Goal: Information Seeking & Learning: Learn about a topic

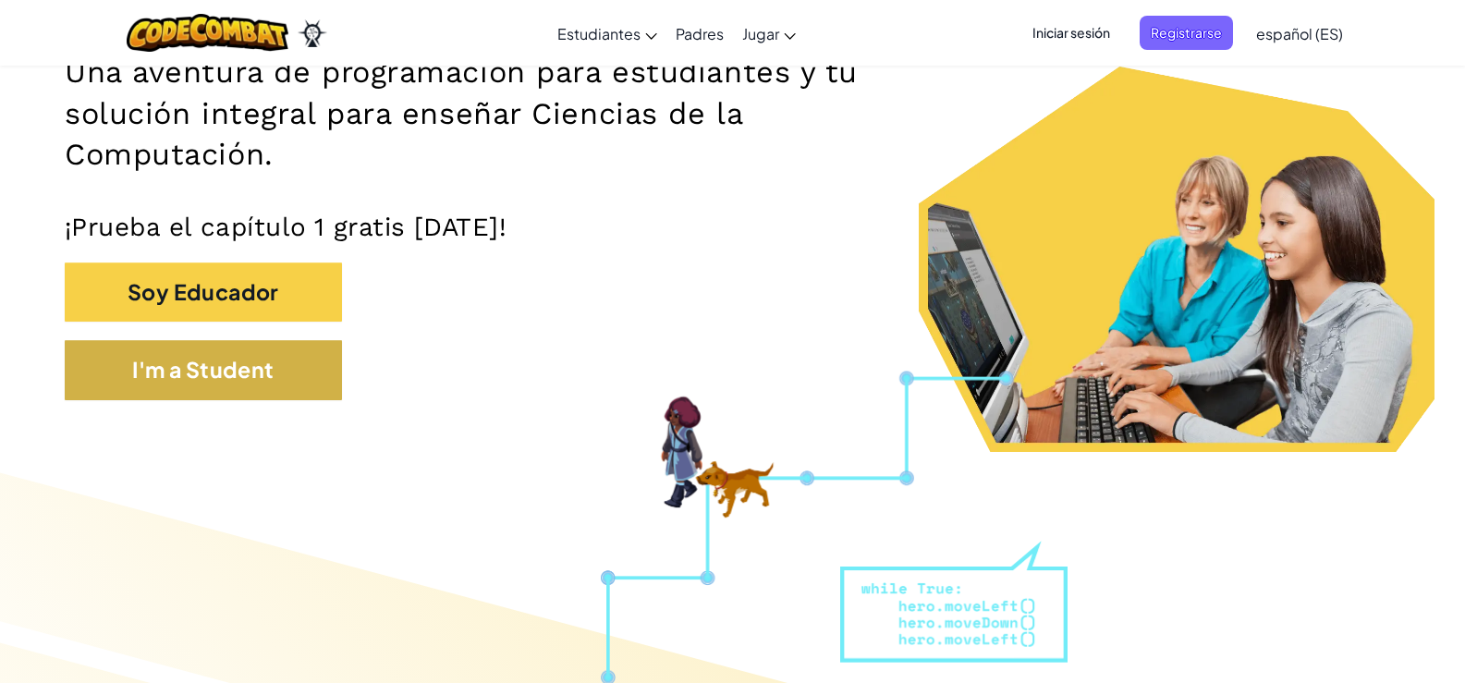
scroll to position [277, 0]
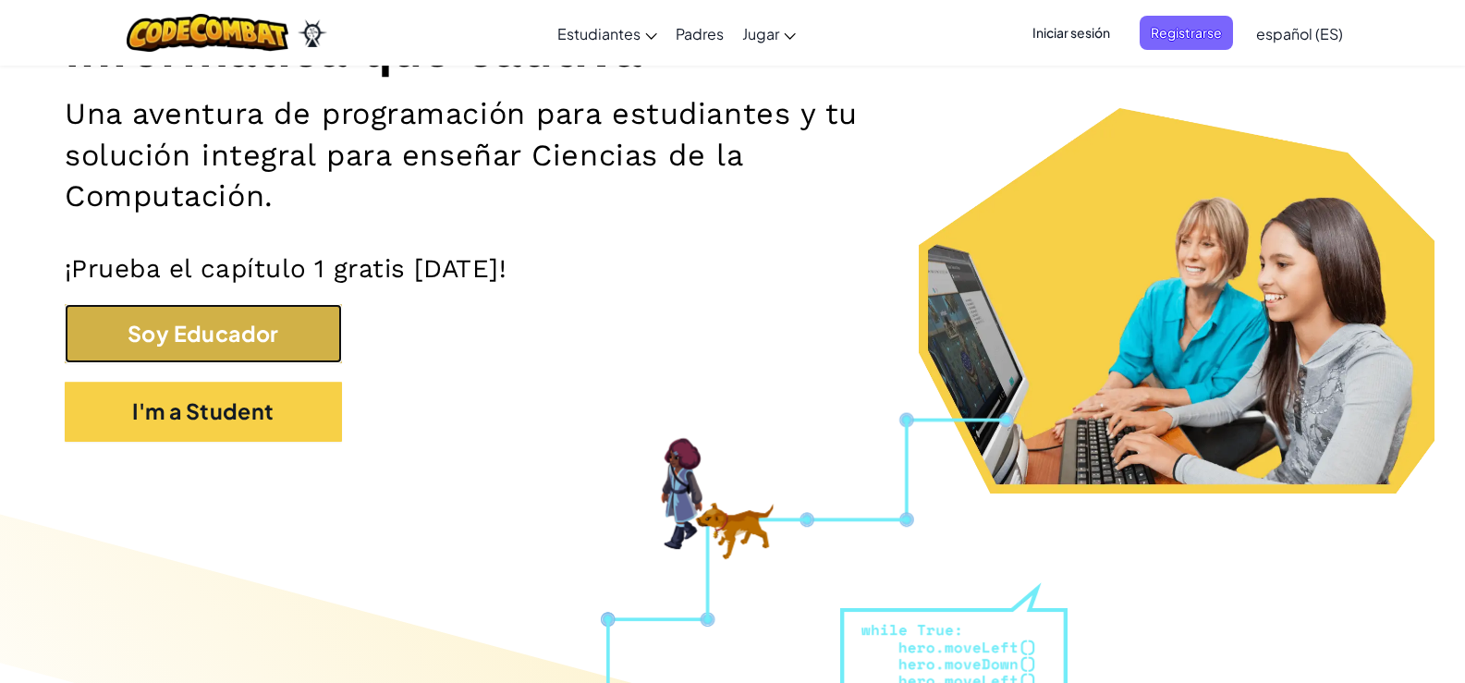
click at [256, 329] on button "Soy Educador" at bounding box center [203, 334] width 277 height 60
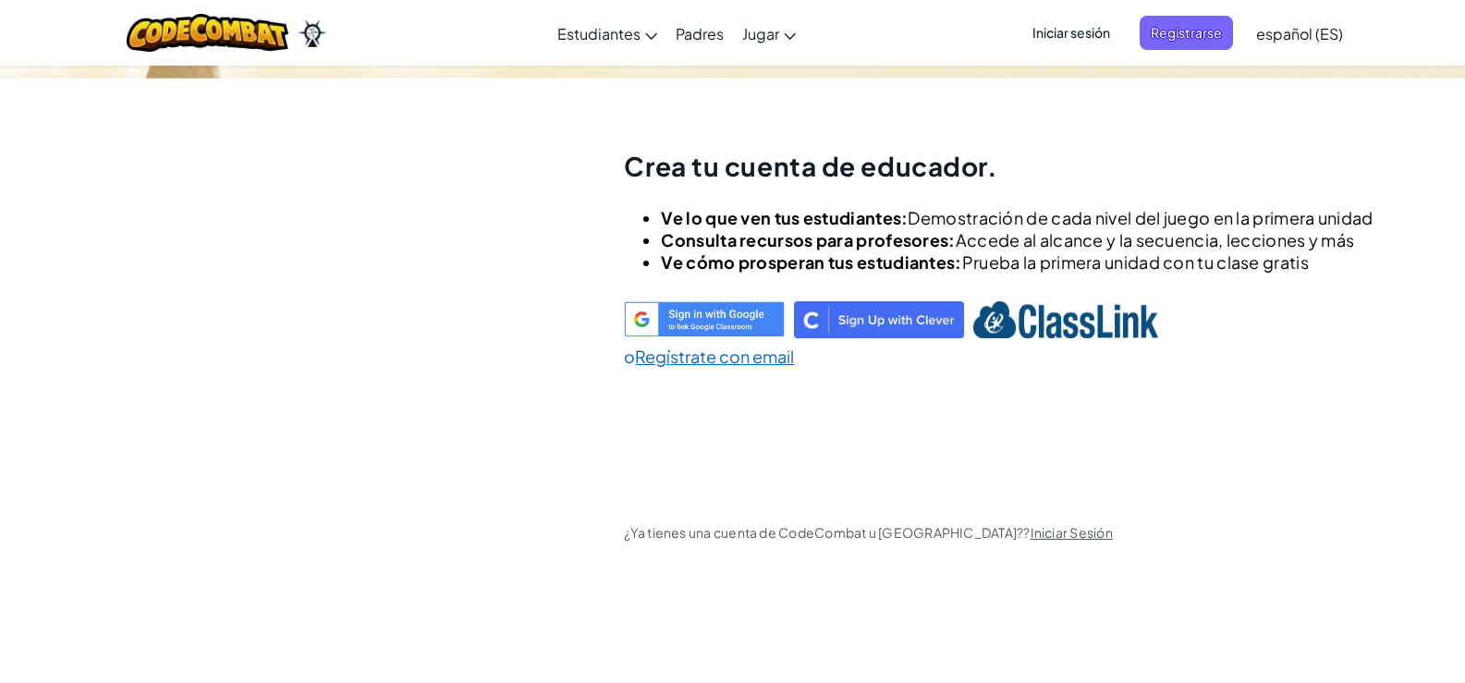
scroll to position [65, 0]
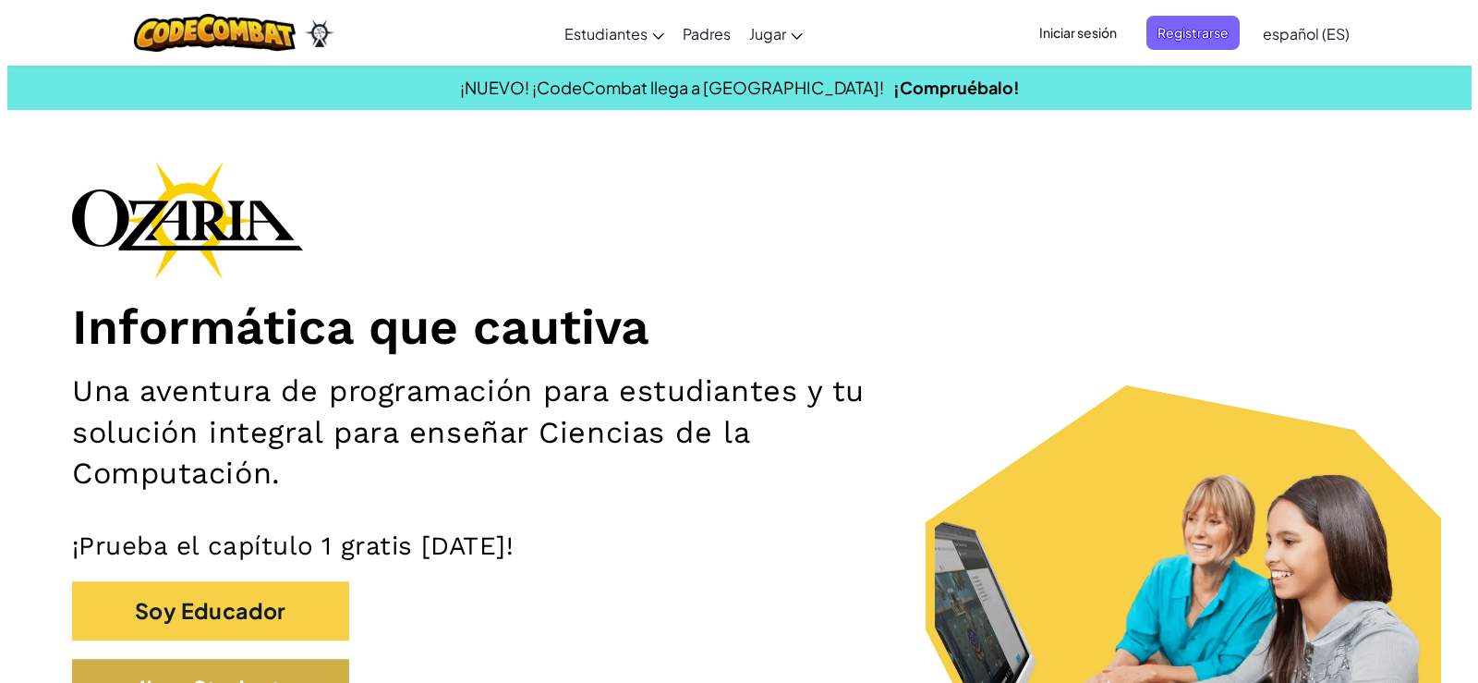
scroll to position [92, 0]
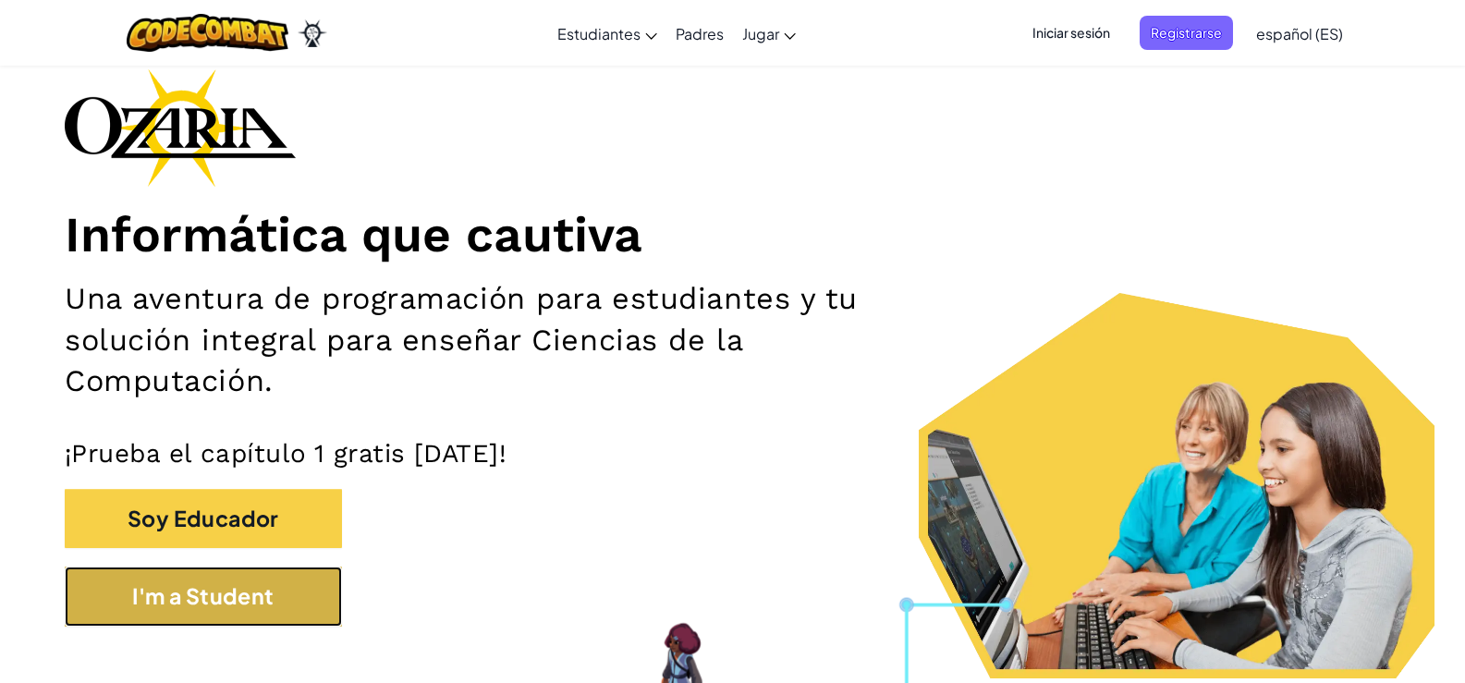
click at [231, 597] on button "I'm a Student" at bounding box center [203, 596] width 277 height 60
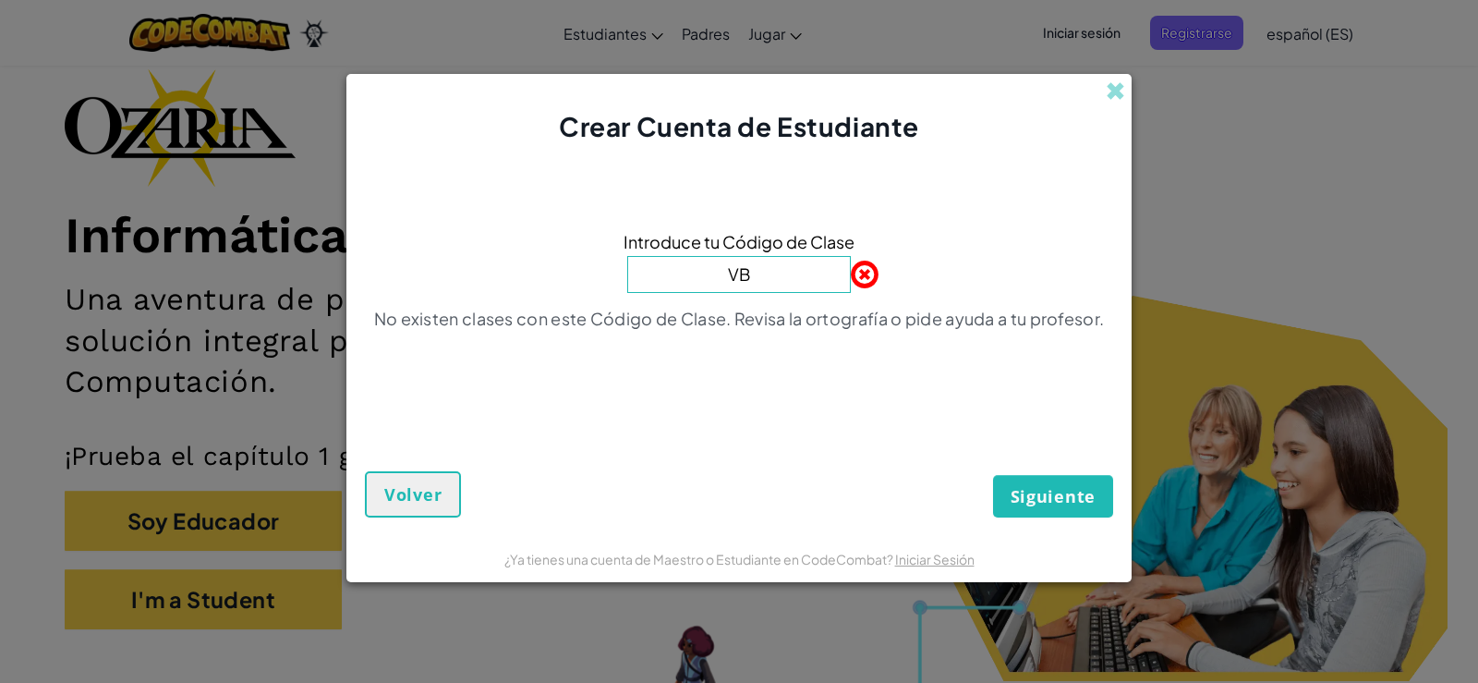
type input "V"
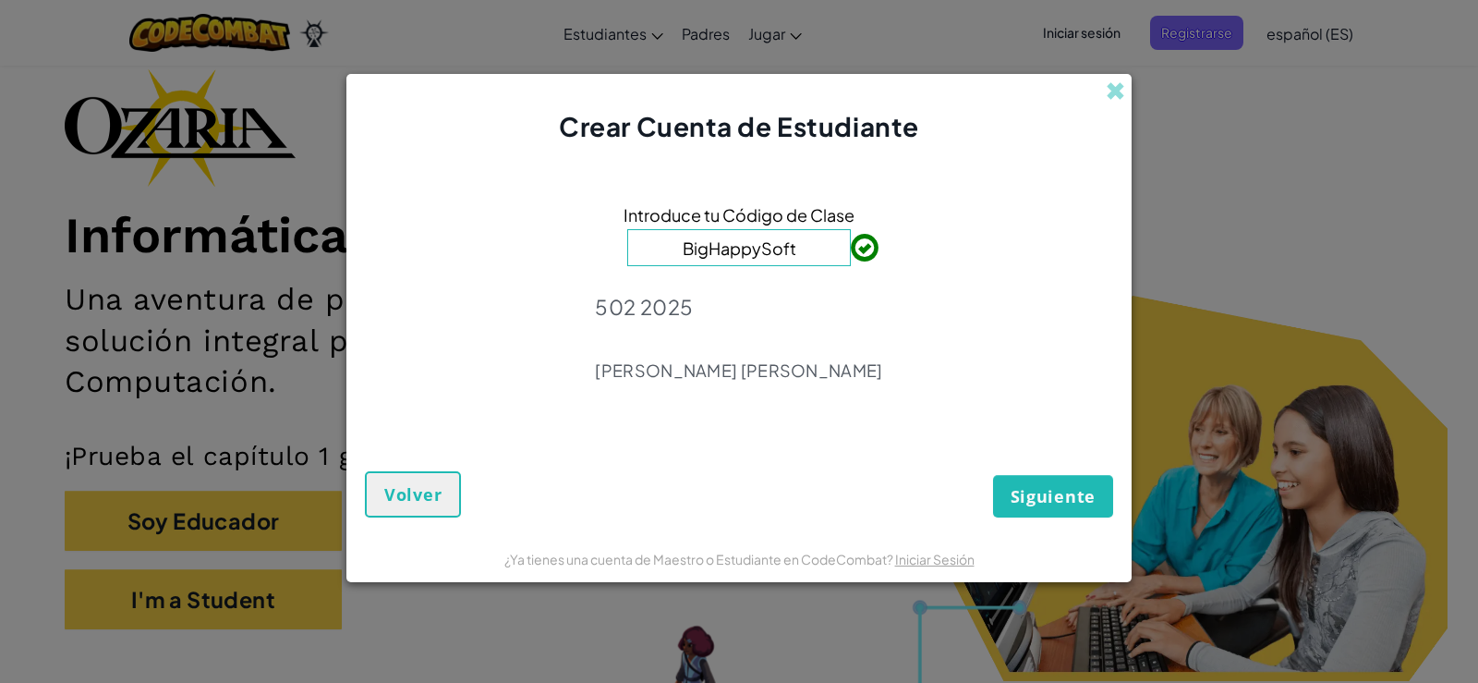
type input "BigHappySoft"
click at [1046, 499] on span "Siguiente" at bounding box center [1053, 496] width 85 height 22
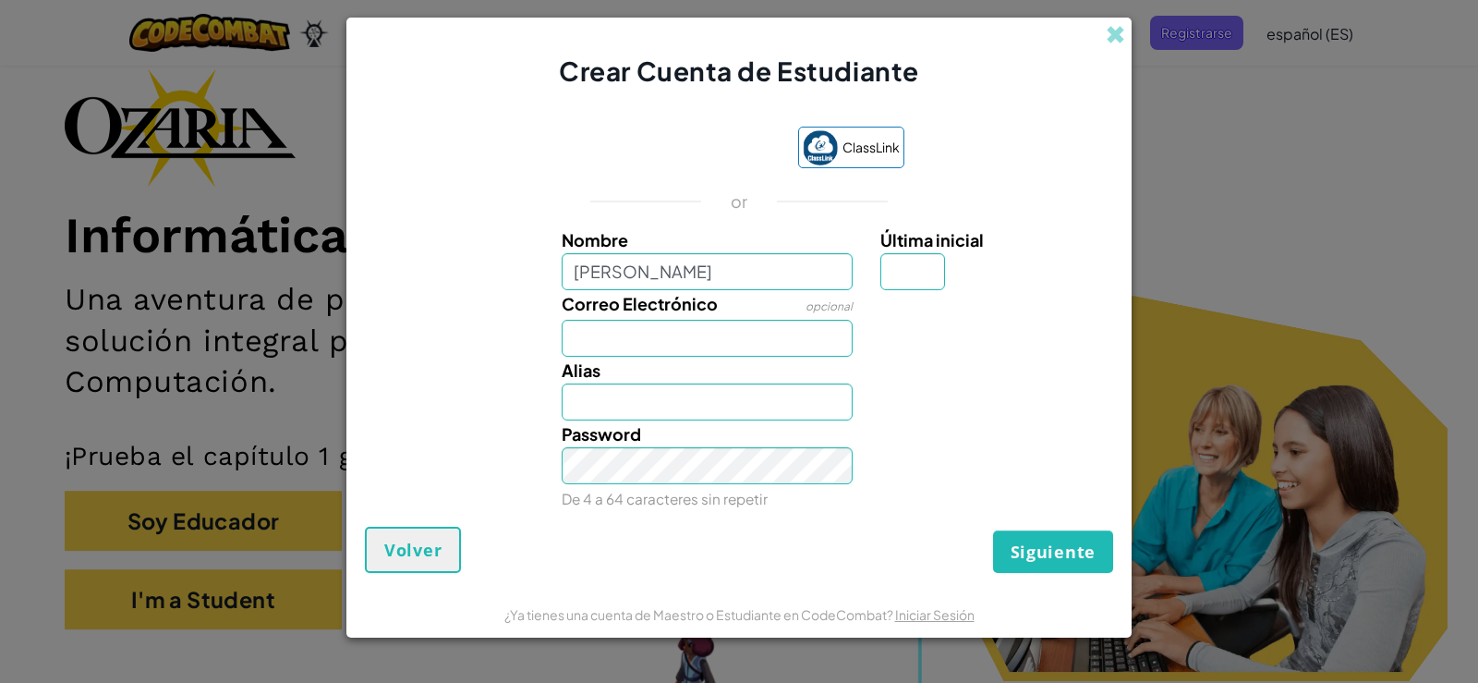
type input "Lucciana"
click at [907, 270] on input "Última inicial" at bounding box center [913, 271] width 65 height 37
type input "a"
type input "LuccianaA"
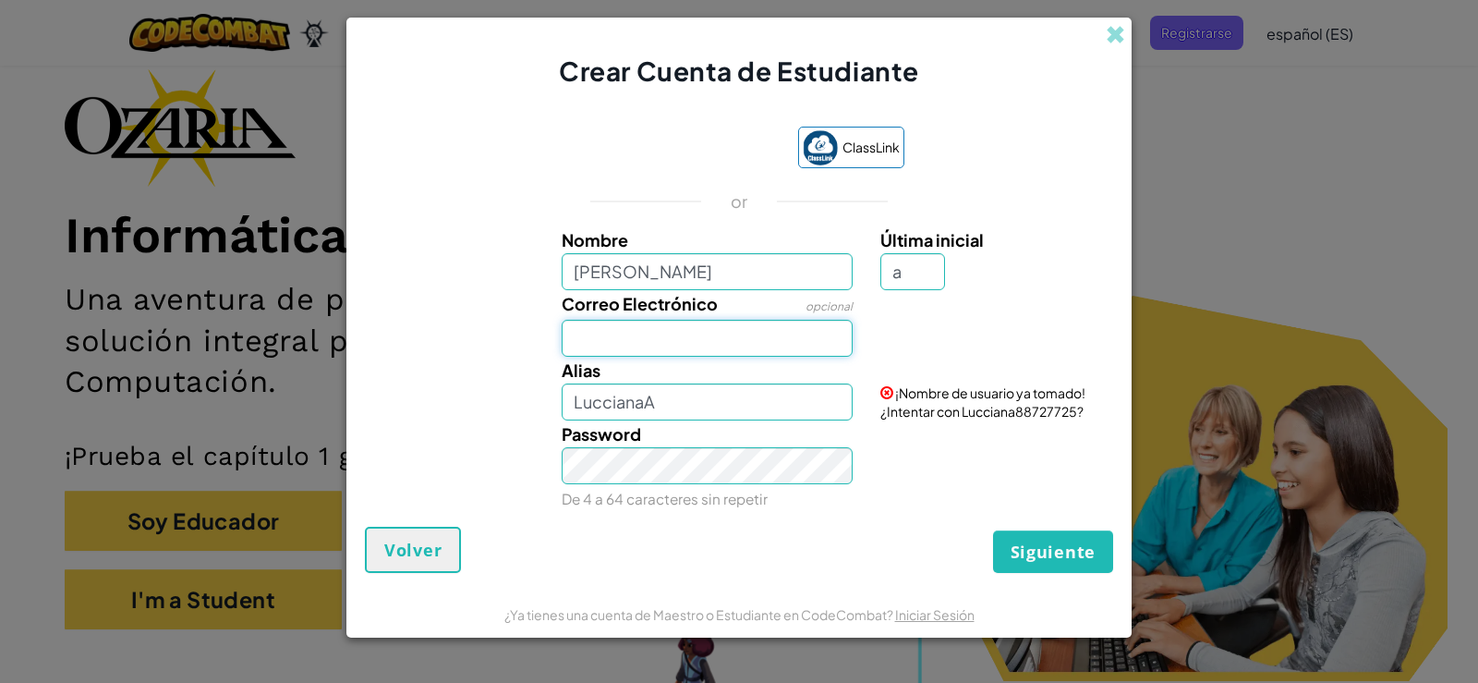
click at [699, 341] on input "Correo Electrónico" at bounding box center [708, 338] width 292 height 37
click at [541, 510] on div "Password De 4 a 64 caracteres sin repetir" at bounding box center [739, 465] width 767 height 91
click at [708, 337] on input "Correo Electrónico" at bounding box center [708, 338] width 292 height 37
click at [505, 357] on div "Alias LuccianaA Nombre de usuario disponible!" at bounding box center [739, 389] width 767 height 64
click at [1060, 541] on span "Siguiente" at bounding box center [1053, 552] width 85 height 22
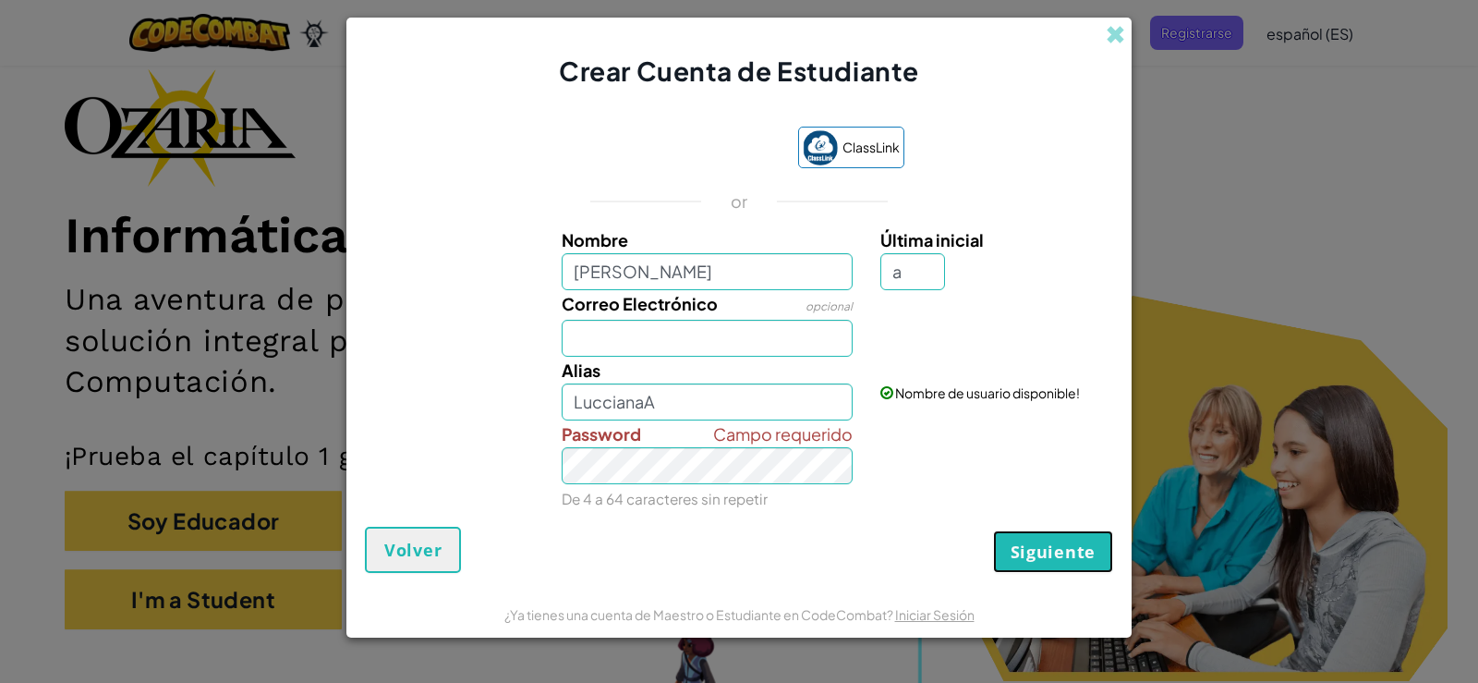
click at [1055, 563] on button "Siguiente" at bounding box center [1053, 551] width 120 height 43
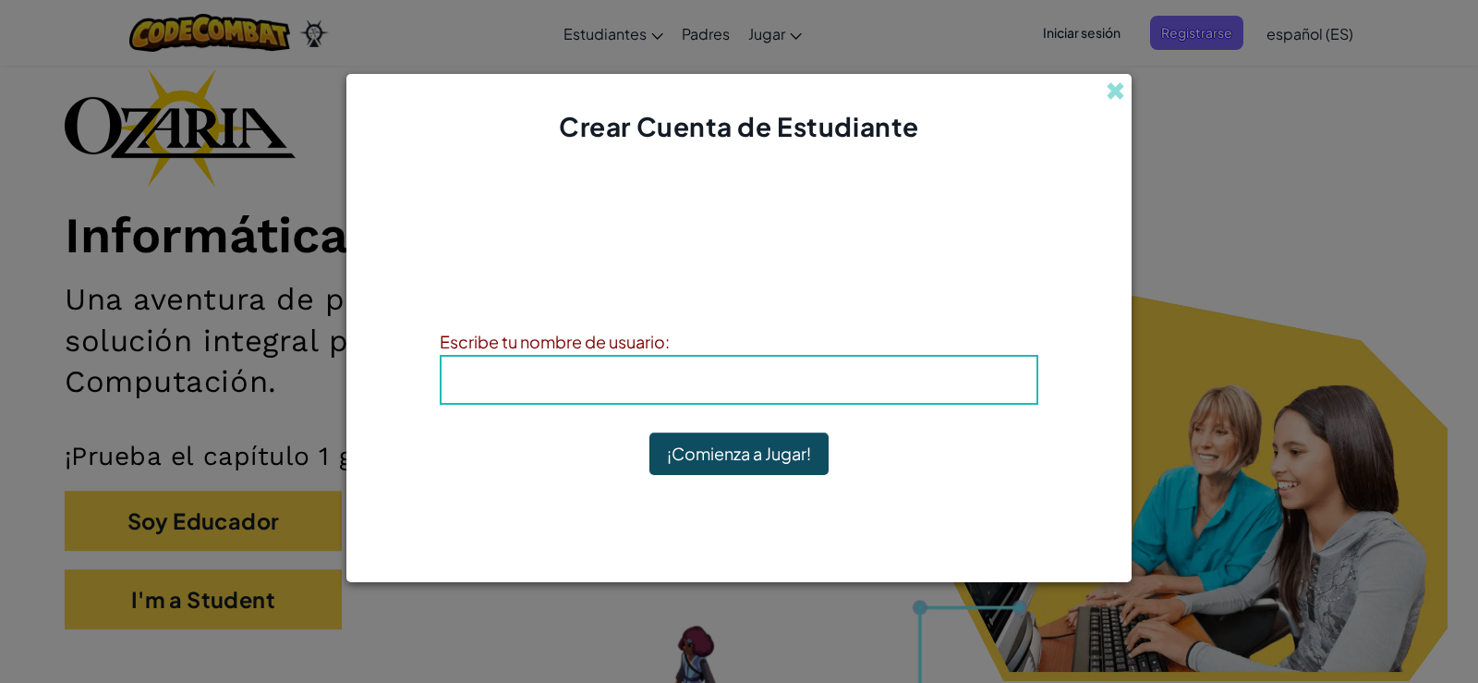
click at [825, 378] on h4 "Alias : LuccianaA" at bounding box center [739, 380] width 558 height 28
click at [560, 375] on h4 "Alias : LuccianaA" at bounding box center [739, 380] width 558 height 28
click at [787, 441] on button "¡Comienza a Jugar!" at bounding box center [739, 453] width 179 height 43
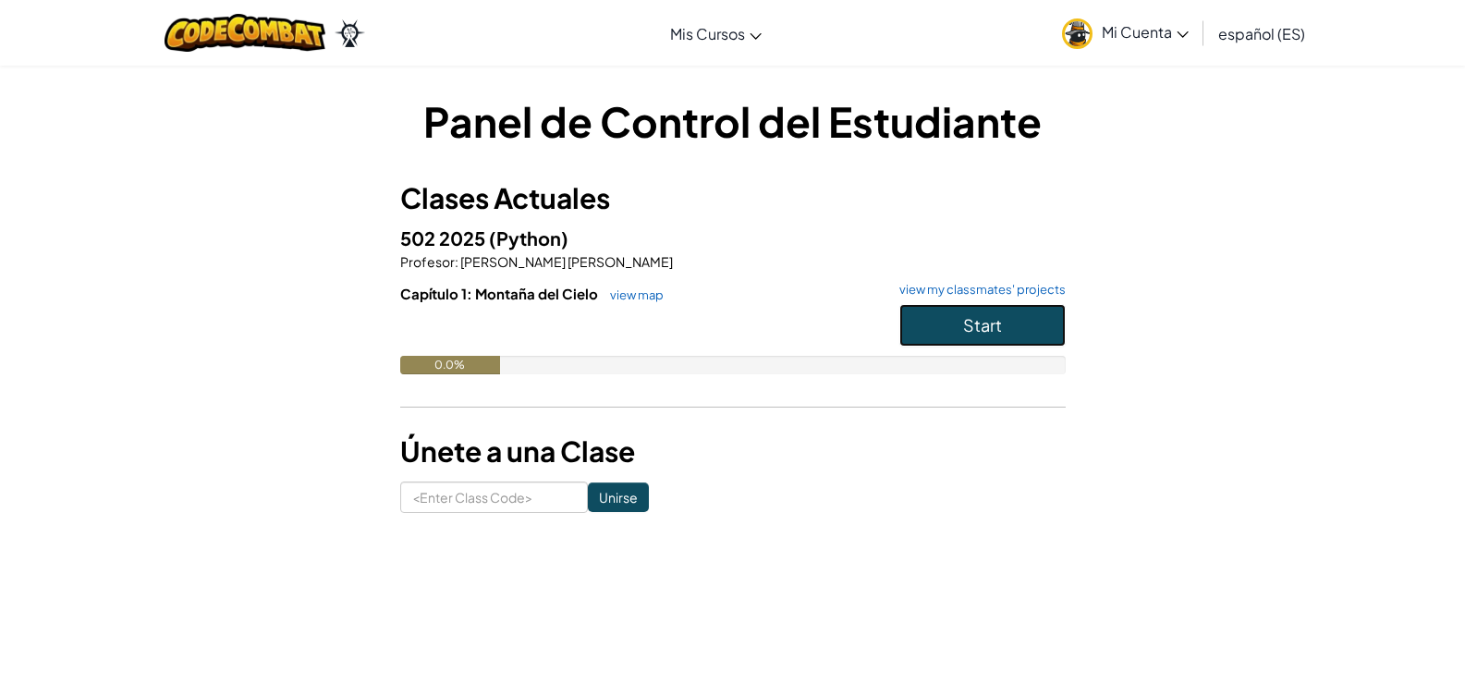
click at [934, 312] on button "Start" at bounding box center [982, 325] width 166 height 43
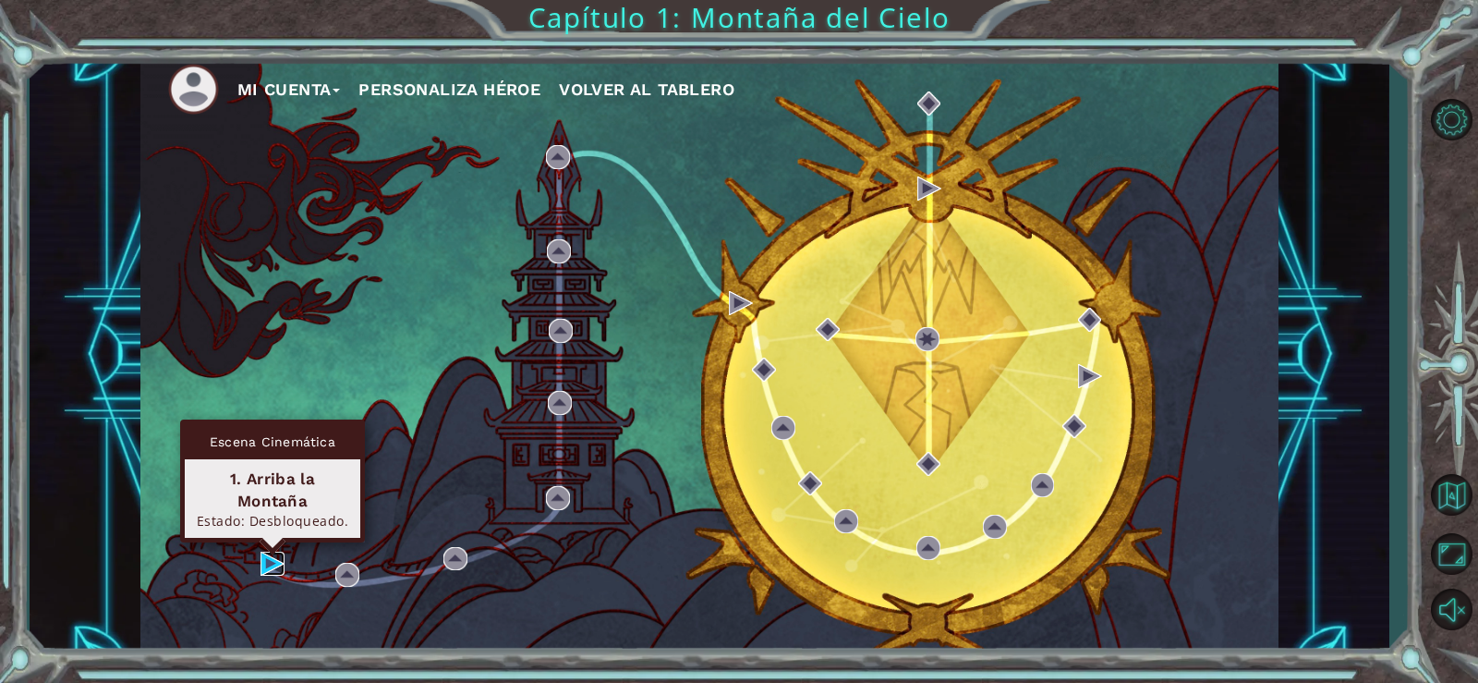
click at [274, 560] on img at bounding box center [273, 564] width 24 height 24
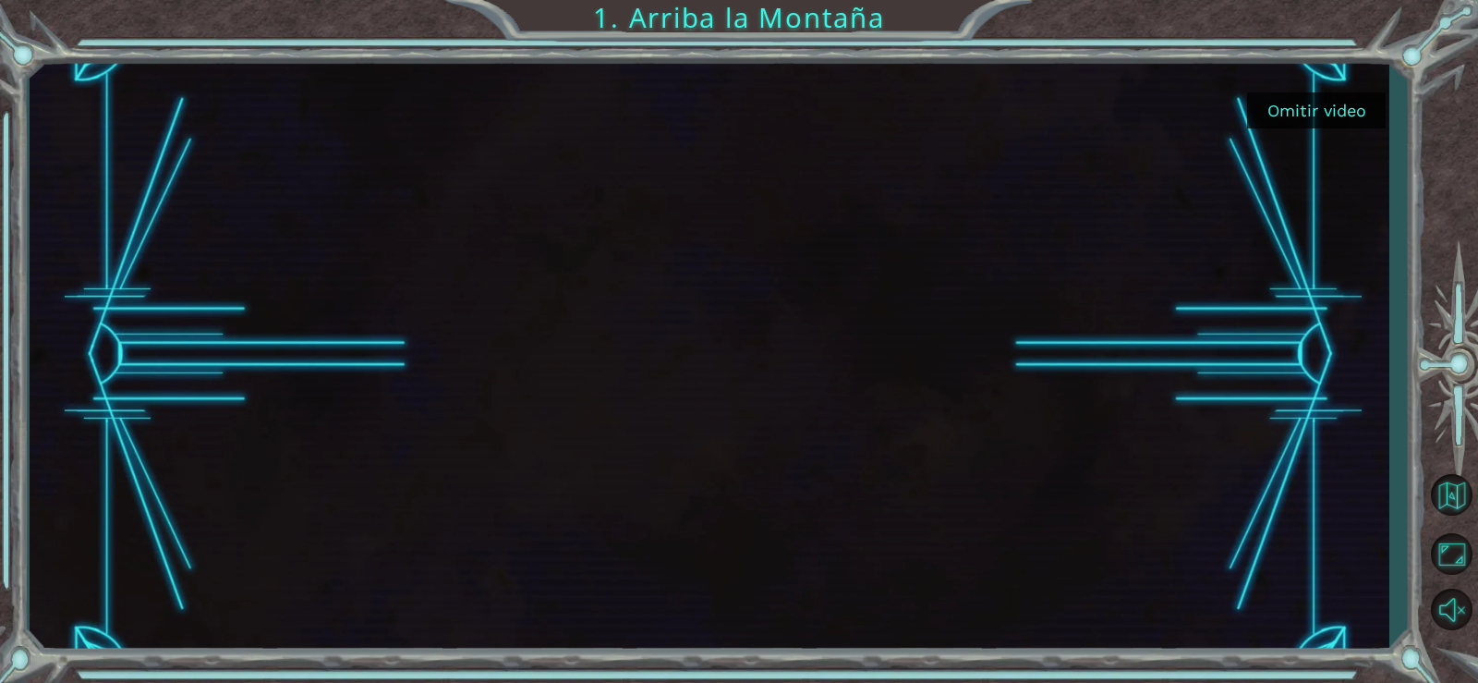
click at [1295, 118] on button "Omitir video" at bounding box center [1316, 110] width 139 height 36
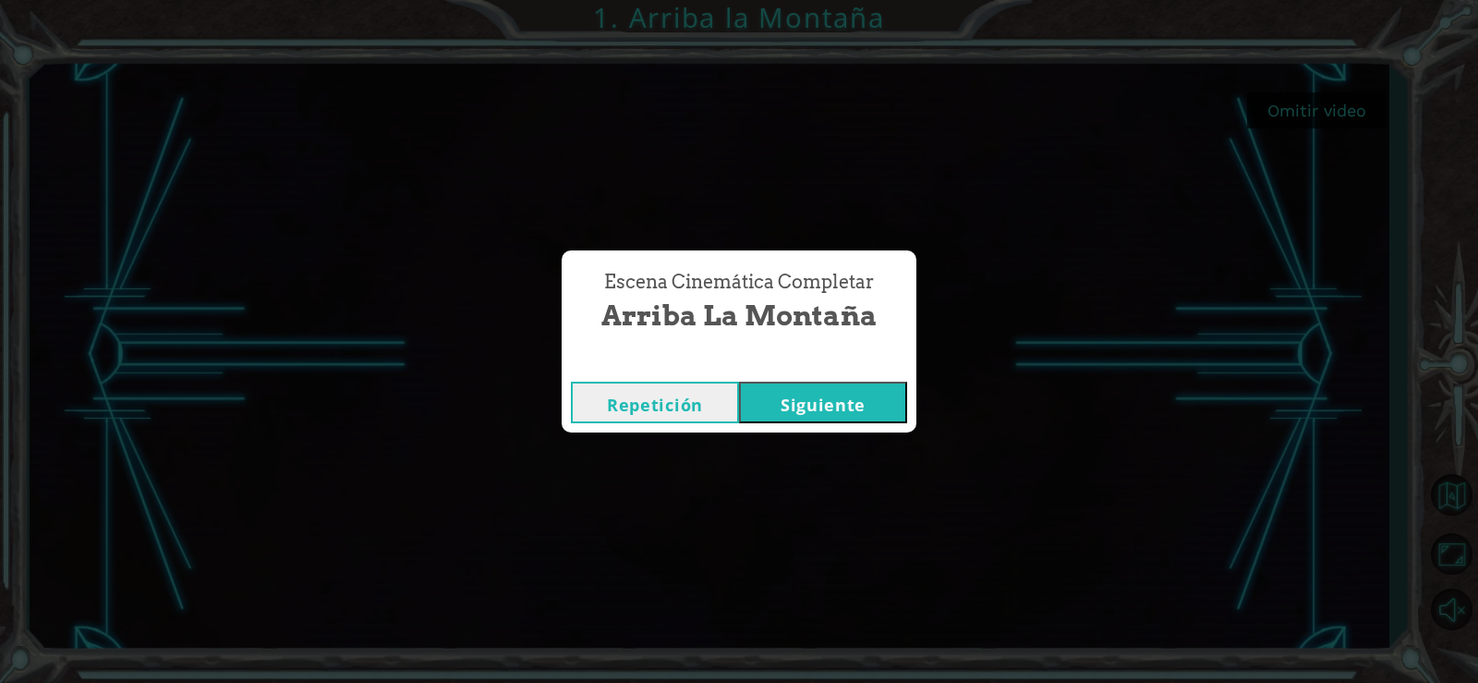
click at [809, 391] on button "Siguiente" at bounding box center [823, 403] width 168 height 42
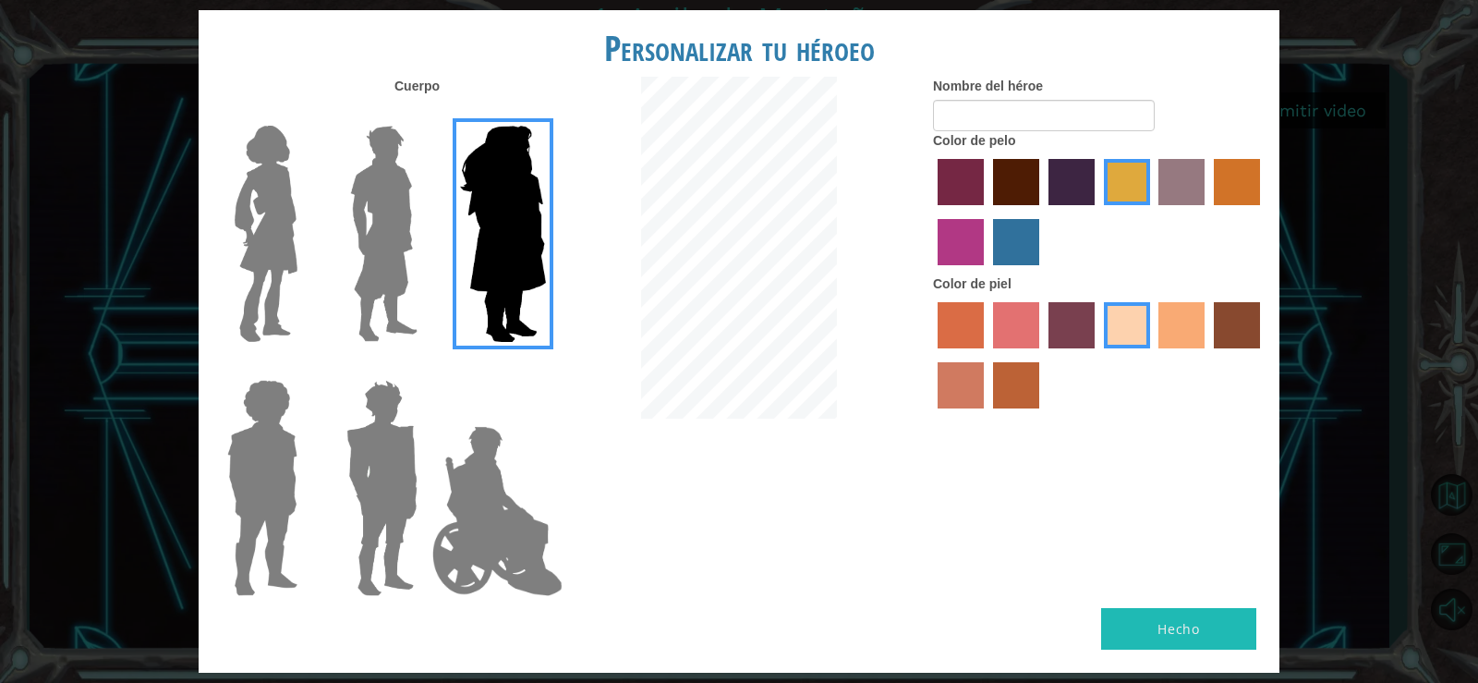
click at [486, 228] on img at bounding box center [503, 233] width 101 height 231
click at [545, 114] on input "Hero Amethyst" at bounding box center [545, 114] width 0 height 0
click at [476, 550] on img at bounding box center [497, 511] width 145 height 185
click at [545, 368] on input "Hero Jamie" at bounding box center [545, 368] width 0 height 0
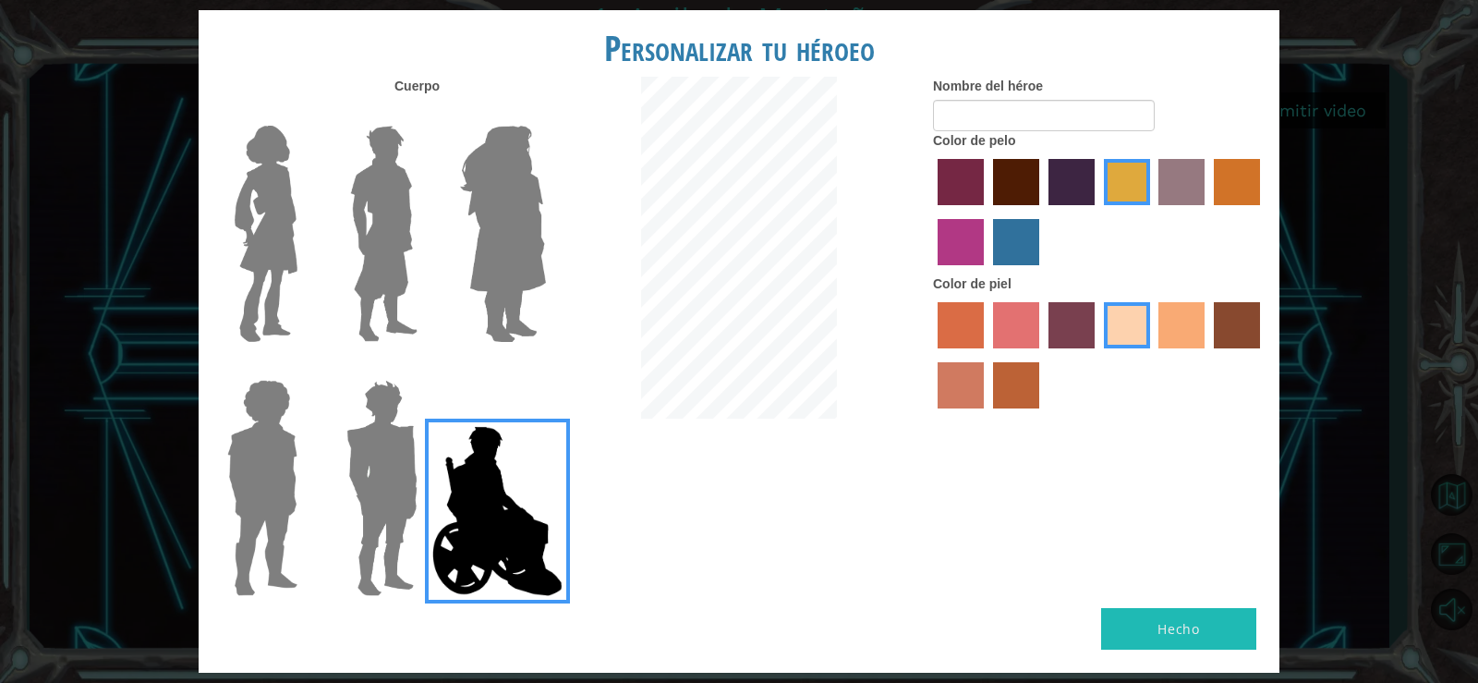
click at [361, 534] on img at bounding box center [382, 487] width 86 height 231
click at [425, 368] on input "Hero Garnet" at bounding box center [425, 368] width 0 height 0
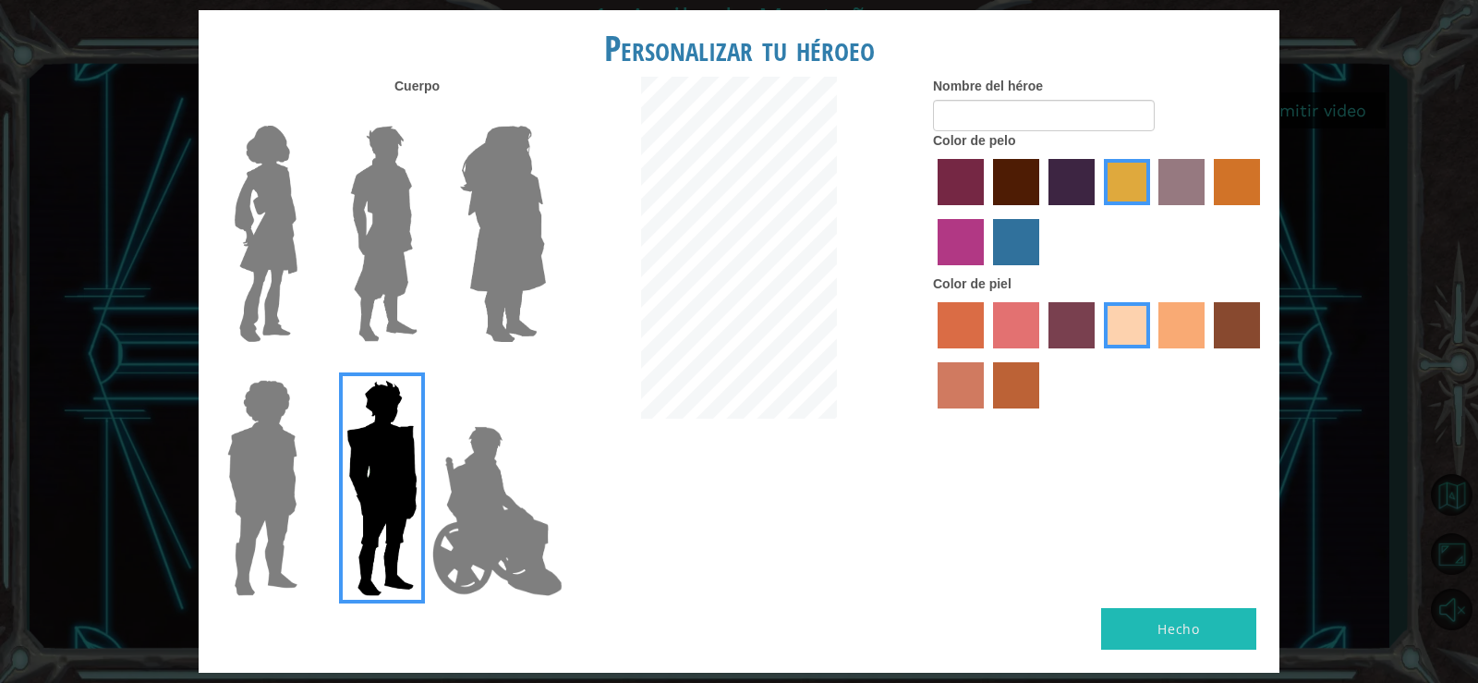
click at [276, 480] on img at bounding box center [262, 487] width 85 height 231
click at [305, 368] on input "Hero Steven" at bounding box center [305, 368] width 0 height 0
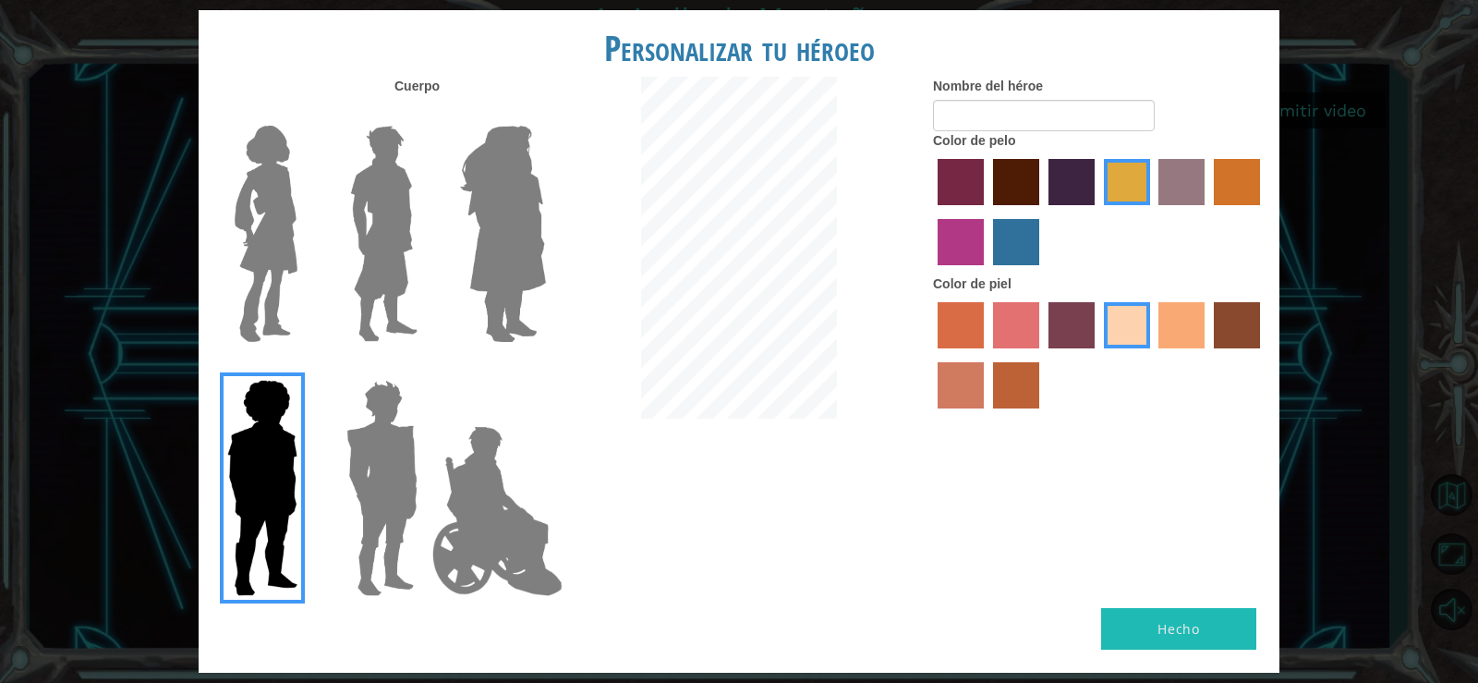
click at [392, 467] on img at bounding box center [382, 487] width 86 height 231
click at [425, 368] on input "Hero Garnet" at bounding box center [425, 368] width 0 height 0
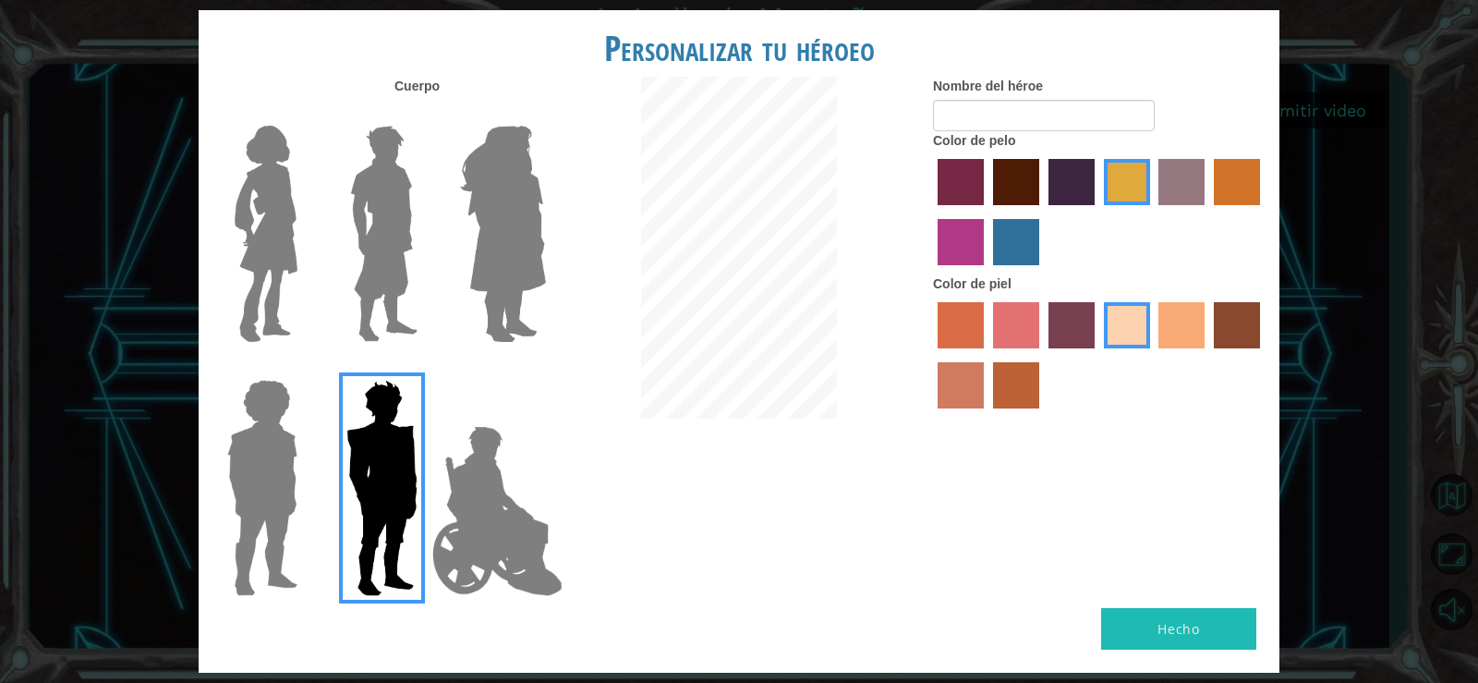
click at [274, 181] on img at bounding box center [266, 233] width 78 height 231
click at [305, 114] on input "Hero Connie" at bounding box center [305, 114] width 0 height 0
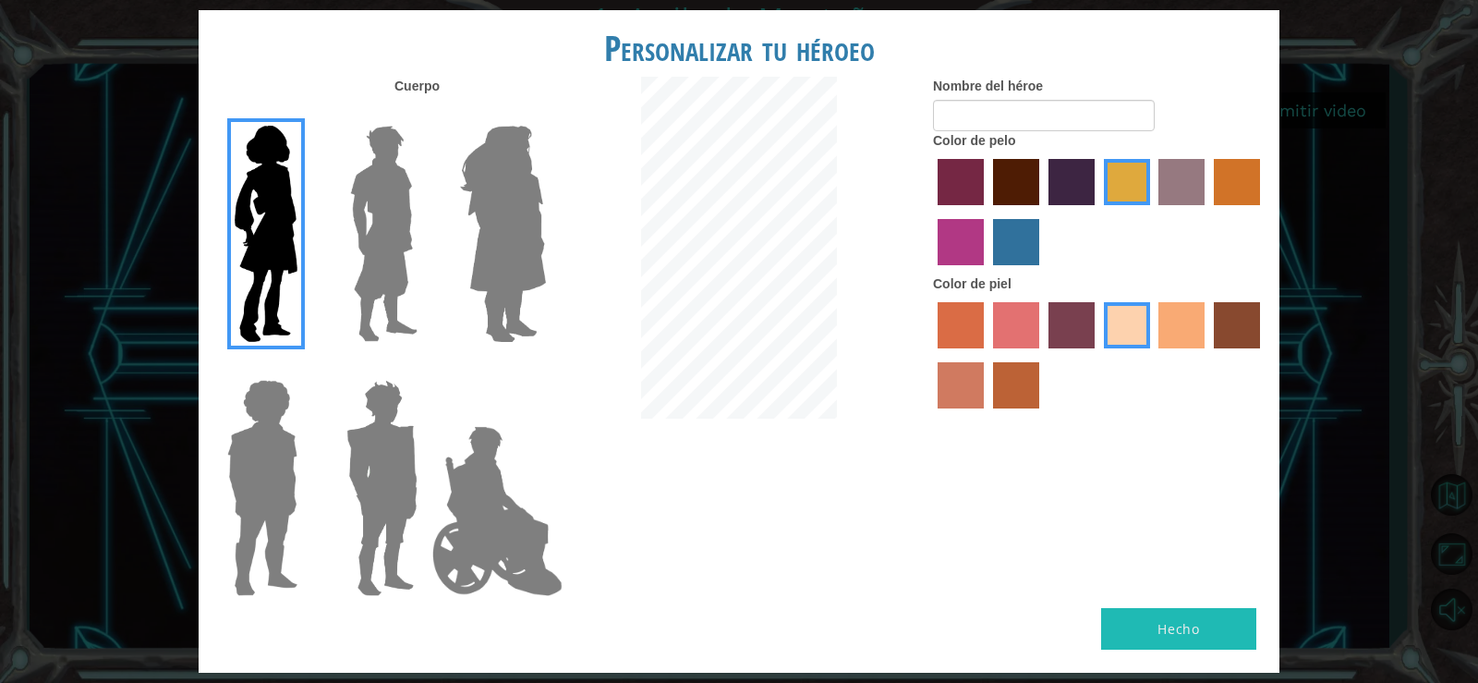
click at [1027, 193] on label "maroon hair color" at bounding box center [1016, 182] width 46 height 46
click at [987, 212] on input "maroon hair color" at bounding box center [987, 212] width 0 height 0
click at [1247, 326] on label "karma skin color" at bounding box center [1237, 325] width 46 height 46
click at [1208, 355] on input "karma skin color" at bounding box center [1208, 355] width 0 height 0
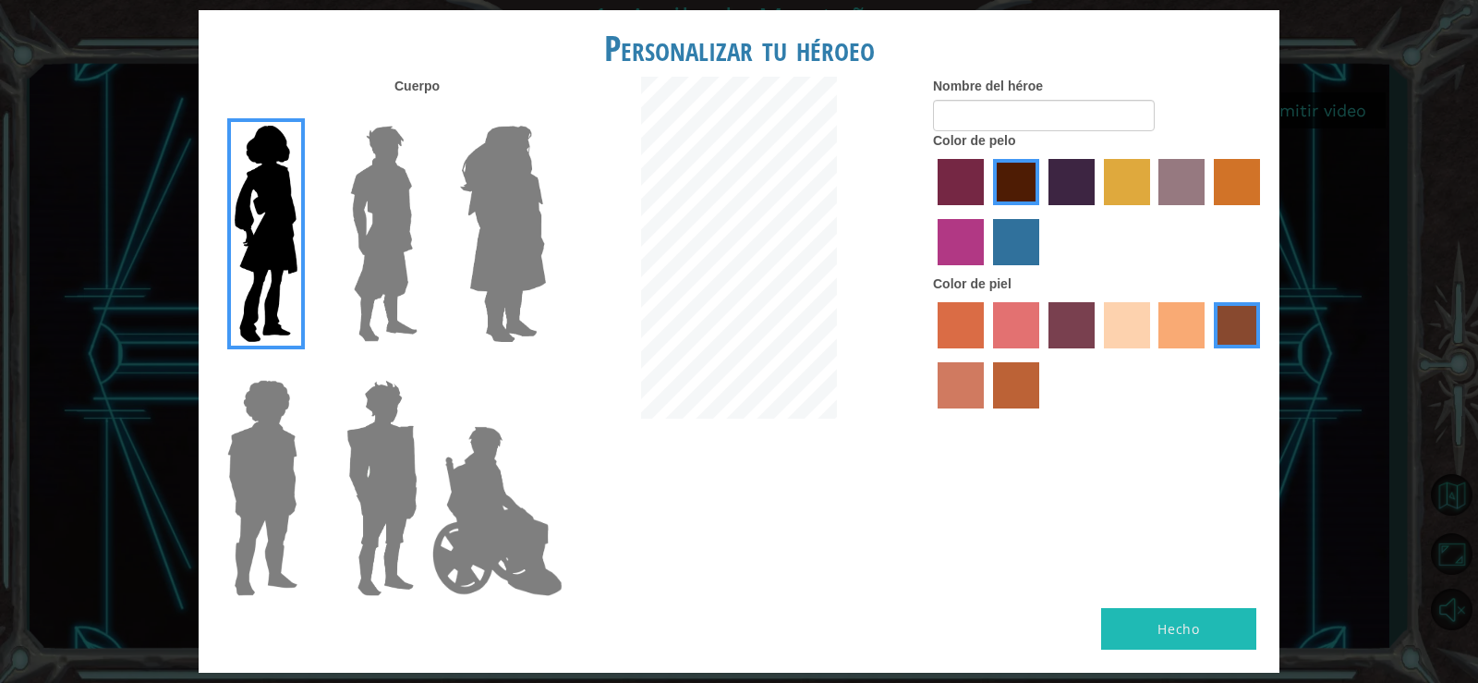
click at [1110, 322] on label "sandy beach skin color" at bounding box center [1127, 325] width 46 height 46
click at [1098, 355] on input "sandy beach skin color" at bounding box center [1098, 355] width 0 height 0
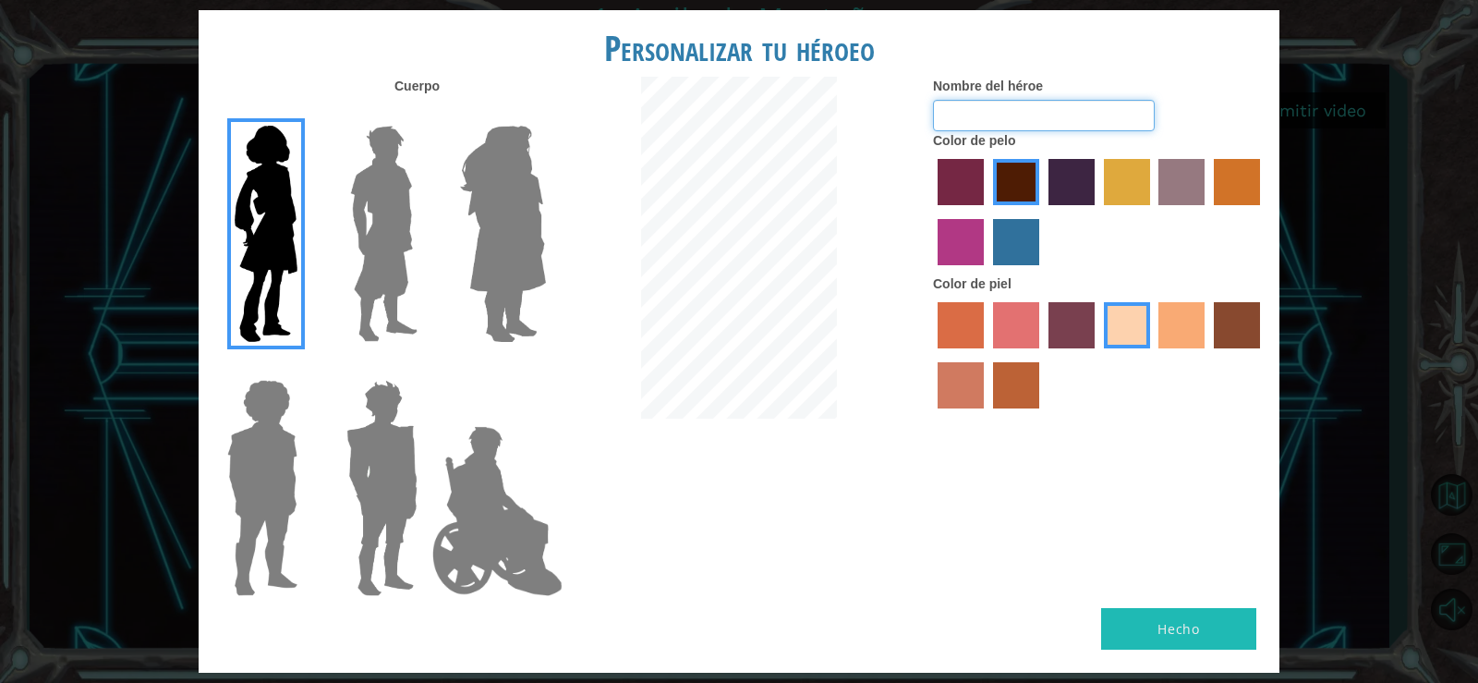
click at [1016, 111] on input "Nombre del héroe" at bounding box center [1044, 115] width 222 height 31
type input "X"
type input "O"
type input "t"
type input "[PERSON_NAME]"
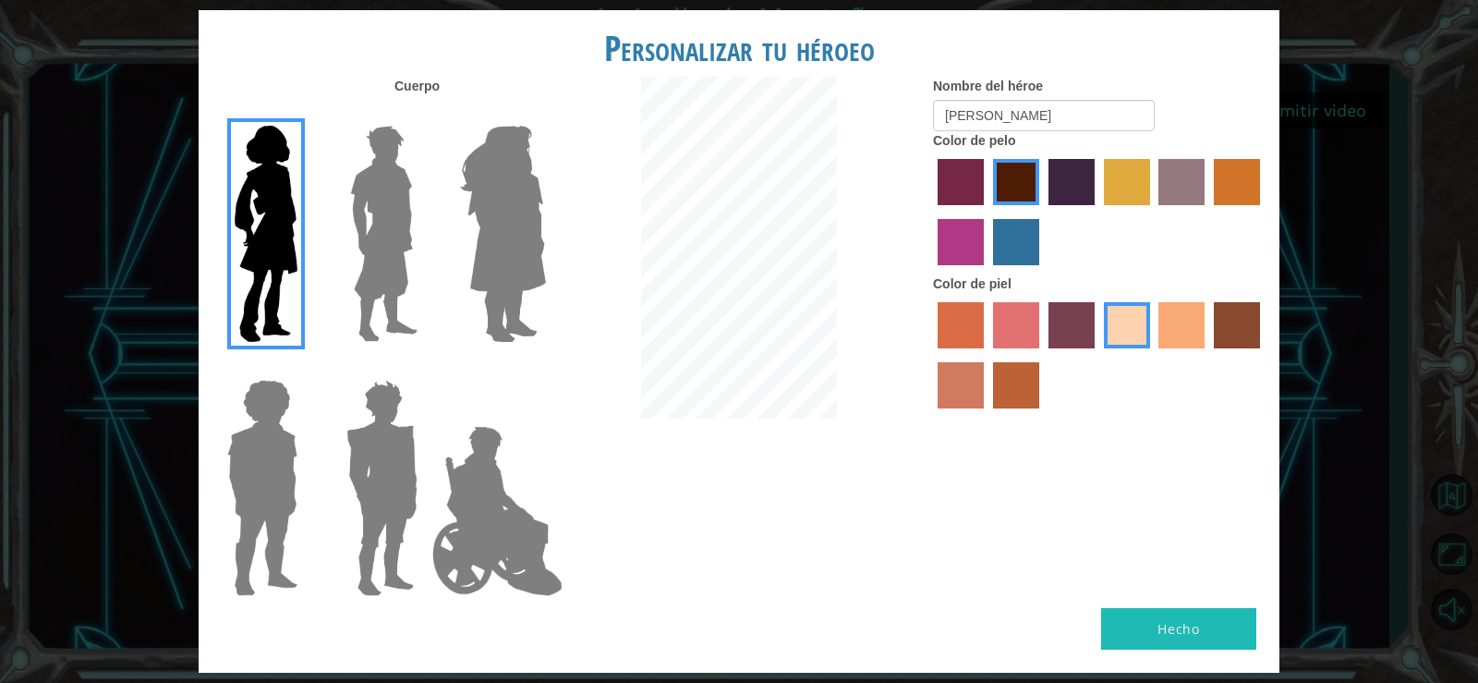
click at [1187, 631] on button "Hecho" at bounding box center [1178, 629] width 155 height 42
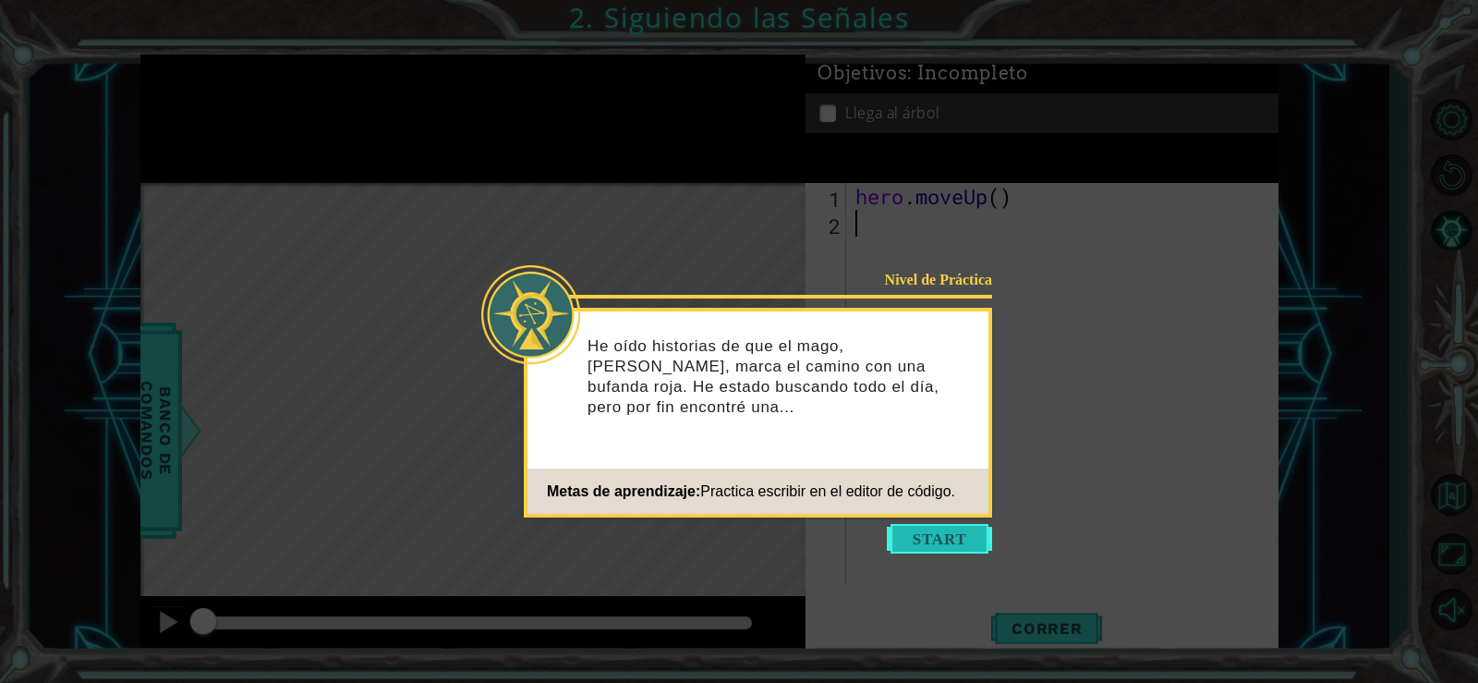
click at [934, 529] on button "Start" at bounding box center [939, 539] width 105 height 30
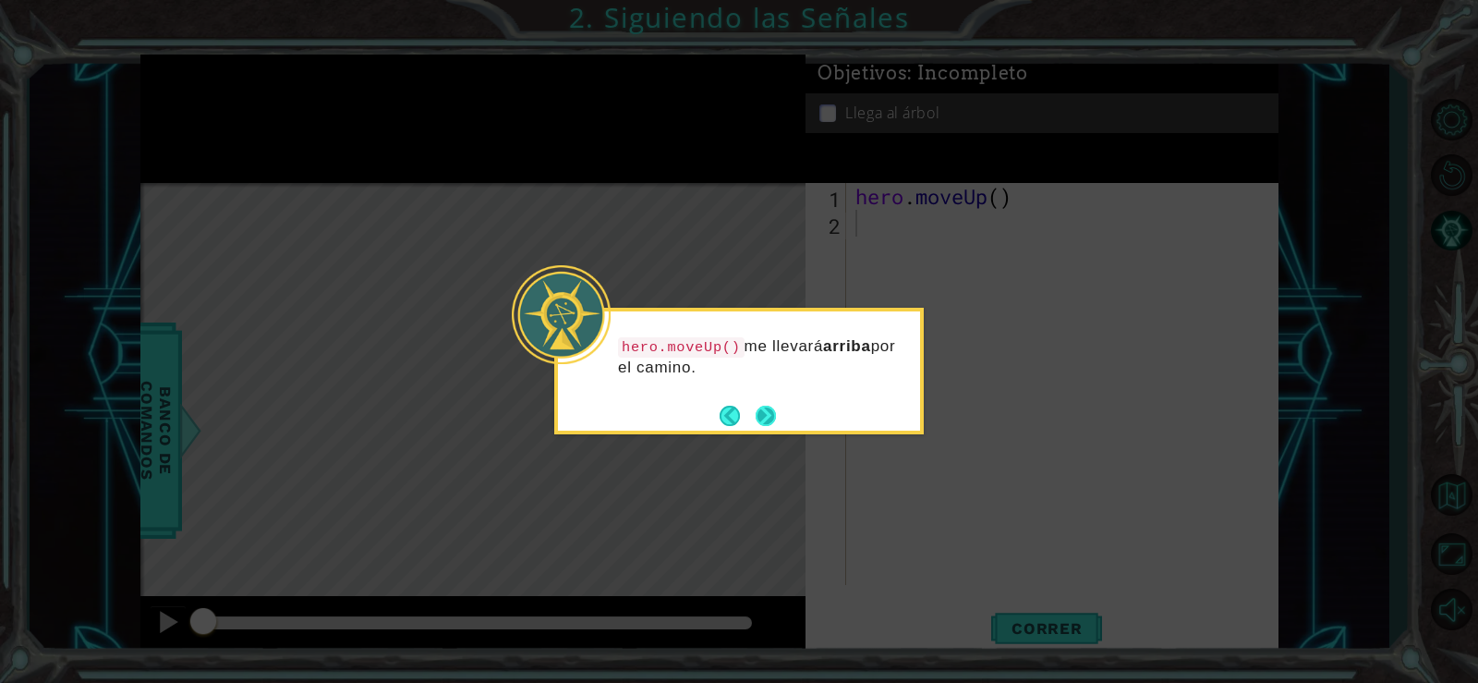
click at [769, 415] on button "Next" at bounding box center [766, 416] width 20 height 20
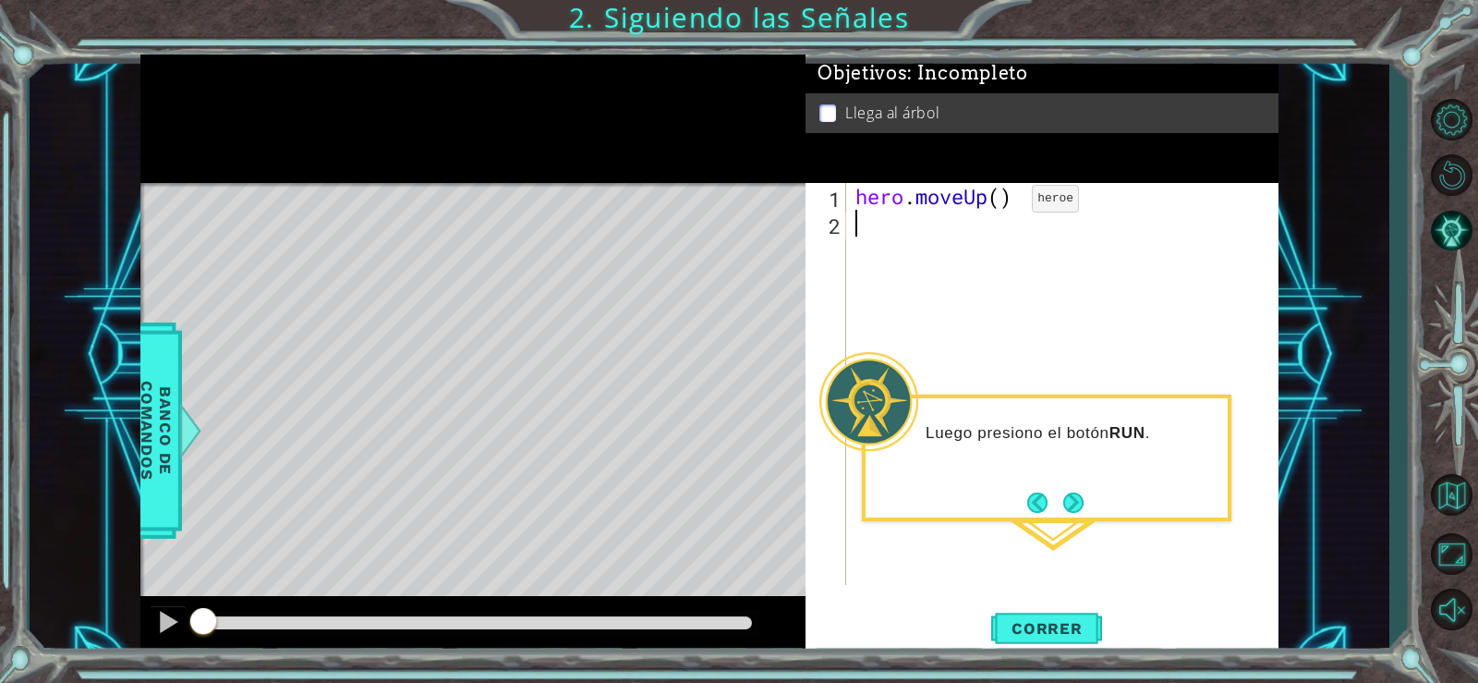
click at [1004, 203] on div "hero . moveUp ( )" at bounding box center [1068, 411] width 432 height 456
type textarea "hero.moveUp(2)"
click at [1040, 623] on span "Correr" at bounding box center [1047, 628] width 108 height 18
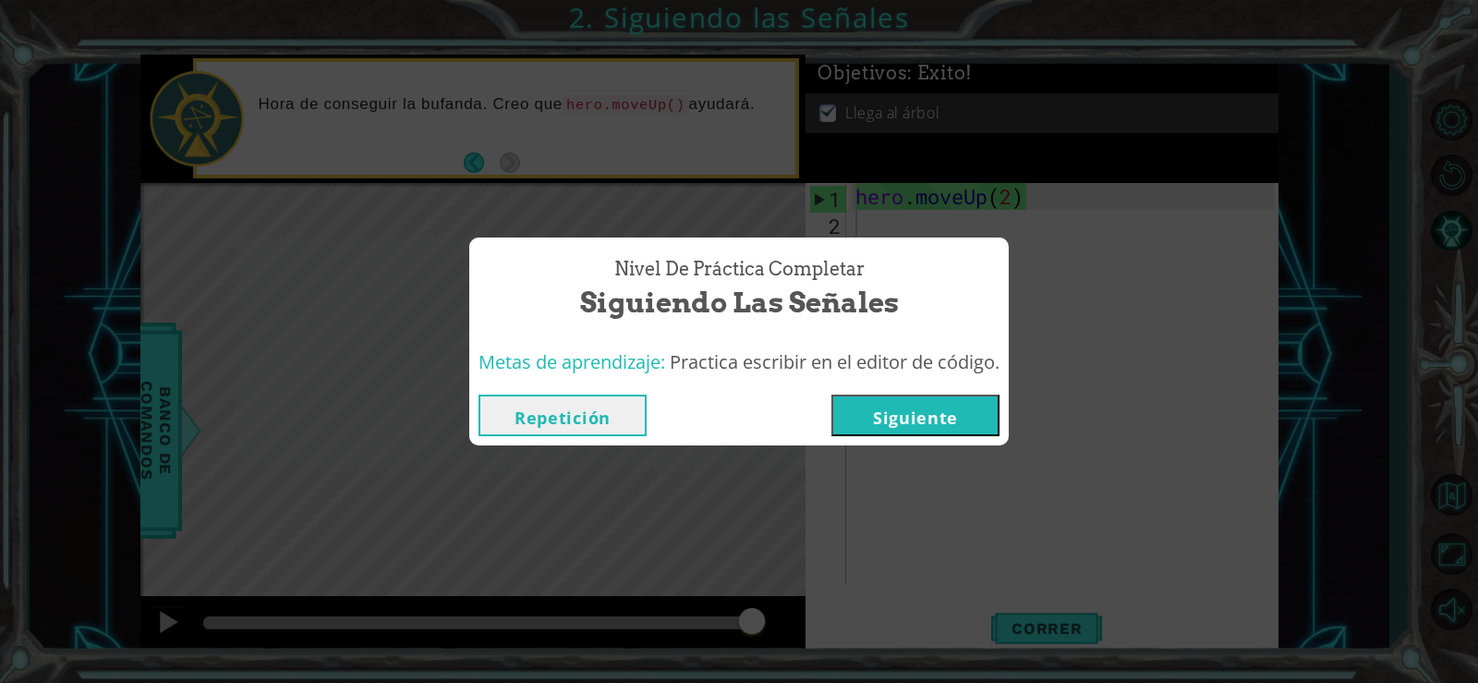
click at [891, 430] on button "Siguiente" at bounding box center [916, 416] width 168 height 42
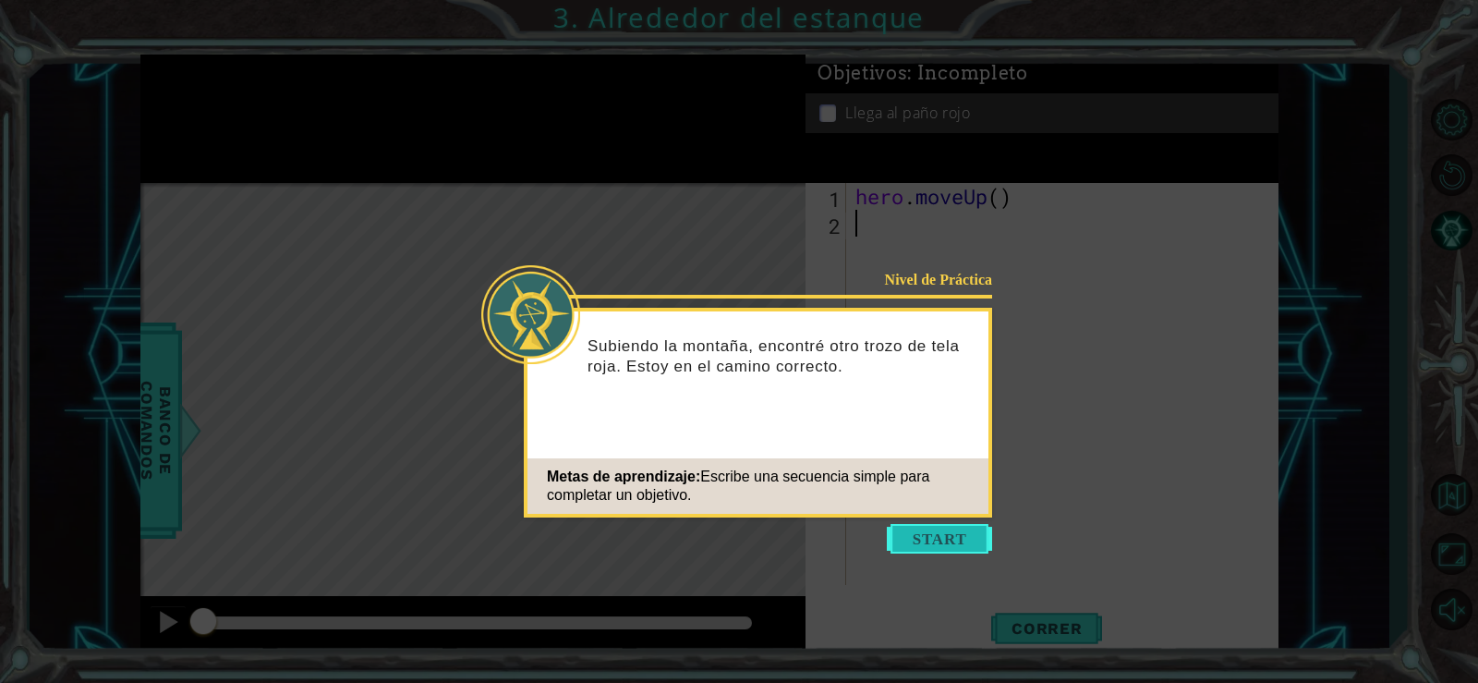
click at [951, 544] on button "Start" at bounding box center [939, 539] width 105 height 30
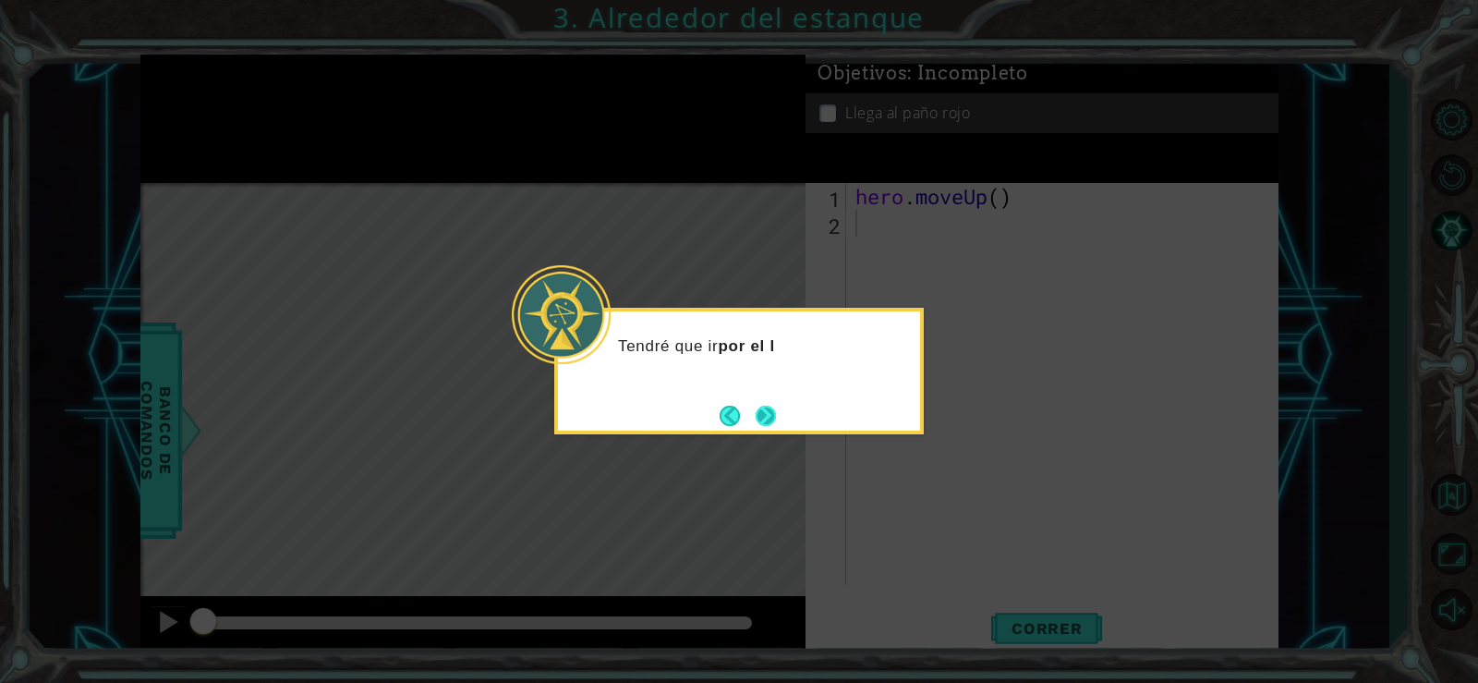
click at [773, 411] on button "Next" at bounding box center [766, 416] width 20 height 20
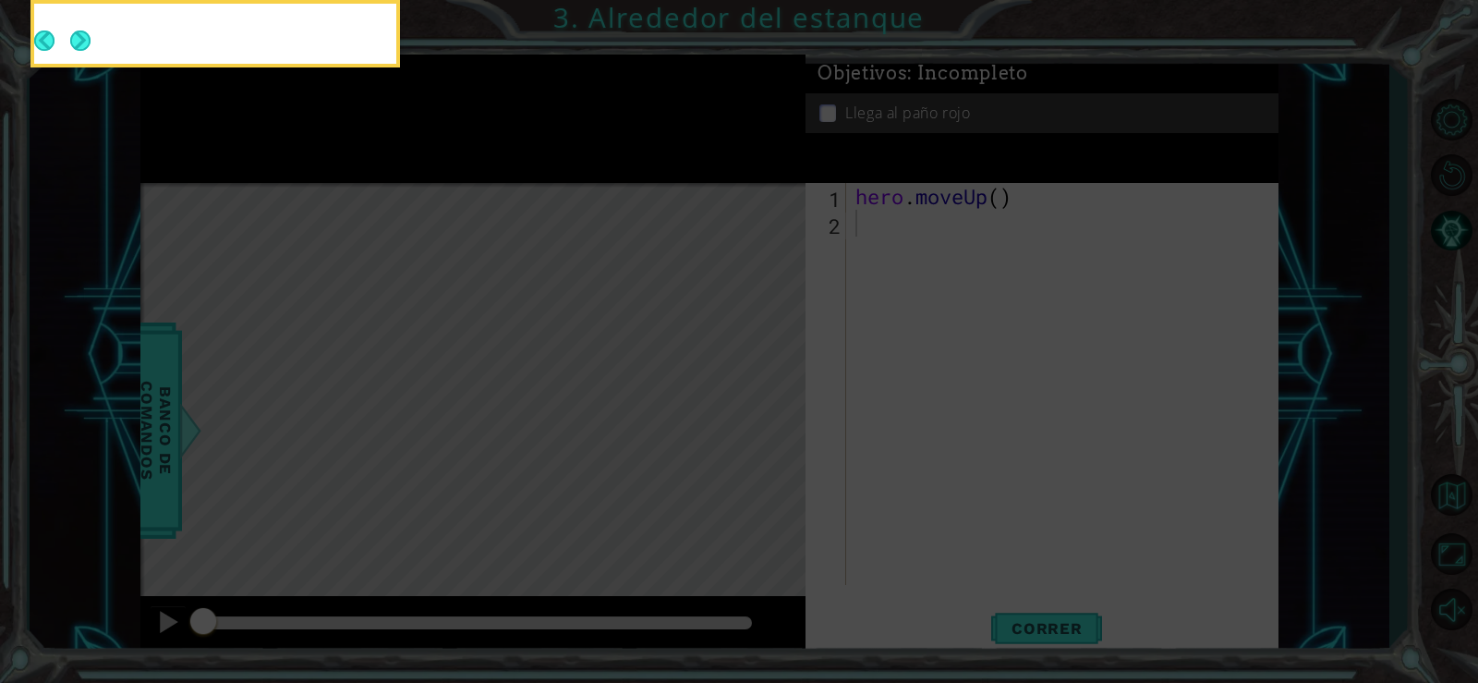
click at [773, 411] on icon at bounding box center [739, 101] width 1478 height 1161
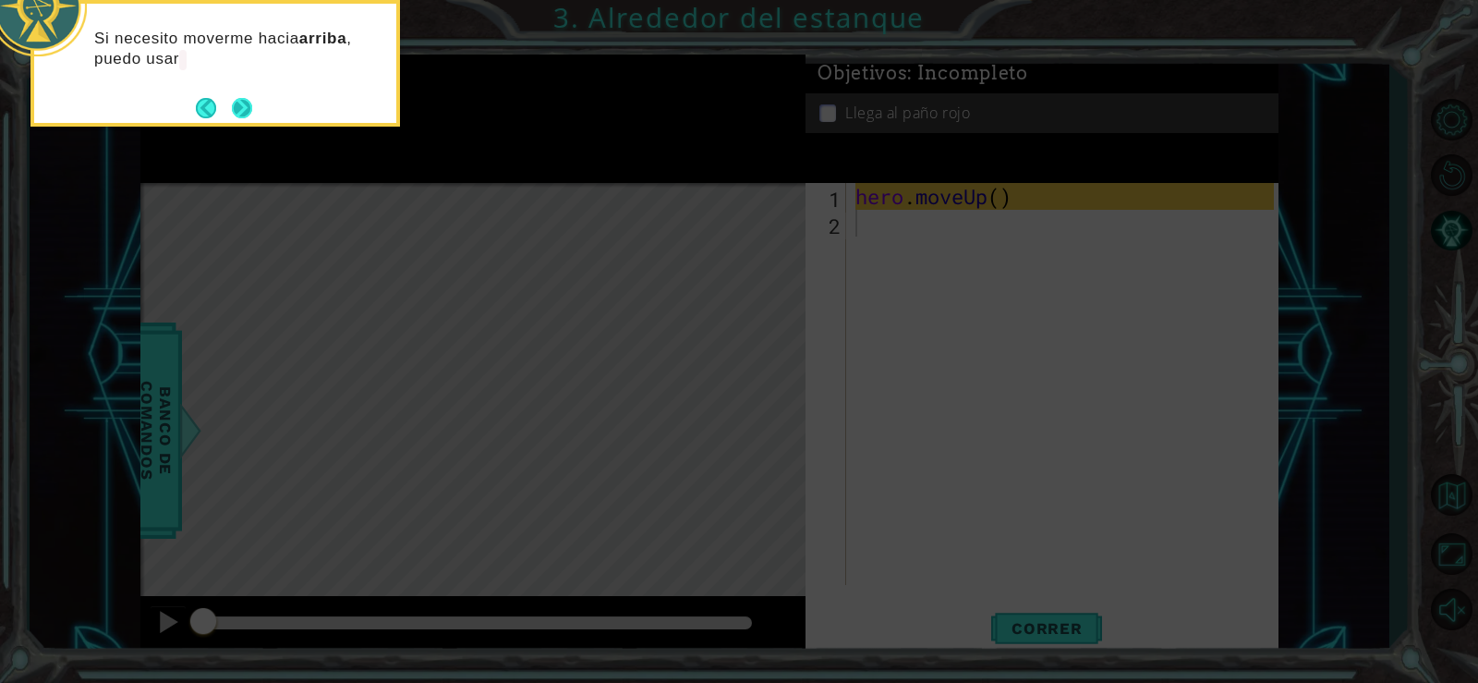
click at [249, 117] on button "Next" at bounding box center [242, 108] width 20 height 20
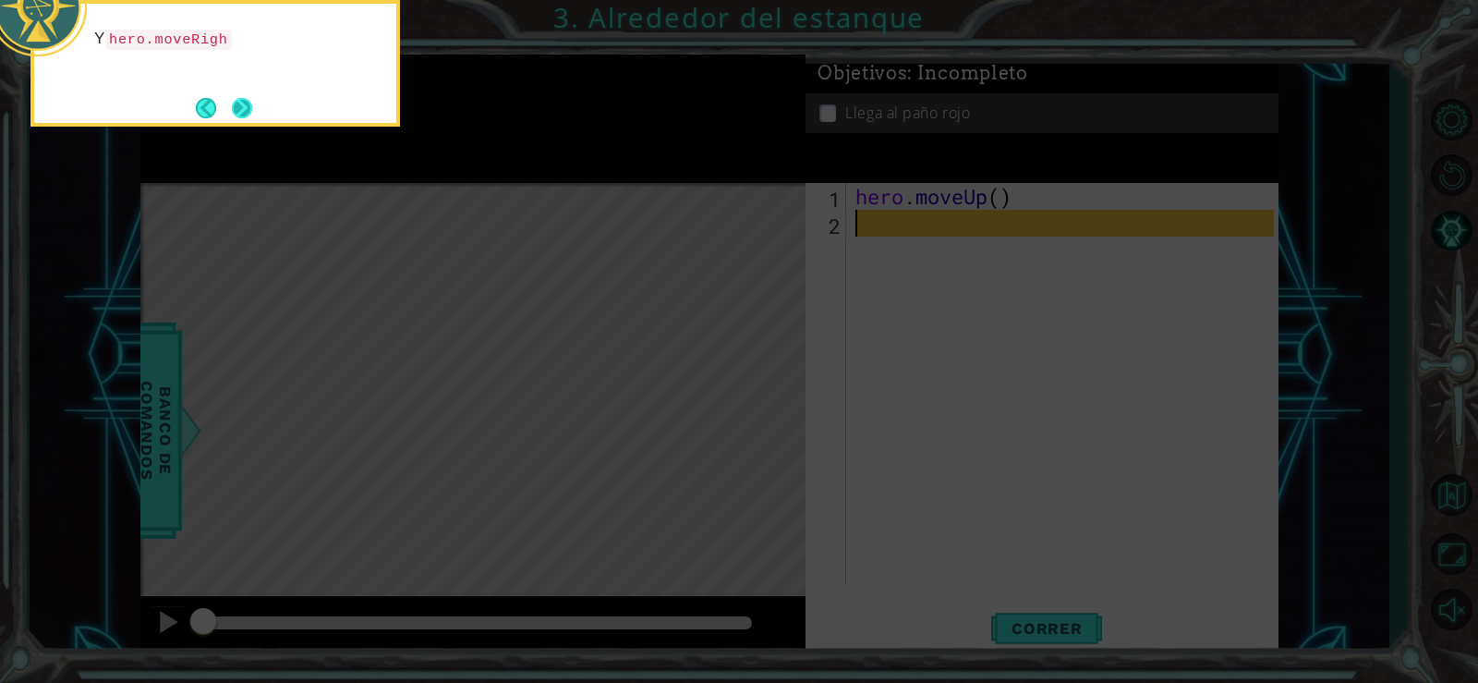
click at [248, 106] on button "Next" at bounding box center [242, 108] width 20 height 20
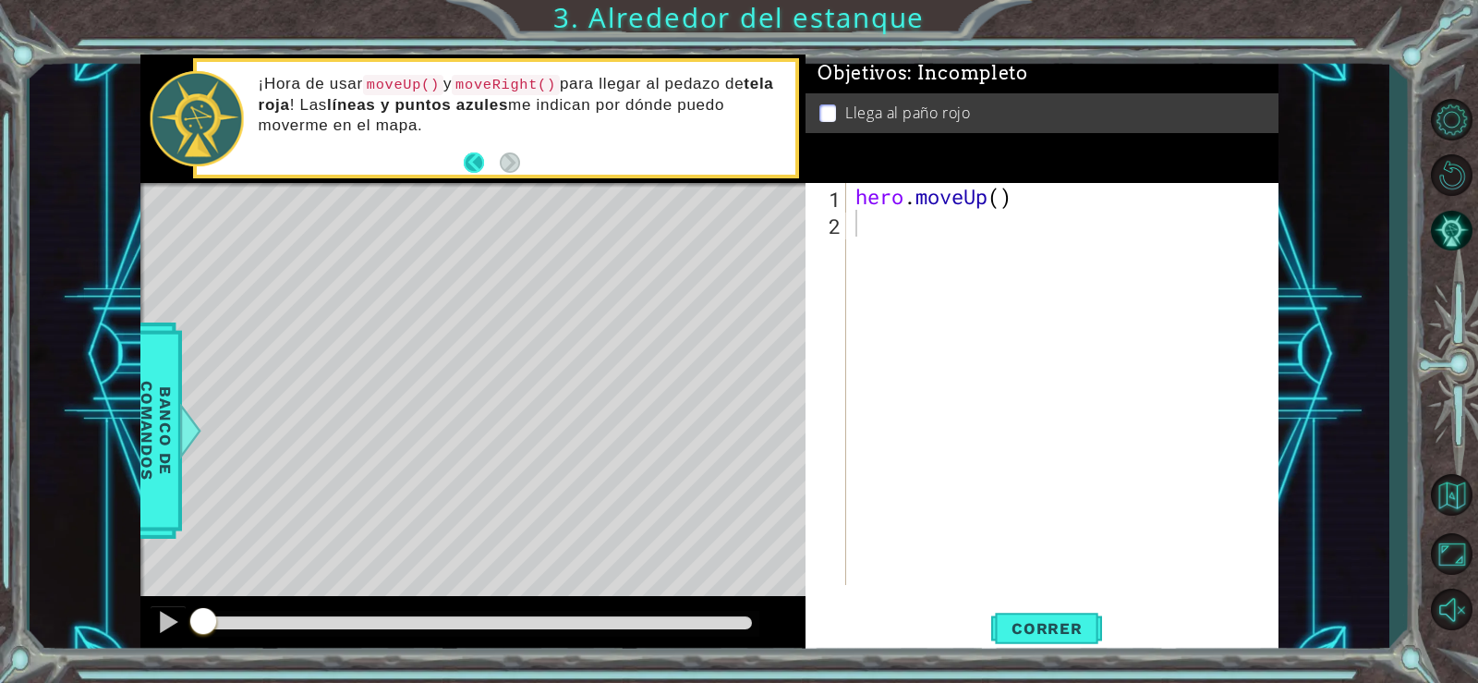
click at [465, 162] on button "Back" at bounding box center [482, 162] width 36 height 20
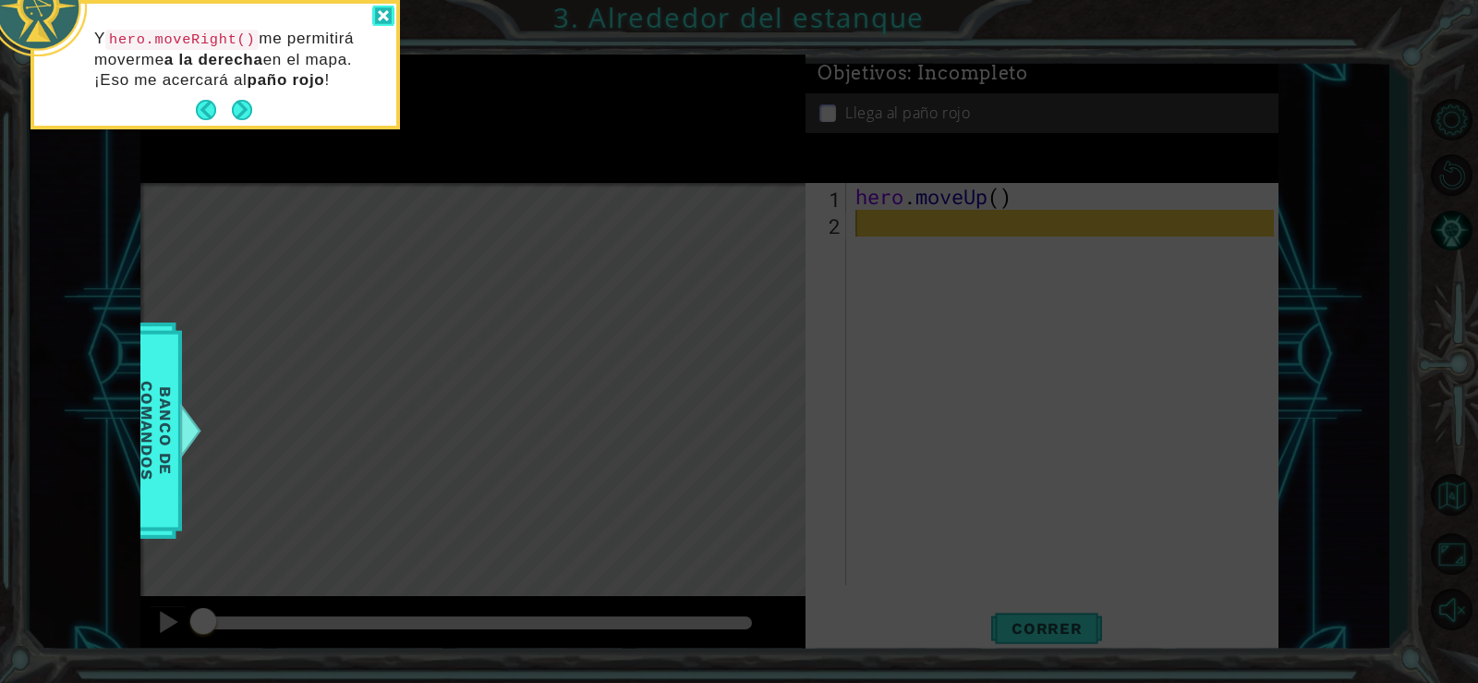
click at [386, 11] on div at bounding box center [383, 16] width 22 height 21
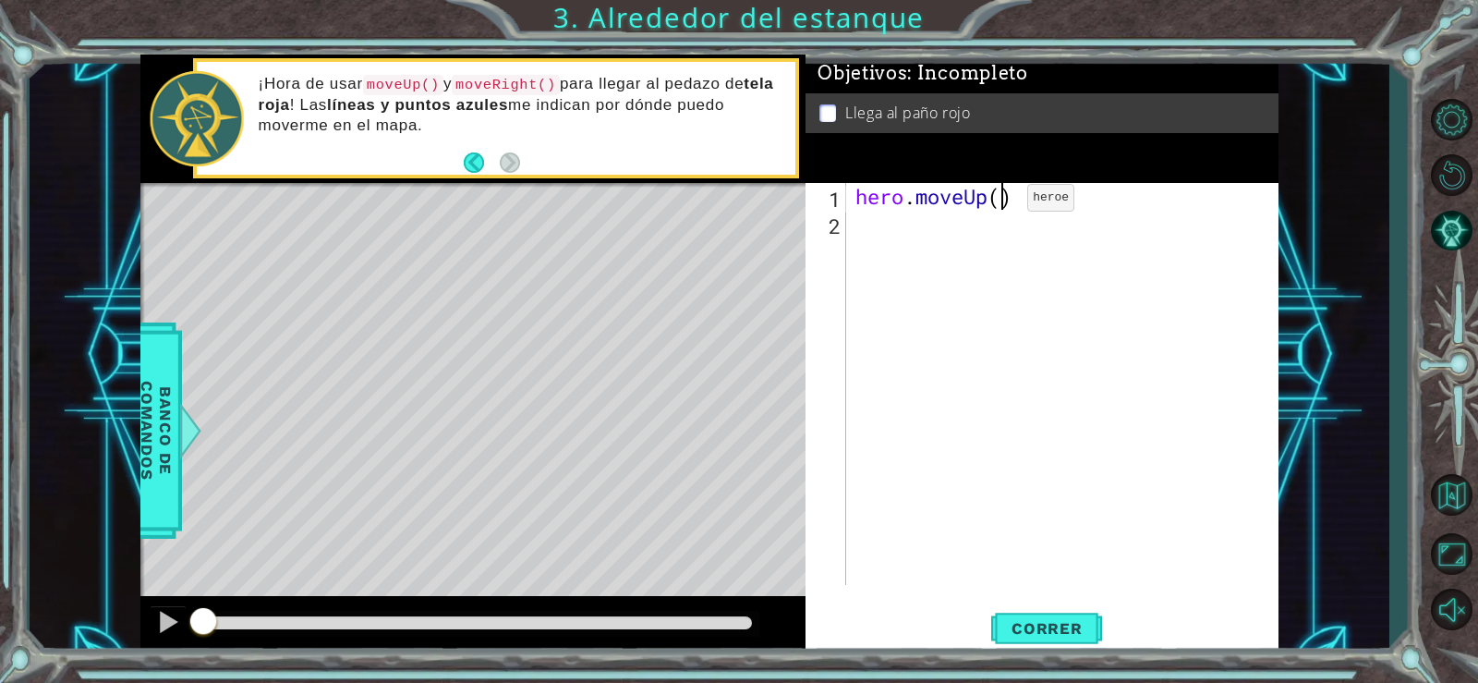
click at [1000, 202] on div "hero . moveUp ( )" at bounding box center [1068, 411] width 432 height 456
type textarea "hero.moveUp(2)"
click at [881, 235] on div "hero . moveUp ( 2 )" at bounding box center [1068, 411] width 432 height 456
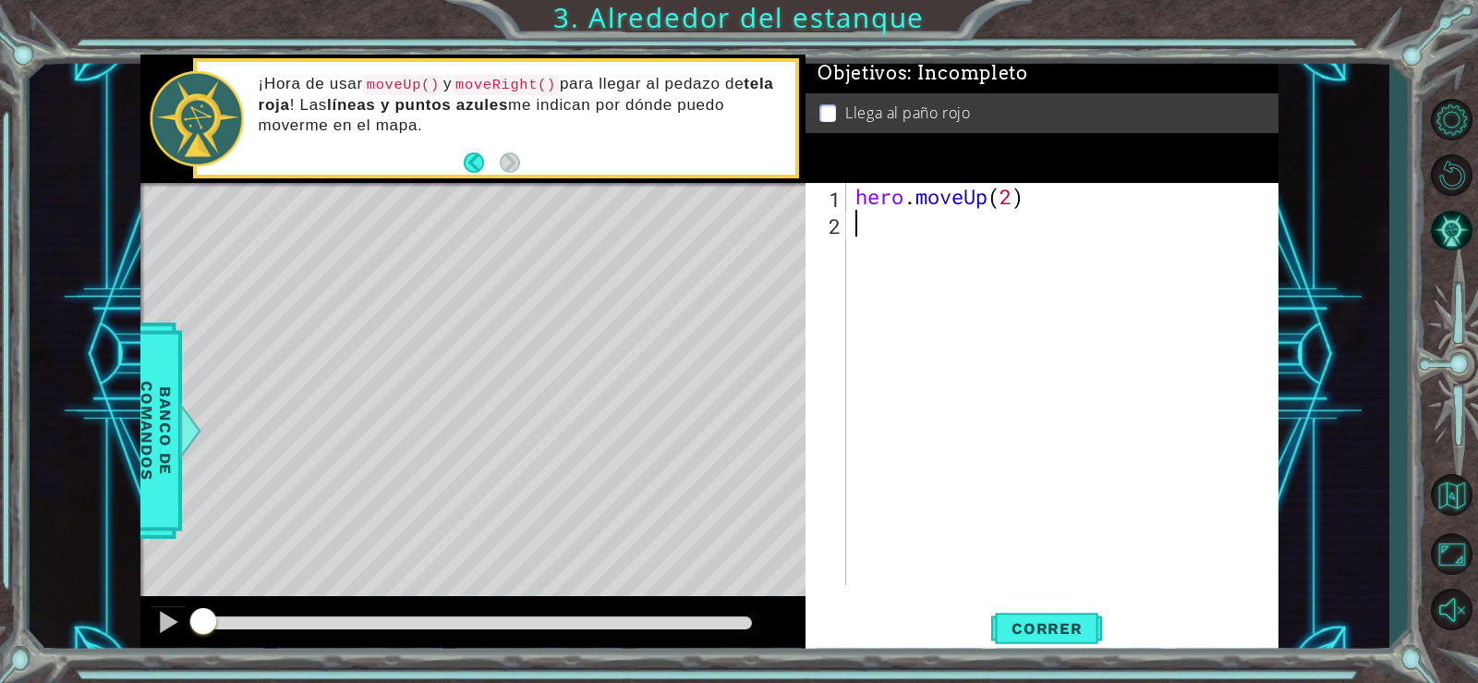
type textarea "h"
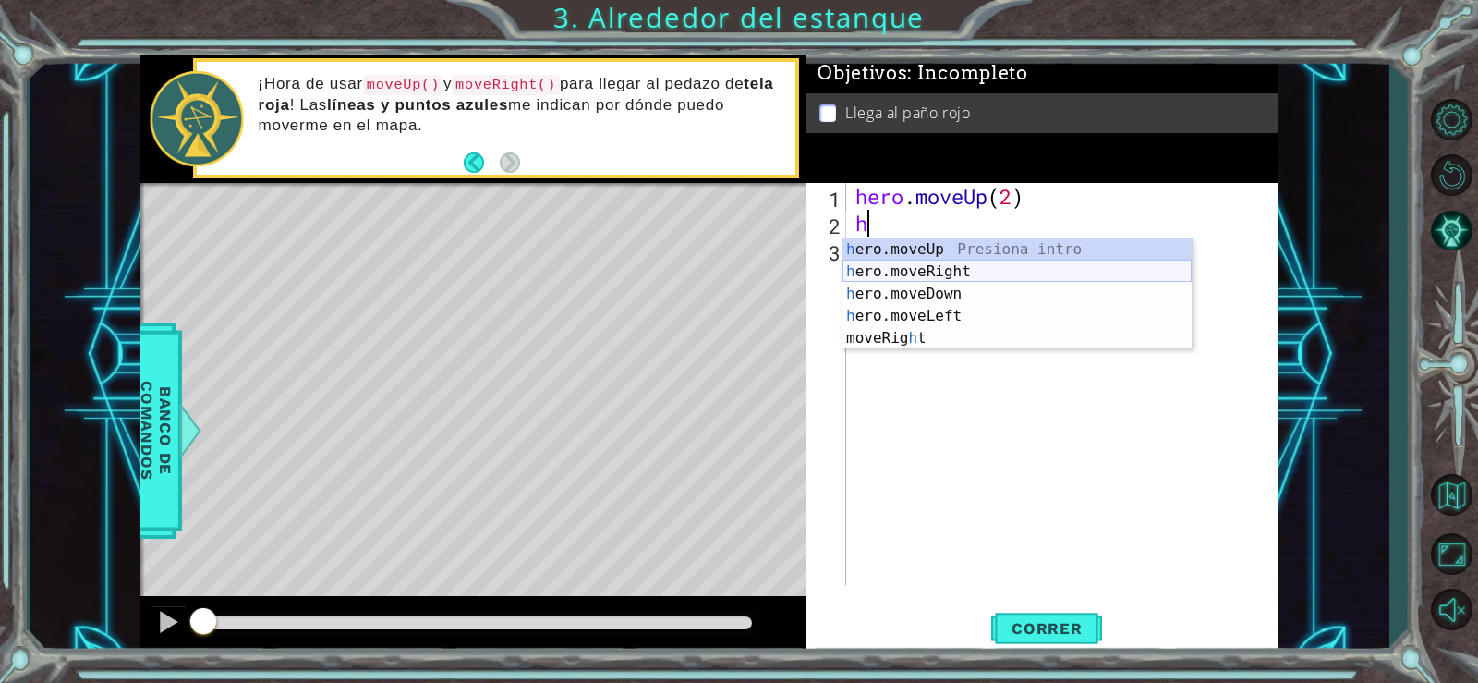
click at [929, 279] on div "h ero.moveUp Presiona intro h ero.moveRight Presiona intro h ero.moveDown Presi…" at bounding box center [1017, 315] width 349 height 155
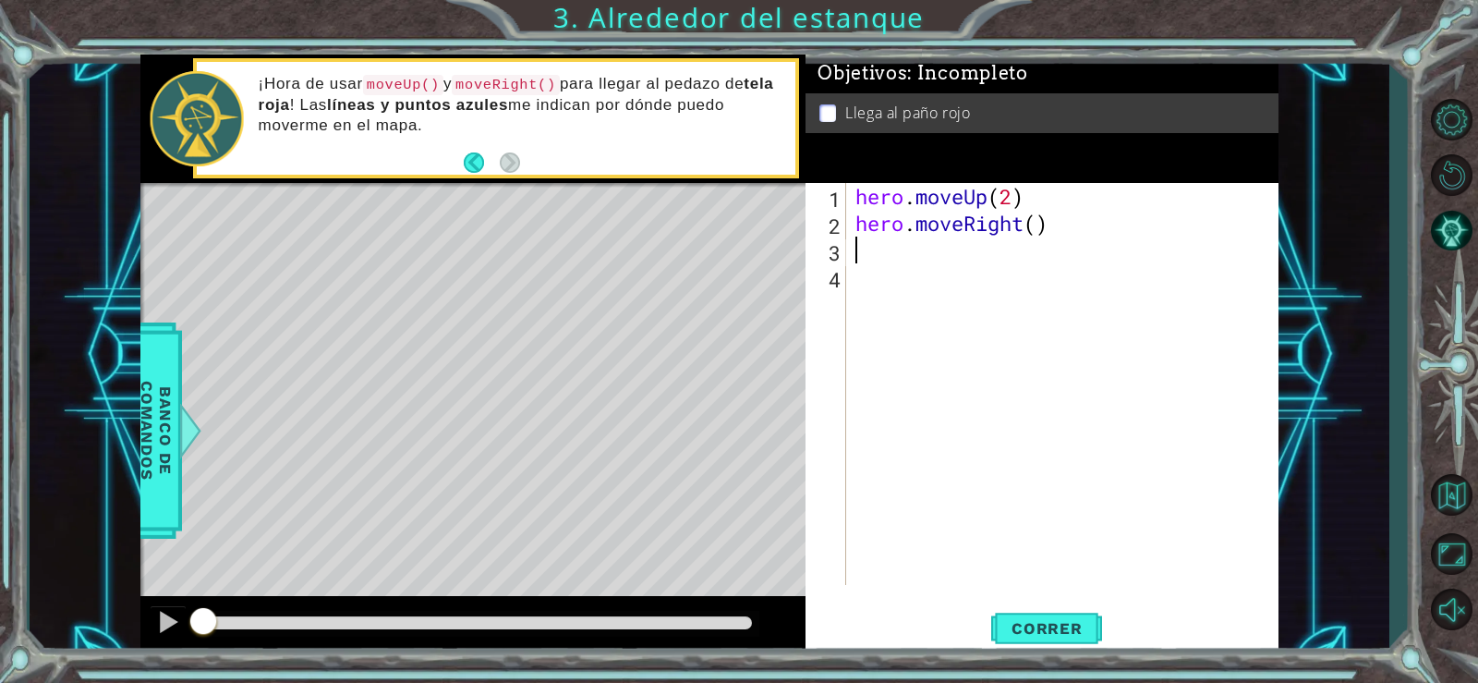
type textarea "h"
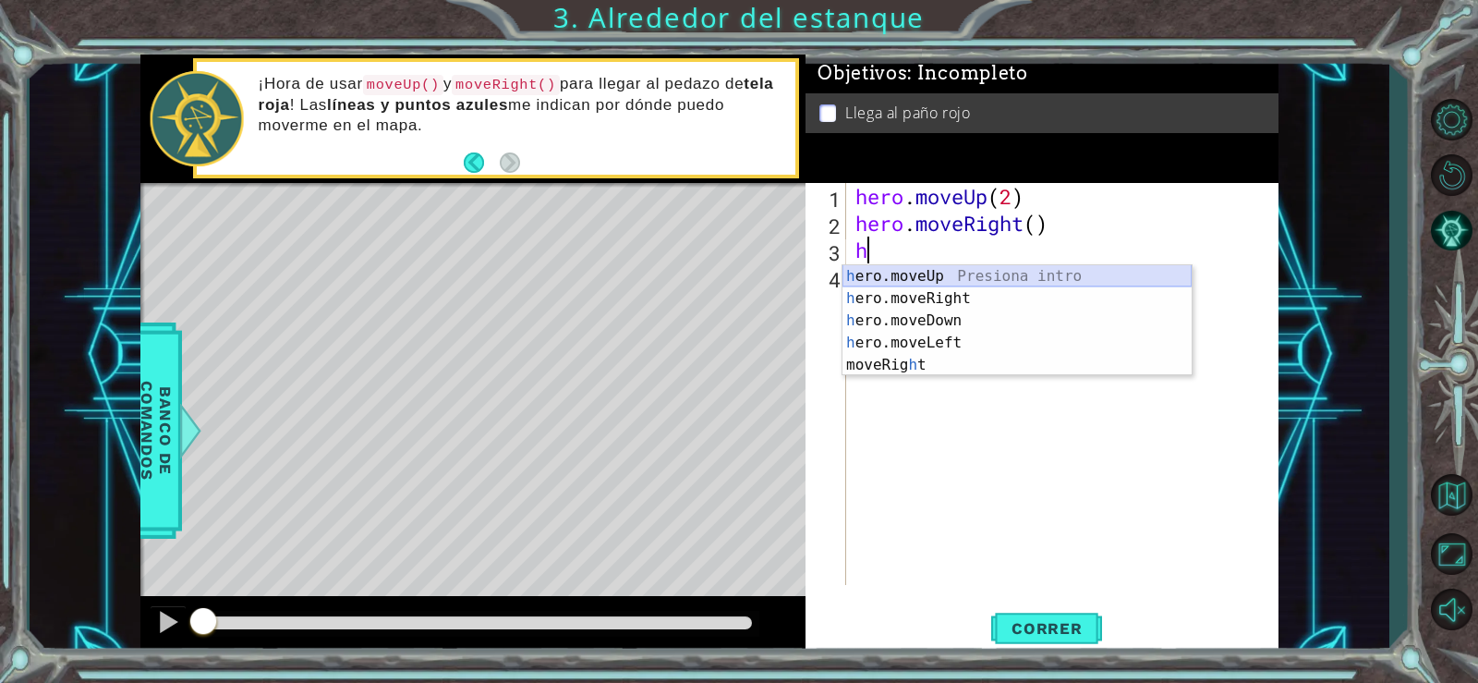
click at [922, 279] on div "h ero.moveUp Presiona intro h ero.moveRight Presiona intro h ero.moveDown Presi…" at bounding box center [1017, 342] width 349 height 155
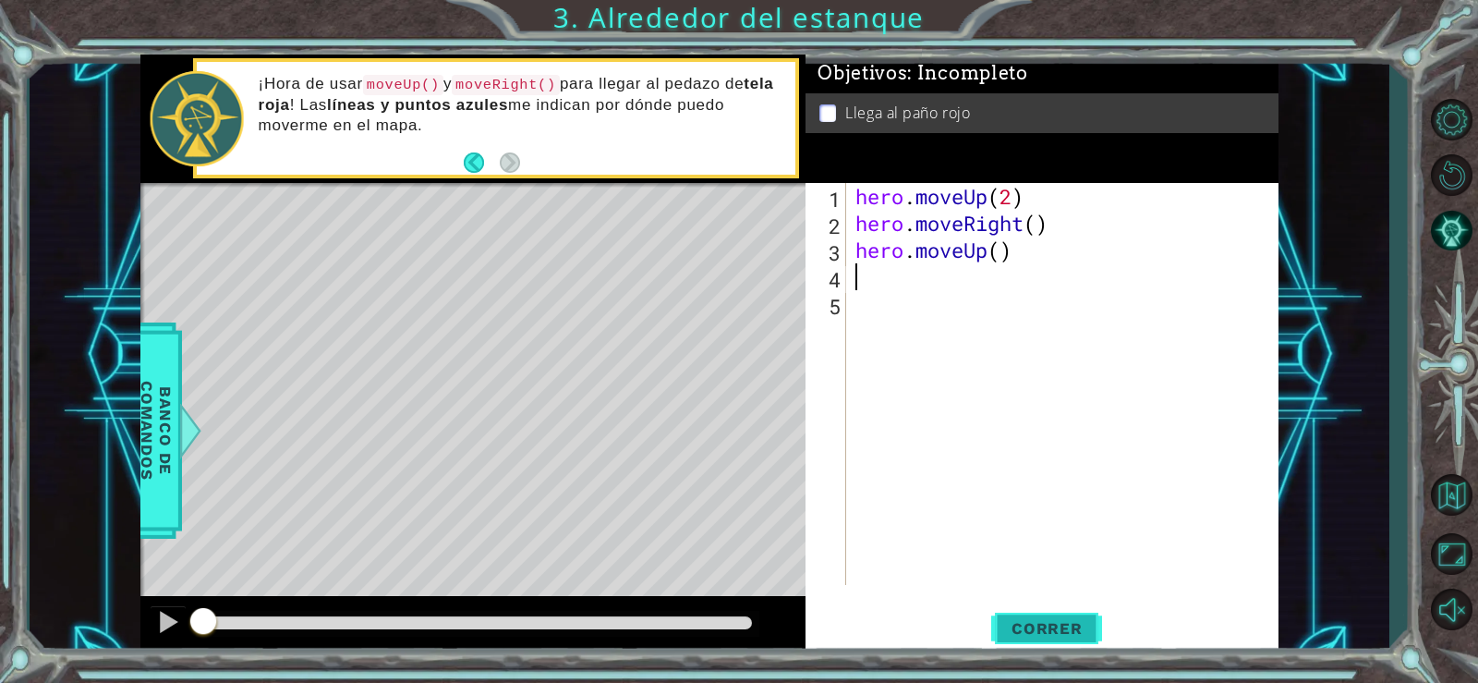
click at [1063, 622] on span "Correr" at bounding box center [1047, 628] width 108 height 18
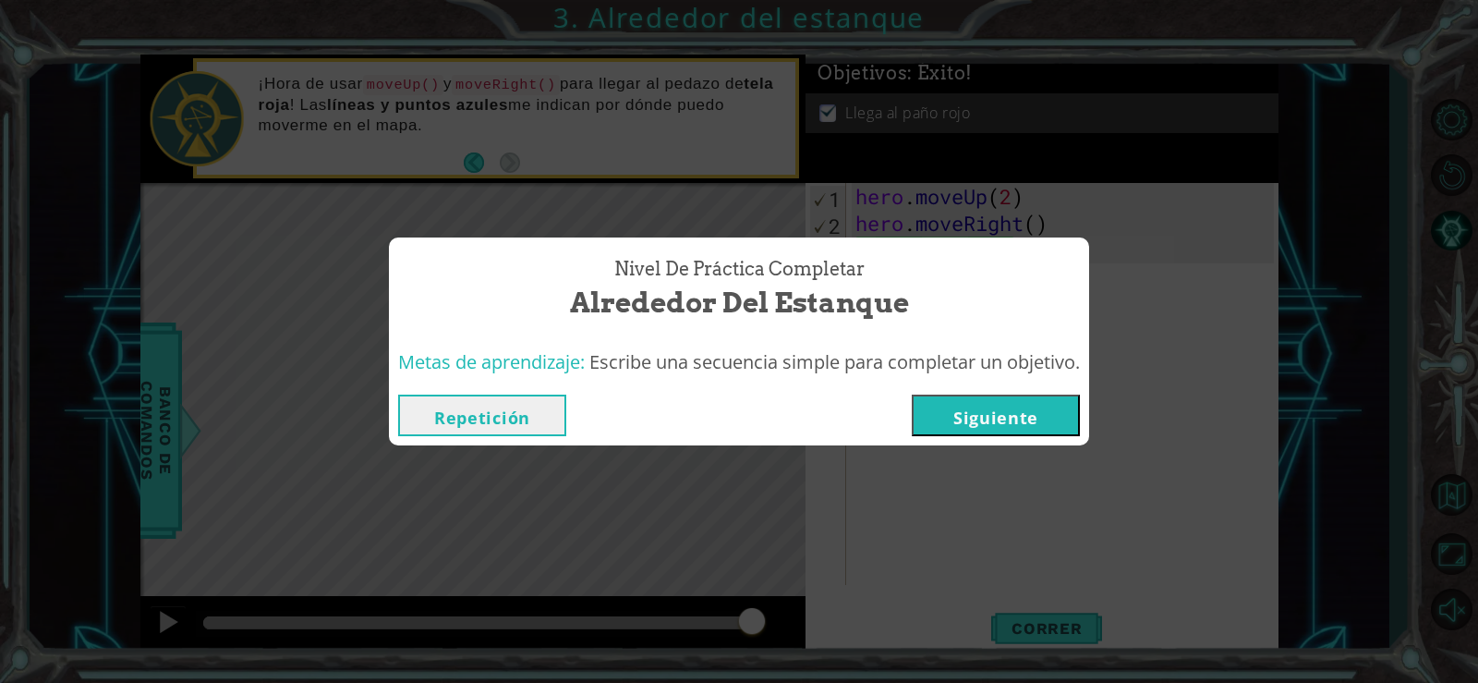
click at [1026, 415] on button "Siguiente" at bounding box center [996, 416] width 168 height 42
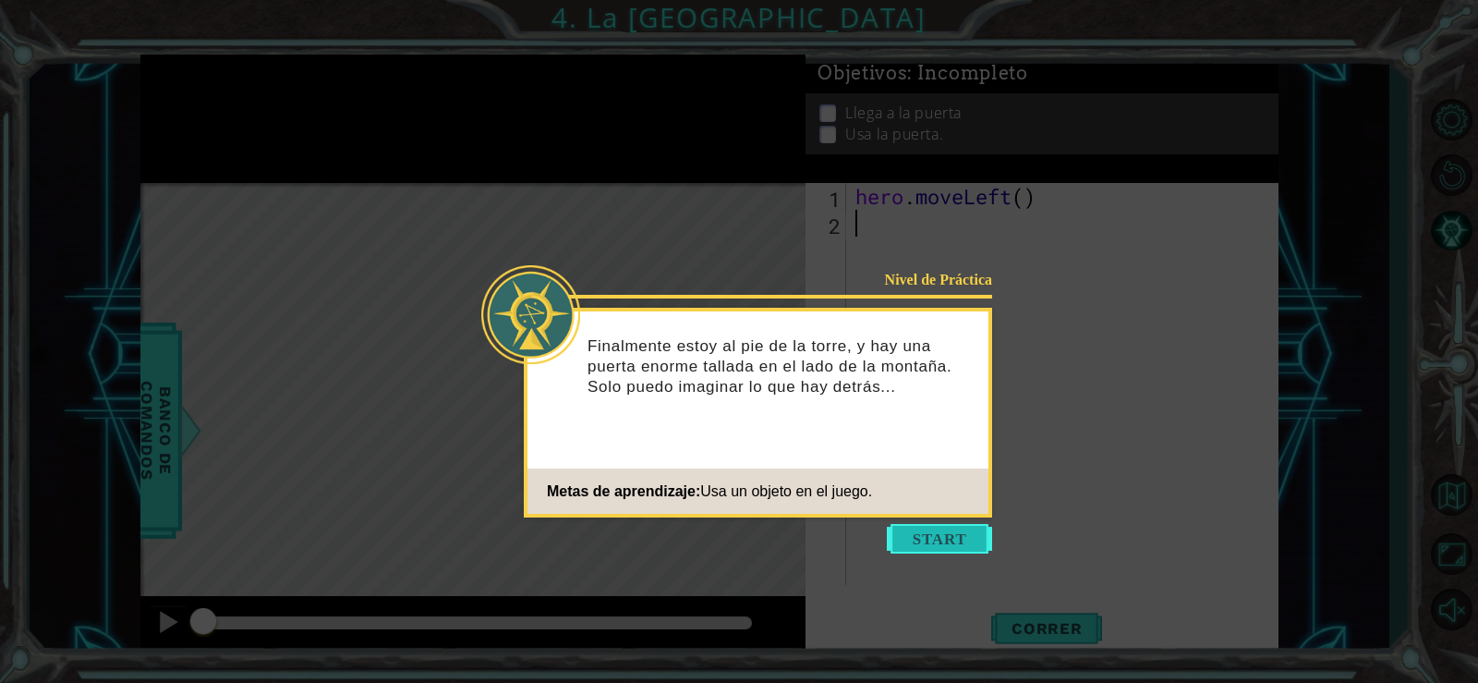
click at [941, 546] on button "Start" at bounding box center [939, 539] width 105 height 30
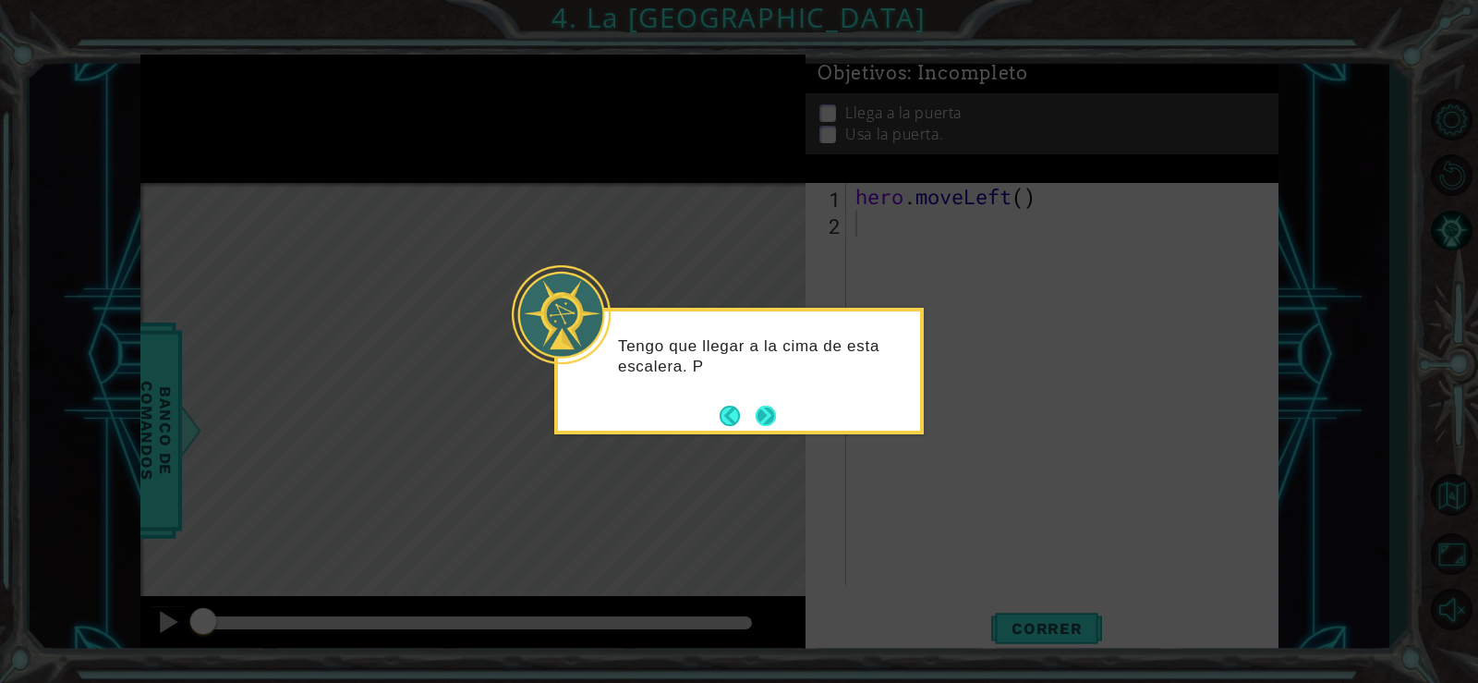
click at [772, 409] on button "Next" at bounding box center [766, 416] width 20 height 20
click at [769, 420] on button "Next" at bounding box center [766, 416] width 20 height 20
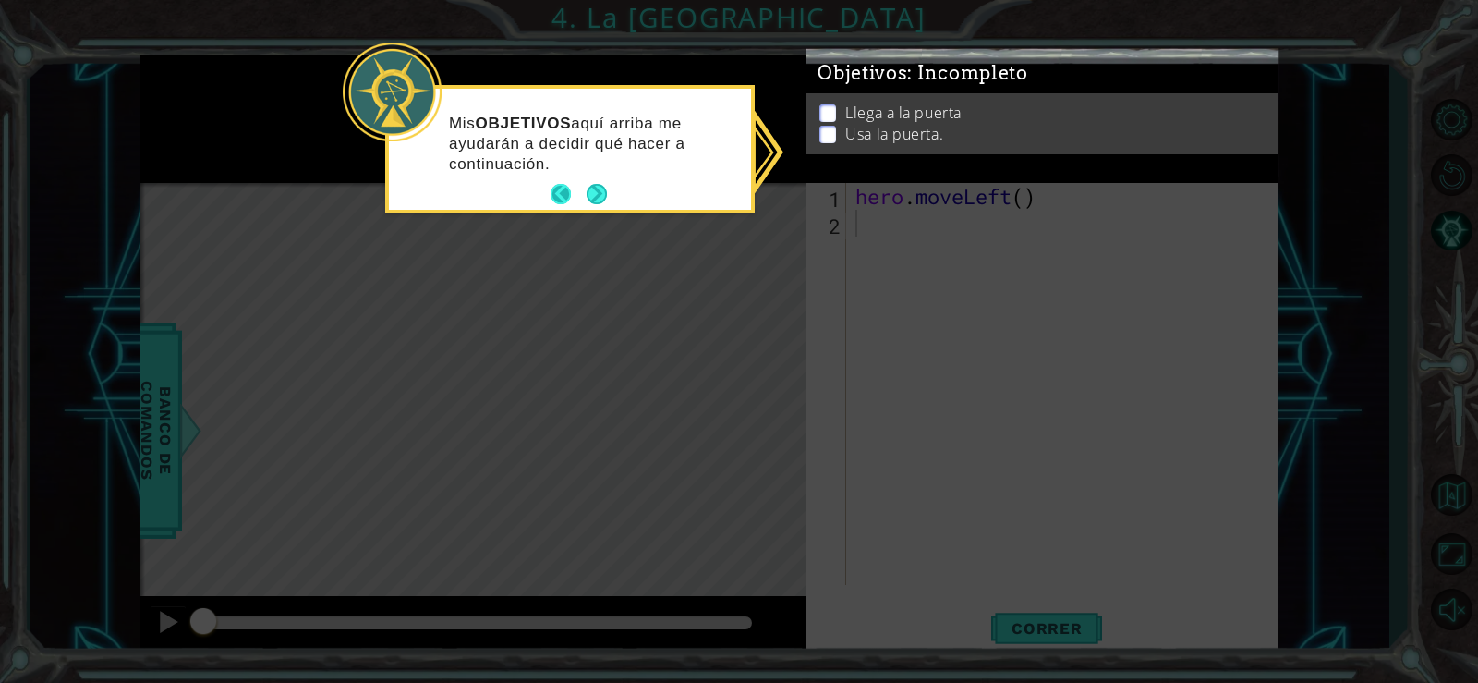
click at [558, 192] on button "Back" at bounding box center [569, 194] width 36 height 20
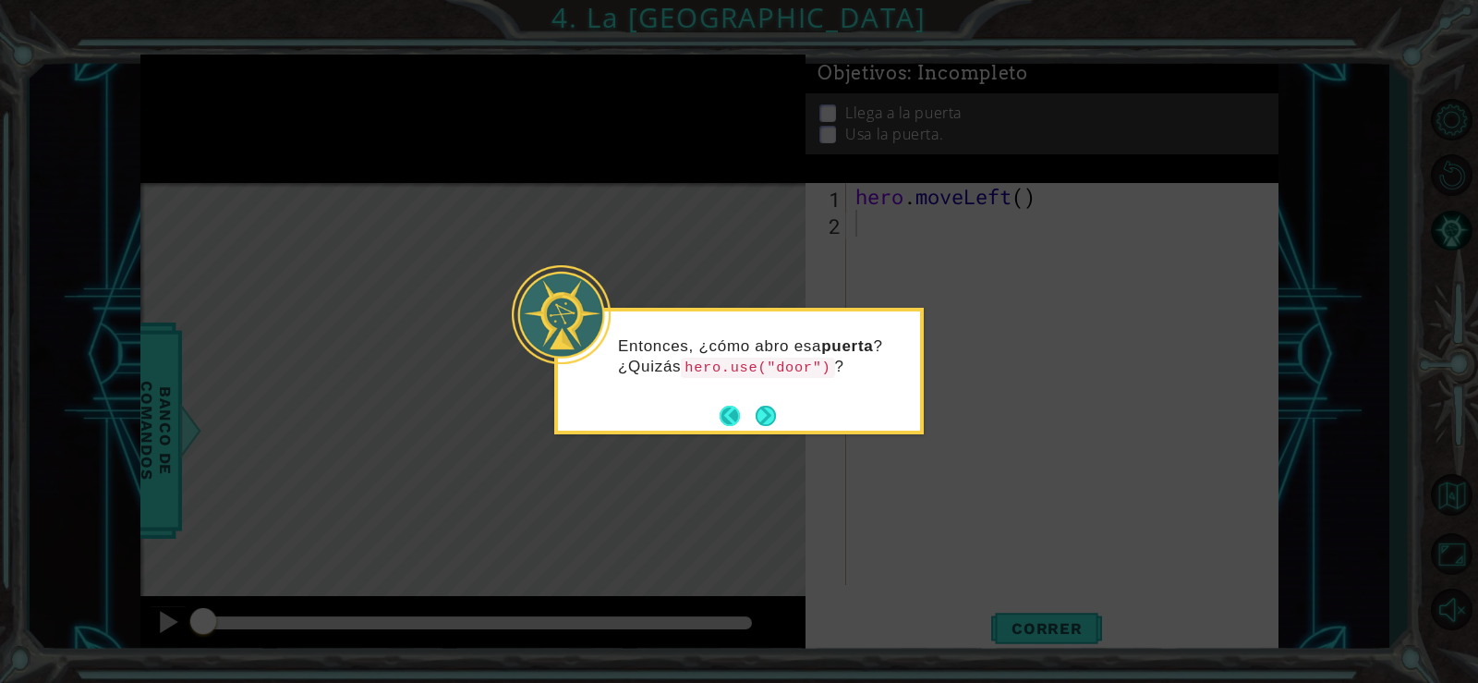
click at [752, 415] on button "Back" at bounding box center [738, 416] width 36 height 20
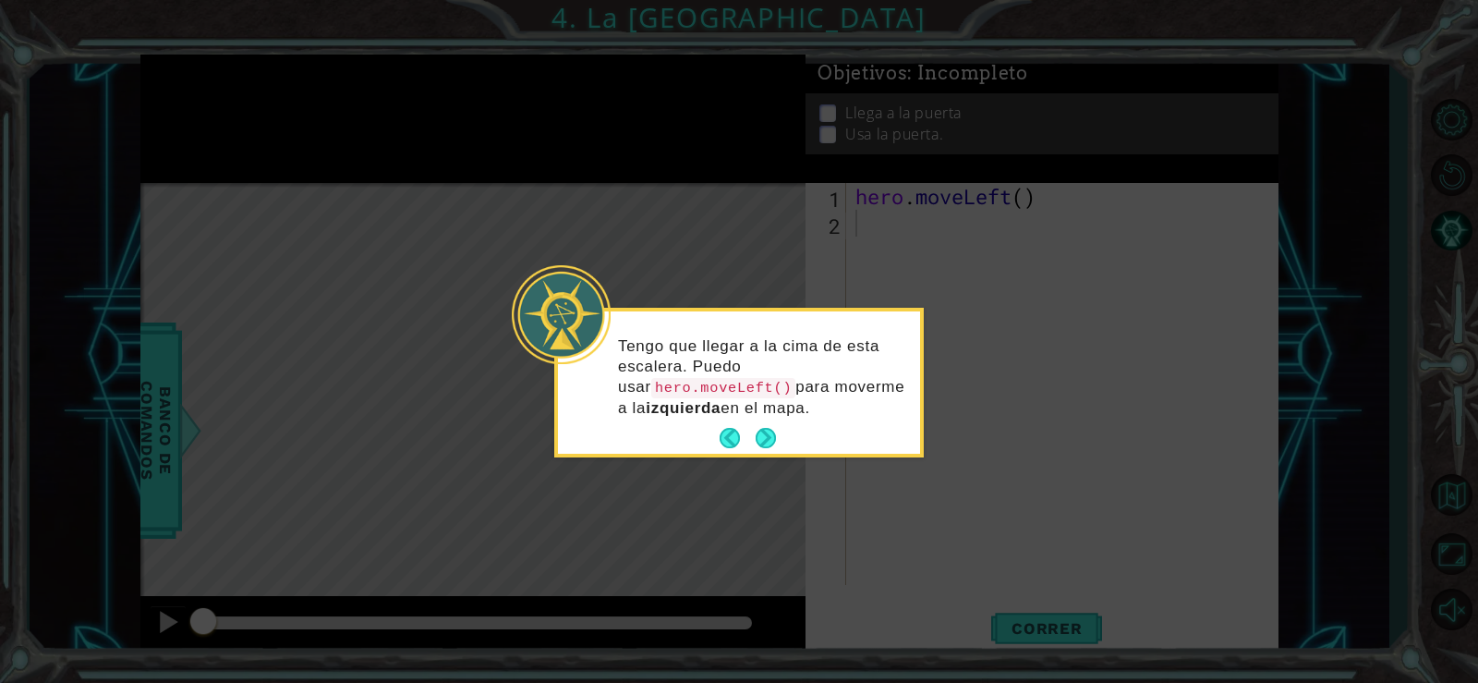
click at [763, 428] on button "Next" at bounding box center [766, 438] width 20 height 20
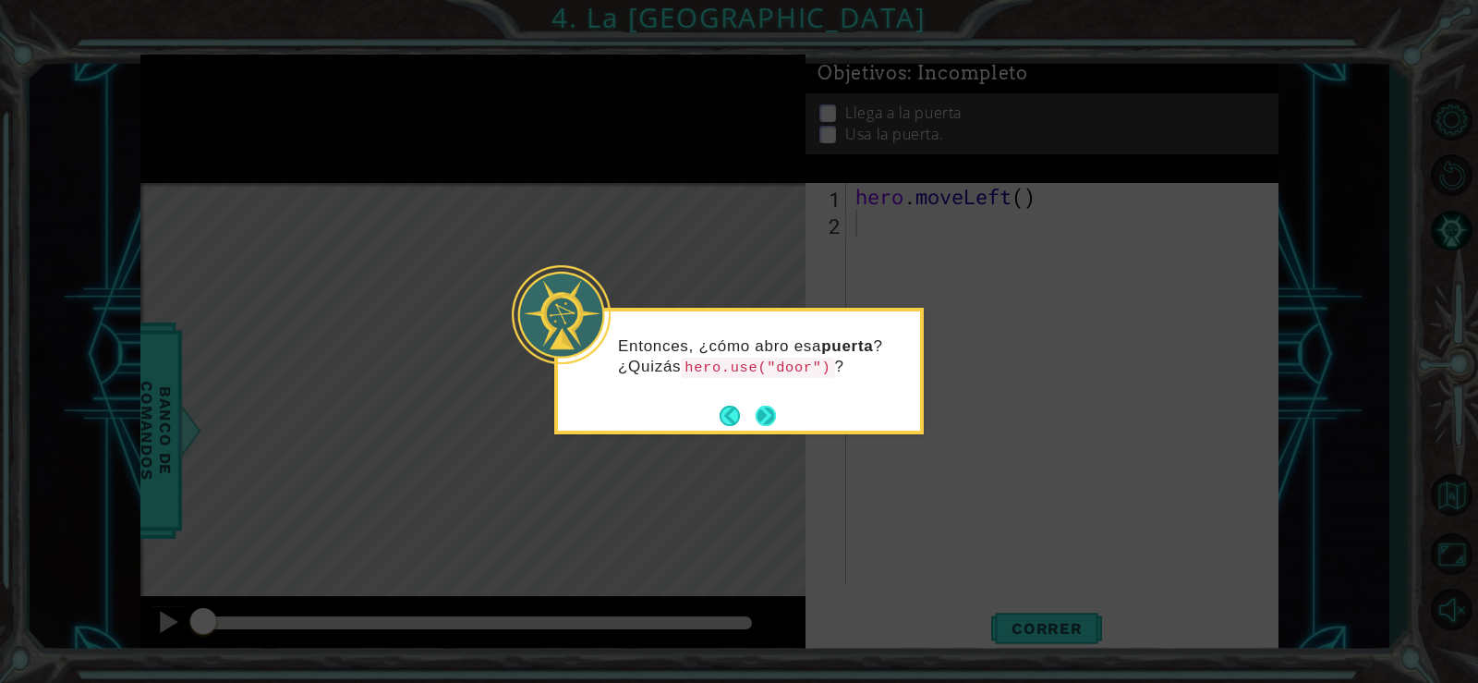
click at [770, 406] on button "Next" at bounding box center [766, 416] width 20 height 20
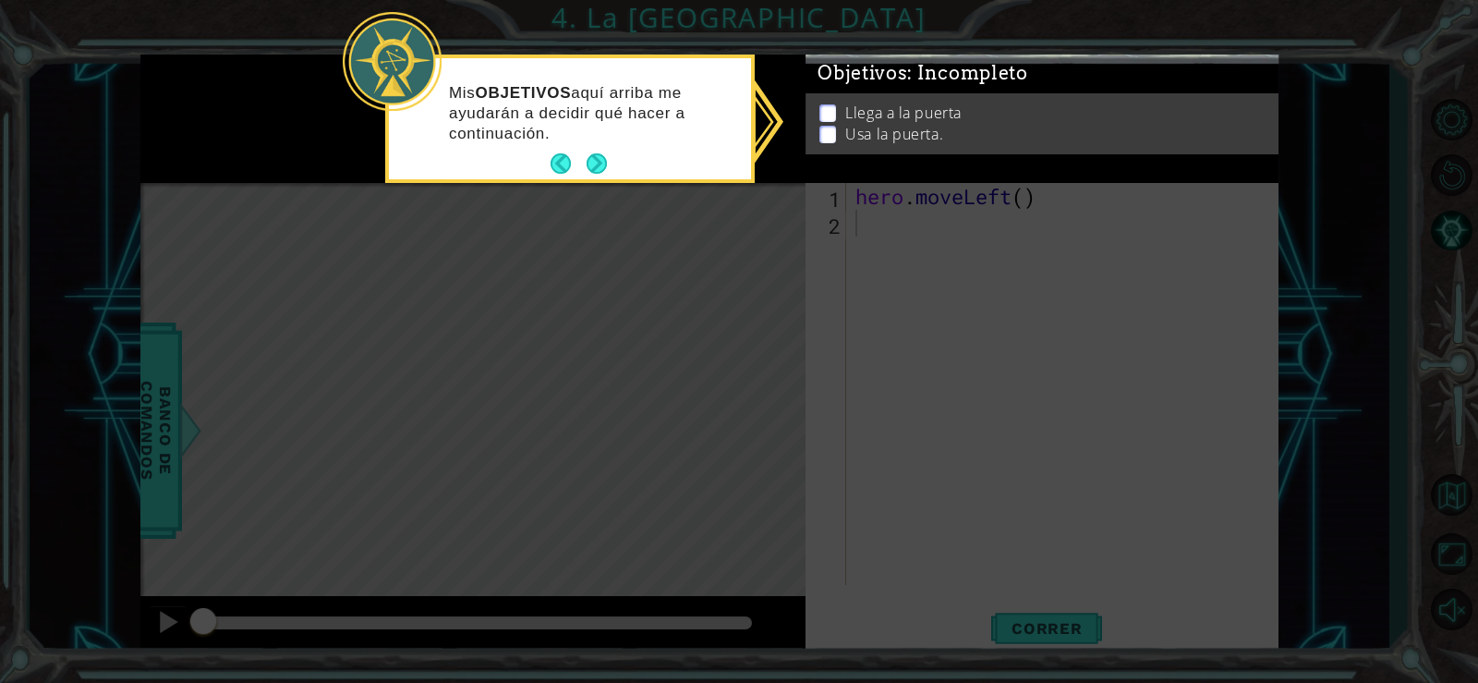
click at [854, 280] on icon at bounding box center [739, 341] width 1478 height 683
click at [597, 161] on button "Next" at bounding box center [597, 163] width 20 height 20
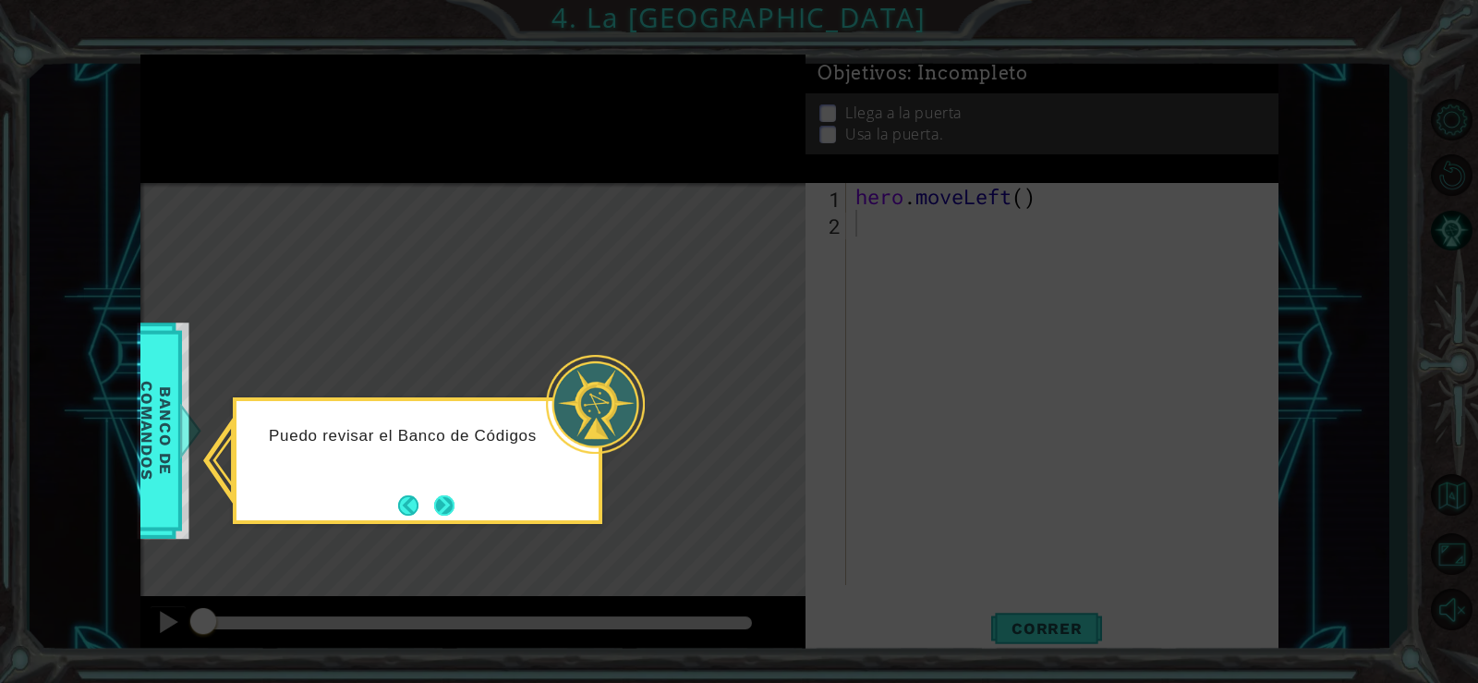
click at [443, 507] on button "Next" at bounding box center [444, 505] width 20 height 20
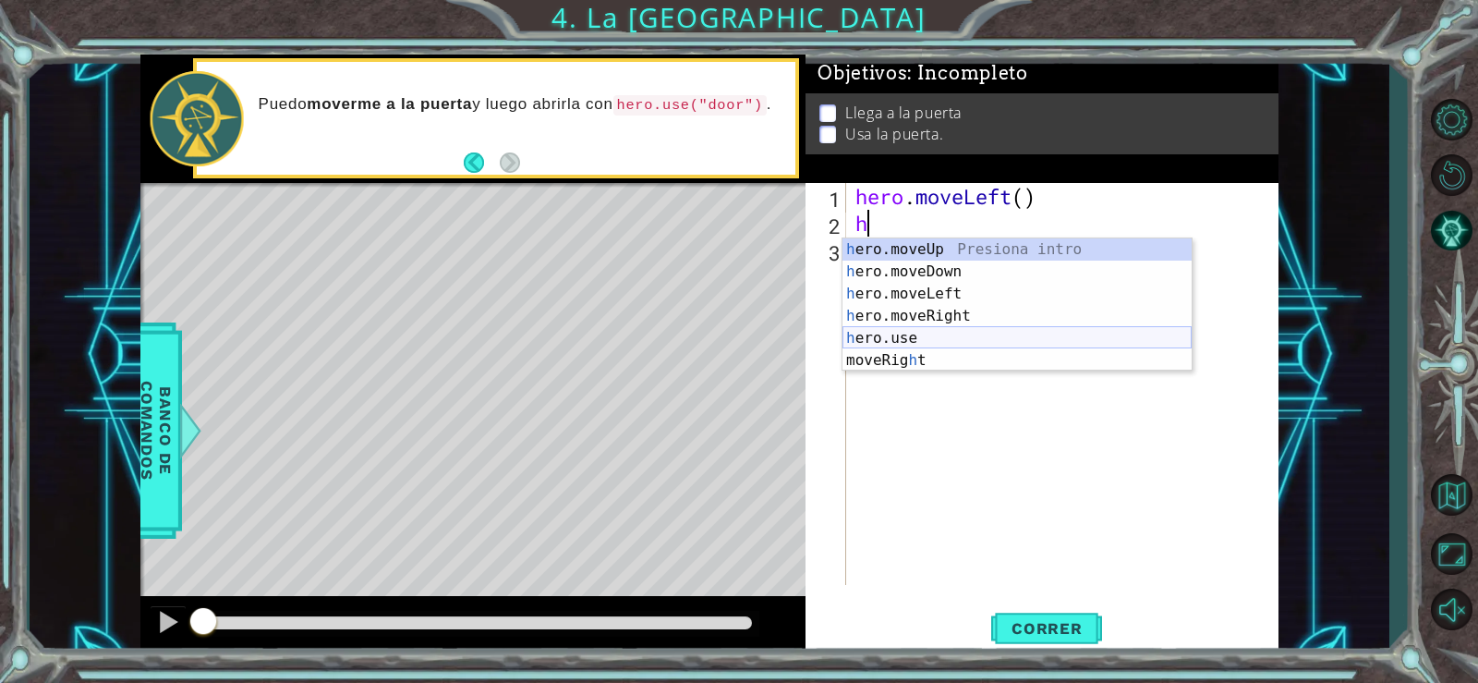
click at [913, 343] on div "h ero.moveUp Presiona intro h ero.moveDown Presiona intro h ero.moveLeft Presio…" at bounding box center [1017, 326] width 349 height 177
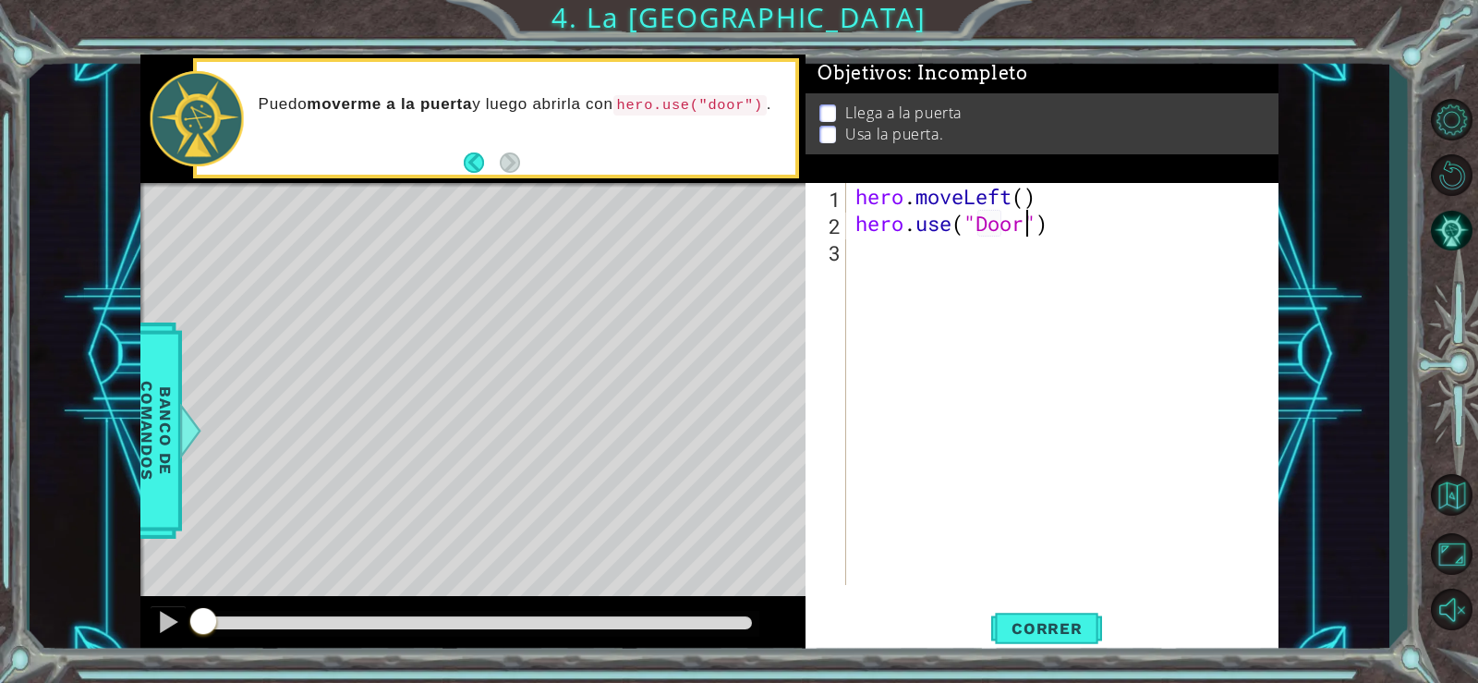
scroll to position [0, 8]
click at [1024, 201] on div "hero . moveLeft ( ) hero . use ( "Door" )" at bounding box center [1068, 411] width 432 height 456
type textarea "hero.moveLeft(2)"
type textarea "h"
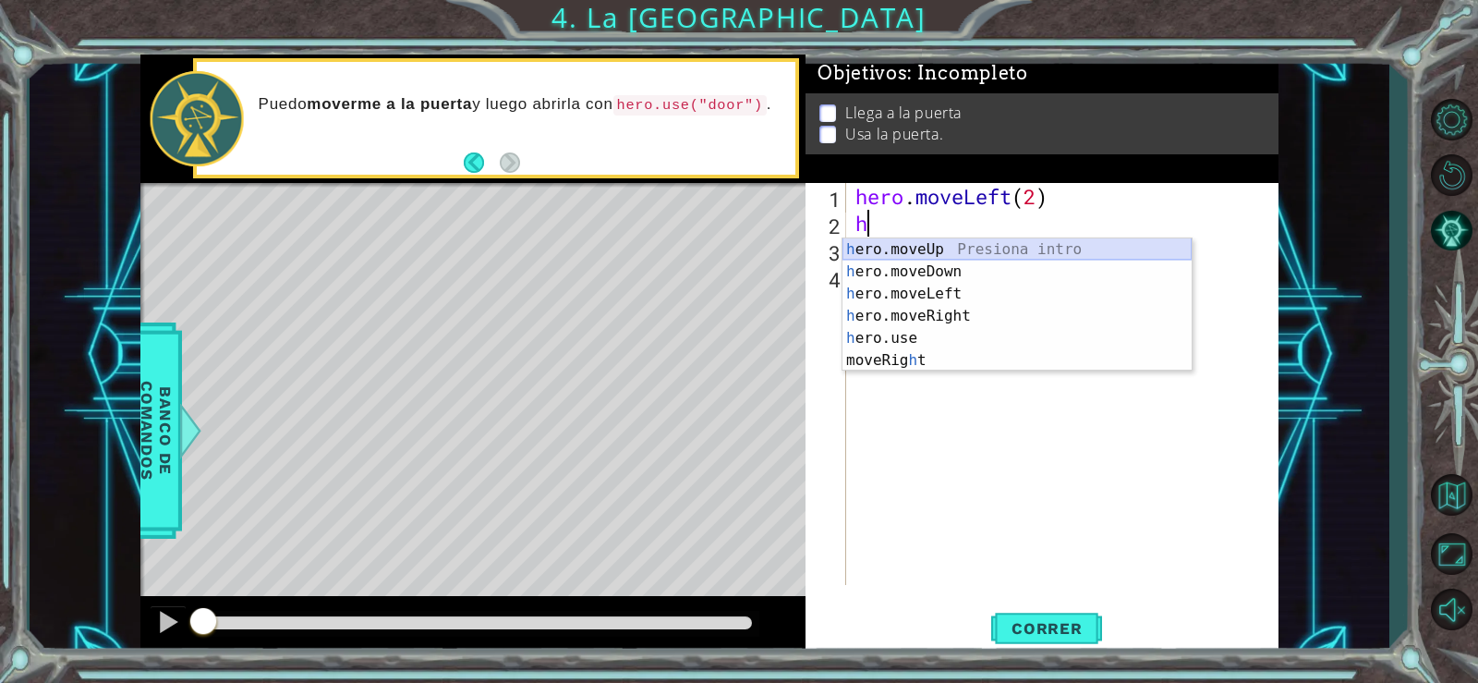
click at [919, 249] on div "h ero.moveUp Presiona intro h ero.moveDown Presiona intro h ero.moveLeft Presio…" at bounding box center [1017, 326] width 349 height 177
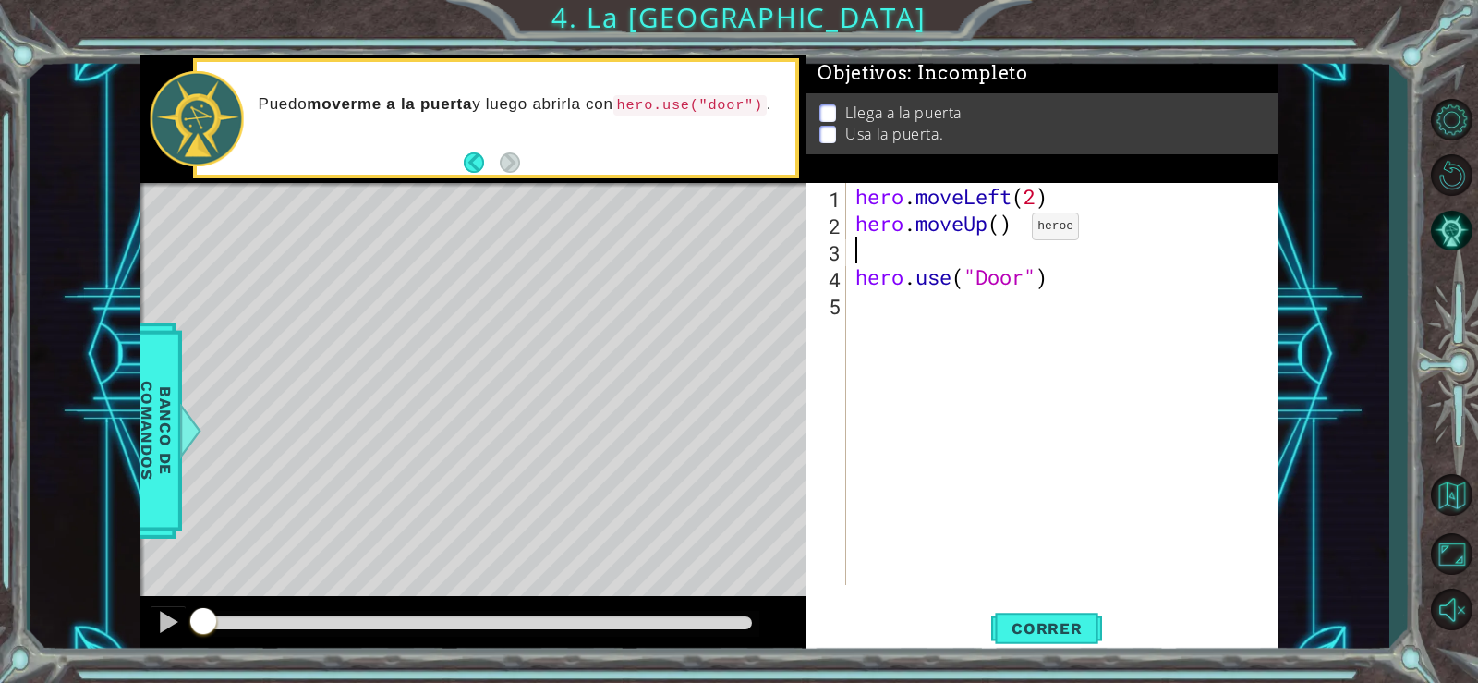
click at [1004, 231] on div "hero . moveLeft ( 2 ) hero . moveUp ( ) hero . use ( "Door" )" at bounding box center [1068, 411] width 432 height 456
type textarea "hero.moveUp(2)"
click at [861, 261] on div "hero . moveLeft ( 2 ) hero . moveUp ( 2 ) hero . use ( "Door" )" at bounding box center [1068, 411] width 432 height 456
type textarea "h"
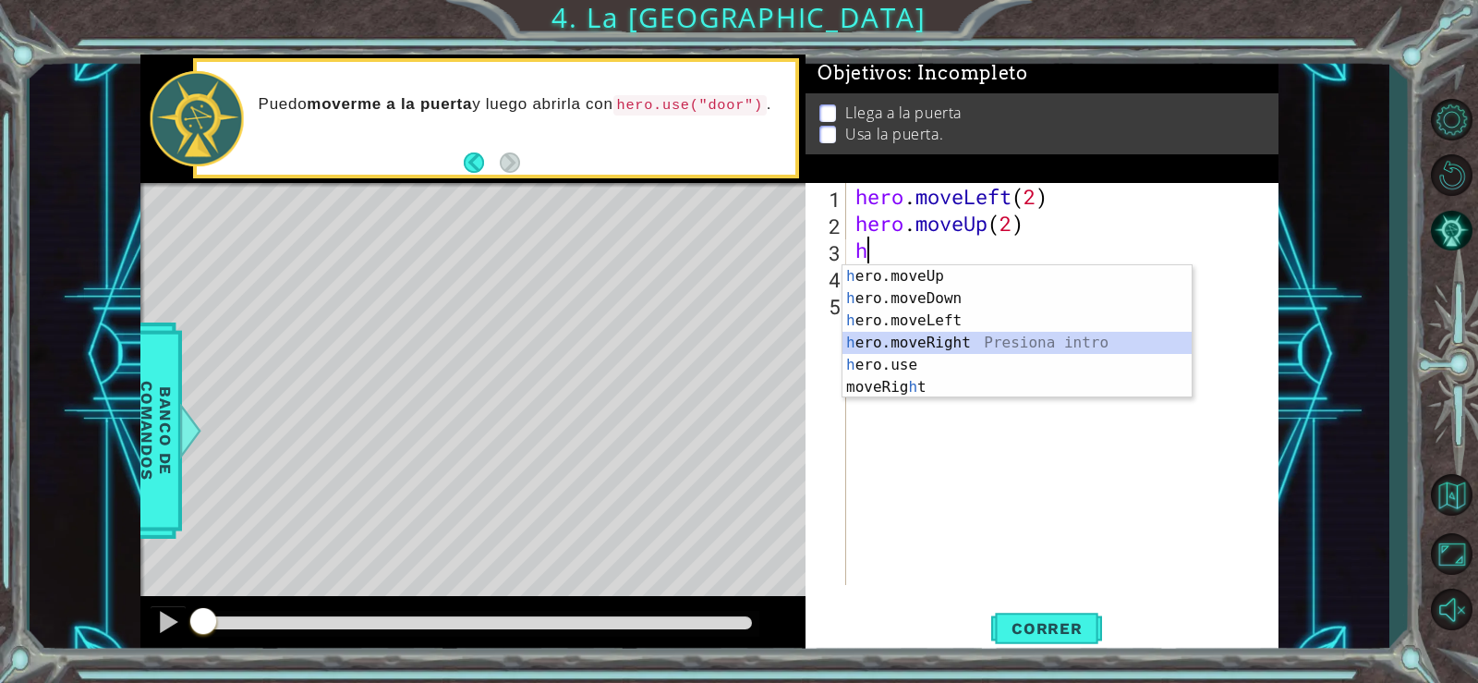
click at [913, 342] on div "h ero.moveUp Presiona intro h ero.moveDown Presiona intro h ero.moveLeft Presio…" at bounding box center [1017, 353] width 349 height 177
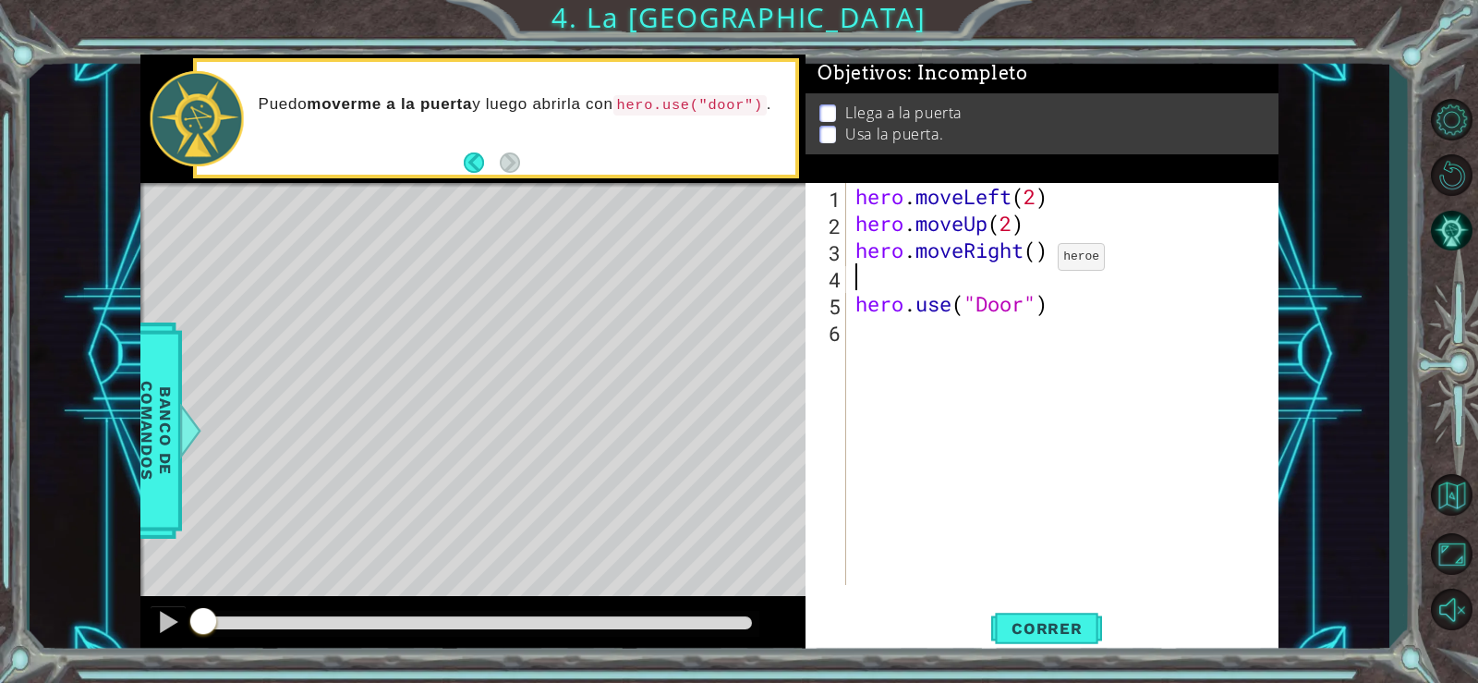
click at [1032, 261] on div "hero . moveLeft ( 2 ) hero . moveUp ( 2 ) hero . moveRight ( ) hero . use ( "Do…" at bounding box center [1068, 411] width 432 height 456
click at [1033, 261] on div "hero . moveLeft ( 2 ) hero . moveUp ( 2 ) hero . moveRight ( ) hero . use ( "Do…" at bounding box center [1068, 411] width 432 height 456
type textarea "hero.moveRight(2)"
click at [962, 285] on div "hero . moveLeft ( 2 ) hero . moveUp ( 2 ) hero . moveRight ( 2 ) hero . use ( "…" at bounding box center [1068, 411] width 432 height 456
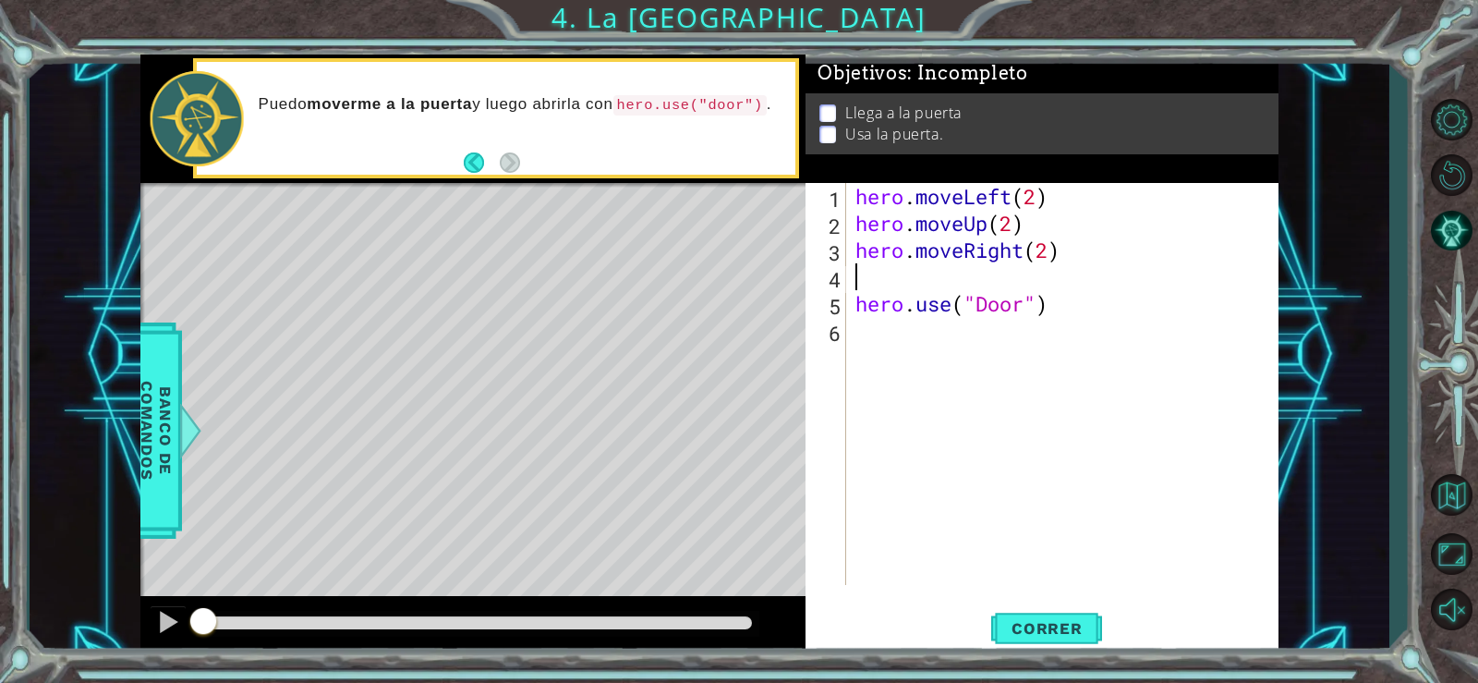
scroll to position [0, 0]
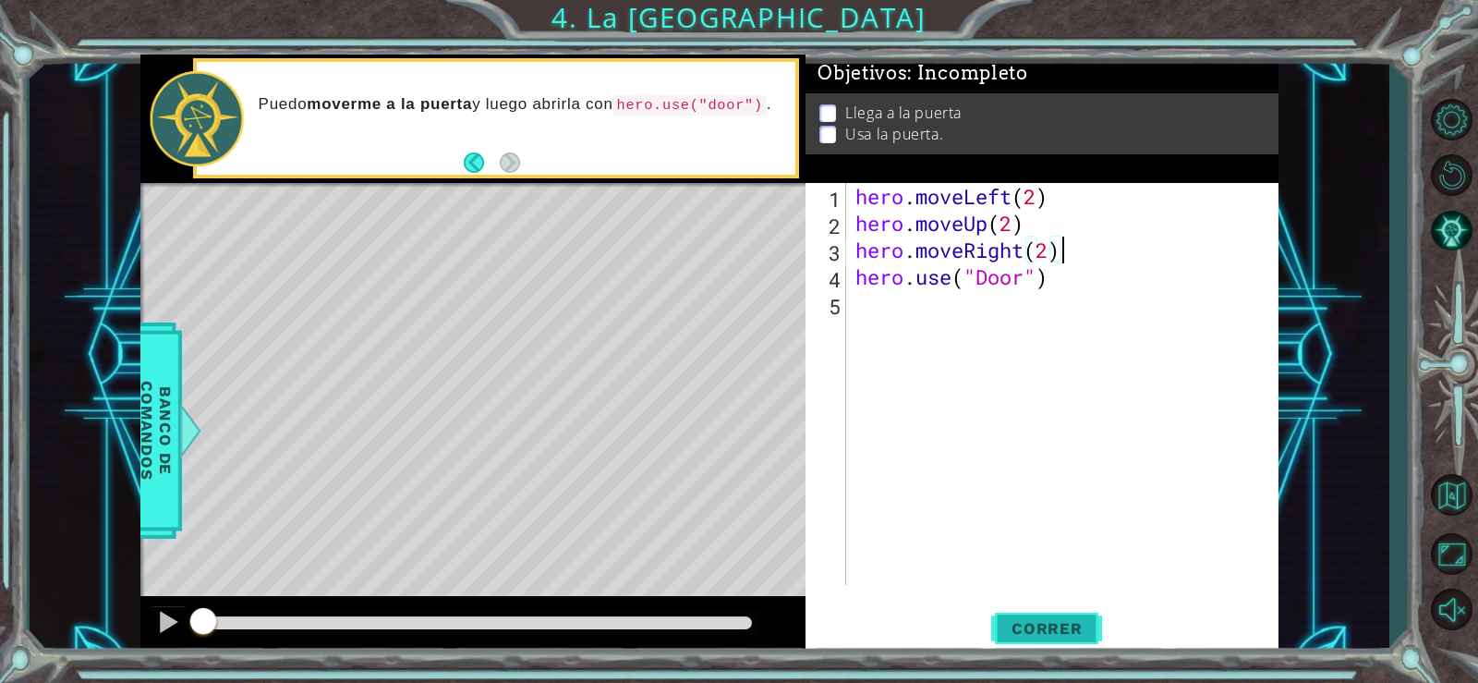
type textarea "hero.moveRight(2)"
drag, startPoint x: 1065, startPoint y: 611, endPoint x: 1056, endPoint y: 602, distance: 13.1
click at [1062, 608] on button "Correr" at bounding box center [1046, 627] width 111 height 47
click at [1072, 625] on span "Correr" at bounding box center [1047, 628] width 108 height 18
click at [1067, 626] on span "Correr" at bounding box center [1047, 628] width 108 height 18
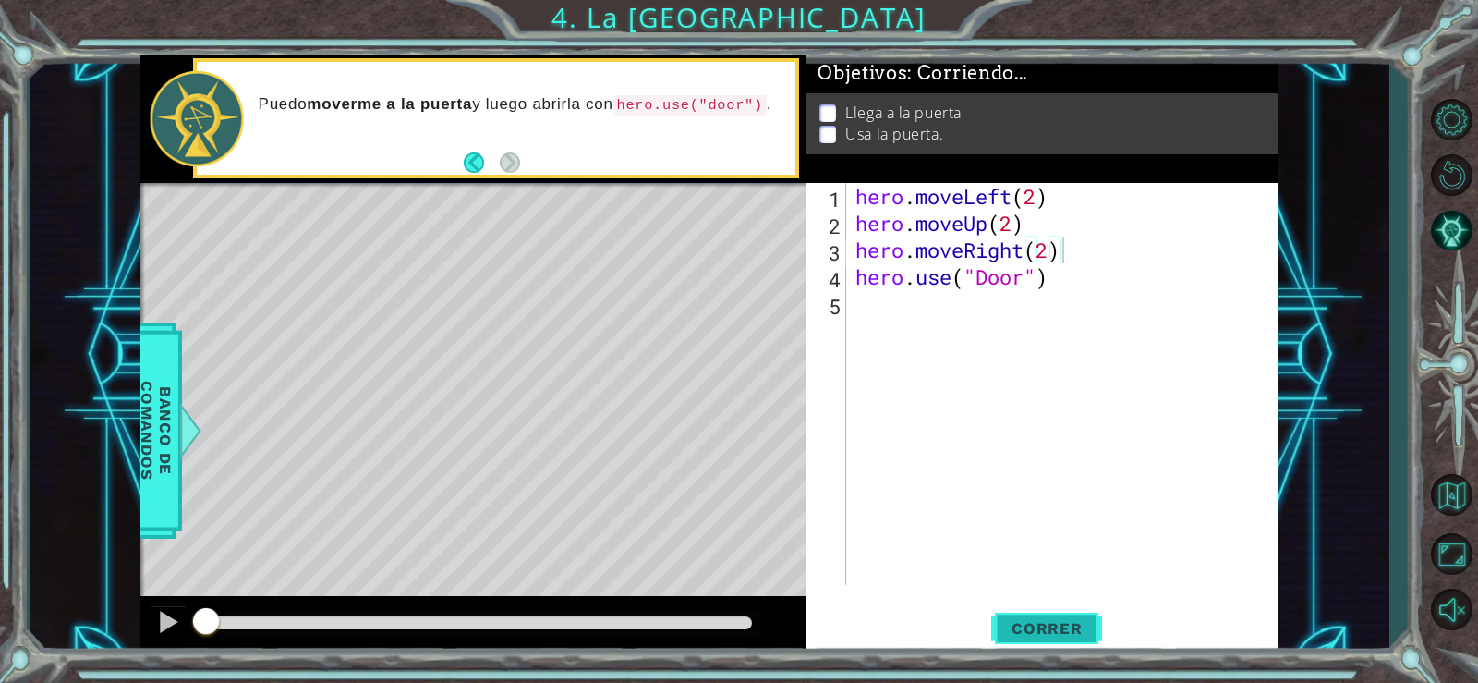
click at [1065, 628] on span "Correr" at bounding box center [1047, 628] width 108 height 18
click at [1062, 629] on span "Correr" at bounding box center [1047, 628] width 108 height 18
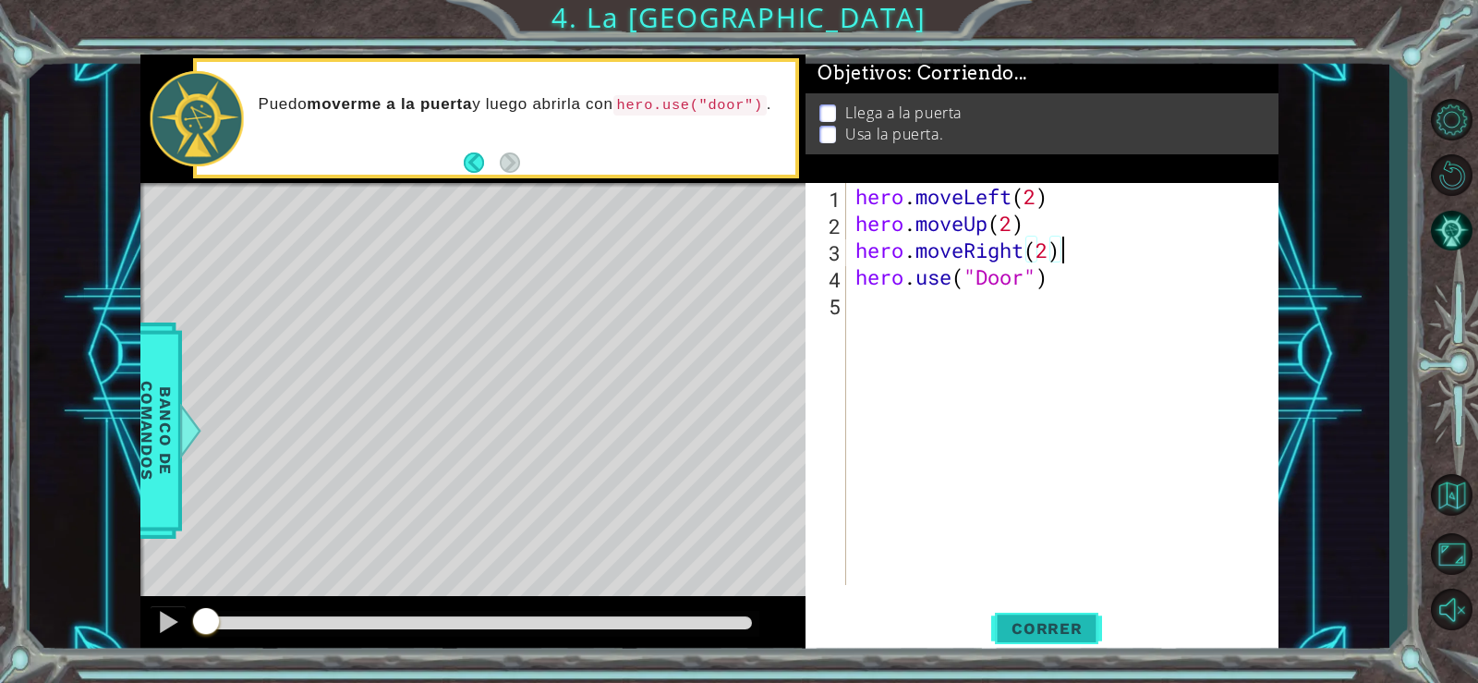
click at [1027, 615] on button "Correr" at bounding box center [1046, 627] width 111 height 47
click at [873, 298] on div "hero . moveLeft ( 2 ) hero . moveUp ( 2 ) hero . moveRight ( 2 ) hero . use ( "…" at bounding box center [1068, 411] width 432 height 456
click at [1019, 626] on span "Correr" at bounding box center [1047, 628] width 108 height 18
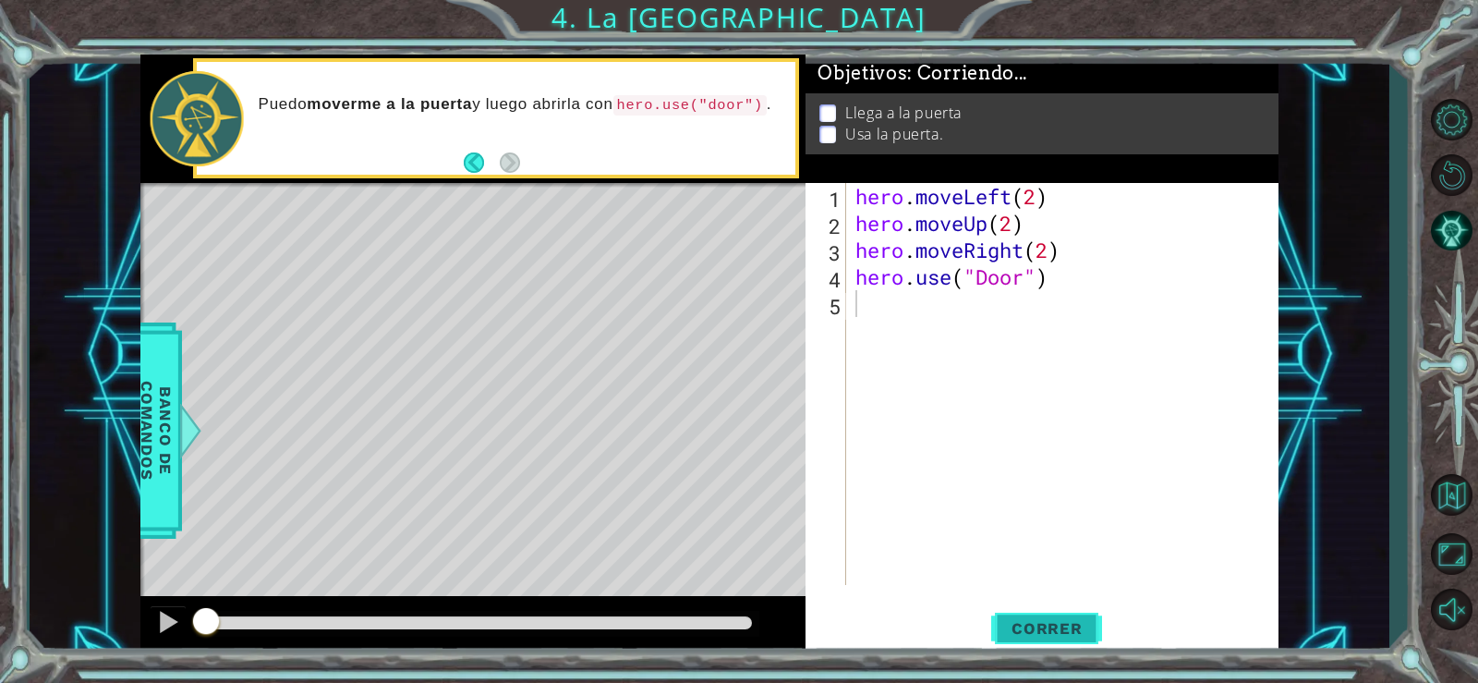
click at [1019, 626] on span "Correr" at bounding box center [1047, 628] width 108 height 18
click at [1021, 625] on span "Correr" at bounding box center [1047, 628] width 108 height 18
click at [1022, 625] on span "Correr" at bounding box center [1047, 628] width 108 height 18
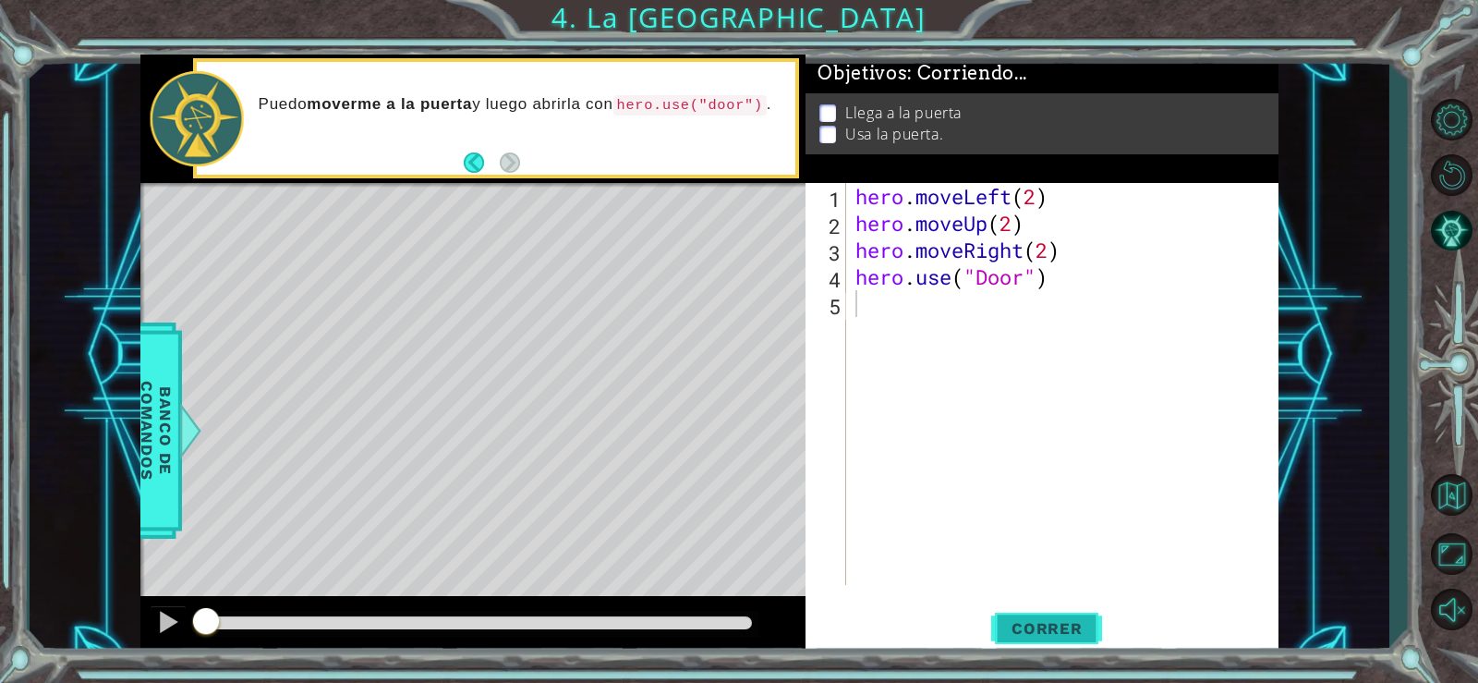
click at [1022, 625] on span "Correr" at bounding box center [1047, 628] width 108 height 18
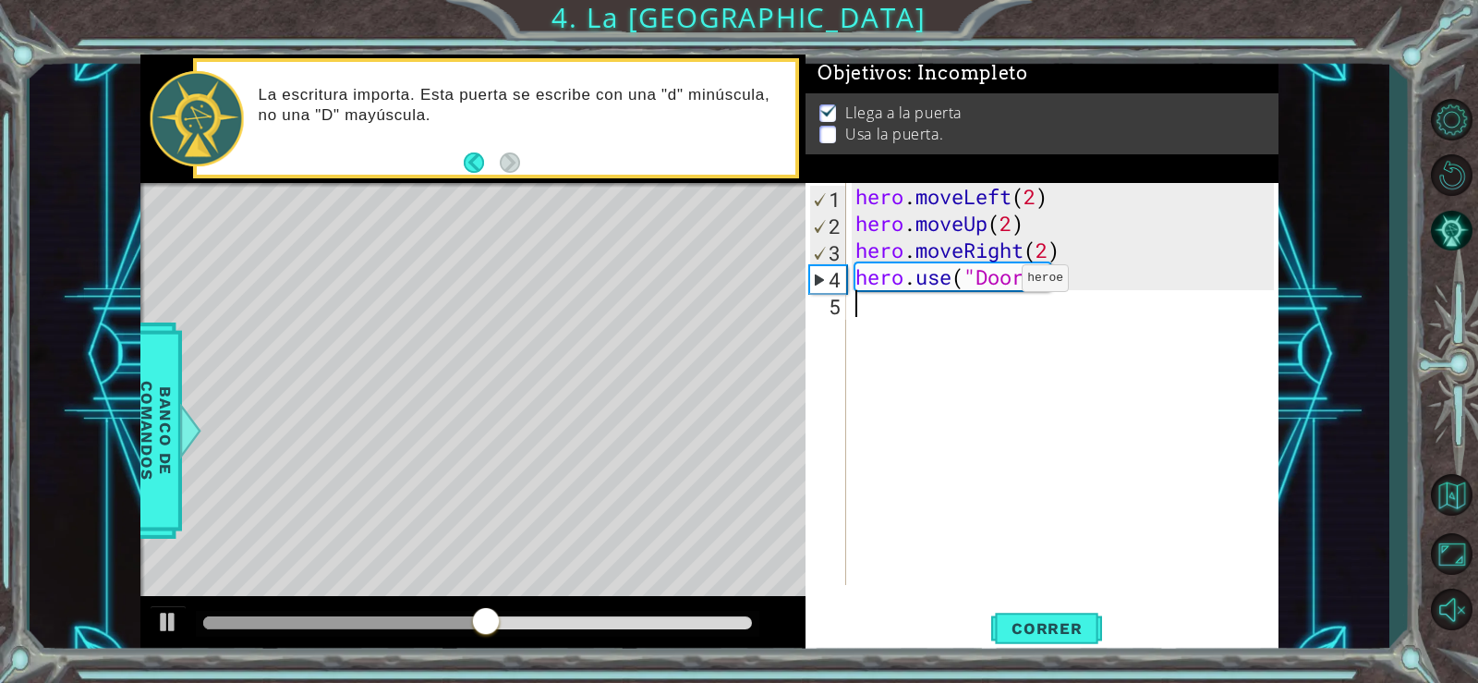
click at [994, 283] on div "hero . moveLeft ( 2 ) hero . moveUp ( 2 ) hero . moveRight ( 2 ) hero . use ( "…" at bounding box center [1068, 411] width 432 height 456
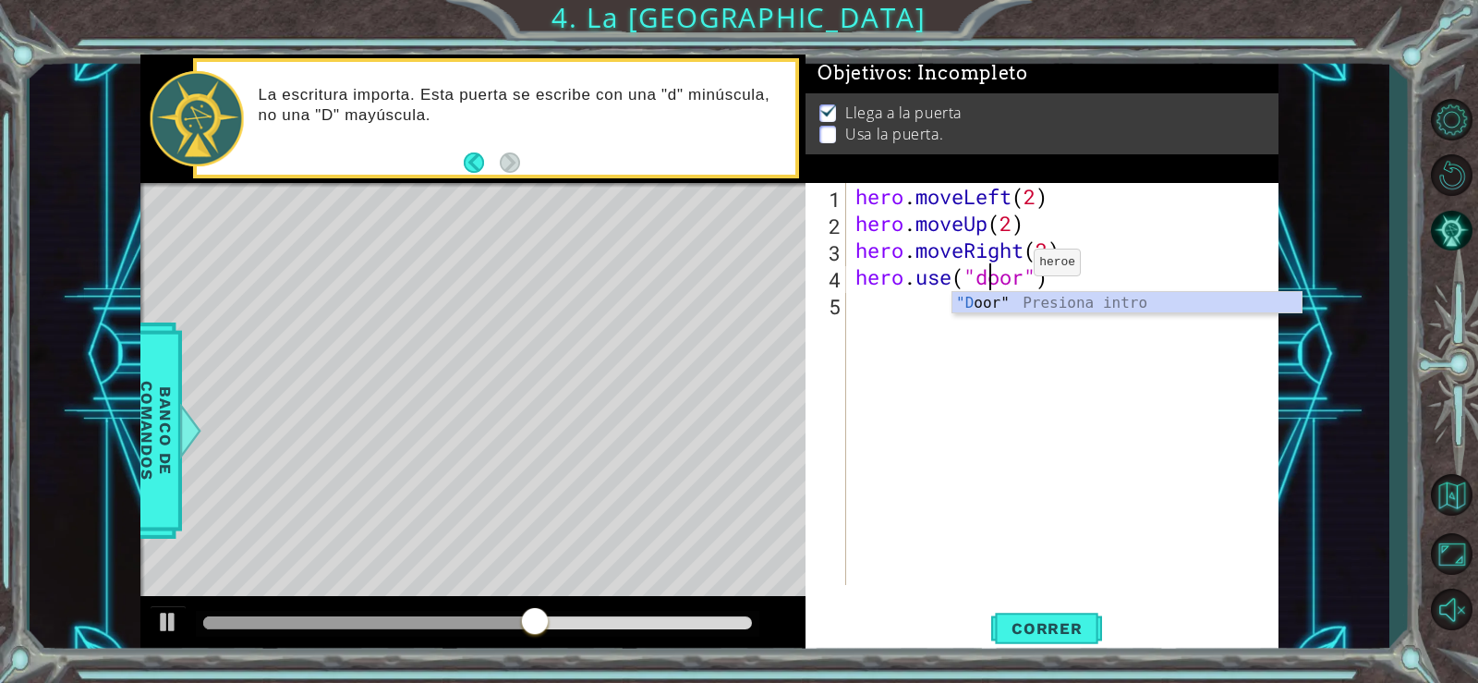
scroll to position [0, 6]
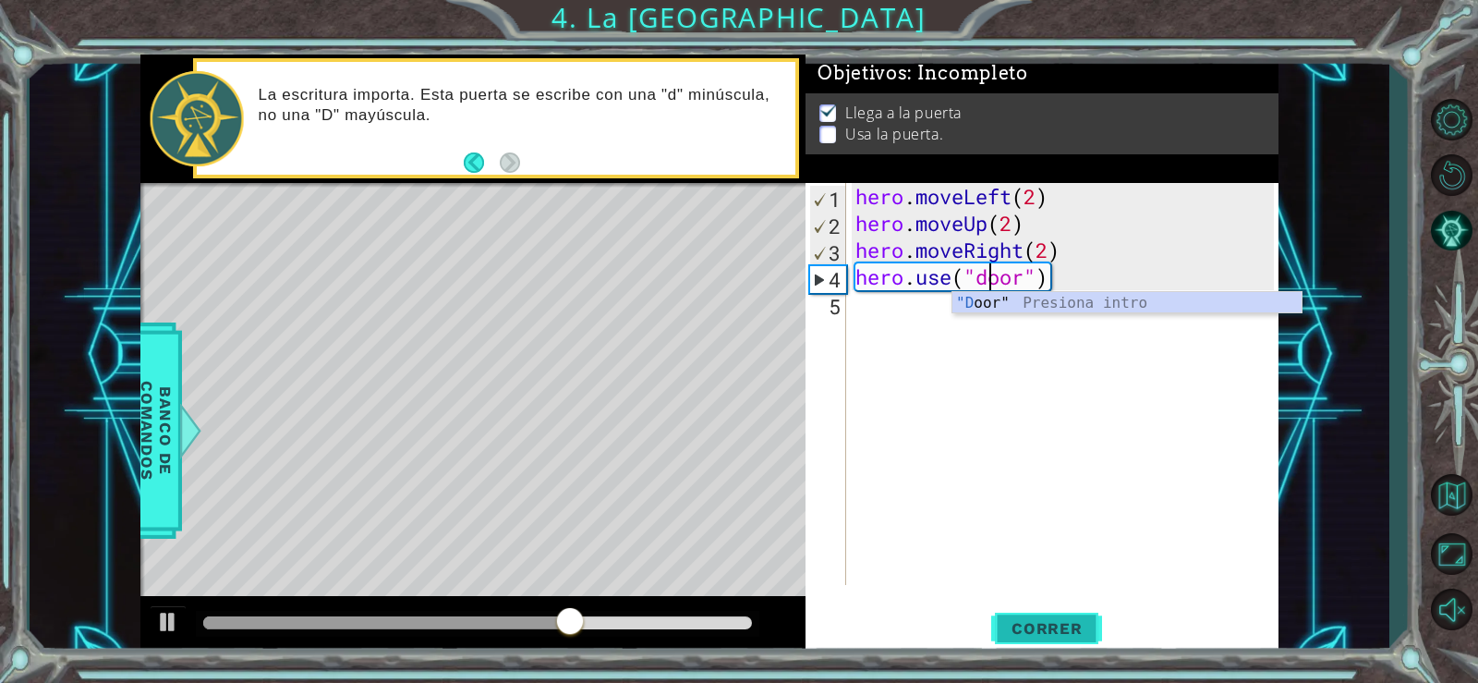
type textarea "hero.use("door")"
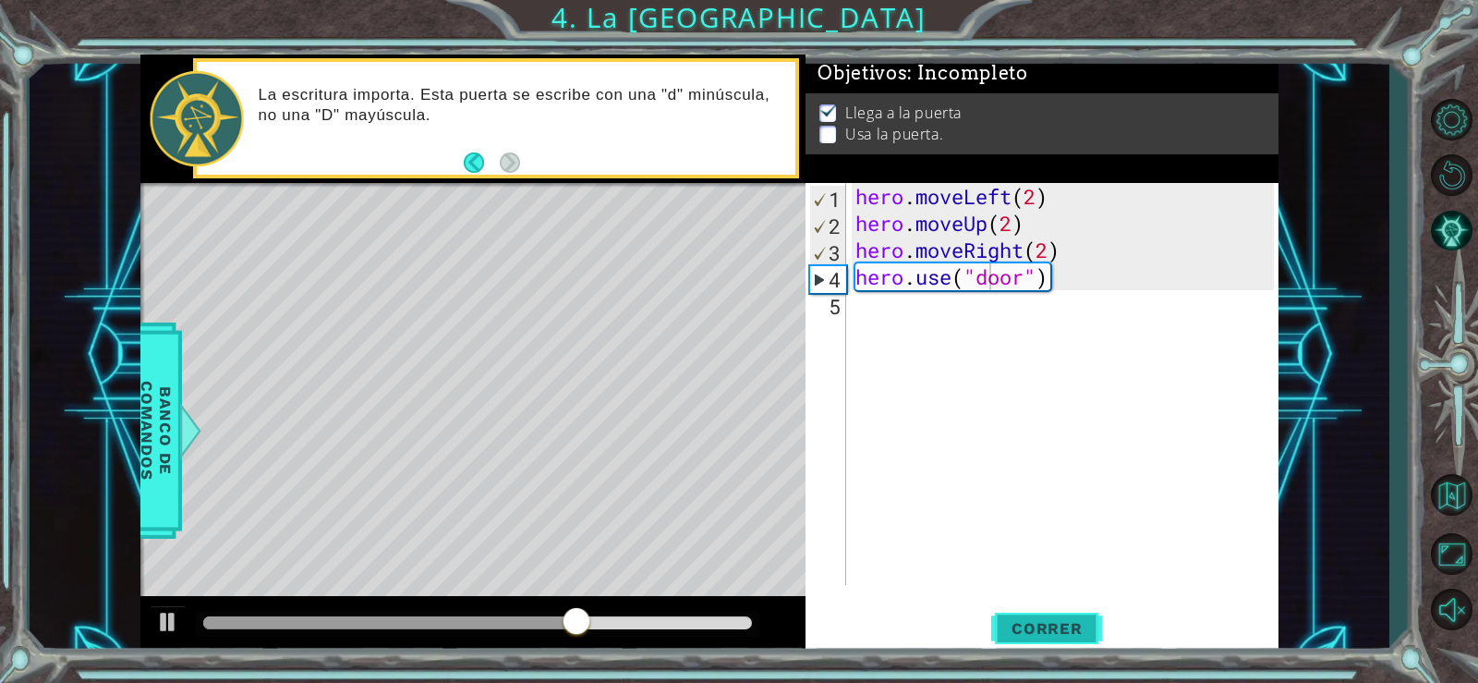
click at [1046, 621] on span "Correr" at bounding box center [1047, 628] width 108 height 18
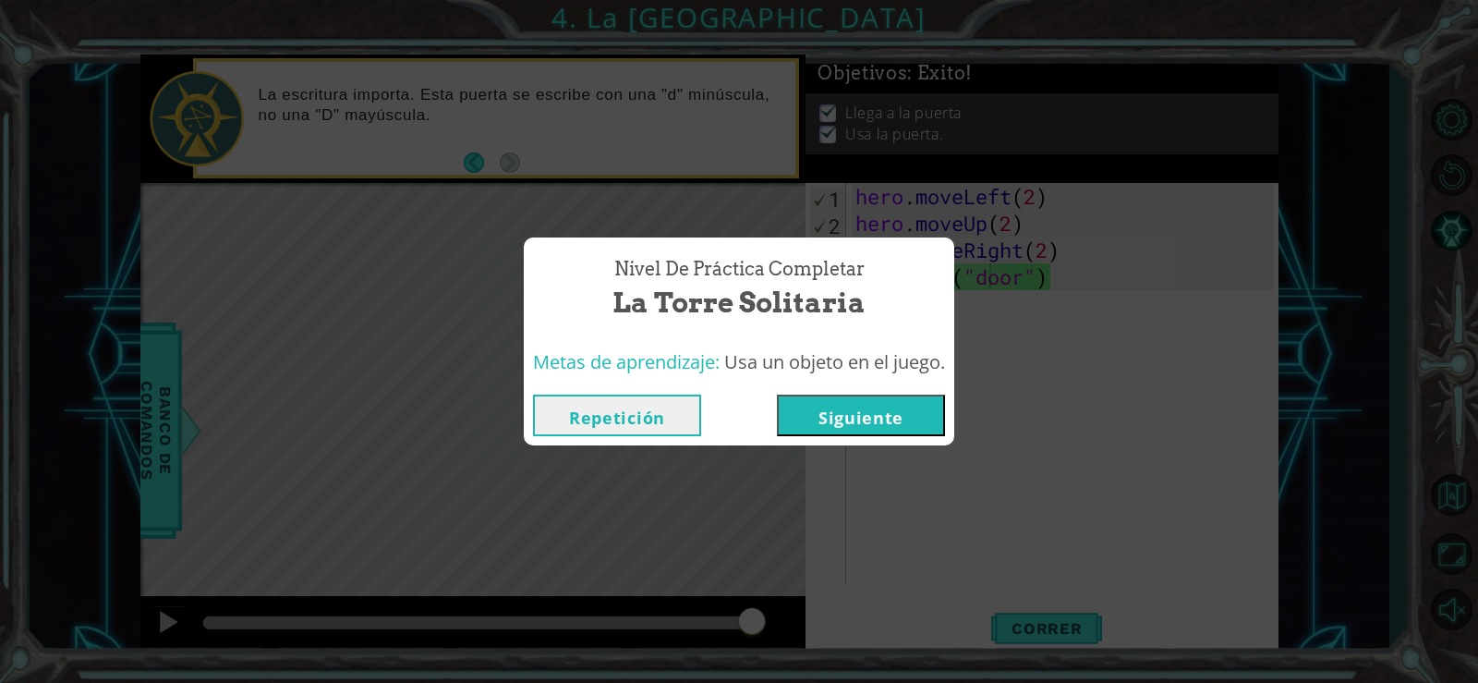
click at [893, 420] on button "Siguiente" at bounding box center [861, 416] width 168 height 42
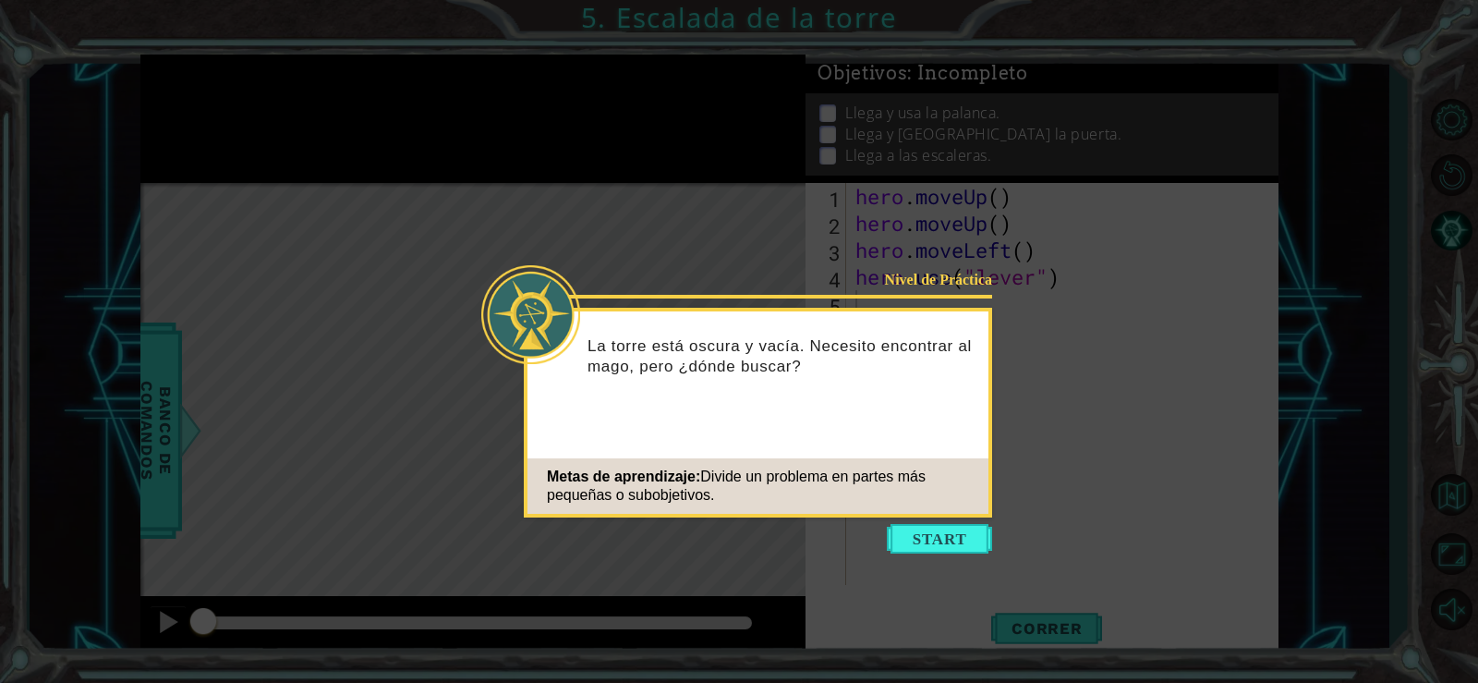
click at [965, 536] on button "Start" at bounding box center [939, 539] width 105 height 30
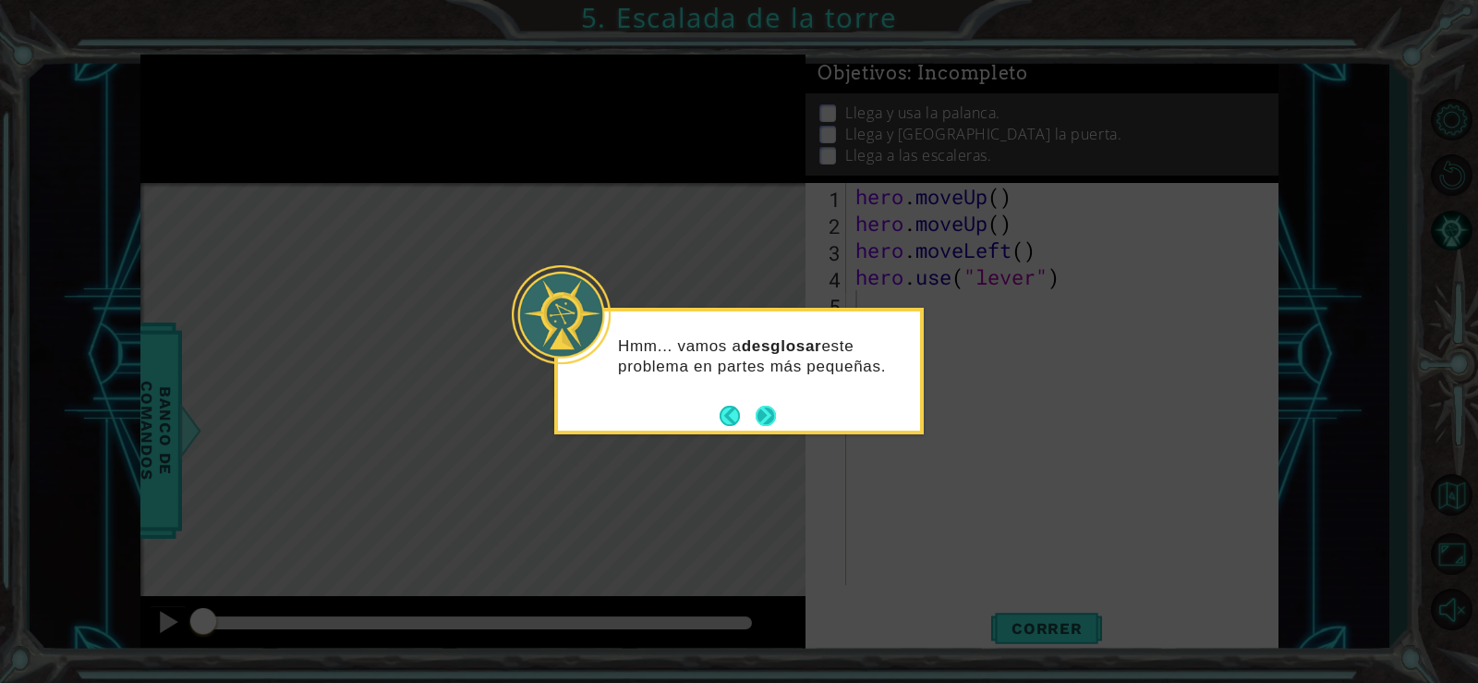
click at [772, 413] on button "Next" at bounding box center [766, 416] width 20 height 20
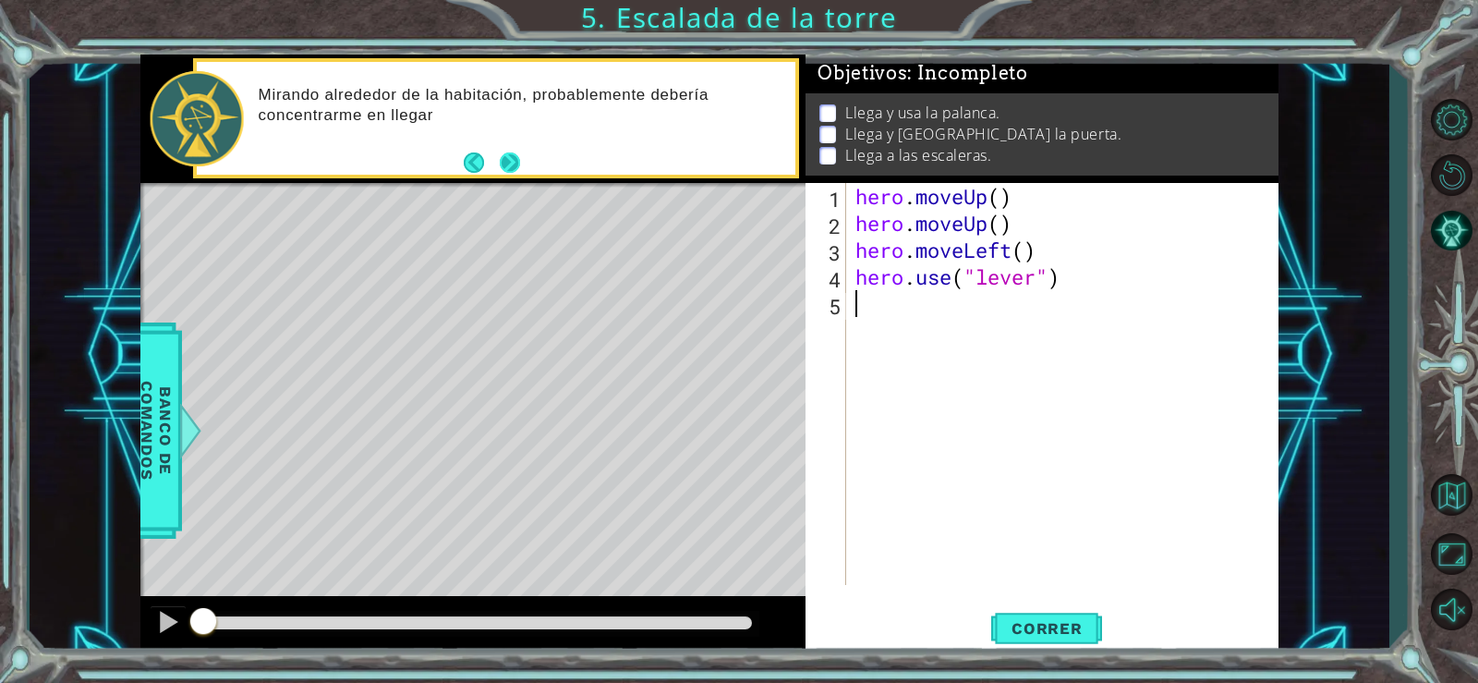
click at [517, 165] on button "Next" at bounding box center [510, 162] width 20 height 20
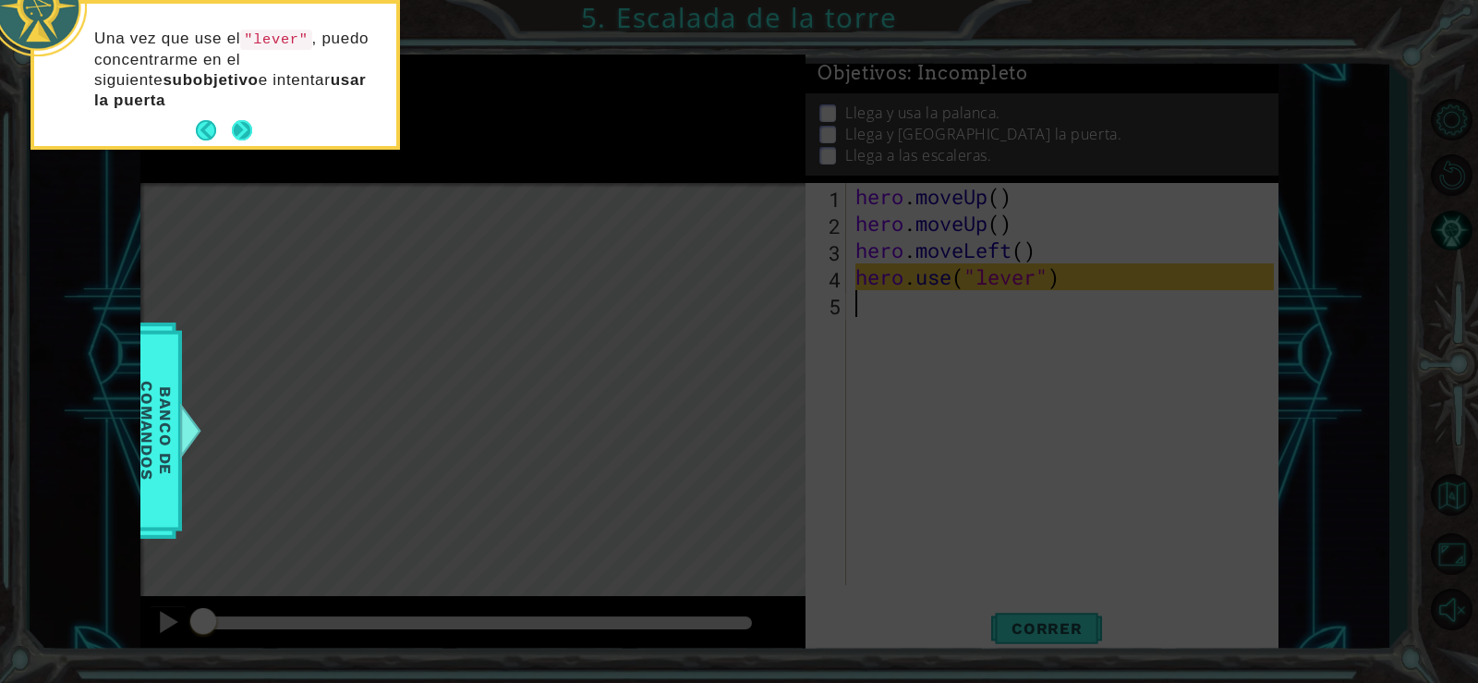
click at [235, 120] on button "Next" at bounding box center [242, 130] width 20 height 20
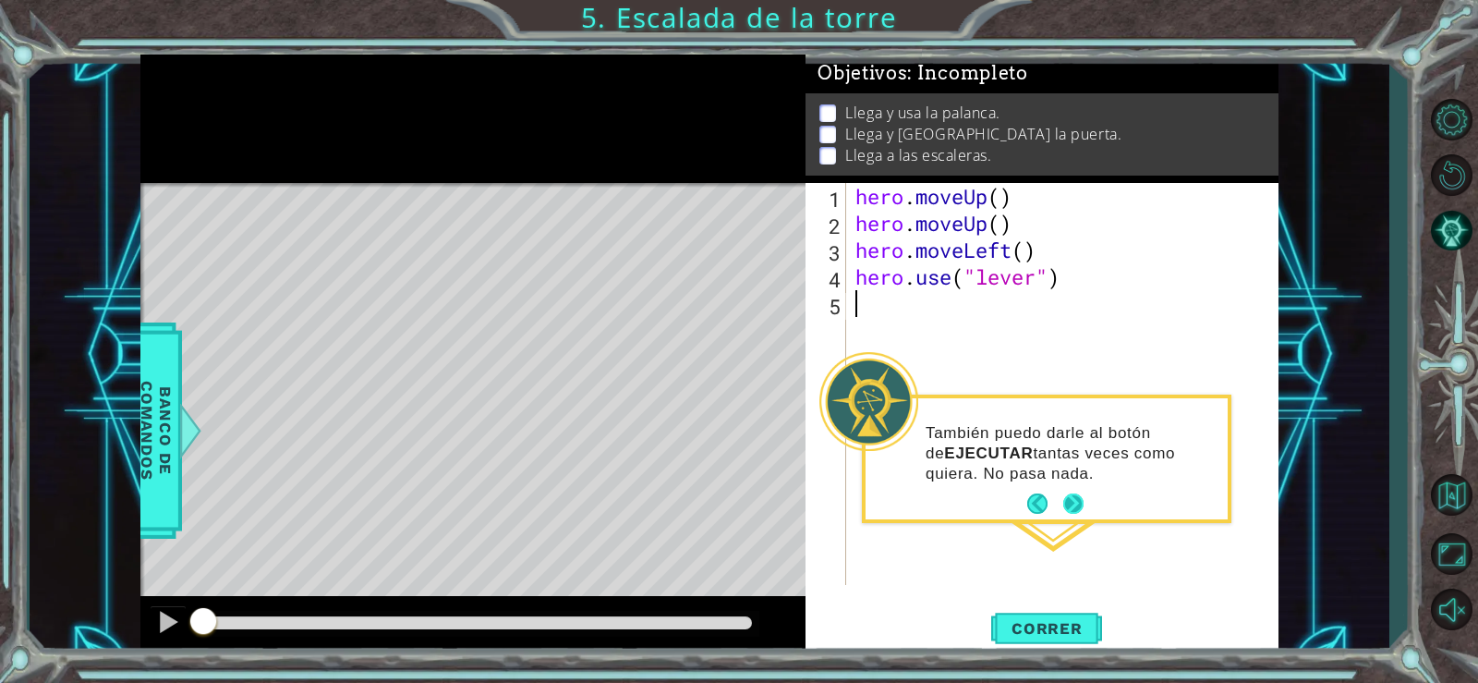
click at [1074, 501] on button "Next" at bounding box center [1074, 503] width 20 height 20
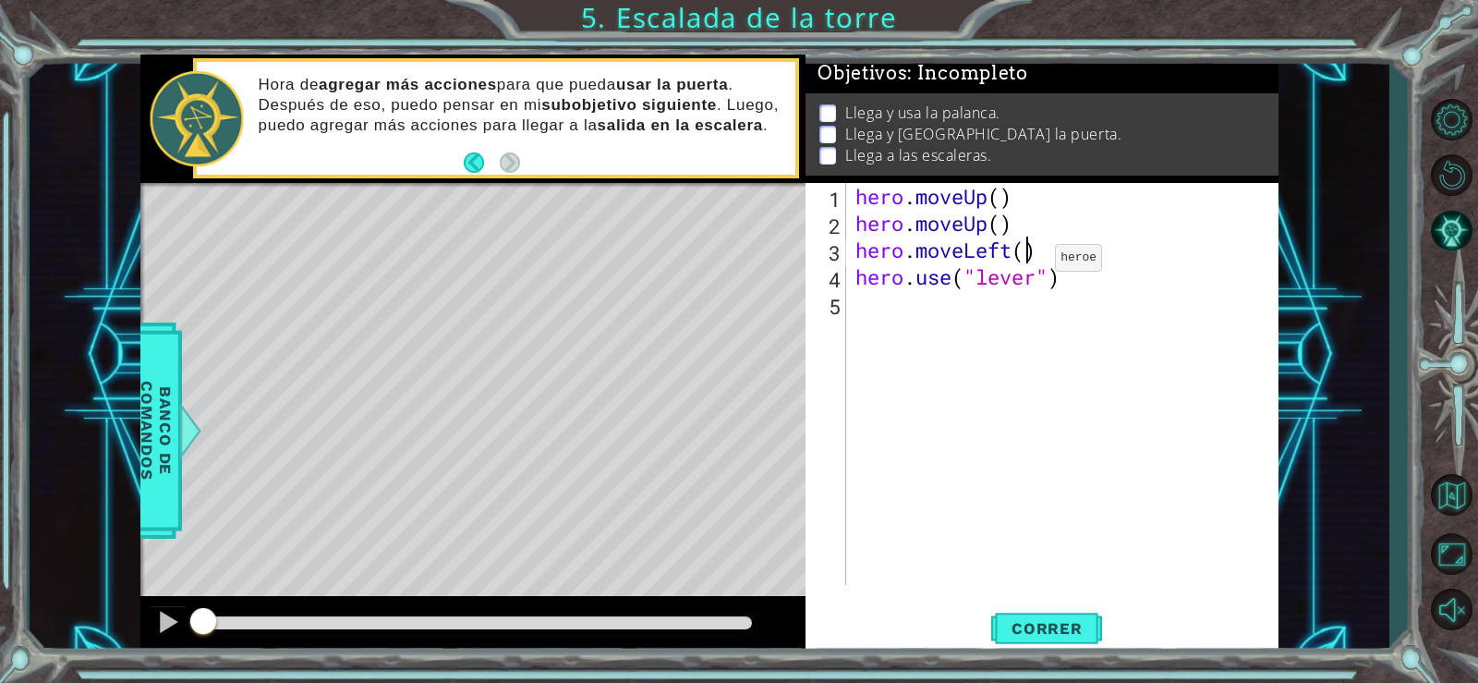
click at [1028, 263] on div "hero . moveUp ( ) hero . moveUp ( ) hero . moveLeft ( ) hero . use ( "lever" )" at bounding box center [1068, 411] width 432 height 456
click at [1036, 253] on div "hero . moveUp ( ) hero . moveUp ( ) hero . moveLeft ( r")" at bounding box center [1068, 411] width 432 height 456
click at [1043, 256] on div "hero . moveUp ( ) hero . moveUp ( ) hero . moveLeft ( ")" at bounding box center [1068, 411] width 432 height 456
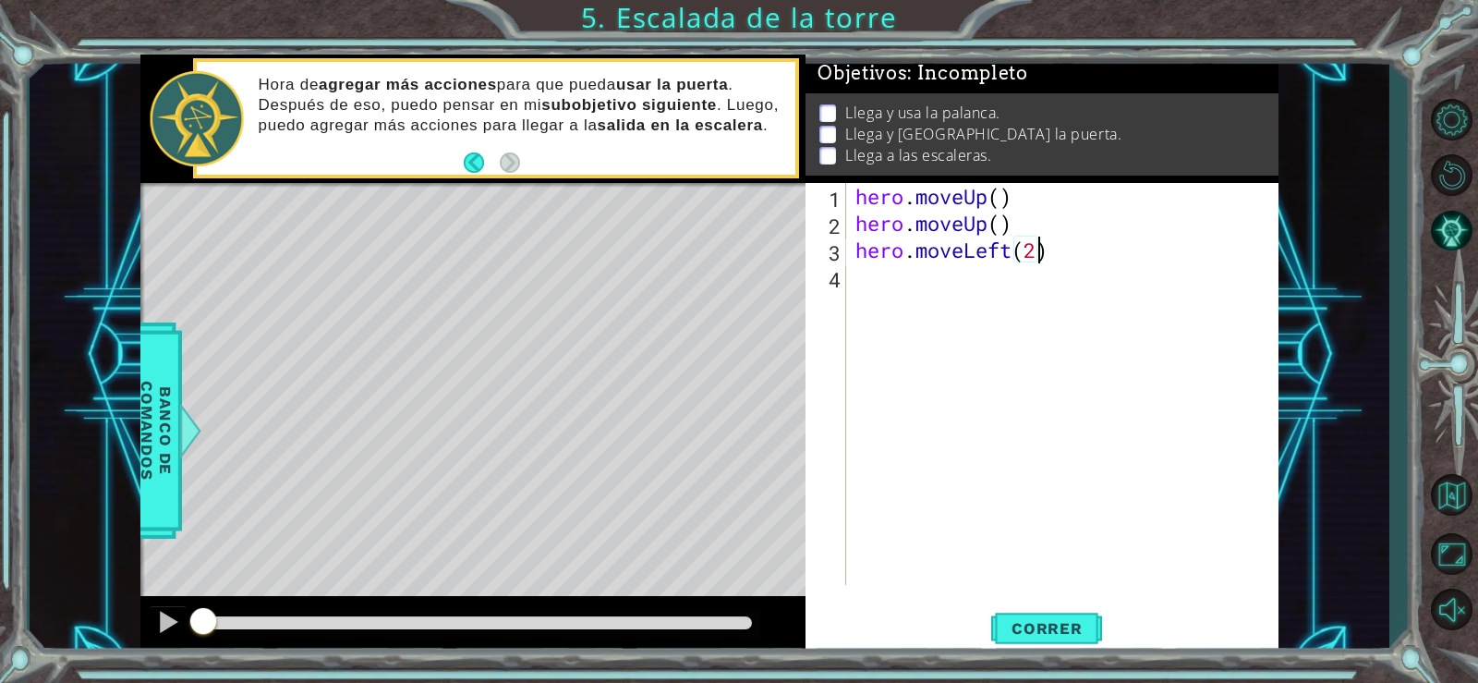
type textarea "hero.moveLeft(2)"
click at [842, 291] on div "4" at bounding box center [827, 279] width 37 height 27
click at [857, 286] on div "hero . moveUp ( ) hero . moveUp ( ) hero . moveLeft ( 2 )" at bounding box center [1068, 411] width 432 height 456
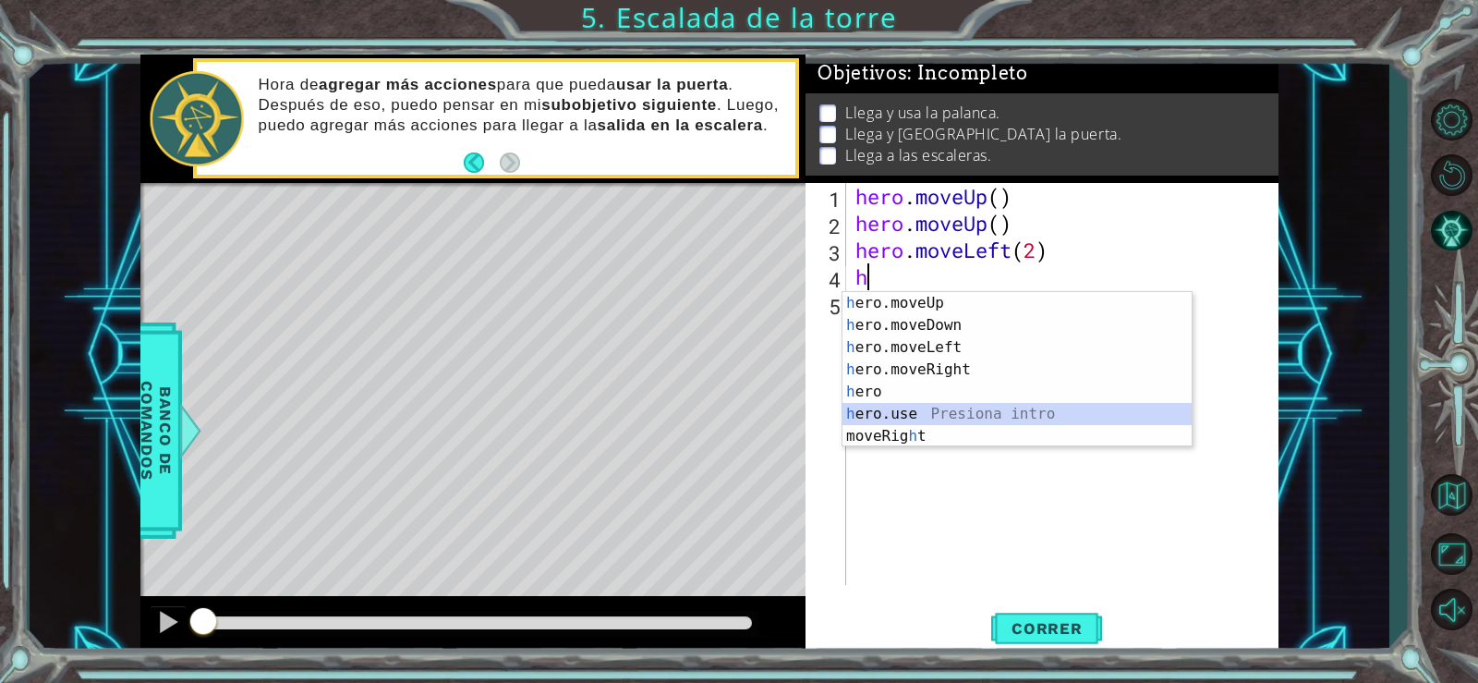
click at [924, 408] on div "h ero.moveUp Presiona intro h ero.moveDown Presiona intro h ero.moveLeft Presio…" at bounding box center [1017, 392] width 349 height 200
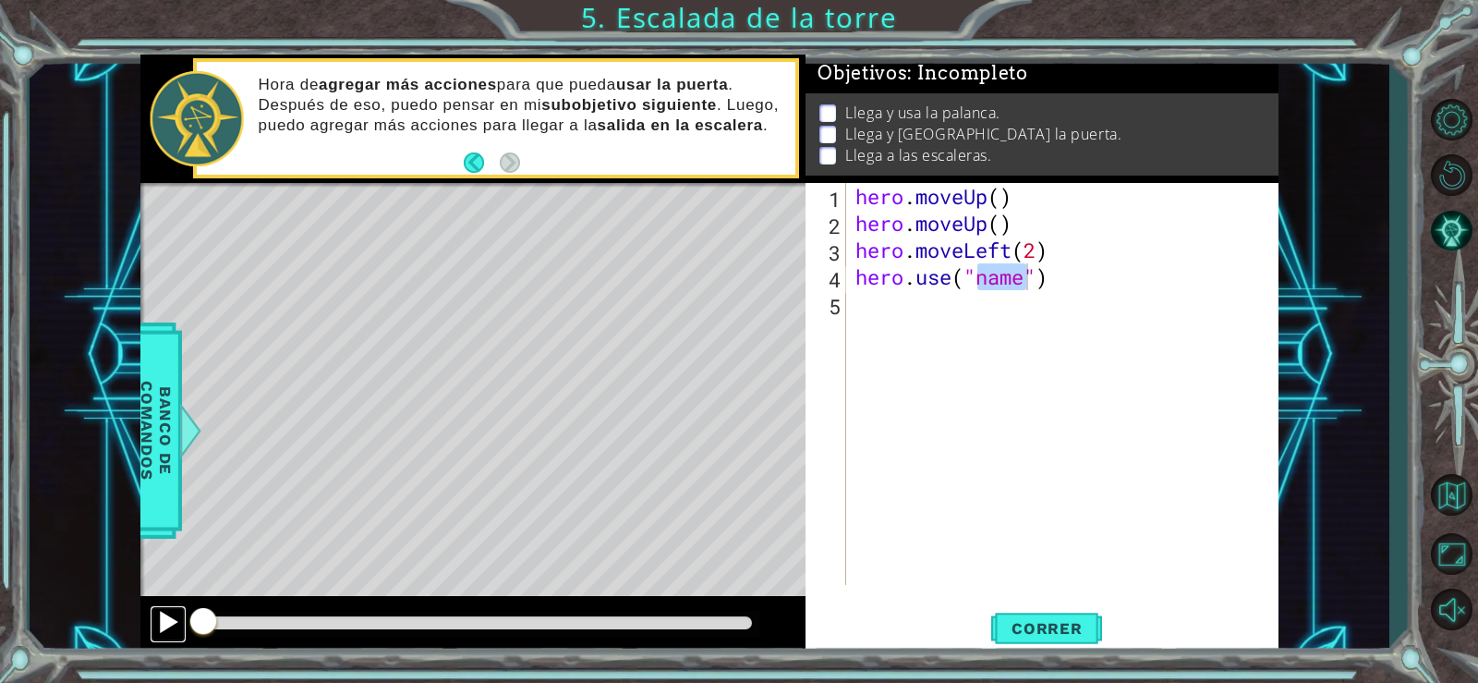
click at [162, 616] on div at bounding box center [168, 622] width 24 height 24
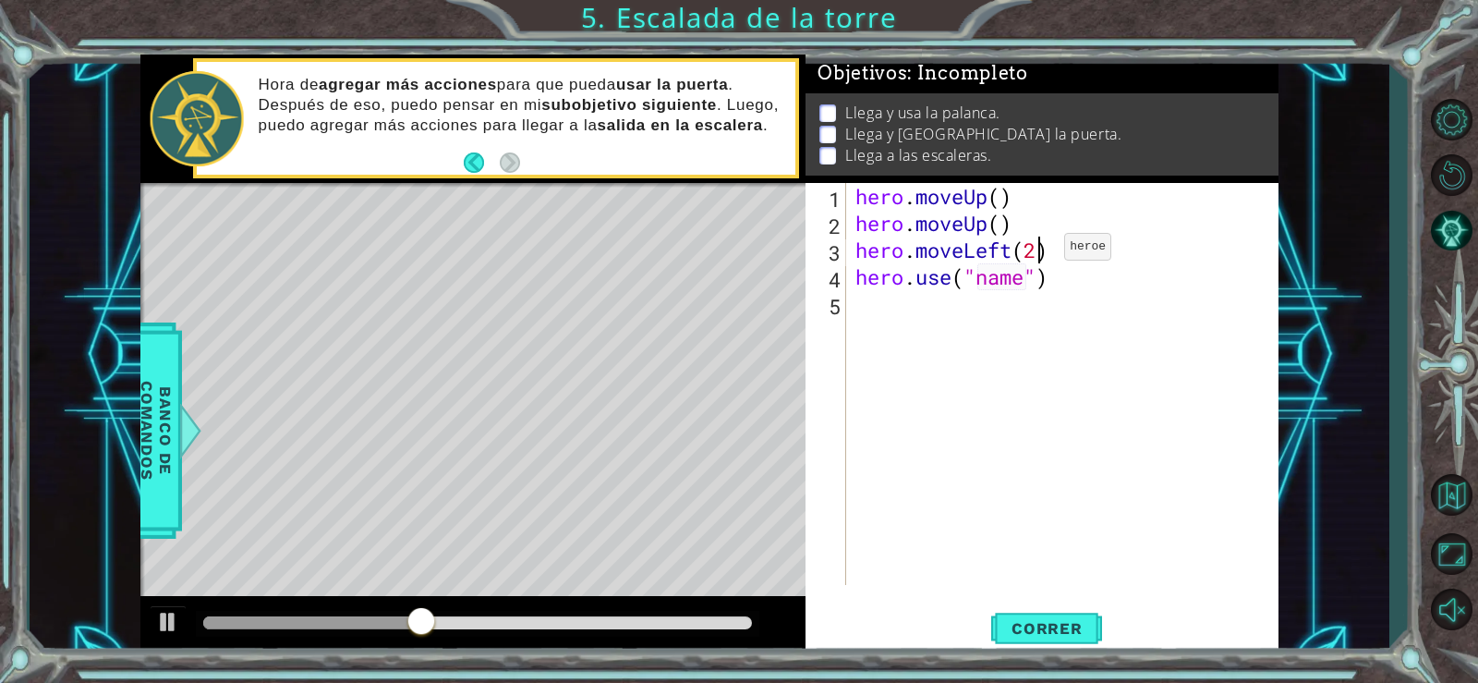
click at [1037, 251] on div "hero . moveUp ( ) hero . moveUp ( ) hero . moveLeft ( 2 ) hero . use ( "name" )" at bounding box center [1068, 411] width 432 height 456
click at [1027, 282] on div "hero . moveUp ( ) hero . moveUp ( ) hero . moveLeft ( ) hero . use ( "name" )" at bounding box center [1068, 411] width 432 height 456
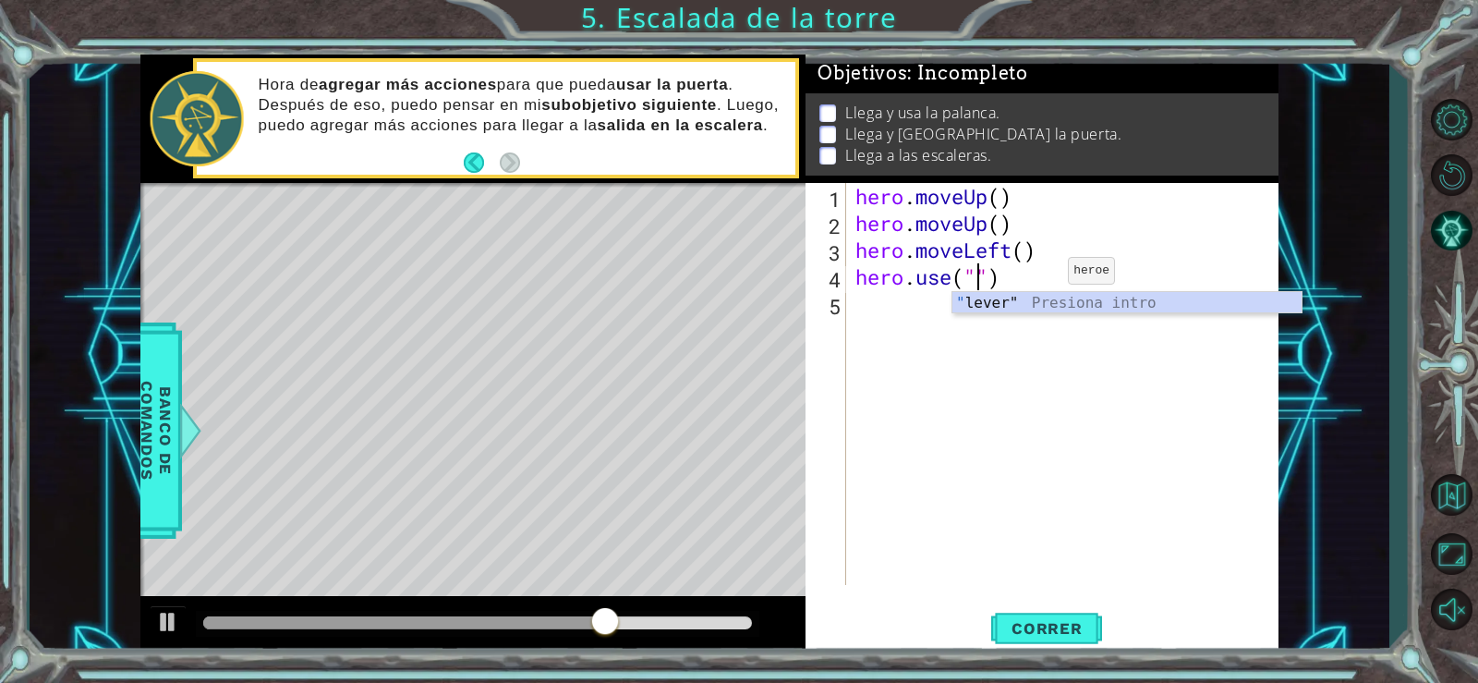
scroll to position [0, 6]
type textarea "hero.use("lever")"
click at [867, 332] on div "hero . moveUp ( ) hero . moveUp ( ) hero . moveLeft ( ) hero . use ( "lever" )" at bounding box center [1068, 411] width 432 height 456
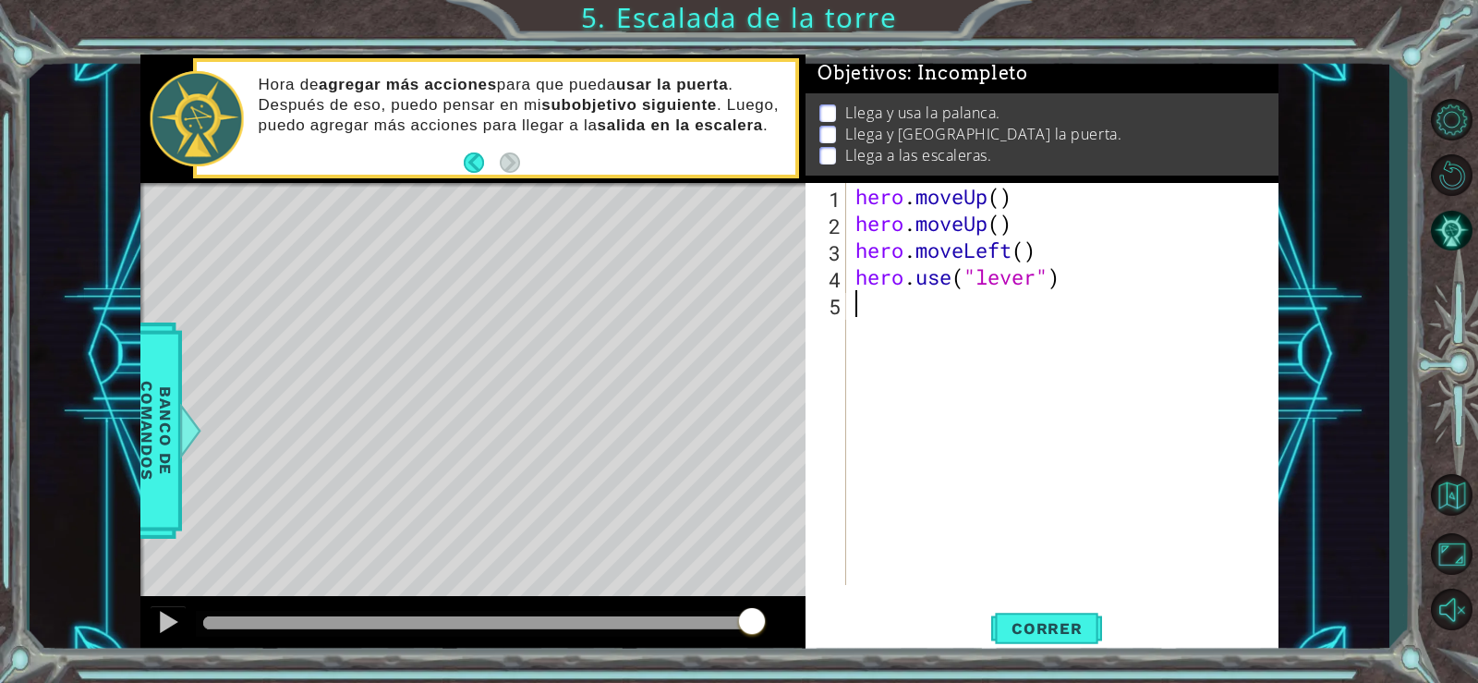
scroll to position [0, 0]
click at [161, 434] on span "Banco de comandos" at bounding box center [156, 430] width 48 height 191
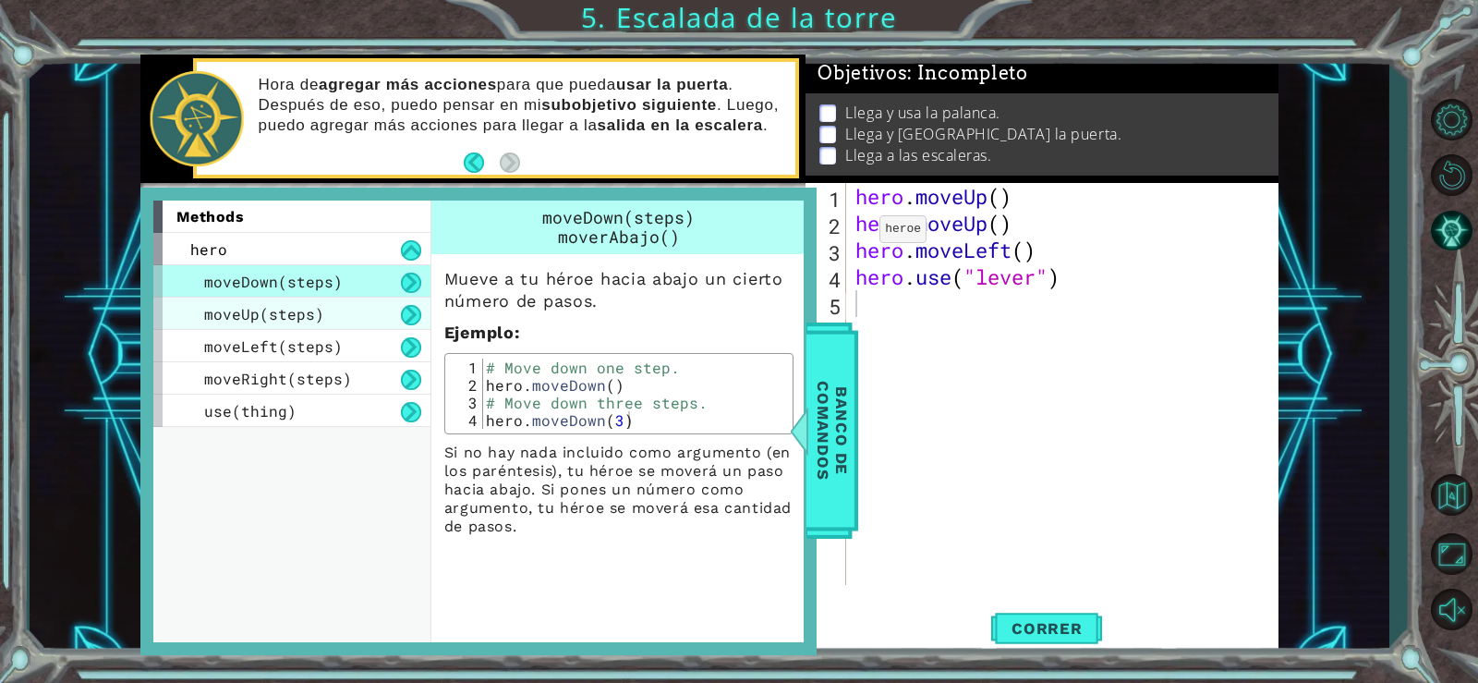
click at [260, 310] on span "moveUp(steps)" at bounding box center [264, 313] width 120 height 19
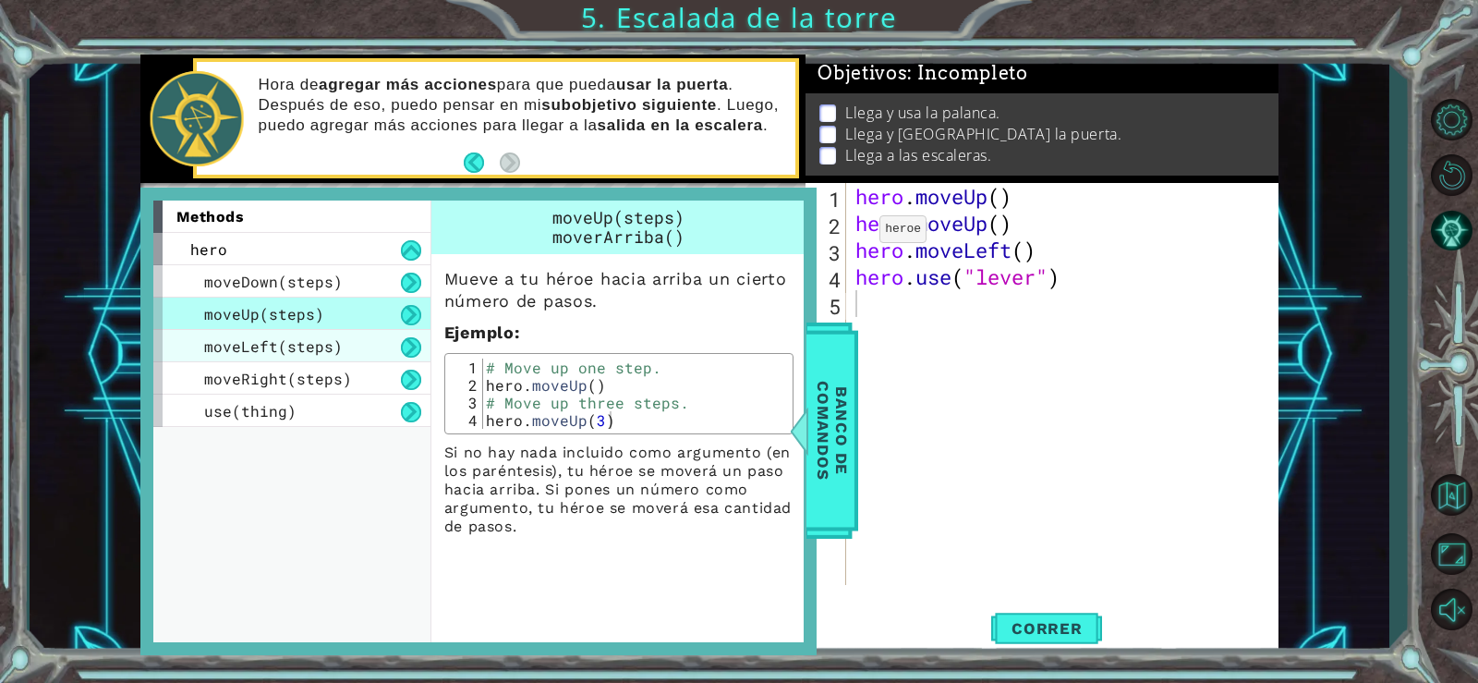
click at [251, 352] on span "moveLeft(steps)" at bounding box center [273, 345] width 139 height 19
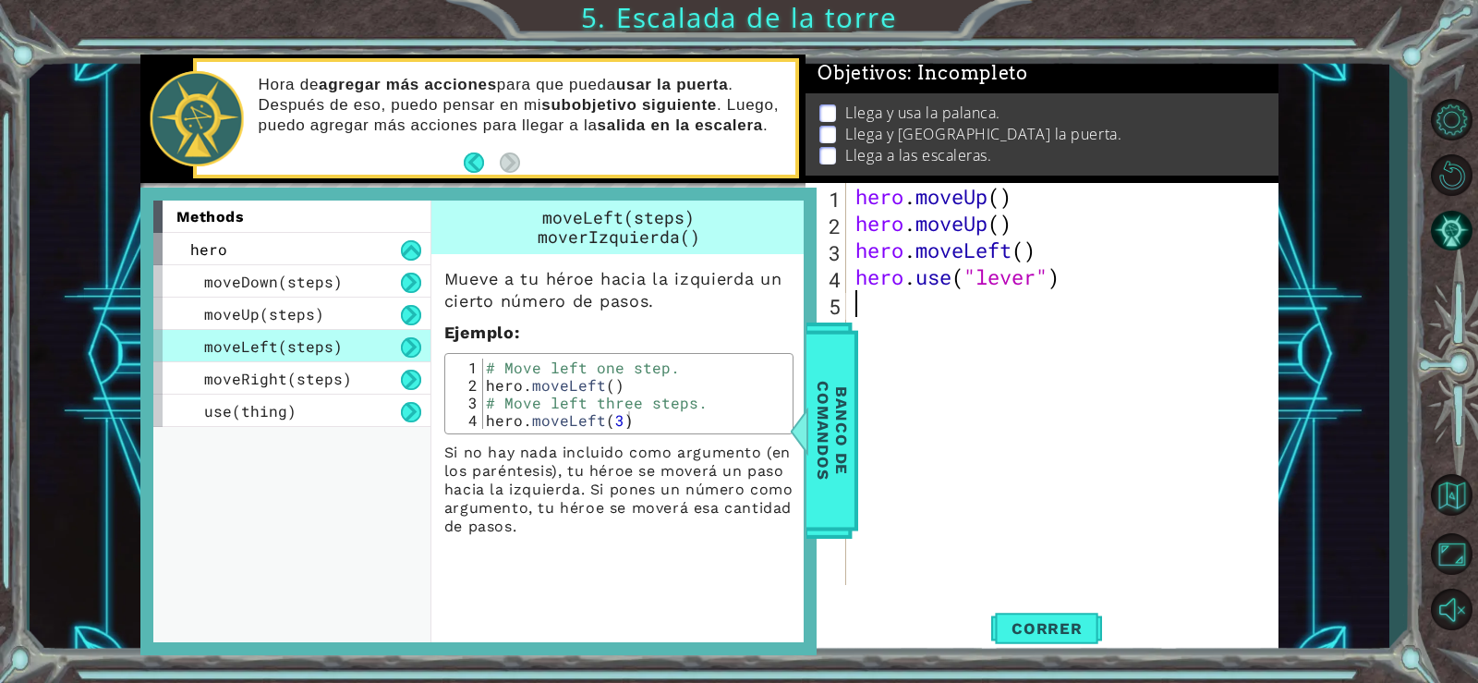
click at [913, 452] on div "hero . moveUp ( ) hero . moveUp ( ) hero . moveLeft ( ) hero . use ( "lever" )" at bounding box center [1068, 411] width 432 height 456
click at [842, 448] on span "Banco de comandos" at bounding box center [833, 430] width 48 height 191
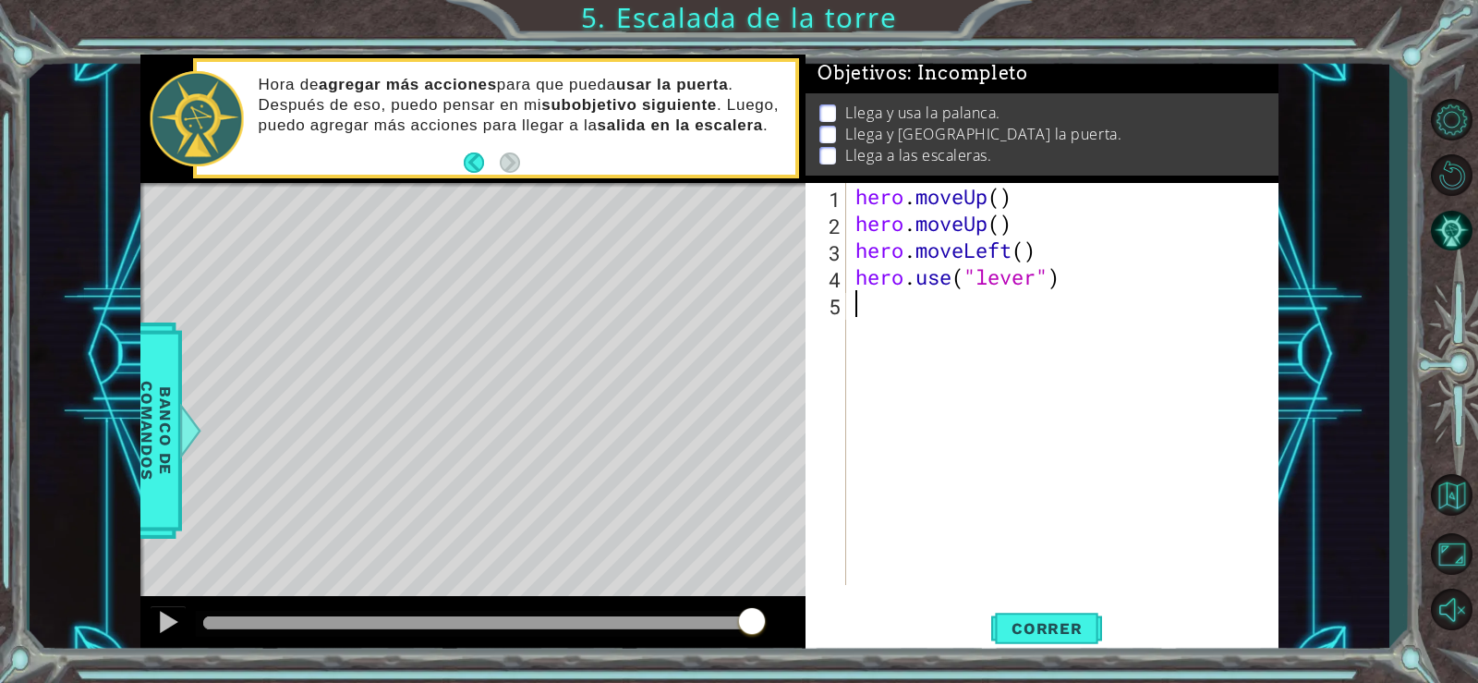
click at [870, 312] on div "hero . moveUp ( ) hero . moveUp ( ) hero . moveLeft ( ) hero . use ( "lever" )" at bounding box center [1068, 411] width 432 height 456
type textarea "h"
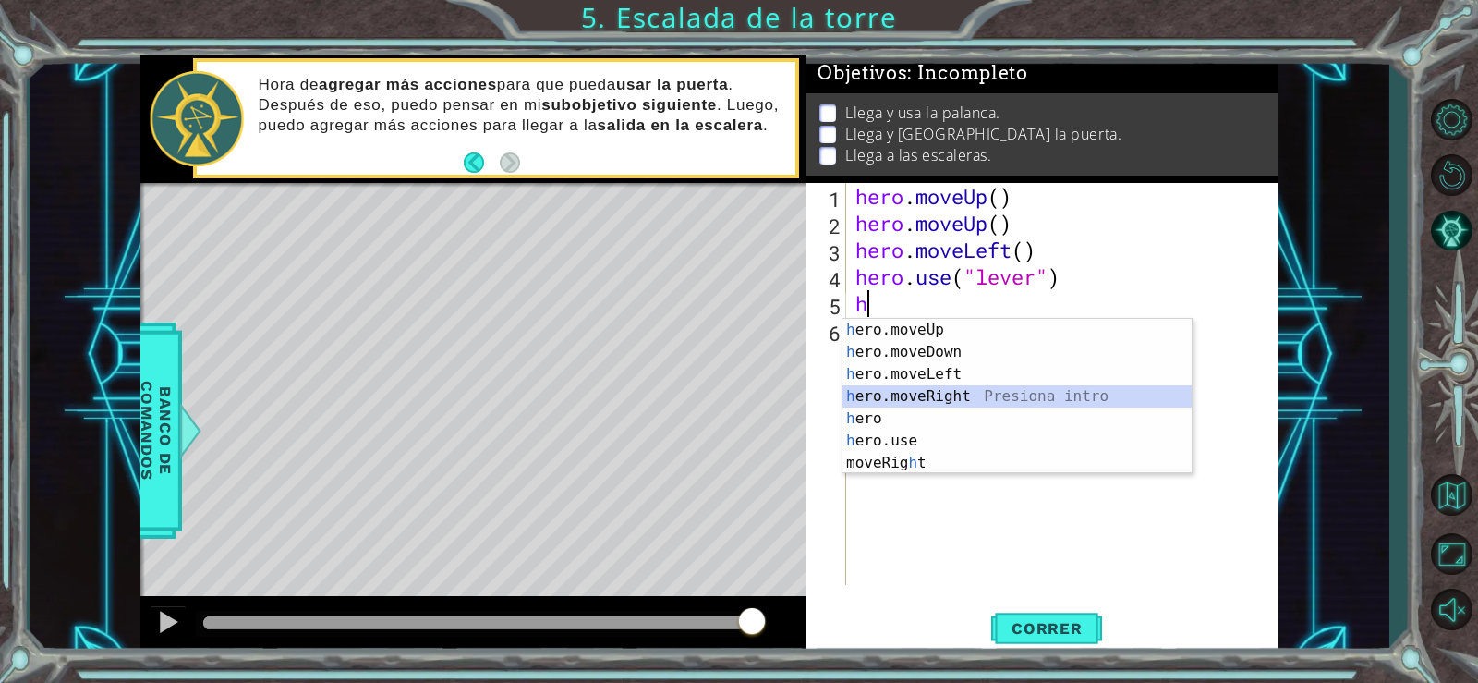
click at [915, 395] on div "h ero.moveUp Presiona intro h ero.moveDown Presiona intro h ero.moveLeft Presio…" at bounding box center [1017, 419] width 349 height 200
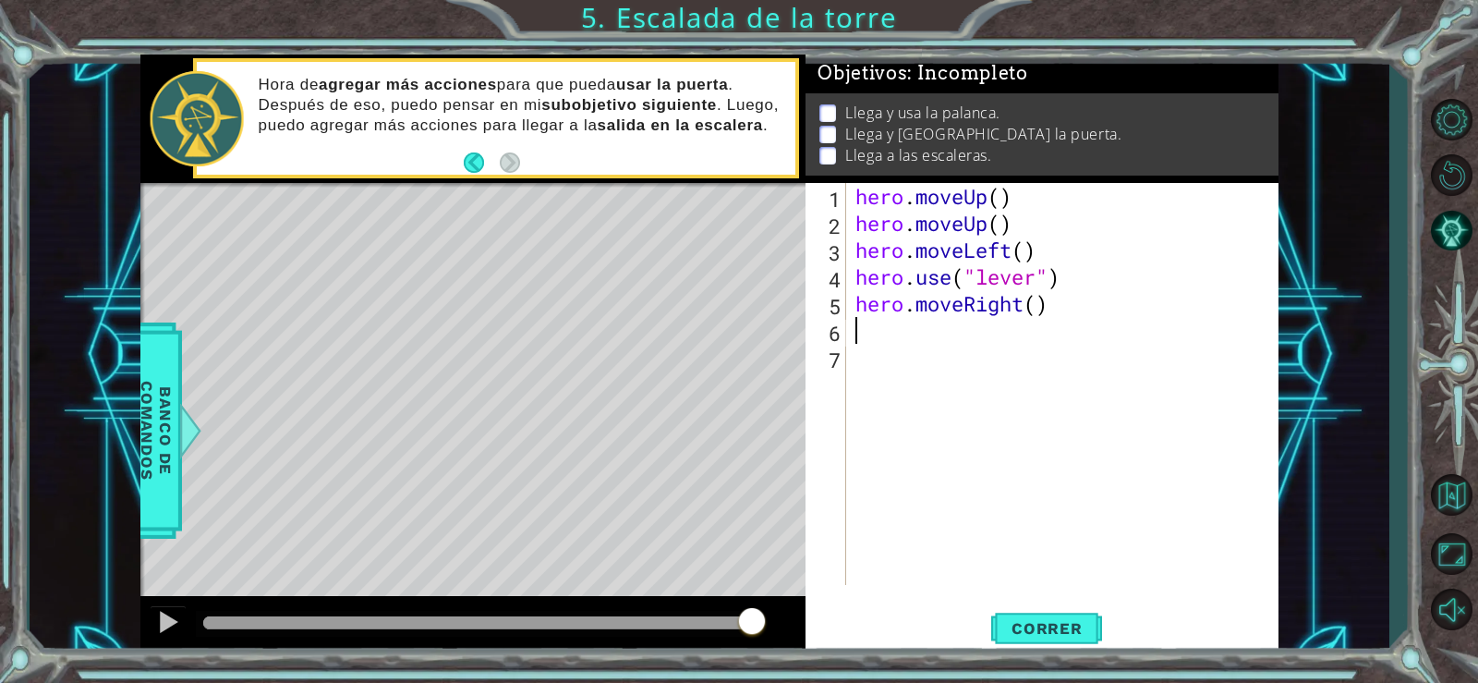
click at [1041, 321] on div "hero . moveUp ( ) hero . moveUp ( ) hero . moveLeft ( ) hero . use ( "lever" ) …" at bounding box center [1068, 411] width 432 height 456
click at [1034, 310] on div "hero . moveUp ( ) hero . moveUp ( ) hero . moveLeft ( ) hero . use ( "lever" ) …" at bounding box center [1068, 411] width 432 height 456
type textarea "hero.moveRight(3)"
click at [866, 331] on div "hero . moveUp ( ) hero . moveUp ( ) hero . moveLeft ( ) hero . use ( "lever" ) …" at bounding box center [1068, 411] width 432 height 456
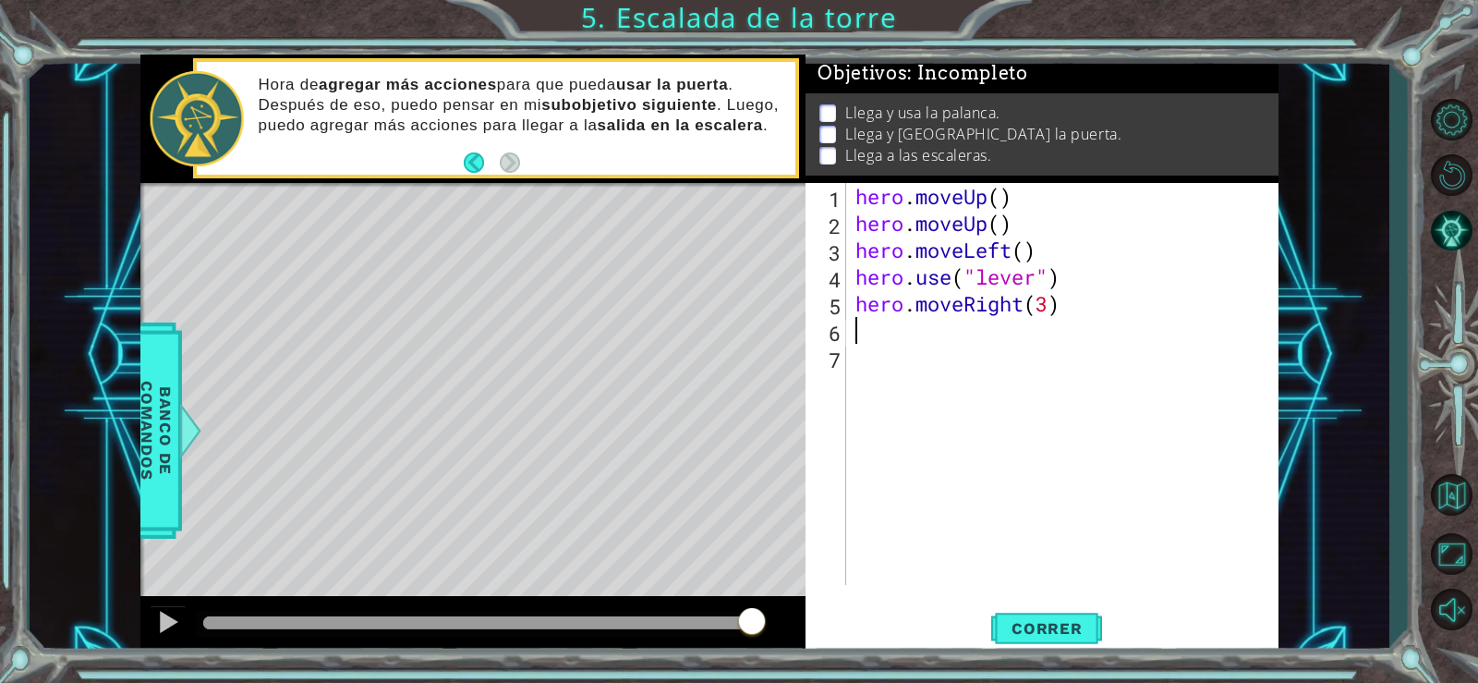
scroll to position [0, 0]
type textarea "h"
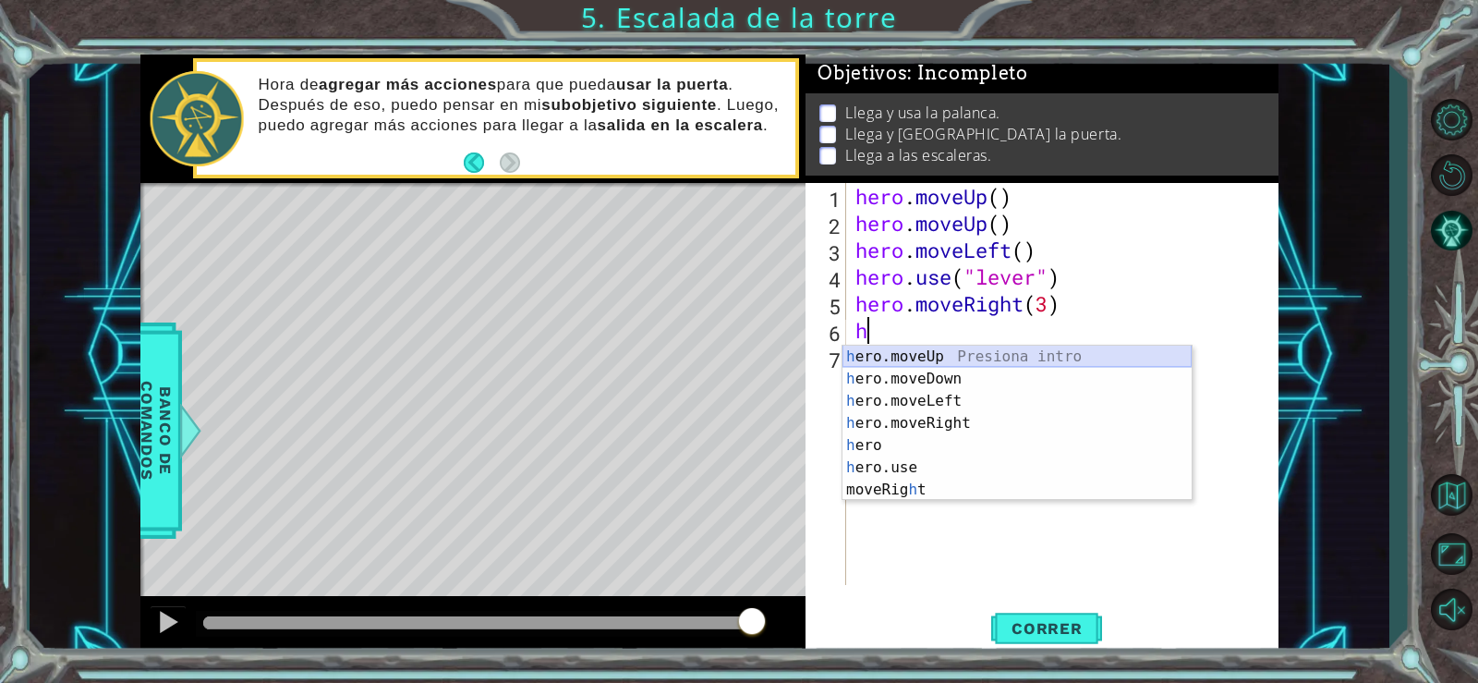
click at [930, 363] on div "h ero.moveUp Presiona intro h ero.moveDown Presiona intro h ero.moveLeft Presio…" at bounding box center [1017, 446] width 349 height 200
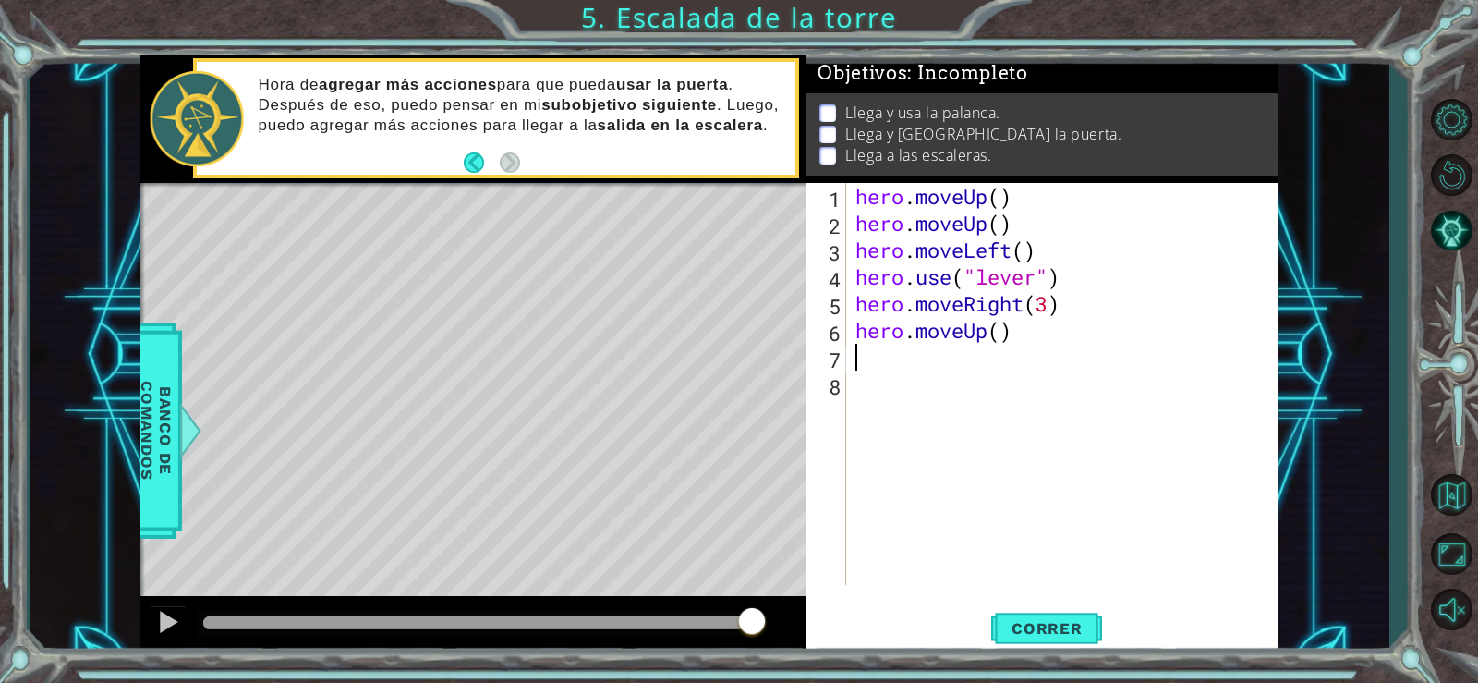
type textarea "h"
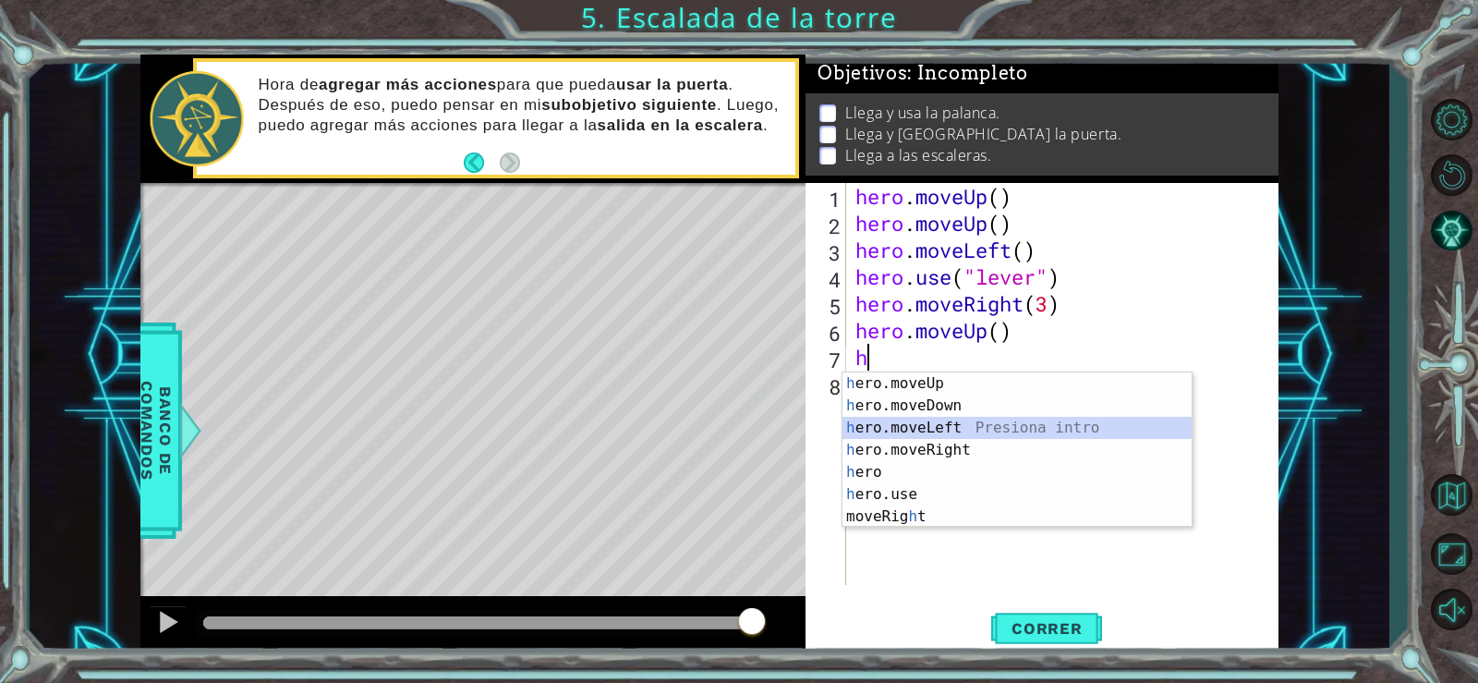
click at [915, 429] on div "h ero.moveUp Presiona intro h ero.moveDown Presiona intro h ero.moveLeft Presio…" at bounding box center [1017, 472] width 349 height 200
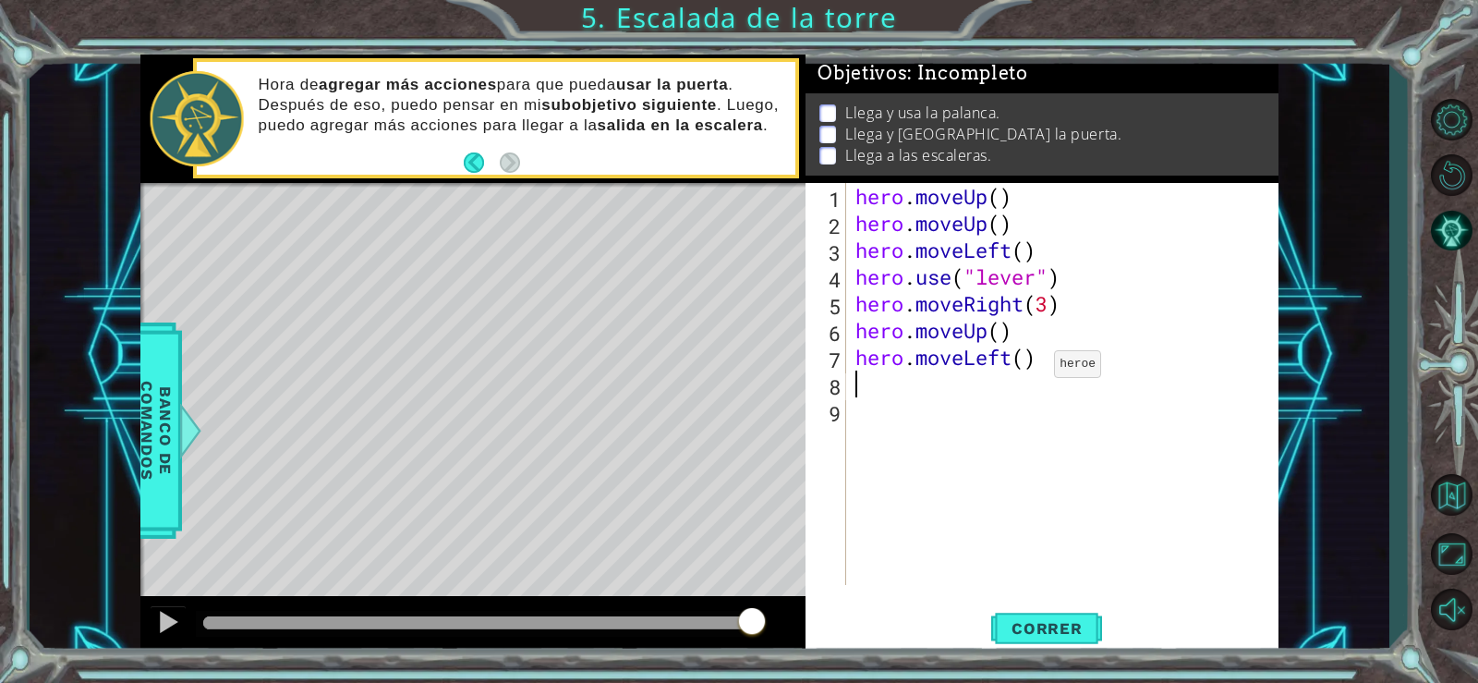
click at [1027, 369] on div "hero . moveUp ( ) hero . moveUp ( ) hero . moveLeft ( ) hero . use ( "lever" ) …" at bounding box center [1068, 411] width 432 height 456
click at [173, 623] on div at bounding box center [168, 622] width 24 height 24
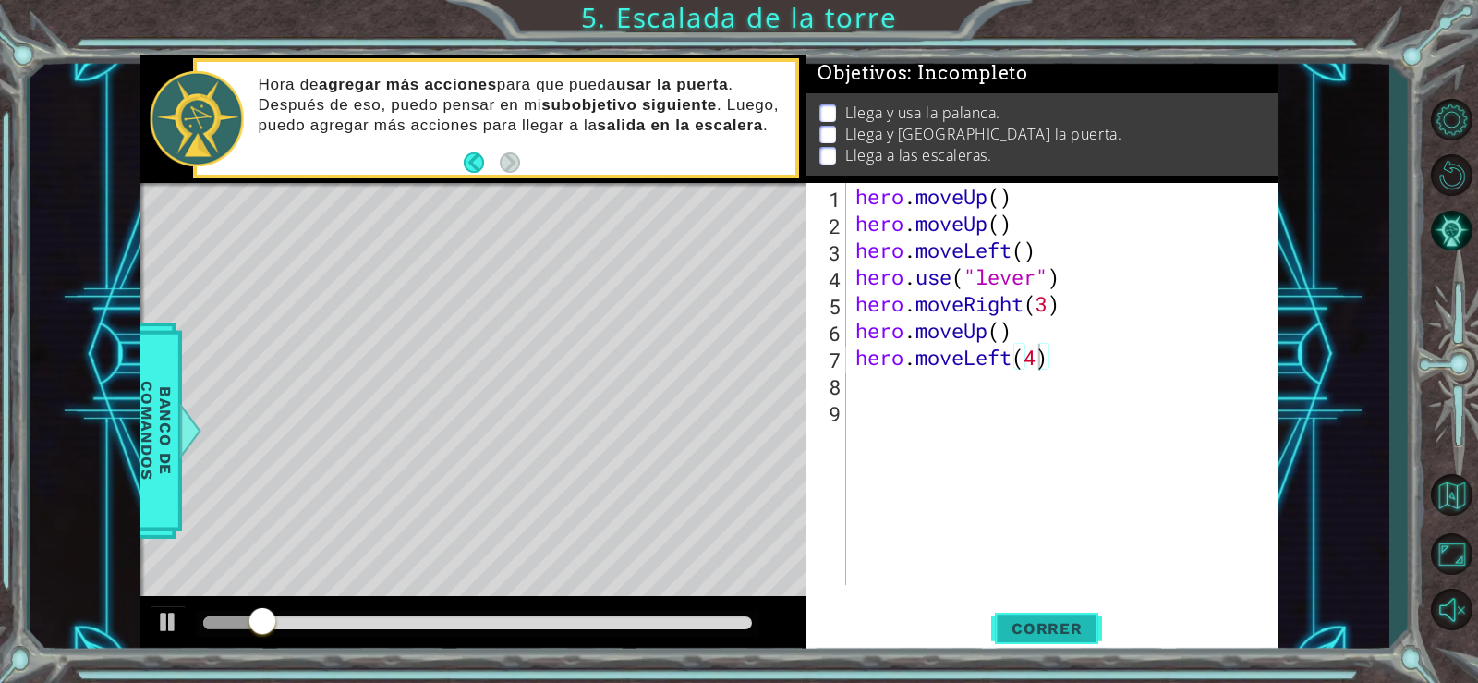
click at [1067, 626] on span "Correr" at bounding box center [1047, 628] width 108 height 18
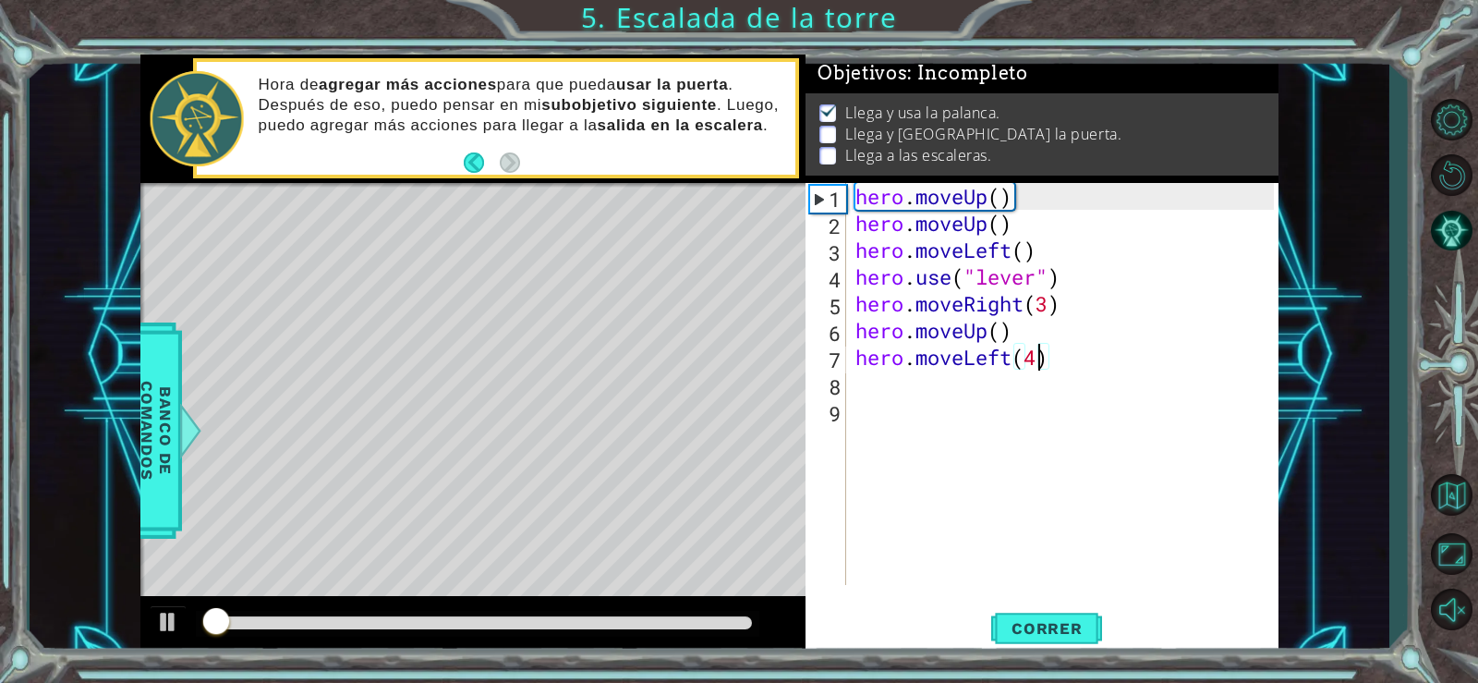
scroll to position [8, 0]
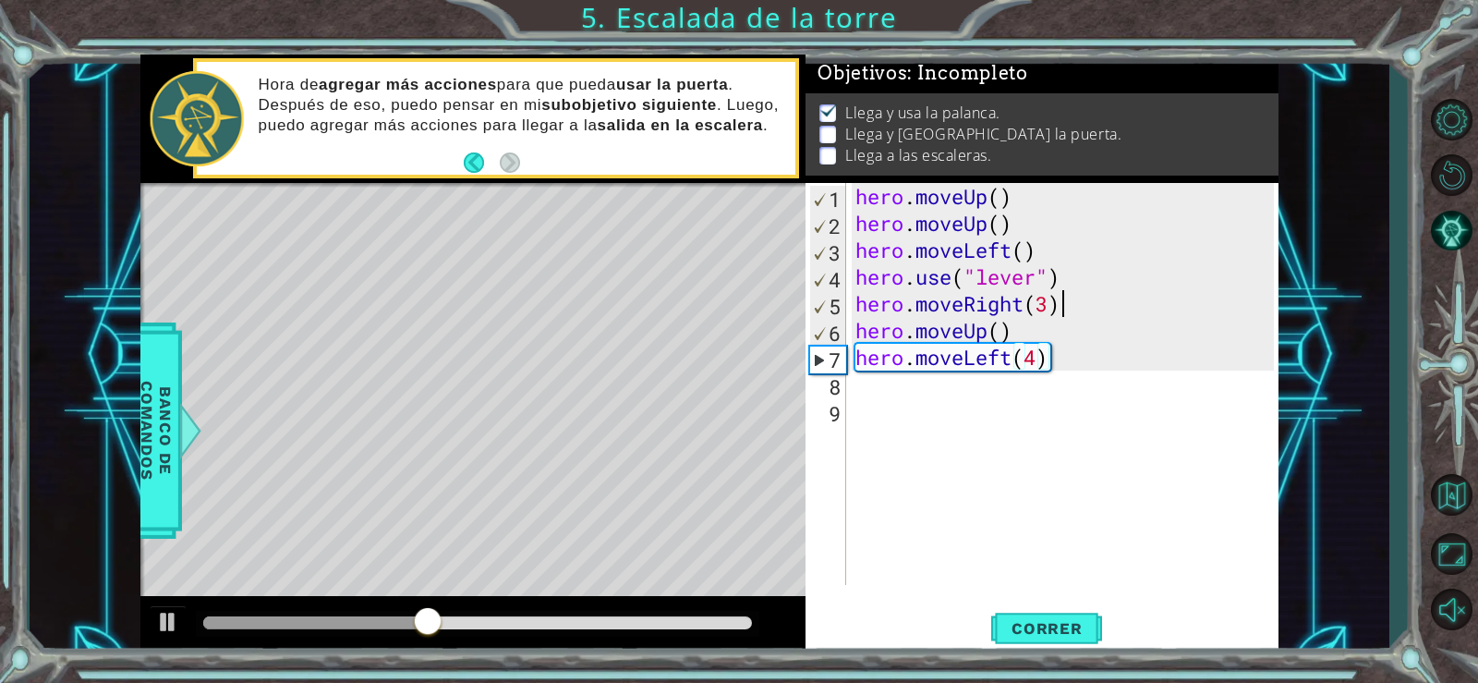
click at [1079, 309] on div "hero . moveUp ( ) hero . moveUp ( ) hero . moveLeft ( ) hero . use ( "lever" ) …" at bounding box center [1068, 411] width 432 height 456
type textarea "hero.moveRight(3)"
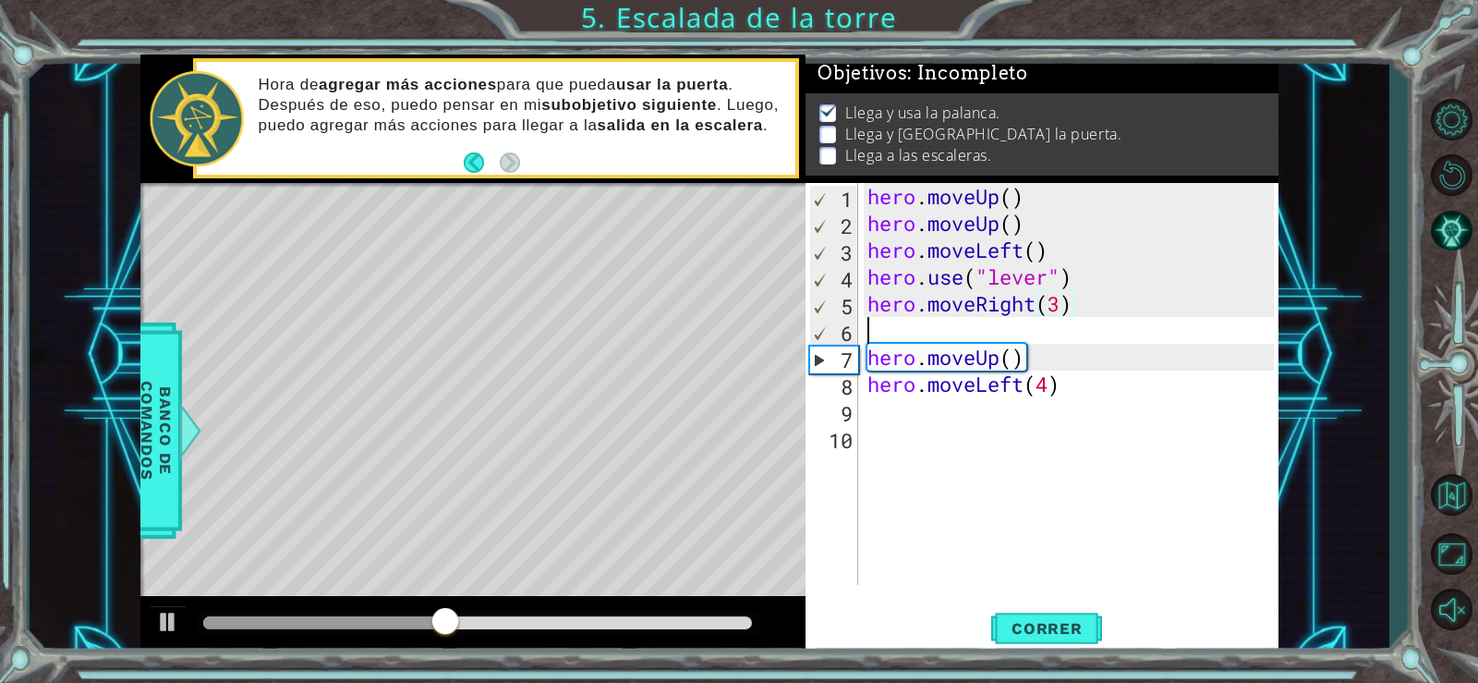
scroll to position [0, 0]
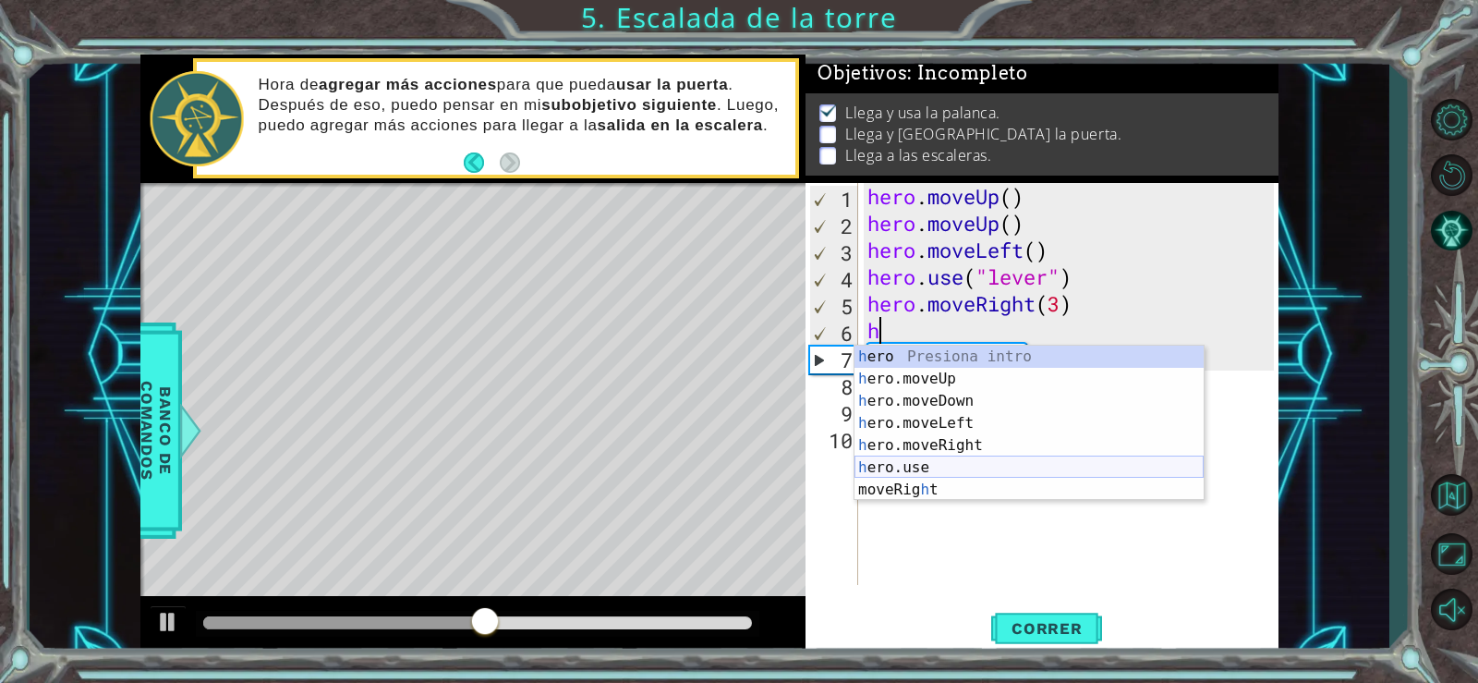
click at [924, 476] on div "h ero Presiona intro h ero.moveUp Presiona intro h ero.moveDown Presiona intro …" at bounding box center [1029, 446] width 349 height 200
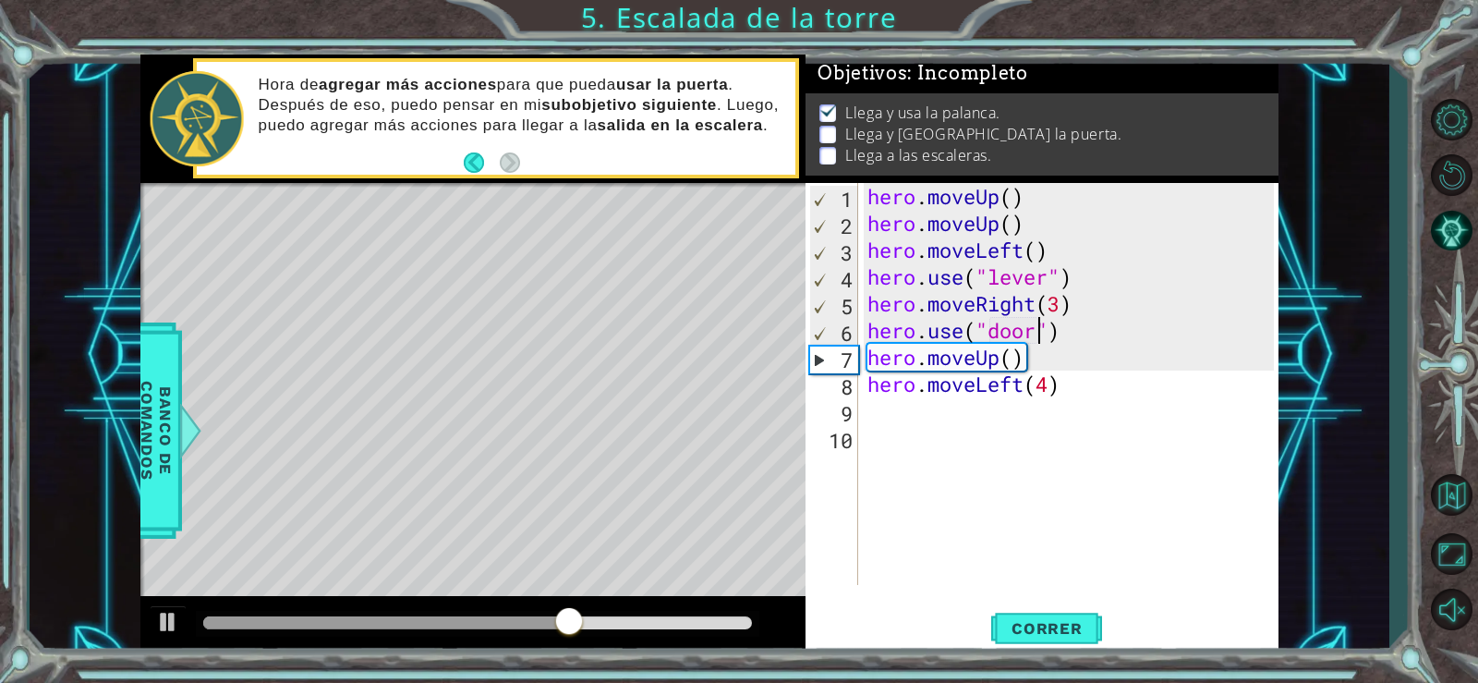
scroll to position [0, 8]
click at [1076, 636] on span "Correr" at bounding box center [1047, 628] width 108 height 18
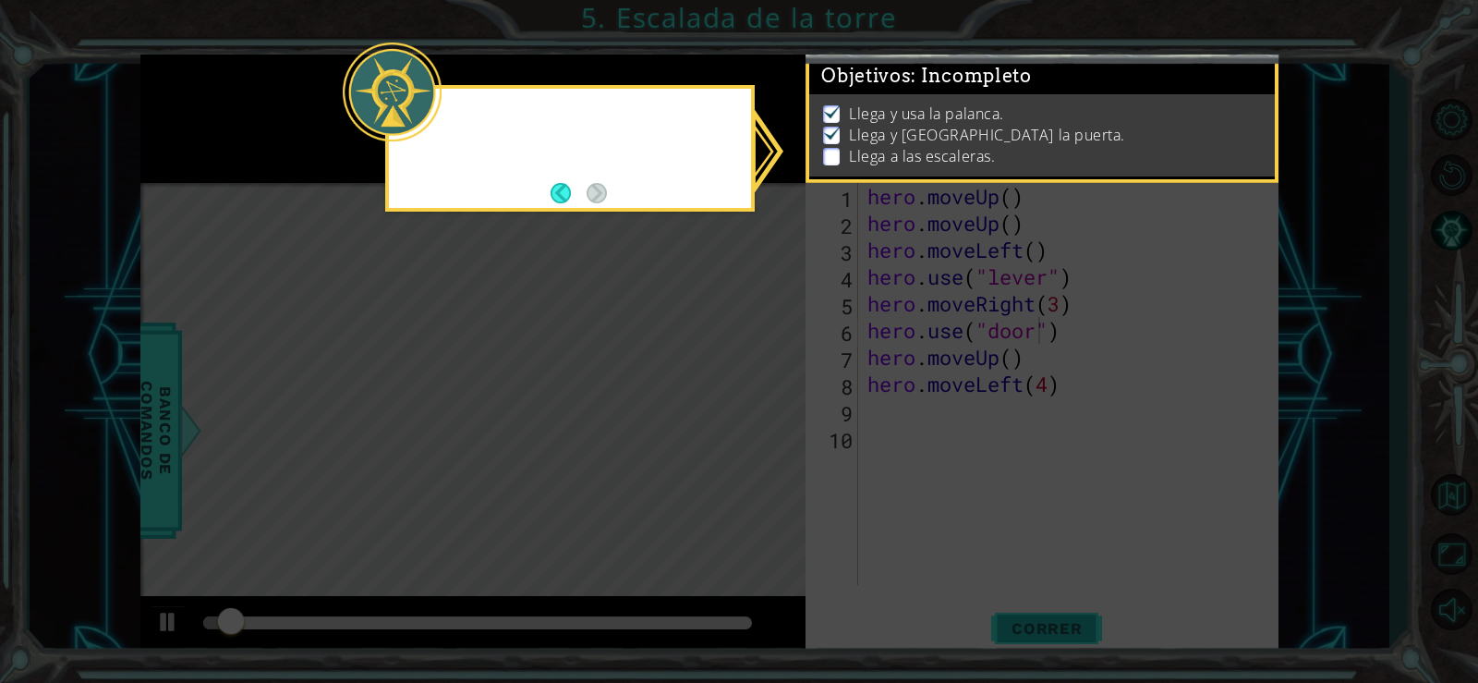
scroll to position [8, 0]
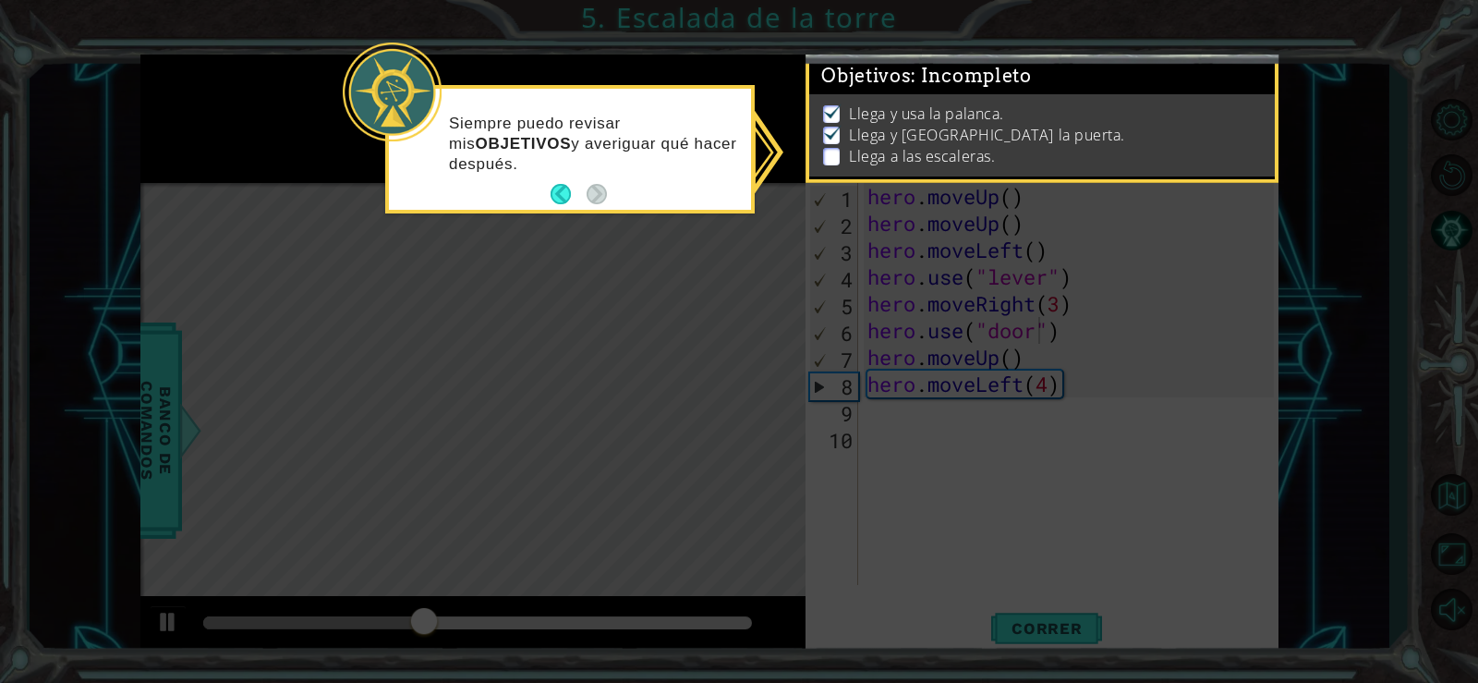
click at [946, 587] on icon at bounding box center [739, 341] width 1478 height 683
click at [553, 198] on button "Back" at bounding box center [569, 194] width 36 height 20
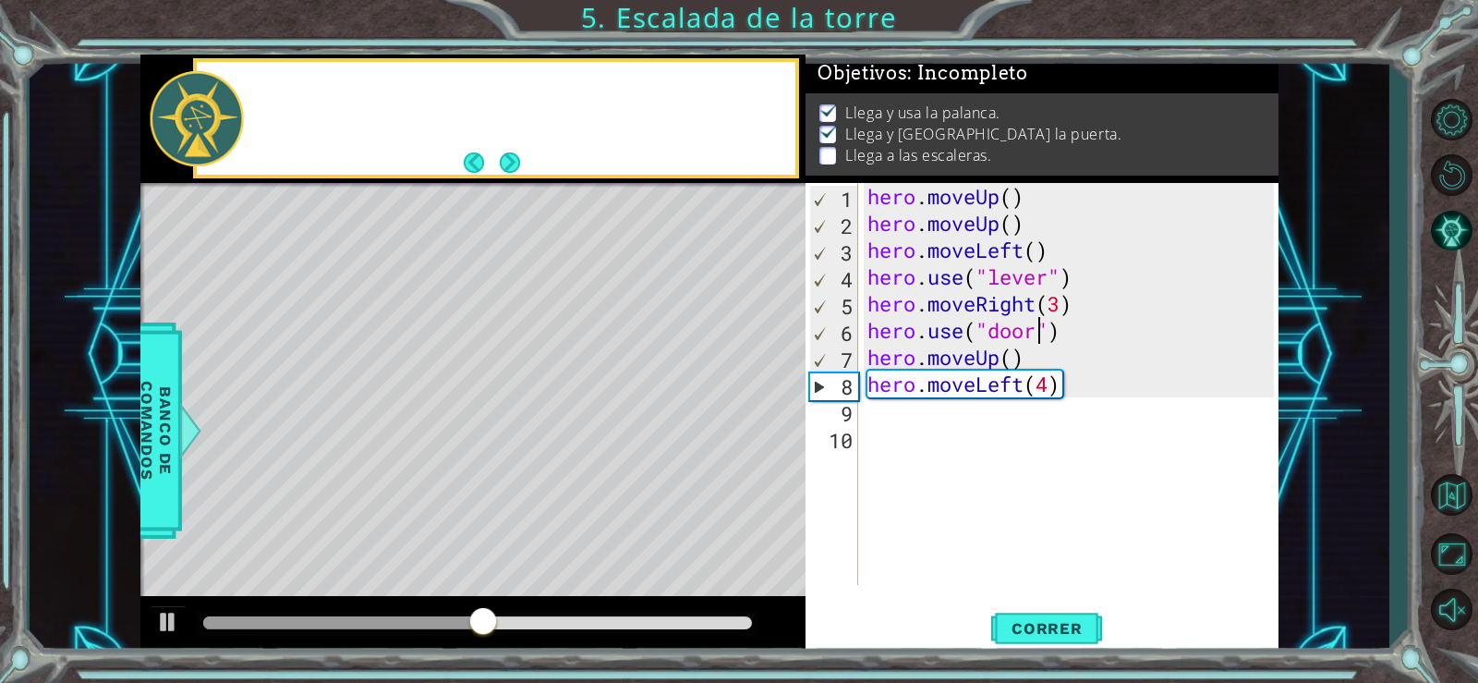
scroll to position [6, 0]
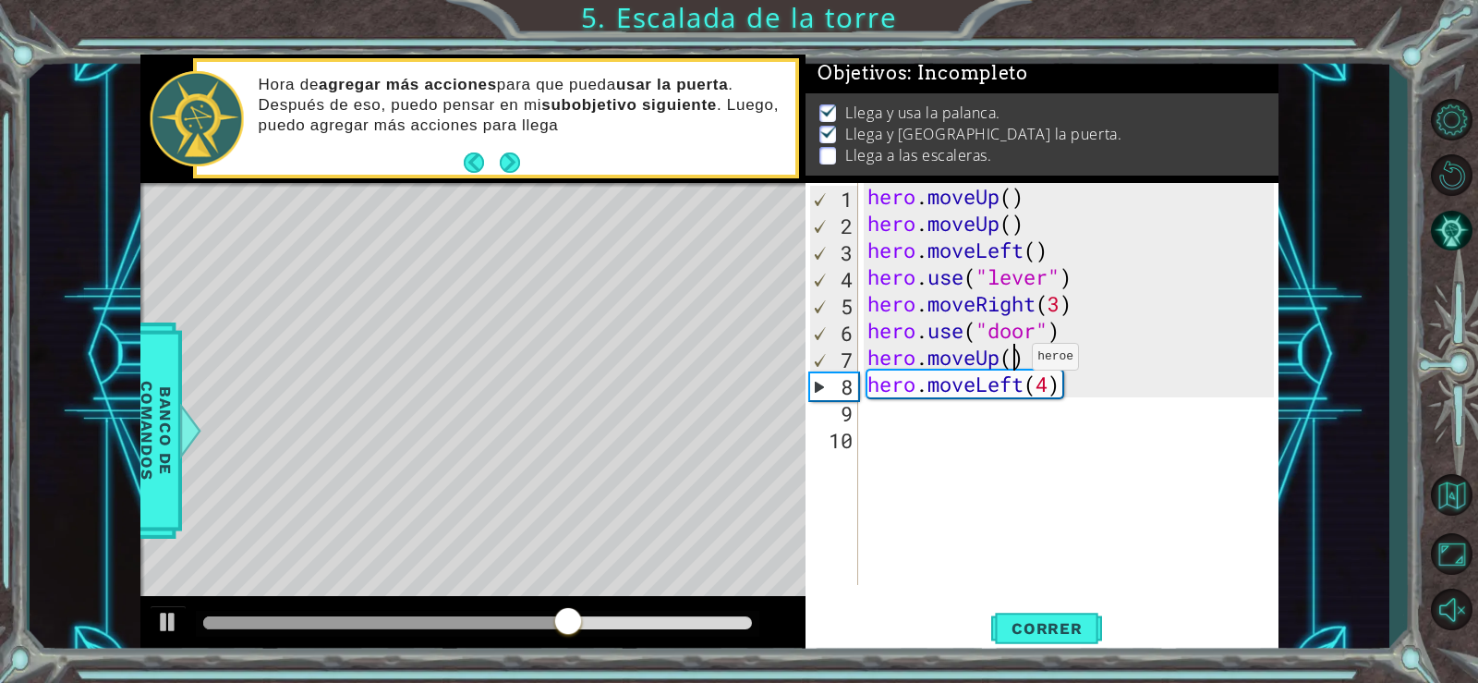
click at [1016, 361] on div "hero . moveUp ( ) hero . moveUp ( ) hero . moveLeft ( ) hero . use ( "lever" ) …" at bounding box center [1074, 411] width 420 height 456
type textarea "hero.moveUp(2)"
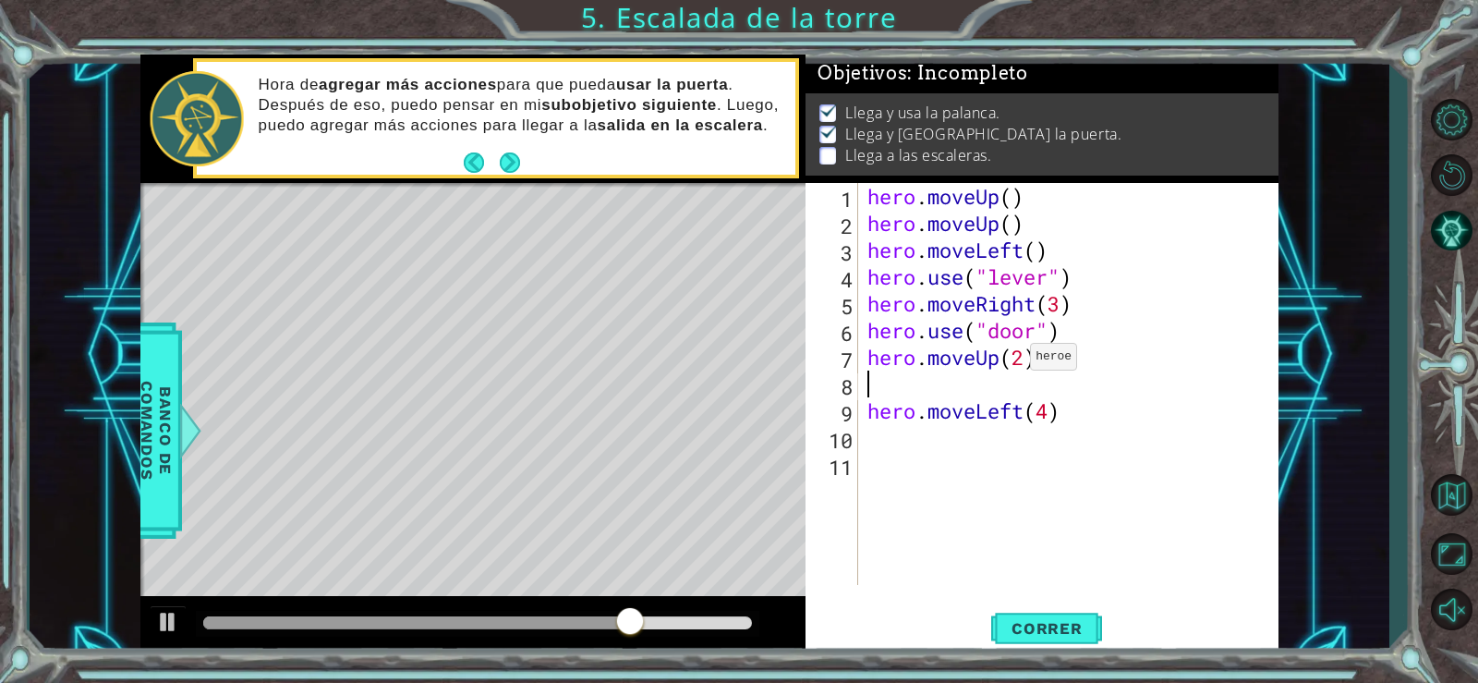
scroll to position [0, 0]
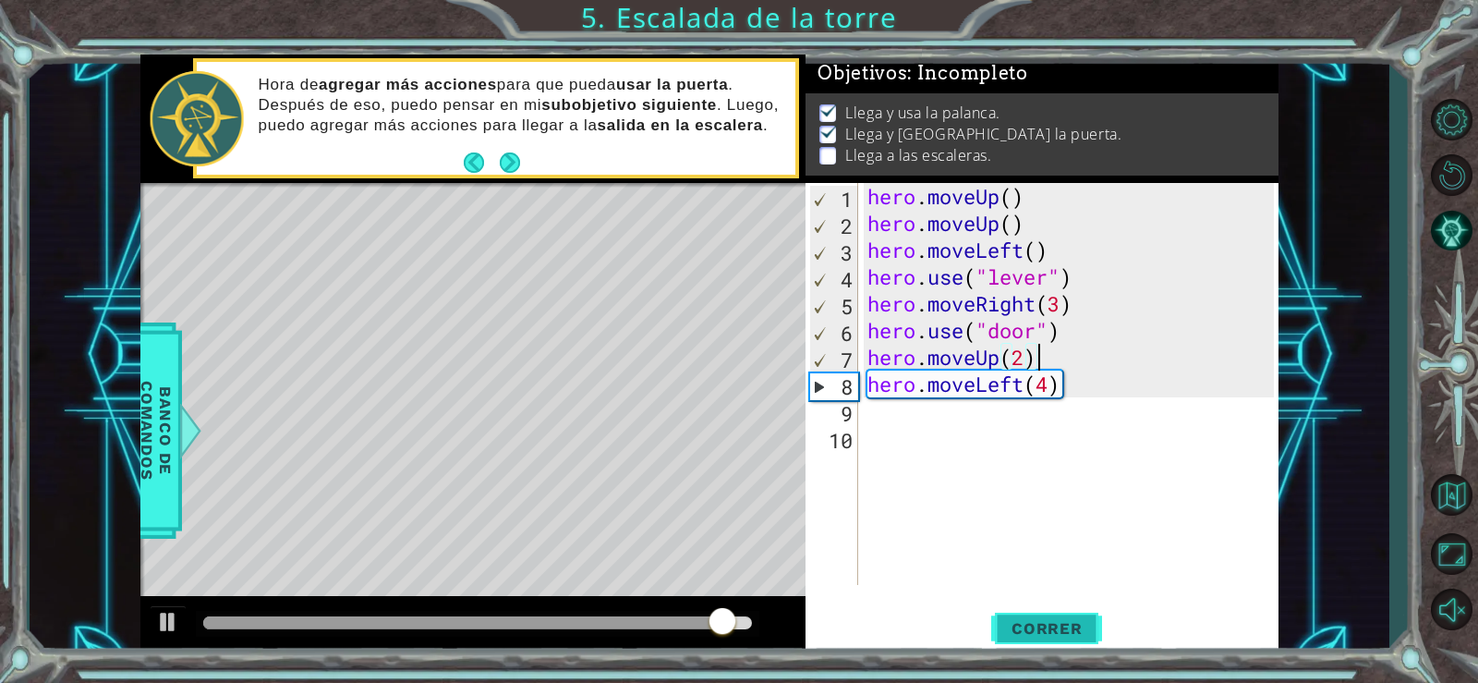
type textarea "hero.moveUp(2)"
click at [1070, 629] on span "Correr" at bounding box center [1047, 628] width 108 height 18
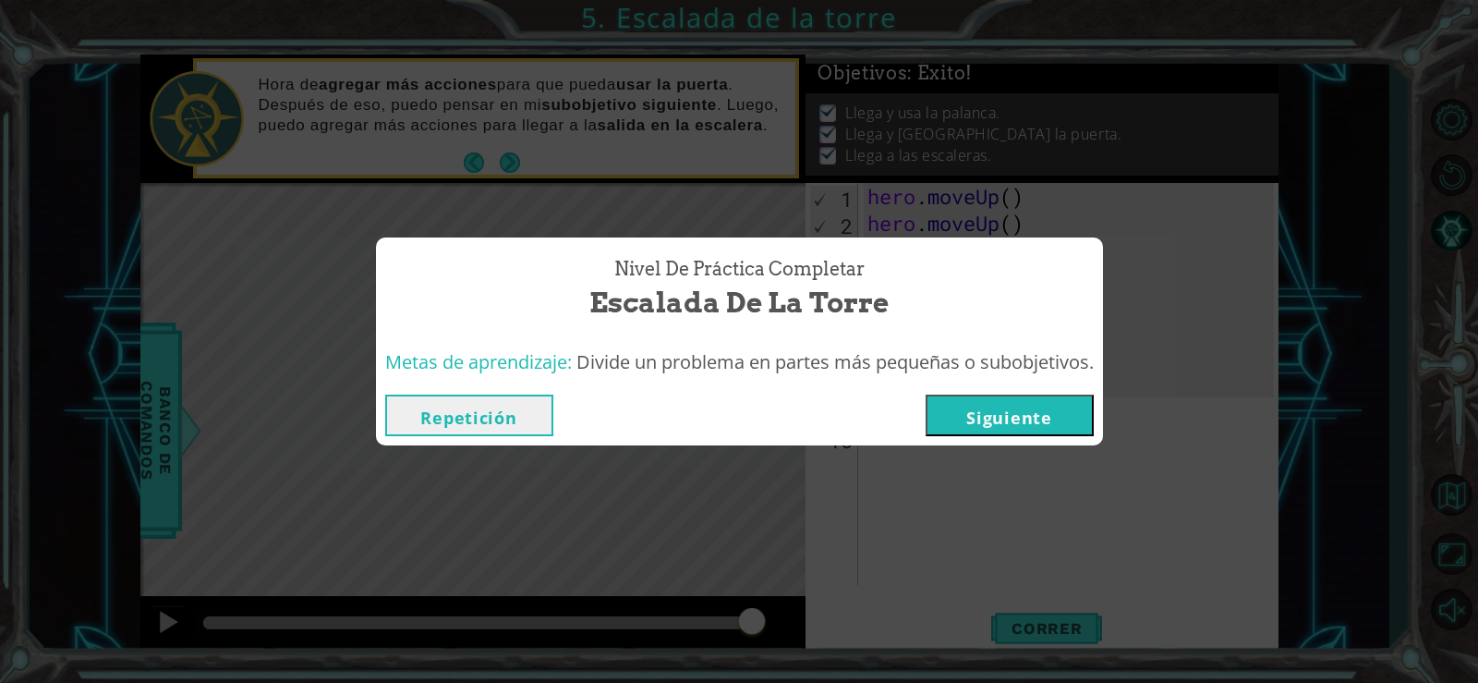
click at [1027, 430] on button "Siguiente" at bounding box center [1010, 416] width 168 height 42
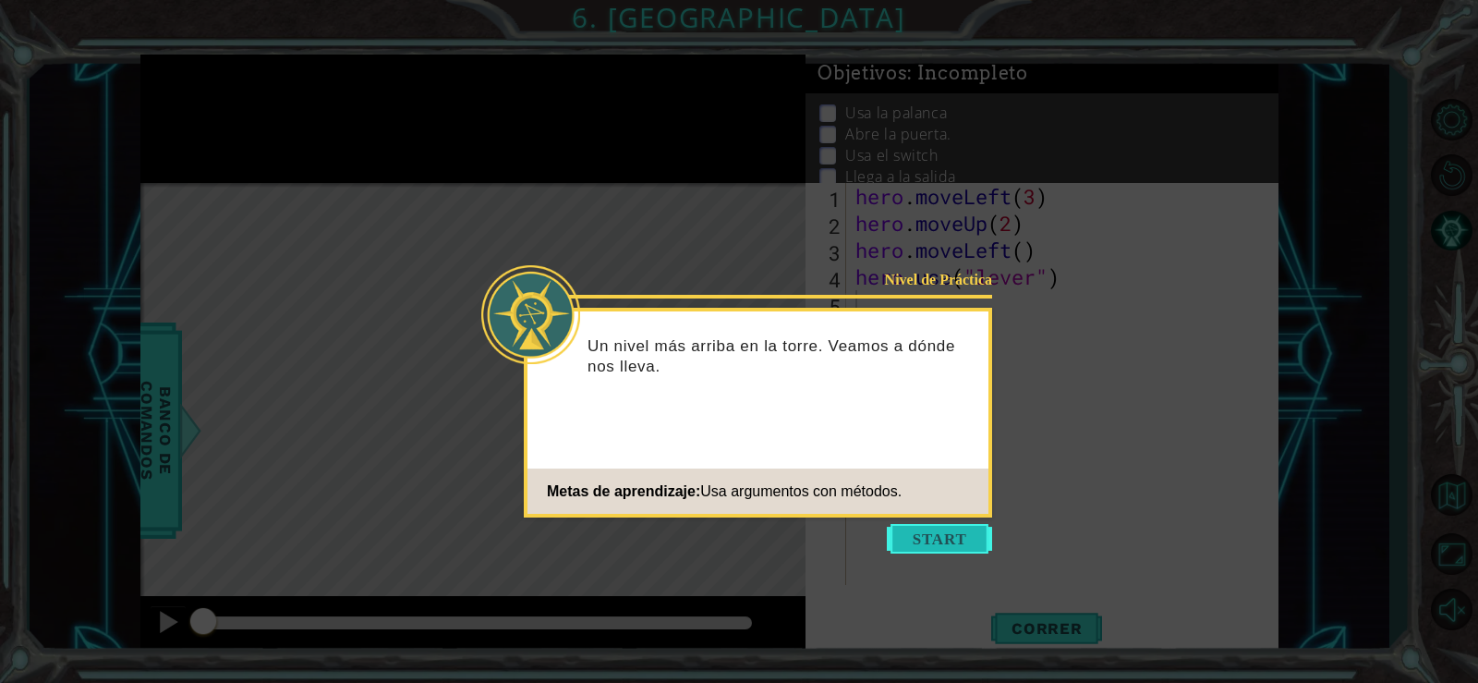
click at [967, 541] on button "Start" at bounding box center [939, 539] width 105 height 30
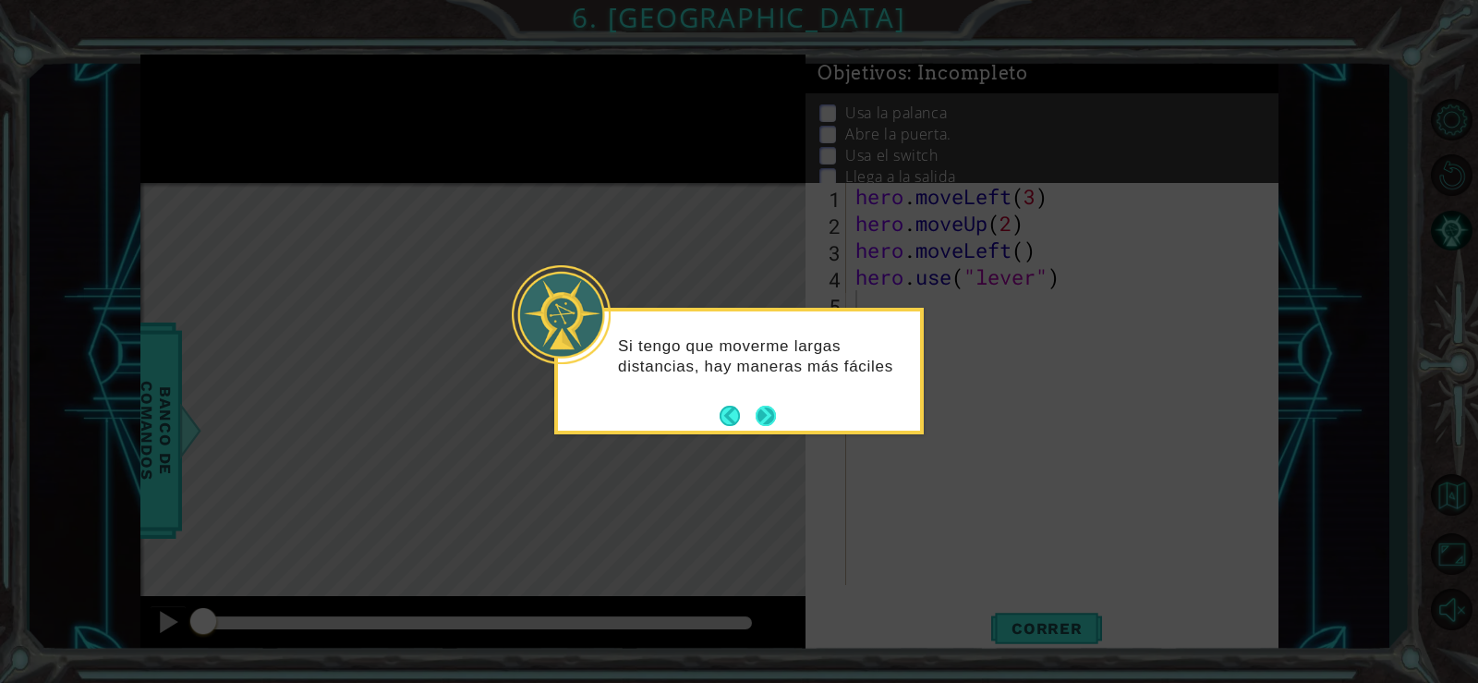
click at [760, 419] on button "Next" at bounding box center [766, 416] width 20 height 20
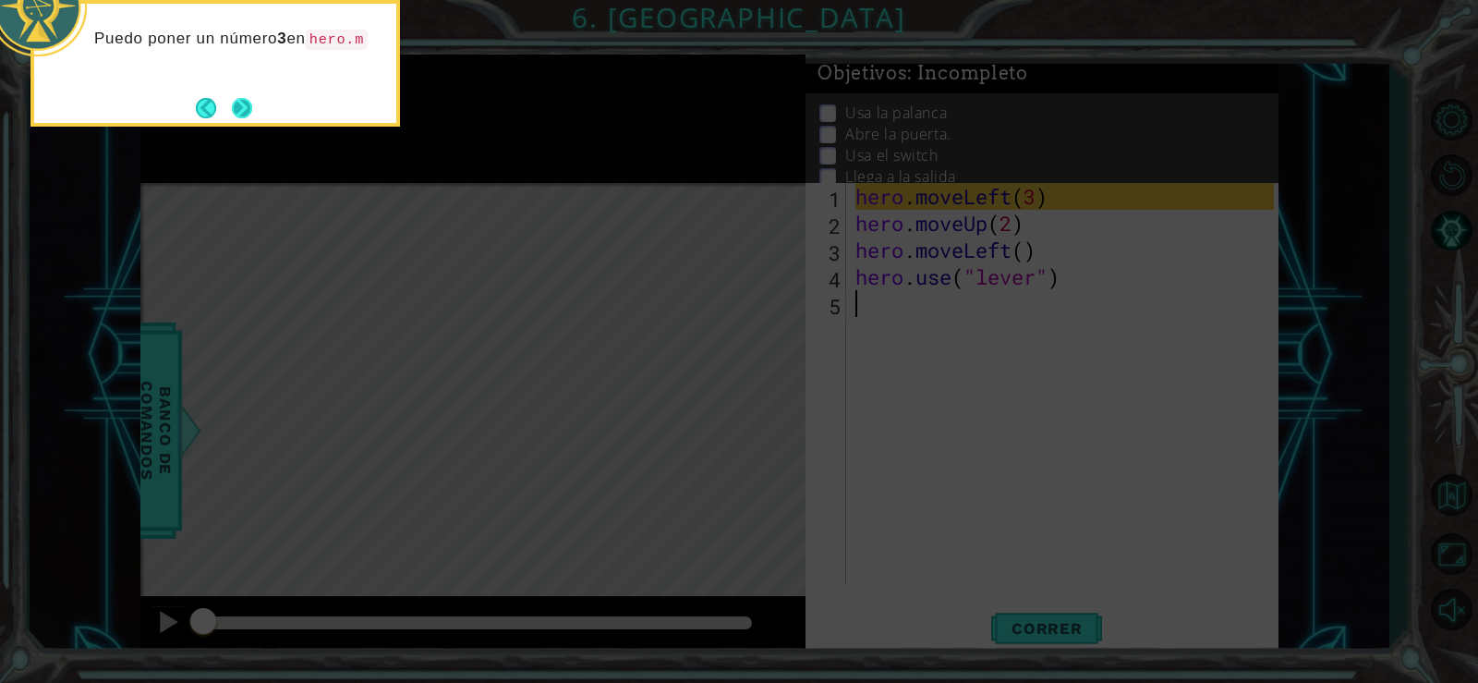
click at [237, 107] on button "Next" at bounding box center [242, 107] width 21 height 21
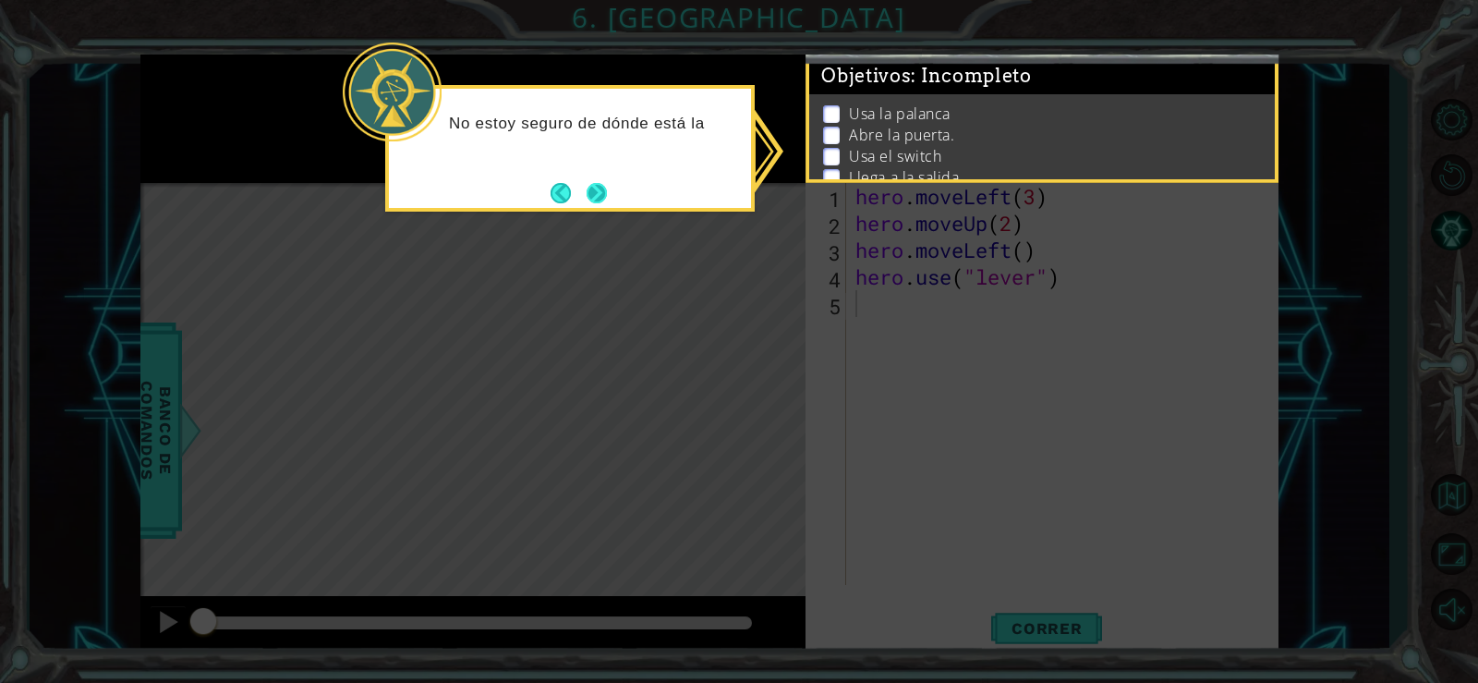
click at [587, 190] on button "Next" at bounding box center [597, 193] width 20 height 20
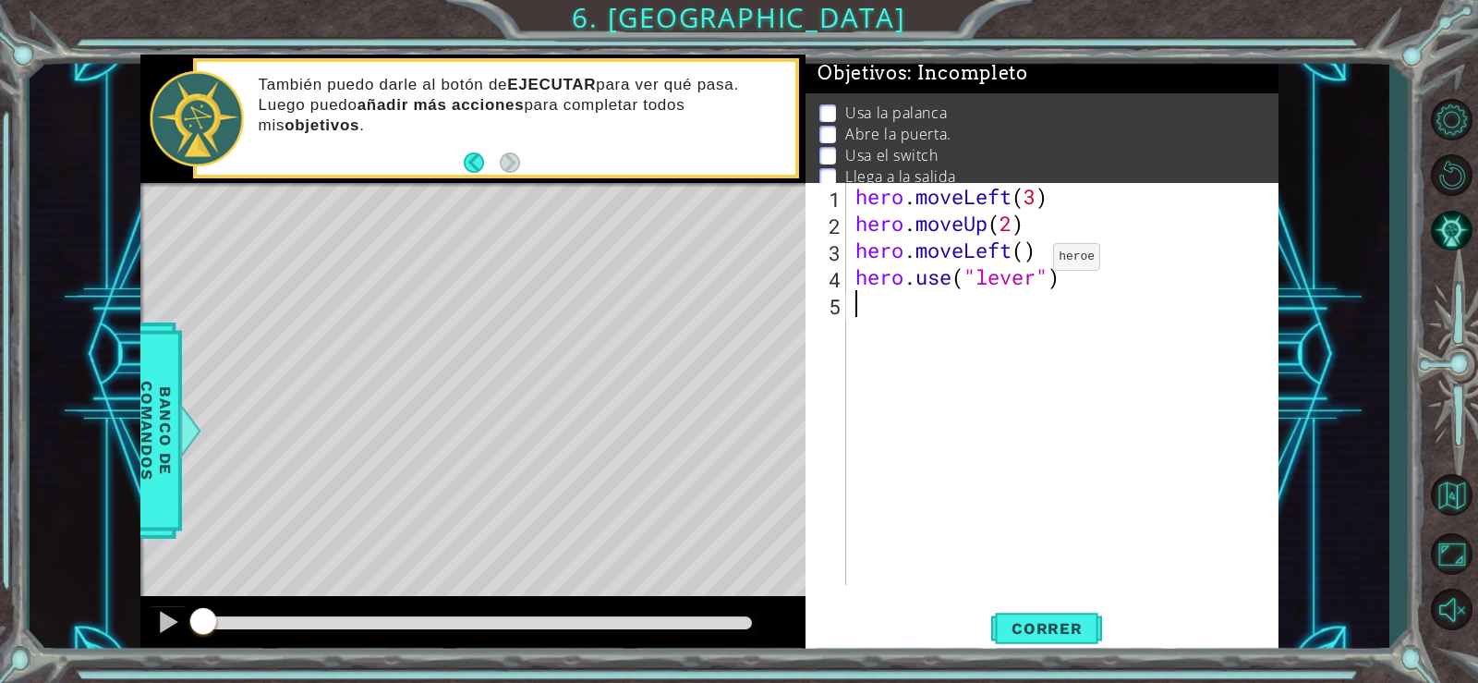
click at [1027, 261] on div "hero . moveLeft ( 3 ) hero . moveUp ( 2 ) hero . moveLeft ( ) hero . use ( "lev…" at bounding box center [1068, 411] width 432 height 456
click at [165, 624] on div at bounding box center [168, 622] width 24 height 24
type textarea "hero.moveLeft()"
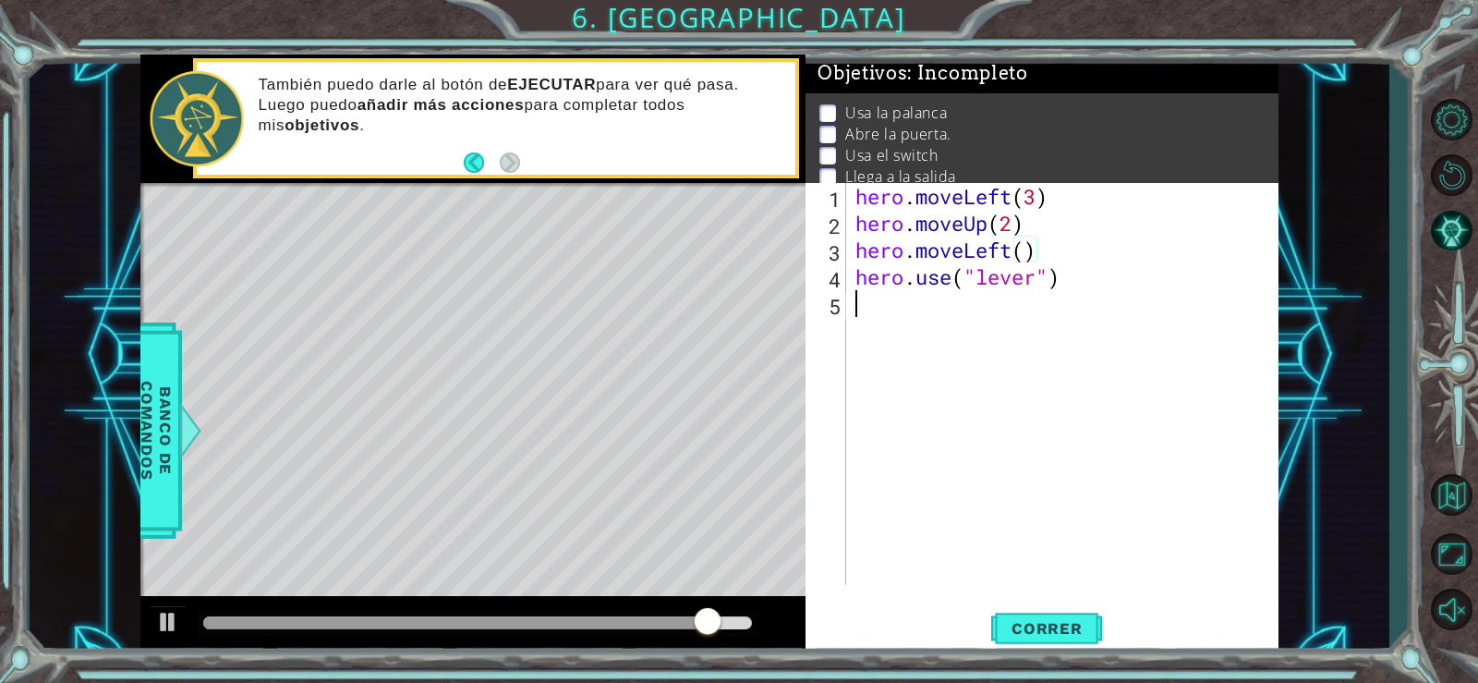
click at [855, 312] on div "hero . moveLeft ( 3 ) hero . moveUp ( 2 ) hero . moveLeft ( ) hero . use ( "lev…" at bounding box center [1068, 411] width 432 height 456
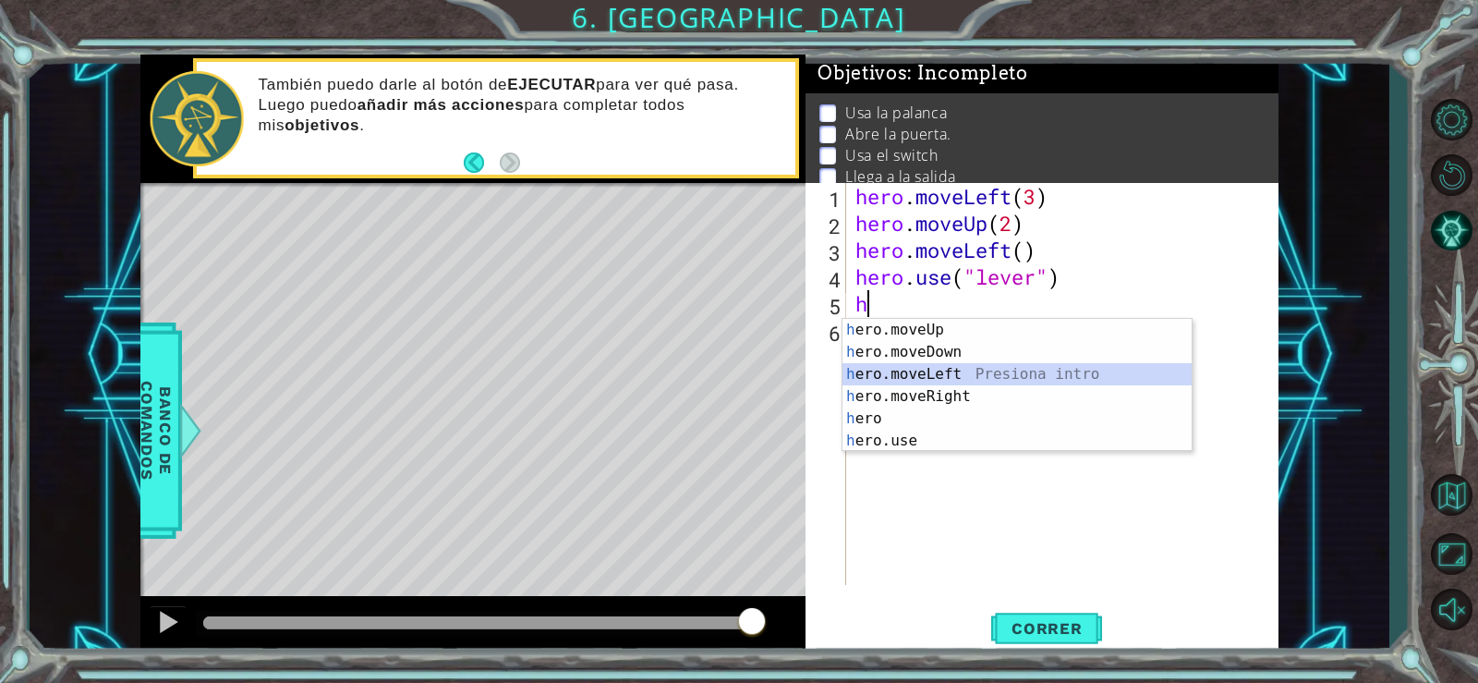
click at [895, 371] on div "h ero.moveUp Presiona intro h ero.moveDown Presiona intro h ero.moveLeft Presio…" at bounding box center [1017, 407] width 349 height 177
type textarea "hero.moveLeft(1)"
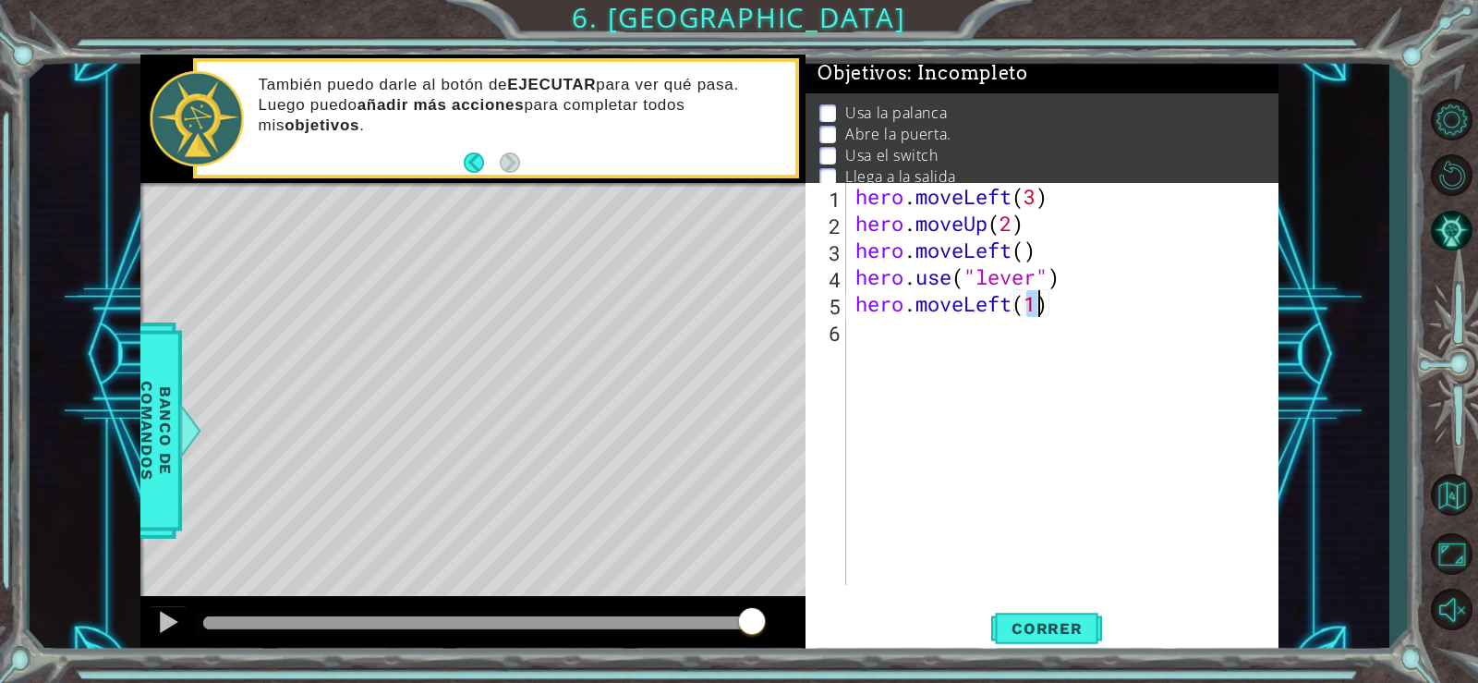
click at [869, 329] on div "hero . moveLeft ( 3 ) hero . moveUp ( 2 ) hero . moveLeft ( ) hero . use ( "lev…" at bounding box center [1068, 411] width 432 height 456
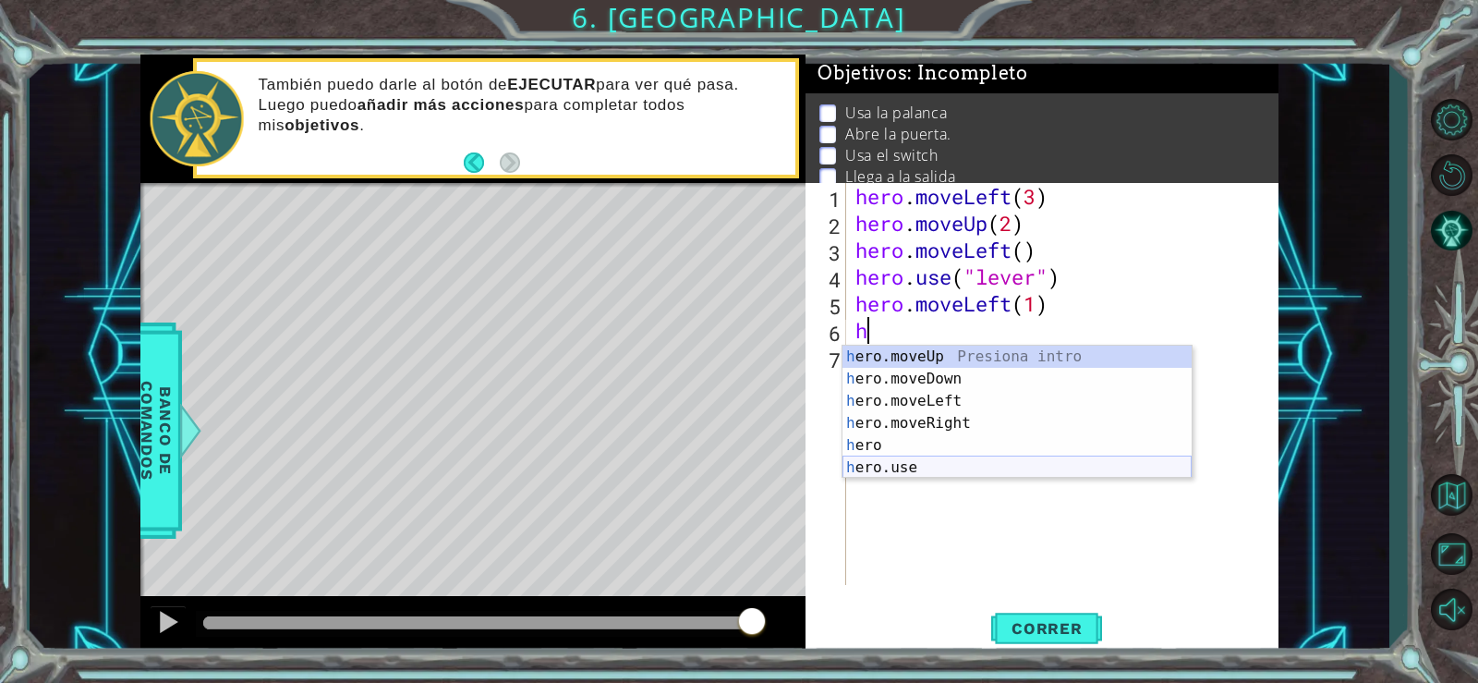
click at [925, 465] on div "h ero.moveUp Presiona intro h ero.moveDown Presiona intro h ero.moveLeft Presio…" at bounding box center [1017, 434] width 349 height 177
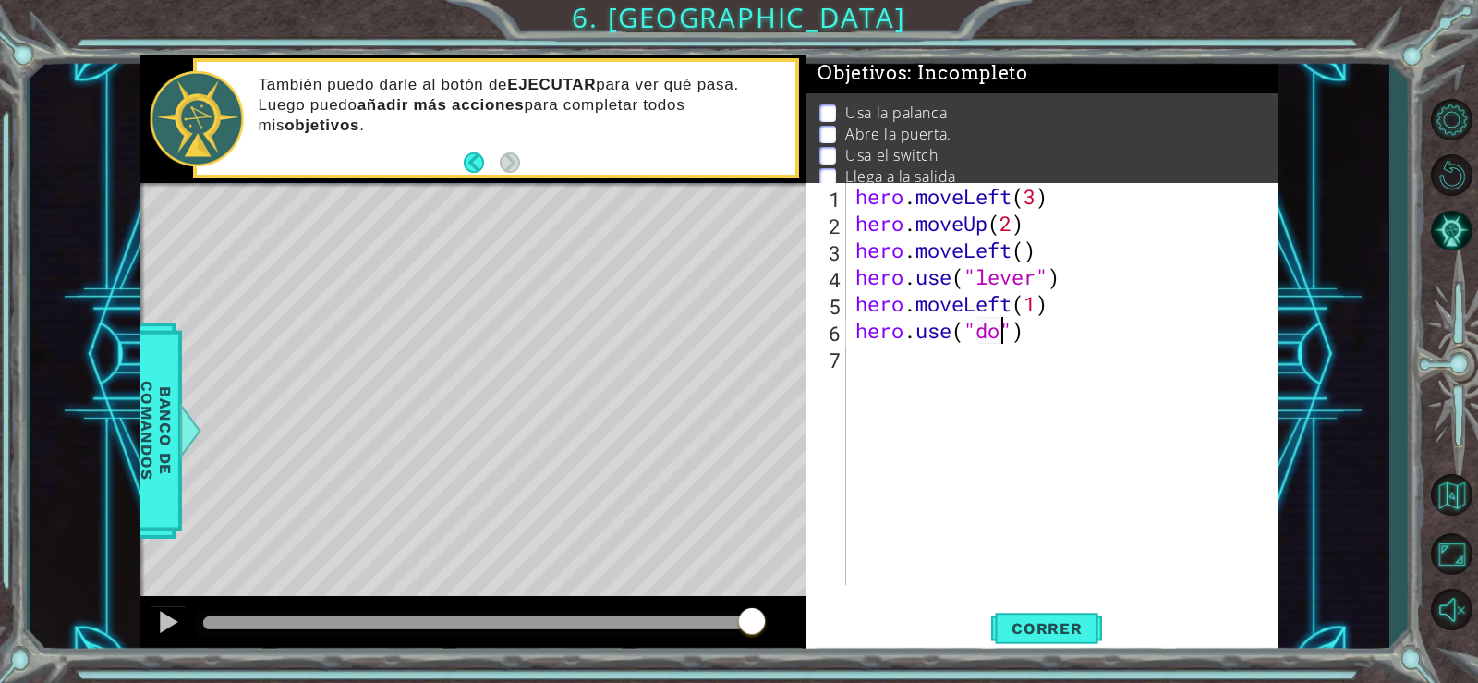
scroll to position [0, 7]
type textarea "hero.use("door")"
click at [926, 375] on div "hero . moveLeft ( 3 ) hero . moveUp ( 2 ) hero . moveLeft ( ) hero . use ( "lev…" at bounding box center [1068, 411] width 432 height 456
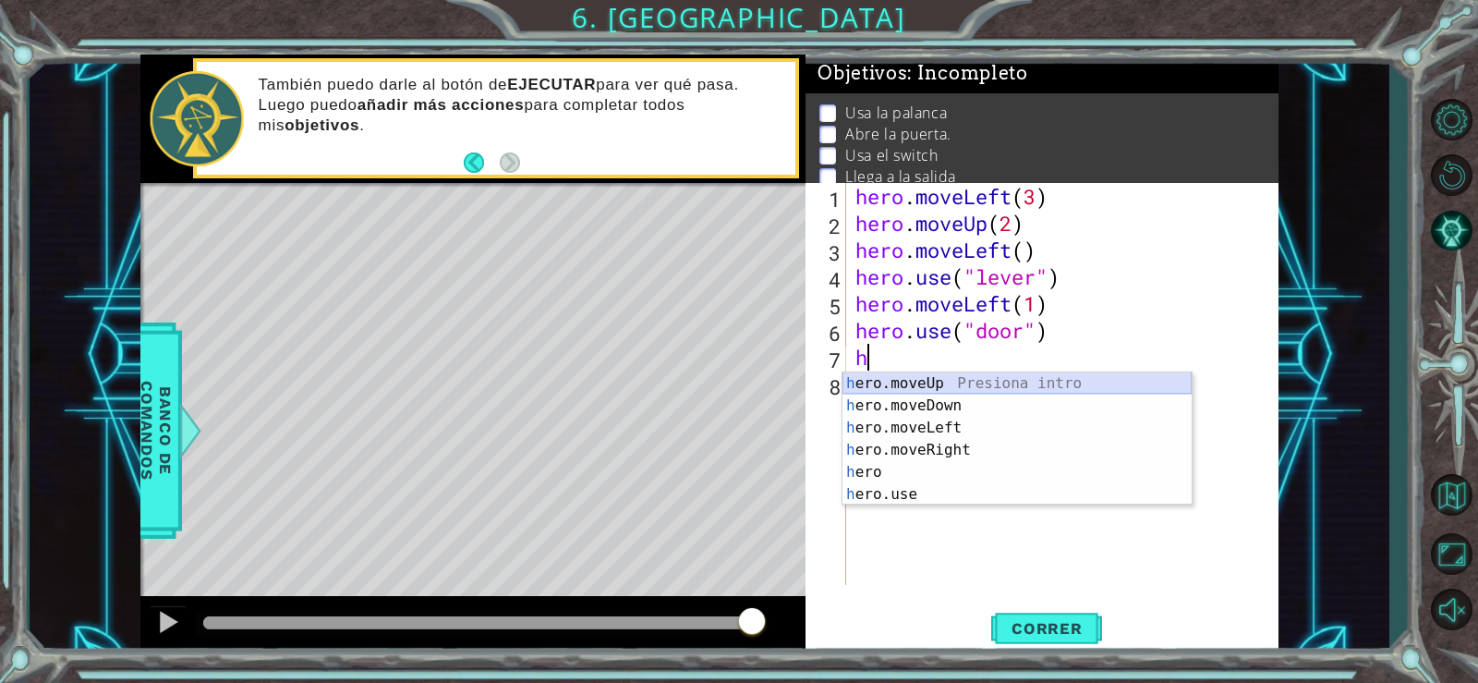
click at [918, 389] on div "h ero.moveUp Presiona intro h ero.moveDown Presiona intro h ero.moveLeft Presio…" at bounding box center [1017, 460] width 349 height 177
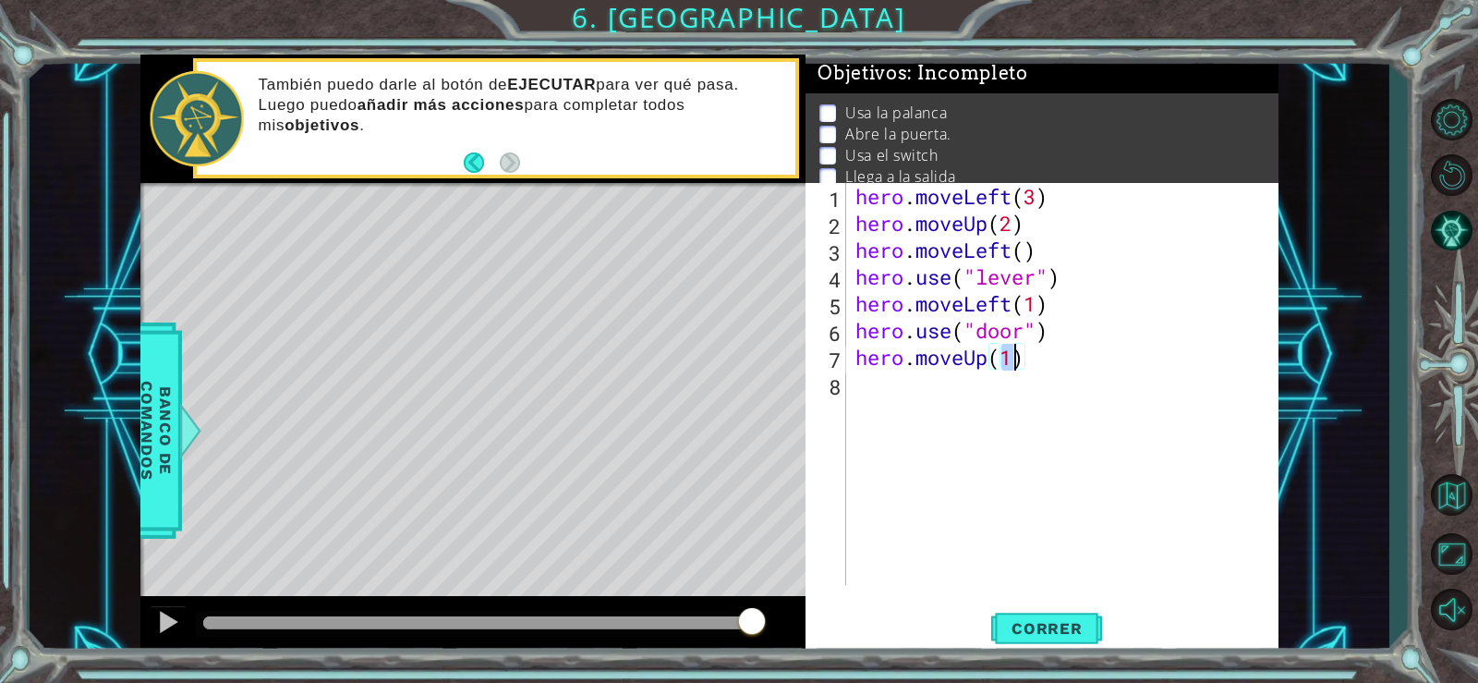
type textarea "hero.moveUp(2)"
click at [875, 384] on div "hero . moveLeft ( 3 ) hero . moveUp ( 2 ) hero . moveLeft ( ) hero . use ( "lev…" at bounding box center [1068, 411] width 432 height 456
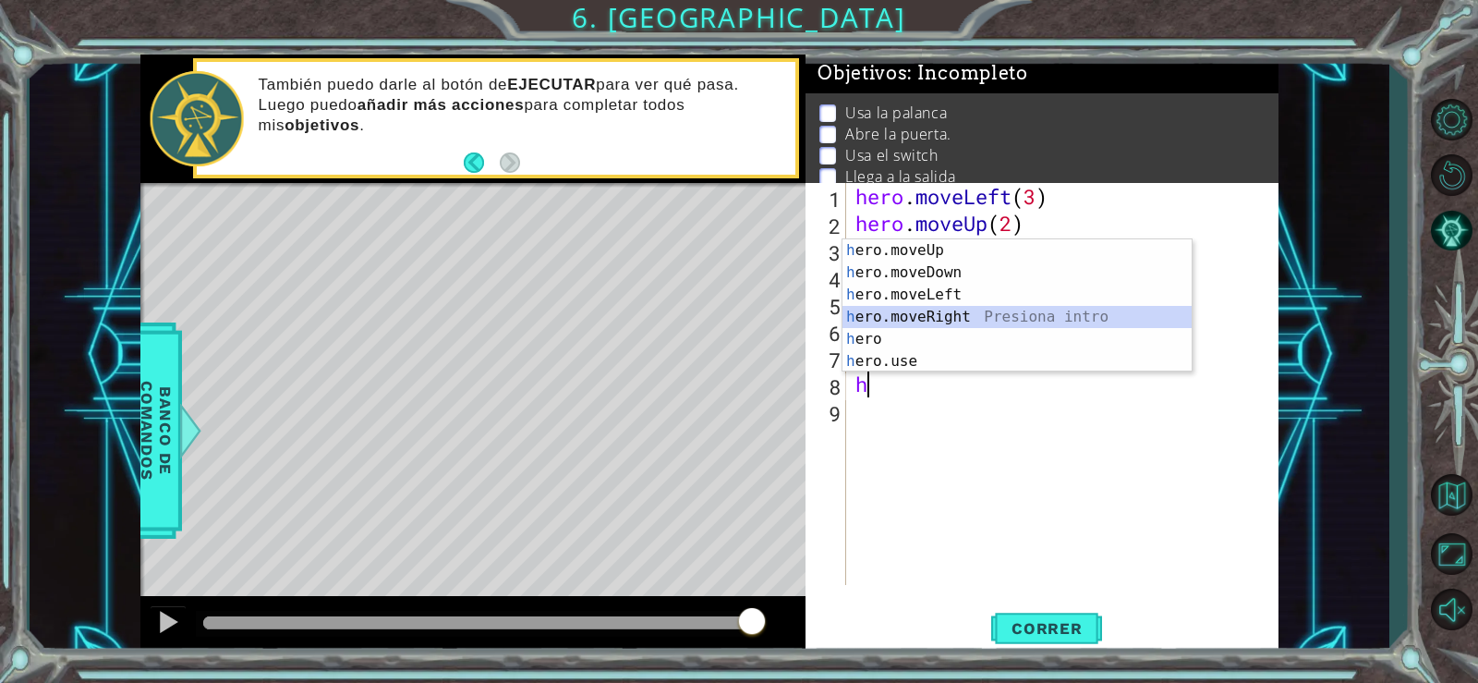
click at [911, 311] on div "h ero.moveUp Presiona intro h ero.moveDown Presiona intro h ero.moveLeft Presio…" at bounding box center [1017, 327] width 349 height 177
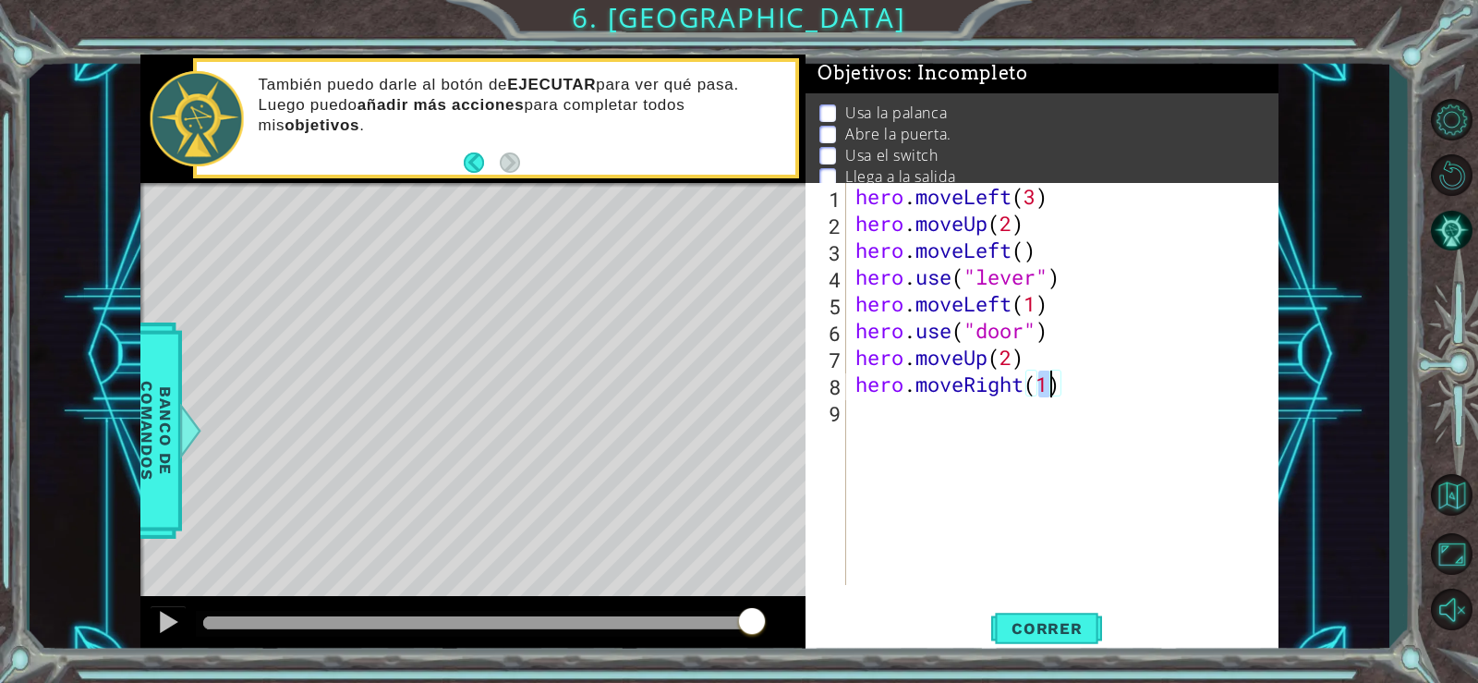
type textarea "hero.moveRight(2)"
click at [863, 419] on div "hero . moveLeft ( 3 ) hero . moveUp ( 2 ) hero . moveLeft ( ) hero . use ( "lev…" at bounding box center [1068, 411] width 432 height 456
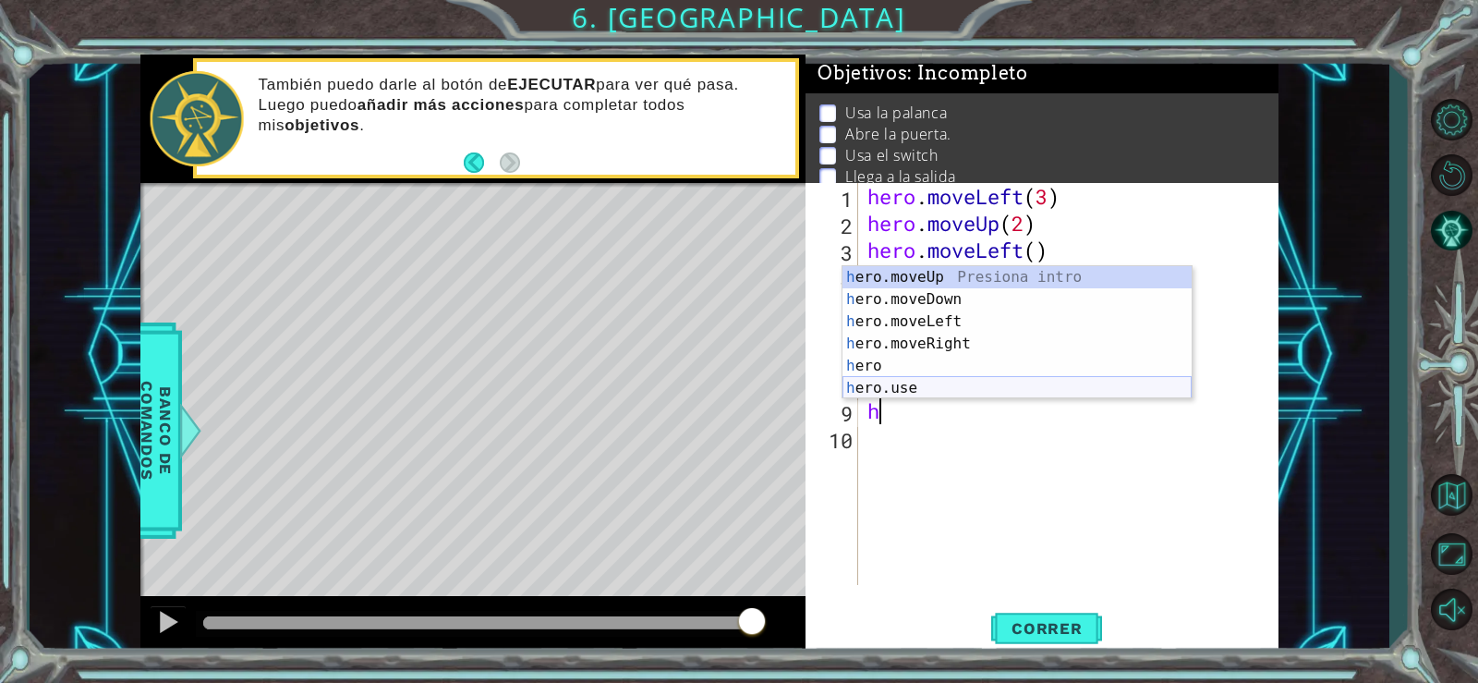
click at [917, 387] on div "h ero.moveUp Presiona intro h ero.moveDown Presiona intro h ero.moveLeft Presio…" at bounding box center [1017, 354] width 349 height 177
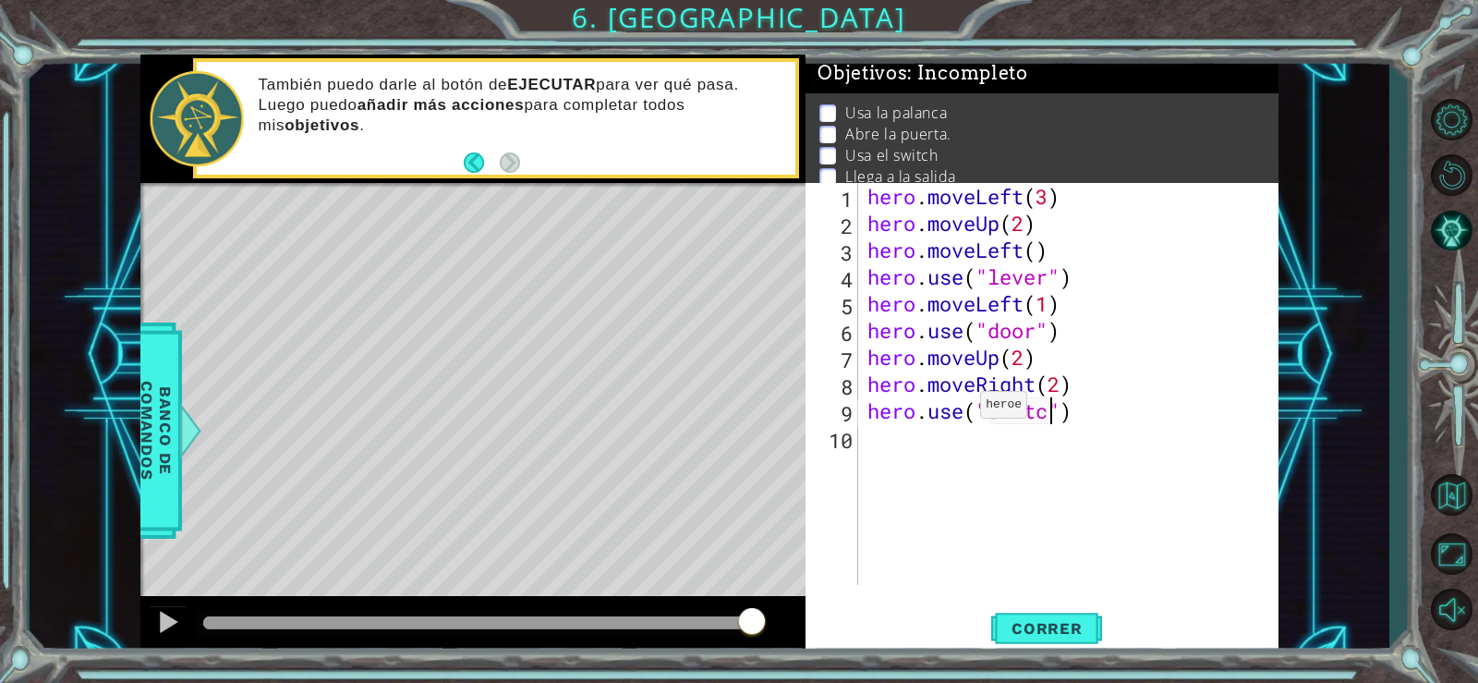
type textarea "hero.use("switch")"
click at [874, 448] on div "hero . moveLeft ( 3 ) hero . moveUp ( 2 ) hero . moveLeft ( ) hero . use ( "lev…" at bounding box center [1074, 411] width 420 height 456
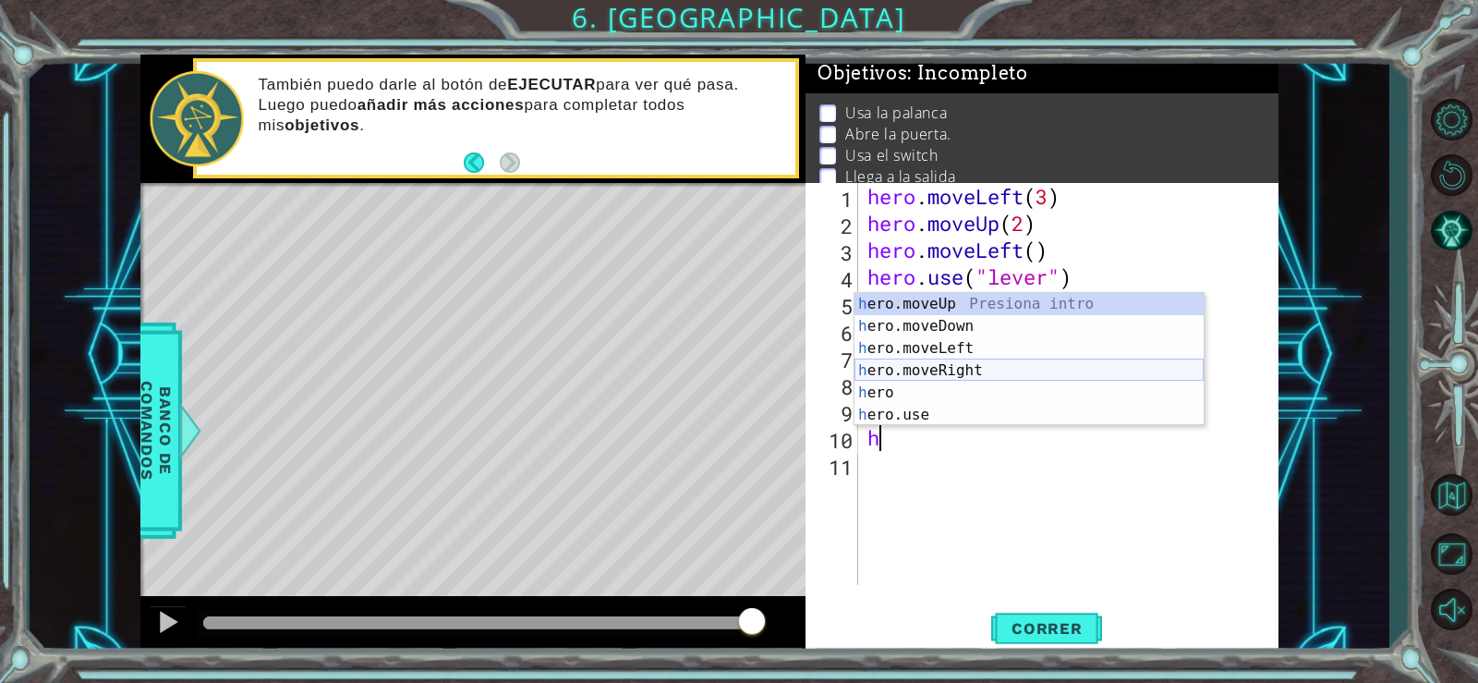
click at [914, 380] on div "h ero.moveUp Presiona intro h ero.moveDown Presiona intro h ero.moveLeft Presio…" at bounding box center [1029, 381] width 349 height 177
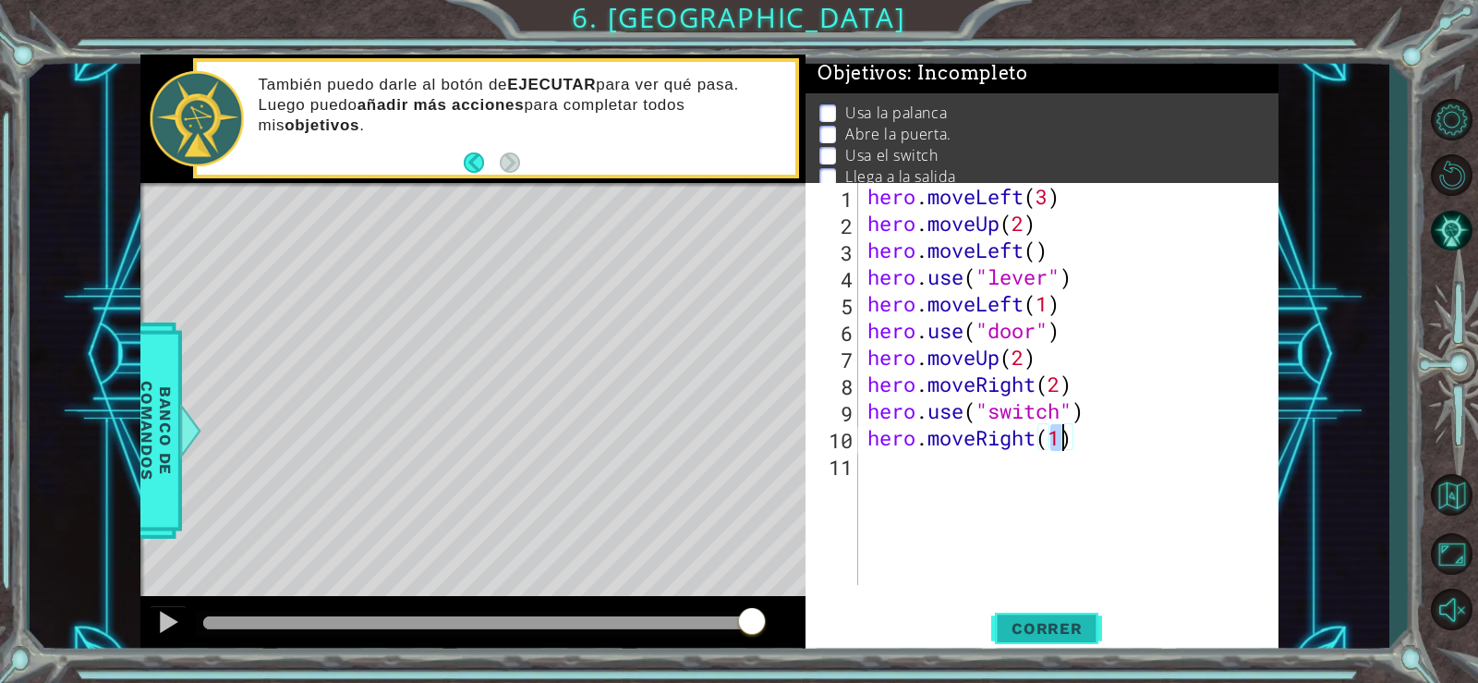
type textarea "hero.moveRight(1)"
click at [1036, 621] on span "Correr" at bounding box center [1047, 628] width 108 height 18
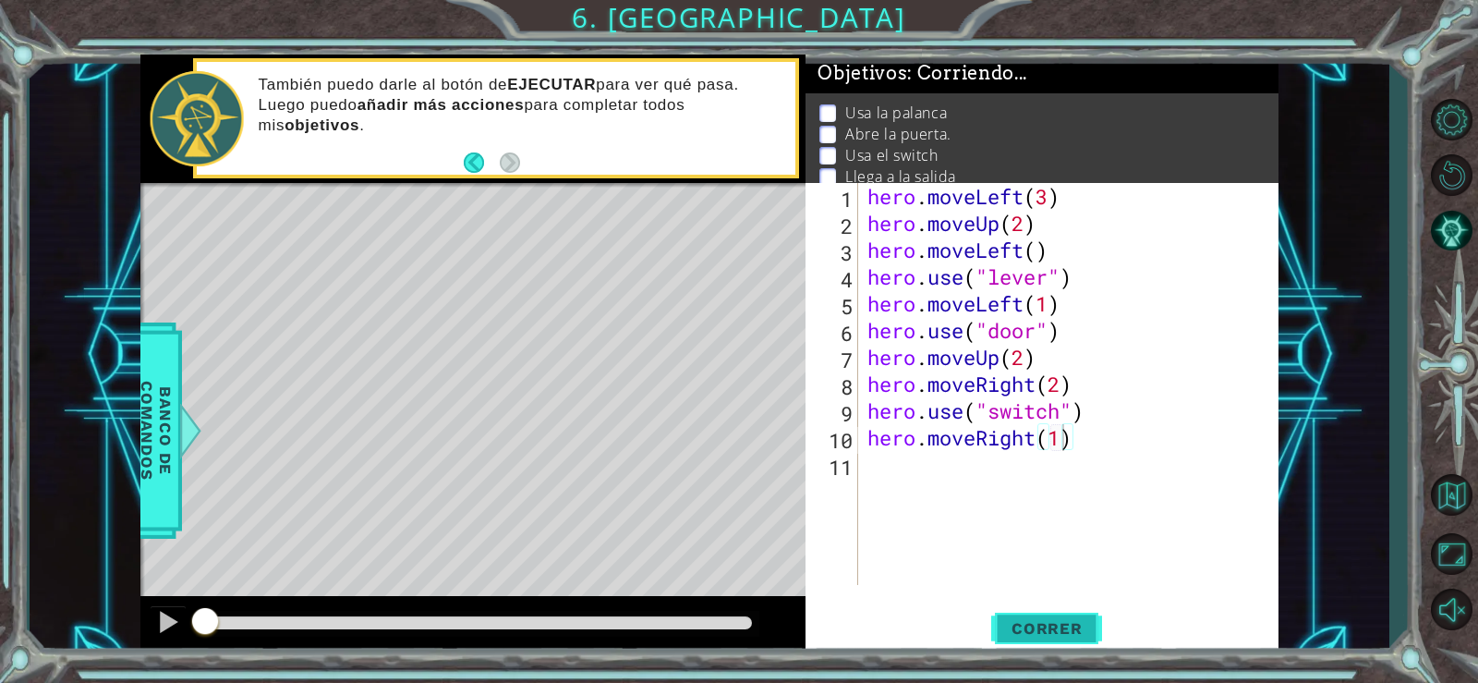
click at [1016, 622] on span "Correr" at bounding box center [1047, 628] width 108 height 18
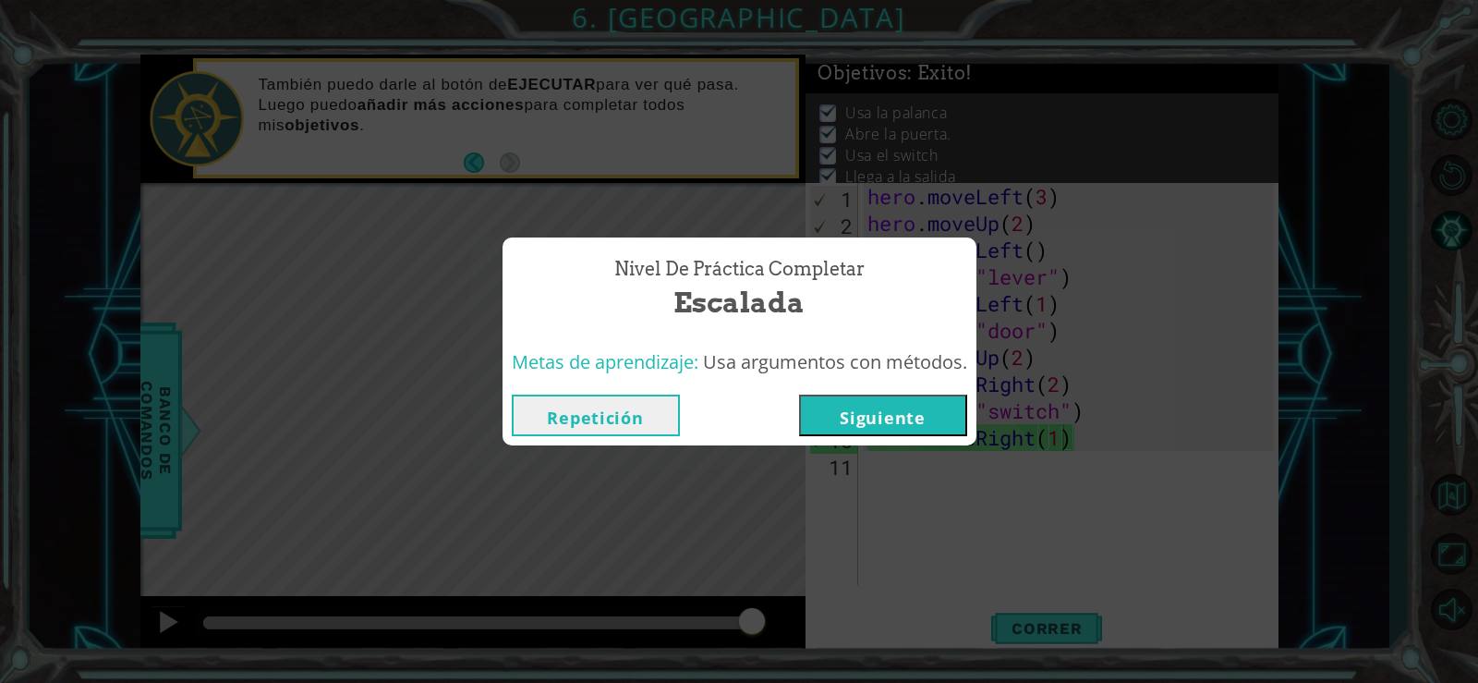
click at [927, 413] on button "Siguiente" at bounding box center [883, 416] width 168 height 42
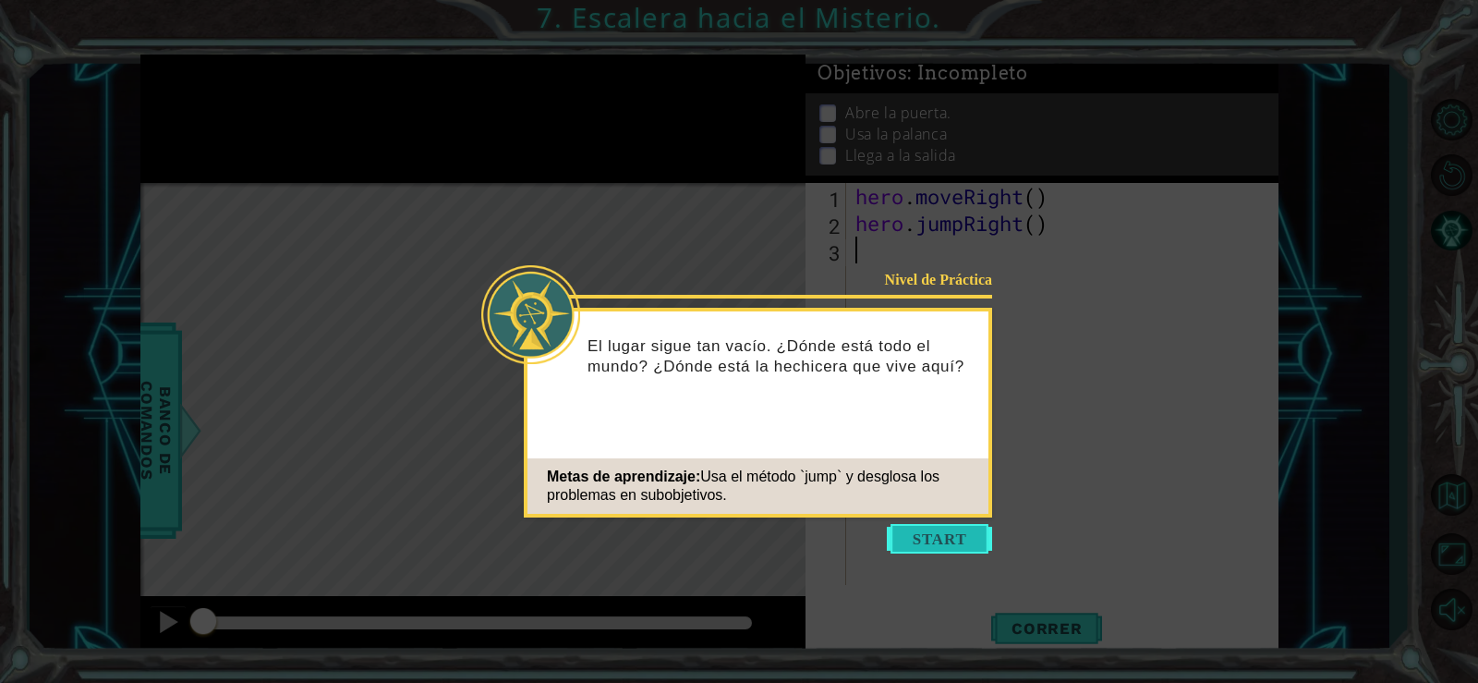
click at [948, 546] on button "Start" at bounding box center [939, 539] width 105 height 30
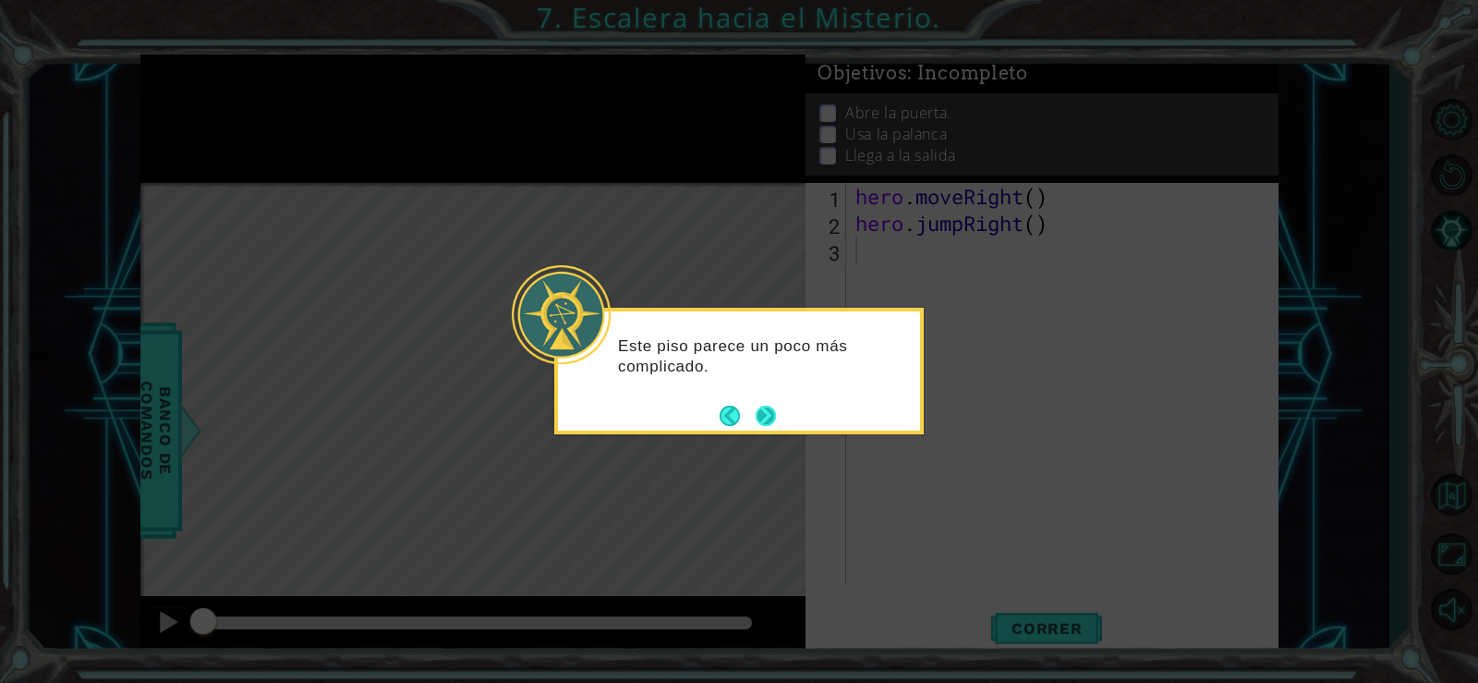
click at [756, 420] on button "Next" at bounding box center [766, 416] width 20 height 20
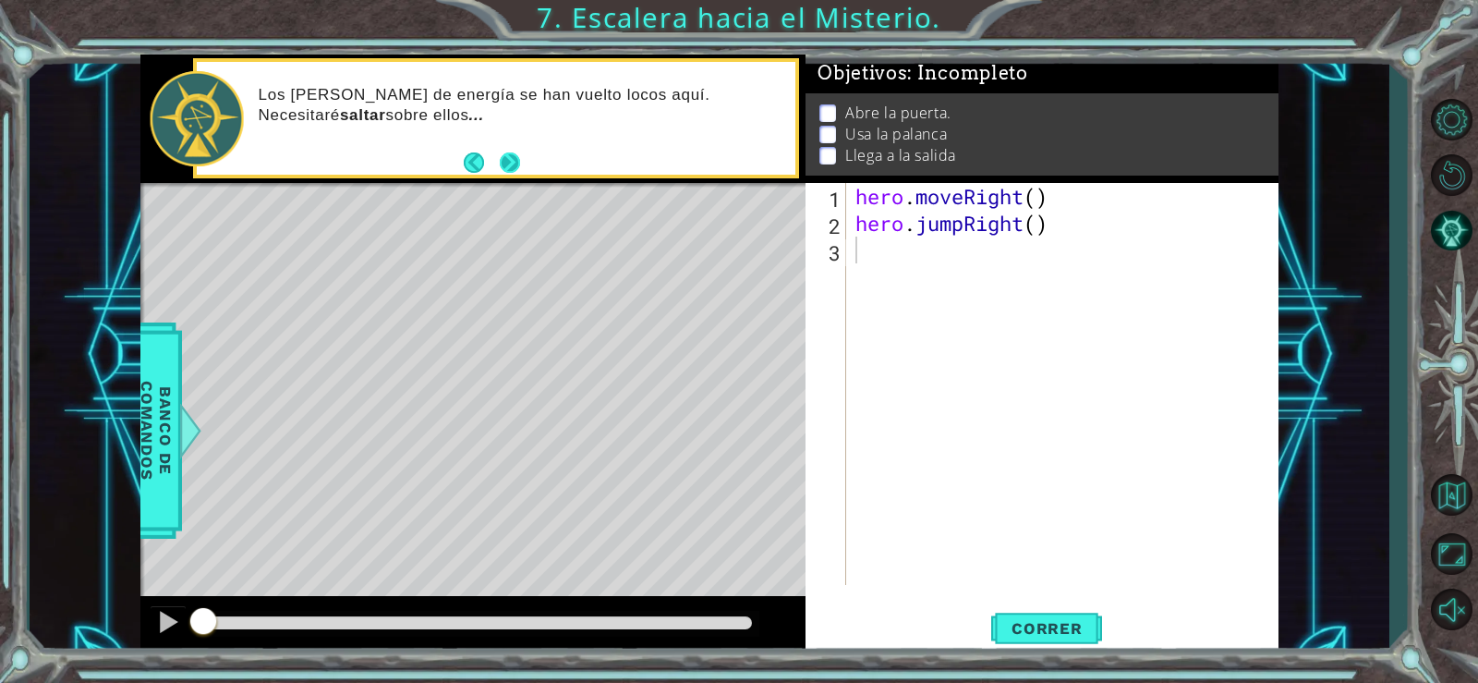
click at [510, 161] on button "Next" at bounding box center [510, 162] width 20 height 20
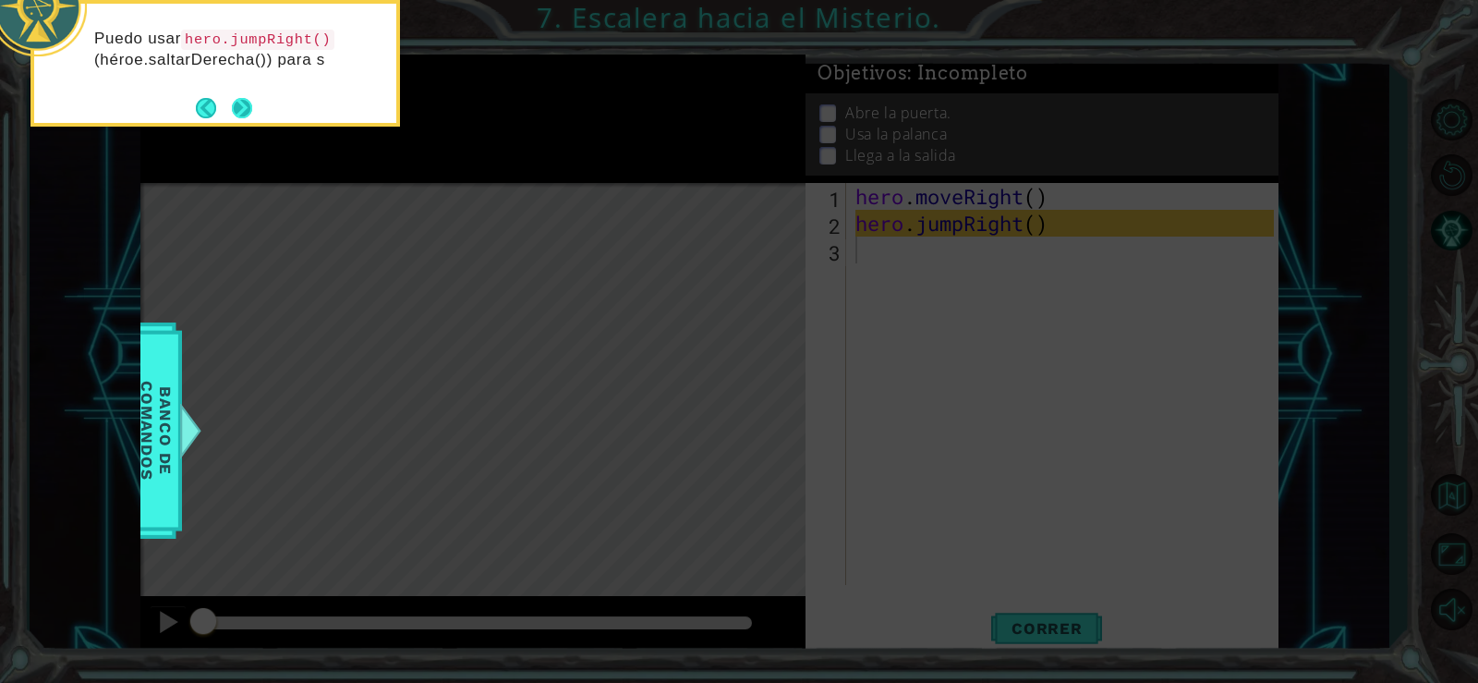
click at [240, 114] on button "Next" at bounding box center [242, 108] width 20 height 20
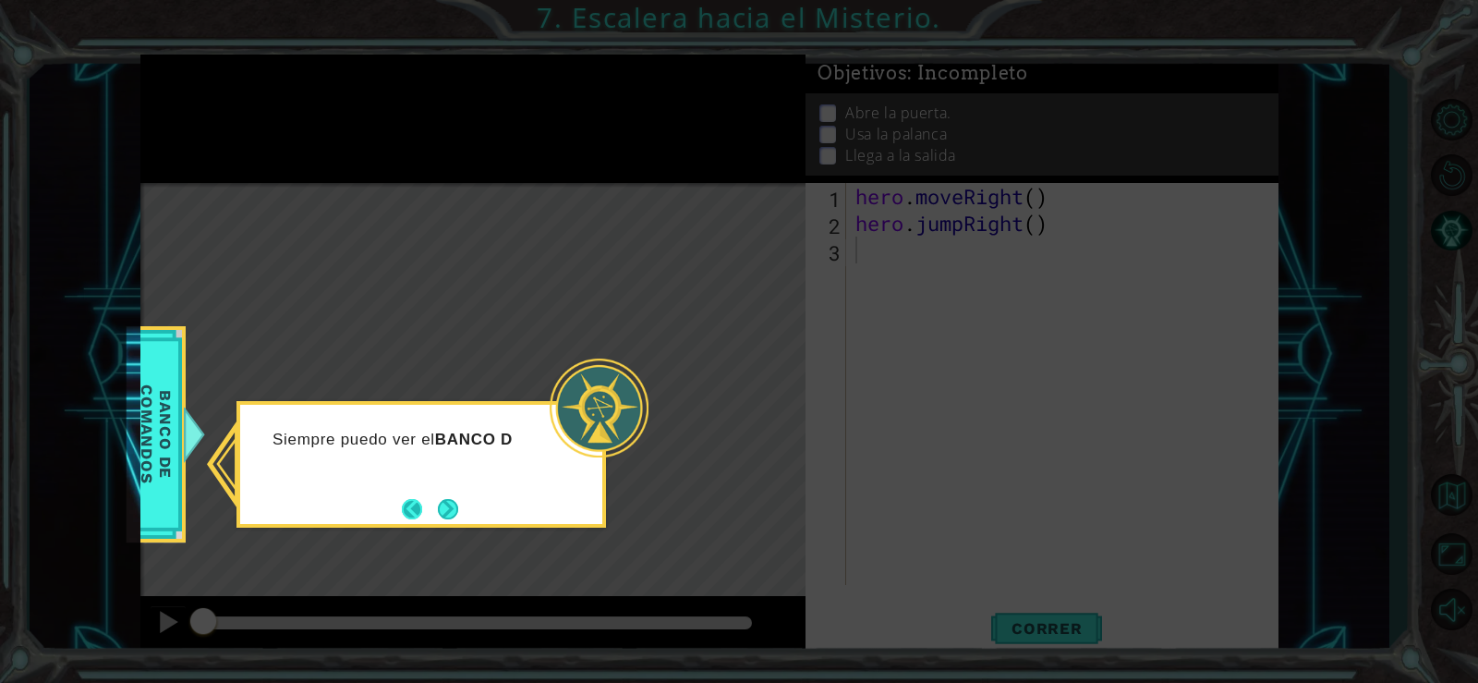
click at [430, 505] on button "Back" at bounding box center [420, 509] width 36 height 20
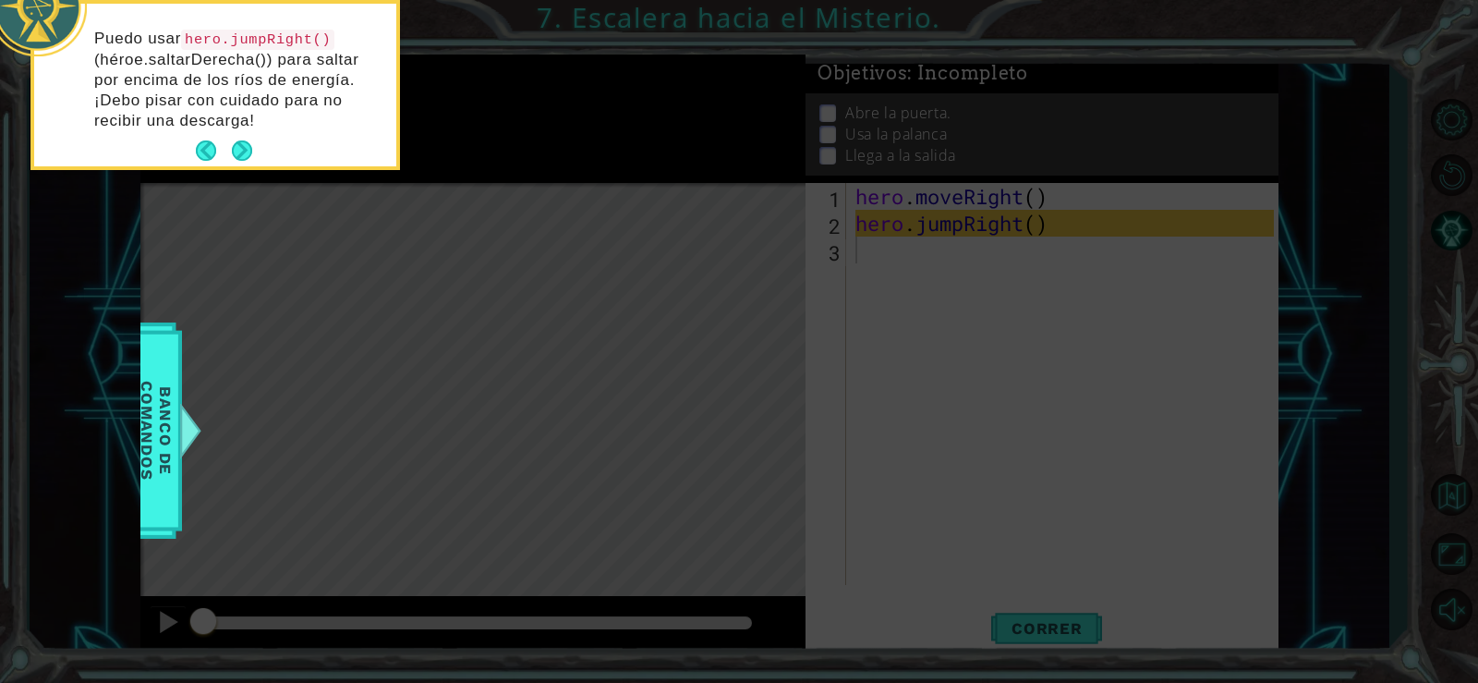
click at [245, 153] on button "Next" at bounding box center [242, 150] width 20 height 20
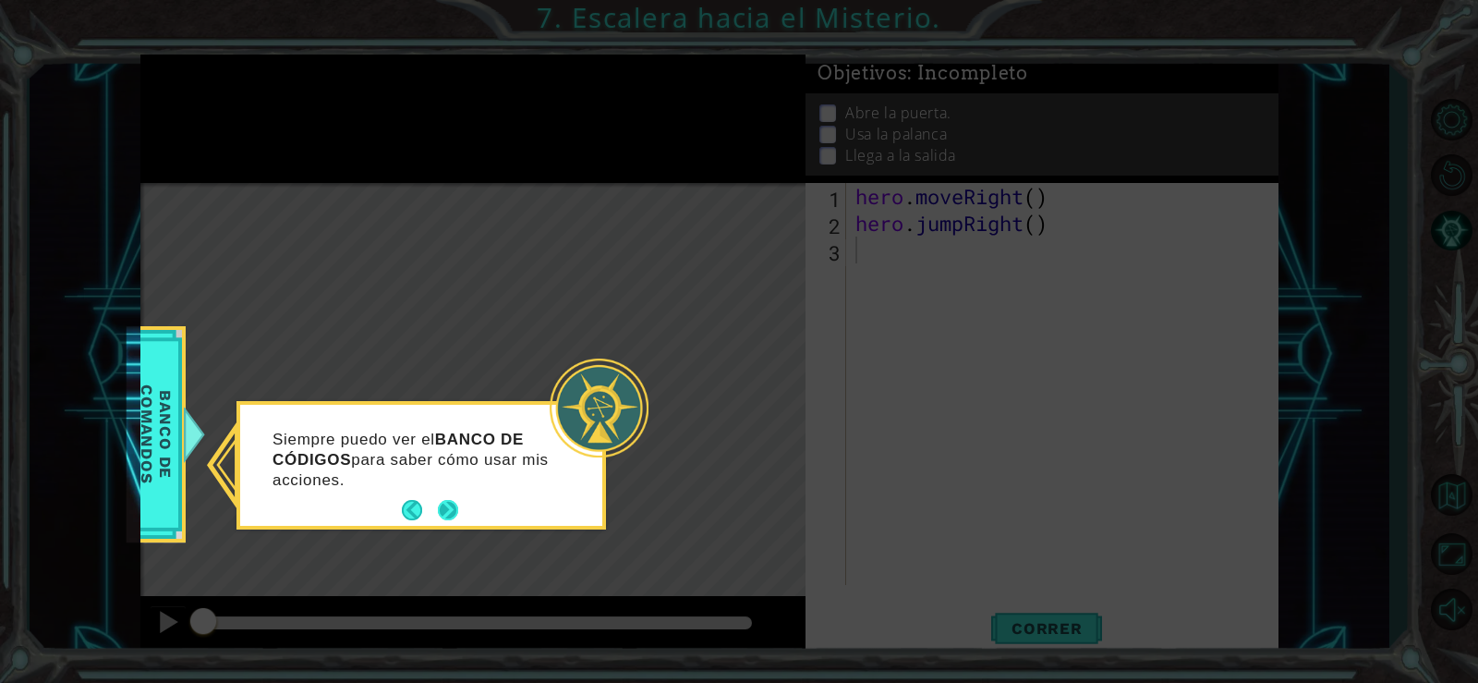
click at [457, 518] on button "Next" at bounding box center [448, 510] width 20 height 20
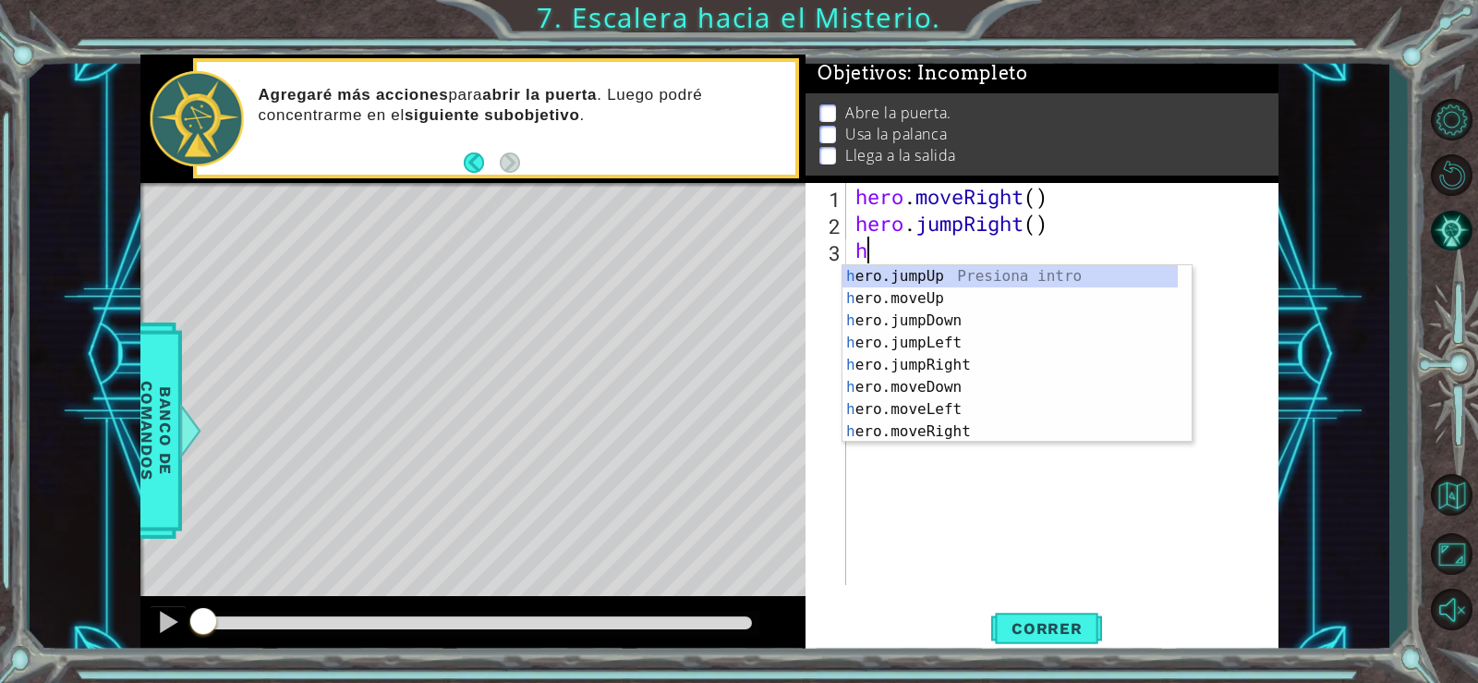
type textarea "h"
click at [930, 361] on div "h ero.jumpUp Presiona intro h ero.moveUp Presiona intro h ero.jumpDown Presiona…" at bounding box center [1010, 376] width 335 height 222
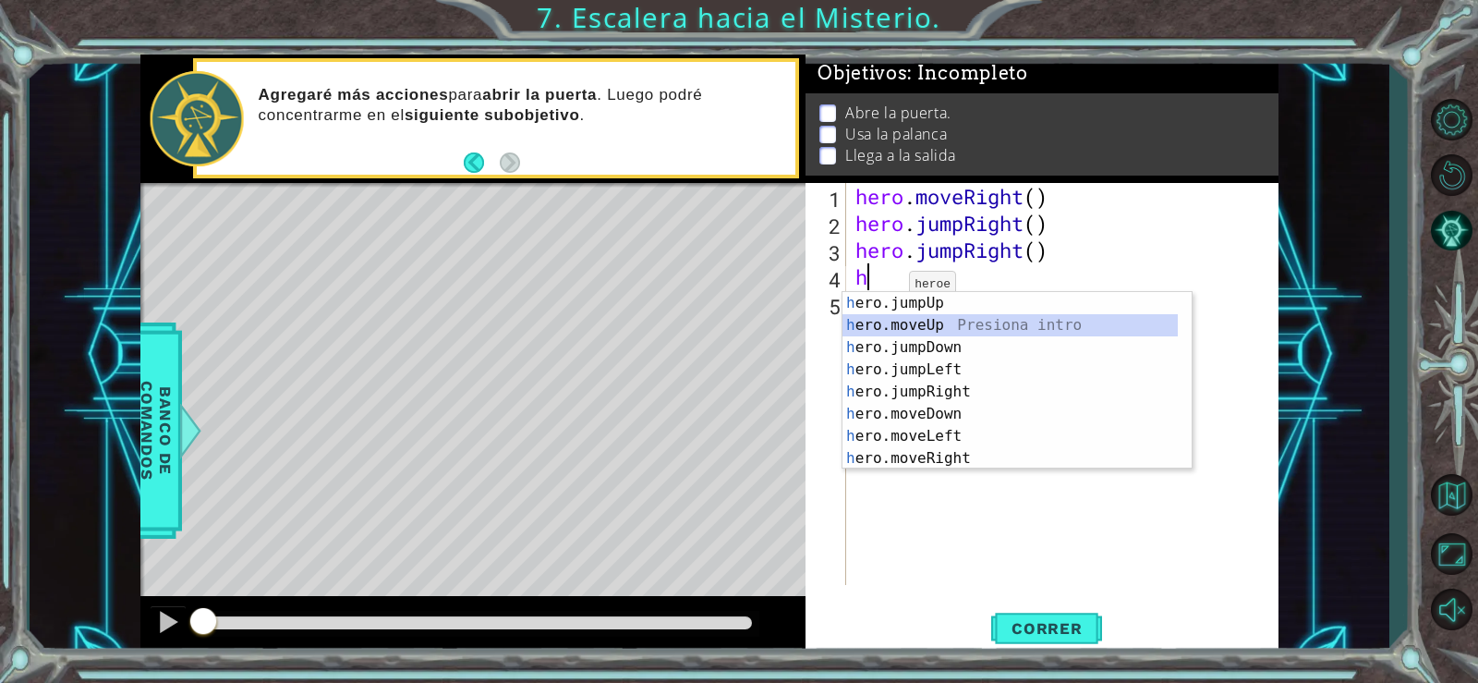
click at [918, 328] on div "h ero.jumpUp Presiona intro h ero.moveUp Presiona intro h ero.jumpDown Presiona…" at bounding box center [1010, 403] width 335 height 222
type textarea "hero.moveUp(1)"
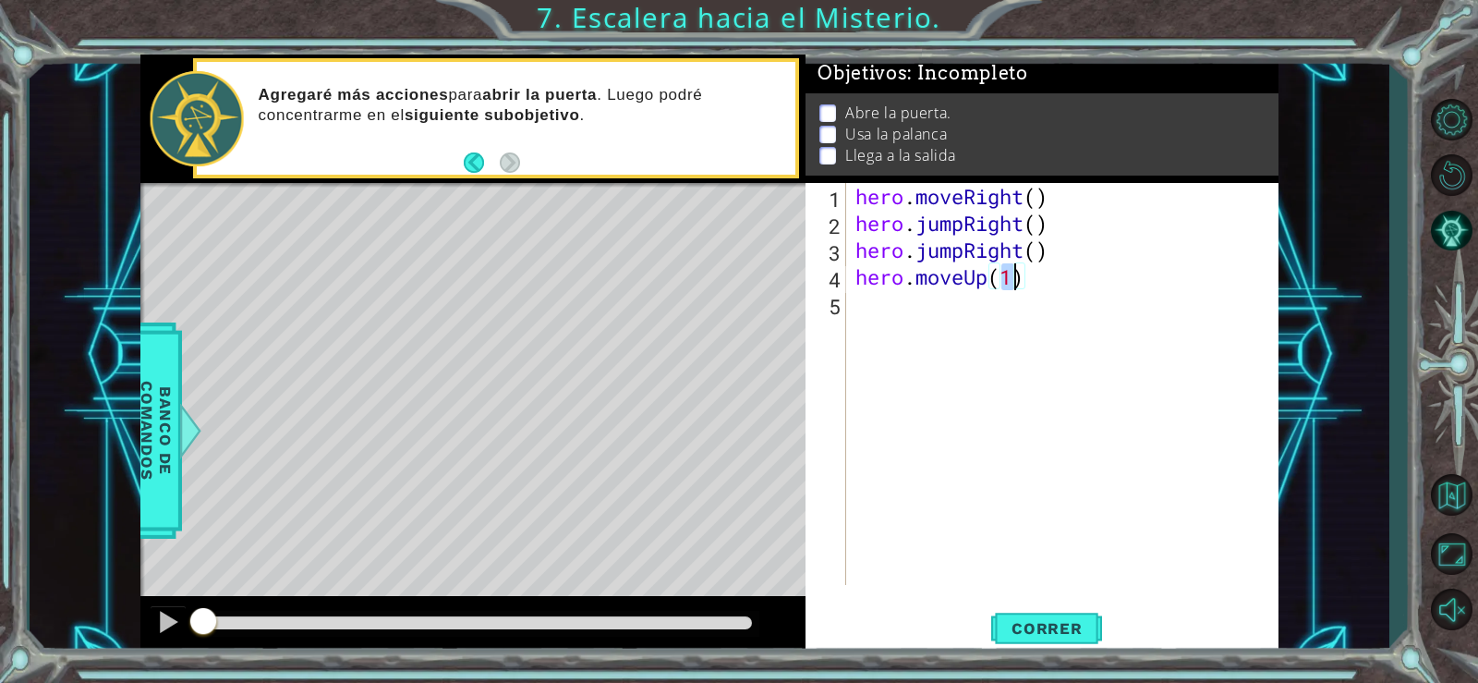
click at [880, 307] on div "hero . moveRight ( ) hero . jumpRight ( ) hero . jumpRight ( ) hero . moveUp ( …" at bounding box center [1068, 411] width 432 height 456
type textarea "h"
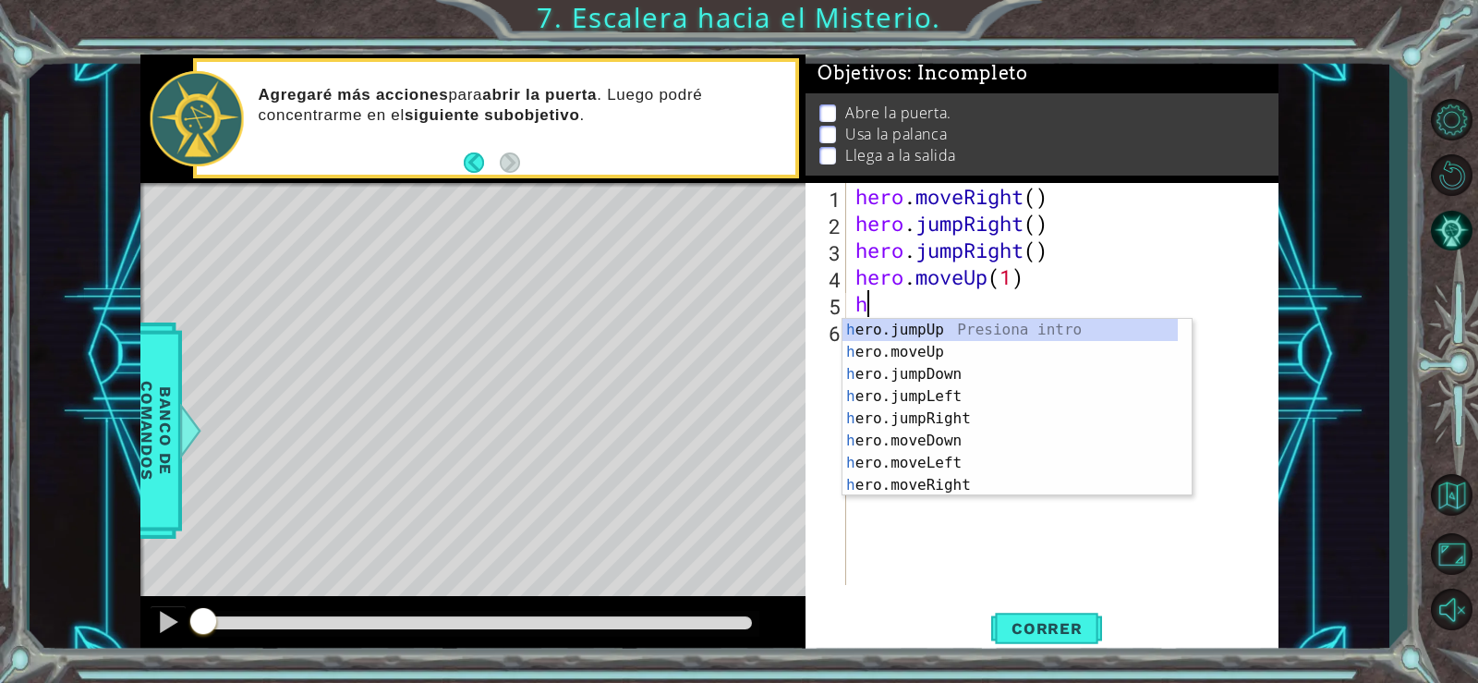
click at [933, 524] on div "hero . moveRight ( ) hero . jumpRight ( ) hero . jumpRight ( ) hero . moveUp ( …" at bounding box center [1068, 411] width 432 height 456
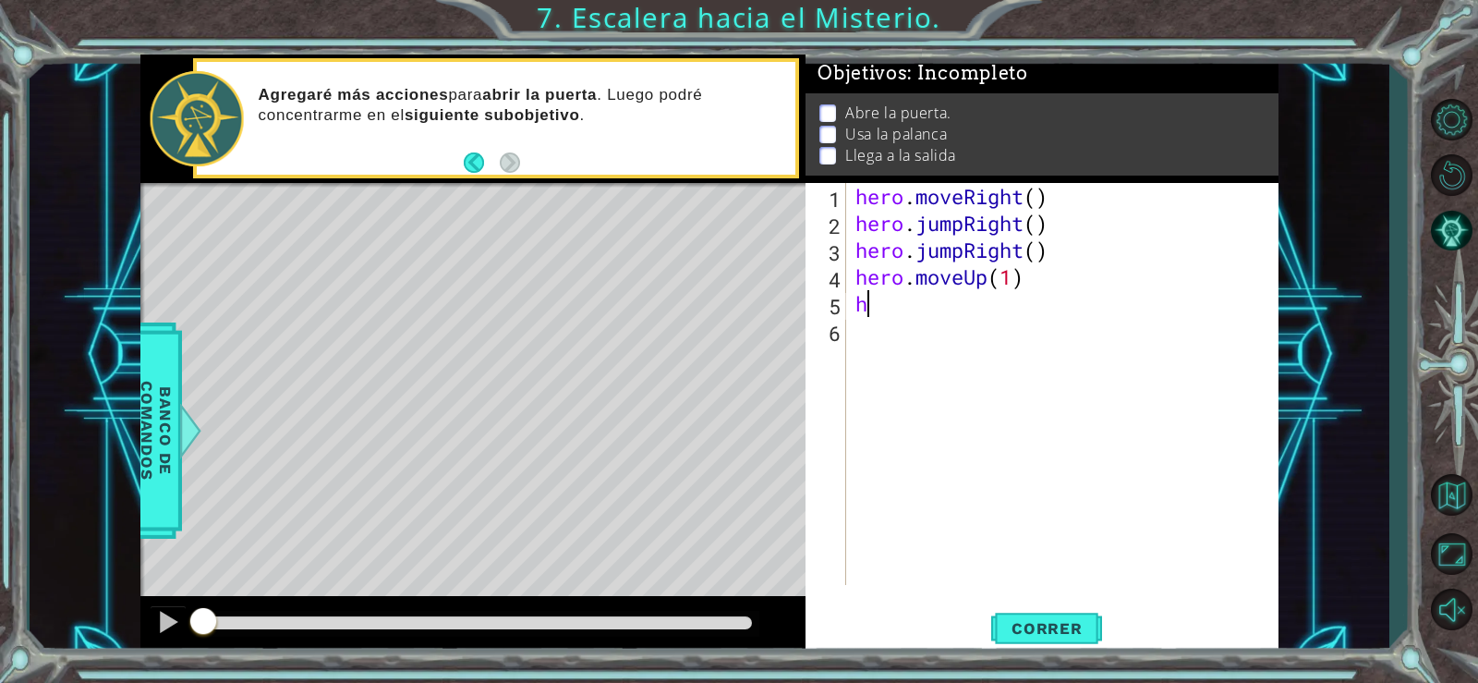
click at [880, 313] on div "hero . moveRight ( ) hero . jumpRight ( ) hero . jumpRight ( ) hero . moveUp ( …" at bounding box center [1068, 411] width 432 height 456
type textarea "h"
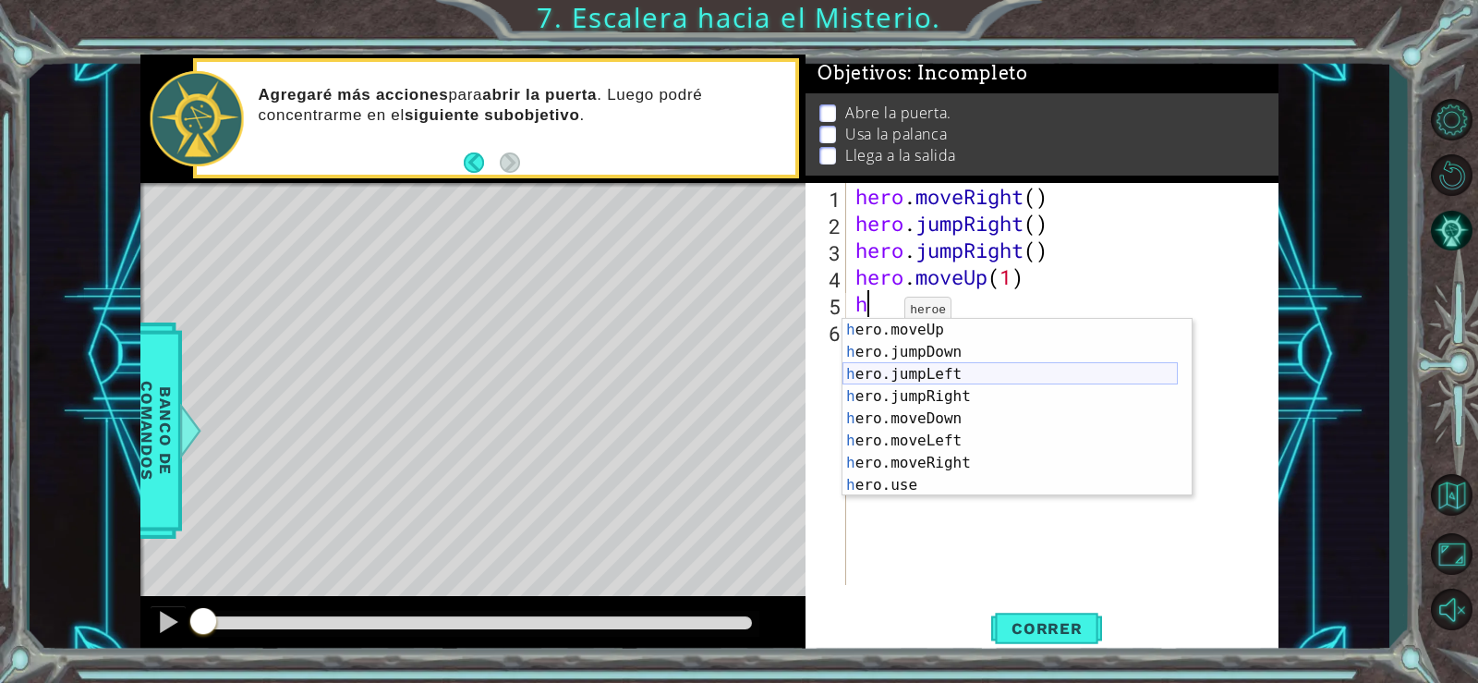
scroll to position [22, 0]
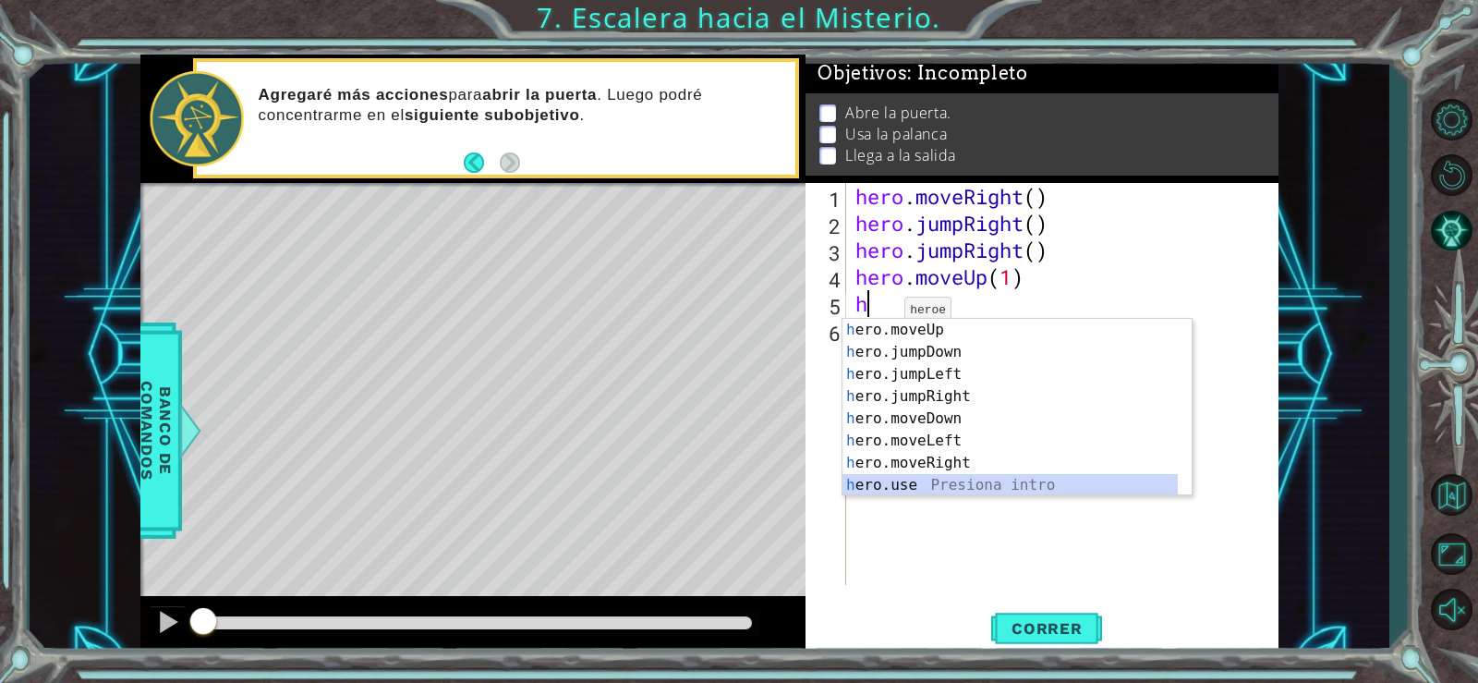
click at [923, 481] on div "h ero.moveUp Presiona intro h ero.jumpDown Presiona intro h ero.jumpLeft Presio…" at bounding box center [1010, 430] width 335 height 222
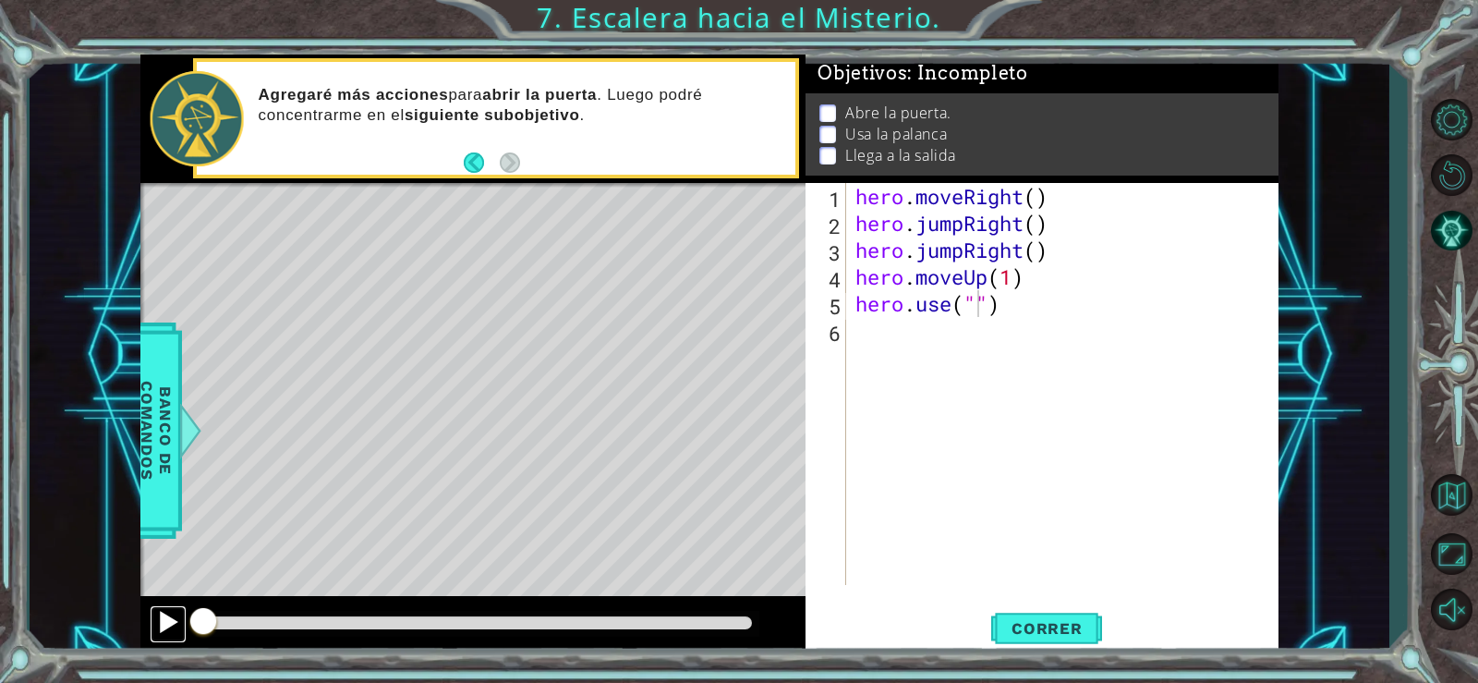
click at [172, 622] on div at bounding box center [168, 622] width 24 height 24
type textarea "hero.use("door")"
click at [857, 334] on div "hero . moveRight ( ) hero . jumpRight ( ) hero . jumpRight ( ) hero . moveUp ( …" at bounding box center [1068, 411] width 432 height 456
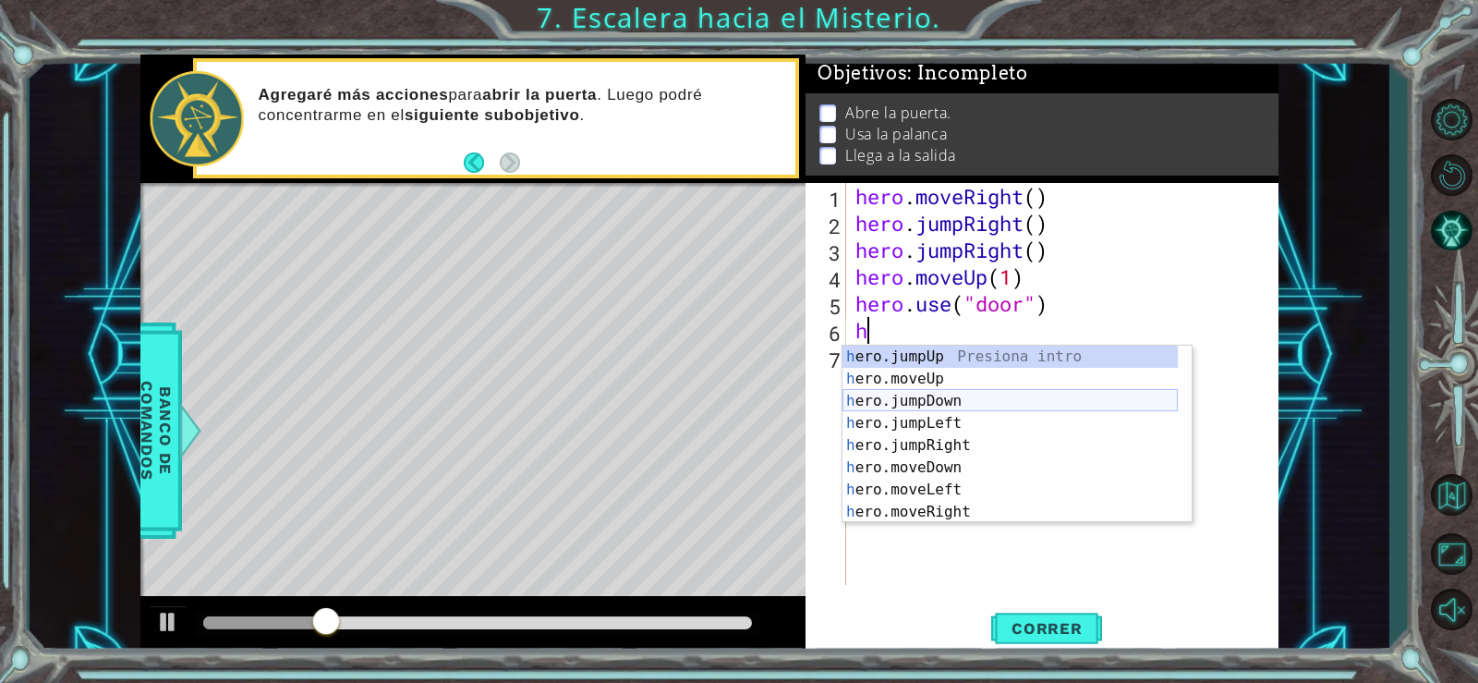
scroll to position [0, 0]
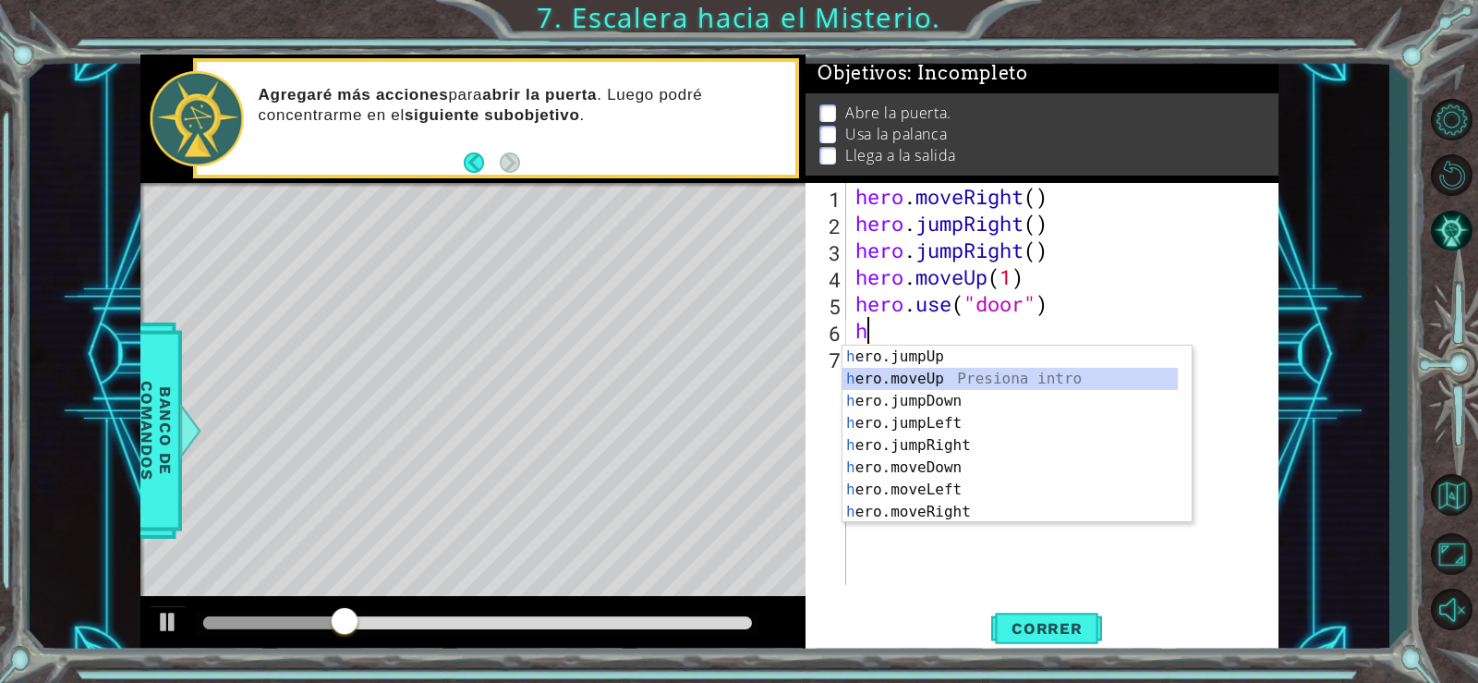
click at [926, 380] on div "h ero.jumpUp Presiona intro h ero.moveUp Presiona intro h ero.jumpDown Presiona…" at bounding box center [1010, 457] width 335 height 222
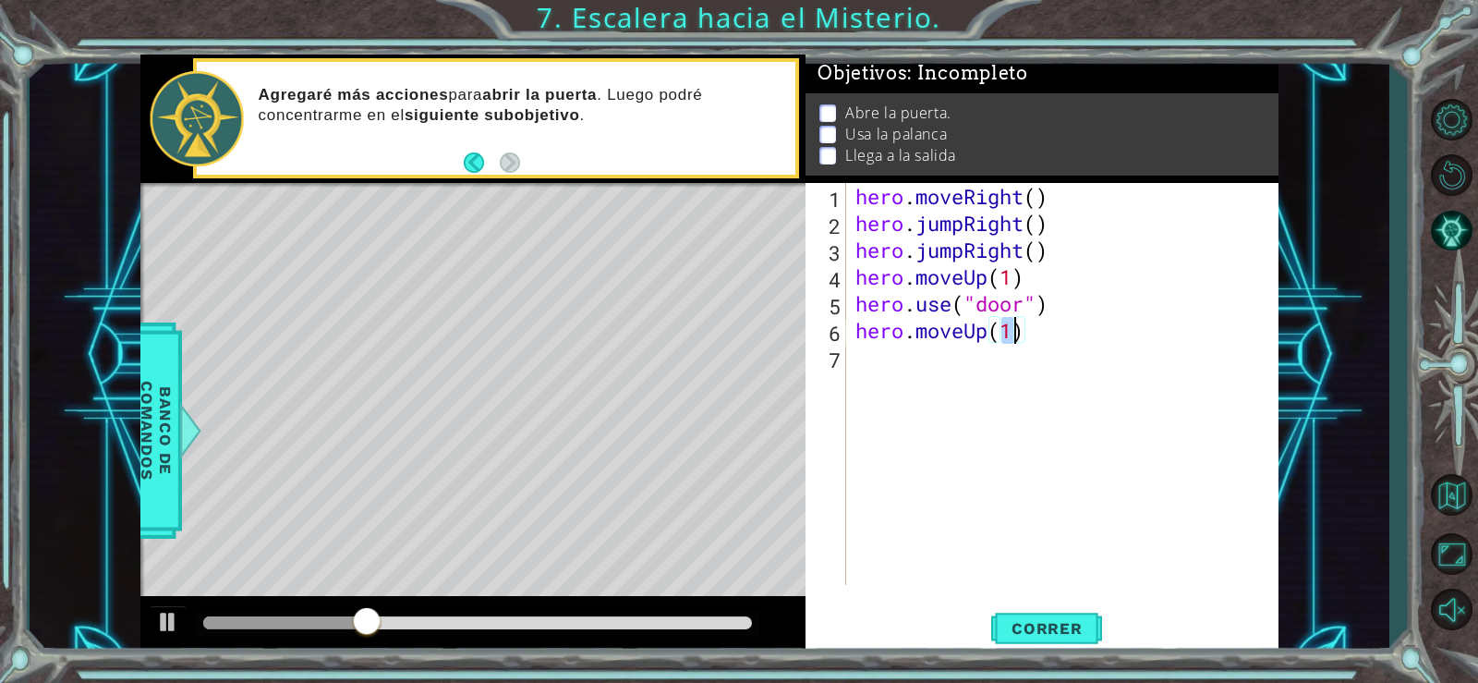
type textarea "hero.moveUp(2)"
click at [858, 361] on div "hero . moveRight ( ) hero . jumpRight ( ) hero . jumpRight ( ) hero . moveUp ( …" at bounding box center [1068, 411] width 432 height 456
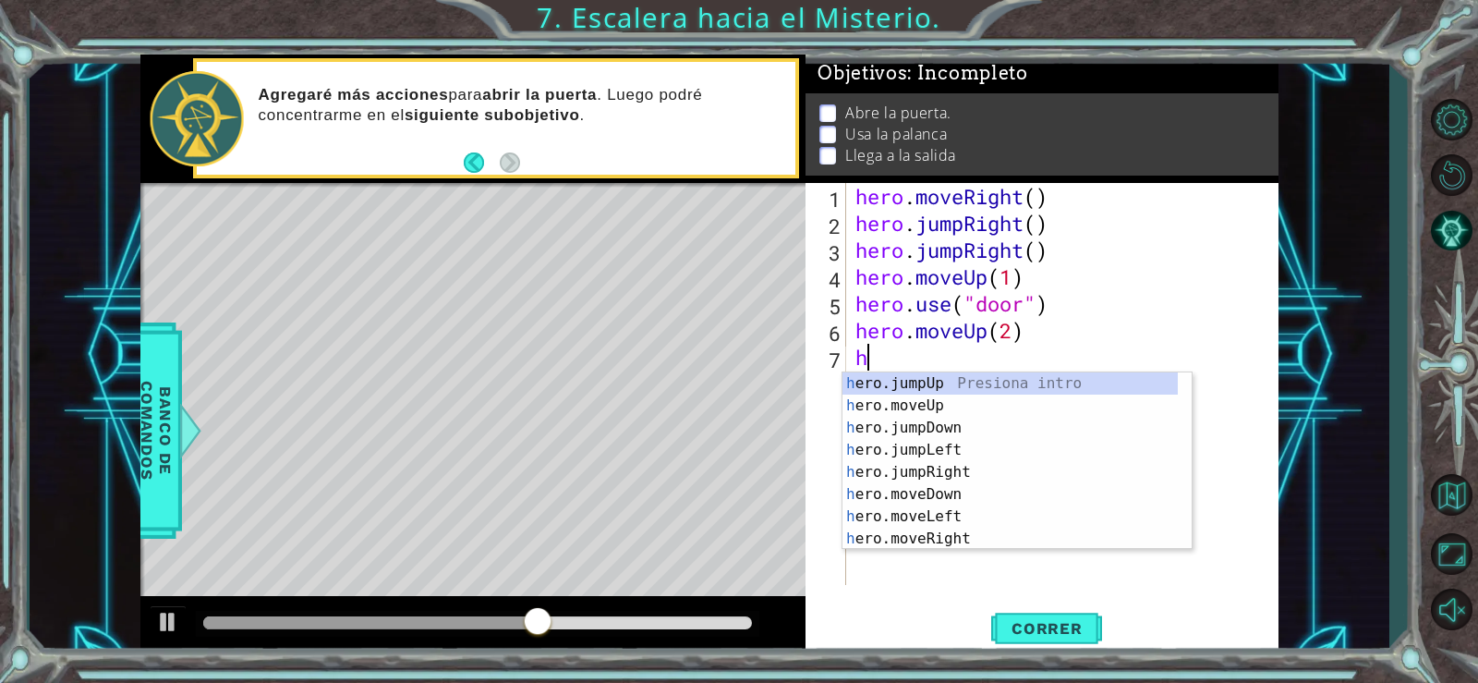
type textarea "h"
click at [932, 453] on div "h ero.jumpUp Presiona intro h ero.moveUp Presiona intro h ero.jumpDown Presiona…" at bounding box center [1010, 483] width 335 height 222
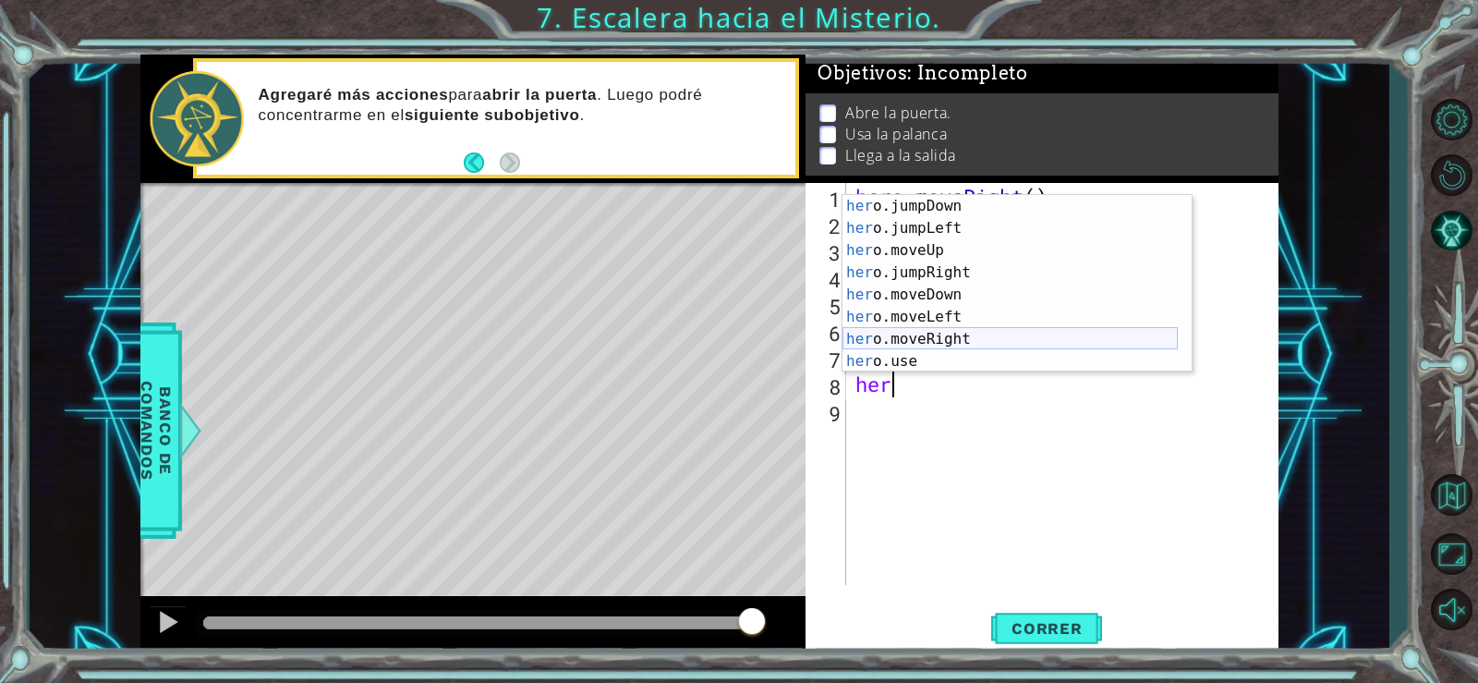
scroll to position [22, 0]
click at [896, 368] on div "her o.jumpDown Presiona intro her o.jumpLeft Presiona intro her o.moveUp Presio…" at bounding box center [1010, 306] width 335 height 222
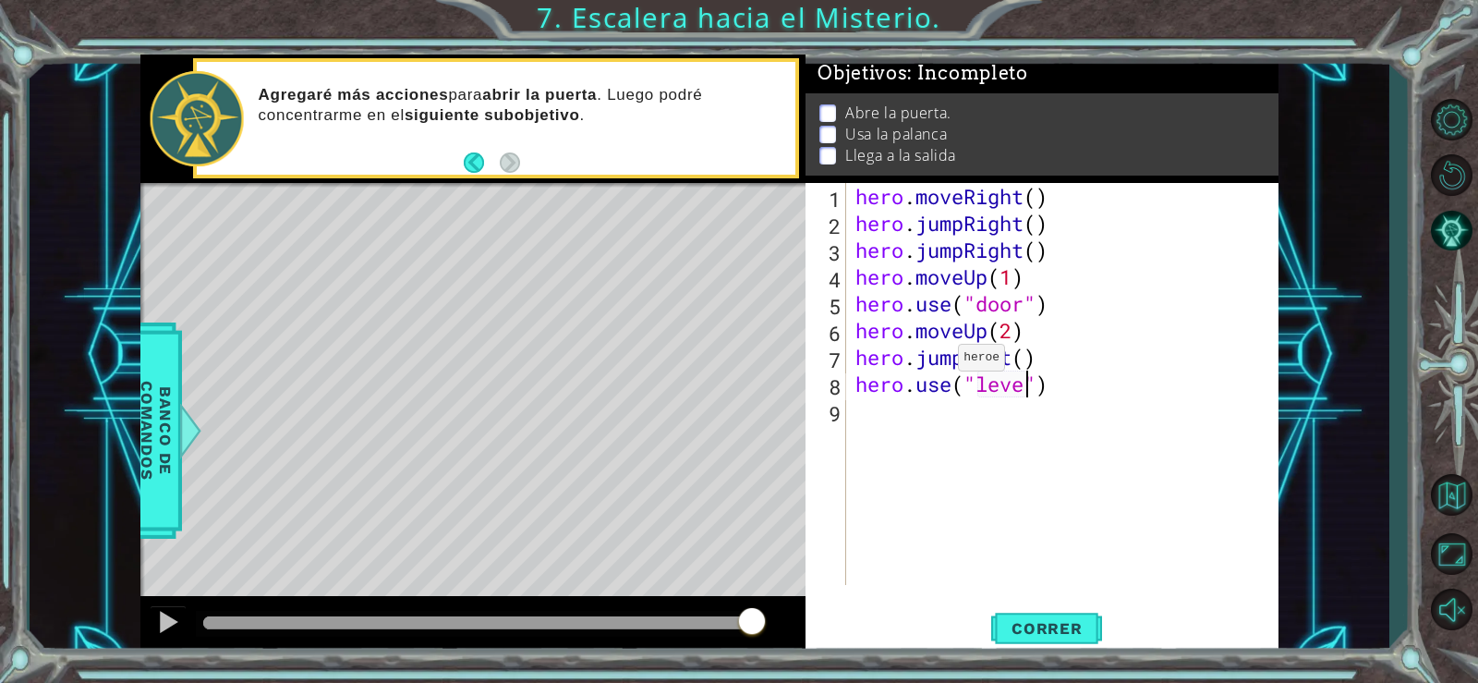
scroll to position [0, 8]
type textarea "hero.use("lever")"
click at [876, 418] on div "hero . moveRight ( ) hero . jumpRight ( ) hero . jumpRight ( ) hero . moveUp ( …" at bounding box center [1068, 411] width 432 height 456
type textarea "h"
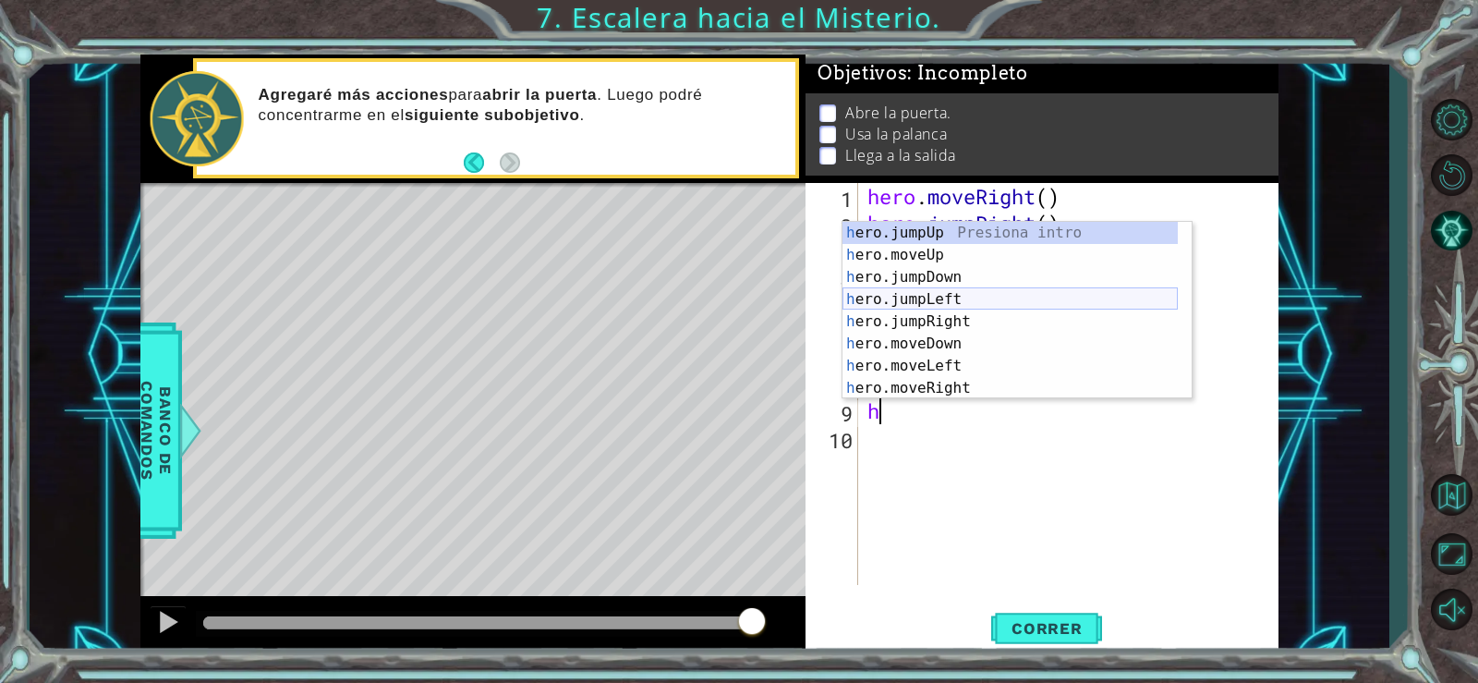
click at [933, 302] on div "h ero.jumpUp Presiona intro h ero.moveUp Presiona intro h ero.jumpDown Presiona…" at bounding box center [1010, 333] width 335 height 222
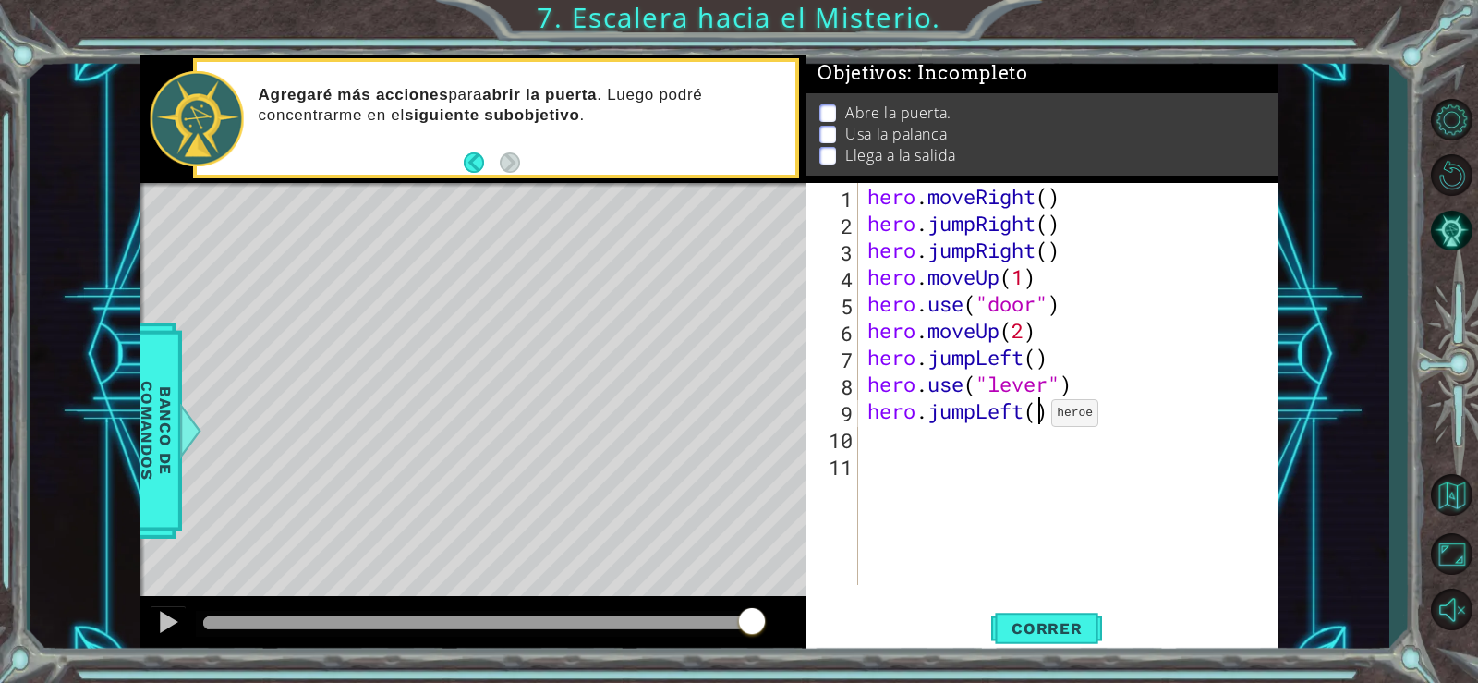
click at [1036, 418] on div "hero . moveRight ( ) hero . jumpRight ( ) hero . jumpRight ( ) hero . moveUp ( …" at bounding box center [1074, 411] width 420 height 456
type textarea "hero.jumpLeft(2)"
click at [871, 437] on div "hero . moveRight ( ) hero . jumpRight ( ) hero . jumpRight ( ) hero . moveUp ( …" at bounding box center [1074, 411] width 420 height 456
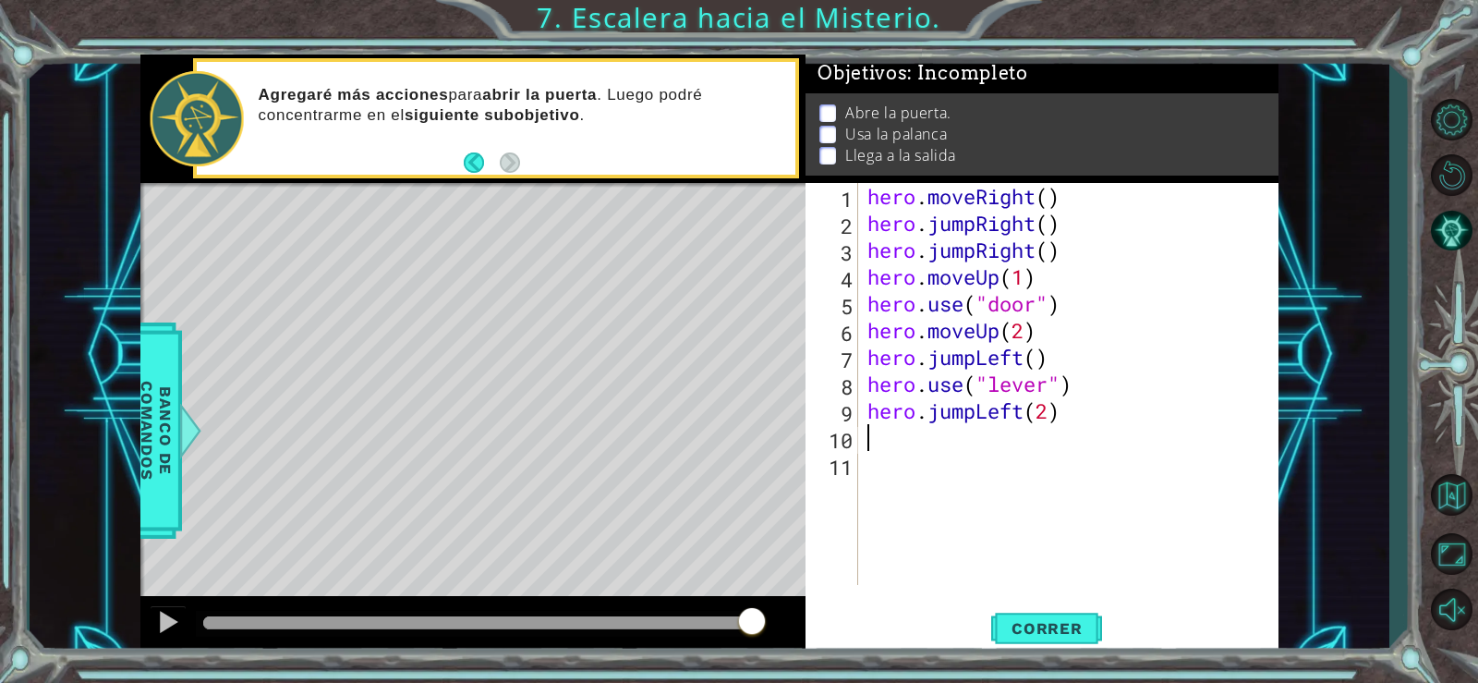
type textarea "h"
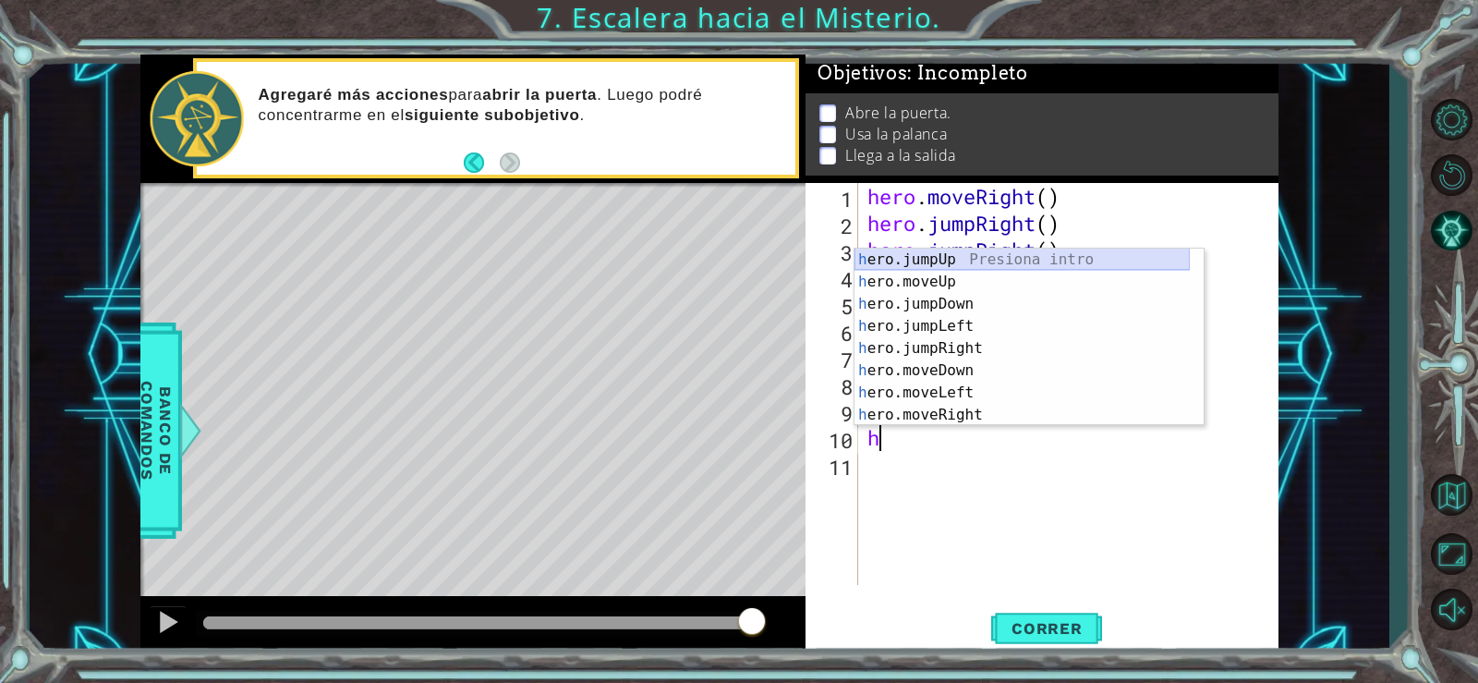
click at [953, 263] on div "h ero.jumpUp Presiona intro h ero.moveUp Presiona intro h ero.jumpDown Presiona…" at bounding box center [1022, 360] width 335 height 222
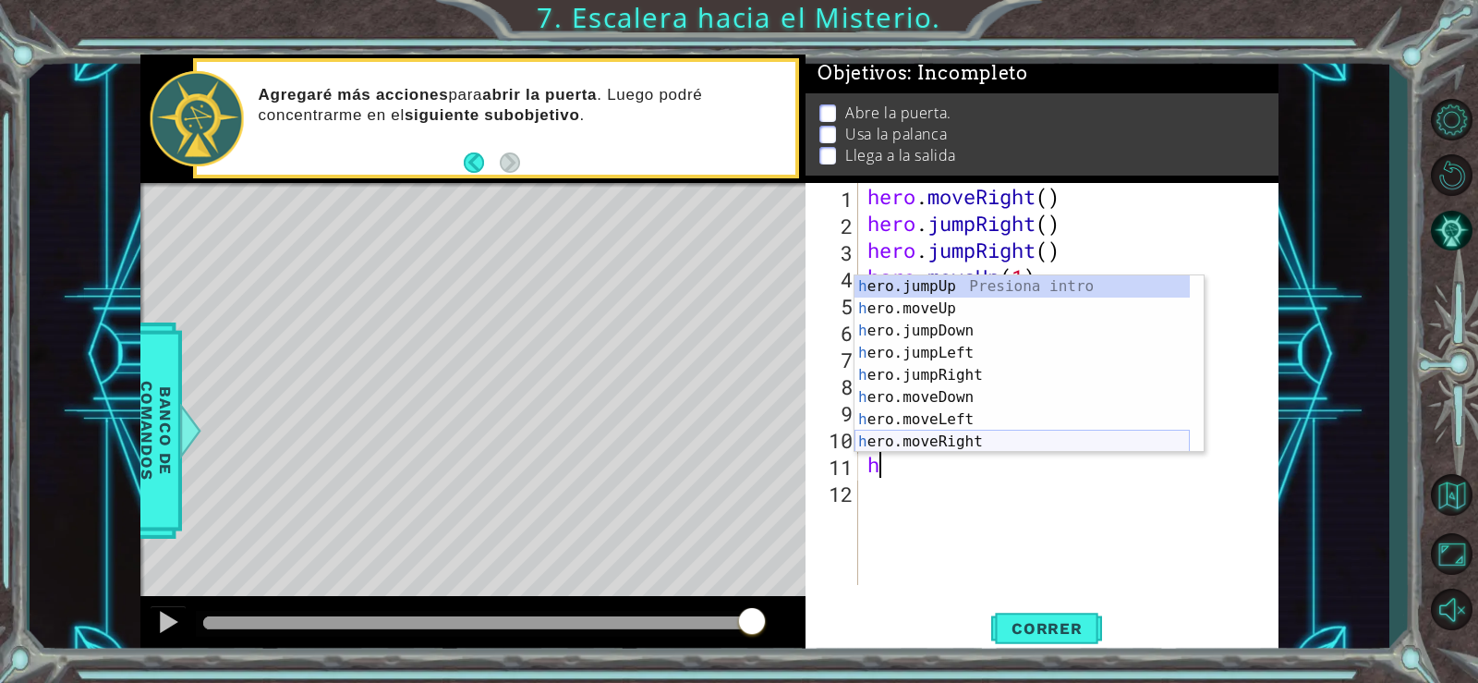
click at [958, 444] on div "h ero.jumpUp Presiona intro h ero.moveUp Presiona intro h ero.jumpDown Presiona…" at bounding box center [1022, 386] width 335 height 222
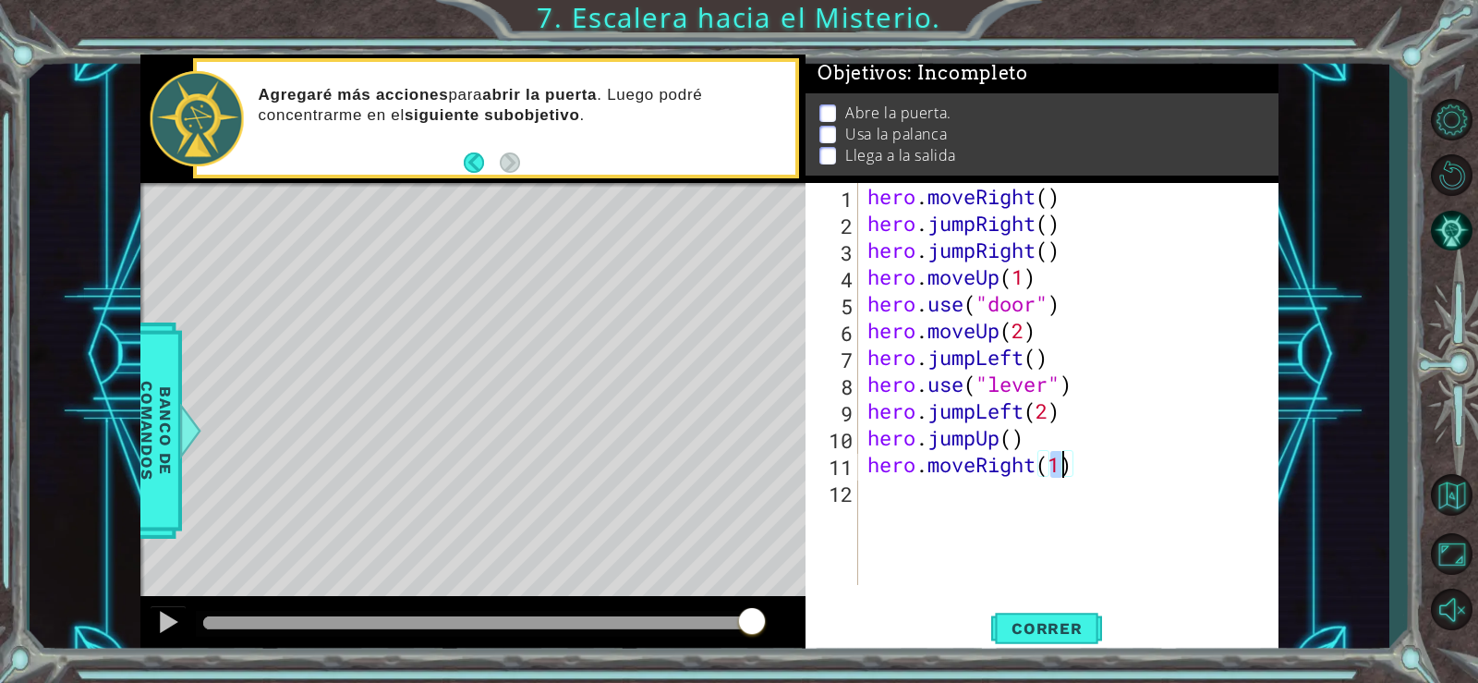
scroll to position [0, 8]
type textarea "hero.moveRight(2)"
click at [1081, 614] on button "Correr" at bounding box center [1046, 627] width 111 height 47
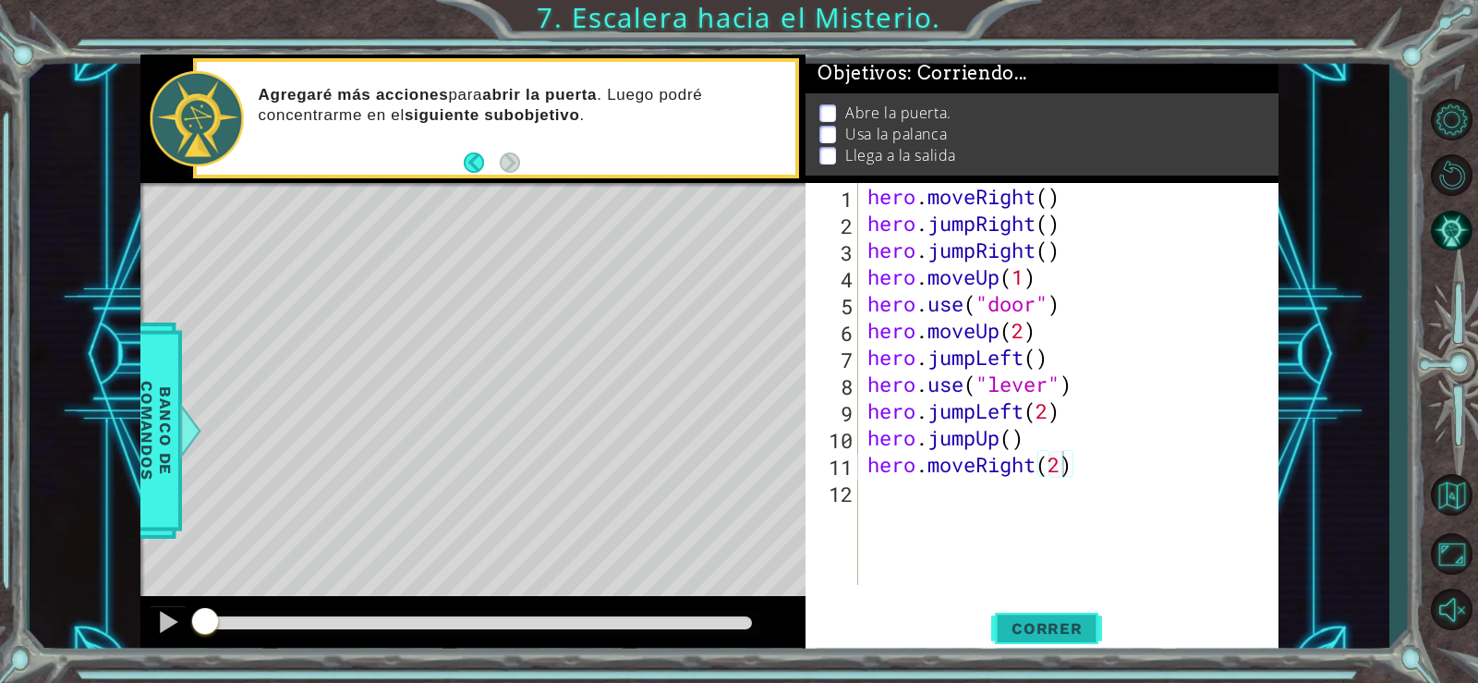
click at [1034, 626] on span "Correr" at bounding box center [1047, 628] width 108 height 18
click at [893, 499] on div "hero . moveRight ( ) hero . jumpRight ( ) hero . jumpRight ( ) hero . moveUp ( …" at bounding box center [1074, 411] width 420 height 456
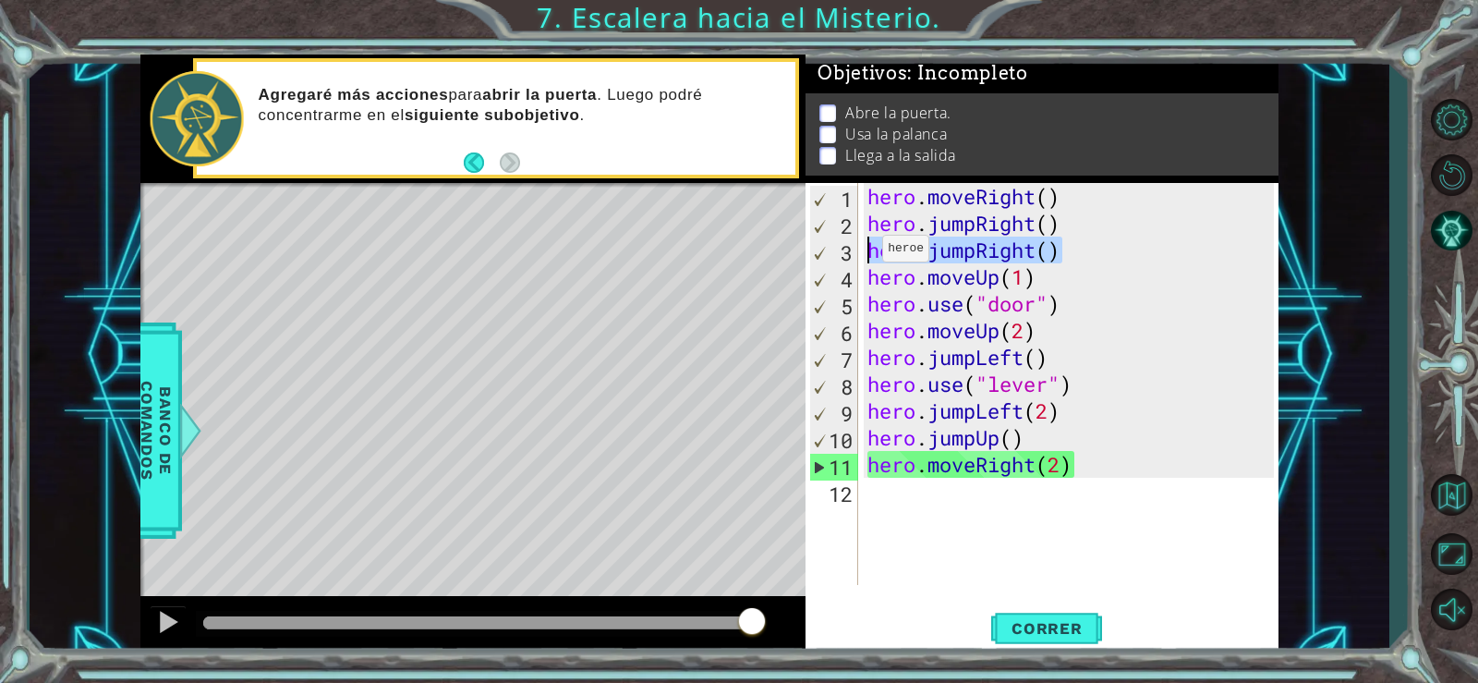
drag, startPoint x: 1052, startPoint y: 254, endPoint x: 856, endPoint y: 261, distance: 196.0
click at [856, 261] on div "1 2 3 4 5 6 7 8 9 10 11 12 hero . moveRight ( ) hero . jumpRight ( ) hero . jum…" at bounding box center [1040, 384] width 468 height 402
type textarea "hero.jumpRight()"
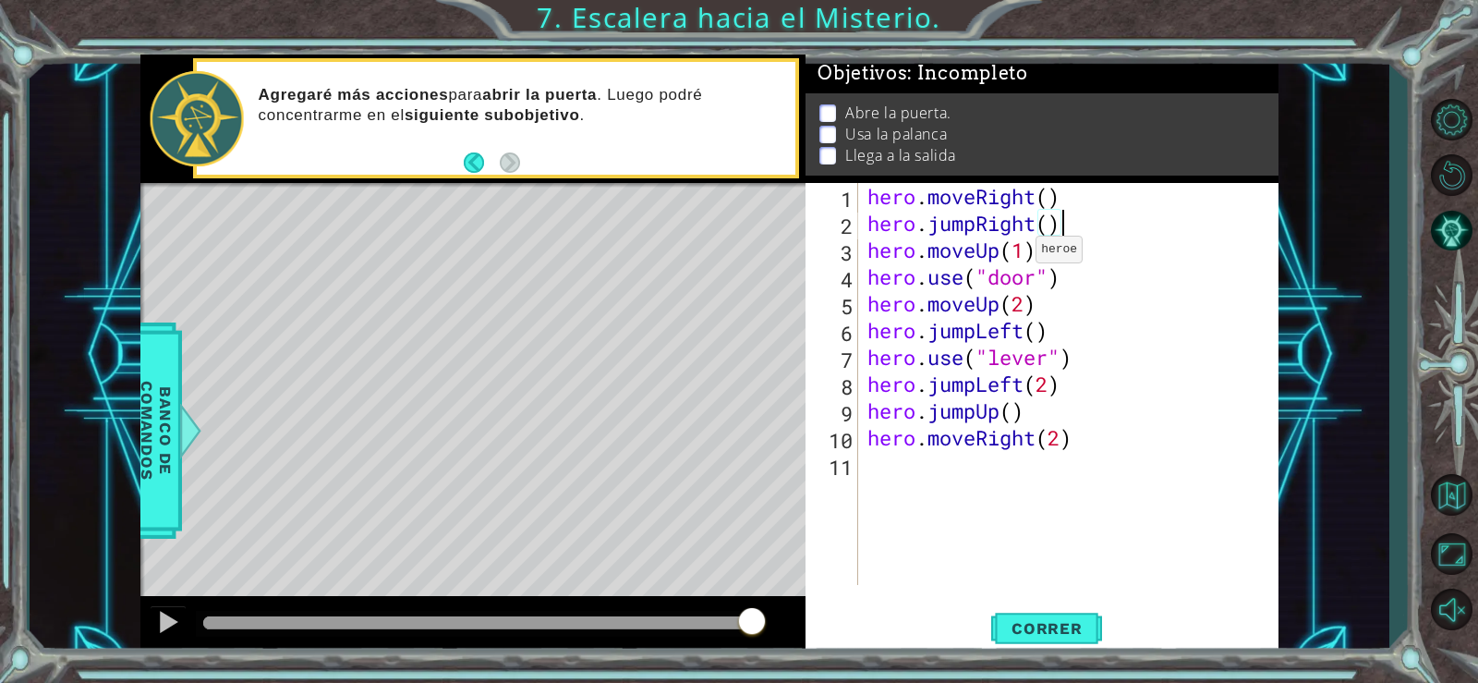
click at [1020, 254] on div "hero . moveRight ( ) hero . jumpRight ( ) hero . moveUp ( 1 ) hero . use ( "doo…" at bounding box center [1074, 411] width 420 height 456
type textarea "hero.moveUp()"
click at [1040, 262] on div "hero . moveRight ( ) hero . jumpRight ( ) hero . moveUp ( ) hero . use ( "door"…" at bounding box center [1074, 411] width 420 height 456
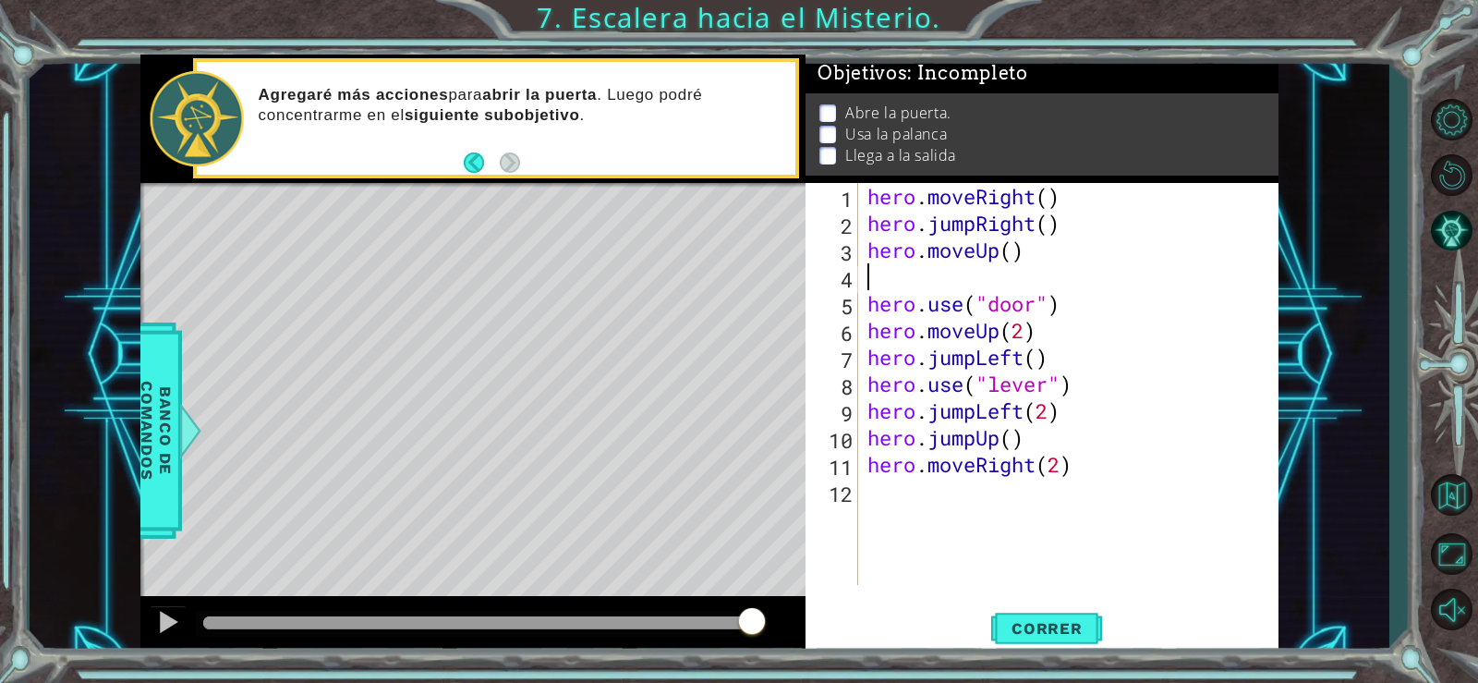
type textarea "h"
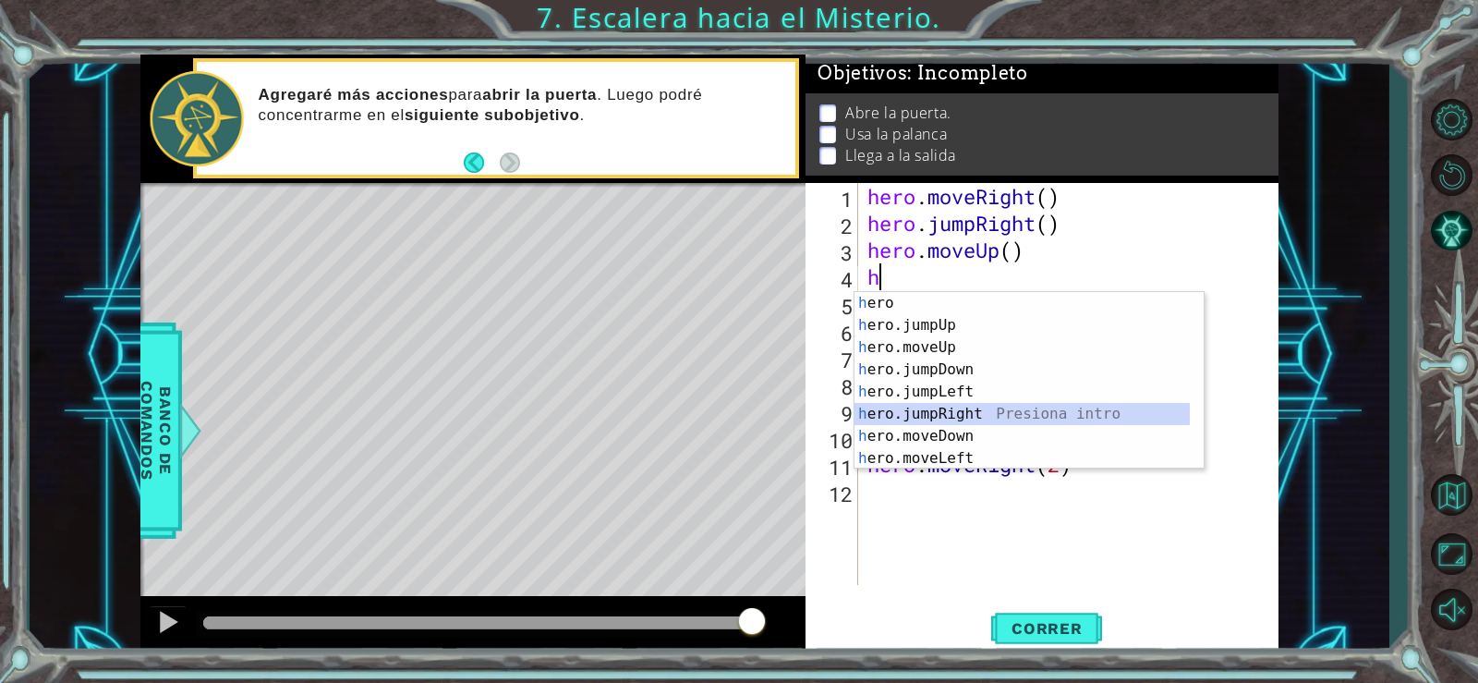
click at [935, 412] on div "h ero Presiona intro h ero.jumpUp Presiona intro h ero.moveUp Presiona intro h …" at bounding box center [1022, 403] width 335 height 222
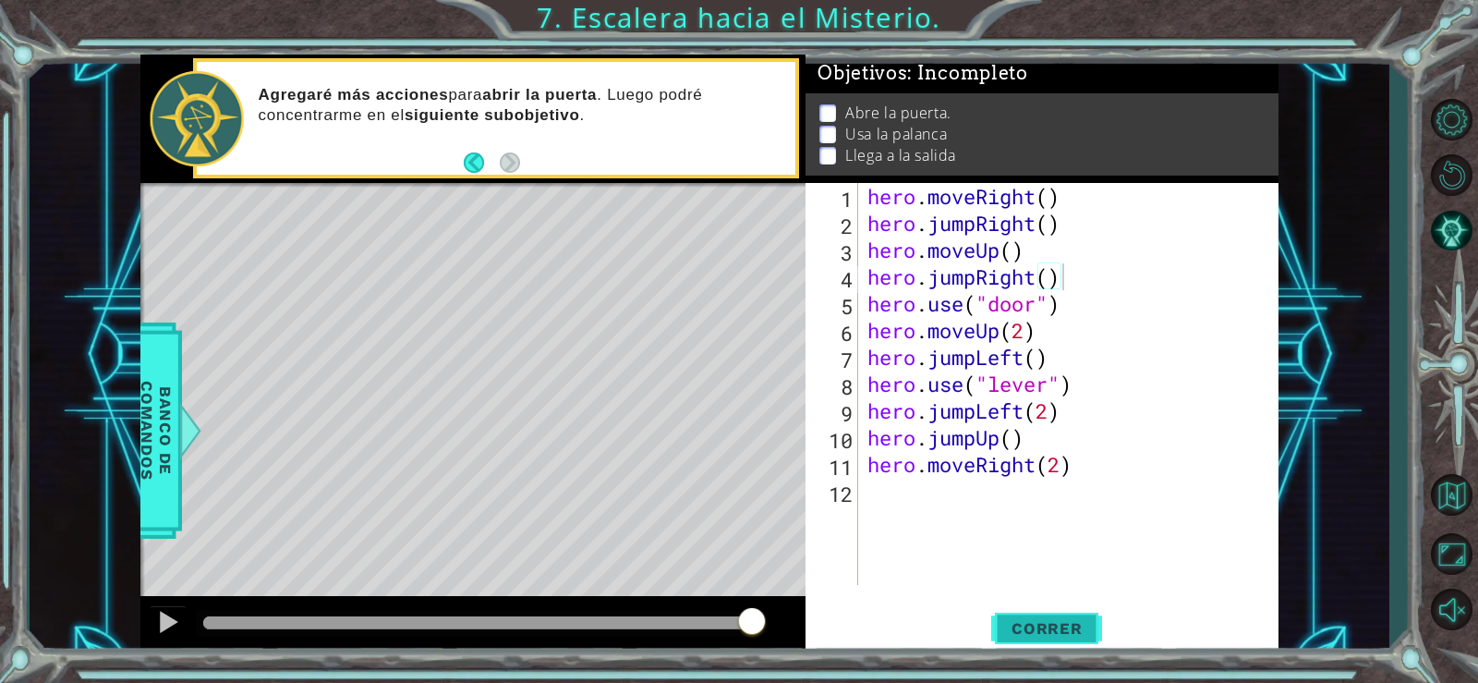
click at [997, 619] on span "Correr" at bounding box center [1047, 628] width 108 height 18
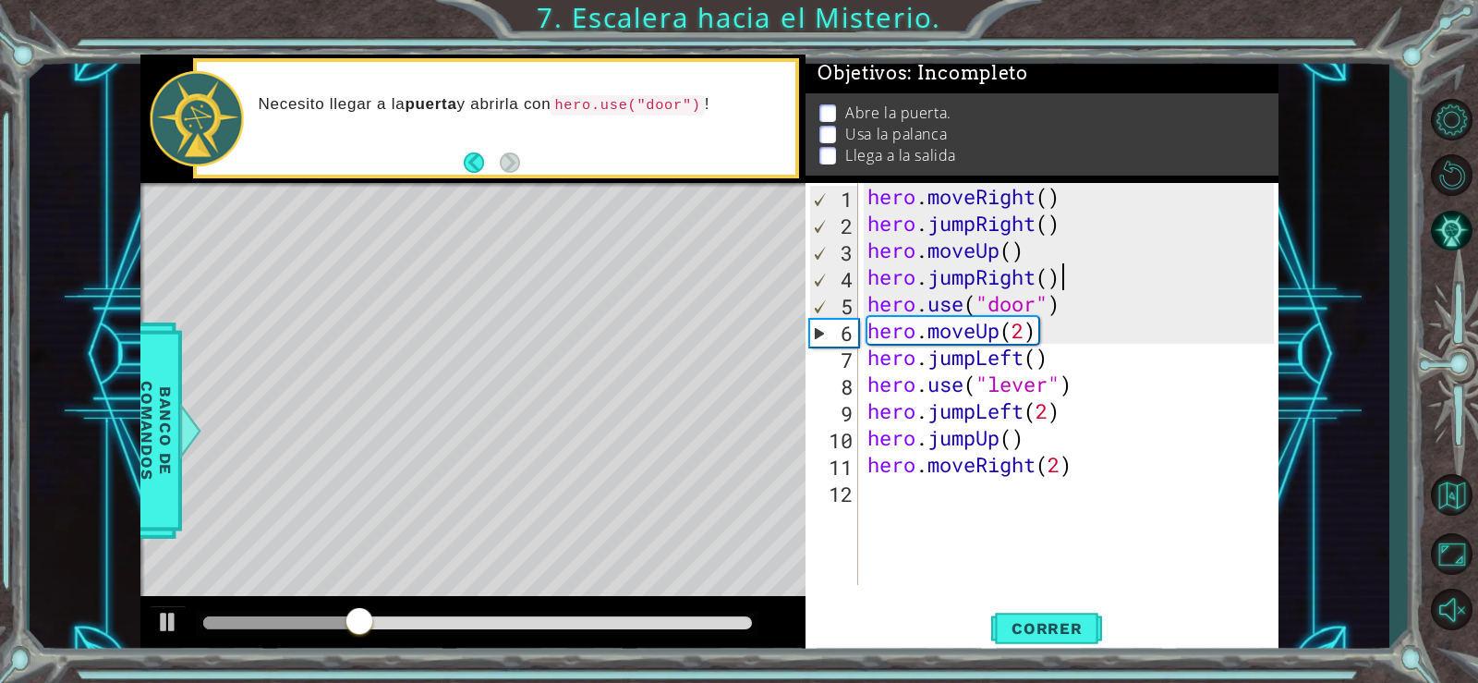
click at [1158, 272] on div "hero . moveRight ( ) hero . jumpRight ( ) hero . moveUp ( ) hero . jumpRight ( …" at bounding box center [1074, 411] width 420 height 456
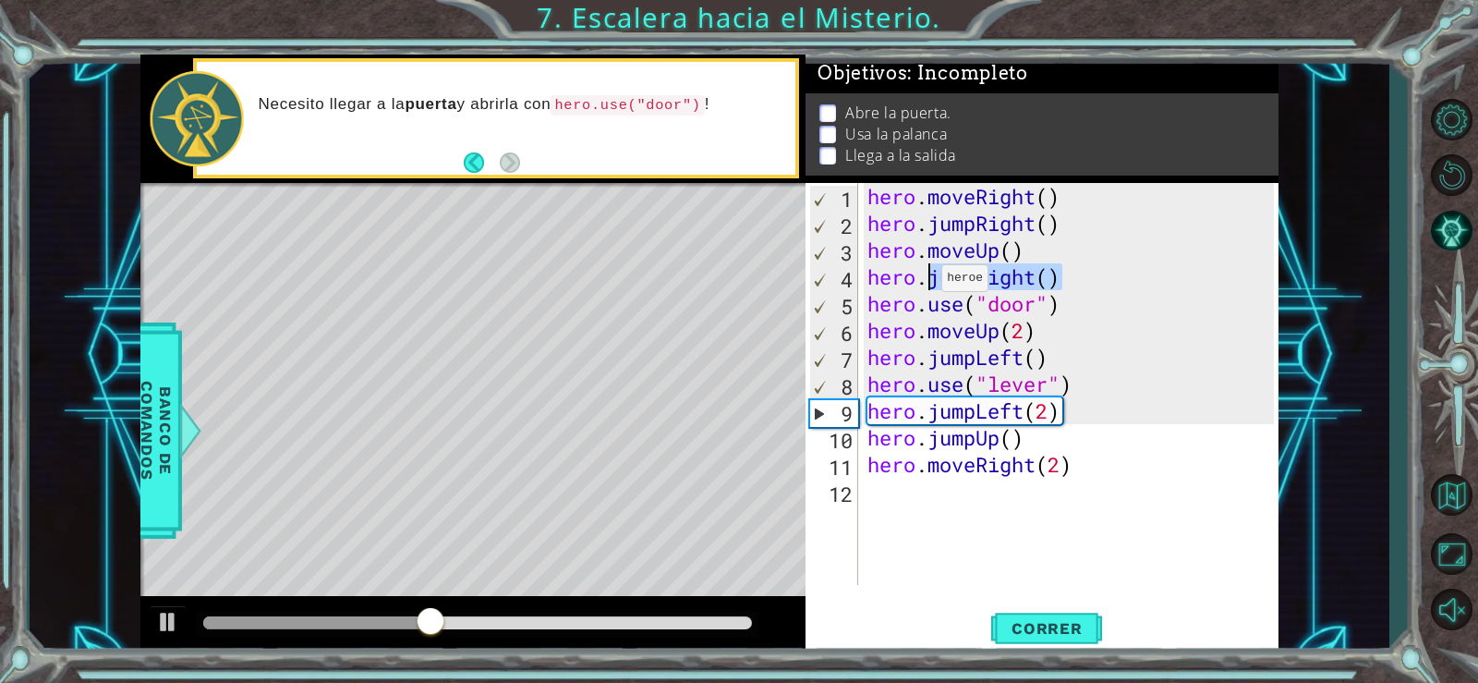
drag, startPoint x: 1098, startPoint y: 279, endPoint x: 926, endPoint y: 283, distance: 171.9
click at [926, 283] on div "hero . moveRight ( ) hero . jumpRight ( ) hero . moveUp ( ) hero . jumpRight ( …" at bounding box center [1074, 411] width 420 height 456
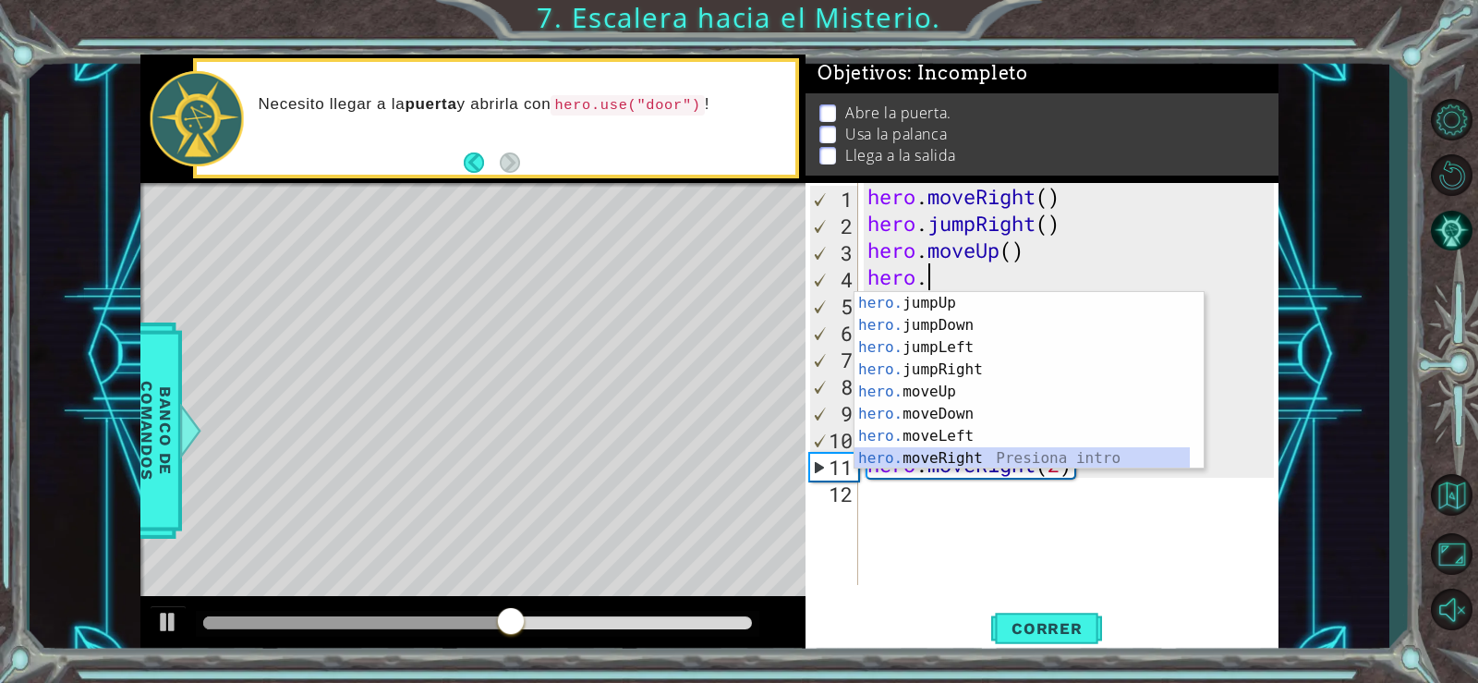
click at [975, 463] on div "hero. jumpUp Presiona intro hero. jumpDown Presiona intro hero. jumpLeft Presio…" at bounding box center [1022, 403] width 335 height 222
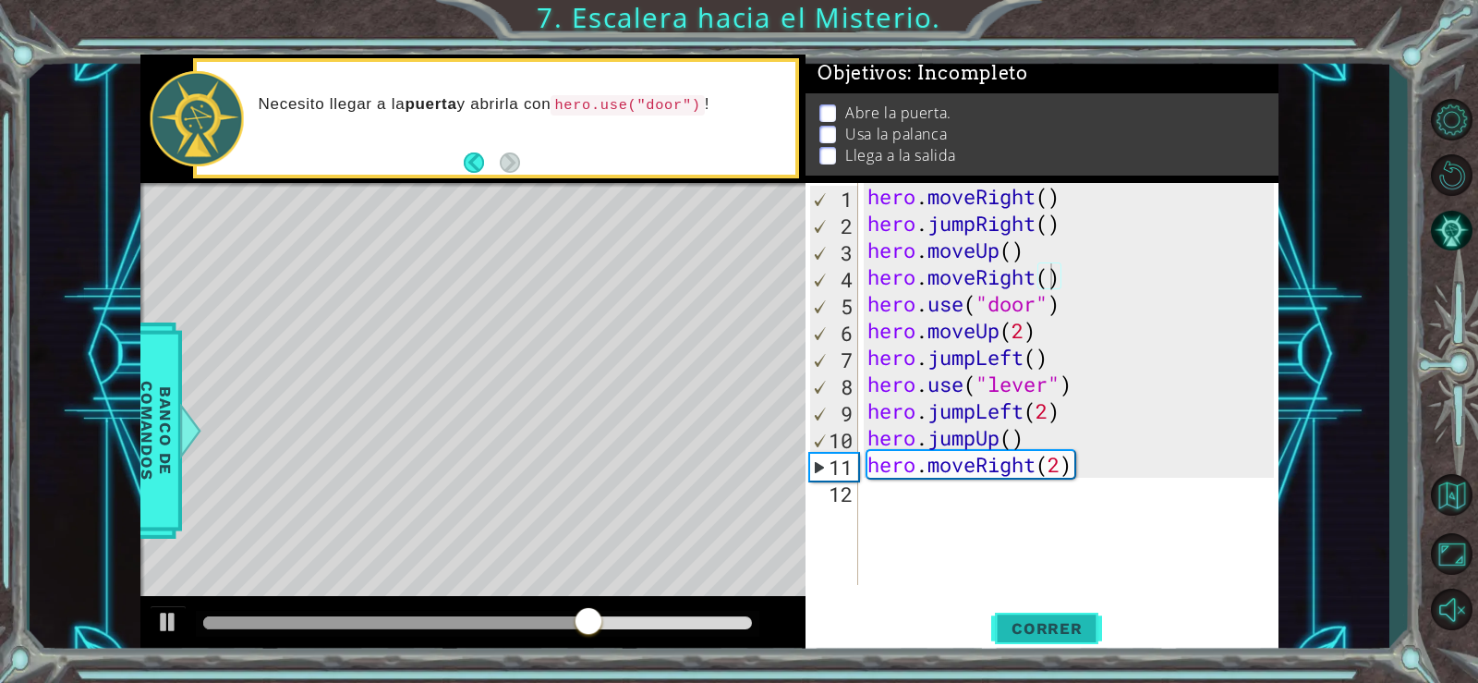
click at [1030, 626] on span "Correr" at bounding box center [1047, 628] width 108 height 18
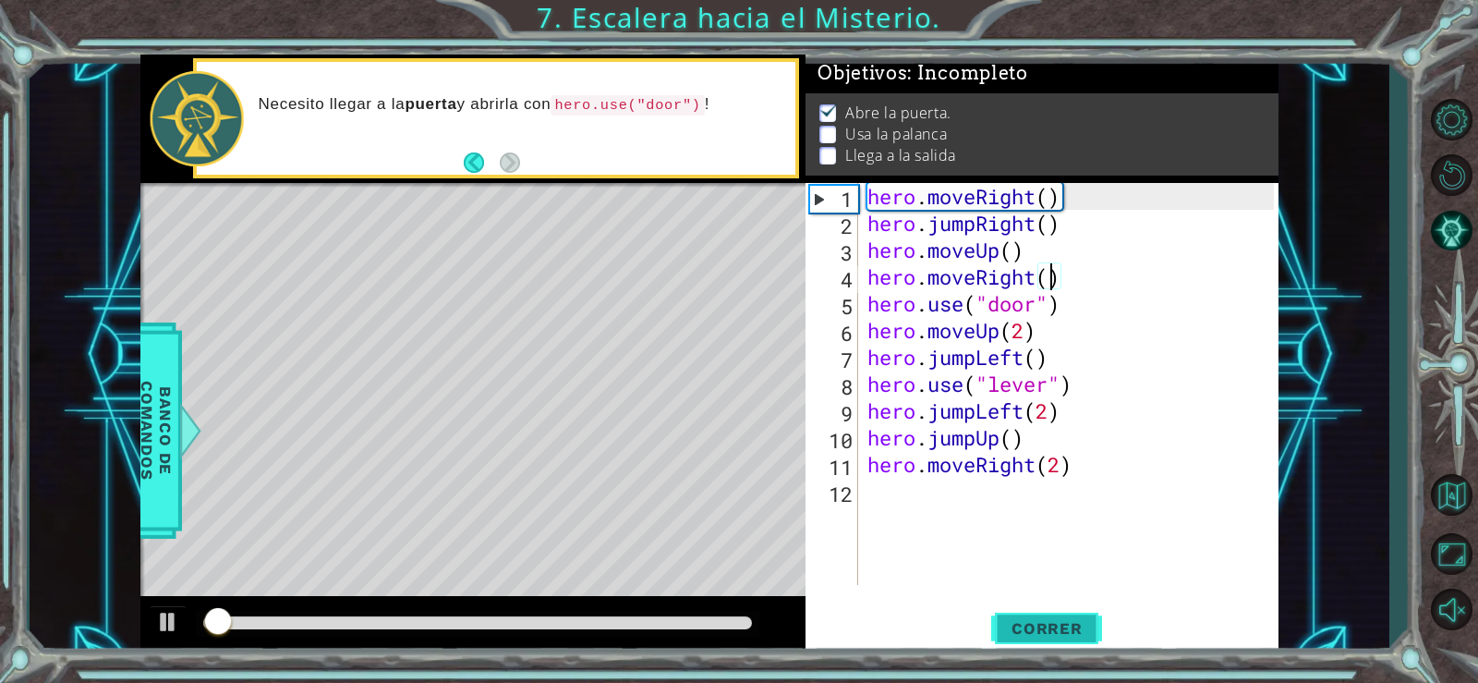
scroll to position [8, 0]
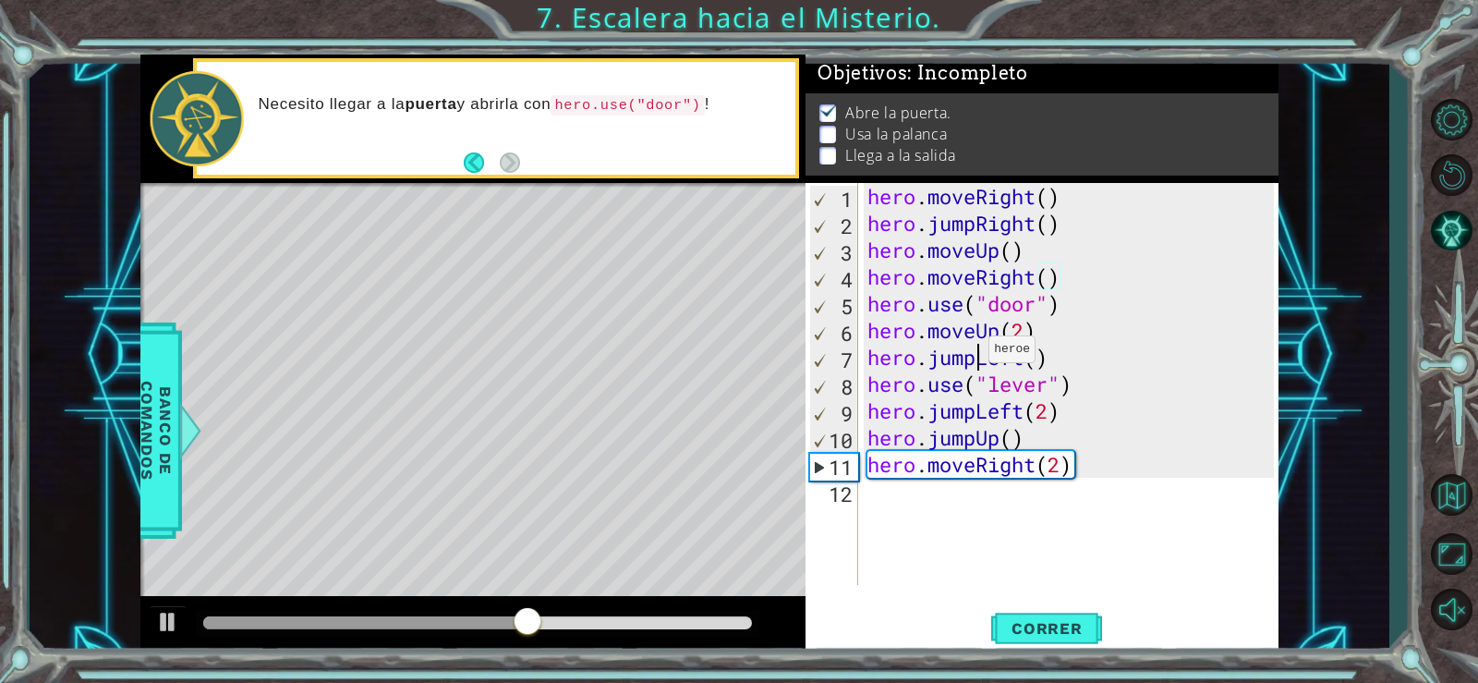
click at [973, 354] on div "hero . moveRight ( ) hero . jumpRight ( ) hero . moveUp ( ) hero . moveRight ( …" at bounding box center [1074, 411] width 420 height 456
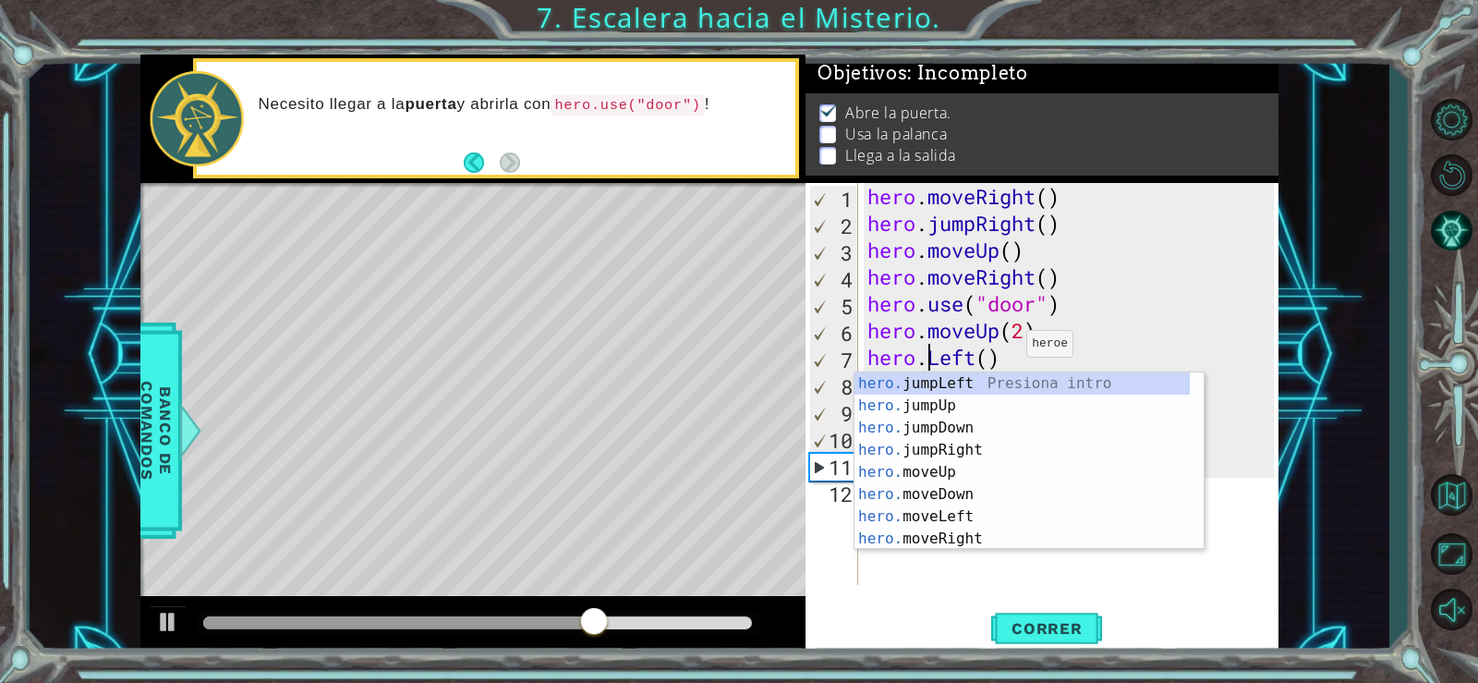
scroll to position [0, 5]
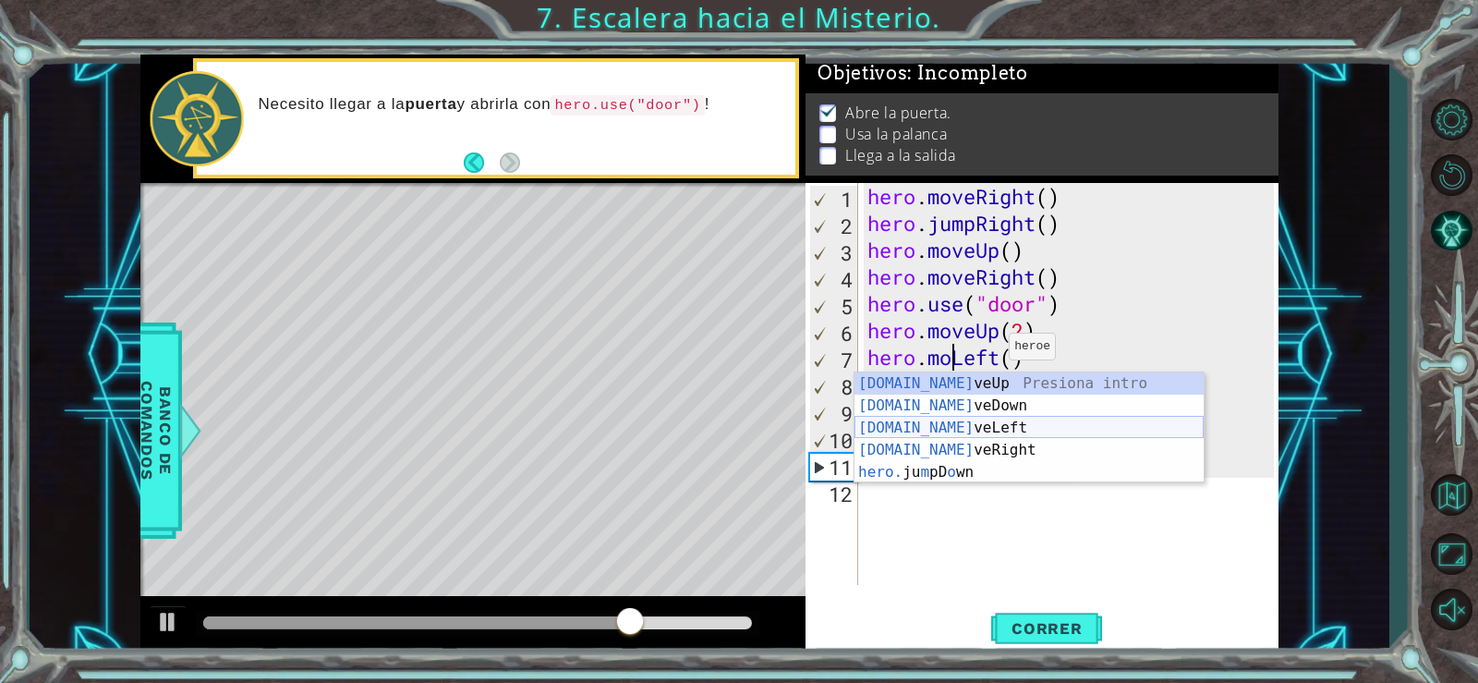
click at [958, 434] on div "[DOMAIN_NAME] veUp Presiona intro [DOMAIN_NAME] veDown Presiona intro [DOMAIN_N…" at bounding box center [1029, 449] width 349 height 155
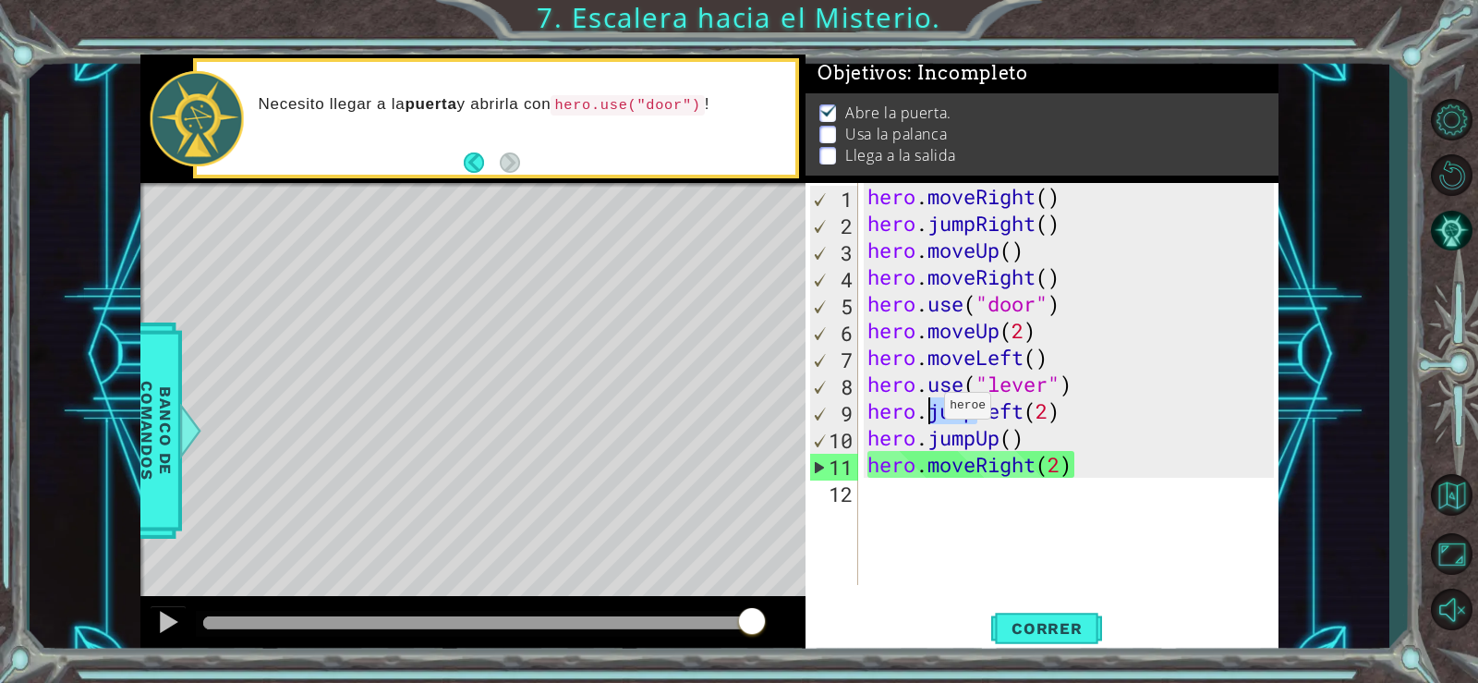
drag, startPoint x: 975, startPoint y: 407, endPoint x: 929, endPoint y: 410, distance: 46.3
click at [929, 410] on div "hero . moveRight ( ) hero . jumpRight ( ) hero . moveUp ( ) hero . moveRight ( …" at bounding box center [1074, 411] width 420 height 456
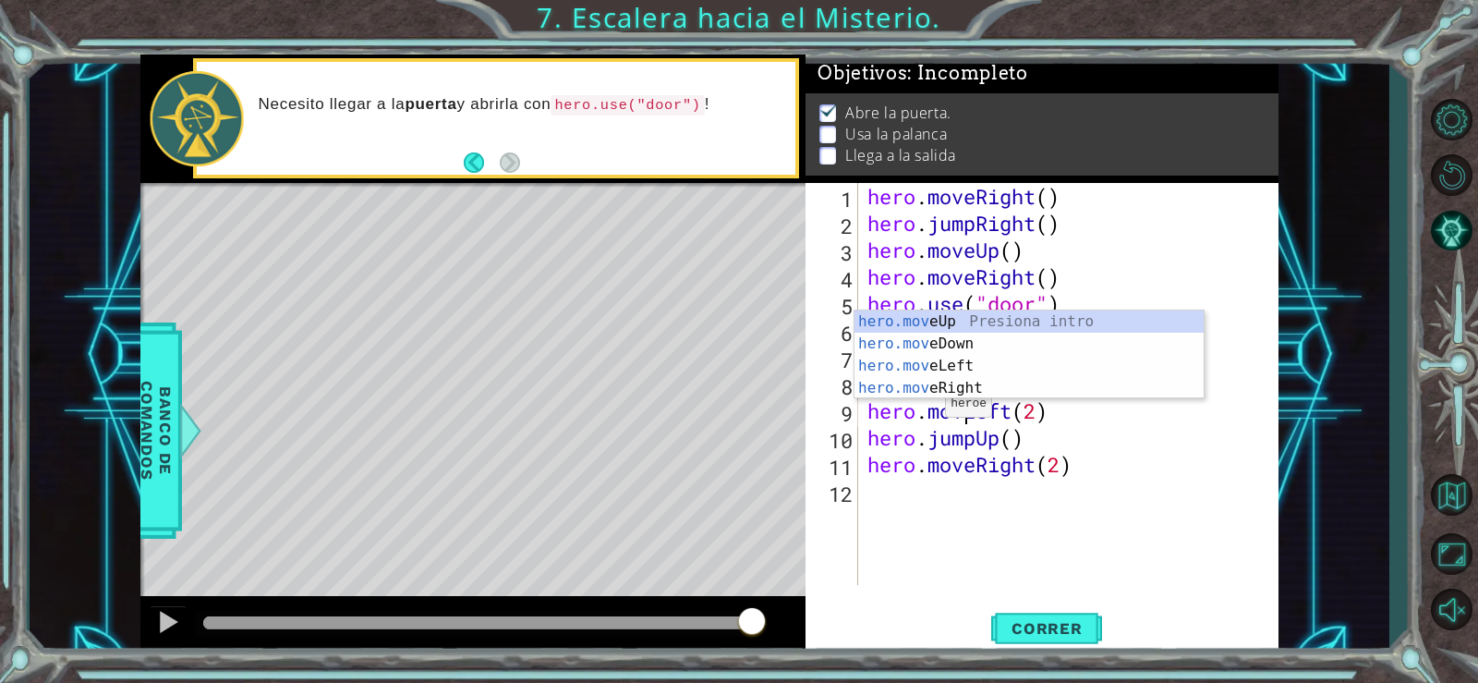
type textarea "hero.moveLeft(2)"
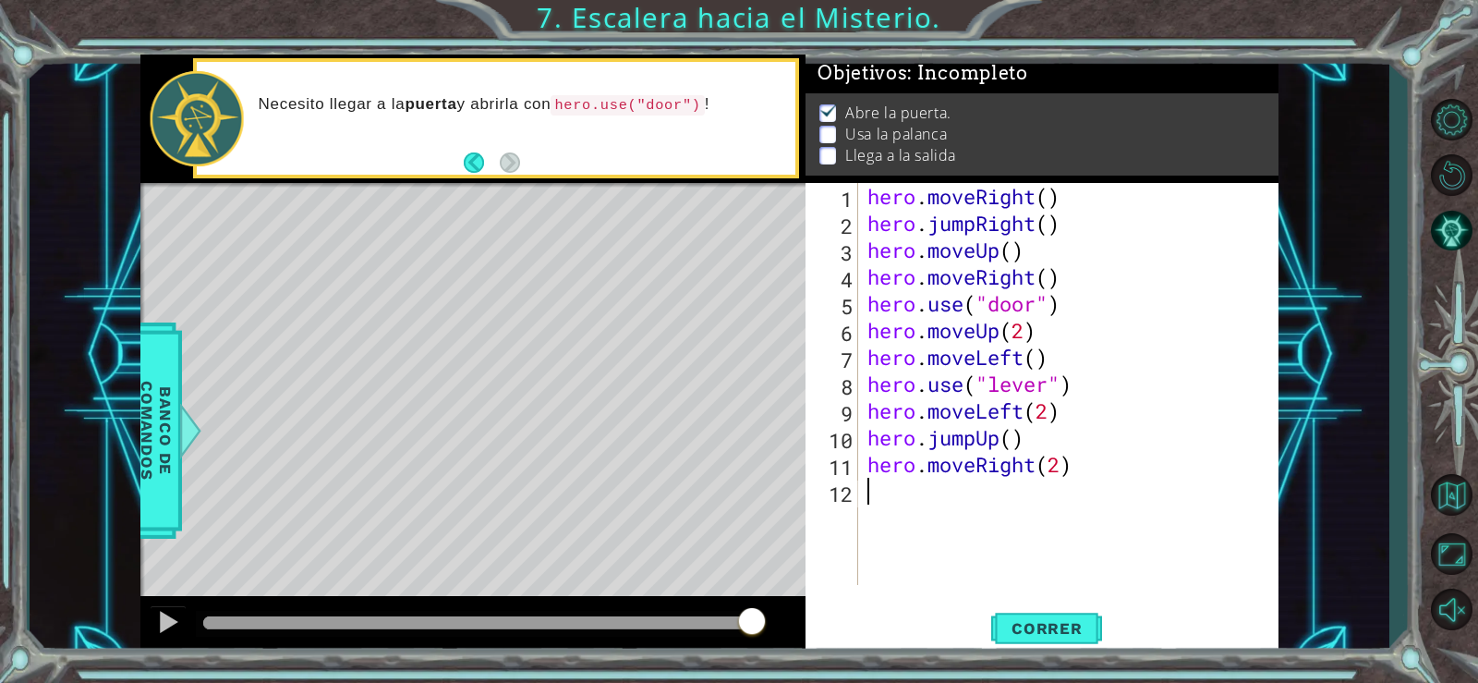
click at [925, 559] on div "hero . moveRight ( ) hero . jumpRight ( ) hero . moveUp ( ) hero . moveRight ( …" at bounding box center [1074, 411] width 420 height 456
click at [1011, 624] on span "Correr" at bounding box center [1047, 628] width 108 height 18
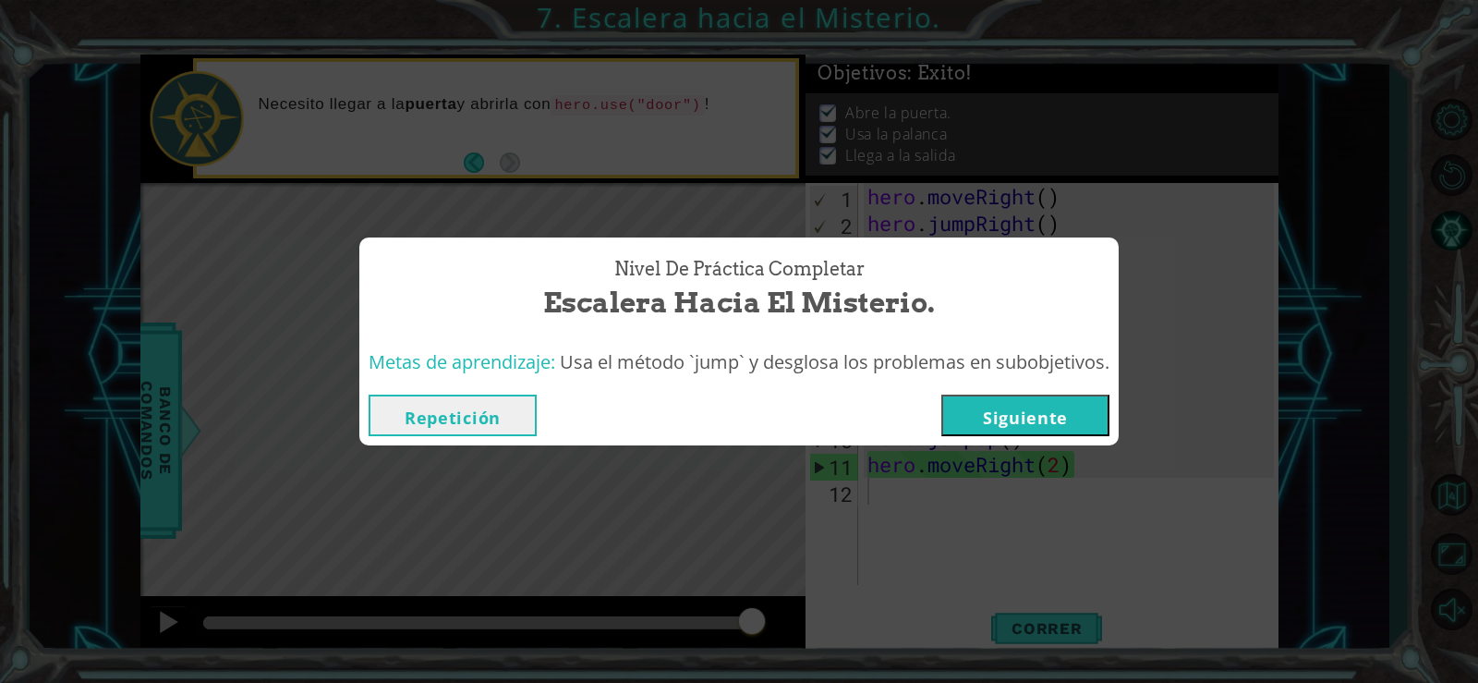
click at [854, 513] on div "Nivel de Práctica Completar Escalera hacia el Misterio. Metas de aprendizaje: U…" at bounding box center [739, 341] width 1478 height 683
click at [695, 459] on div "Nivel de Práctica Completar Escalera hacia el Misterio. Metas de aprendizaje: U…" at bounding box center [739, 341] width 1478 height 683
drag, startPoint x: 695, startPoint y: 459, endPoint x: 694, endPoint y: 447, distance: 12.0
click at [694, 459] on div "Nivel de Práctica Completar Escalera hacia el Misterio. Metas de aprendizaje: U…" at bounding box center [739, 341] width 1478 height 683
click at [805, 253] on div "Nivel de Práctica Completar Escalera hacia el Misterio." at bounding box center [739, 289] width 741 height 84
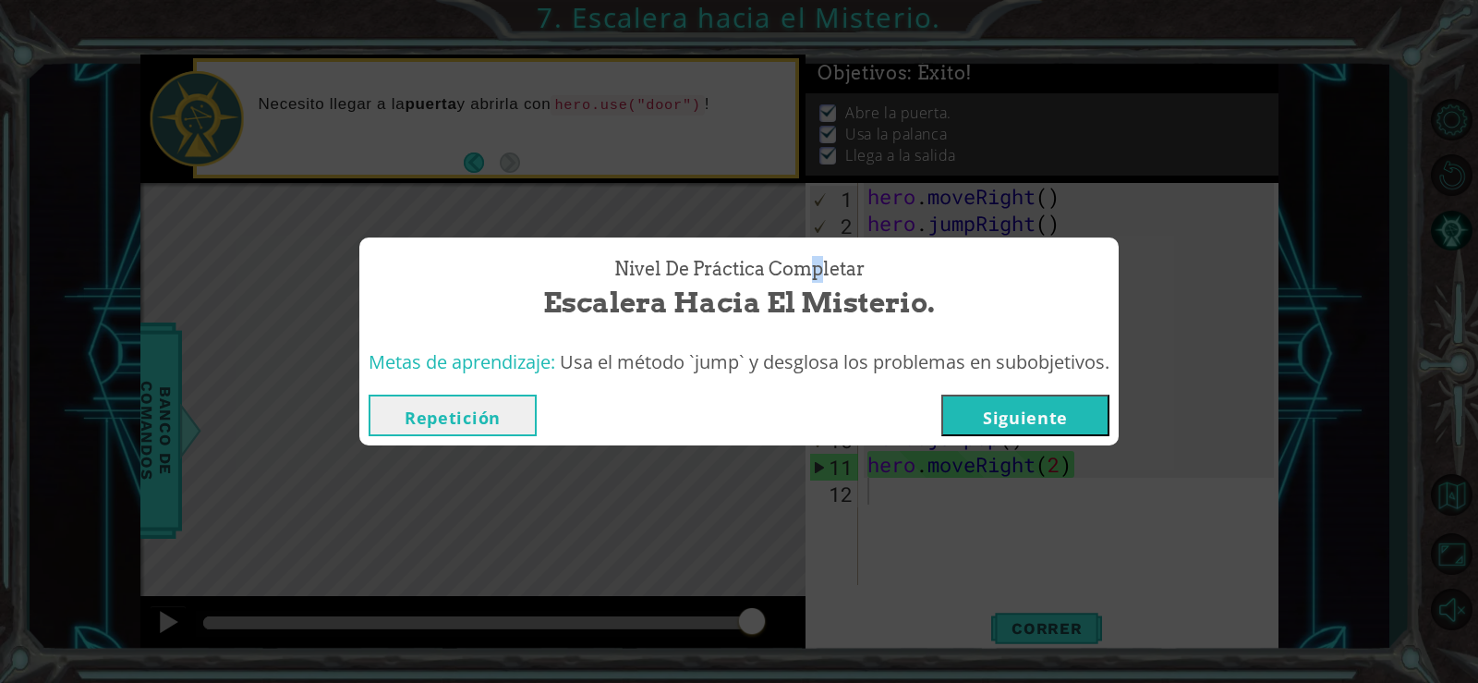
click at [812, 250] on div "Nivel de Práctica Completar Escalera hacia el Misterio." at bounding box center [739, 289] width 741 height 84
click at [820, 359] on span "Usa el método `jump` y desglosa los problemas en subobjetivos." at bounding box center [835, 361] width 550 height 25
click at [483, 408] on button "Repetición" at bounding box center [453, 416] width 168 height 42
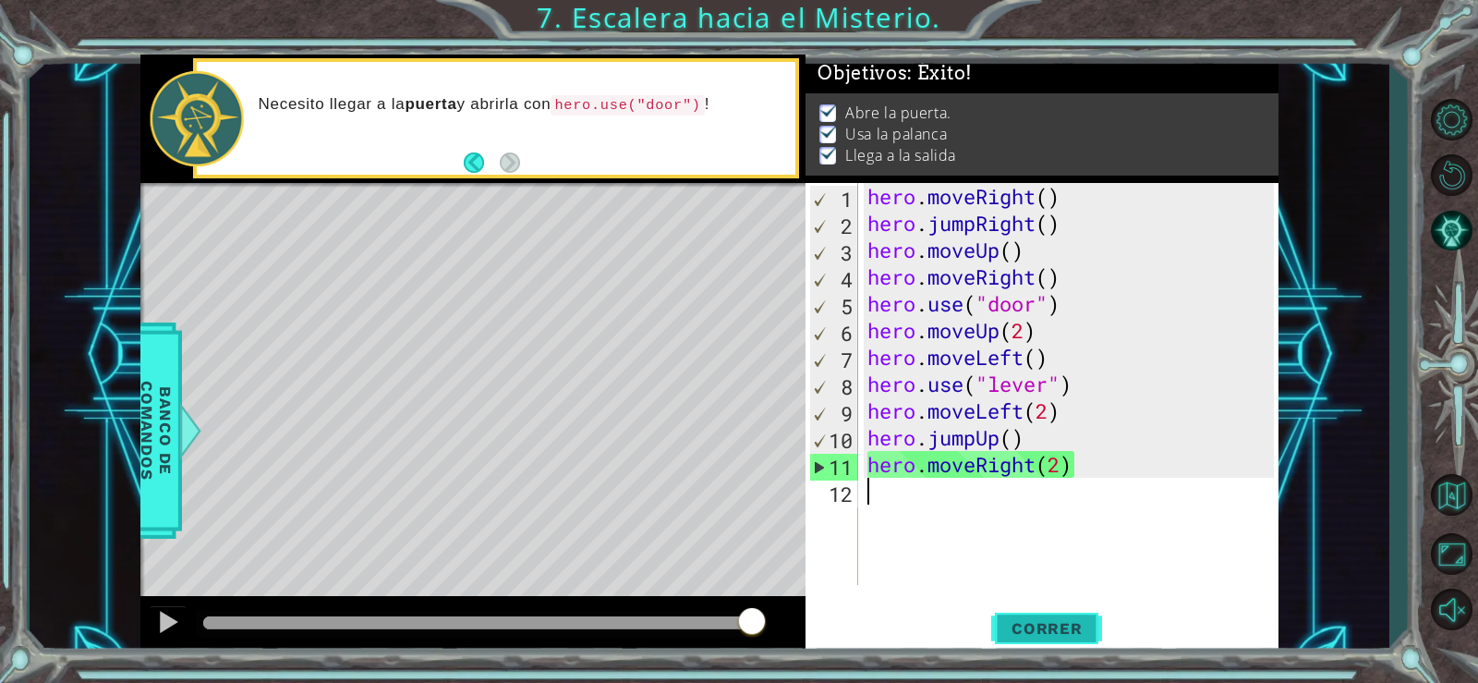
click at [1073, 629] on span "Correr" at bounding box center [1047, 628] width 108 height 18
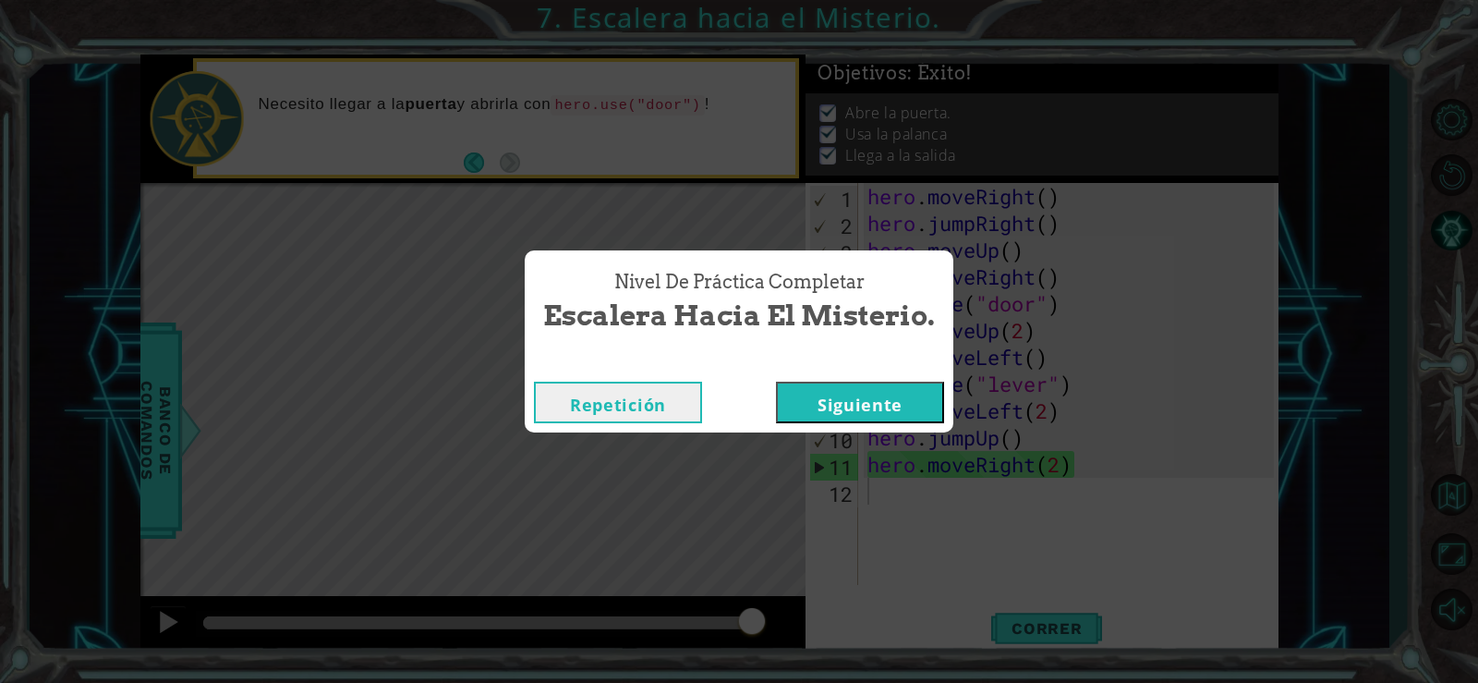
click at [857, 409] on button "Siguiente" at bounding box center [860, 403] width 168 height 42
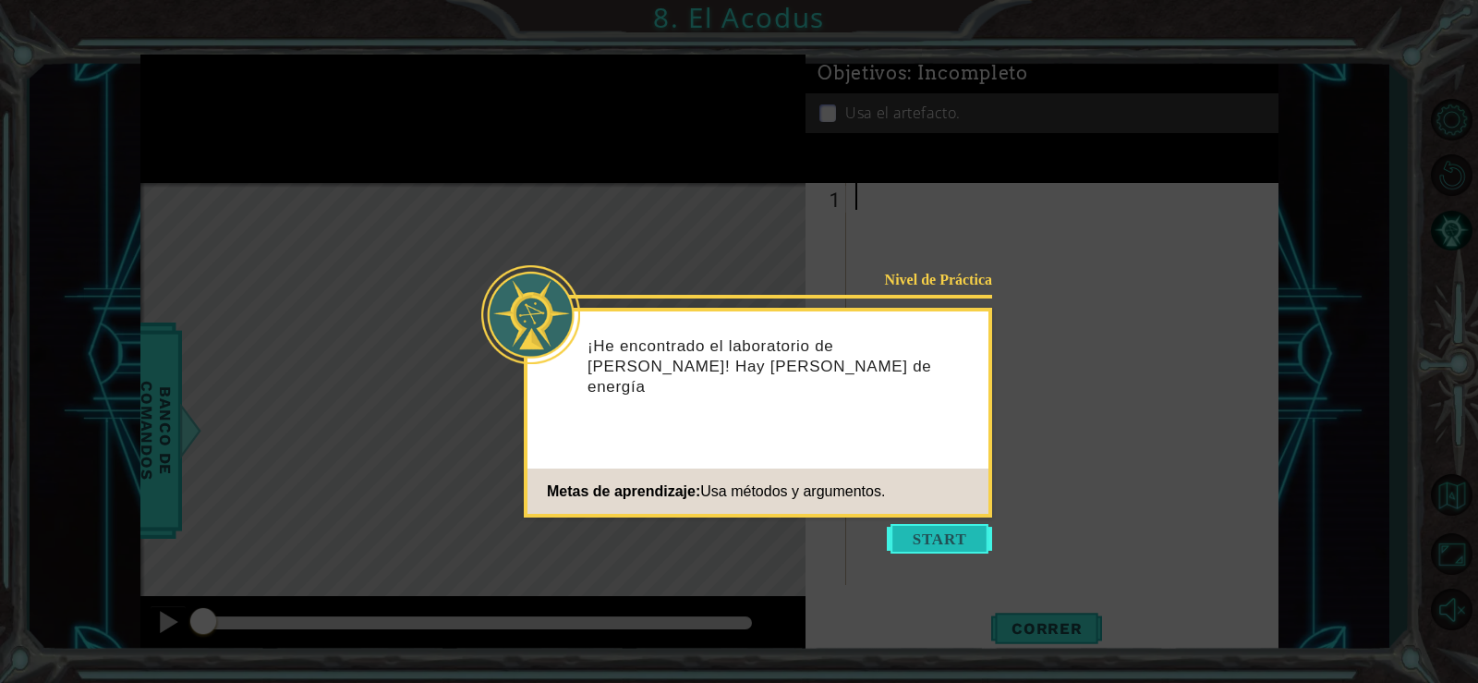
click at [919, 534] on button "Start" at bounding box center [939, 539] width 105 height 30
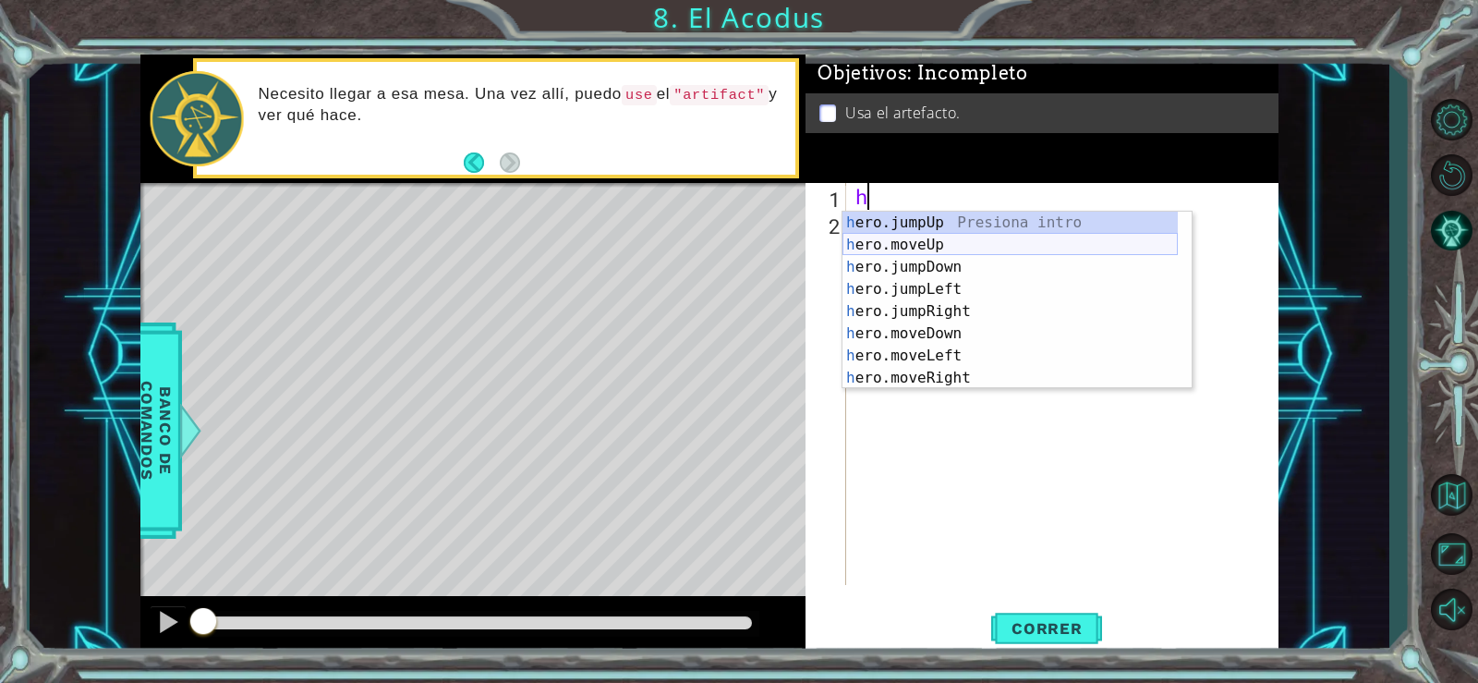
click at [917, 237] on div "h ero.jumpUp Presiona intro h ero.moveUp Presiona intro h ero.jumpDown Presiona…" at bounding box center [1010, 323] width 335 height 222
type textarea "hero.moveUp(1)"
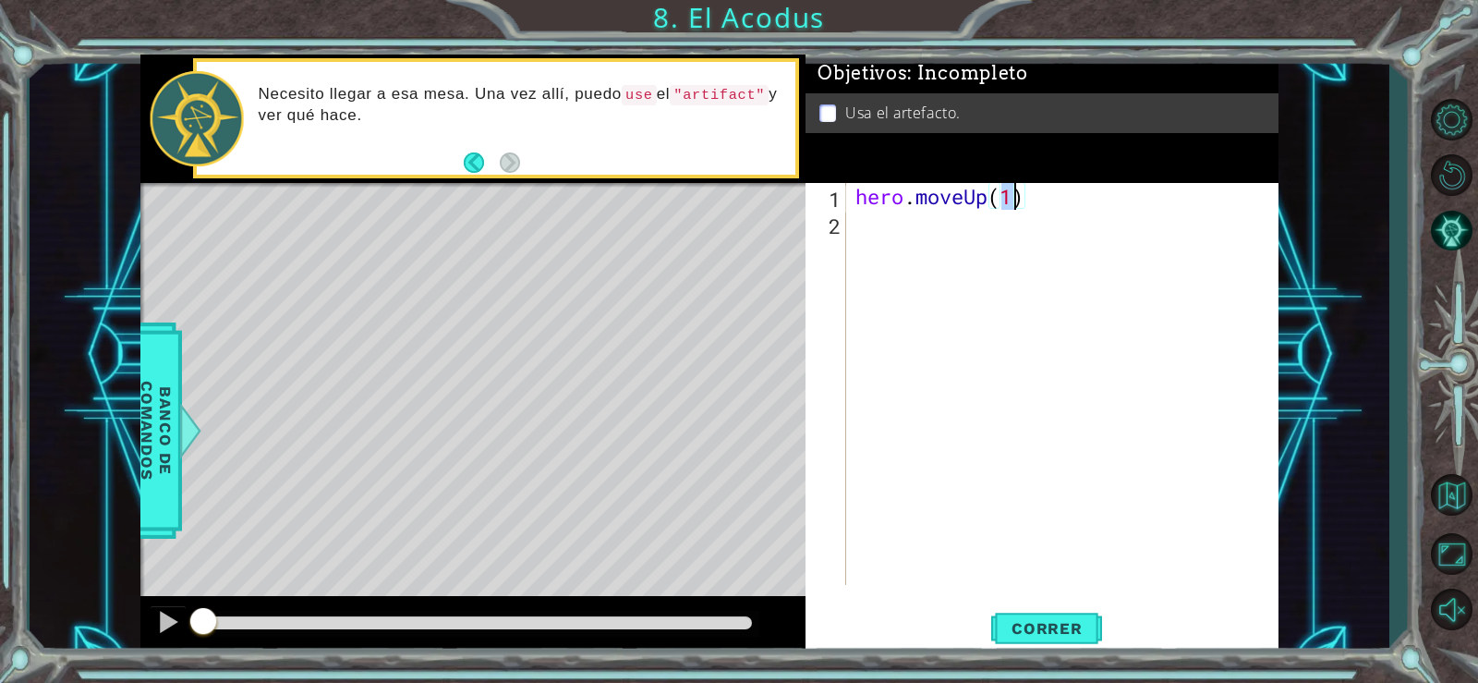
click at [841, 221] on div "2" at bounding box center [827, 226] width 37 height 27
click at [875, 227] on div "hero . moveUp ( 1 )" at bounding box center [1068, 411] width 432 height 456
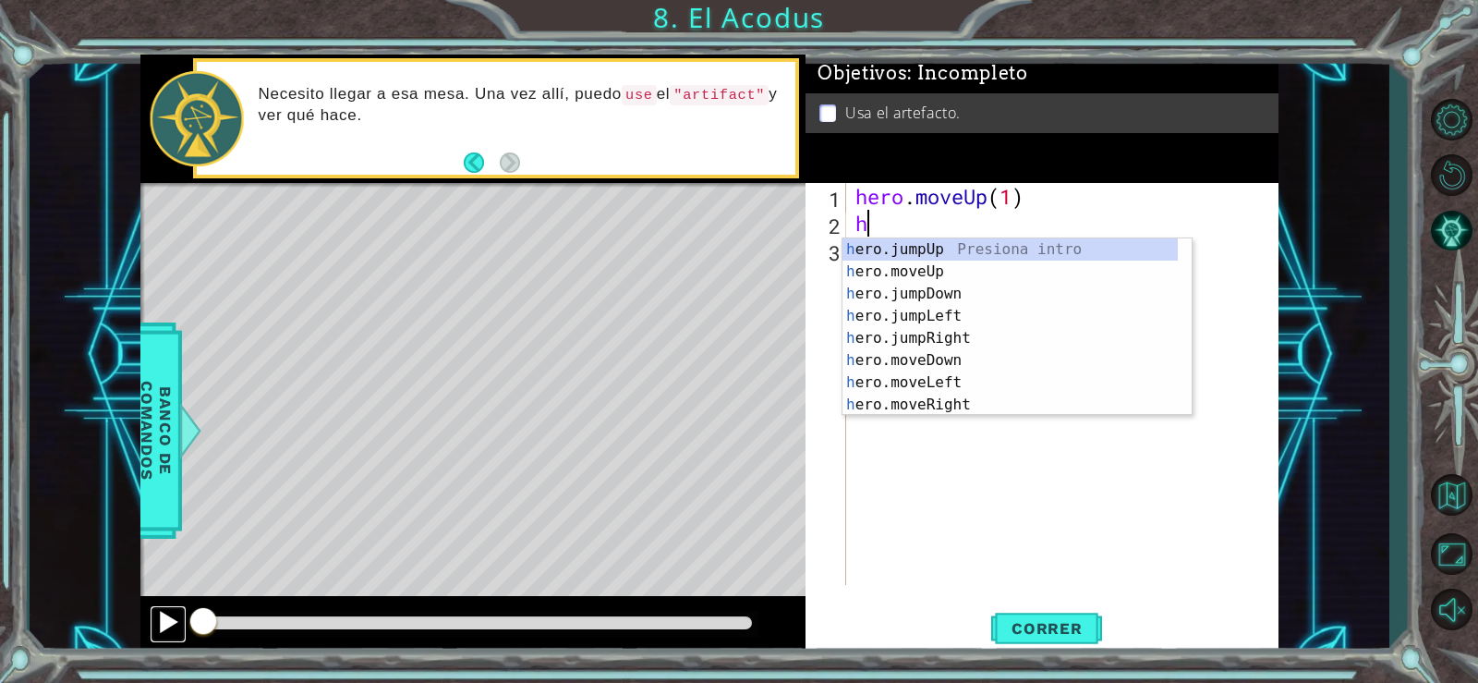
click at [156, 630] on div at bounding box center [168, 622] width 24 height 24
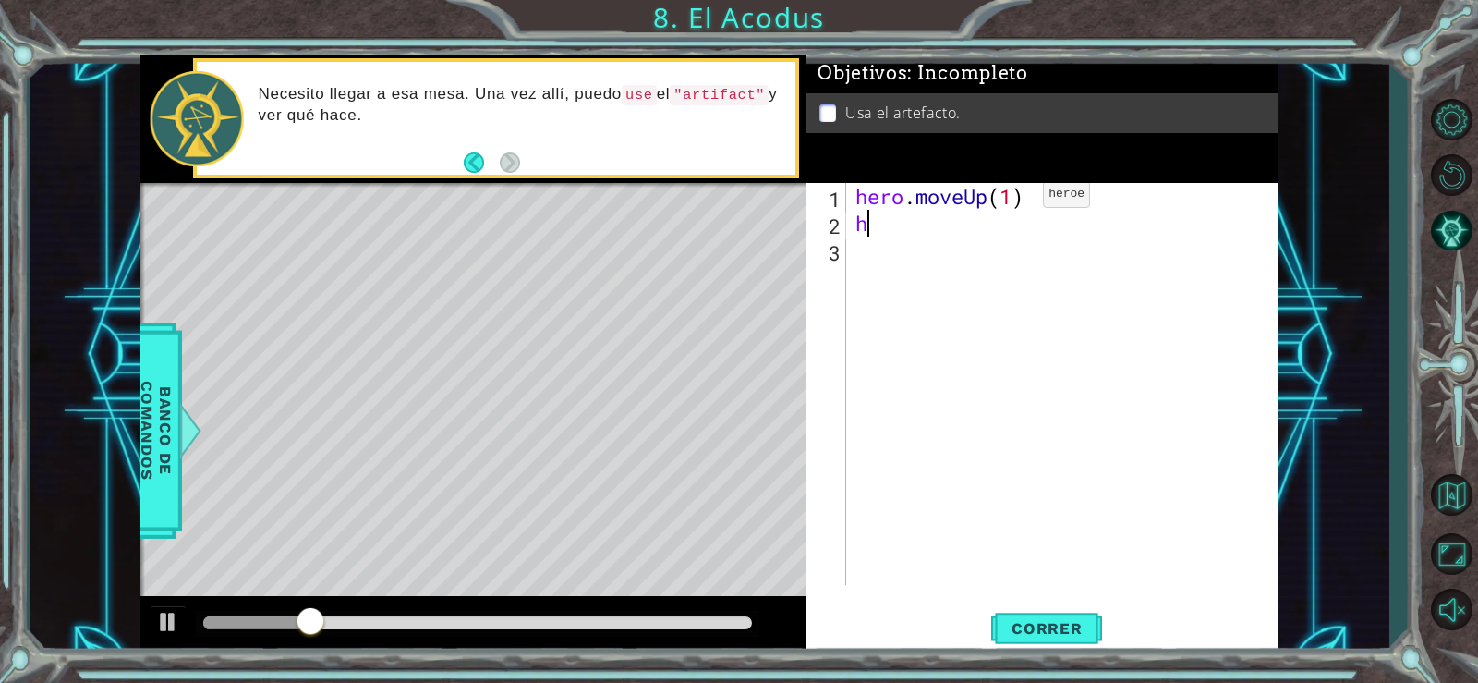
click at [1013, 199] on div "hero . moveUp ( 1 ) h" at bounding box center [1068, 411] width 432 height 456
click at [879, 230] on div "hero . moveUp ( 2 ) h" at bounding box center [1068, 411] width 432 height 456
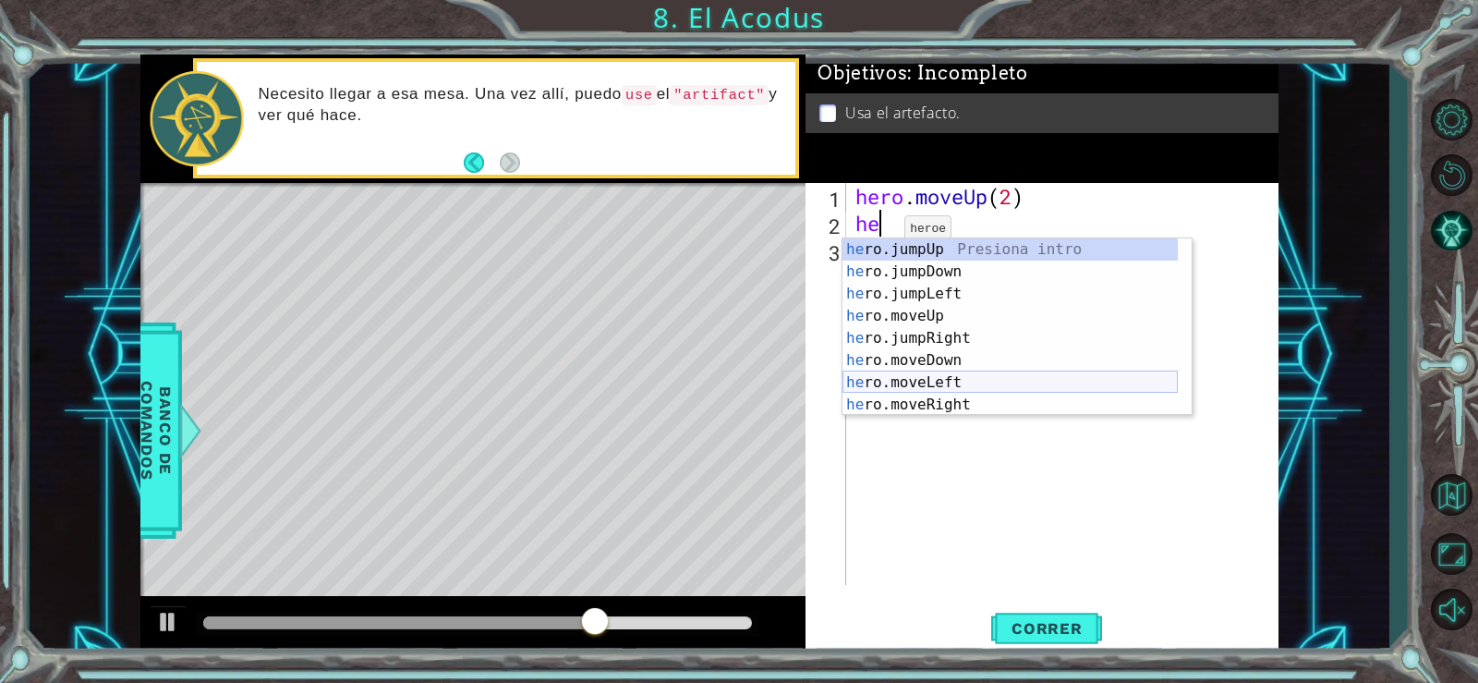
click at [955, 381] on div "he ro.jumpUp Presiona intro he ro.jumpDown Presiona intro he ro.jumpLeft Presio…" at bounding box center [1010, 349] width 335 height 222
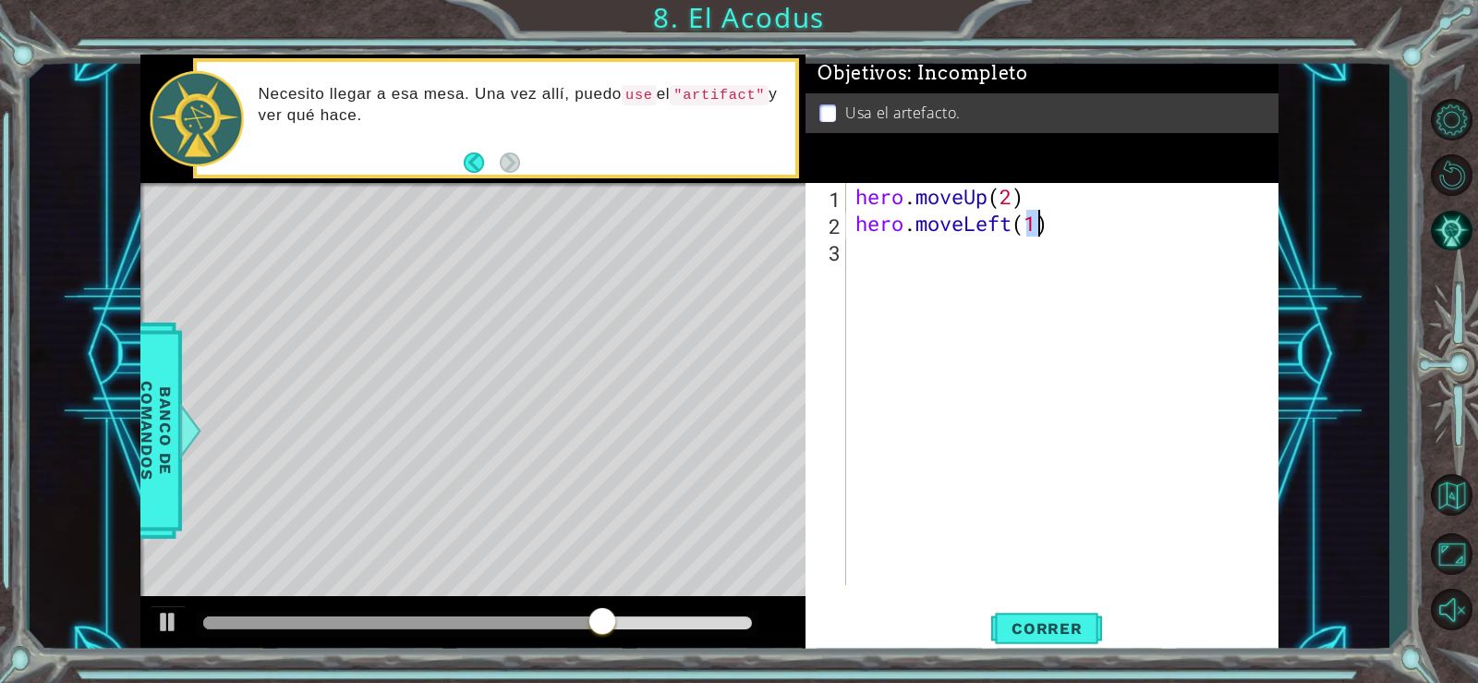
type textarea "hero.moveLeft(1)"
click at [867, 273] on div "hero . moveUp ( 2 ) hero . moveLeft ( 1 )" at bounding box center [1068, 411] width 432 height 456
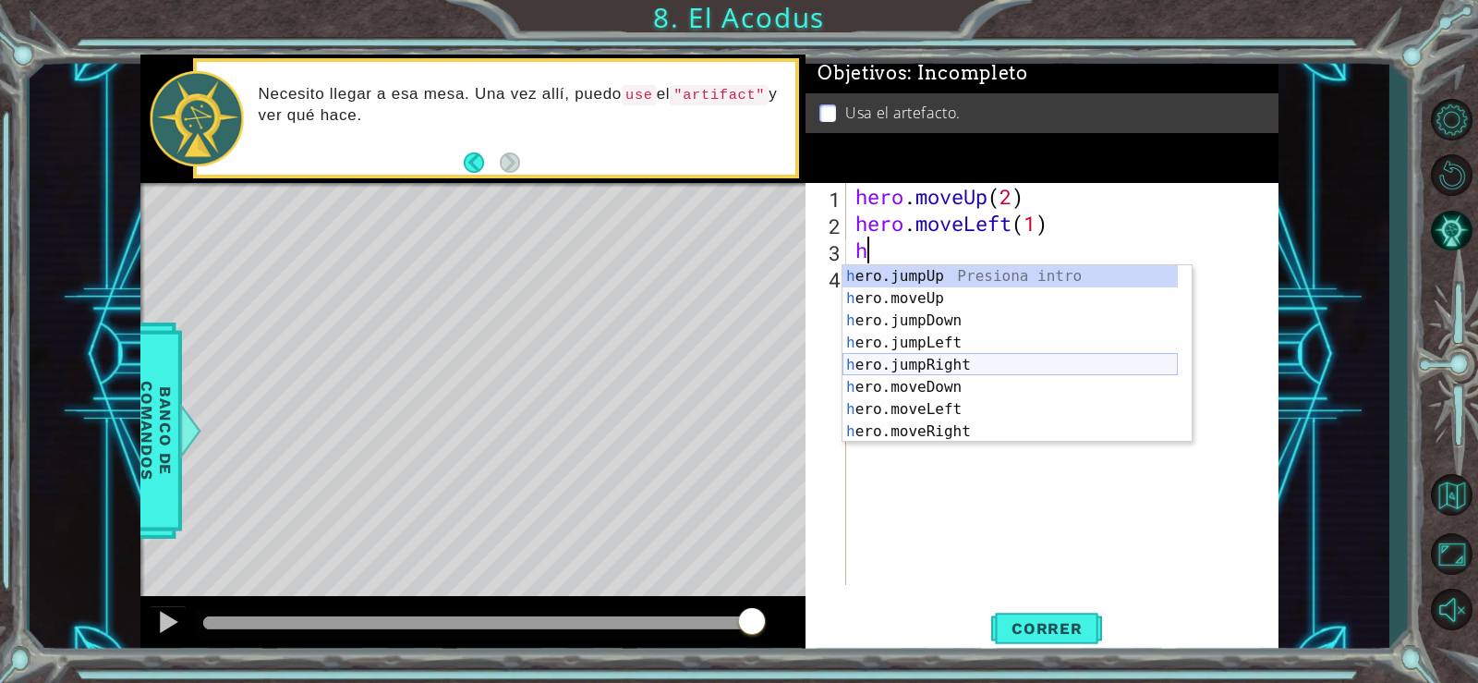
scroll to position [22, 0]
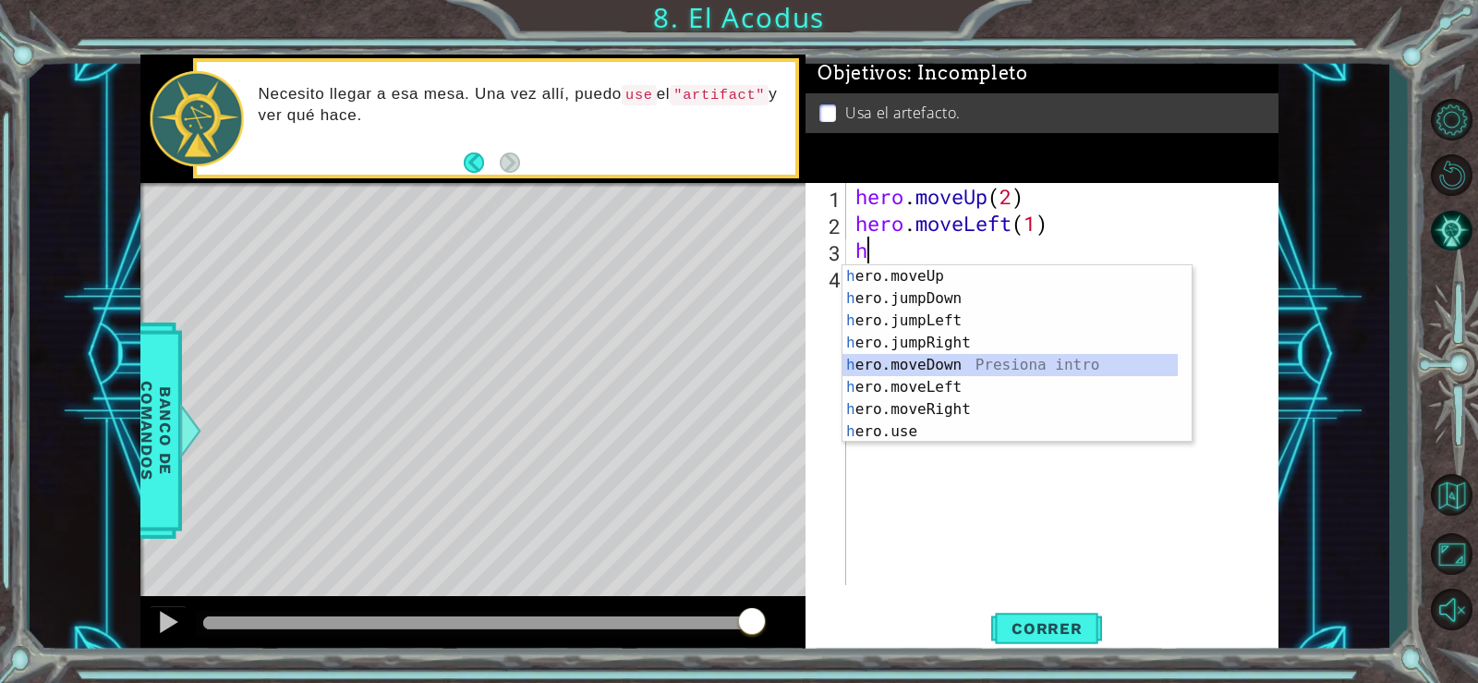
click at [947, 360] on div "h ero.moveUp Presiona intro h ero.jumpDown Presiona intro h ero.jumpLeft Presio…" at bounding box center [1010, 376] width 335 height 222
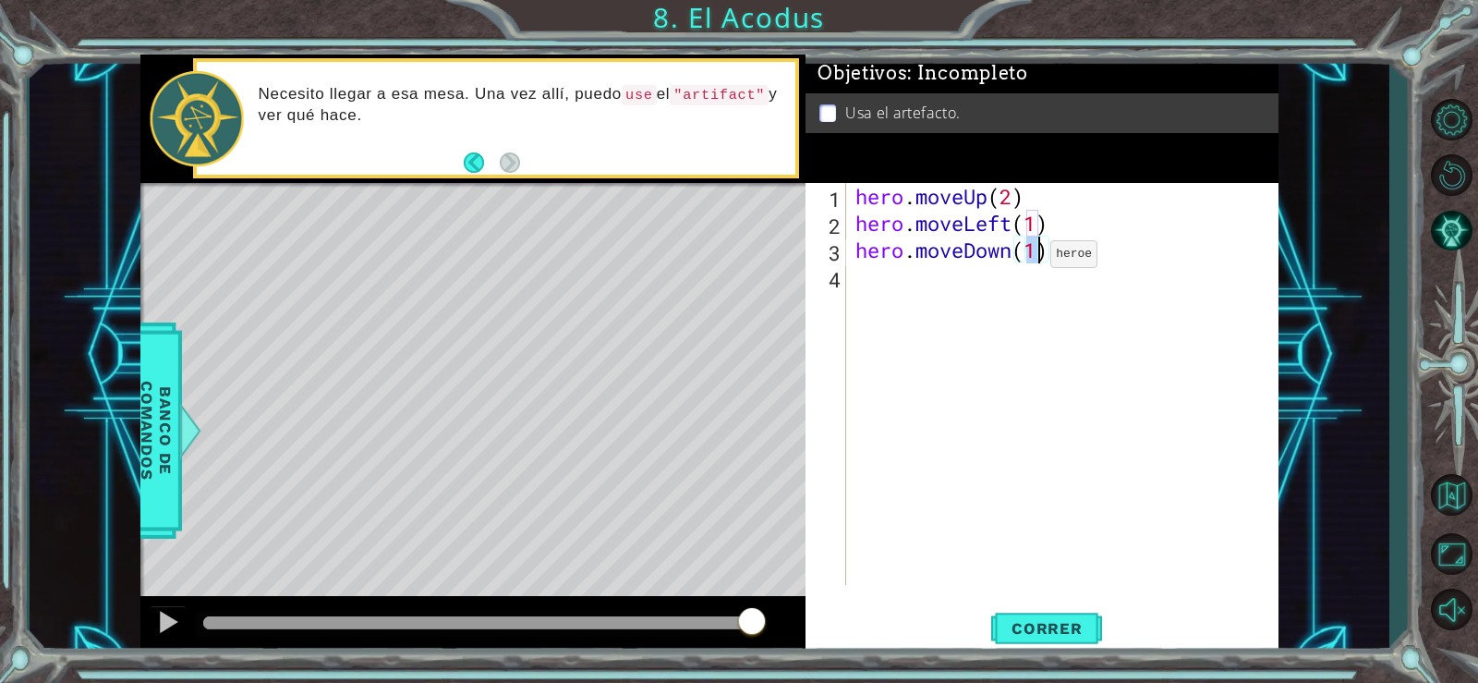
type textarea "hero.moveDown(2)"
click at [874, 281] on div "hero . moveUp ( 2 ) hero . moveLeft ( 1 ) hero . moveDown ( 2 )" at bounding box center [1068, 411] width 432 height 456
type textarea "h"
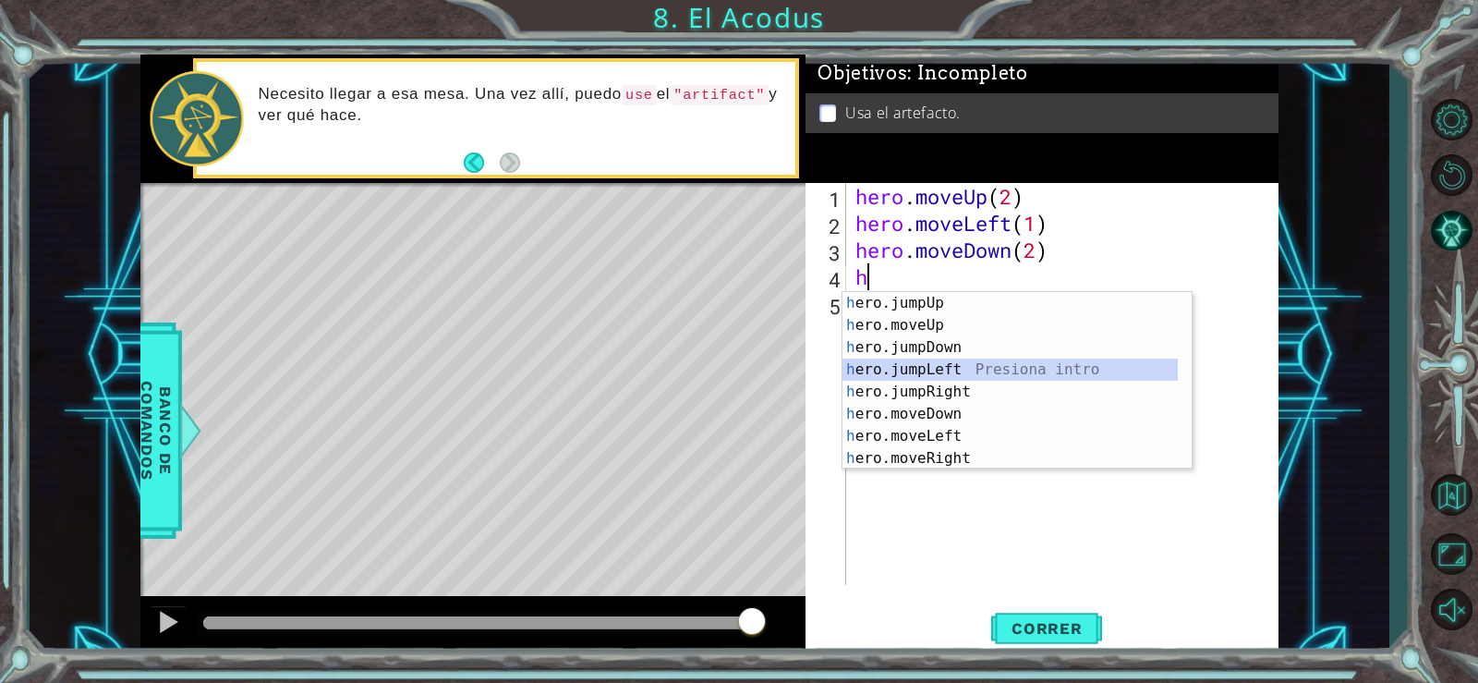
click at [928, 368] on div "h ero.jumpUp Presiona intro h ero.moveUp Presiona intro h ero.jumpDown Presiona…" at bounding box center [1010, 403] width 335 height 222
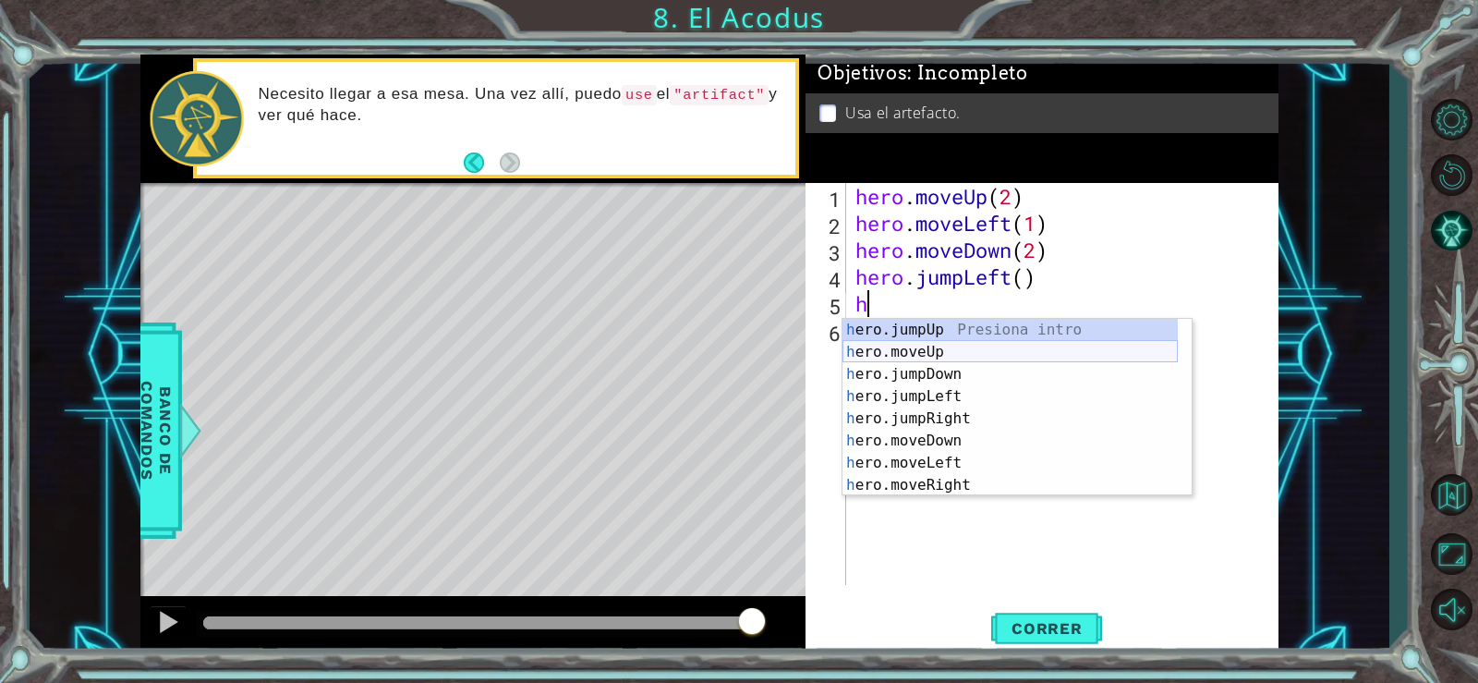
click at [929, 349] on div "h ero.jumpUp Presiona intro h ero.moveUp Presiona intro h ero.jumpDown Presiona…" at bounding box center [1010, 430] width 335 height 222
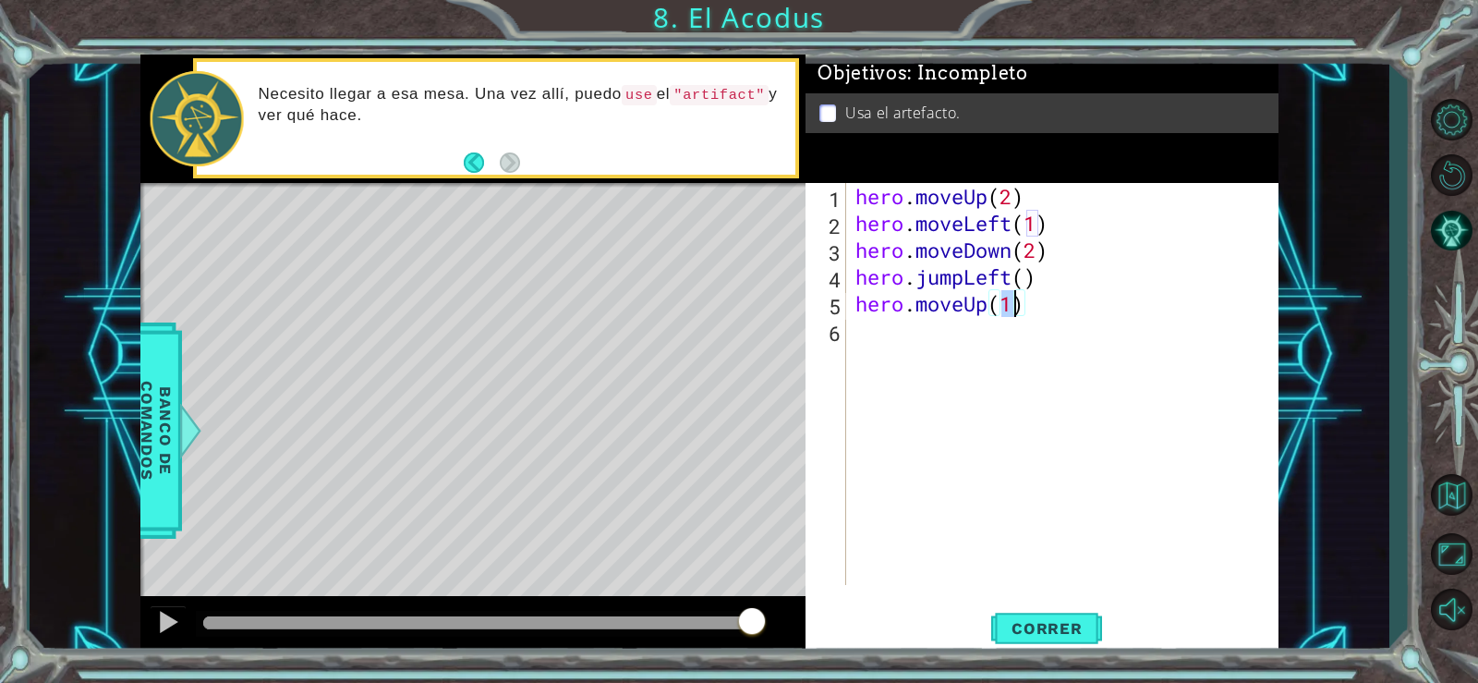
type textarea "hero.moveUp(2)"
click at [896, 347] on div "hero . moveUp ( 2 ) hero . moveLeft ( 1 ) hero . moveDown ( 2 ) hero . jumpLeft…" at bounding box center [1068, 411] width 432 height 456
type textarea "h"
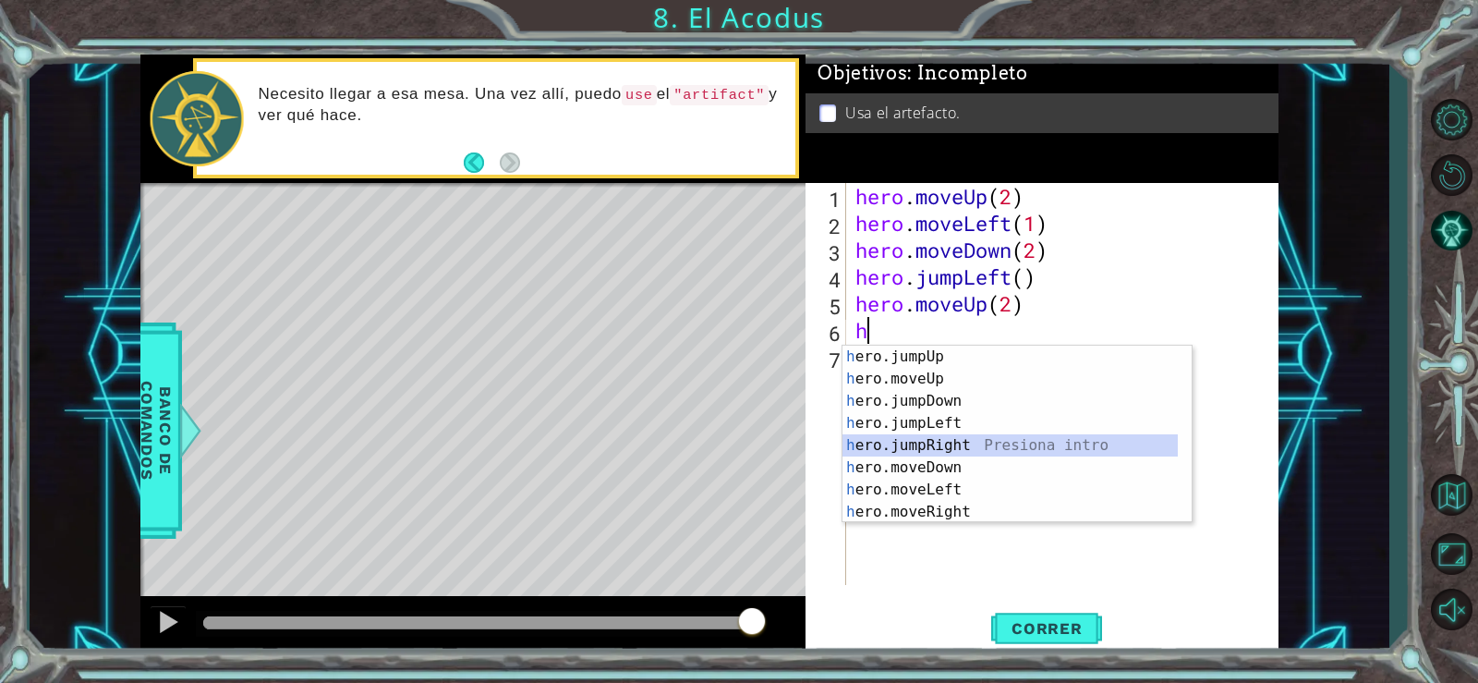
click at [931, 444] on div "h ero.jumpUp Presiona intro h ero.moveUp Presiona intro h ero.jumpDown Presiona…" at bounding box center [1010, 457] width 335 height 222
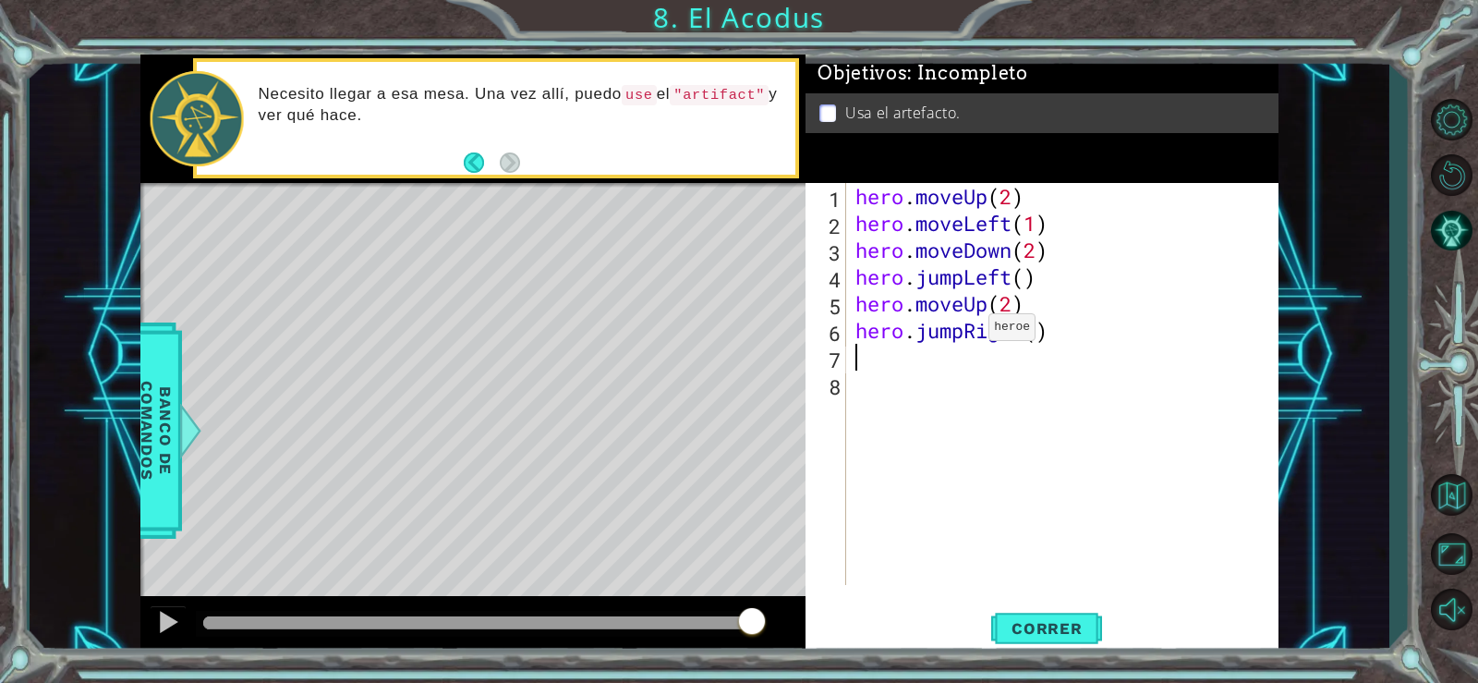
click at [961, 332] on div "hero . moveUp ( 2 ) hero . moveLeft ( 1 ) hero . moveDown ( 2 ) hero . jumpLeft…" at bounding box center [1068, 411] width 432 height 456
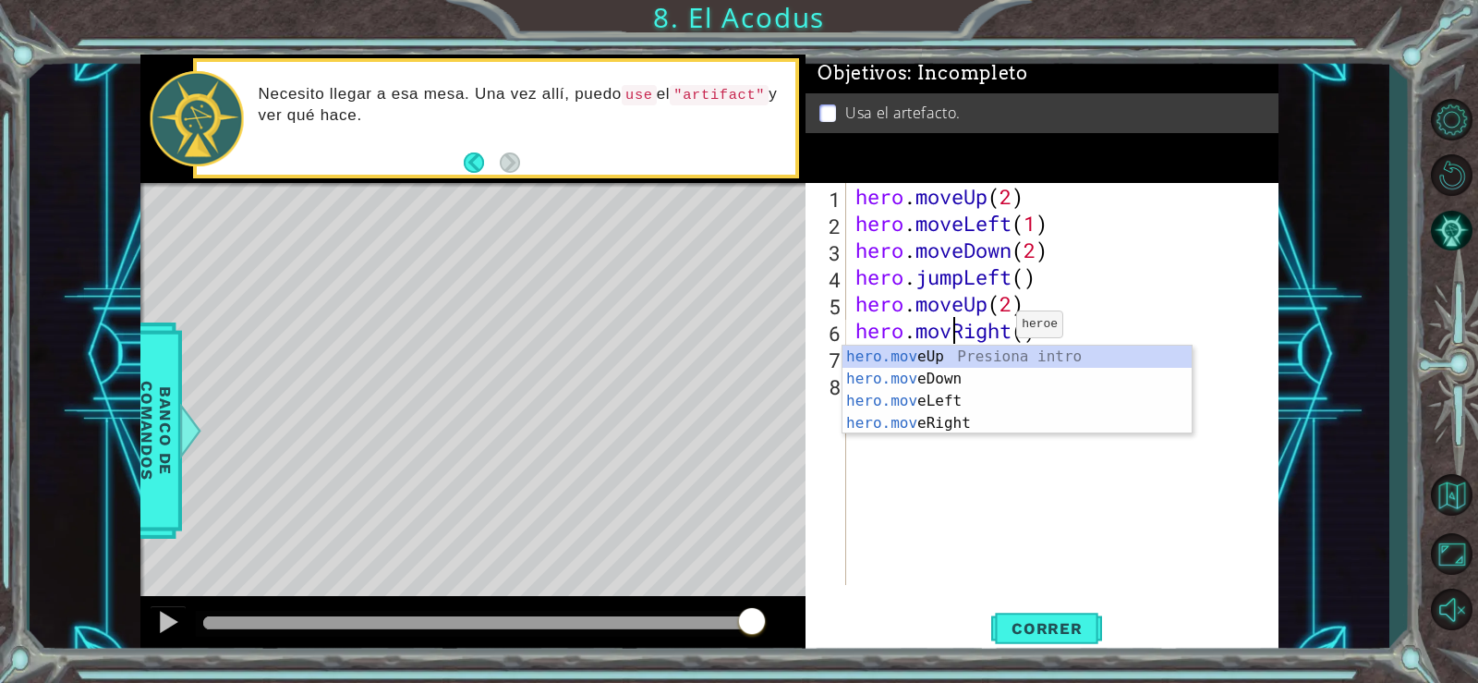
type textarea "hero.moveRight()"
click at [899, 568] on div "hero . moveUp ( 2 ) hero . moveLeft ( 1 ) hero . moveDown ( 2 ) hero . jumpLeft…" at bounding box center [1068, 411] width 432 height 456
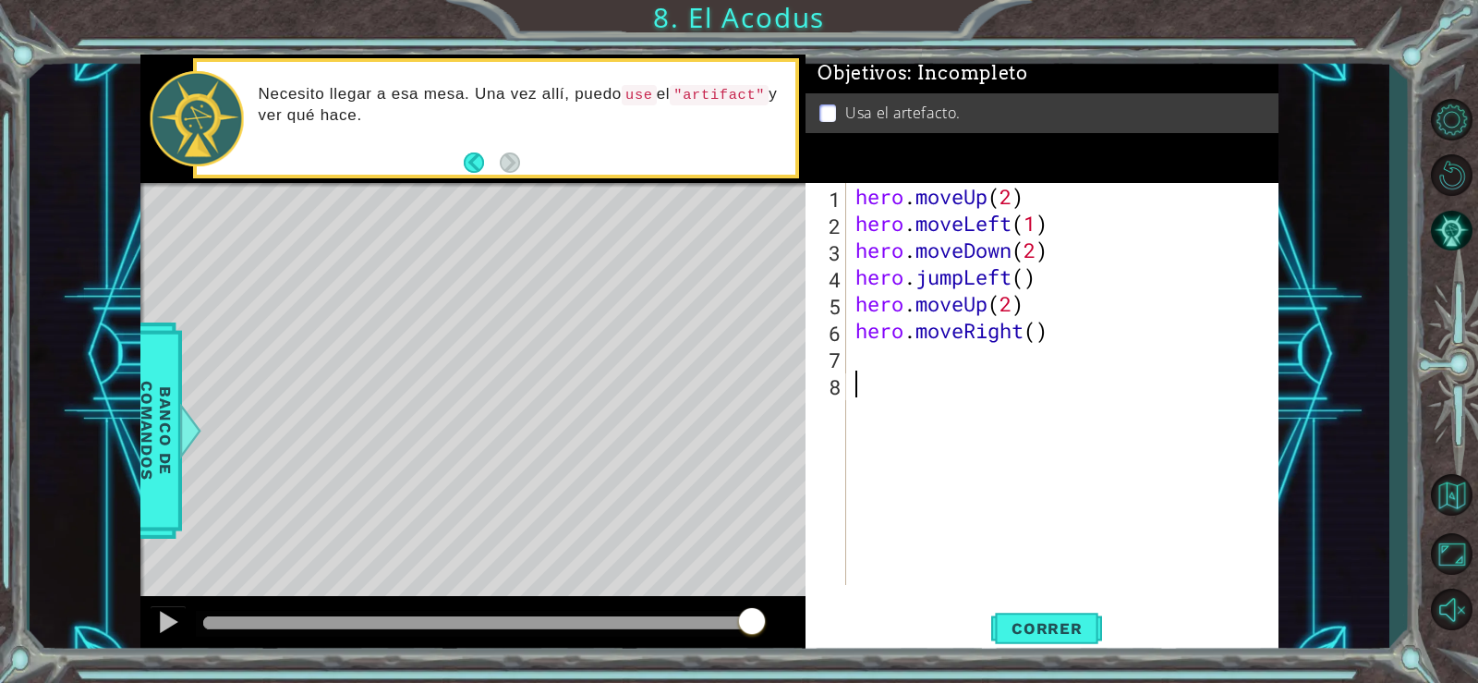
scroll to position [0, 0]
click at [876, 359] on div "hero . moveUp ( 2 ) hero . moveLeft ( 1 ) hero . moveDown ( 2 ) hero . jumpLeft…" at bounding box center [1068, 411] width 432 height 456
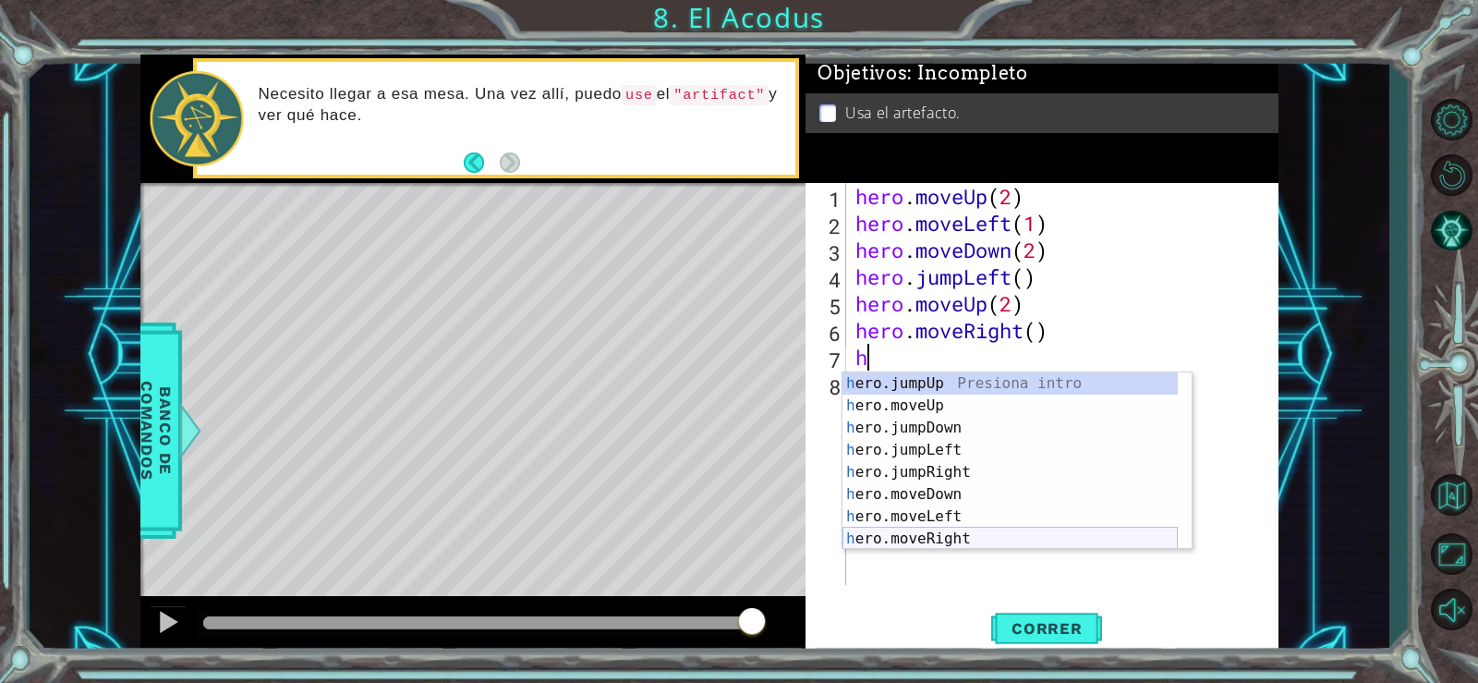
scroll to position [22, 0]
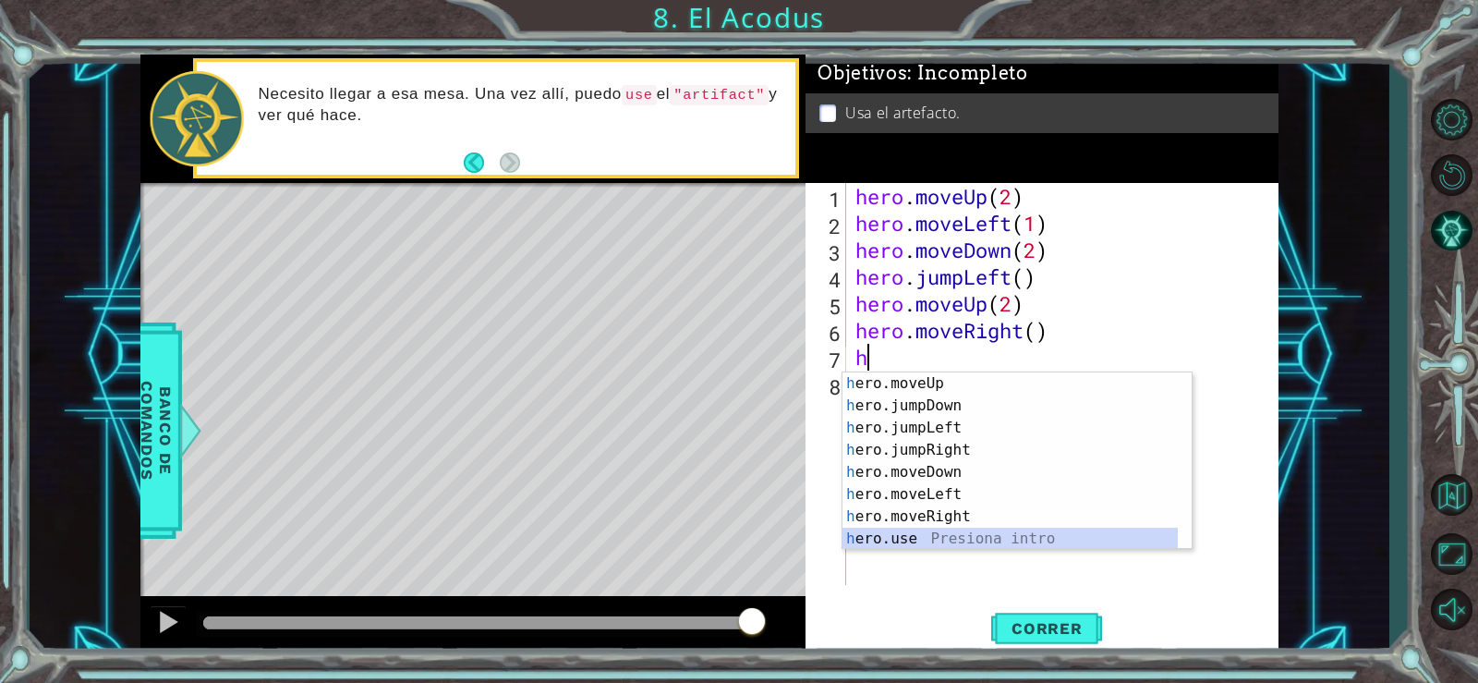
click at [937, 530] on div "h ero.moveUp Presiona intro h ero.jumpDown Presiona intro h ero.jumpLeft Presio…" at bounding box center [1010, 483] width 335 height 222
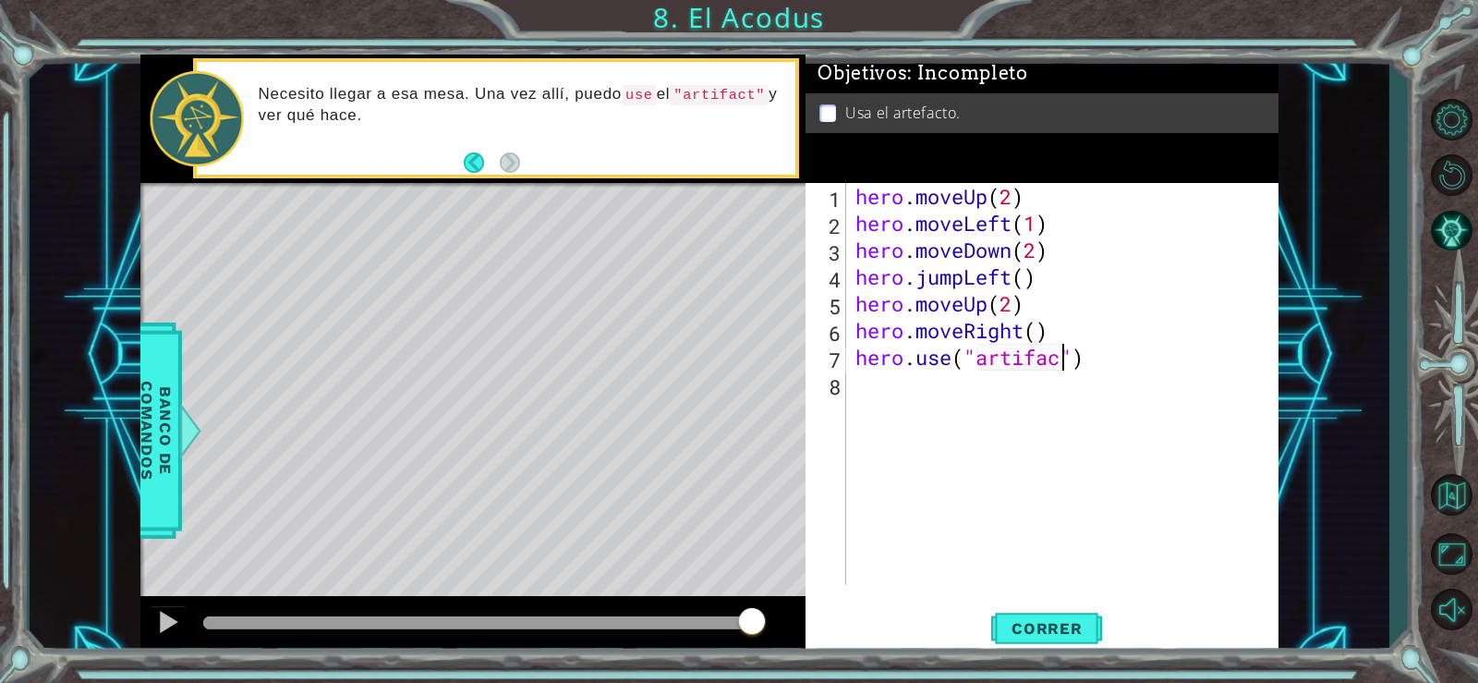
scroll to position [0, 10]
type textarea "hero.use("artifact")"
click at [1072, 625] on span "Correr" at bounding box center [1047, 628] width 108 height 18
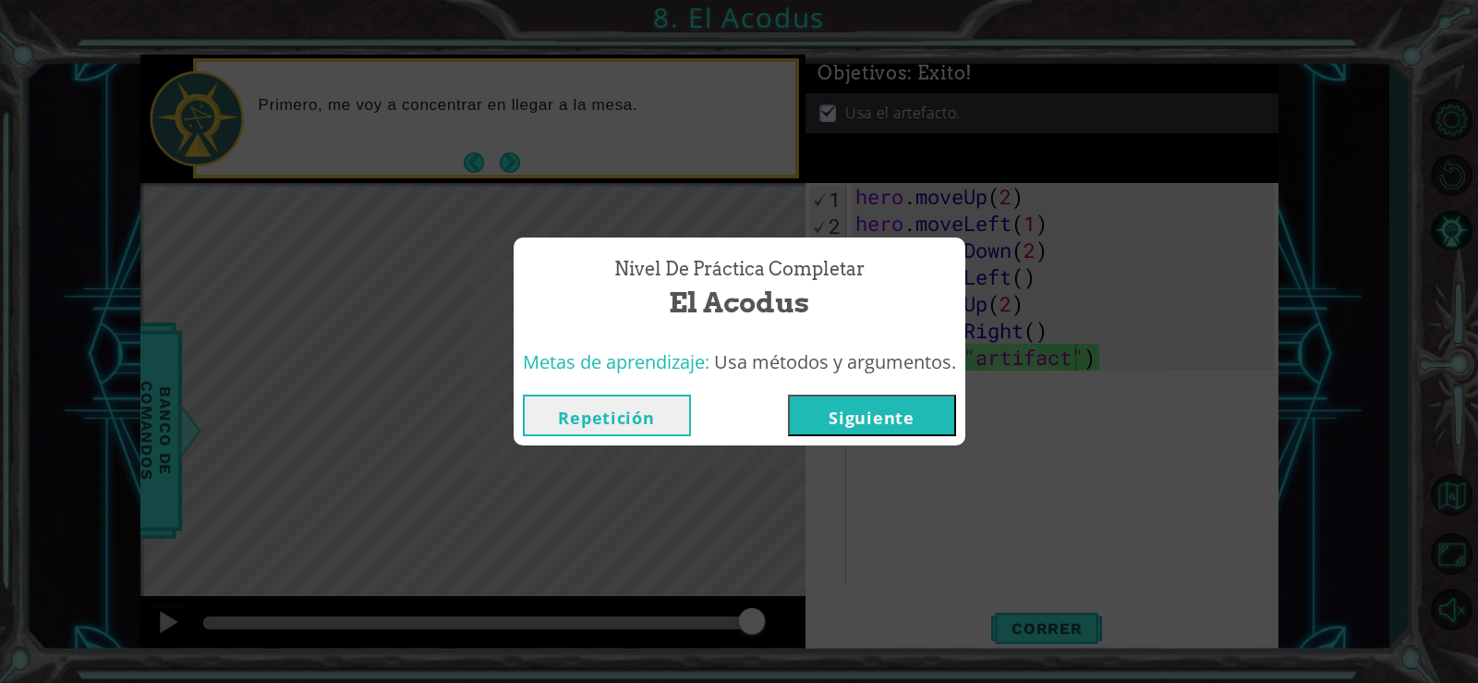
click at [930, 397] on button "Siguiente" at bounding box center [872, 416] width 168 height 42
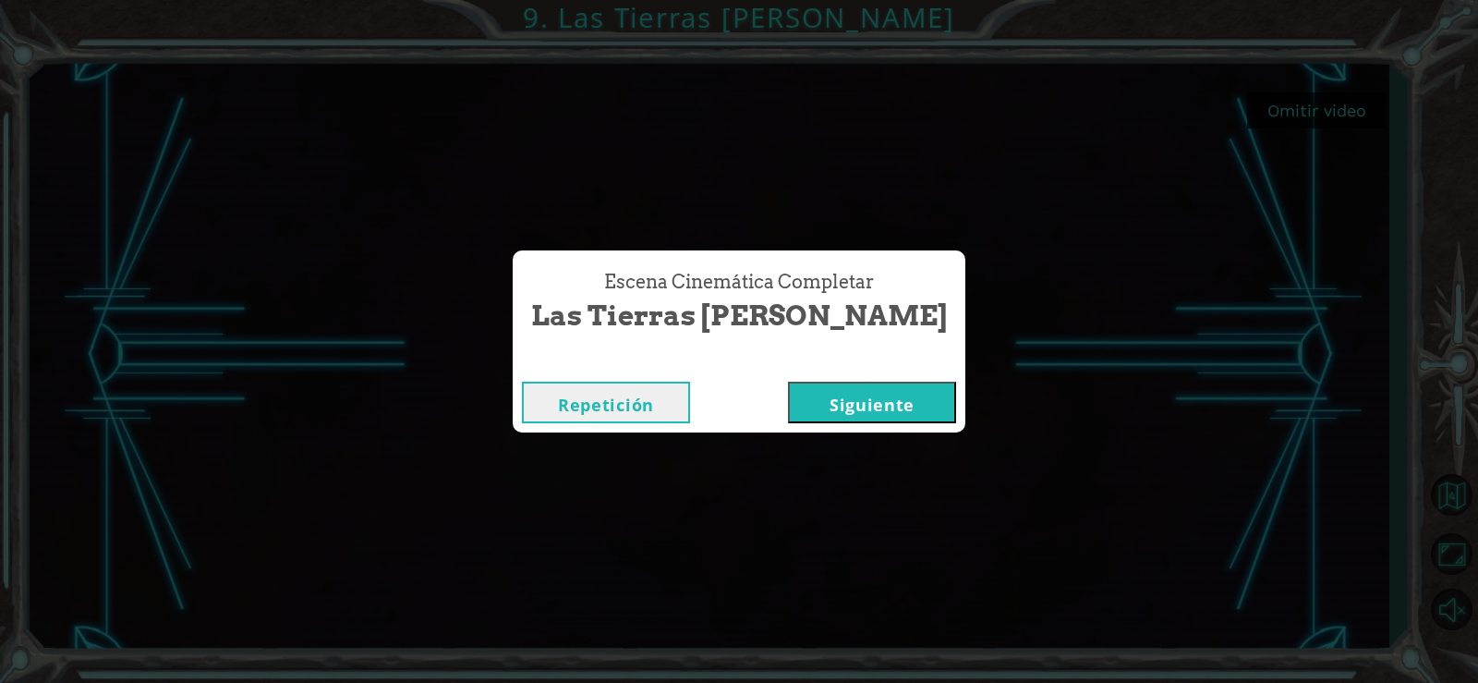
click at [840, 390] on button "Siguiente" at bounding box center [872, 403] width 168 height 42
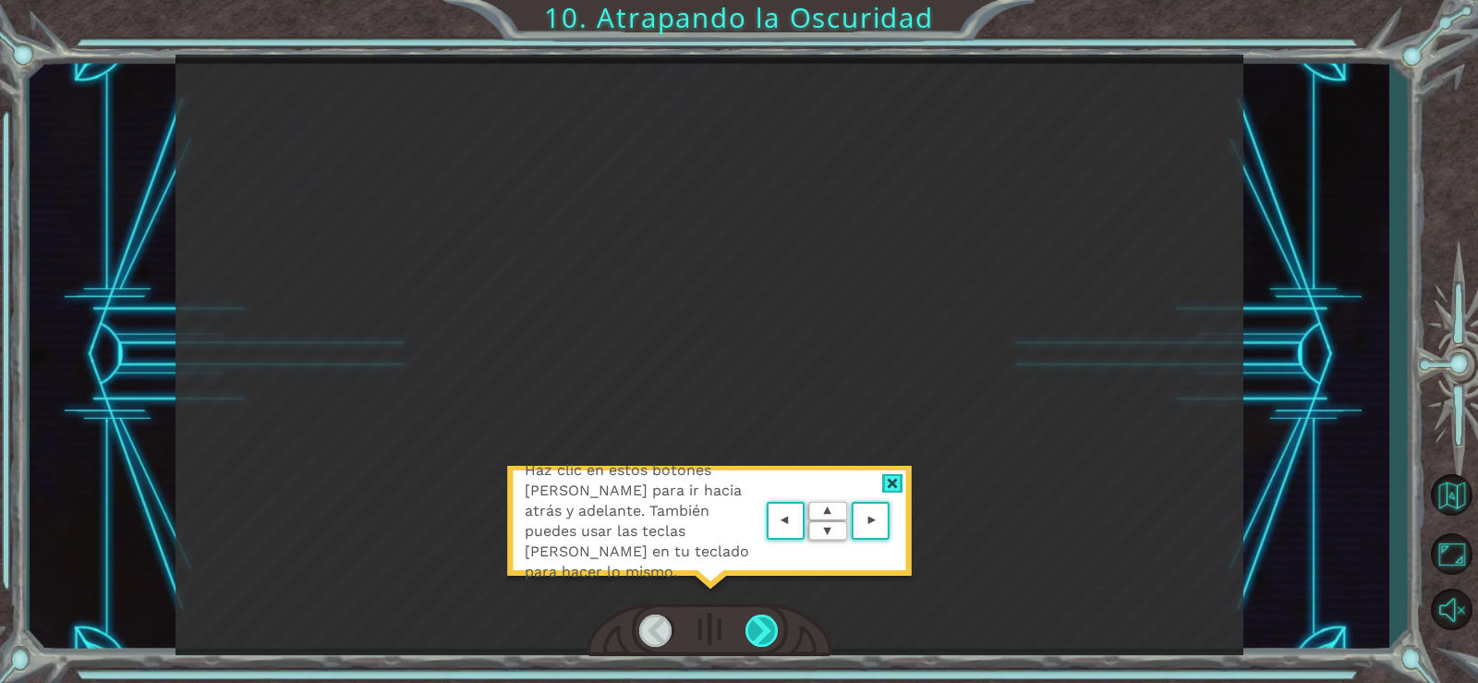
click at [772, 621] on div at bounding box center [763, 630] width 34 height 32
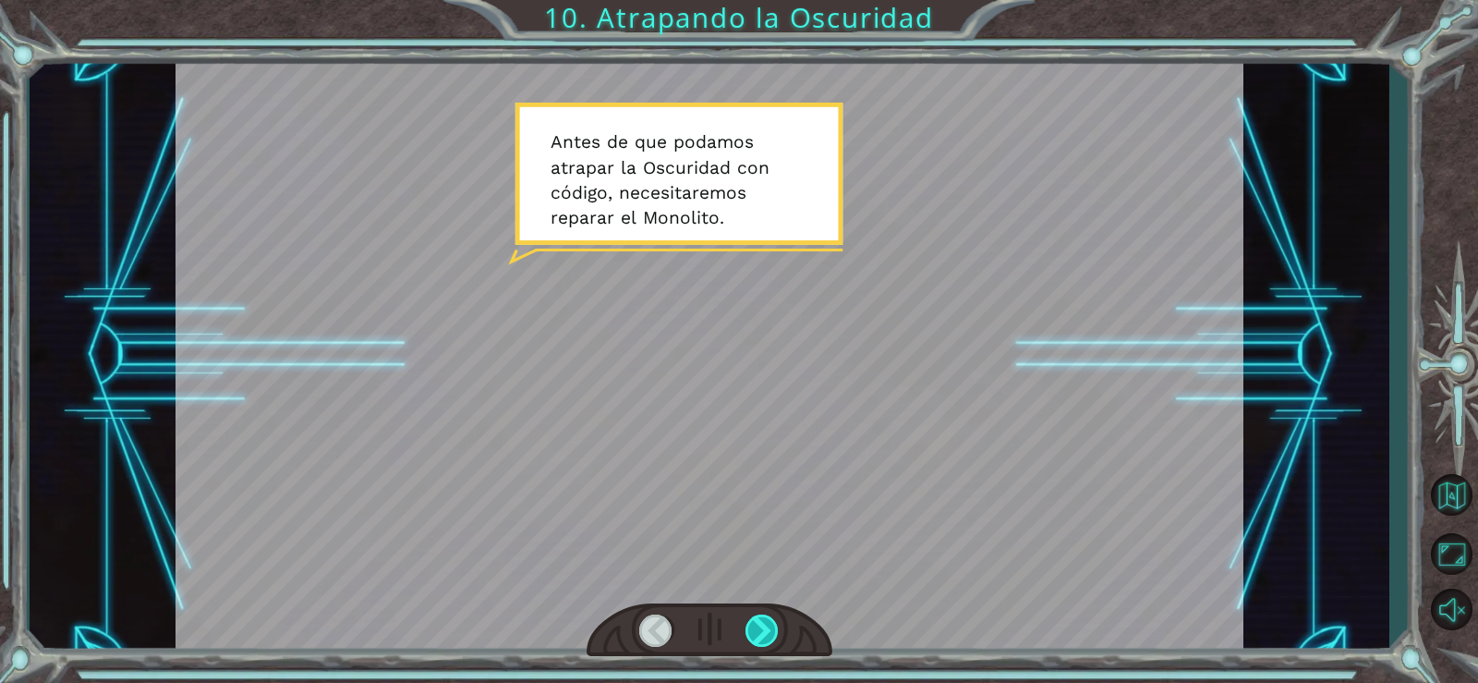
click at [772, 621] on div at bounding box center [763, 630] width 34 height 32
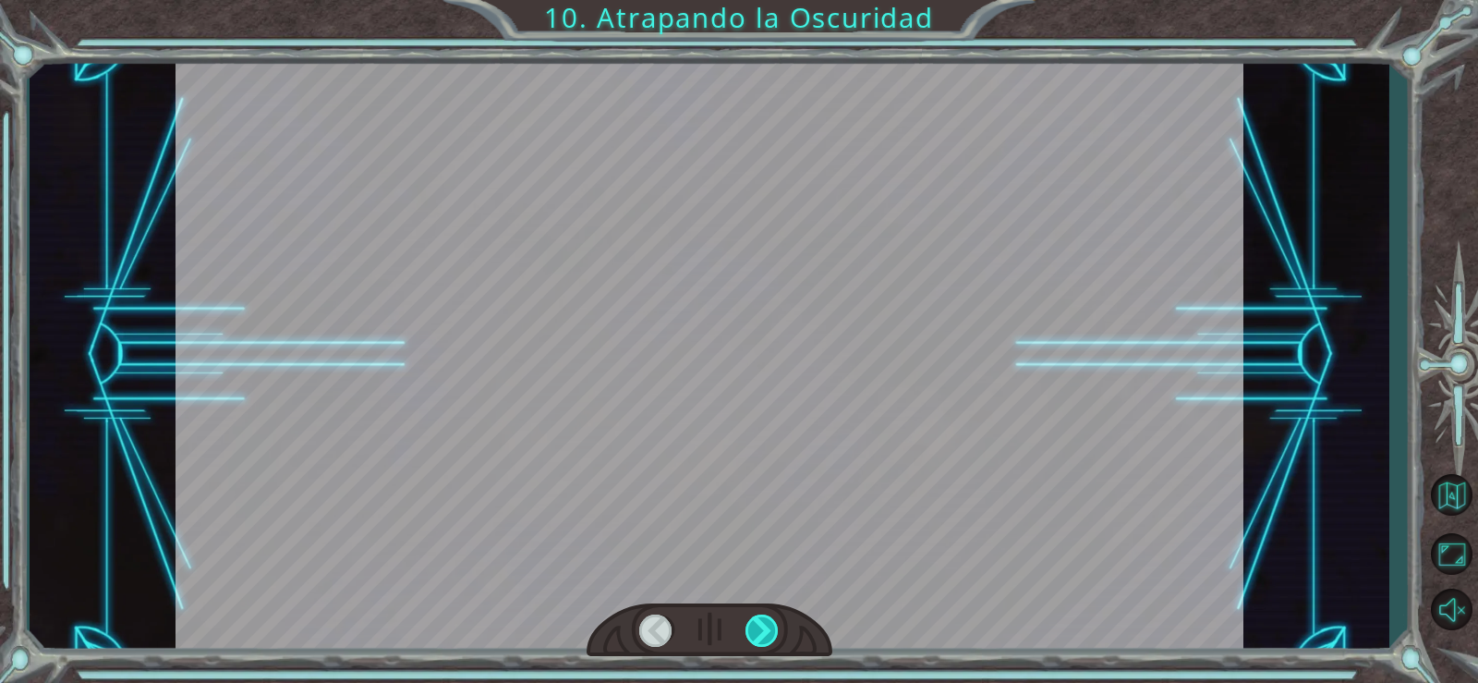
click at [772, 621] on div at bounding box center [763, 630] width 34 height 32
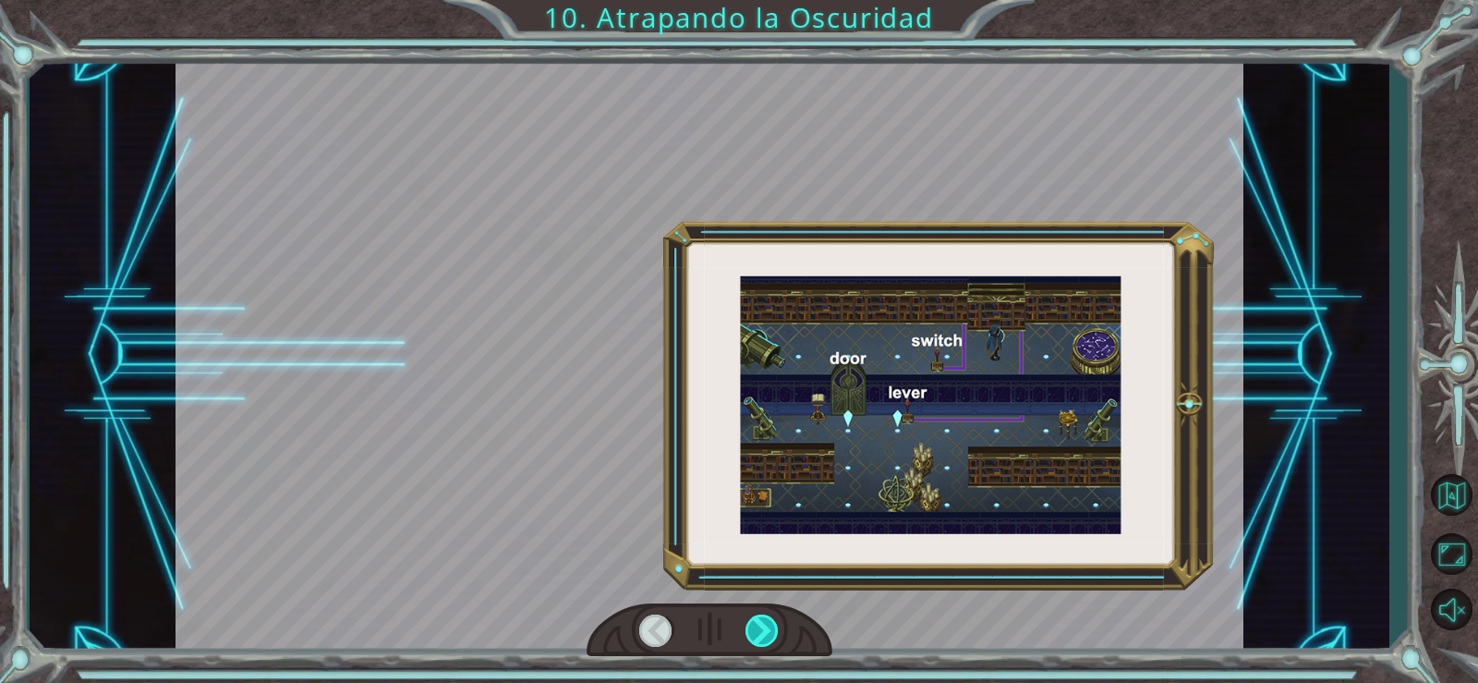
click at [772, 621] on div at bounding box center [763, 630] width 34 height 32
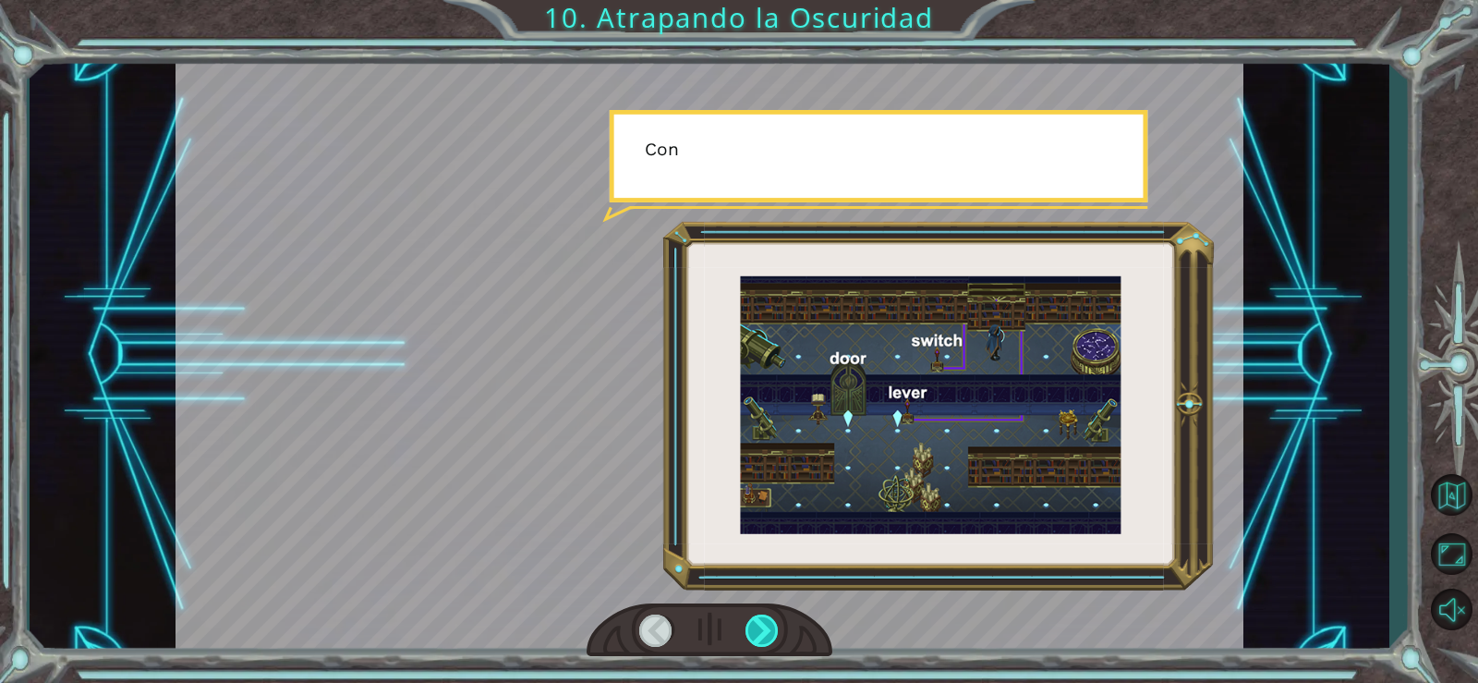
click at [772, 621] on div at bounding box center [763, 630] width 34 height 32
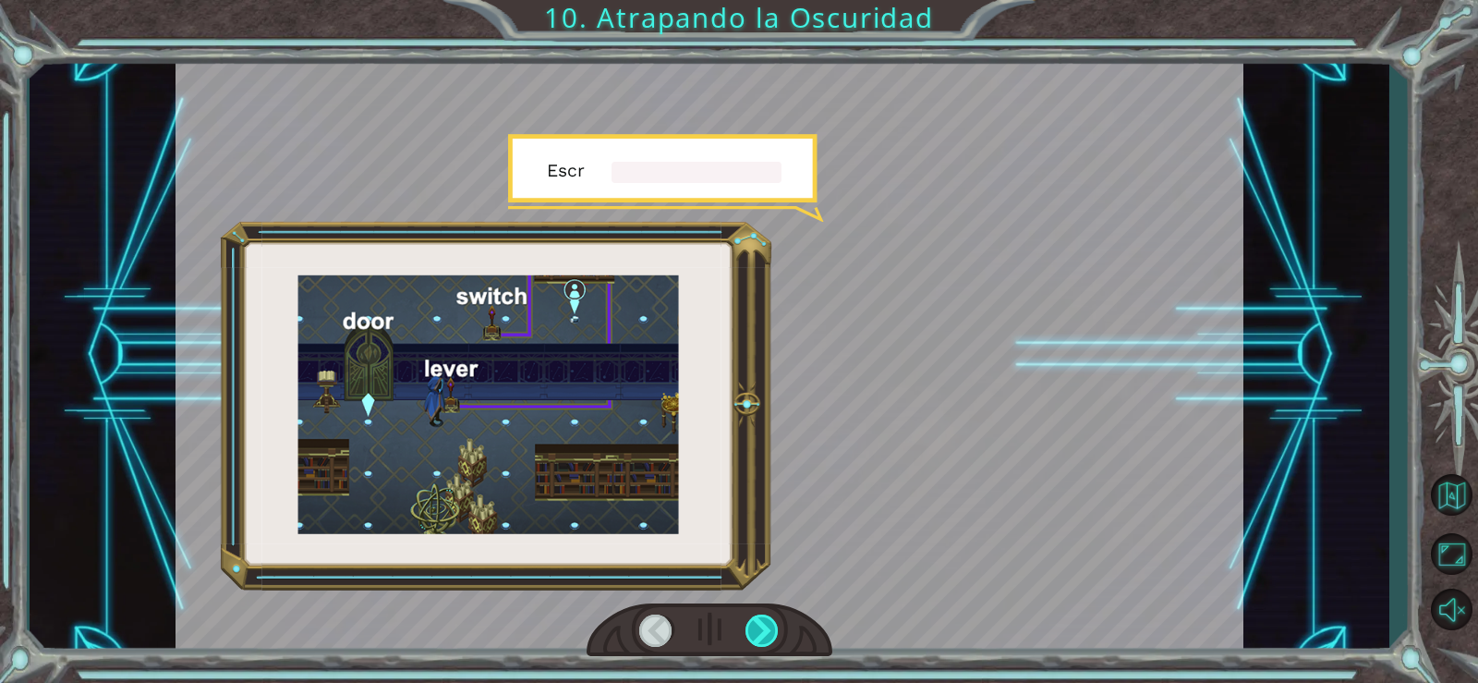
click at [772, 621] on div at bounding box center [763, 630] width 34 height 32
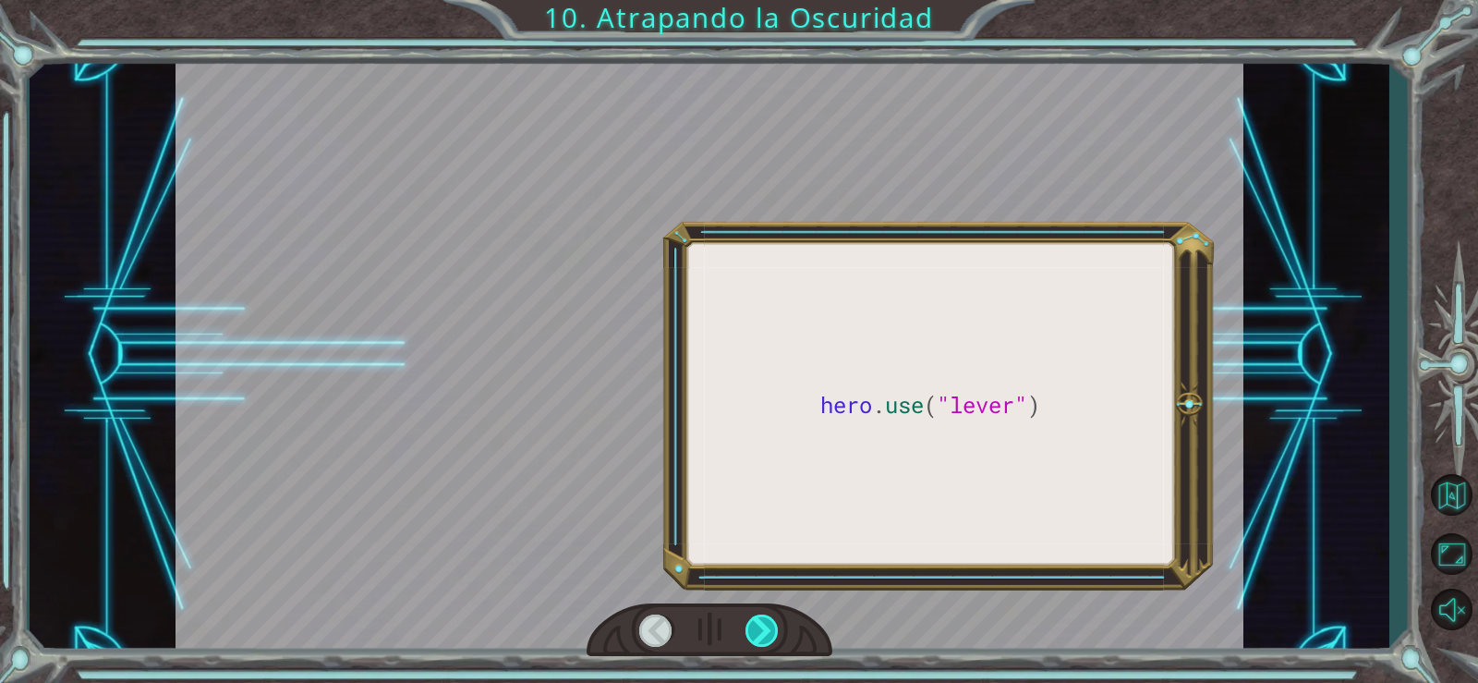
click at [772, 621] on div at bounding box center [763, 630] width 34 height 32
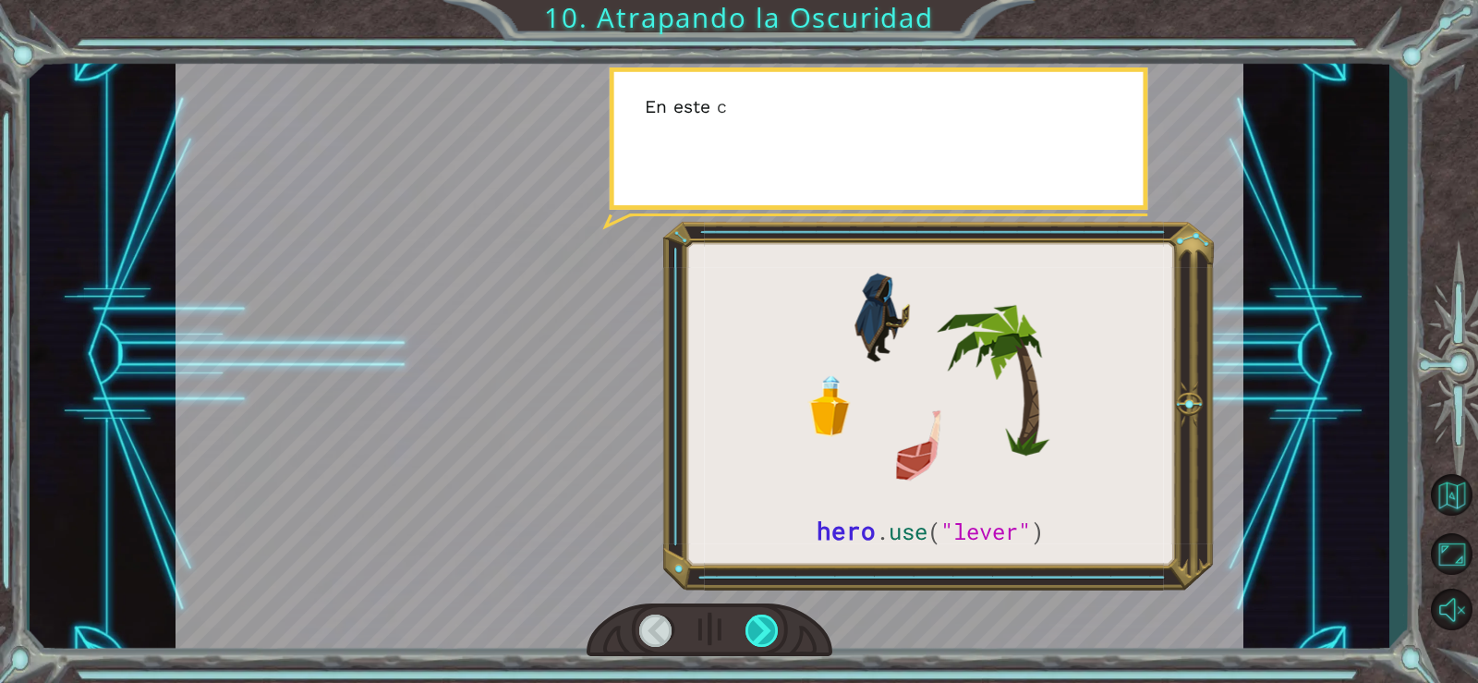
click at [772, 621] on div at bounding box center [763, 630] width 34 height 32
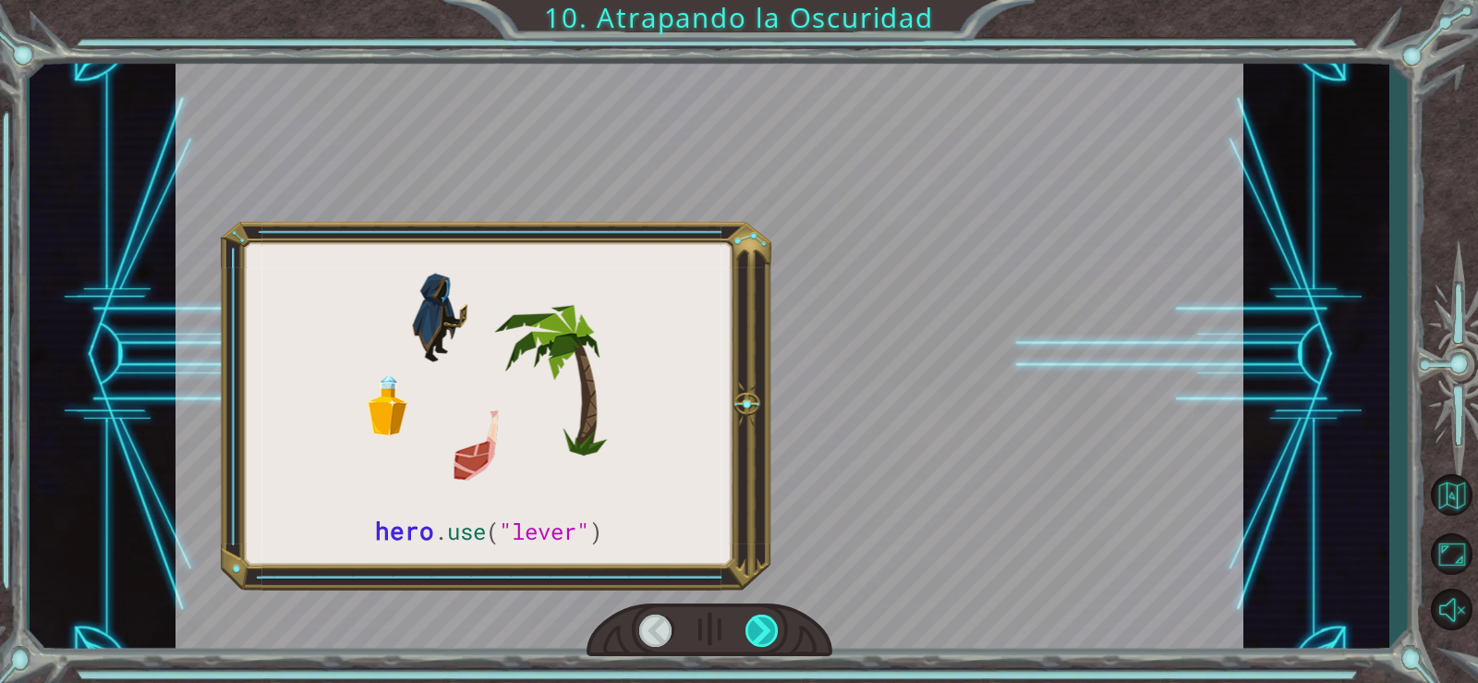
click at [772, 621] on div at bounding box center [763, 630] width 34 height 32
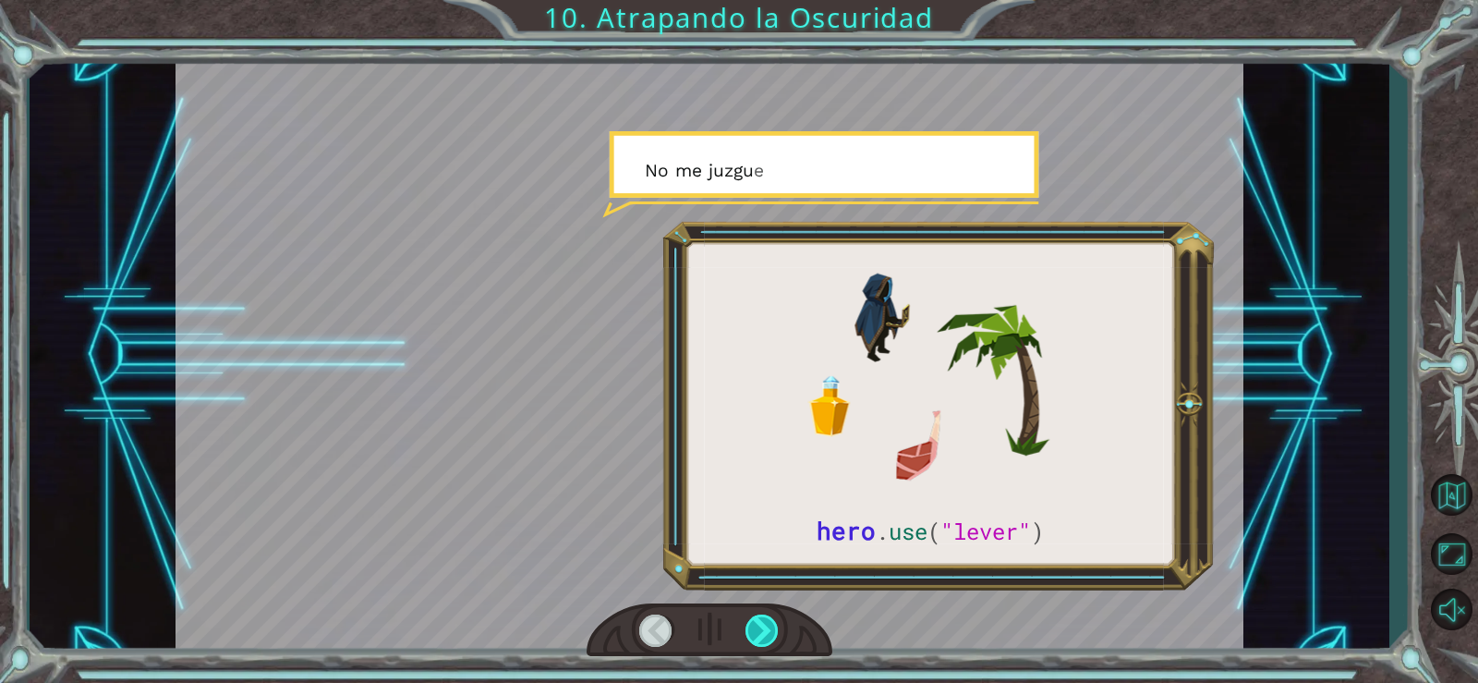
click at [772, 621] on div at bounding box center [763, 630] width 34 height 32
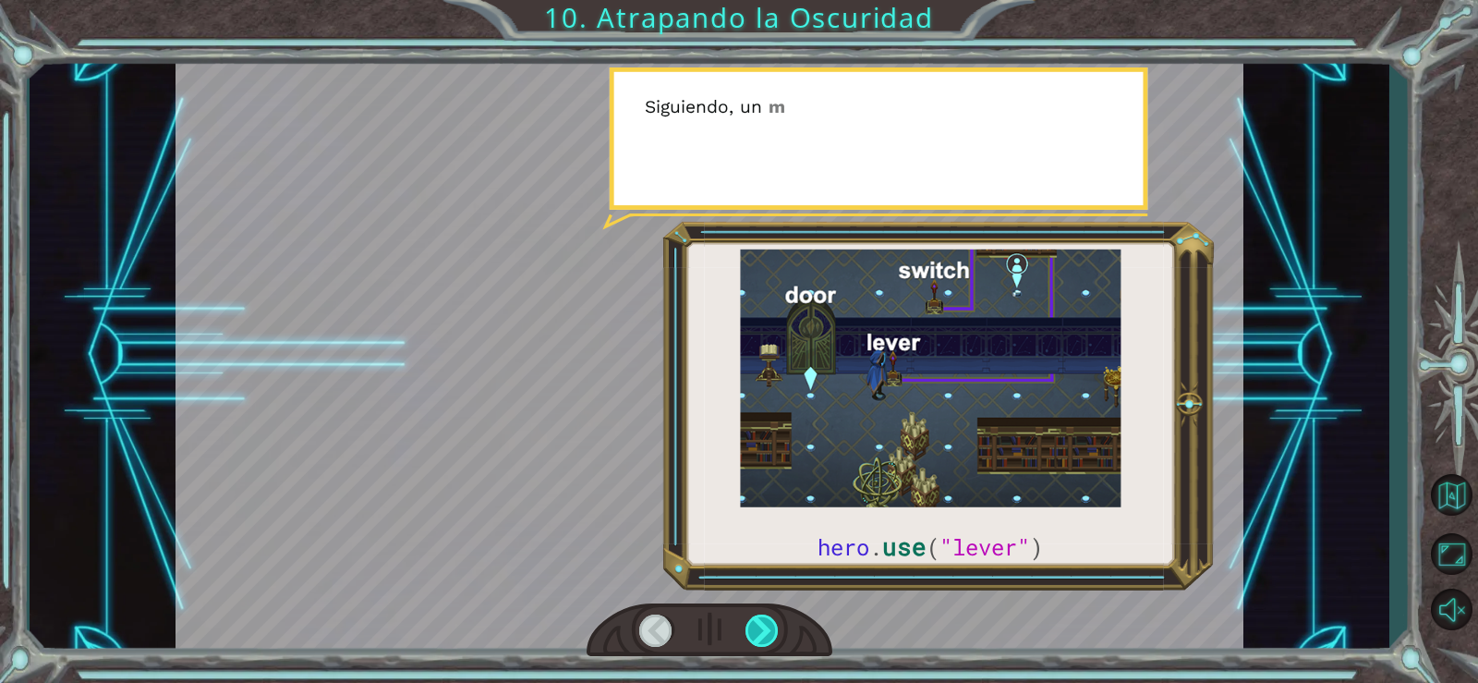
click at [772, 621] on div at bounding box center [763, 630] width 34 height 32
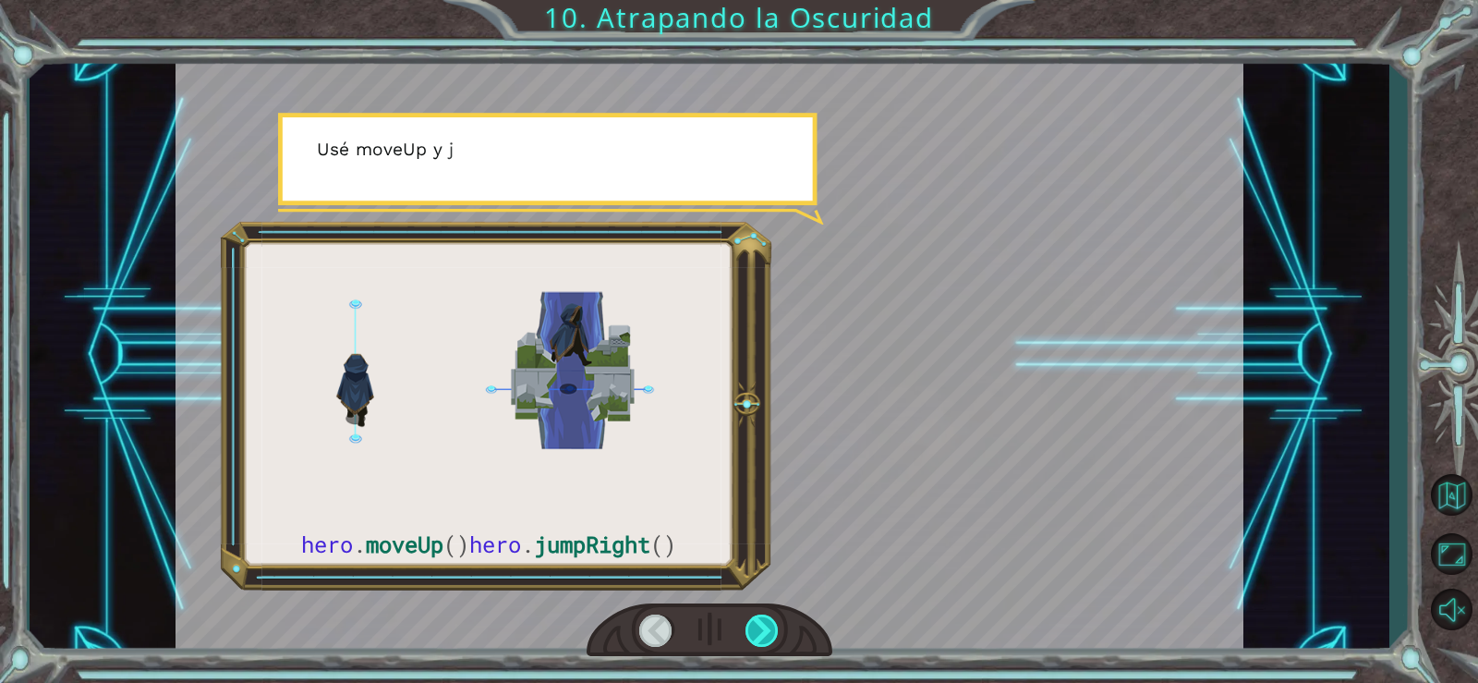
click at [772, 621] on div at bounding box center [763, 630] width 34 height 32
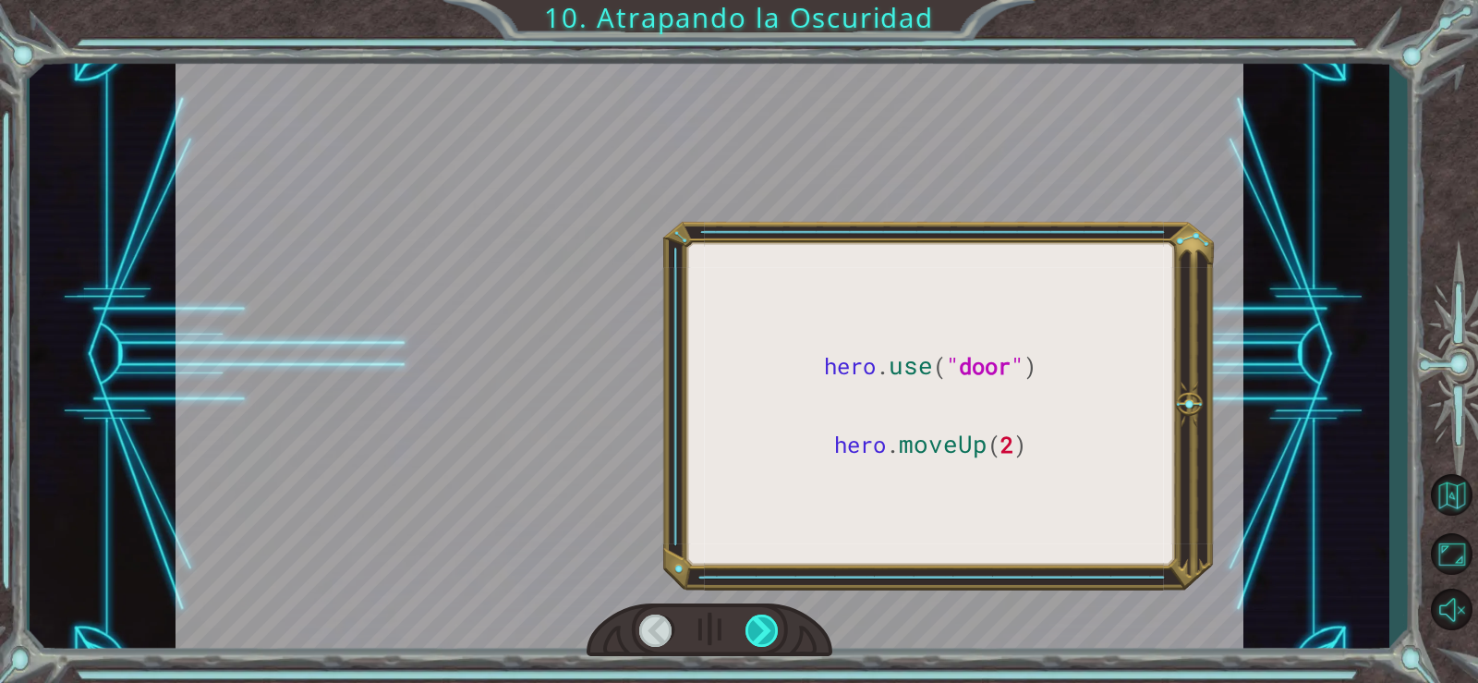
click at [772, 621] on div at bounding box center [763, 630] width 34 height 32
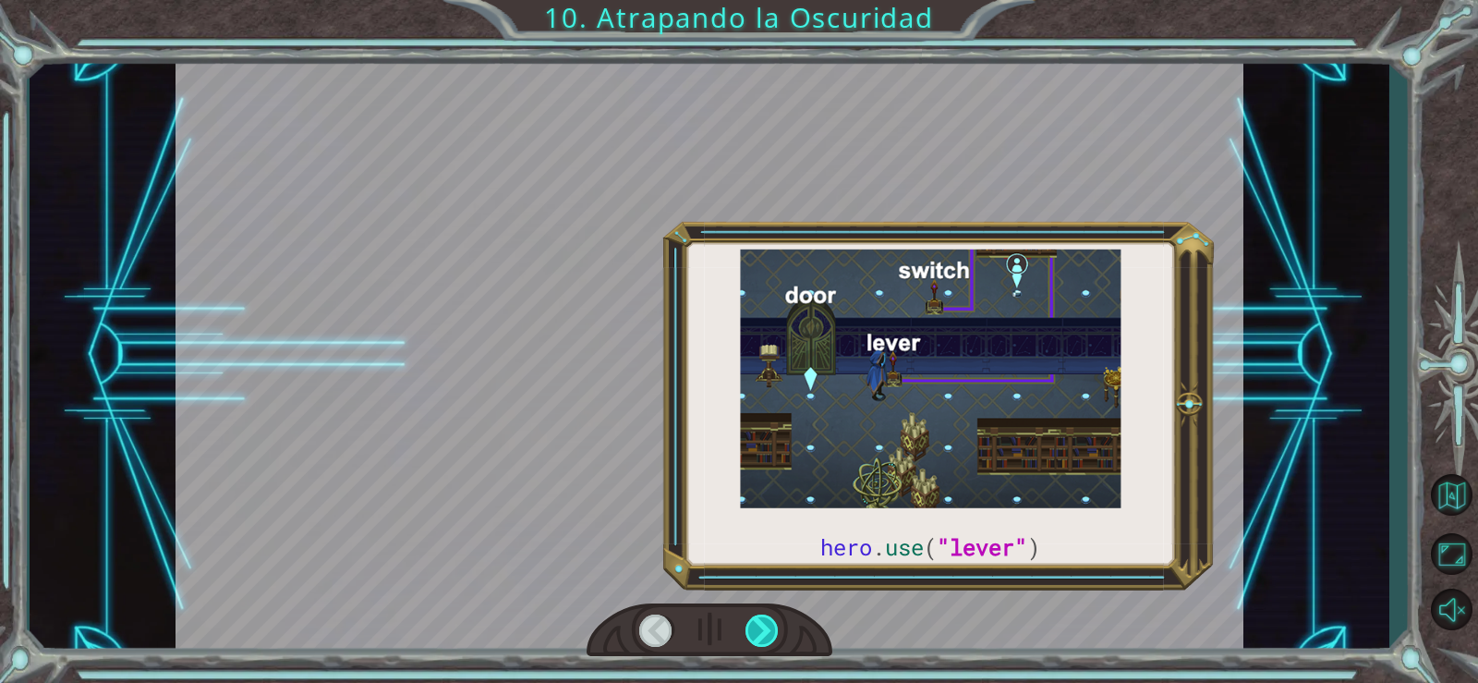
click at [772, 621] on div at bounding box center [763, 630] width 34 height 32
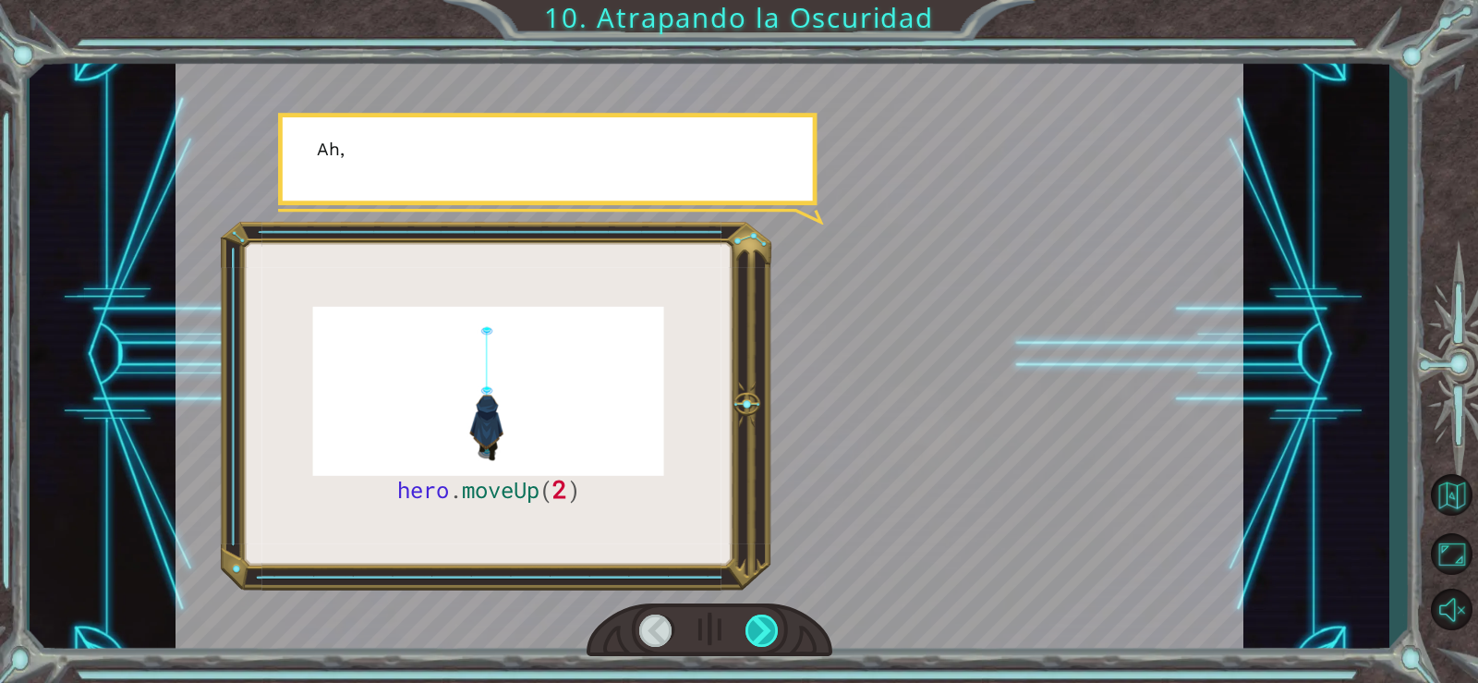
click at [772, 621] on div at bounding box center [763, 630] width 34 height 32
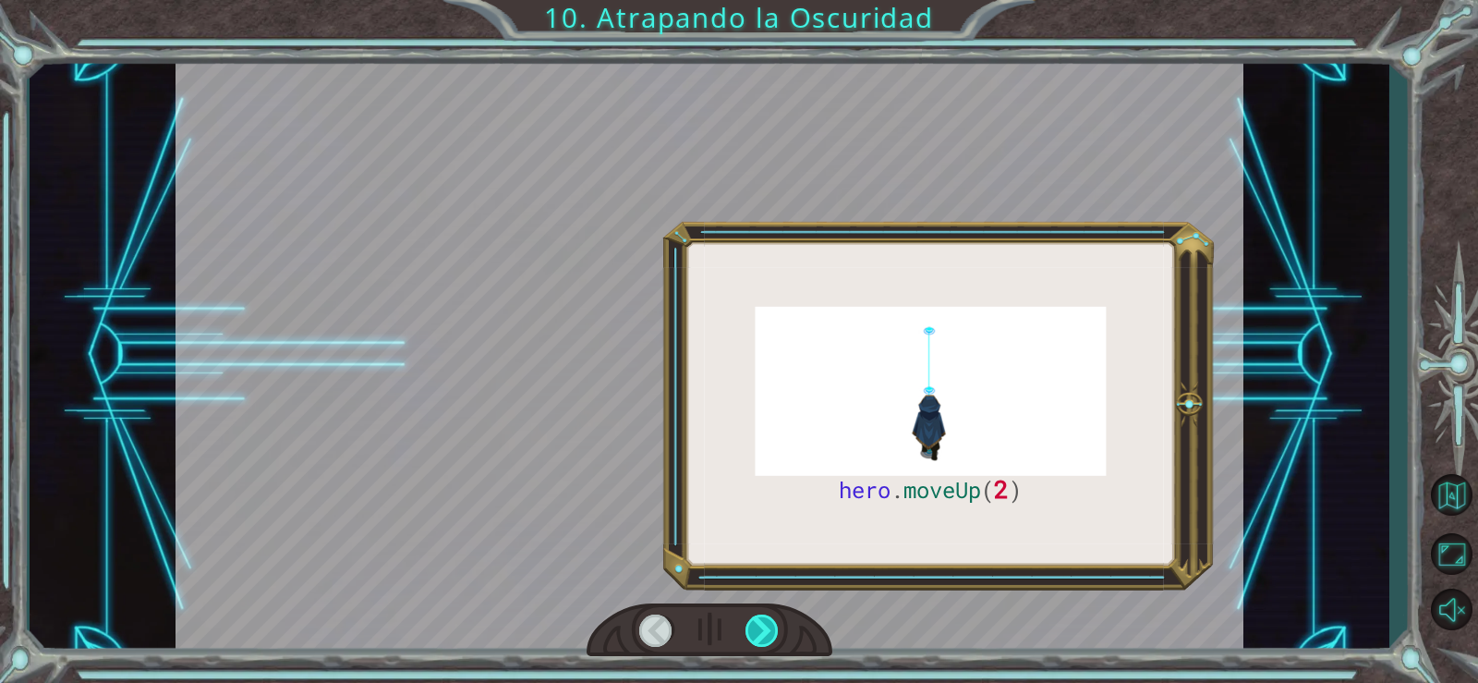
click at [772, 621] on div at bounding box center [763, 630] width 34 height 32
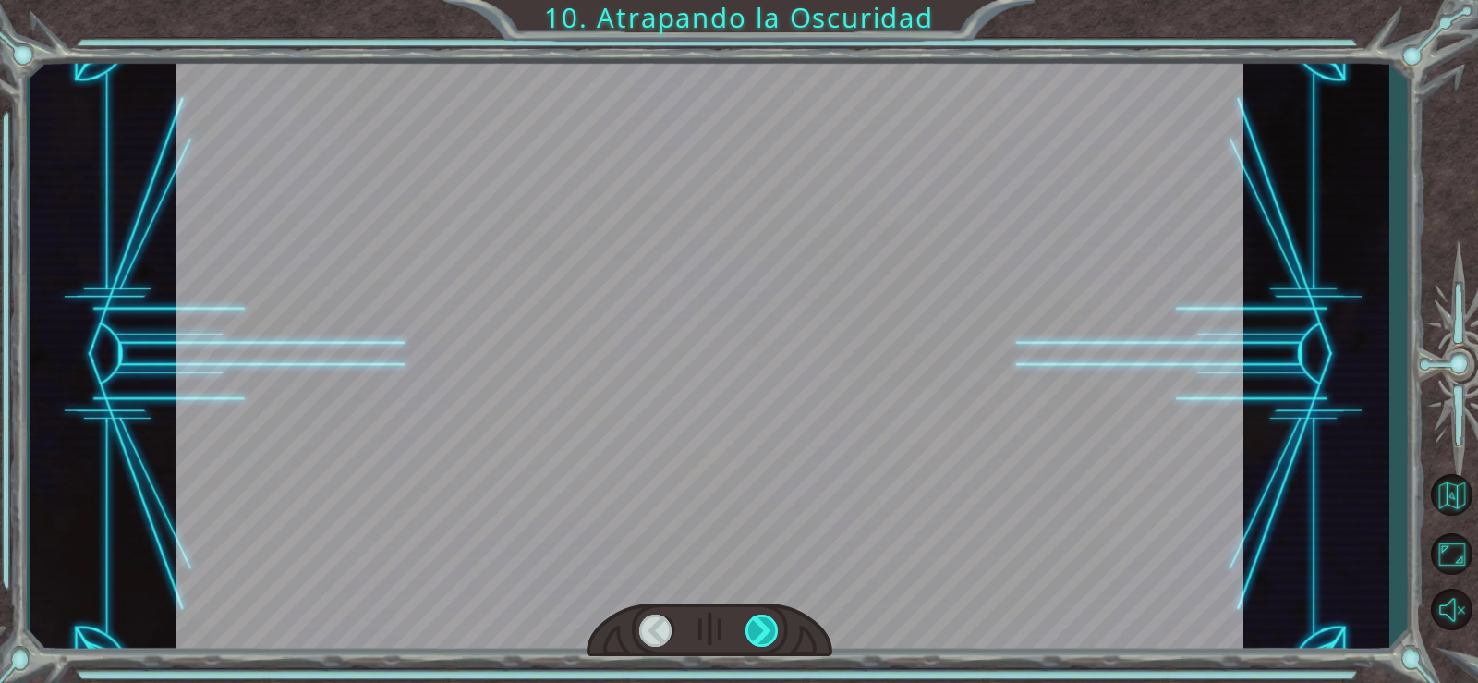
click at [772, 621] on div at bounding box center [763, 630] width 34 height 32
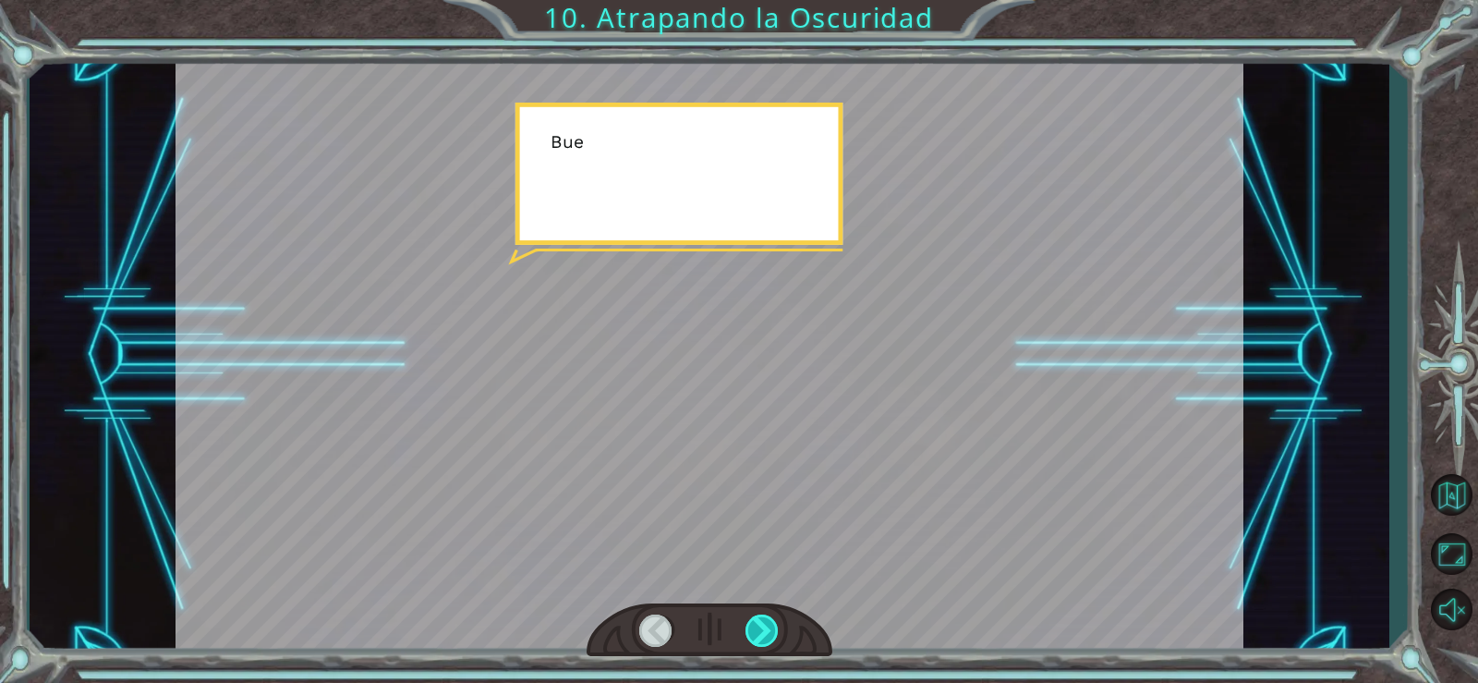
click at [772, 621] on div at bounding box center [763, 630] width 34 height 32
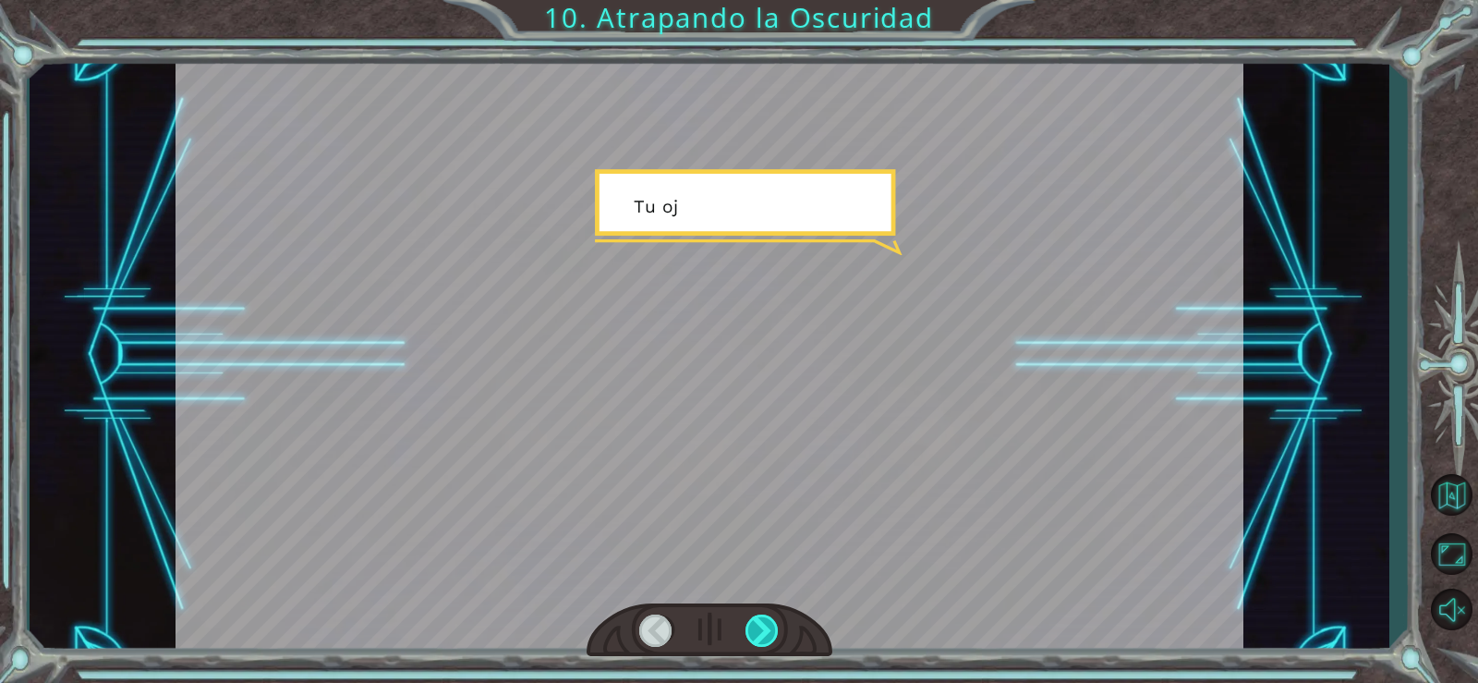
click at [772, 621] on div at bounding box center [763, 630] width 34 height 32
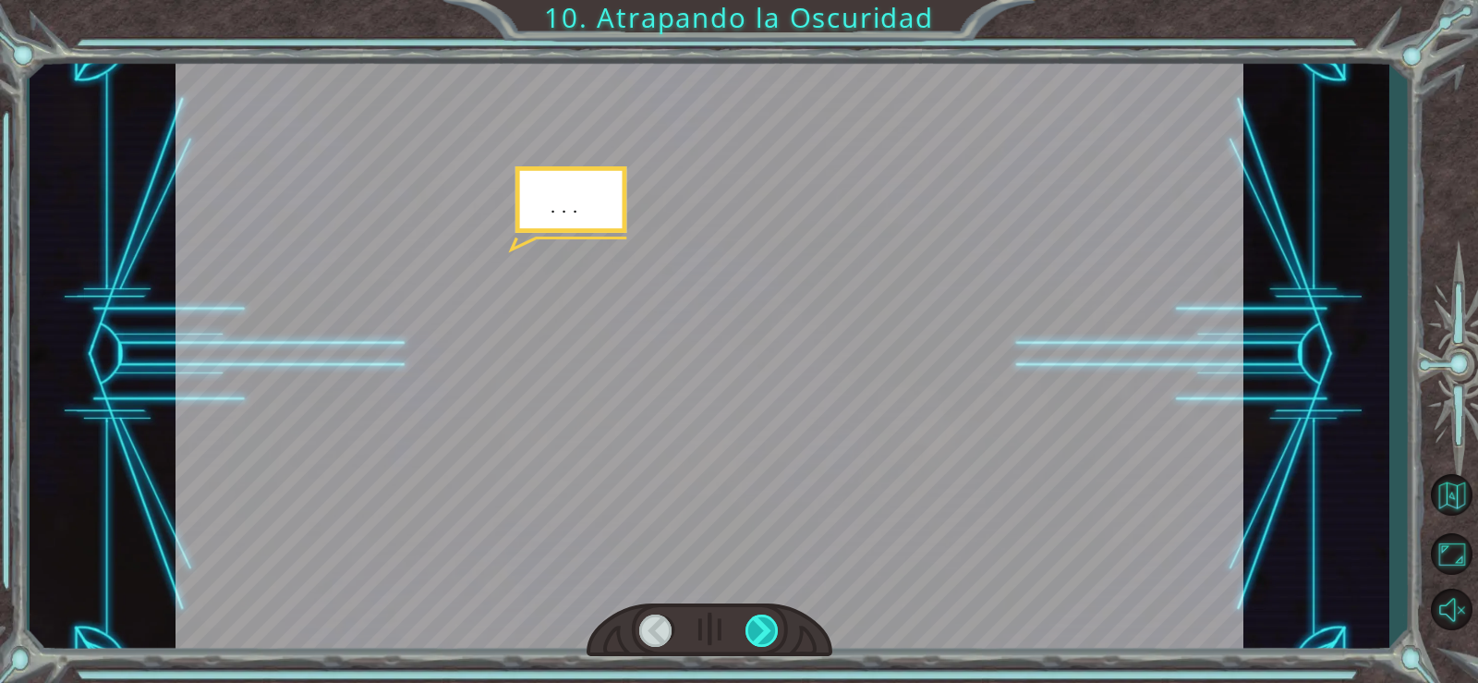
click at [772, 621] on div at bounding box center [763, 630] width 34 height 32
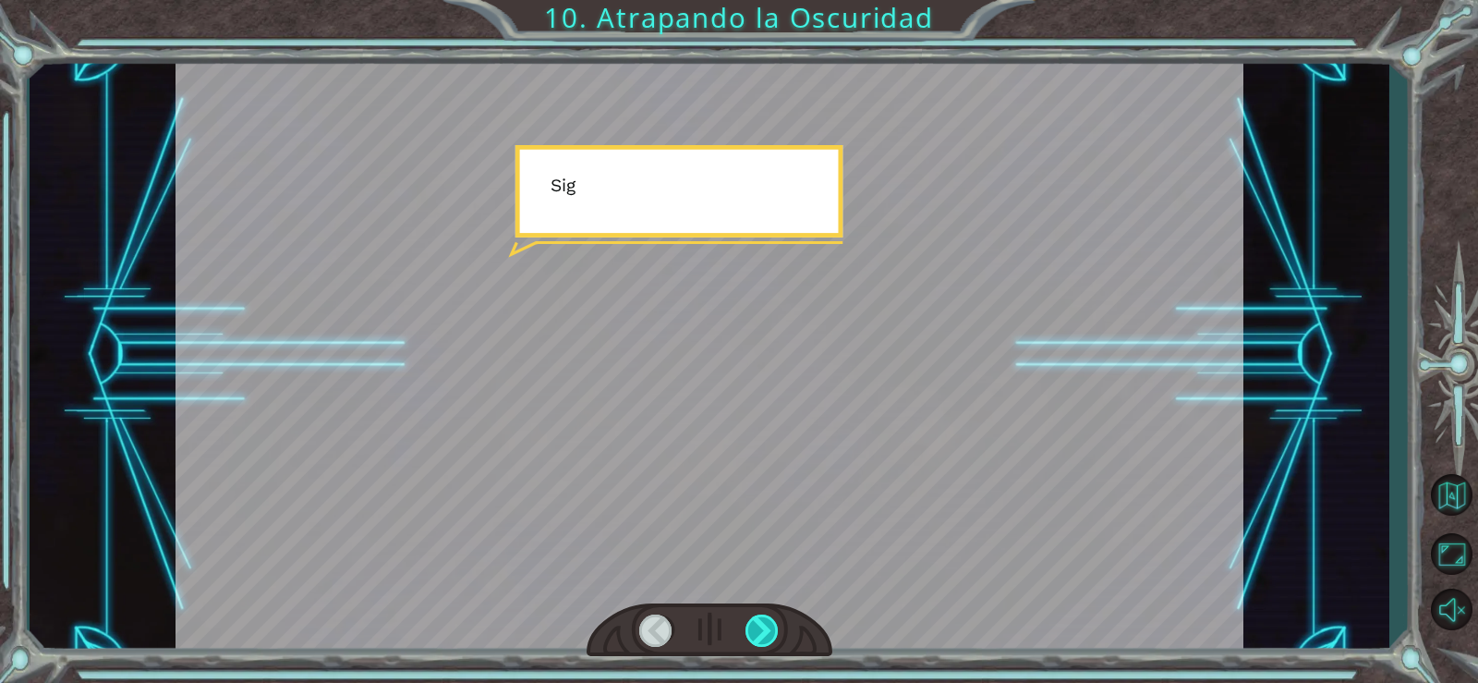
click at [772, 621] on div at bounding box center [763, 630] width 34 height 32
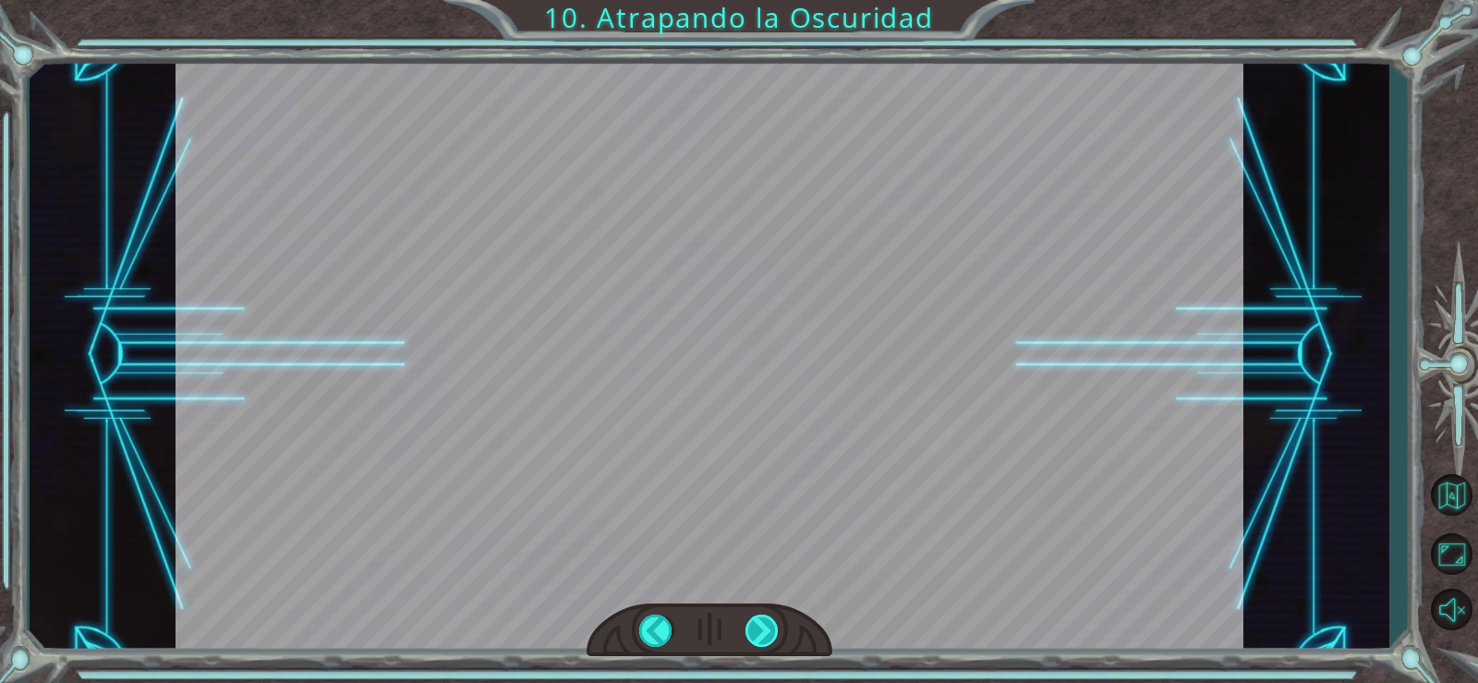
click at [772, 621] on div at bounding box center [763, 630] width 34 height 32
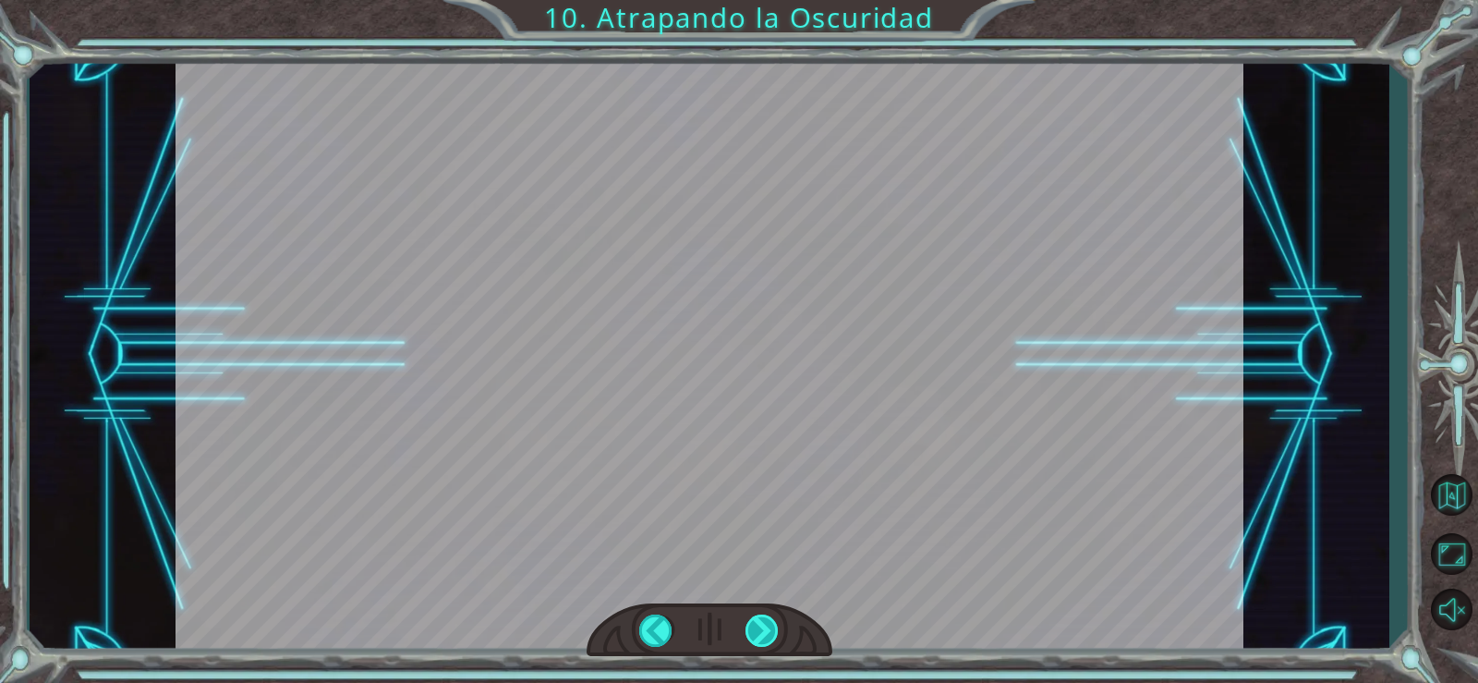
click at [772, 621] on div at bounding box center [763, 630] width 34 height 32
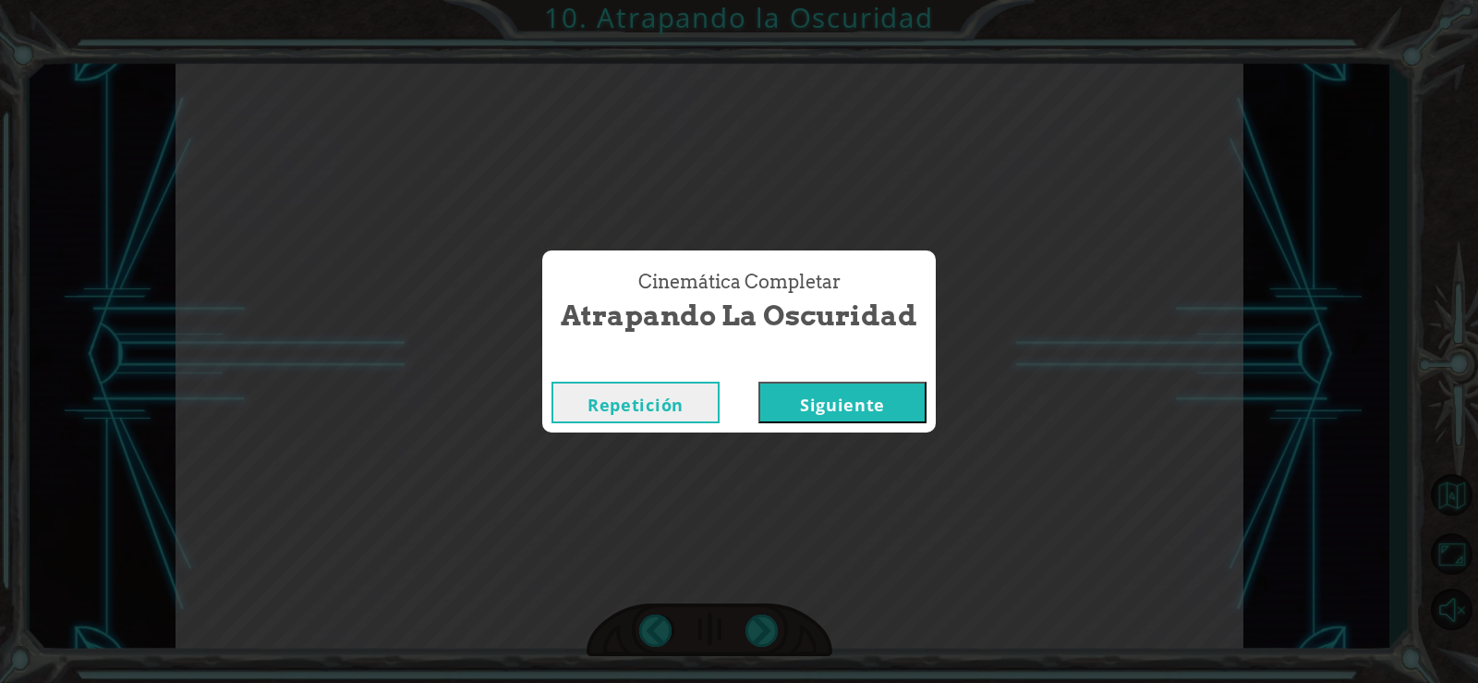
click at [825, 393] on button "Siguiente" at bounding box center [843, 403] width 168 height 42
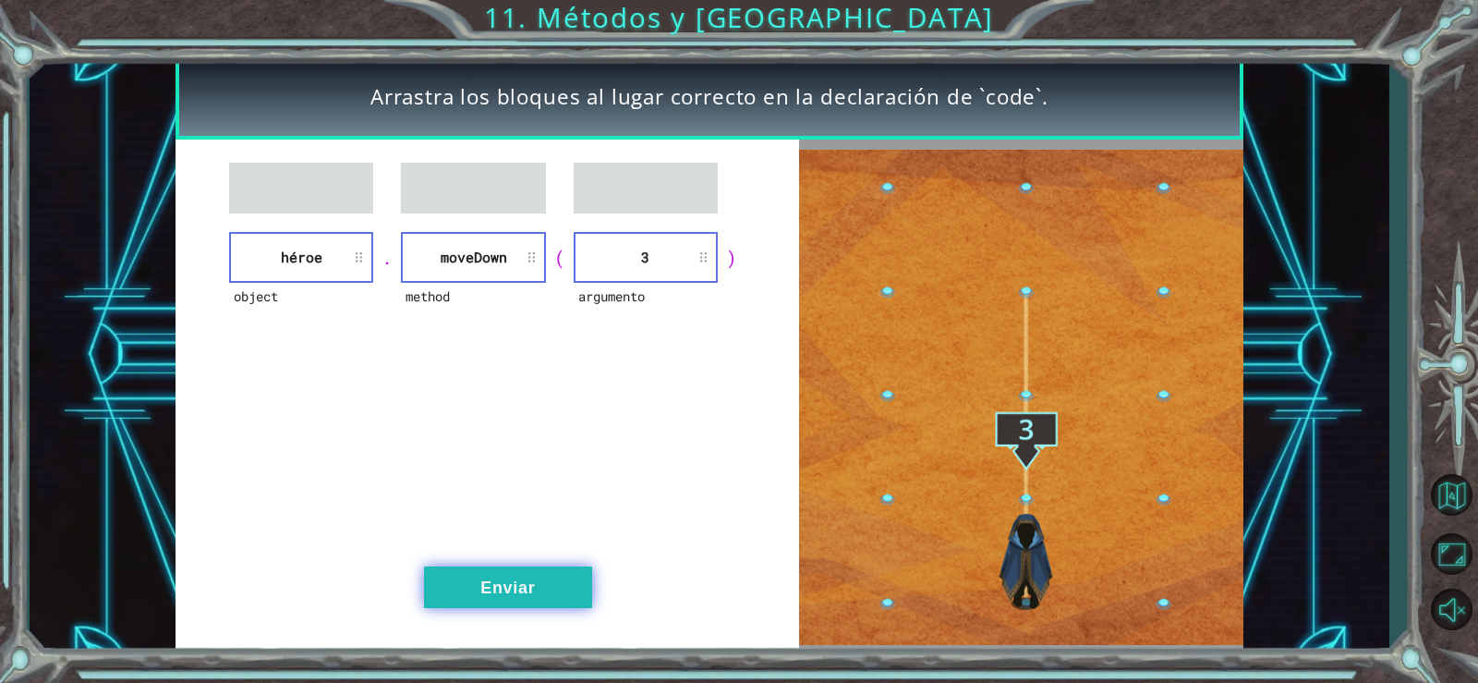
click at [527, 588] on button "Enviar" at bounding box center [508, 587] width 168 height 42
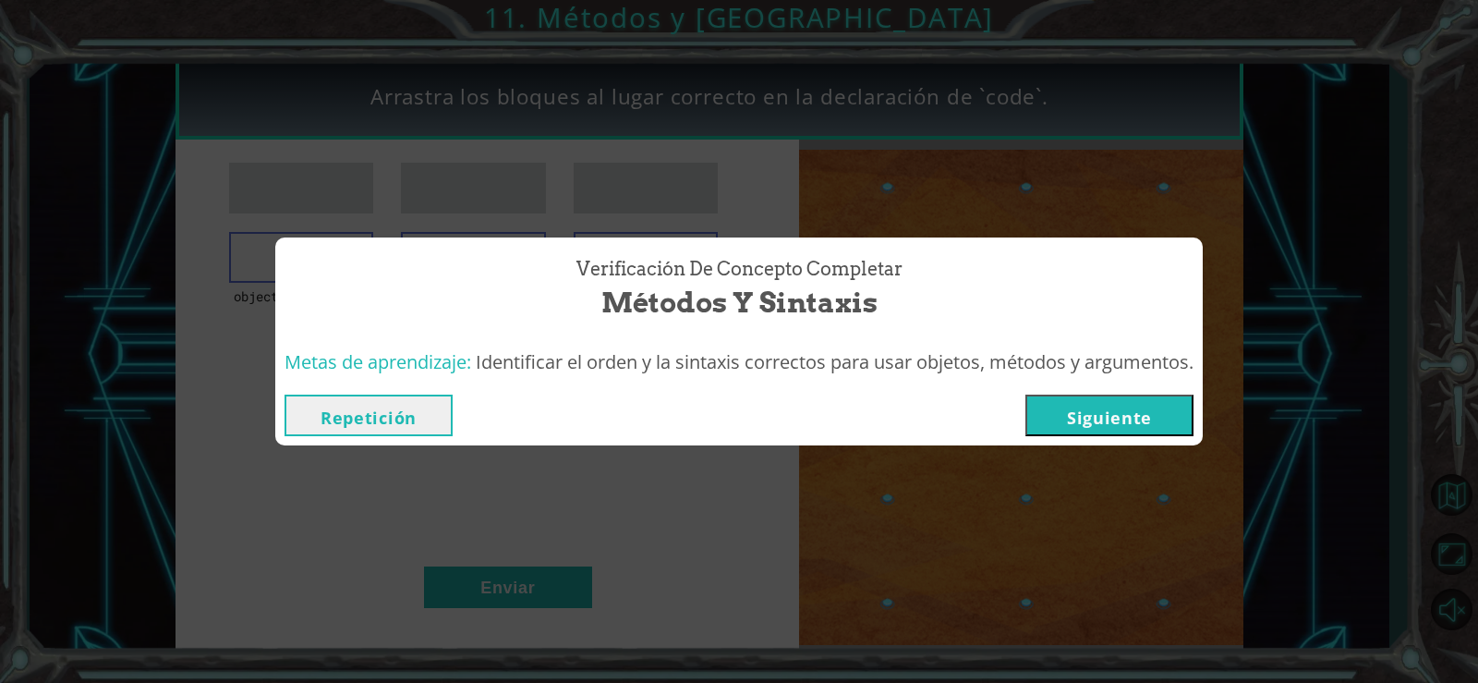
click at [1161, 411] on button "Siguiente" at bounding box center [1110, 416] width 168 height 42
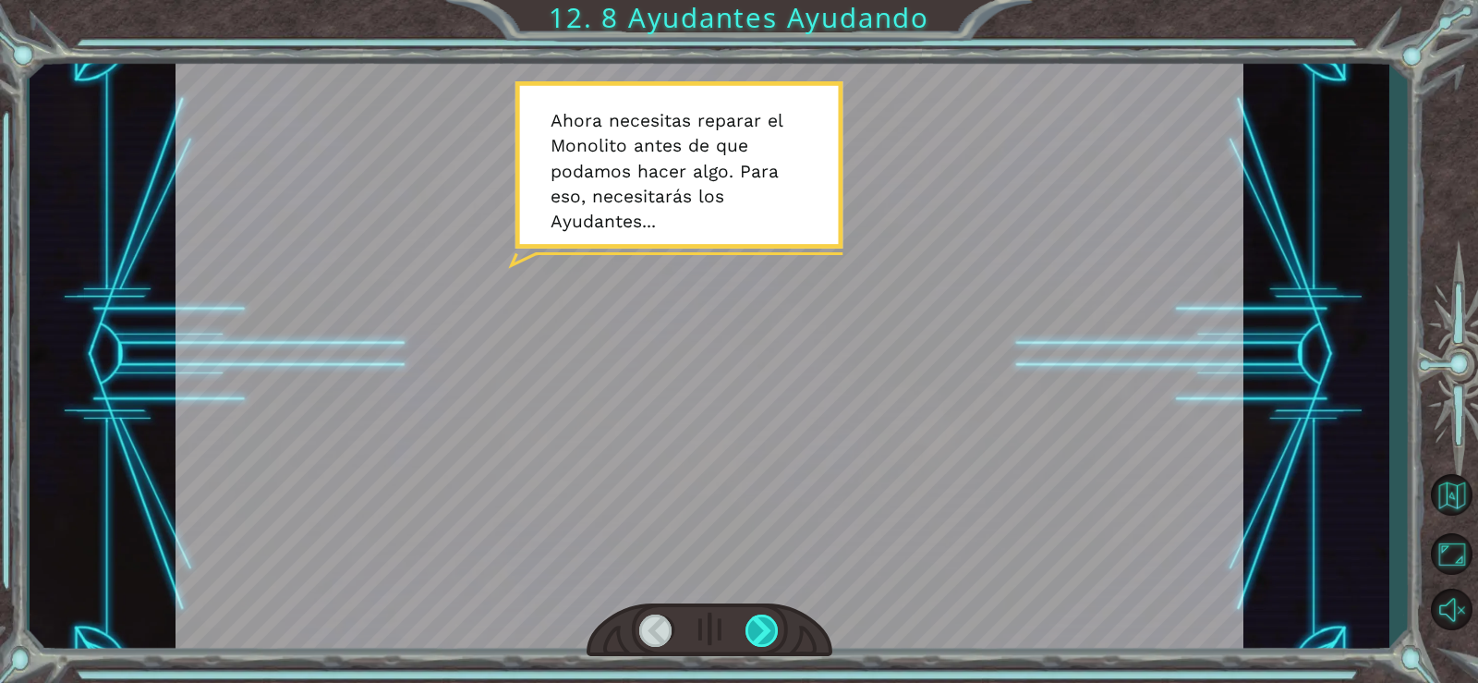
click at [757, 624] on div at bounding box center [763, 630] width 34 height 32
click at [756, 624] on div at bounding box center [763, 630] width 34 height 32
click at [757, 620] on div at bounding box center [763, 630] width 34 height 32
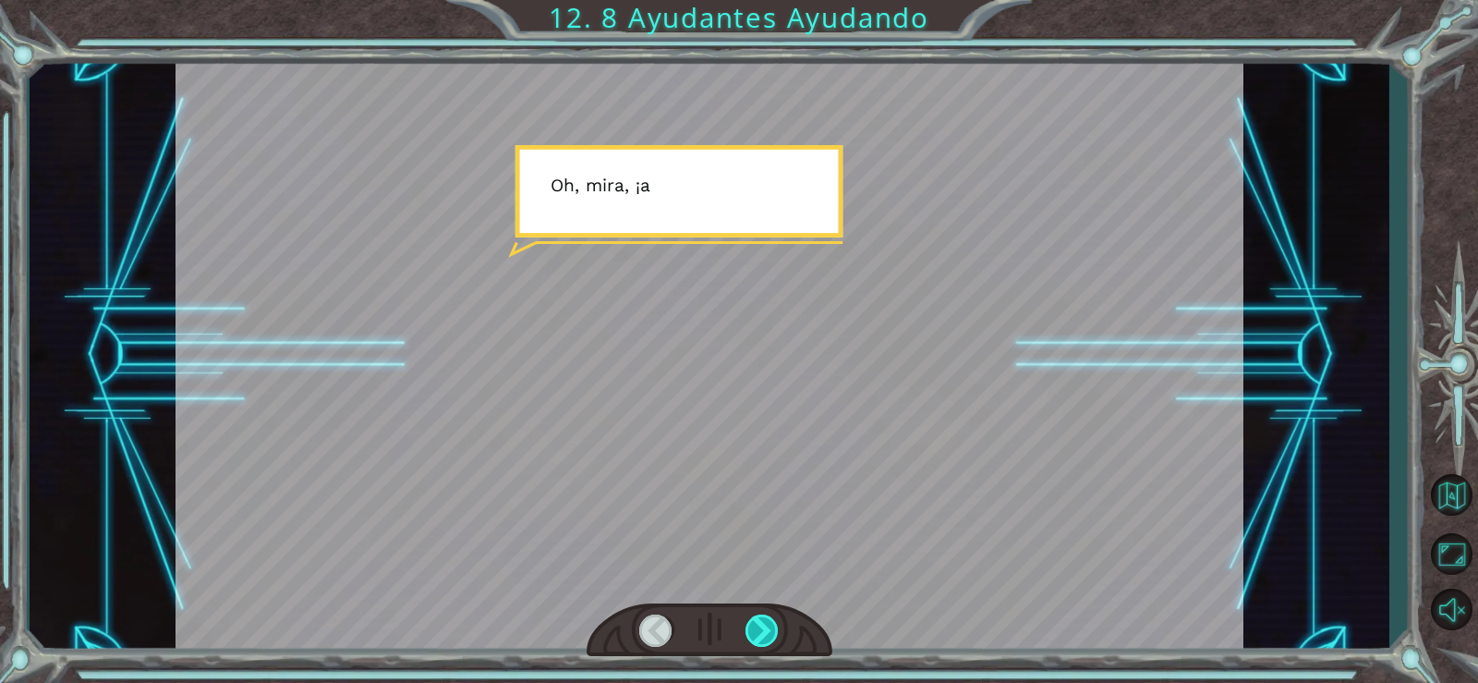
click at [756, 623] on div at bounding box center [763, 630] width 34 height 32
click at [755, 622] on div at bounding box center [763, 630] width 34 height 32
click at [752, 621] on div at bounding box center [763, 630] width 34 height 32
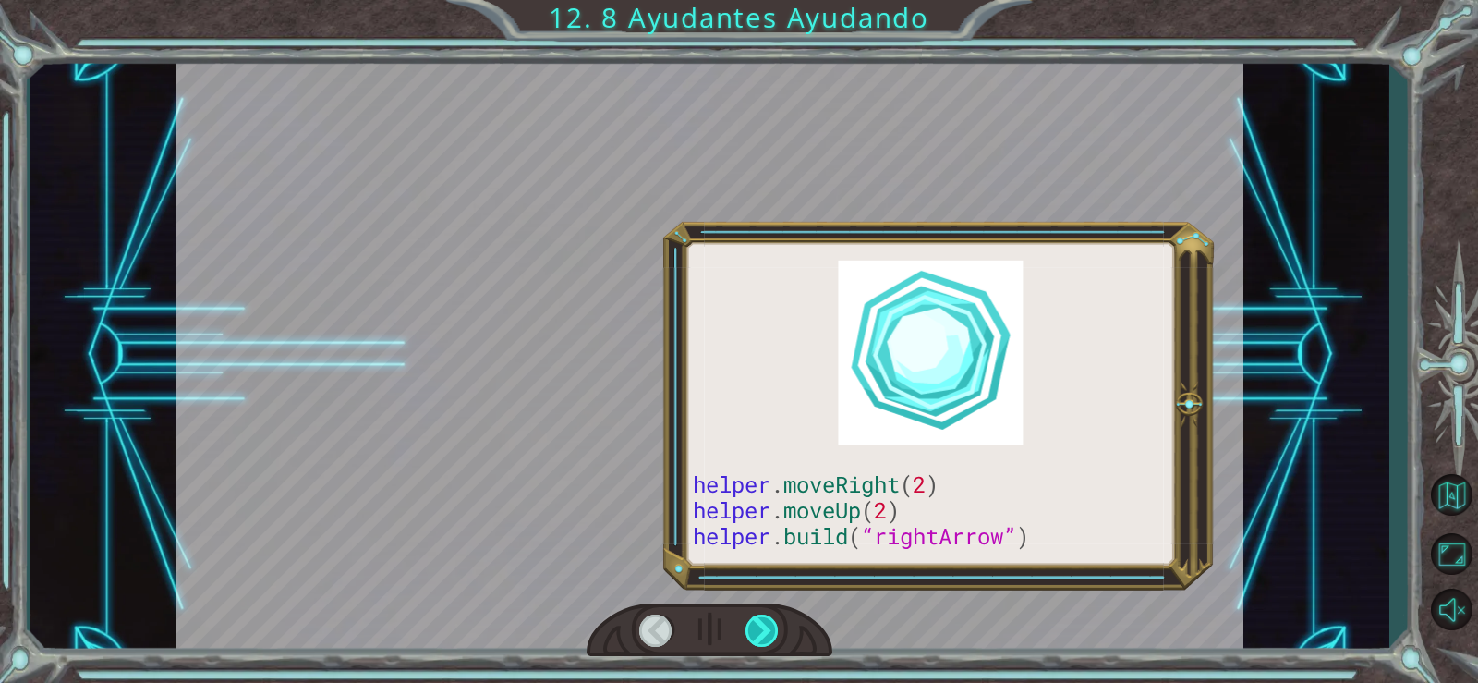
click at [748, 623] on div at bounding box center [763, 630] width 34 height 32
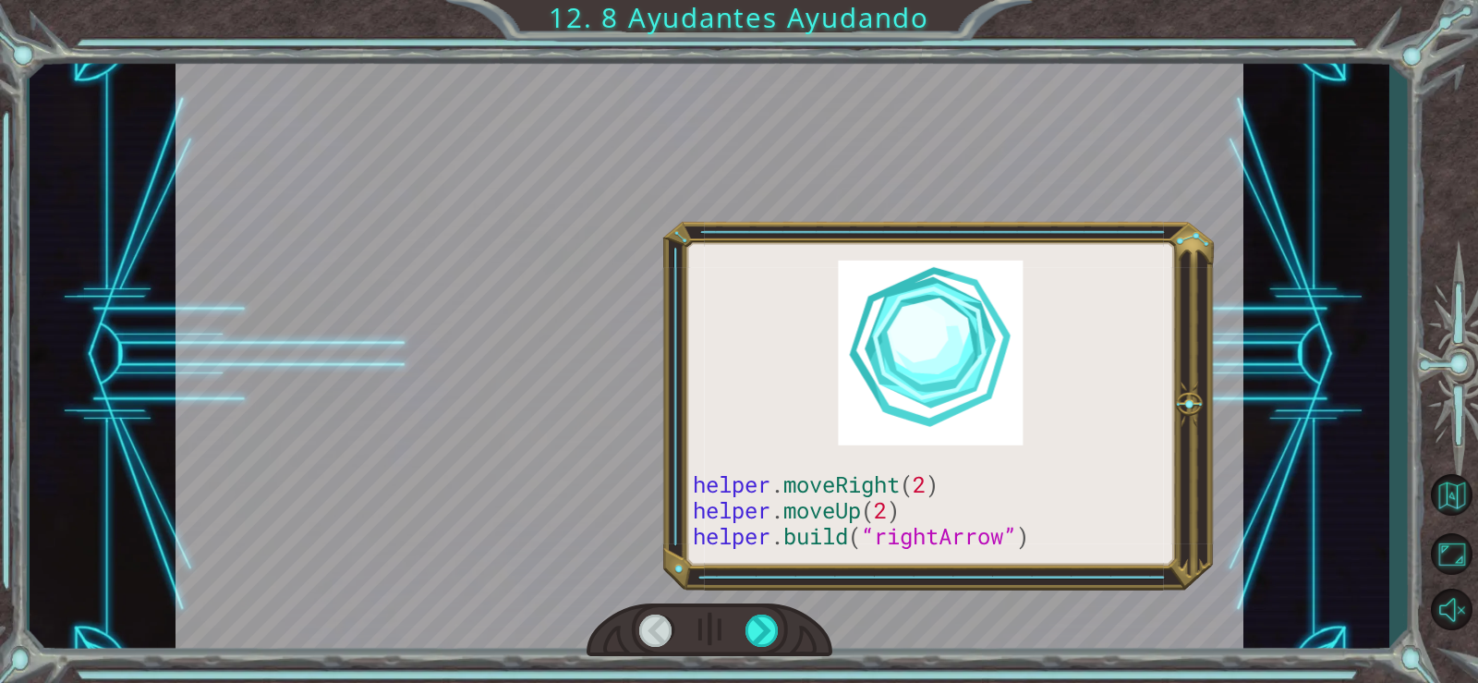
drag, startPoint x: 747, startPoint y: 623, endPoint x: 717, endPoint y: 639, distance: 33.9
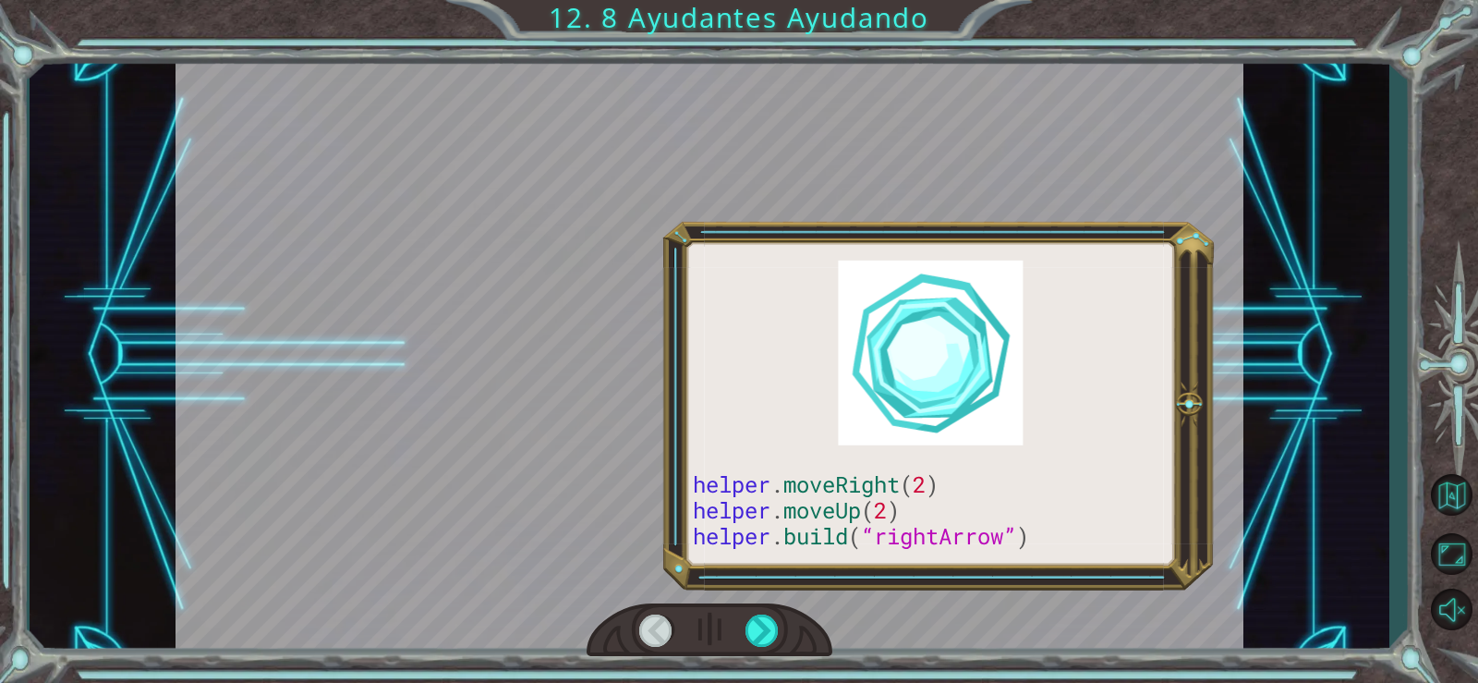
click at [746, 623] on div at bounding box center [763, 630] width 34 height 32
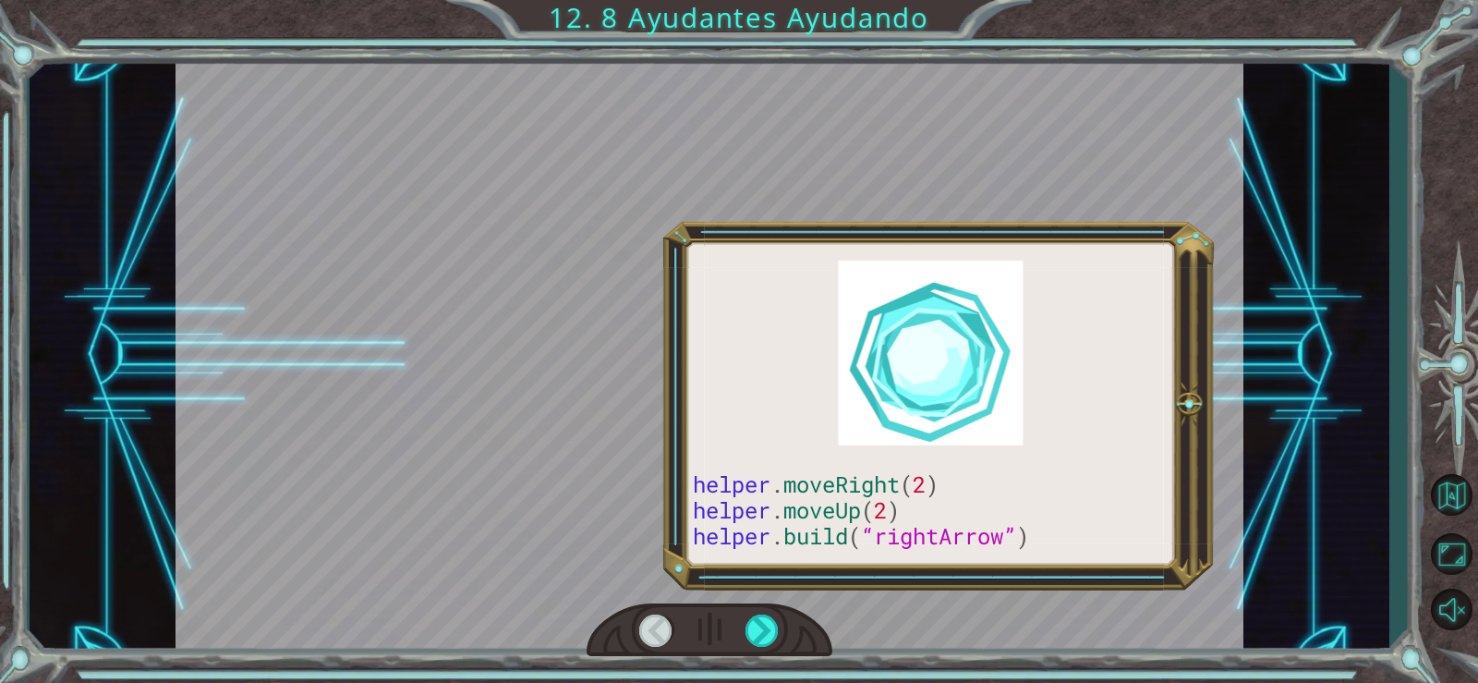
click at [717, 639] on div at bounding box center [710, 630] width 246 height 55
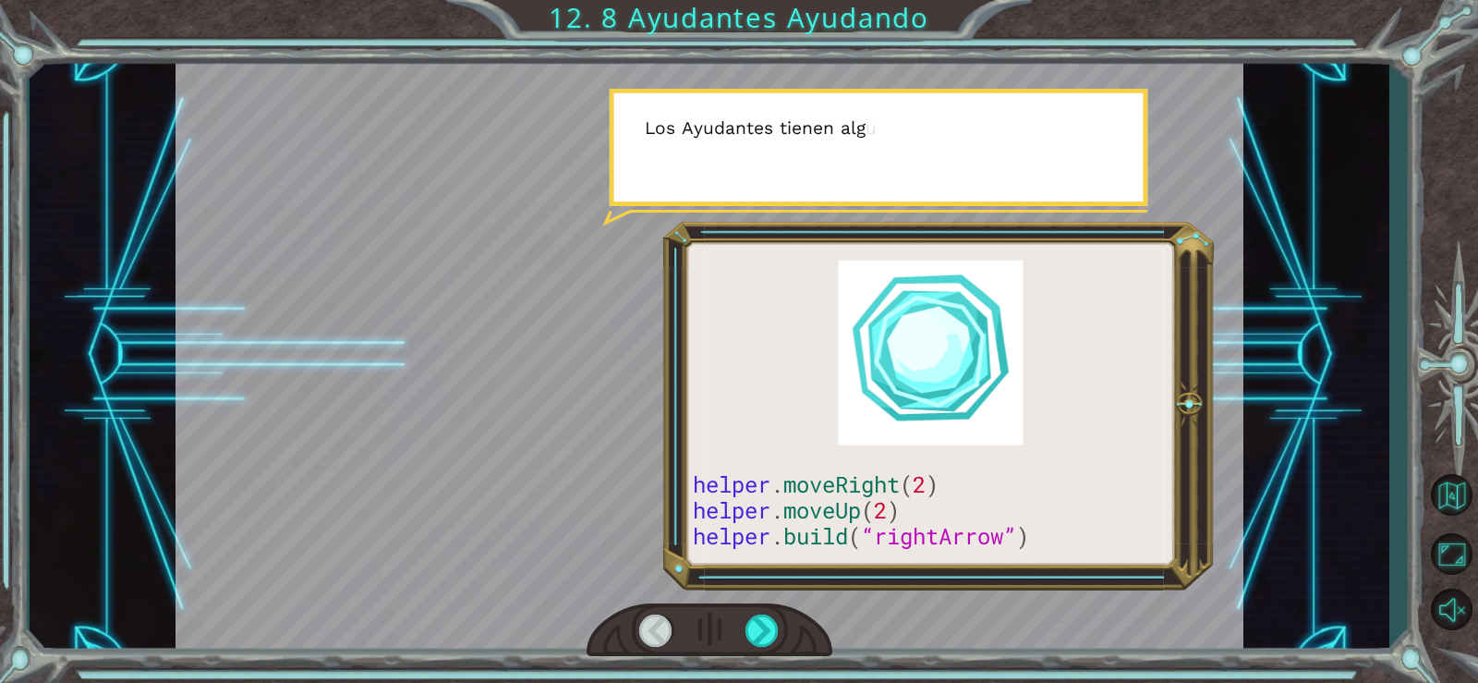
click at [717, 639] on div at bounding box center [710, 630] width 246 height 55
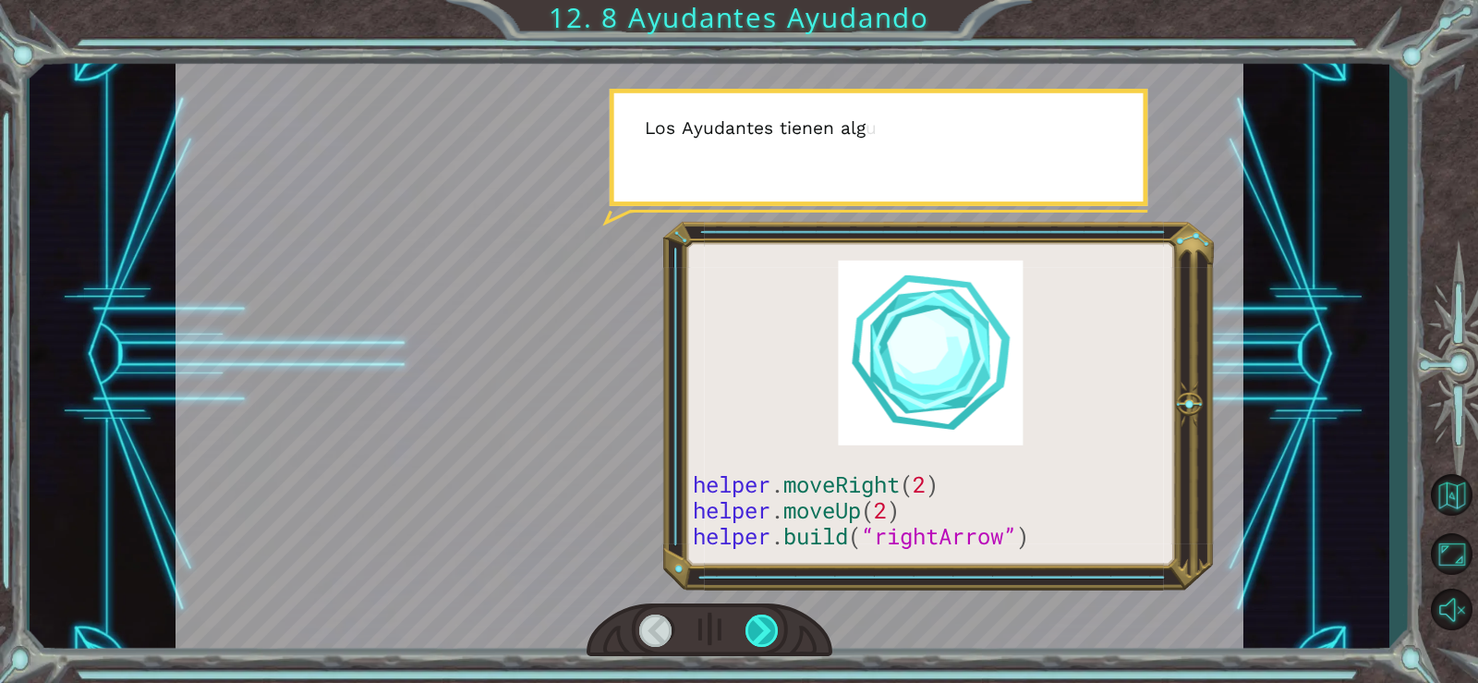
click at [722, 633] on div at bounding box center [710, 630] width 246 height 55
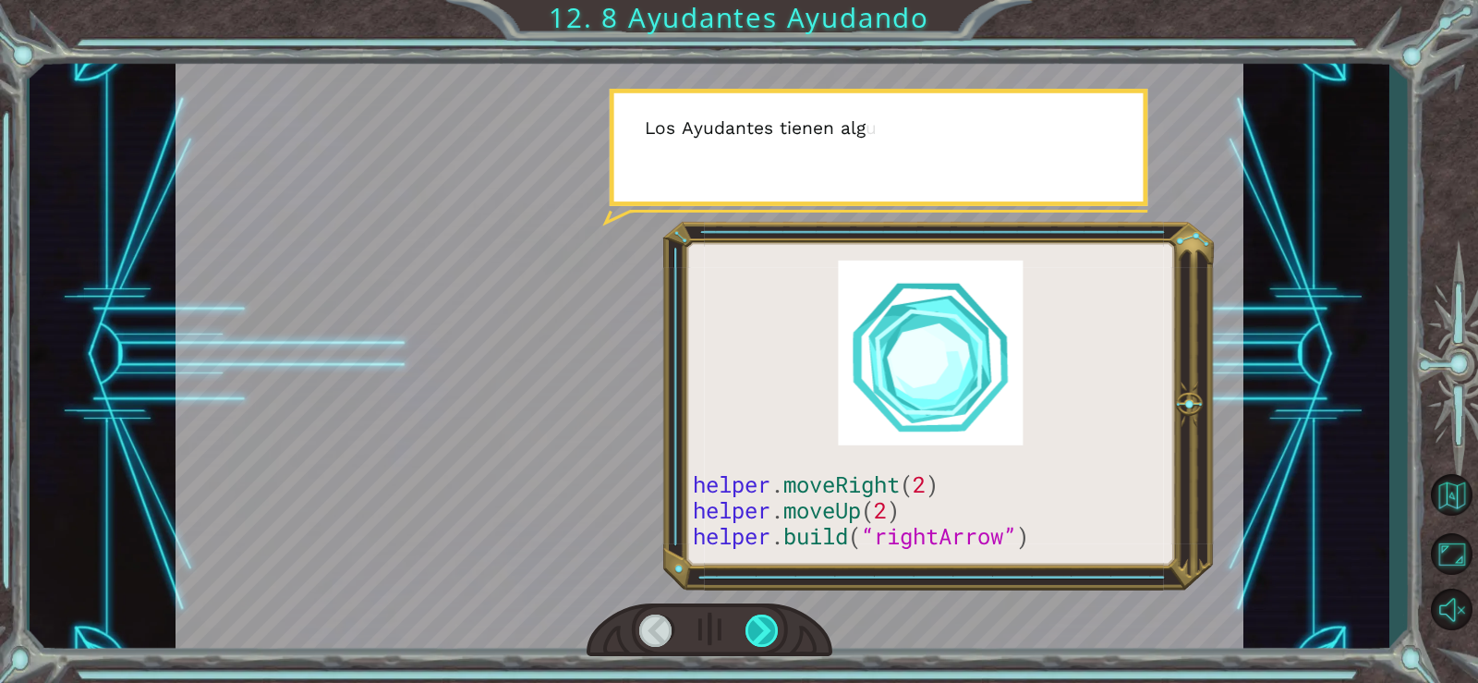
click at [743, 623] on div at bounding box center [710, 630] width 246 height 55
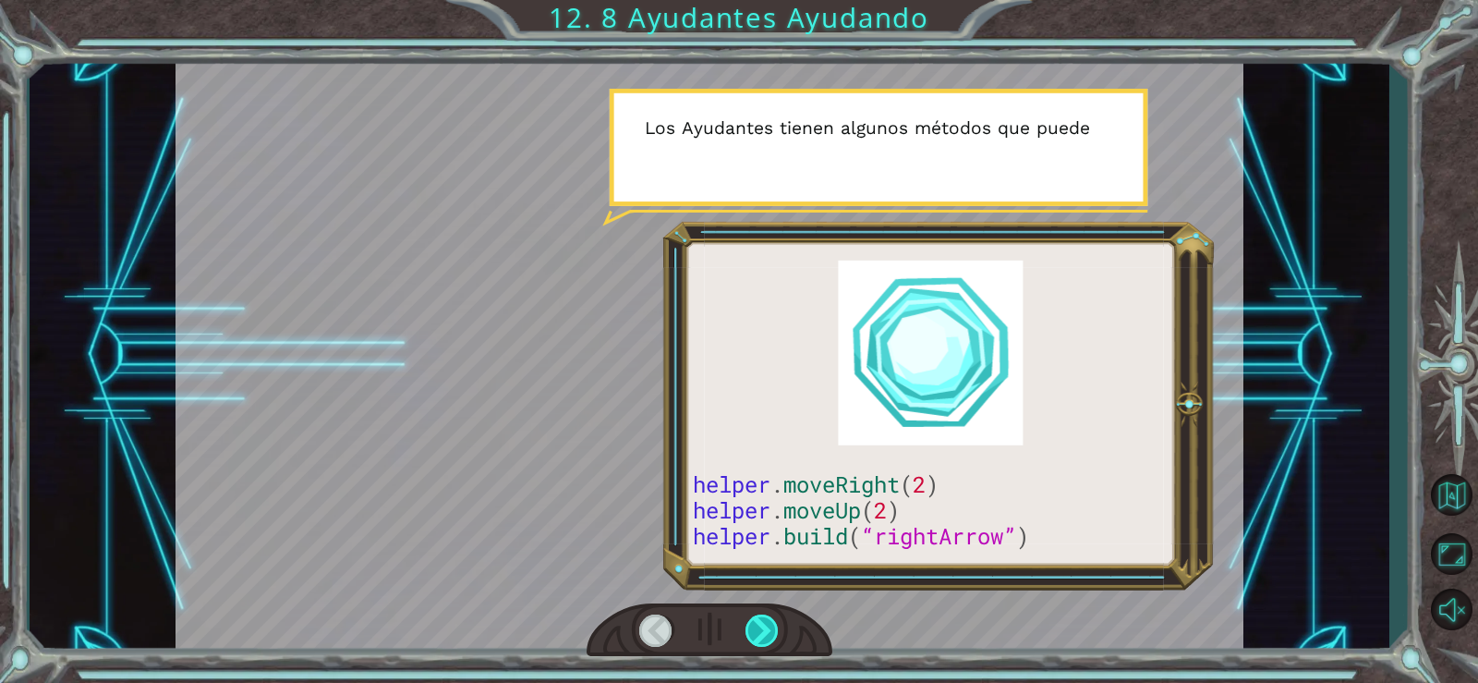
click at [749, 624] on div at bounding box center [763, 630] width 34 height 32
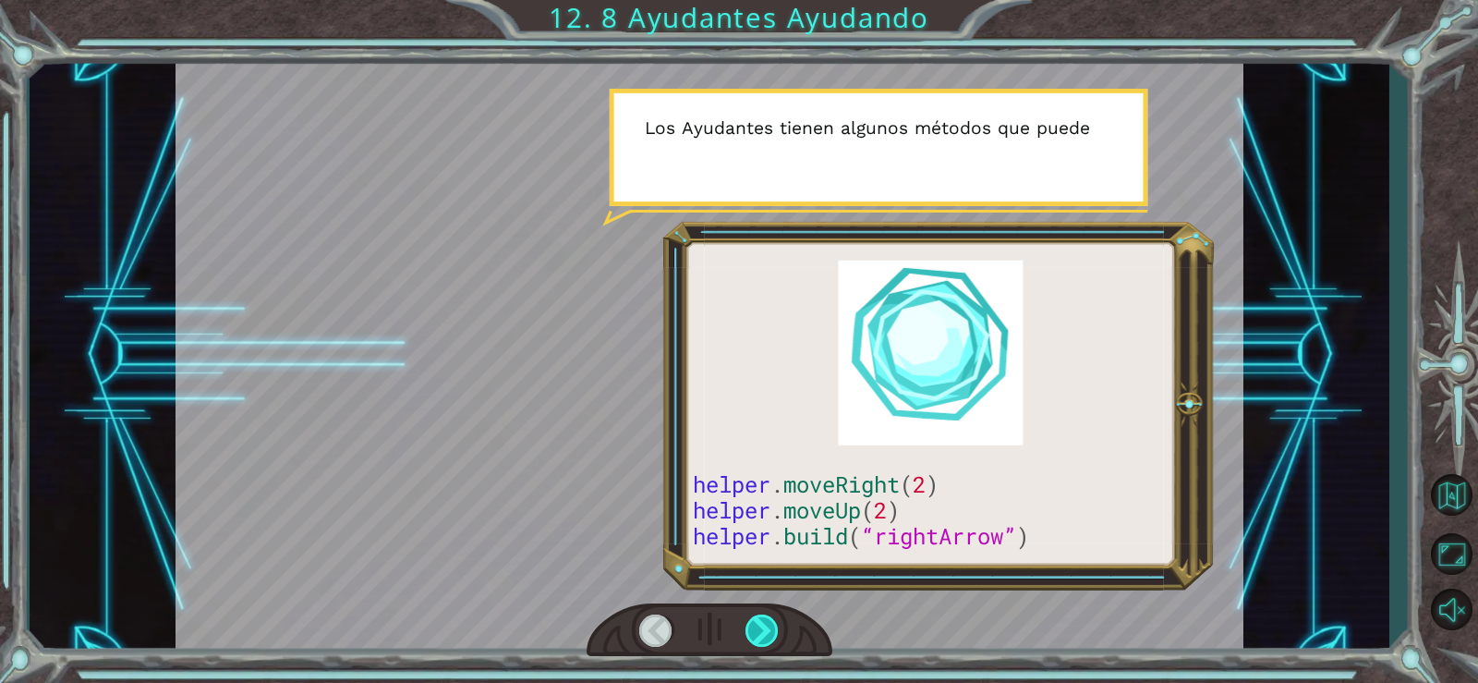
click at [749, 624] on div at bounding box center [763, 630] width 34 height 32
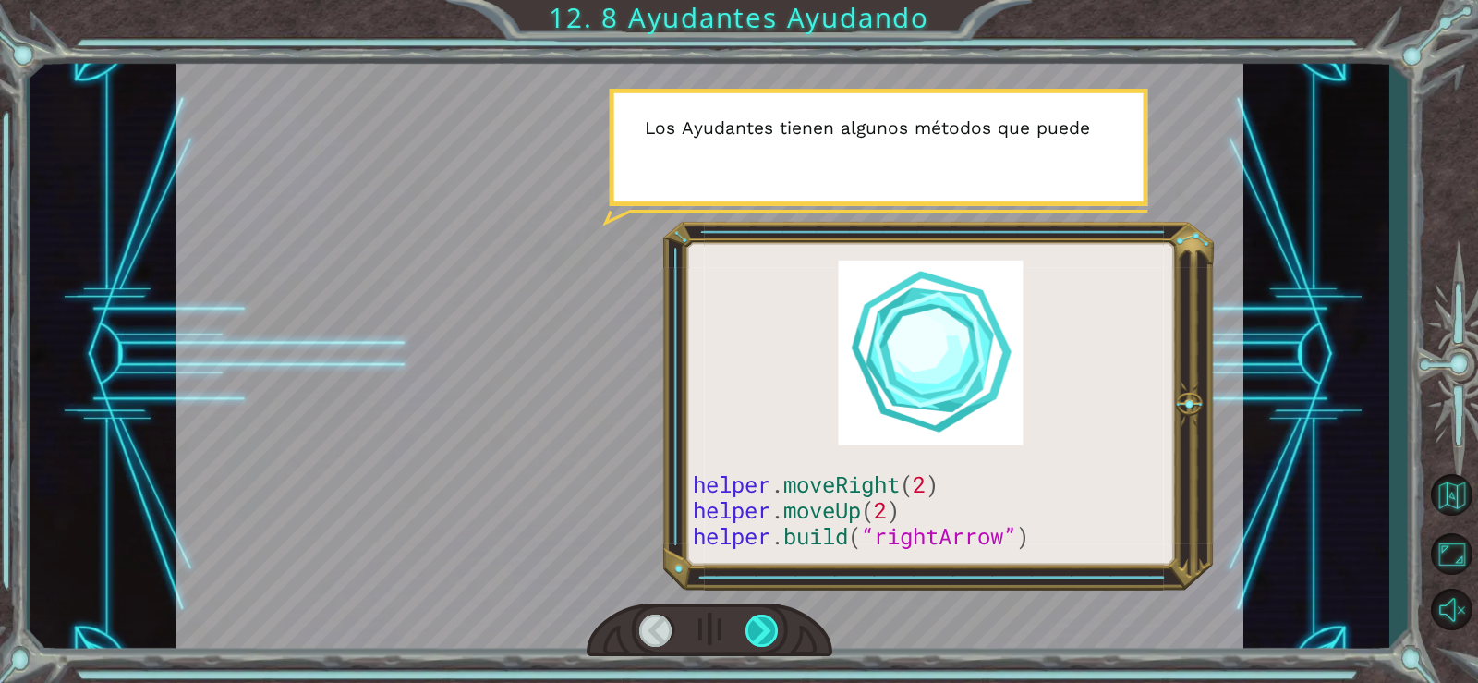
click at [749, 624] on div at bounding box center [763, 630] width 34 height 32
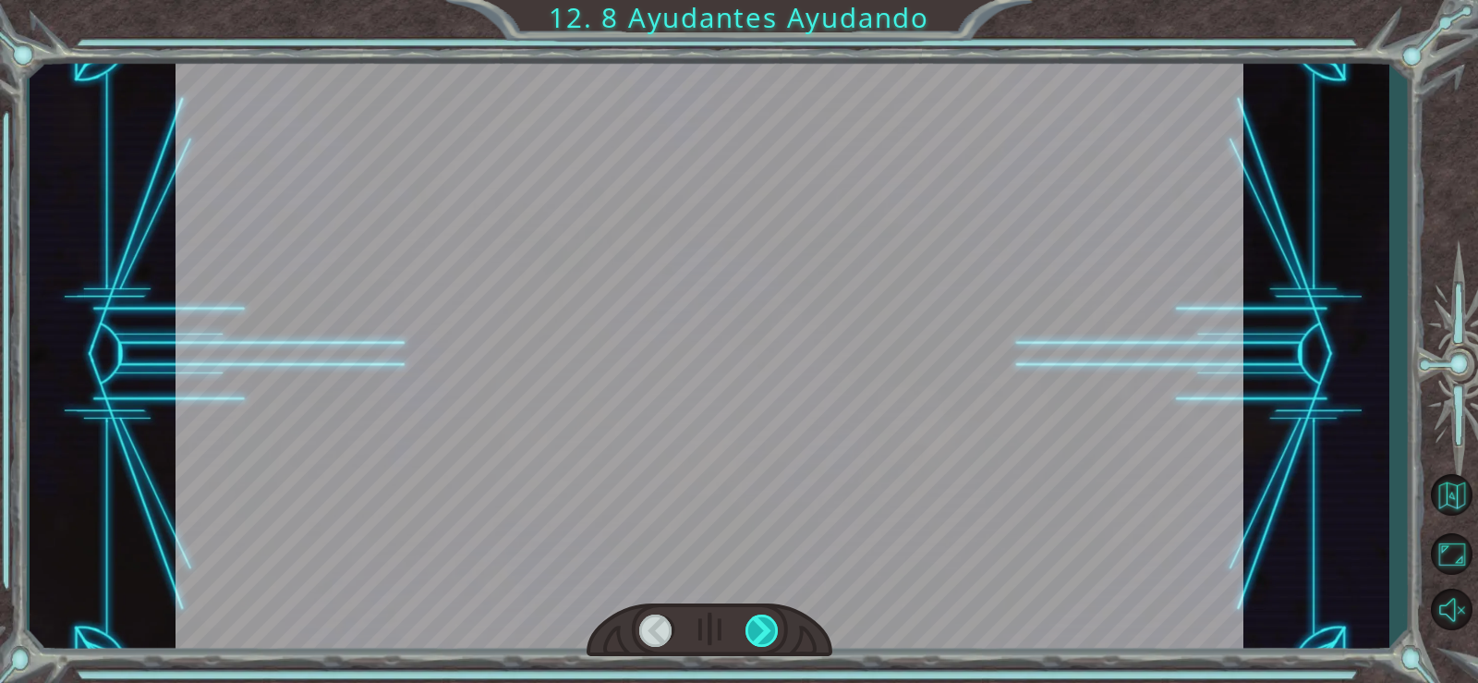
click at [749, 624] on div at bounding box center [763, 630] width 34 height 32
click at [750, 624] on div at bounding box center [763, 630] width 34 height 32
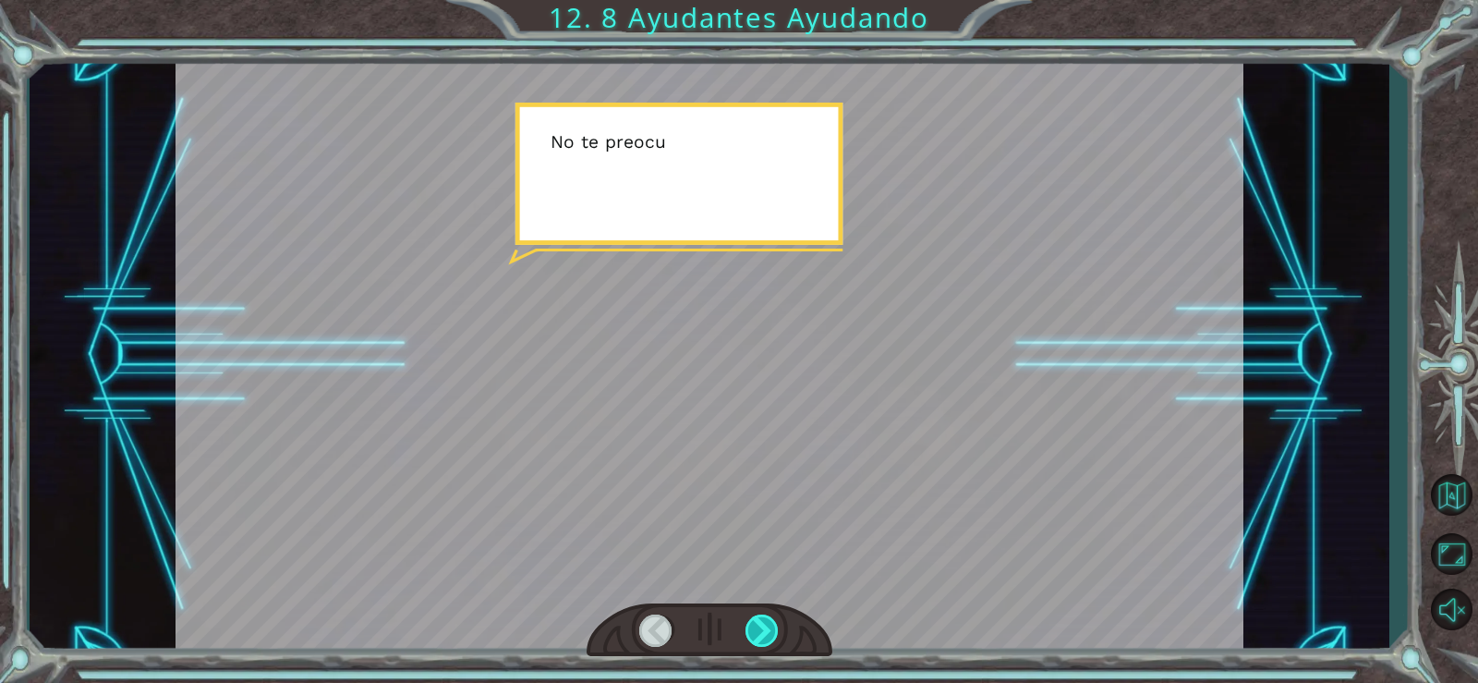
click at [750, 624] on div at bounding box center [763, 630] width 34 height 32
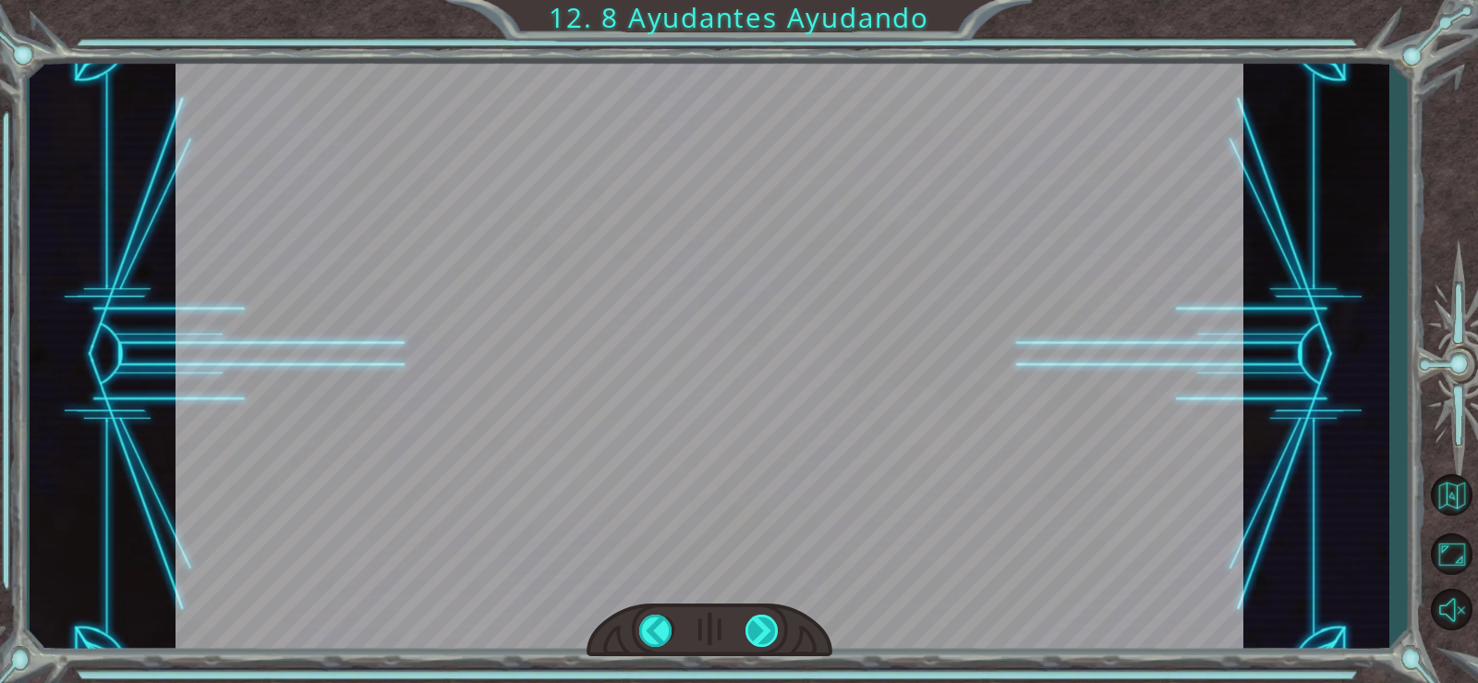
click at [750, 624] on div at bounding box center [763, 630] width 34 height 32
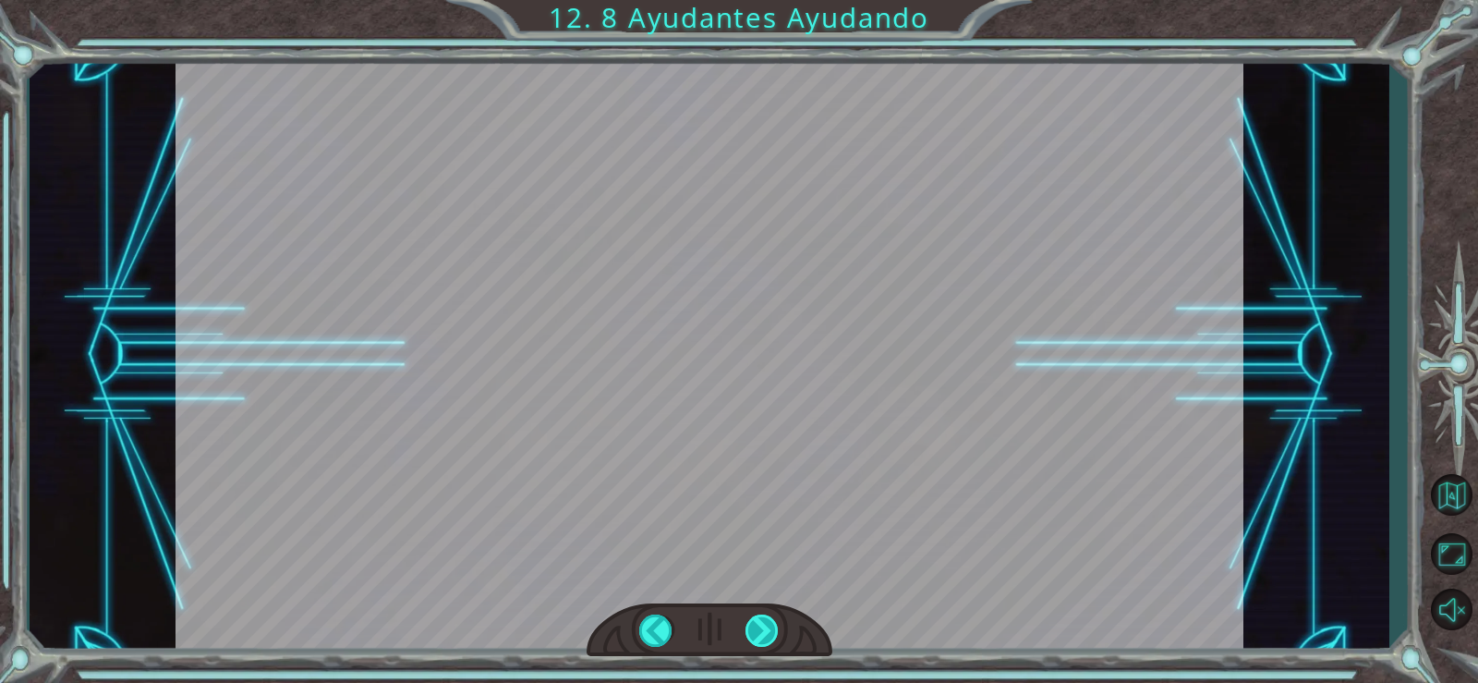
click at [750, 624] on div at bounding box center [763, 630] width 34 height 32
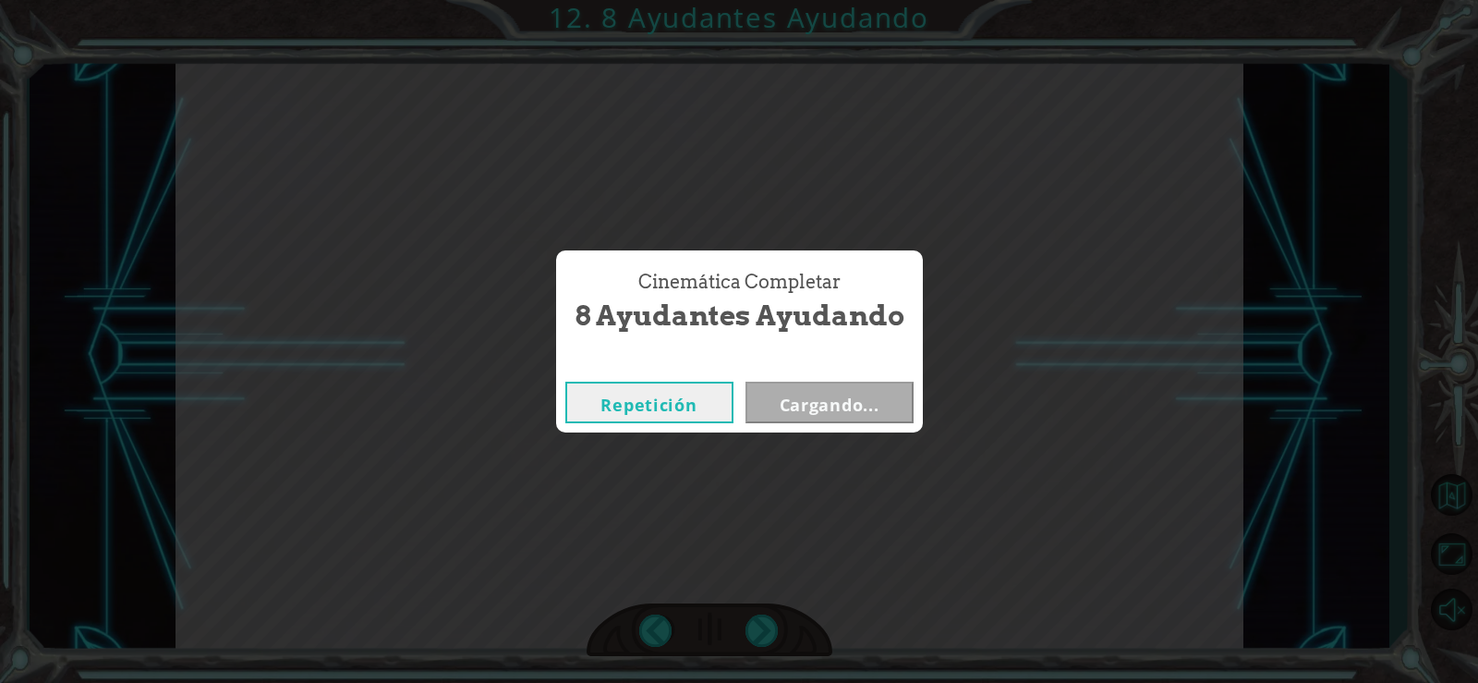
click at [830, 405] on button "Cargando..." at bounding box center [830, 403] width 168 height 42
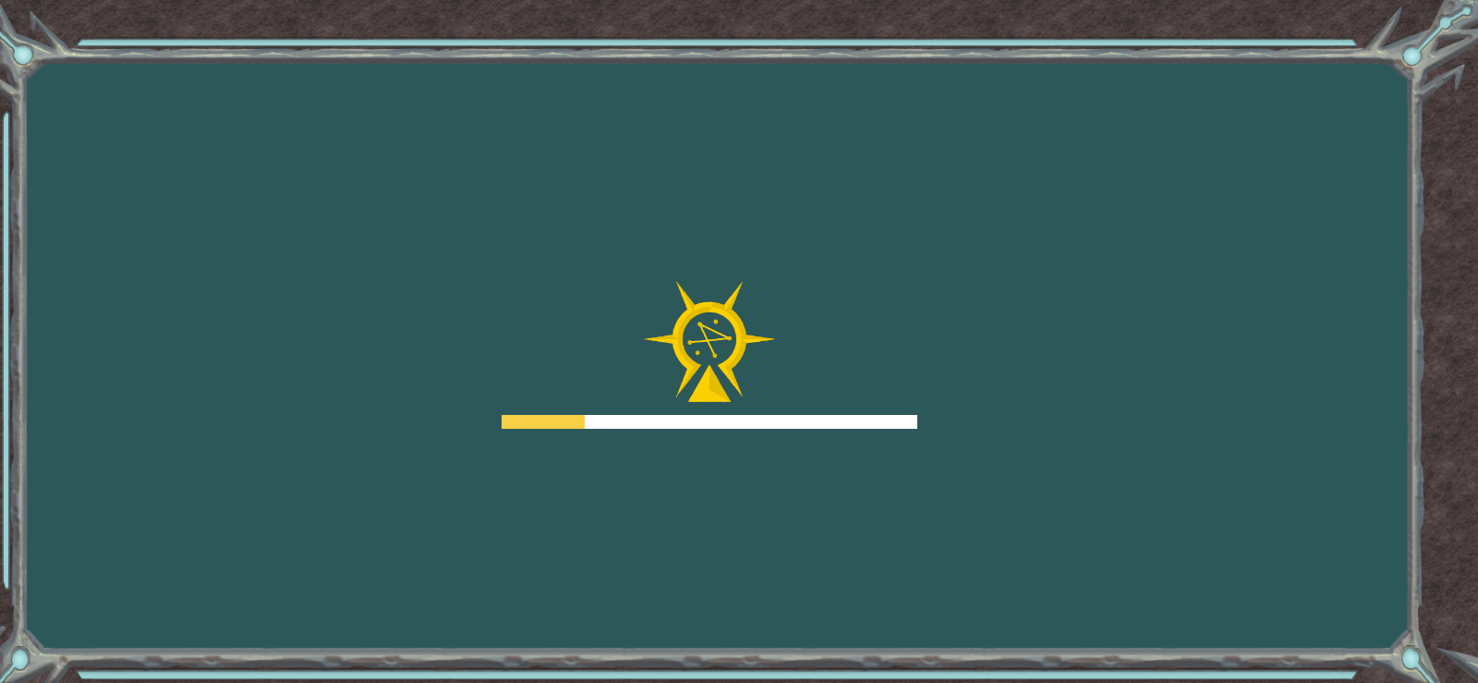
click at [830, 405] on div at bounding box center [710, 355] width 416 height 148
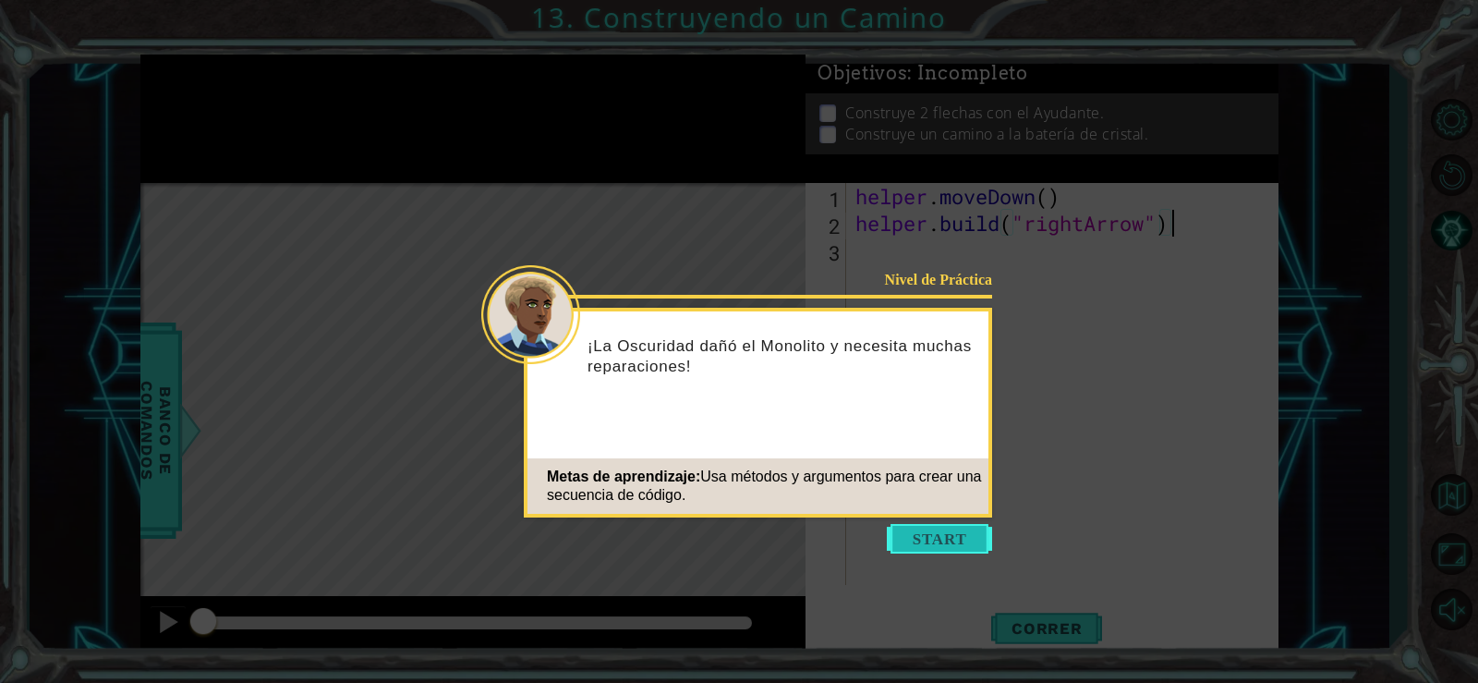
click at [932, 544] on button "Start" at bounding box center [939, 539] width 105 height 30
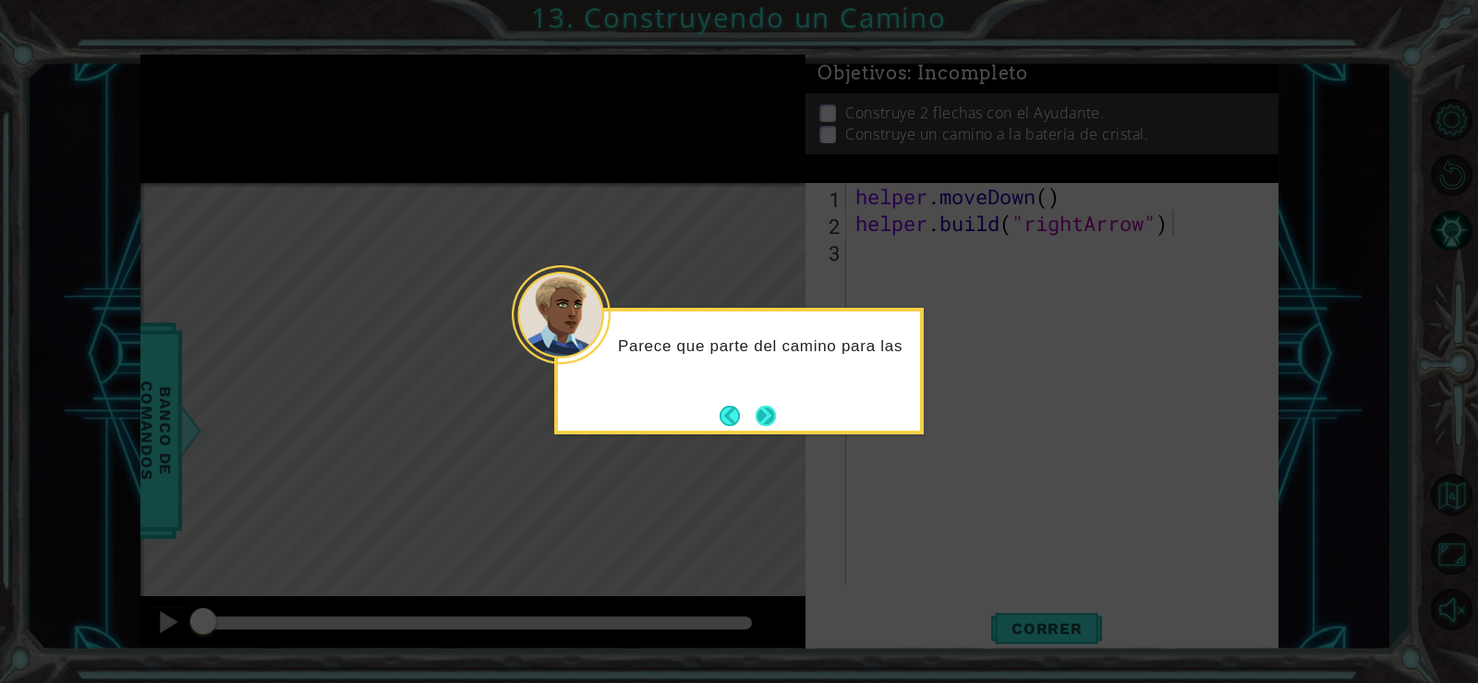
click at [782, 414] on div "Parece que parte del camino para las" at bounding box center [739, 371] width 370 height 127
click at [782, 414] on div "Parece que parte del camino para las chispas" at bounding box center [739, 371] width 370 height 127
click at [772, 418] on button "Next" at bounding box center [766, 416] width 20 height 20
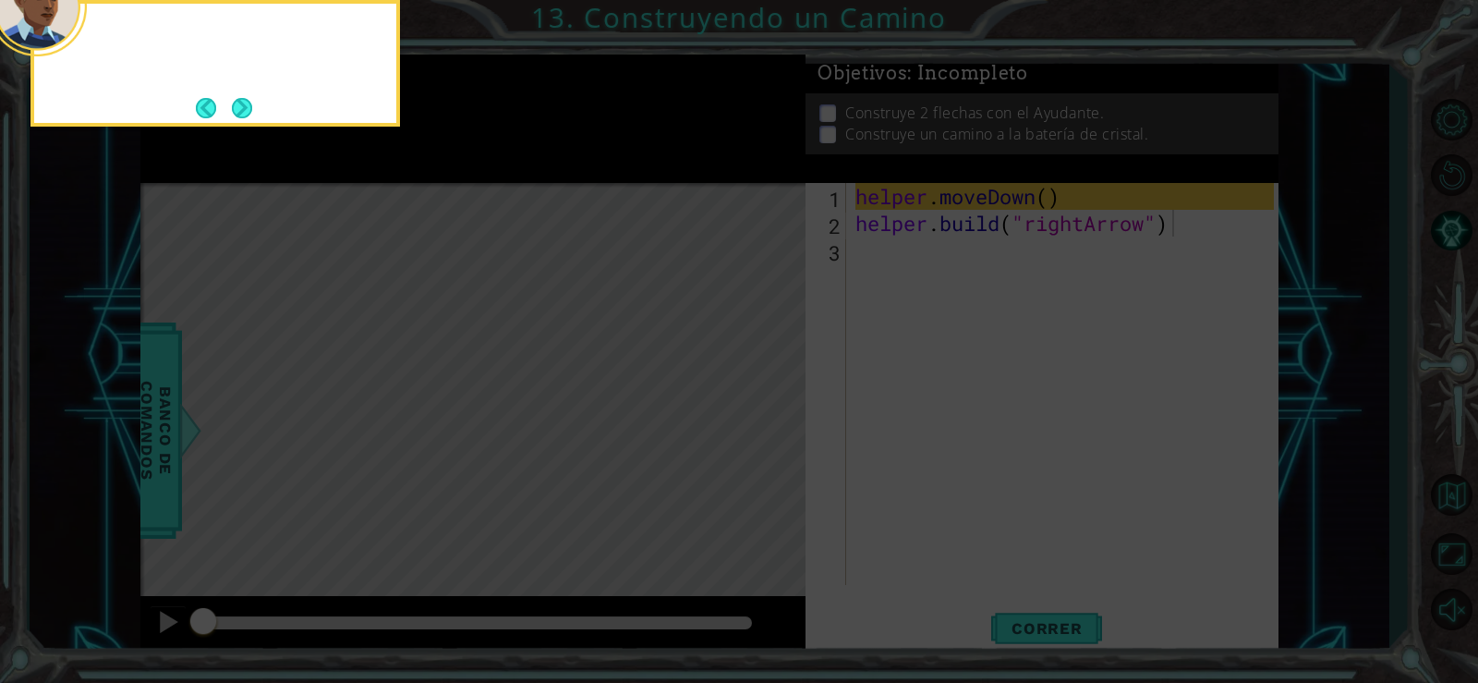
click at [772, 418] on icon at bounding box center [739, 101] width 1478 height 1161
click at [243, 106] on button "Next" at bounding box center [242, 108] width 20 height 20
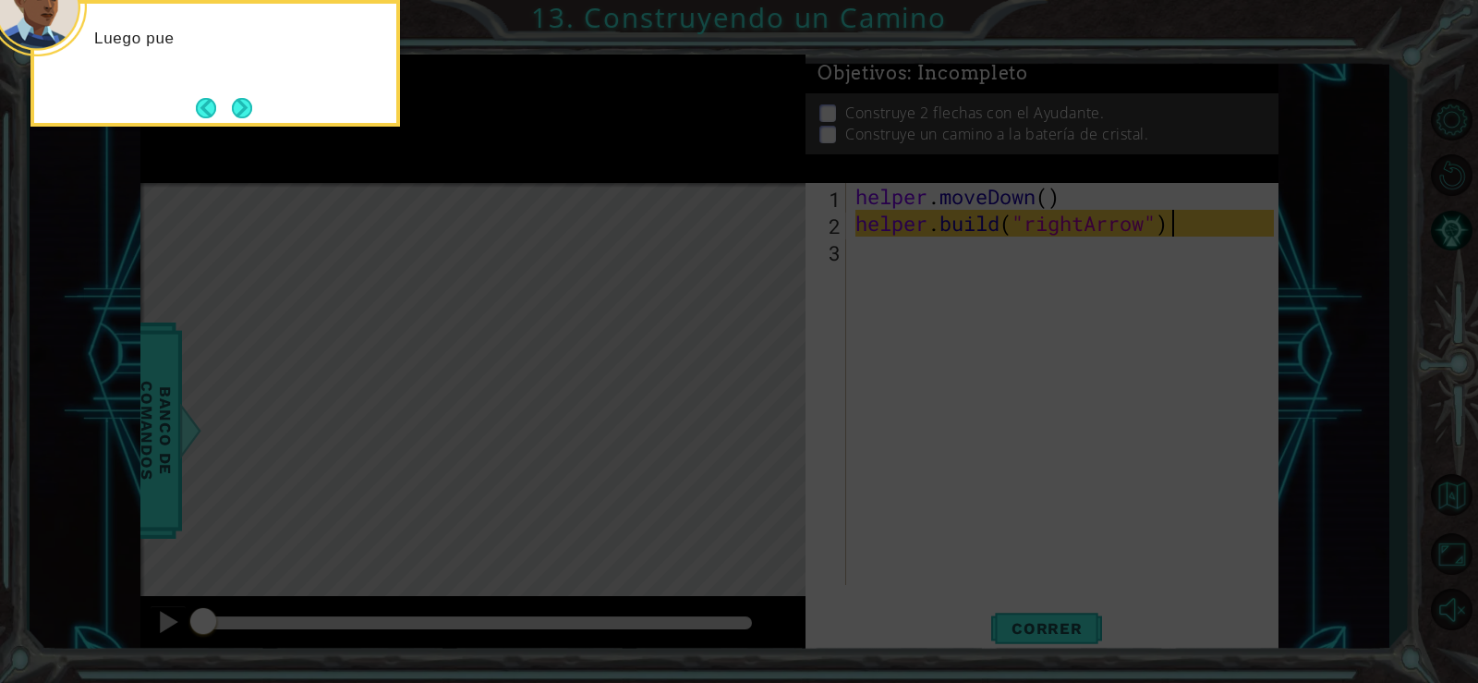
click at [243, 106] on button "Next" at bounding box center [242, 108] width 20 height 20
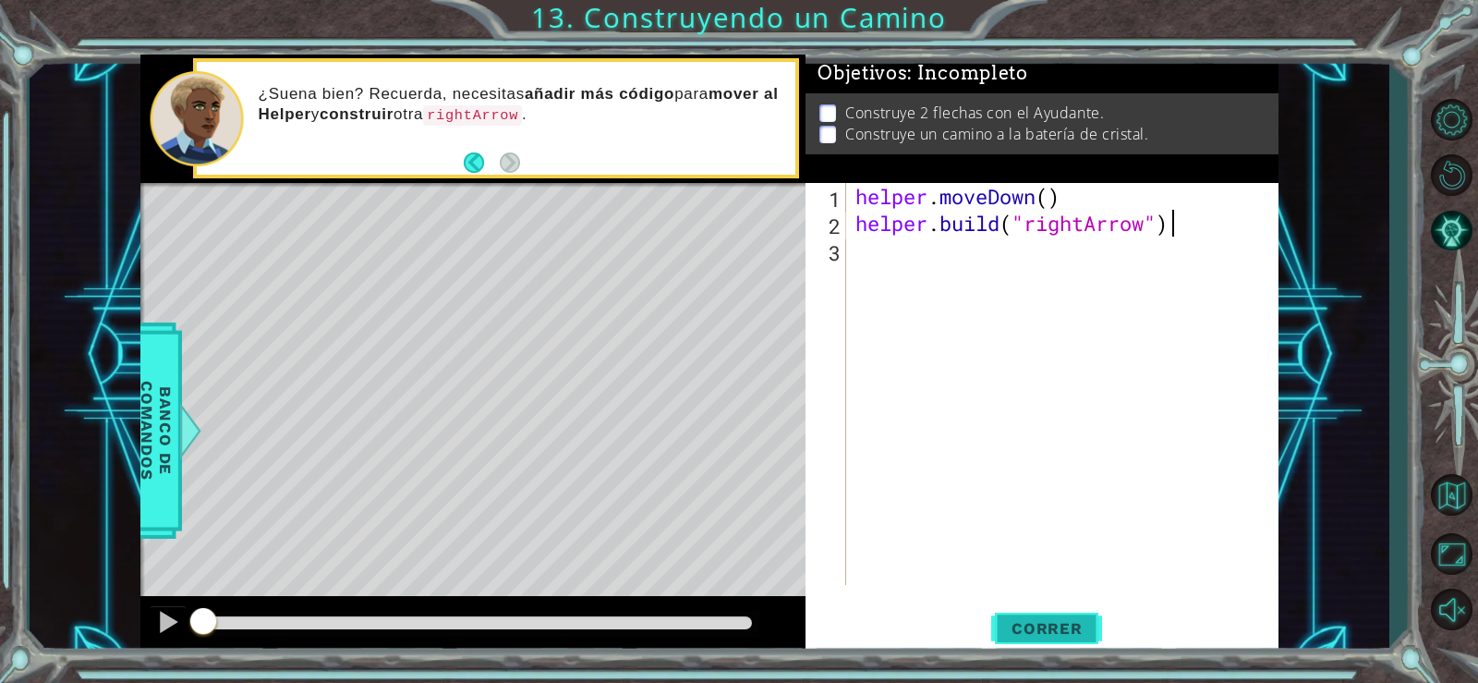
click at [1041, 639] on button "Correr" at bounding box center [1046, 627] width 111 height 47
click at [1048, 638] on button "Correr" at bounding box center [1046, 627] width 111 height 47
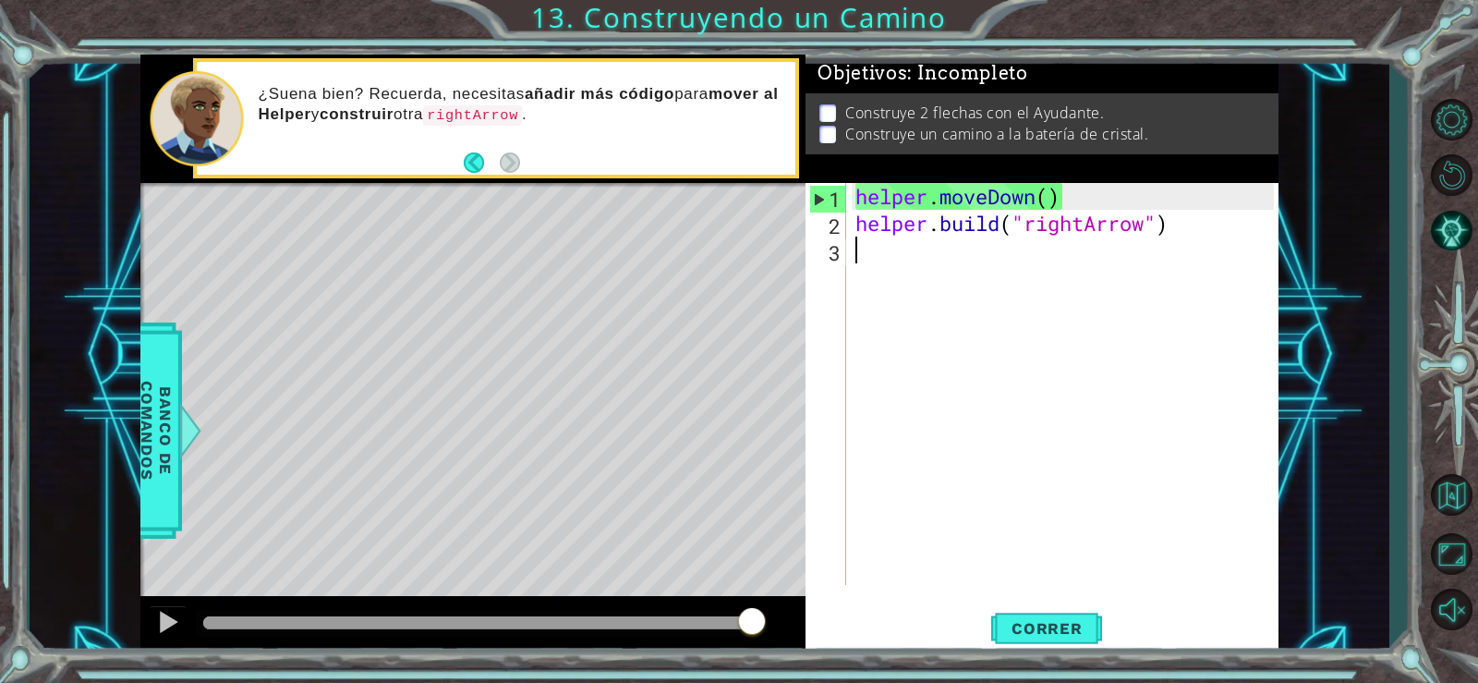
click at [897, 266] on div "helper . moveDown ( ) helper . build ( "rightArrow" )" at bounding box center [1068, 411] width 432 height 456
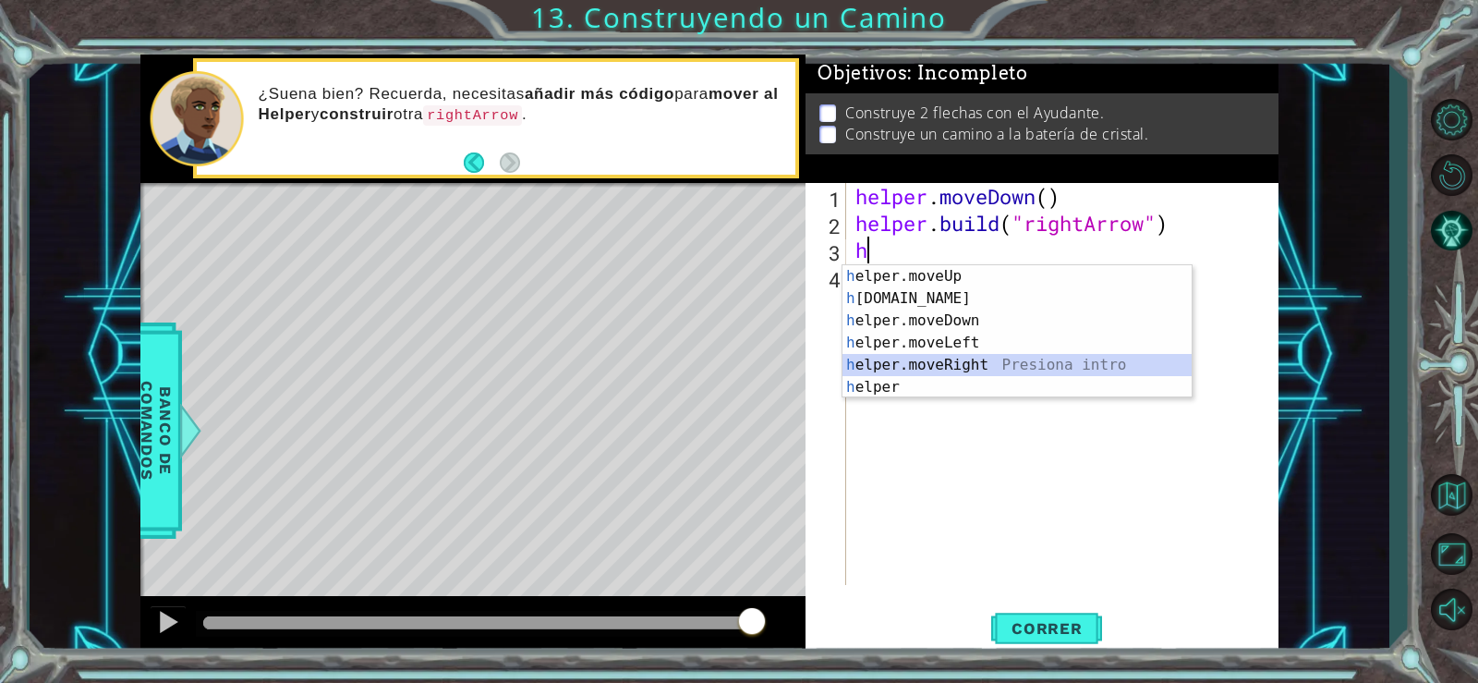
click at [970, 364] on div "h elper.moveUp Presiona intro h [DOMAIN_NAME] Presiona intro h elper.moveDown P…" at bounding box center [1017, 353] width 349 height 177
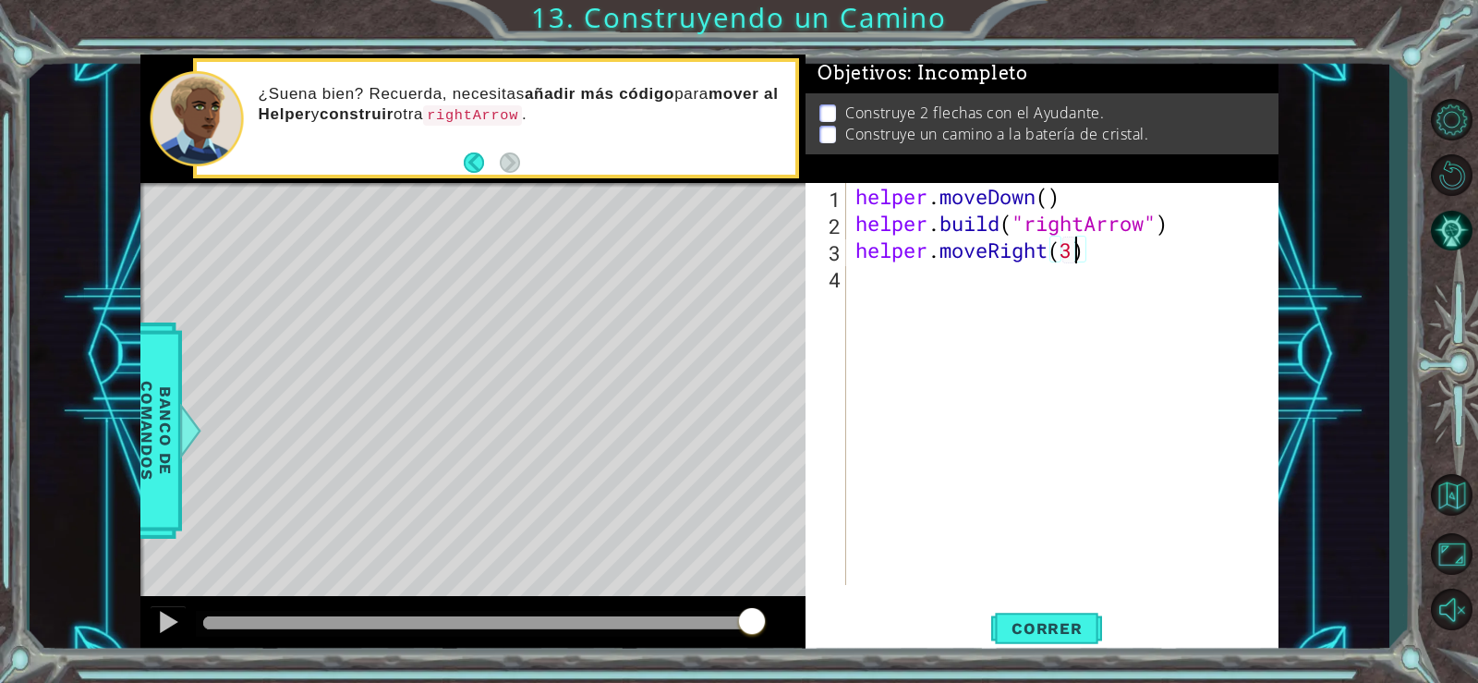
scroll to position [0, 9]
drag, startPoint x: 1190, startPoint y: 228, endPoint x: 849, endPoint y: 237, distance: 341.1
click at [849, 237] on div "helper.moveRight(3) 1 2 3 4 helper . moveDown ( ) helper . build ( "rightArrow"…" at bounding box center [1040, 384] width 468 height 402
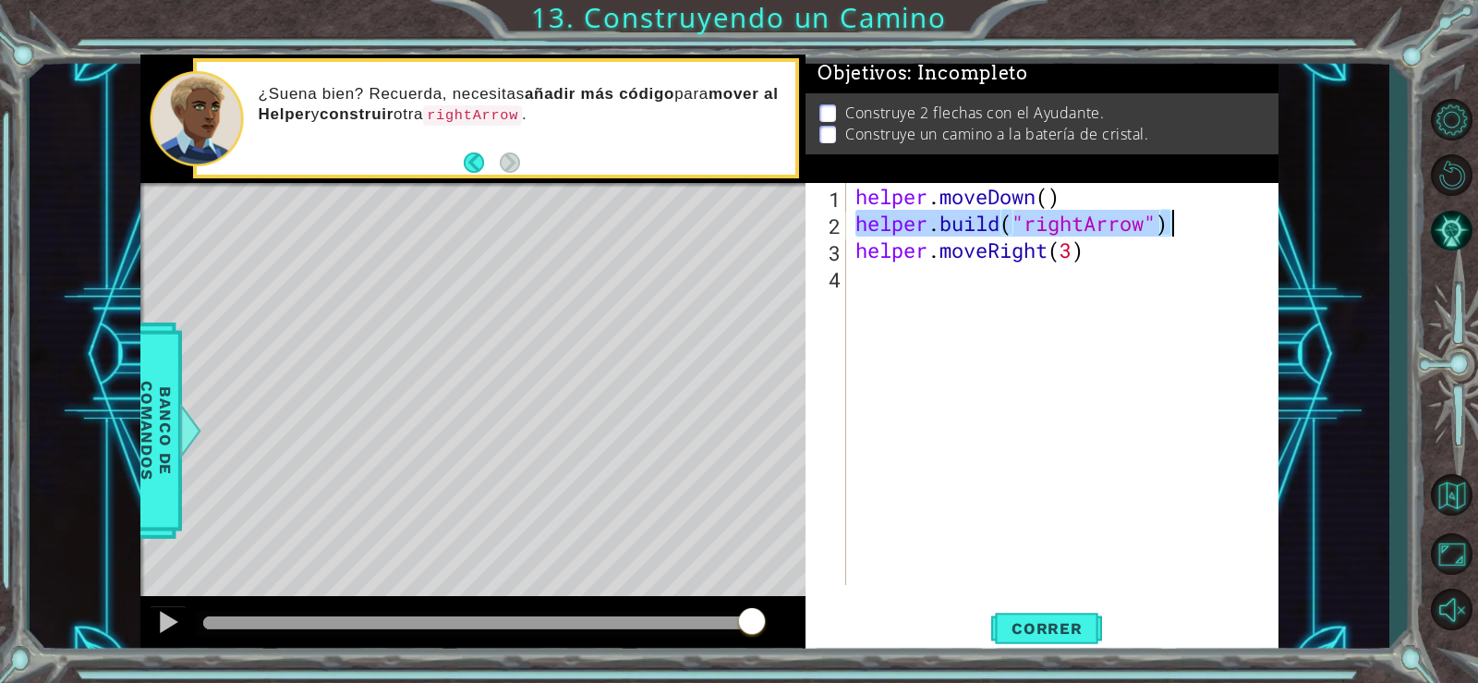
drag, startPoint x: 856, startPoint y: 225, endPoint x: 1173, endPoint y: 233, distance: 317.0
click at [1173, 233] on div "helper . moveDown ( ) helper . build ( "rightArrow" ) helper . moveRight ( 3 )" at bounding box center [1068, 411] width 432 height 456
type textarea "[DOMAIN_NAME]("rightArrow")"
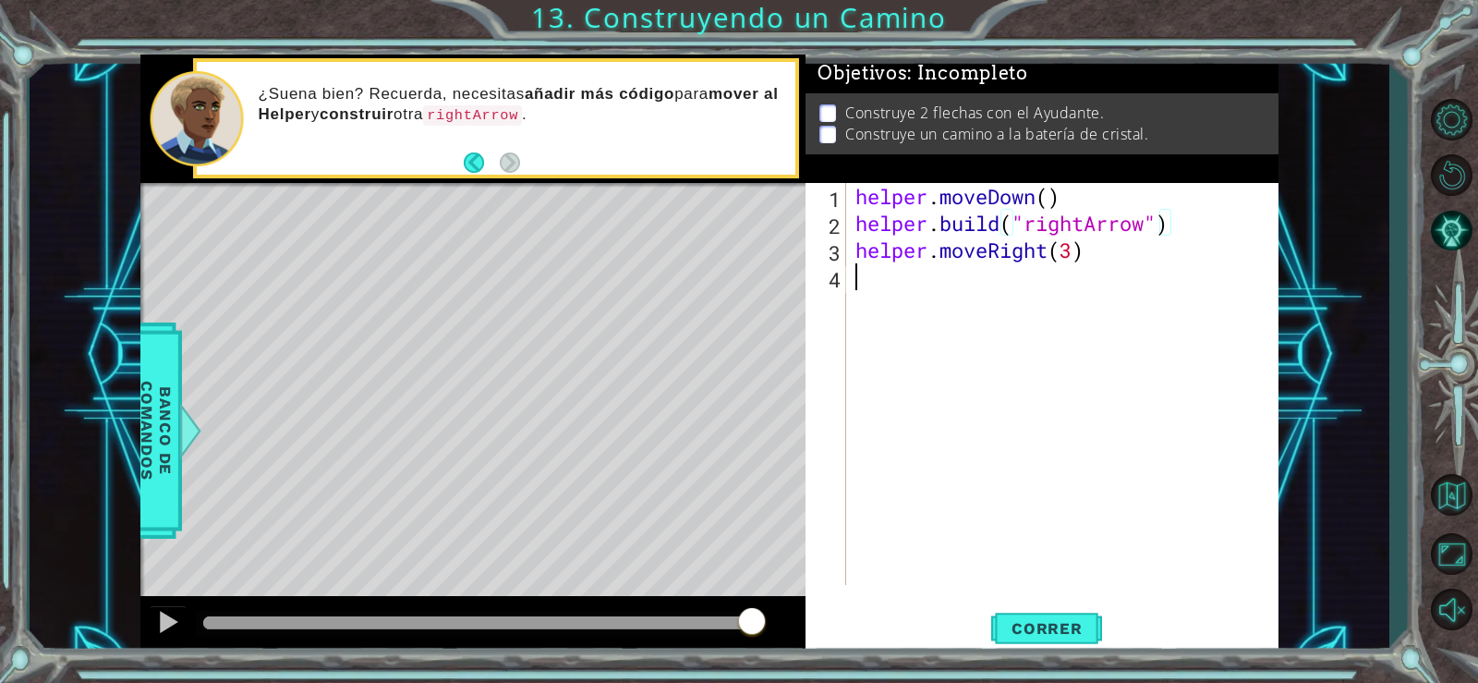
click at [900, 288] on div "helper . moveDown ( ) helper . build ( "rightArrow" ) helper . moveRight ( 3 )" at bounding box center [1068, 411] width 432 height 456
paste textarea "[DOMAIN_NAME]("rightArrow")"
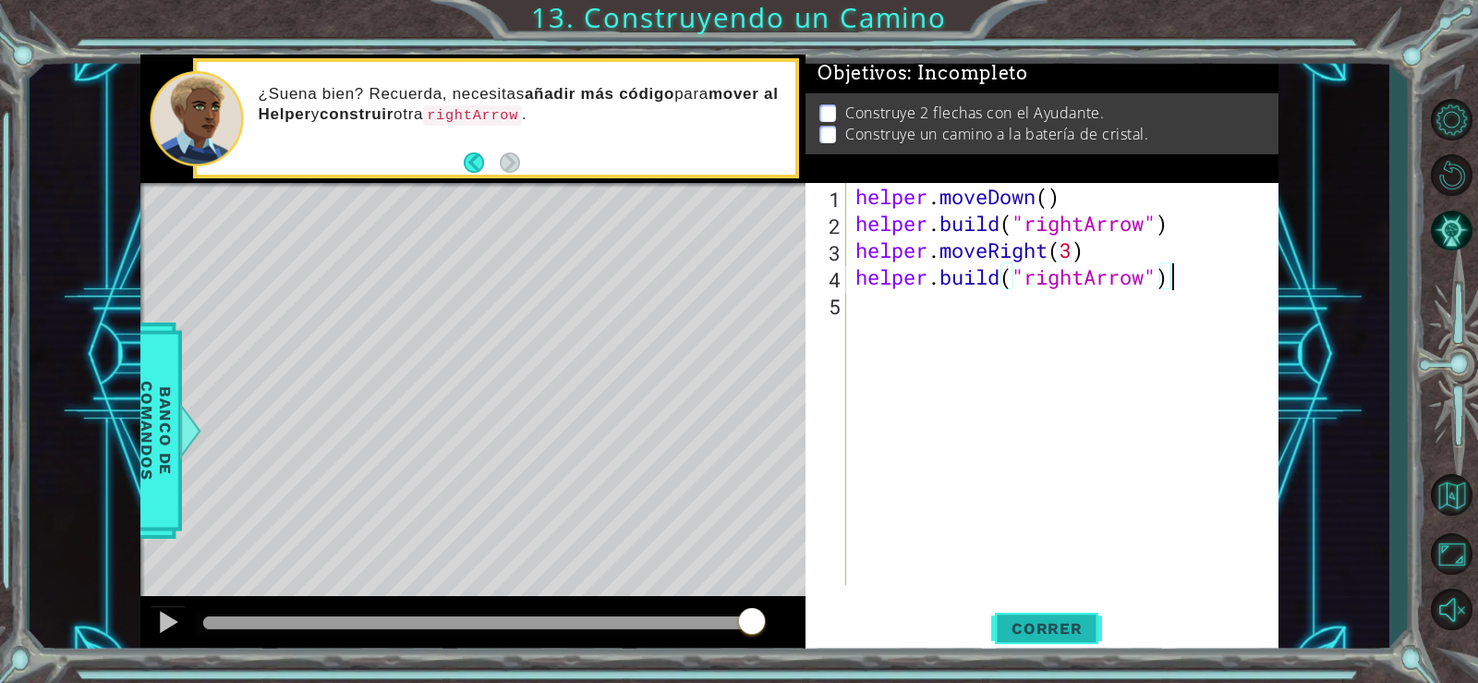
type textarea "[DOMAIN_NAME]("rightArrow")"
click at [1050, 630] on span "Correr" at bounding box center [1047, 628] width 108 height 18
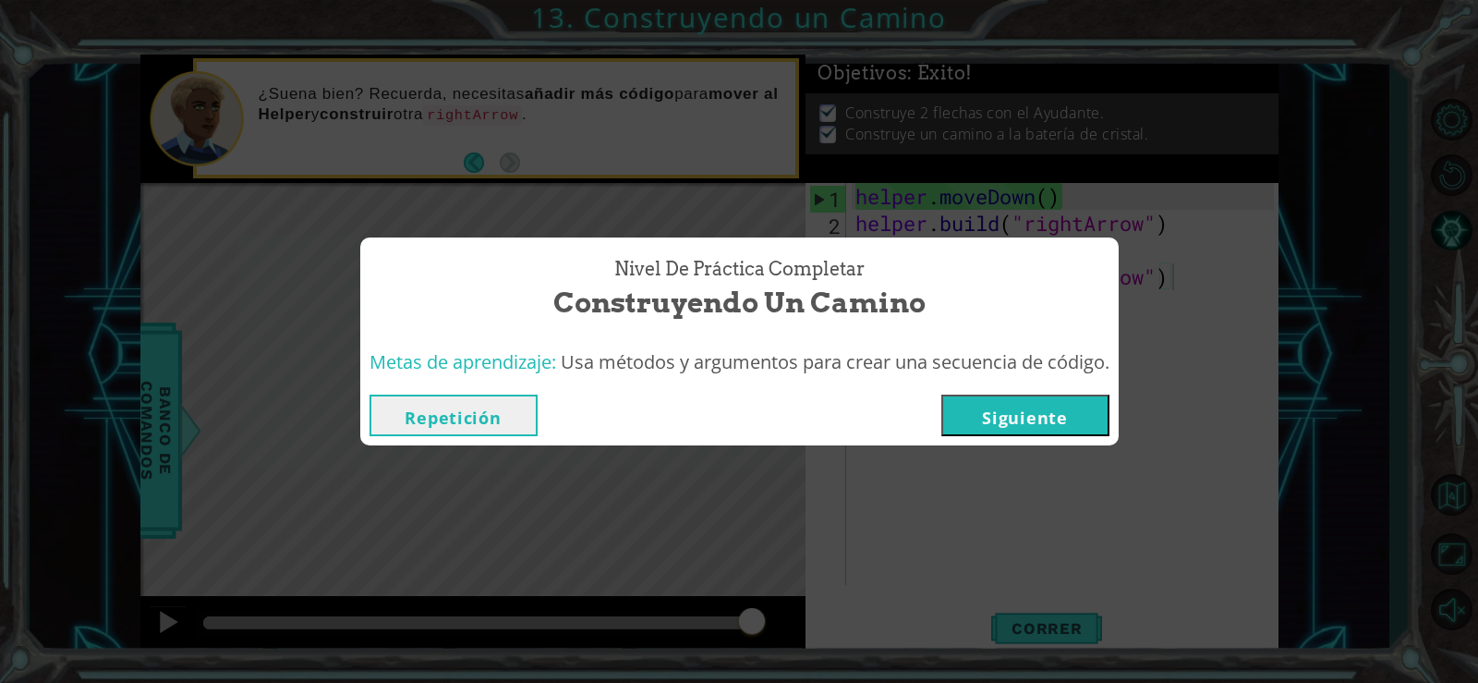
click at [1107, 419] on button "Siguiente" at bounding box center [1026, 416] width 168 height 42
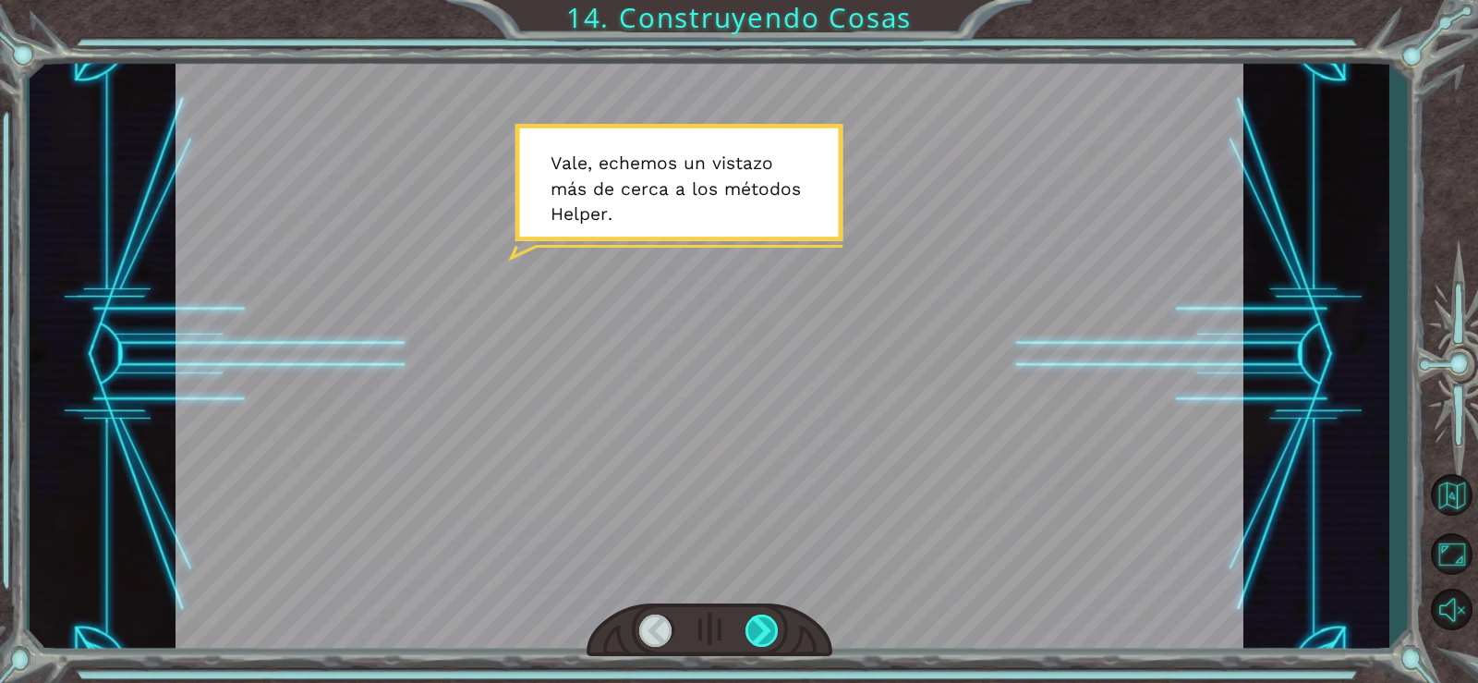
click at [766, 638] on div at bounding box center [763, 630] width 34 height 32
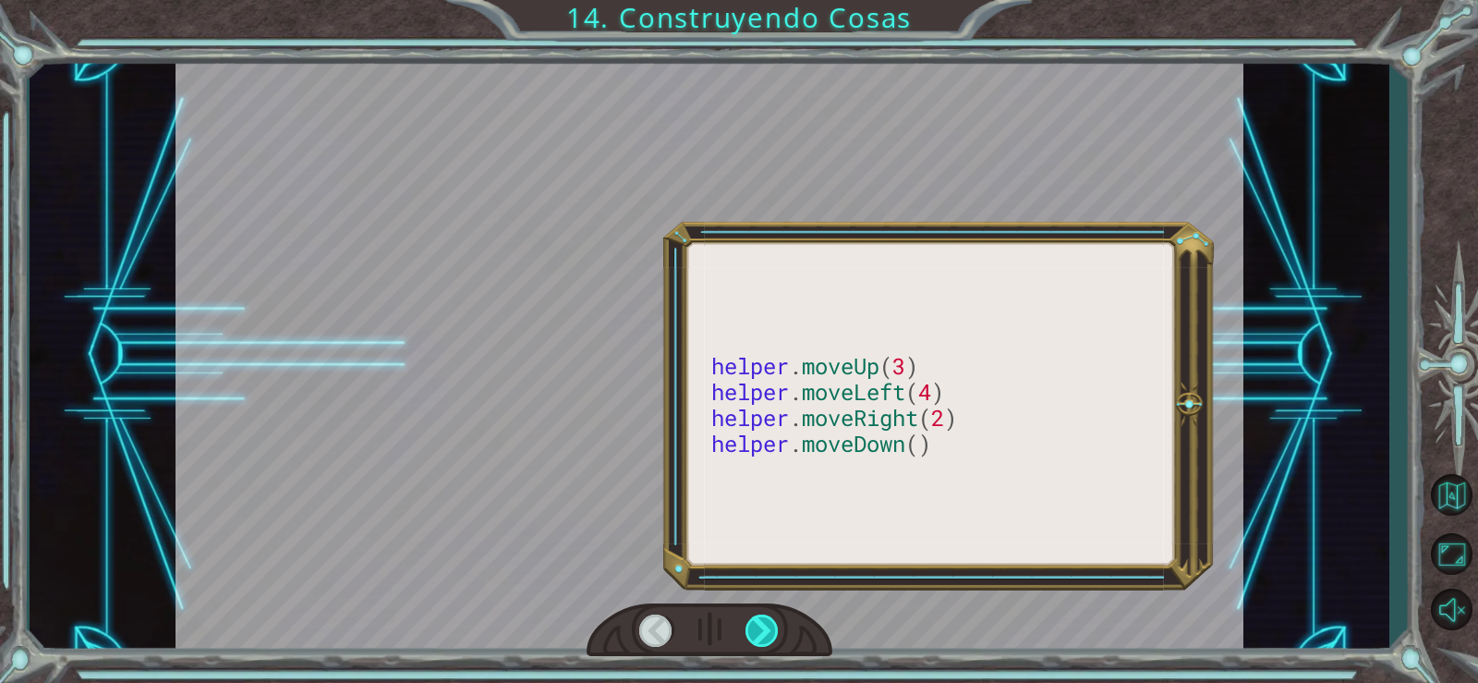
click at [766, 638] on div at bounding box center [763, 630] width 34 height 32
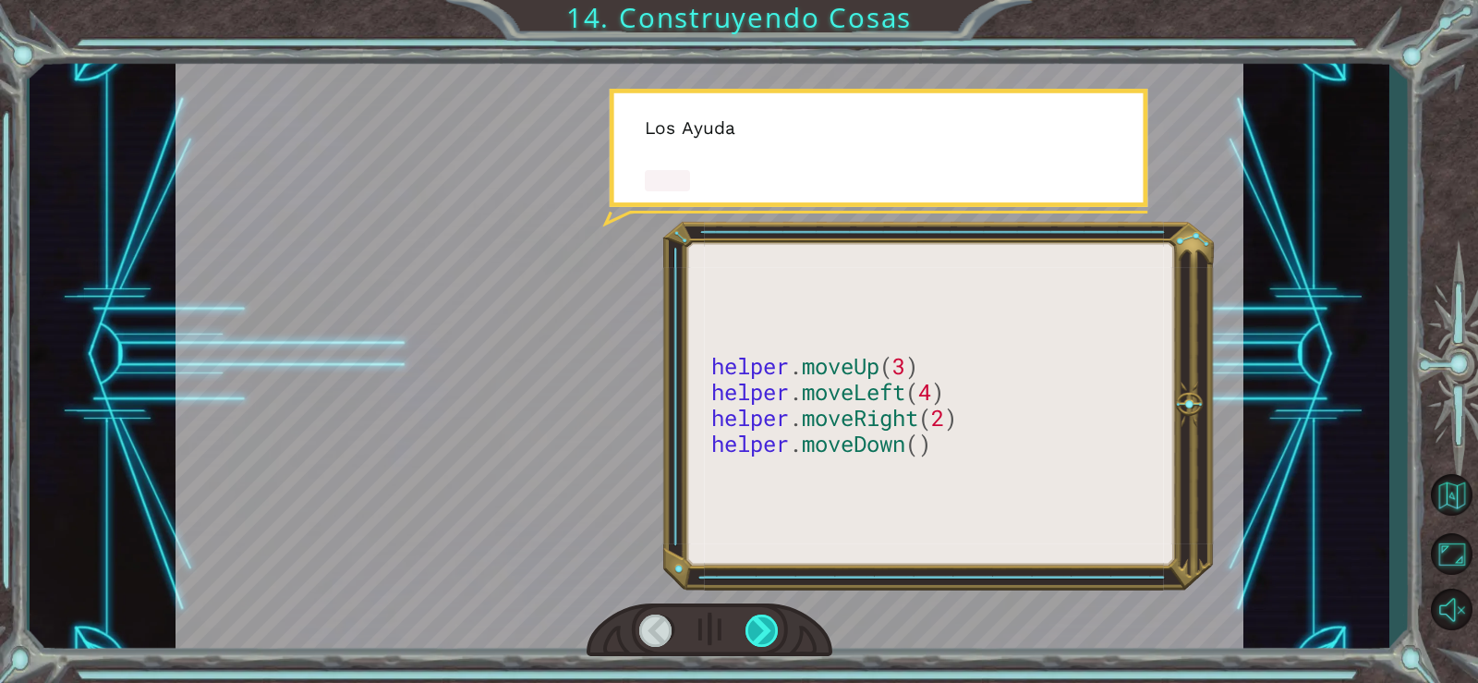
click at [766, 638] on div at bounding box center [763, 630] width 34 height 32
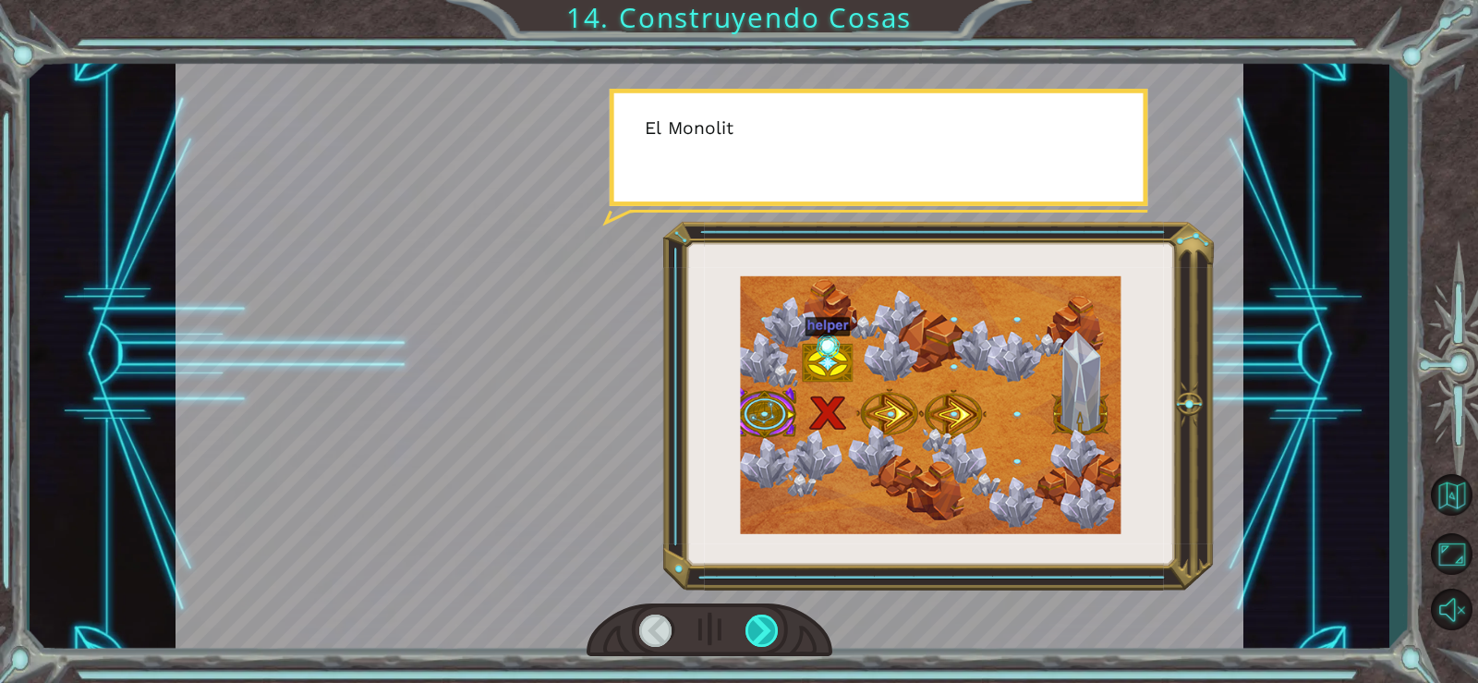
click at [766, 638] on div at bounding box center [763, 630] width 34 height 32
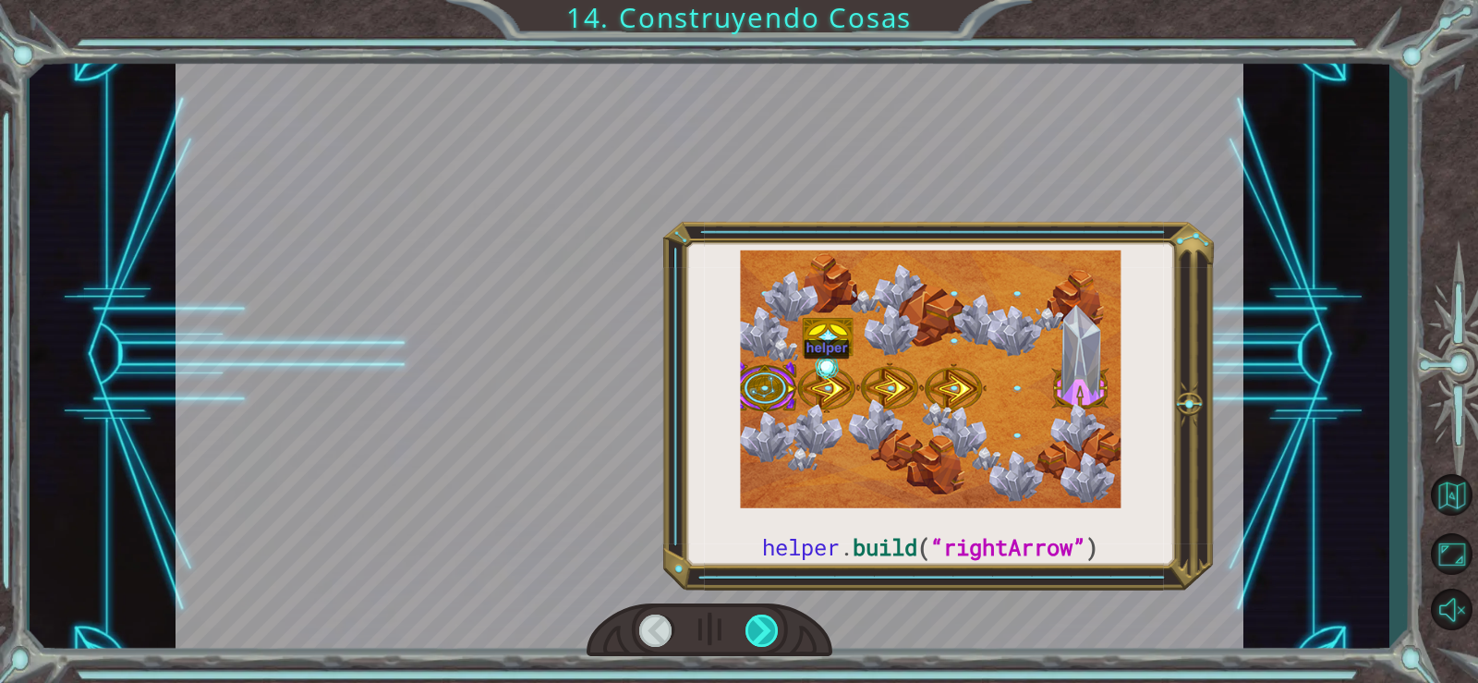
click at [766, 638] on div at bounding box center [763, 630] width 34 height 32
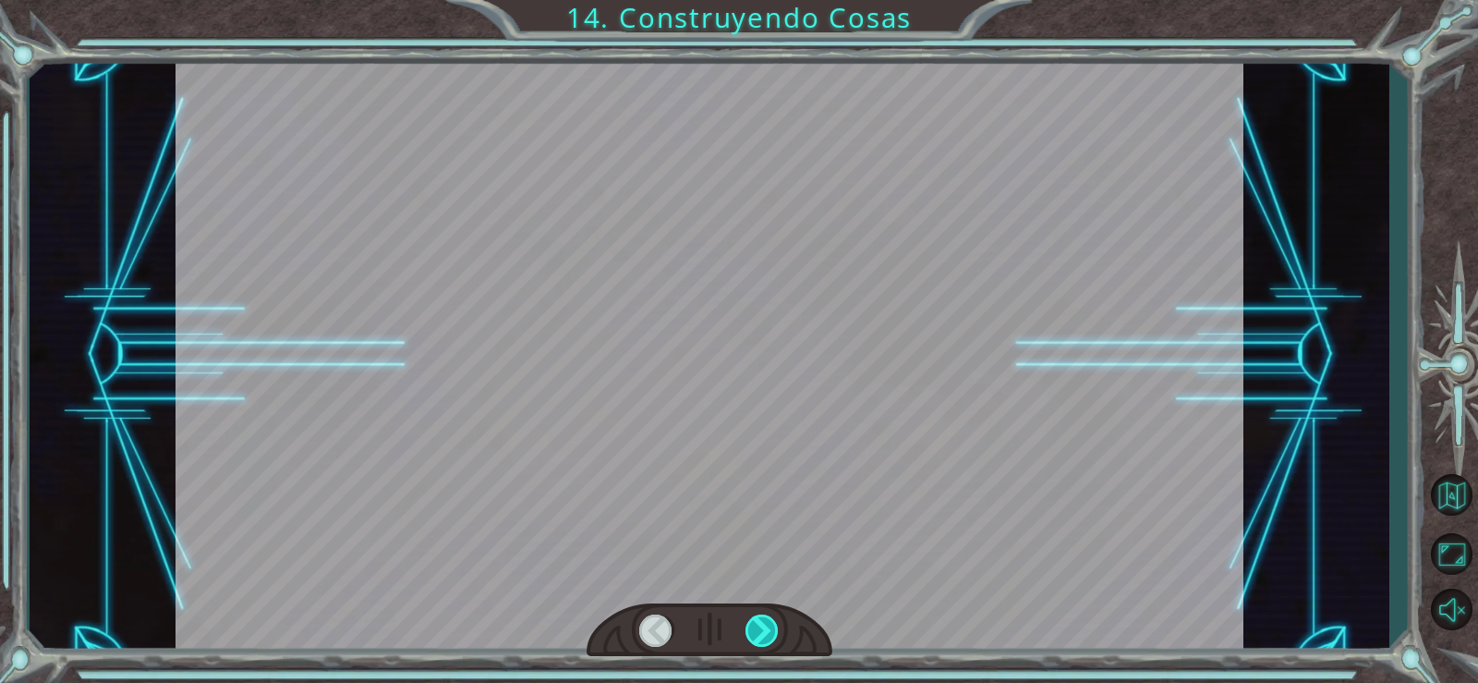
click at [766, 638] on div at bounding box center [763, 630] width 34 height 32
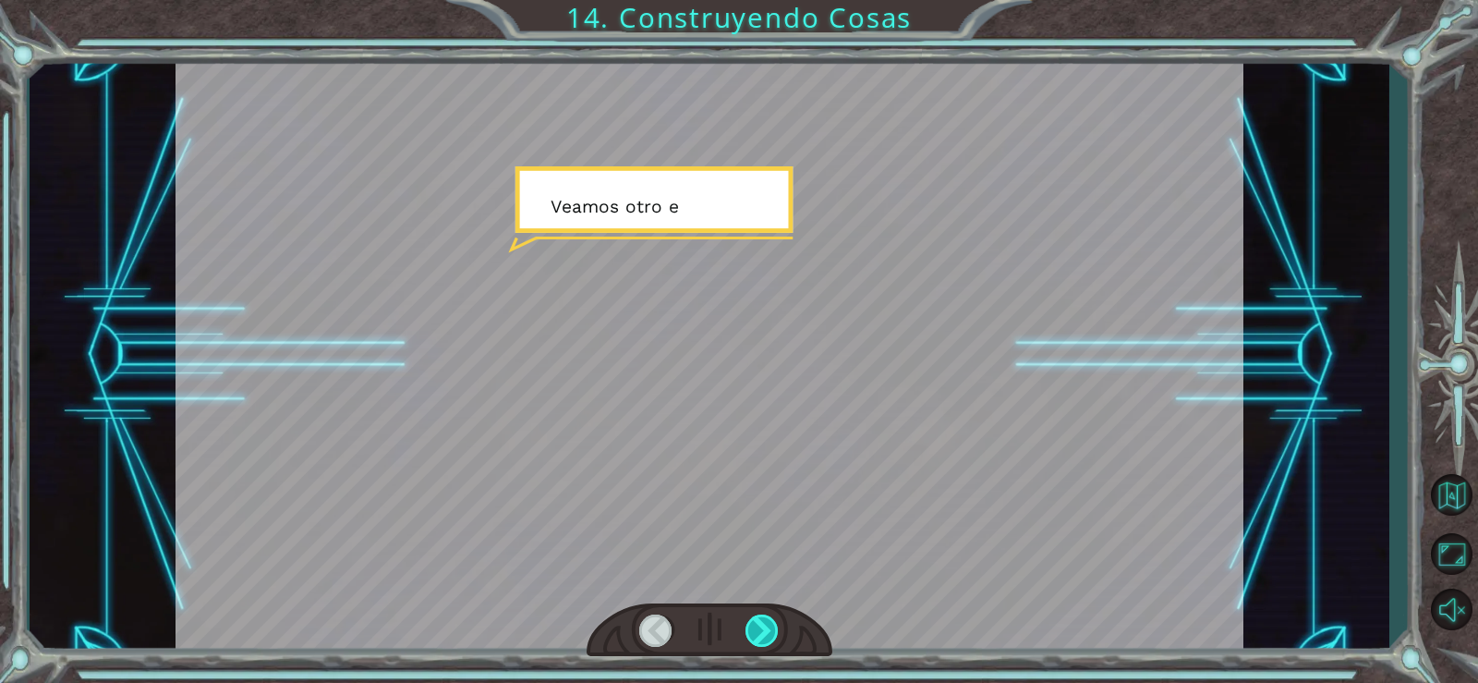
click at [766, 638] on div at bounding box center [763, 630] width 34 height 32
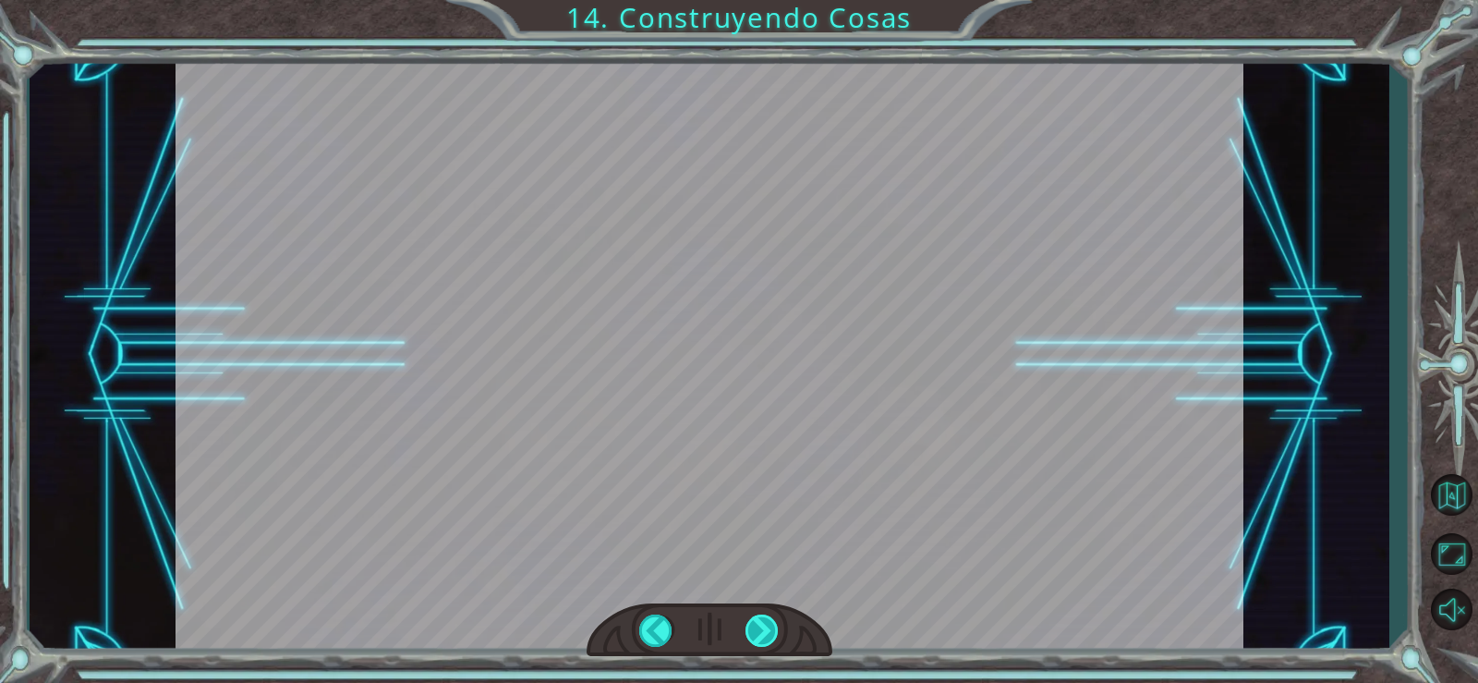
click at [766, 638] on div at bounding box center [763, 630] width 34 height 32
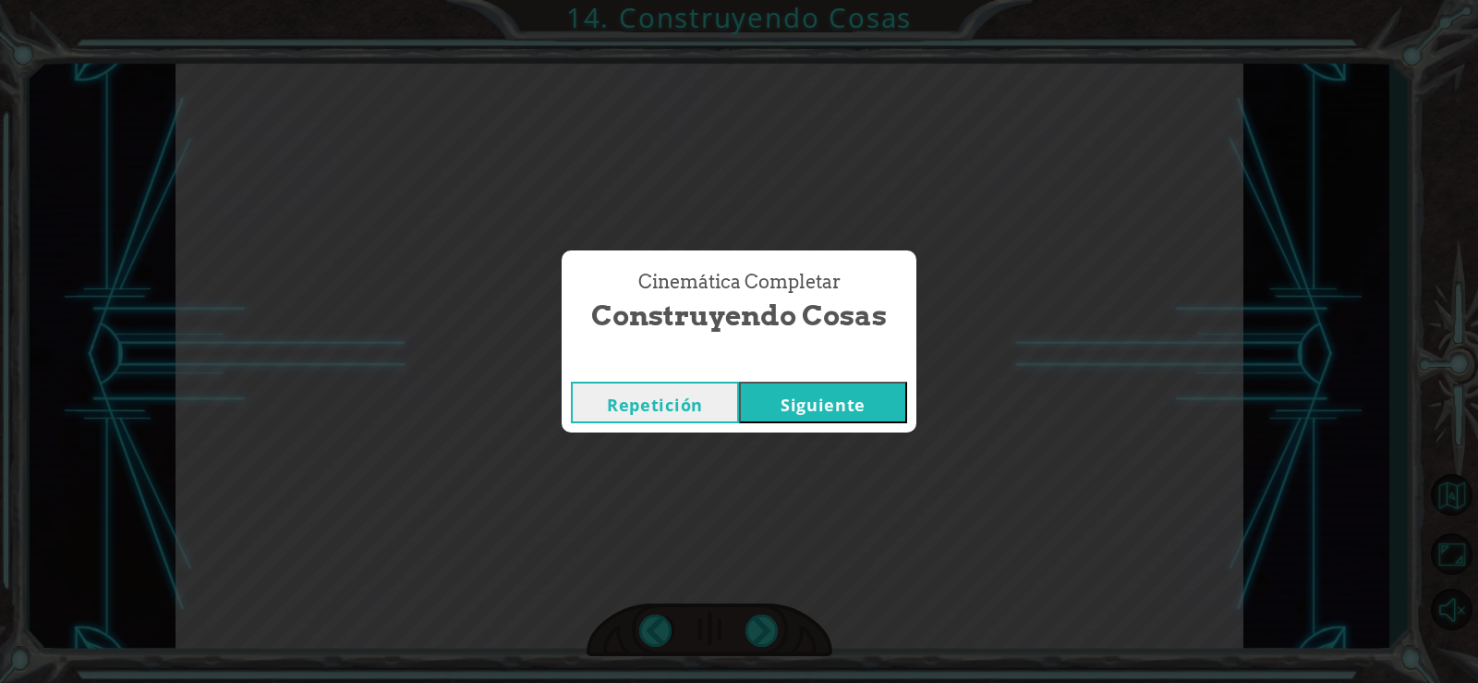
click at [852, 412] on button "Siguiente" at bounding box center [823, 403] width 168 height 42
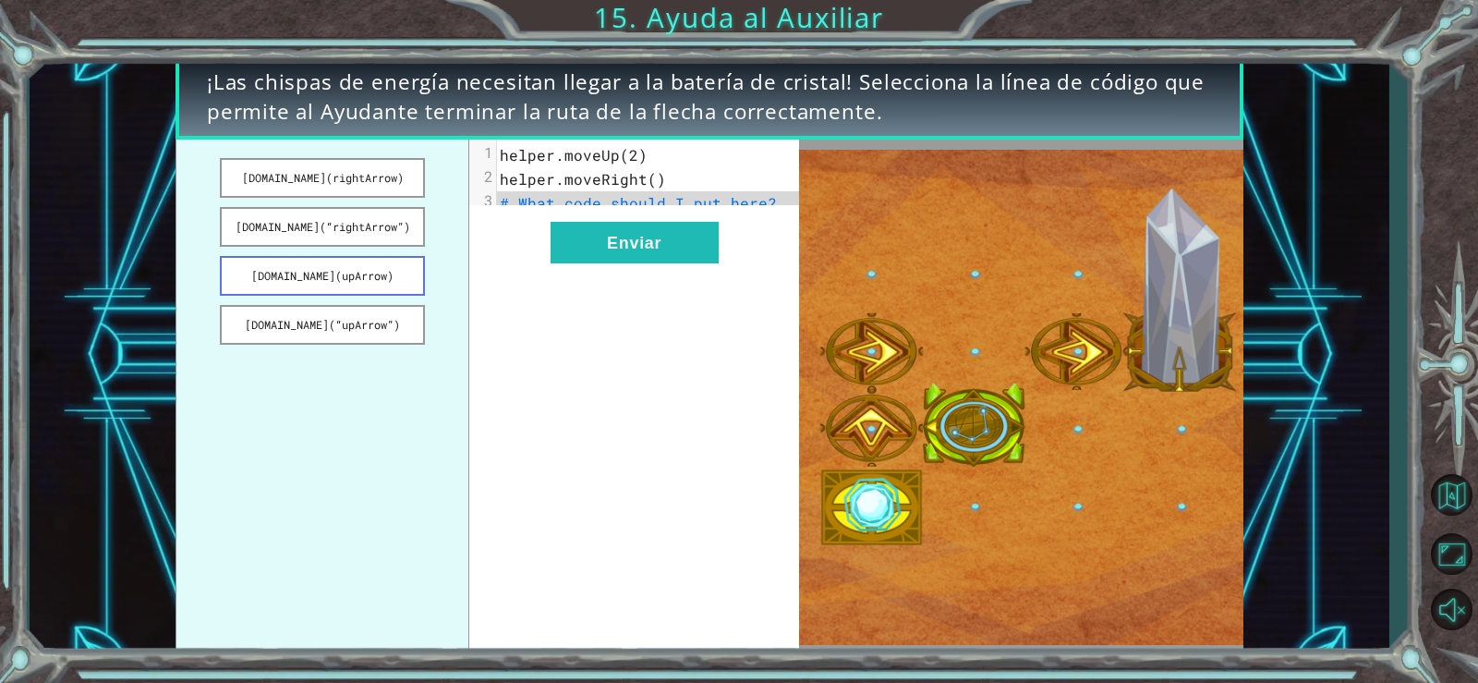
click at [379, 287] on button "[DOMAIN_NAME](upArrow)" at bounding box center [322, 276] width 204 height 40
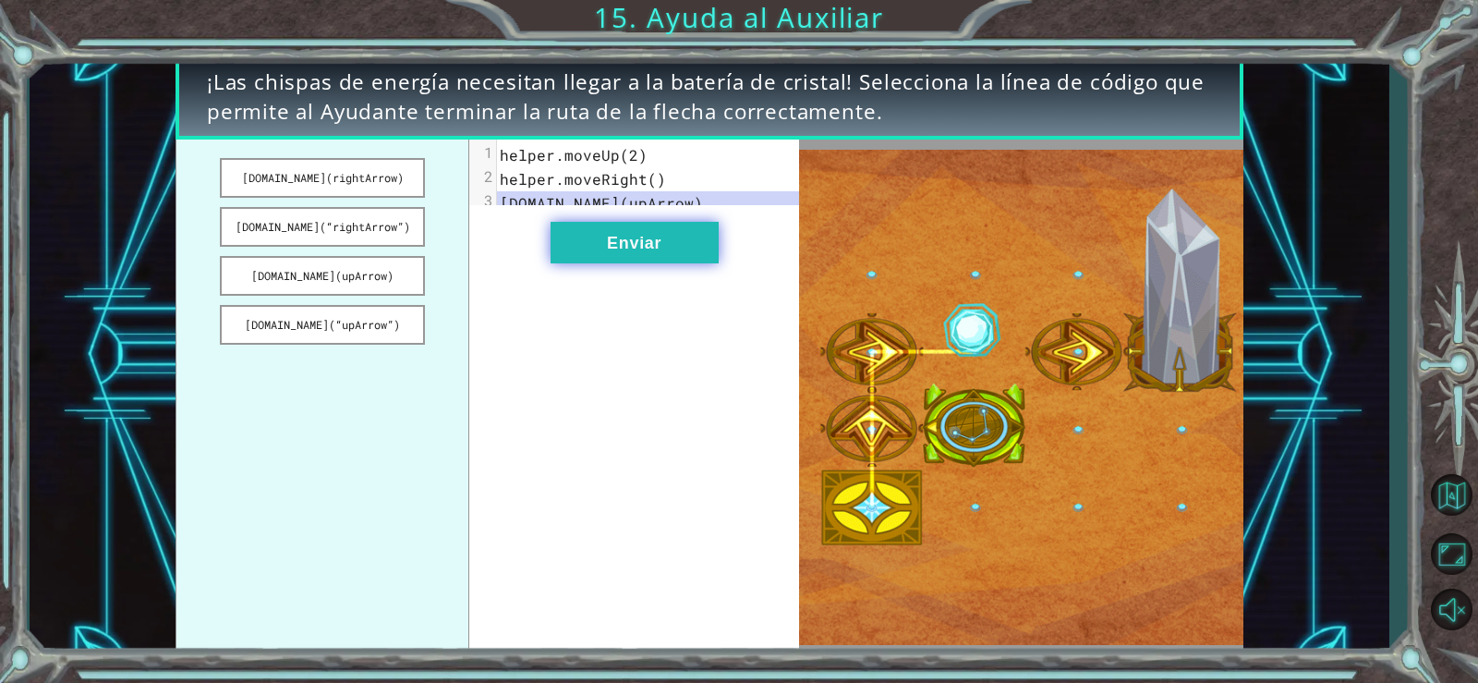
click at [633, 258] on button "Enviar" at bounding box center [635, 243] width 168 height 42
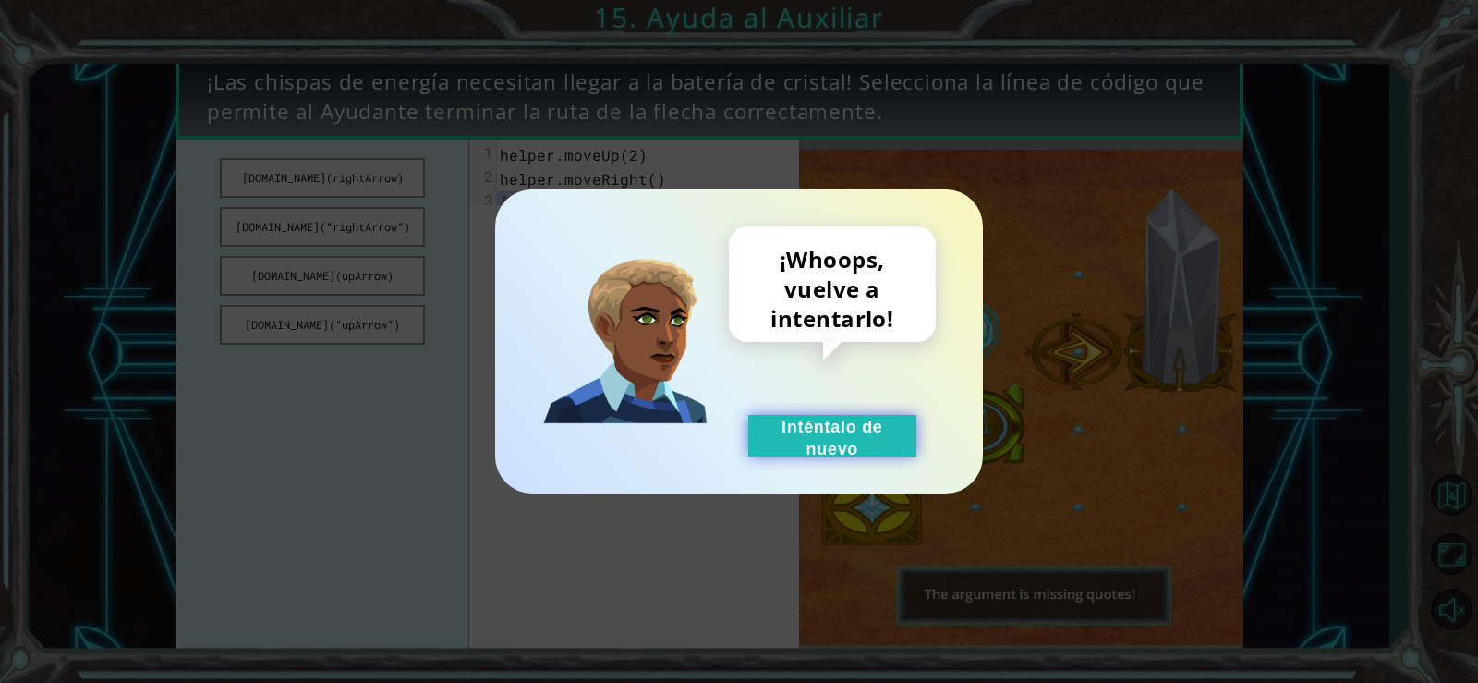
click at [796, 454] on button "Inténtalo de nuevo" at bounding box center [832, 436] width 168 height 42
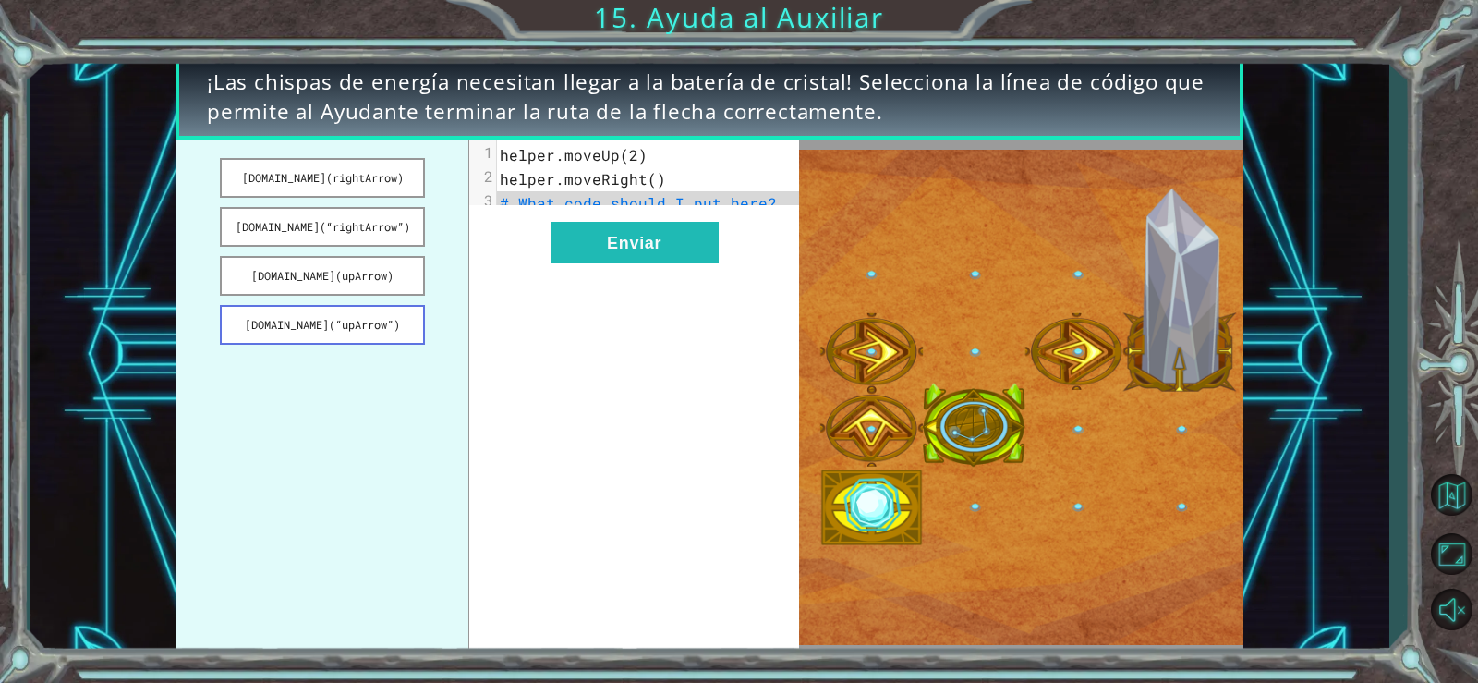
click at [381, 326] on button "[DOMAIN_NAME](“upArrow”)" at bounding box center [322, 325] width 204 height 40
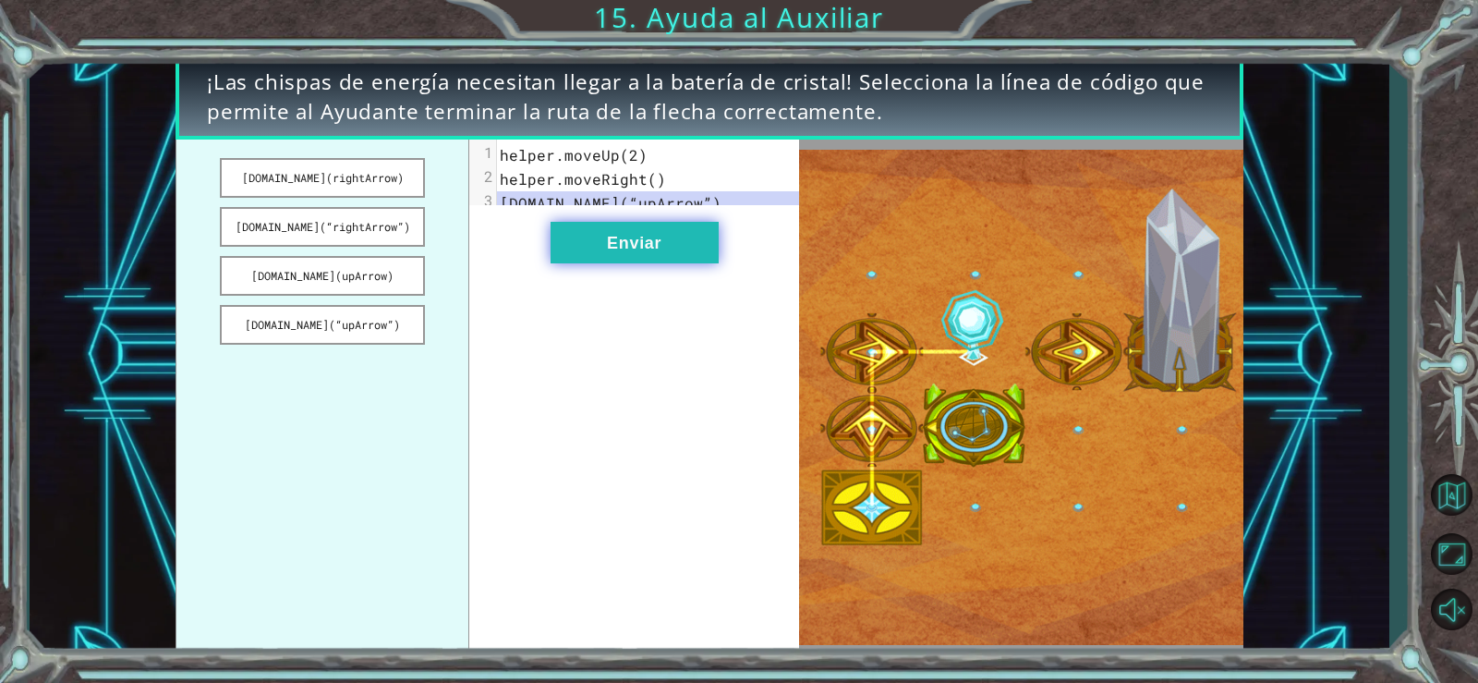
click at [677, 246] on button "Enviar" at bounding box center [635, 243] width 168 height 42
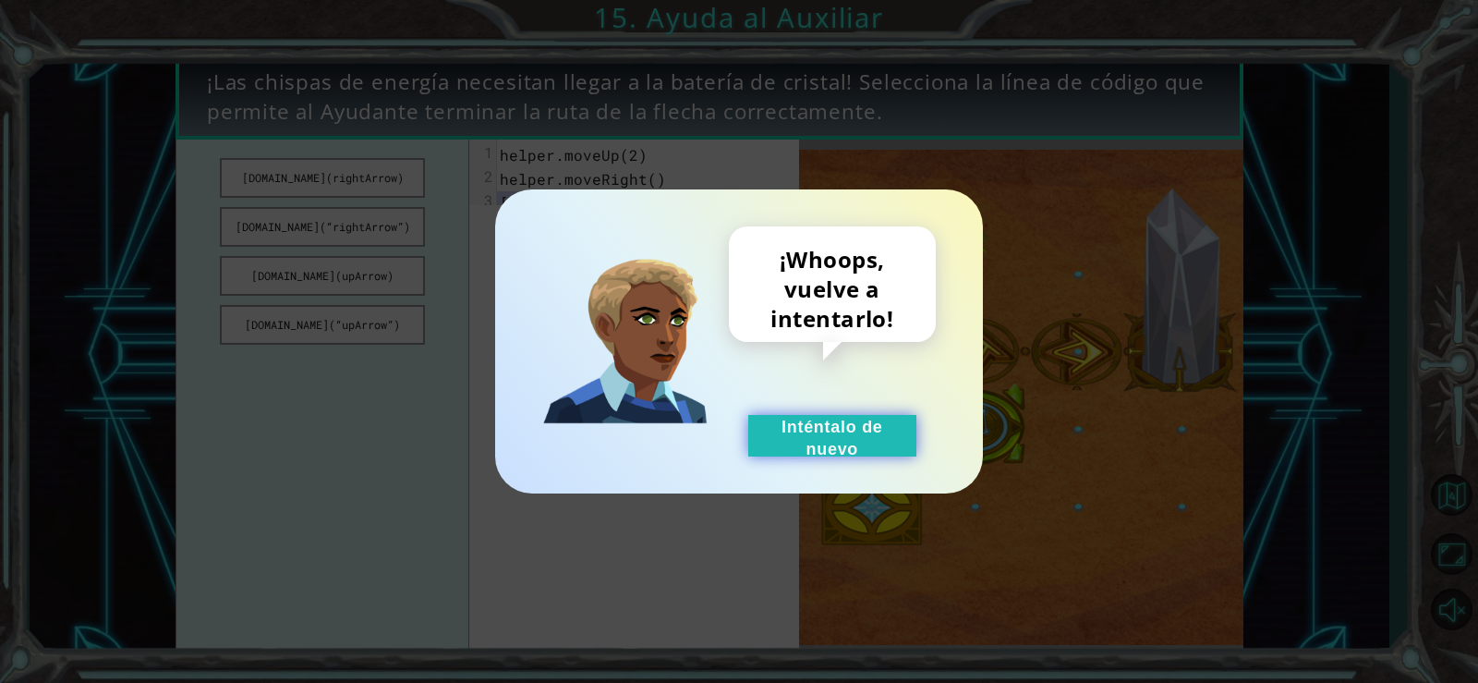
click at [812, 425] on button "Inténtalo de nuevo" at bounding box center [832, 436] width 168 height 42
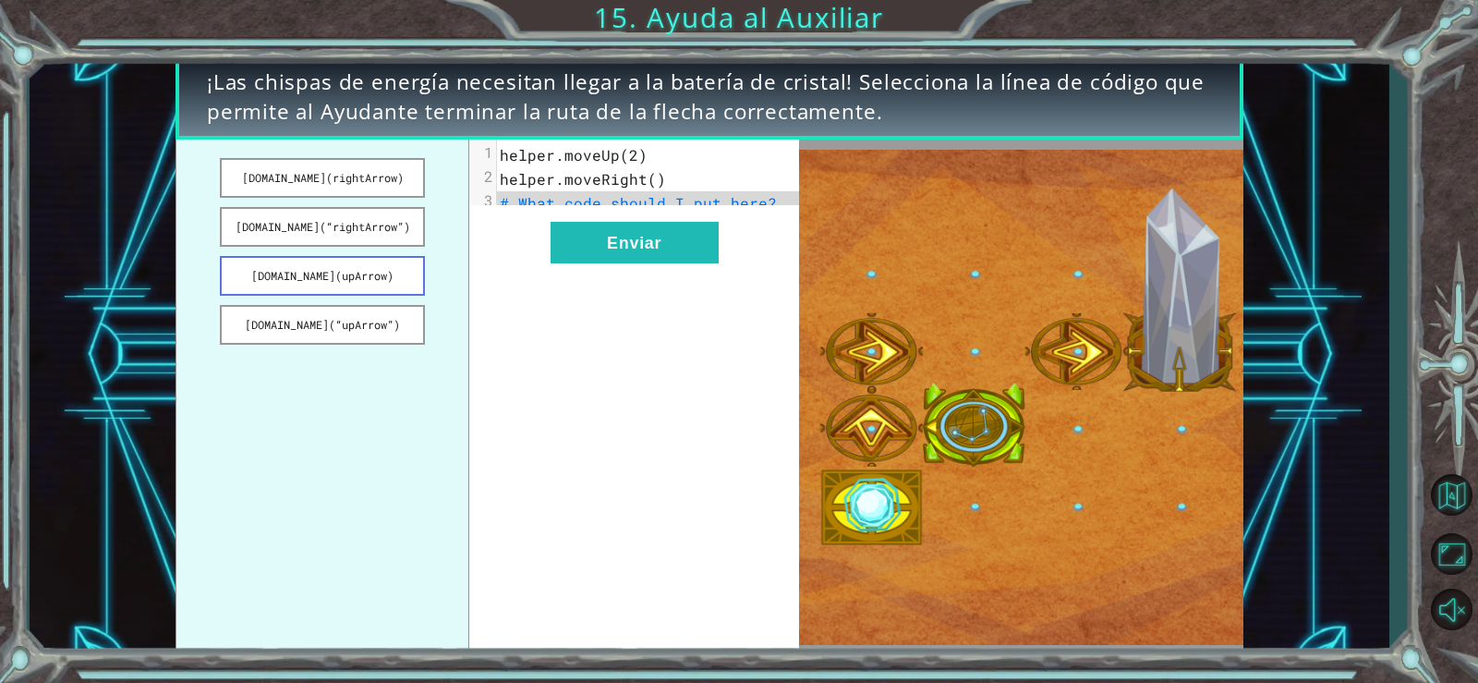
click at [389, 274] on button "[DOMAIN_NAME](upArrow)" at bounding box center [322, 276] width 204 height 40
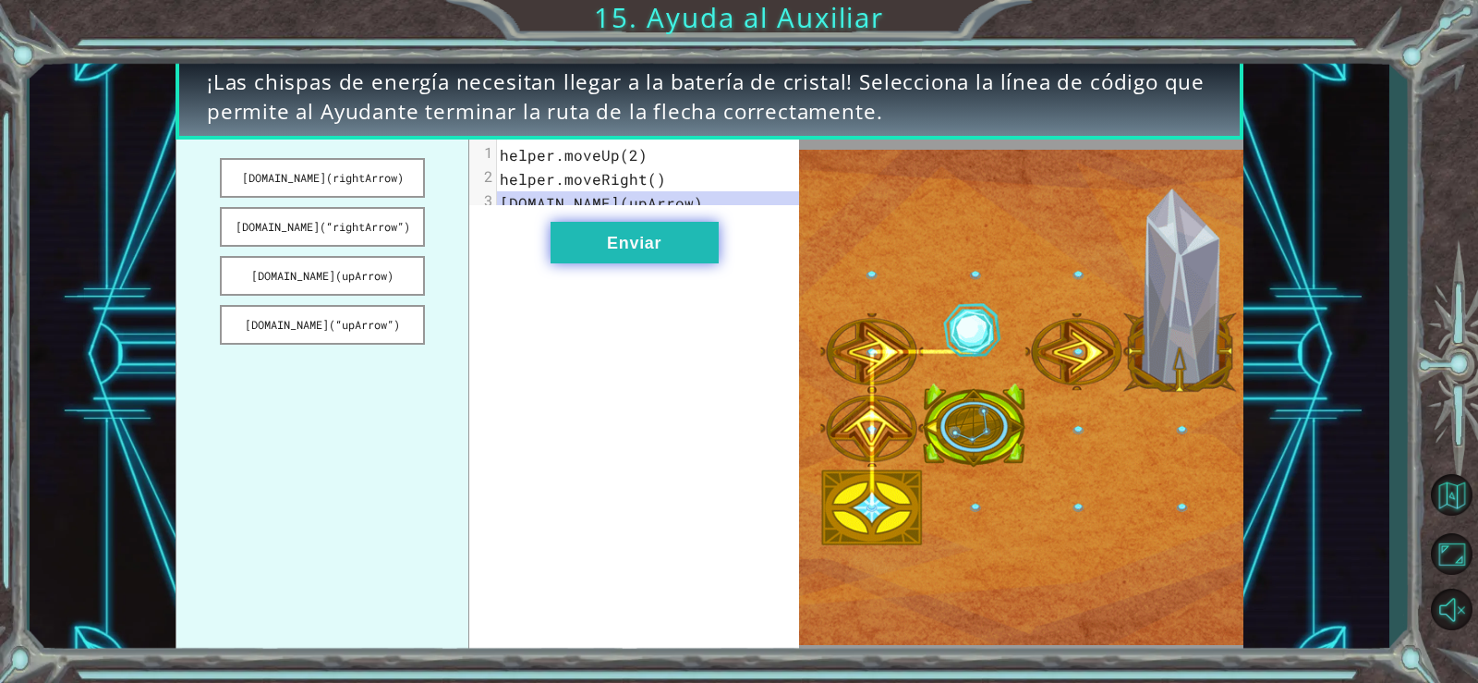
click at [651, 244] on button "Enviar" at bounding box center [635, 243] width 168 height 42
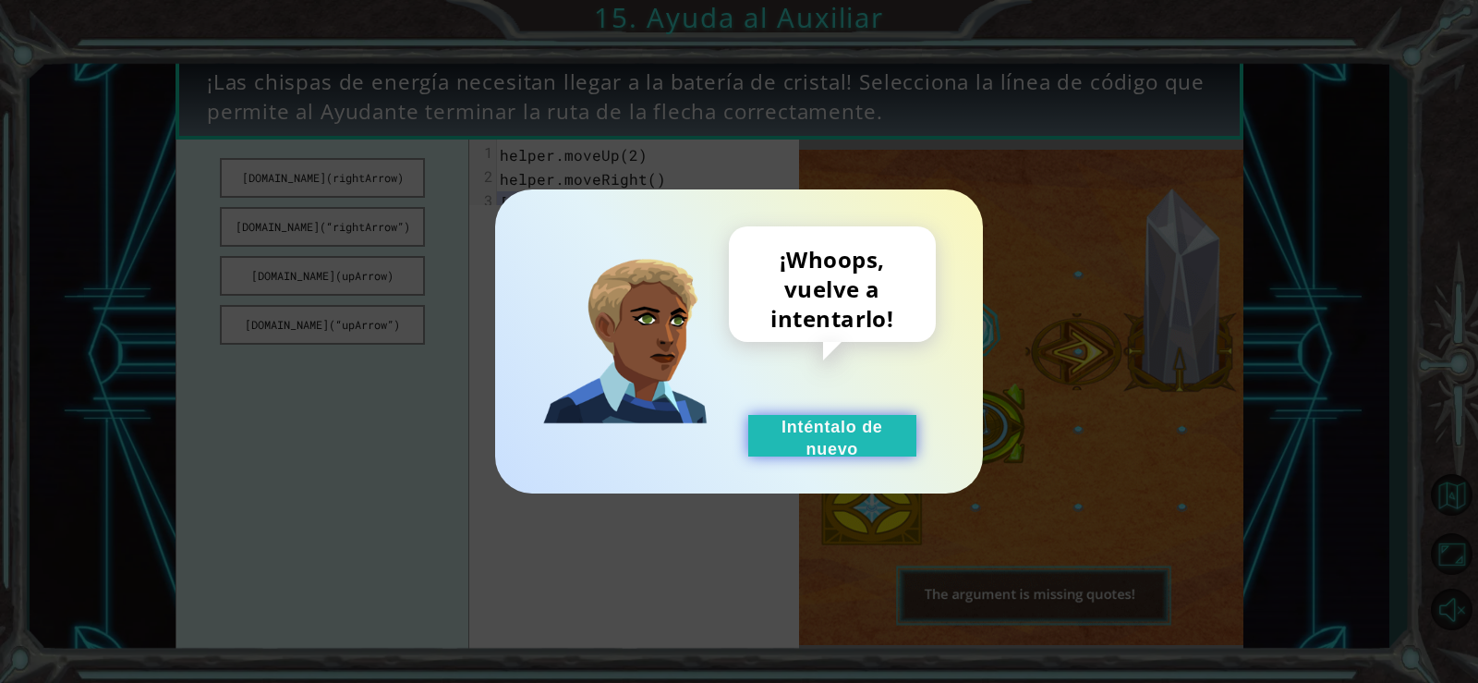
drag, startPoint x: 771, startPoint y: 435, endPoint x: 780, endPoint y: 425, distance: 13.7
click at [772, 437] on button "Inténtalo de nuevo" at bounding box center [832, 436] width 168 height 42
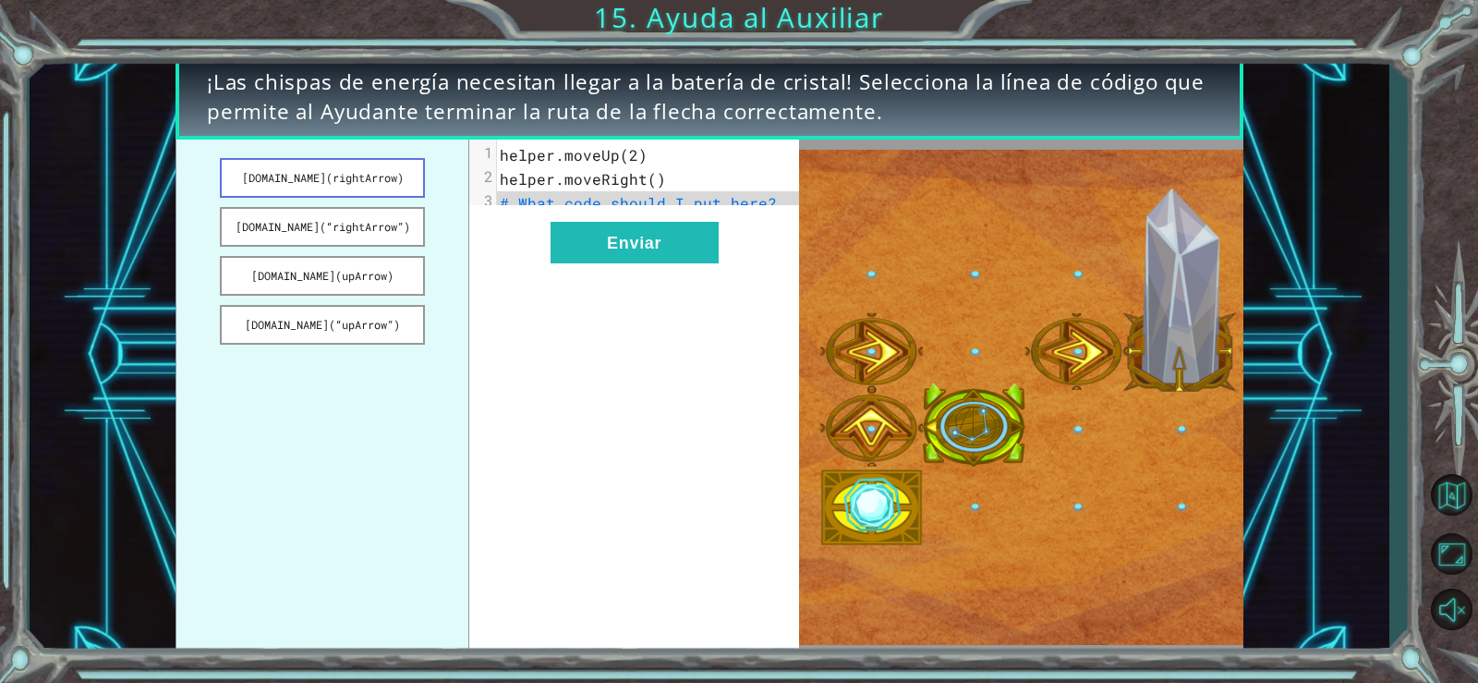
click at [369, 178] on button "[DOMAIN_NAME](rightArrow)" at bounding box center [322, 178] width 204 height 40
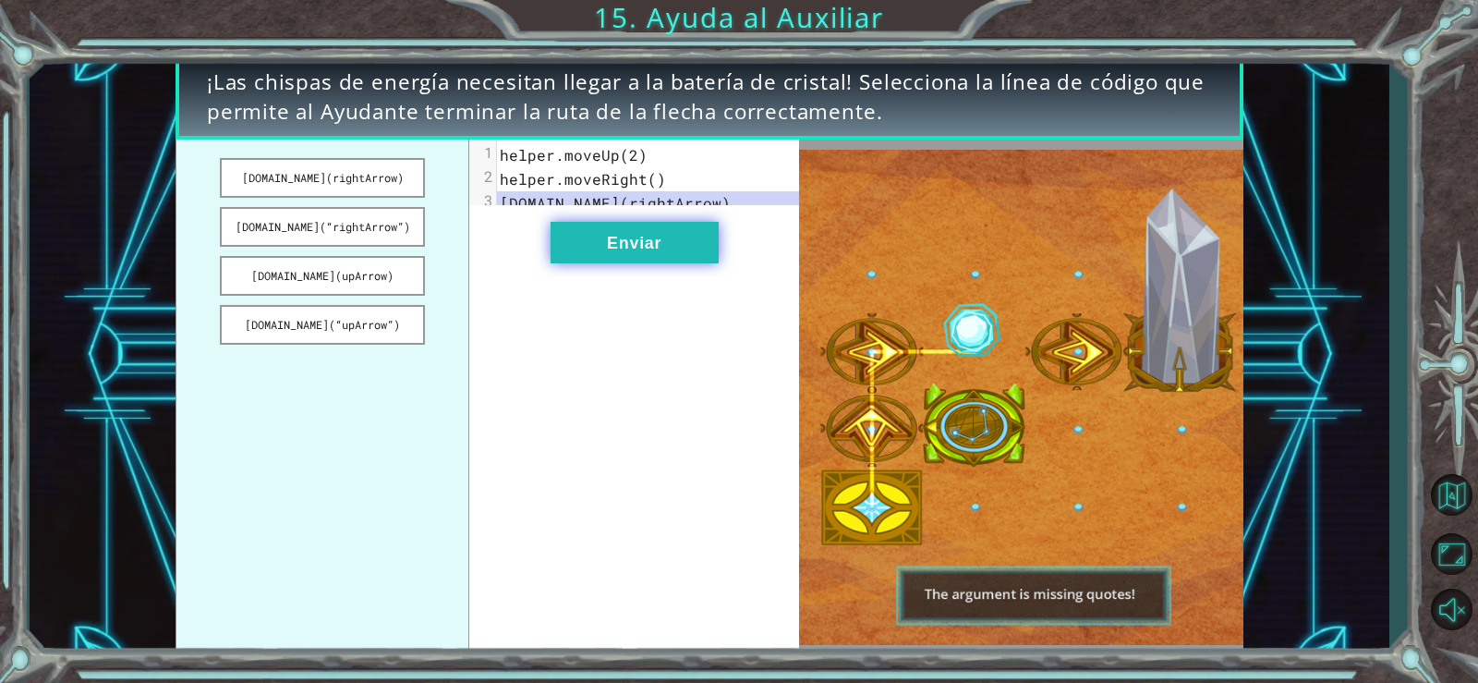
click at [584, 244] on button "Enviar" at bounding box center [635, 243] width 168 height 42
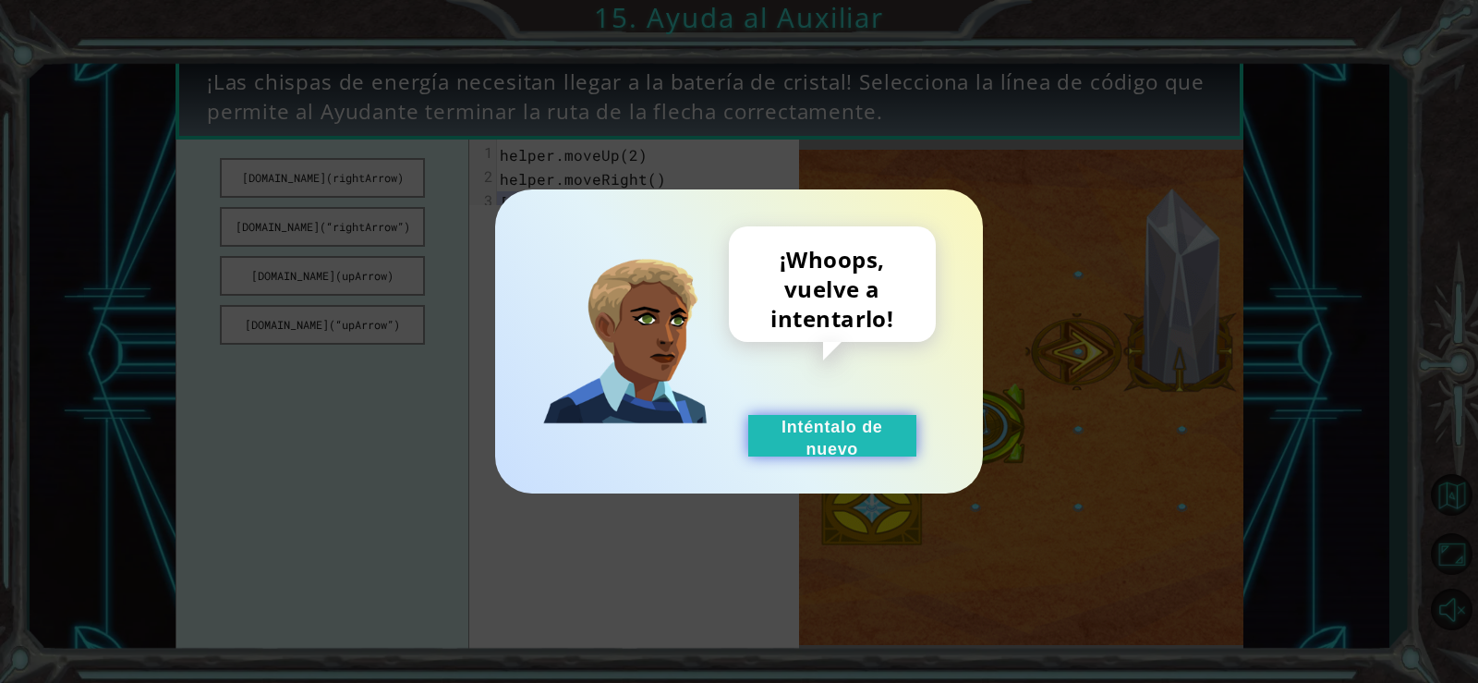
click at [857, 444] on button "Inténtalo de nuevo" at bounding box center [832, 436] width 168 height 42
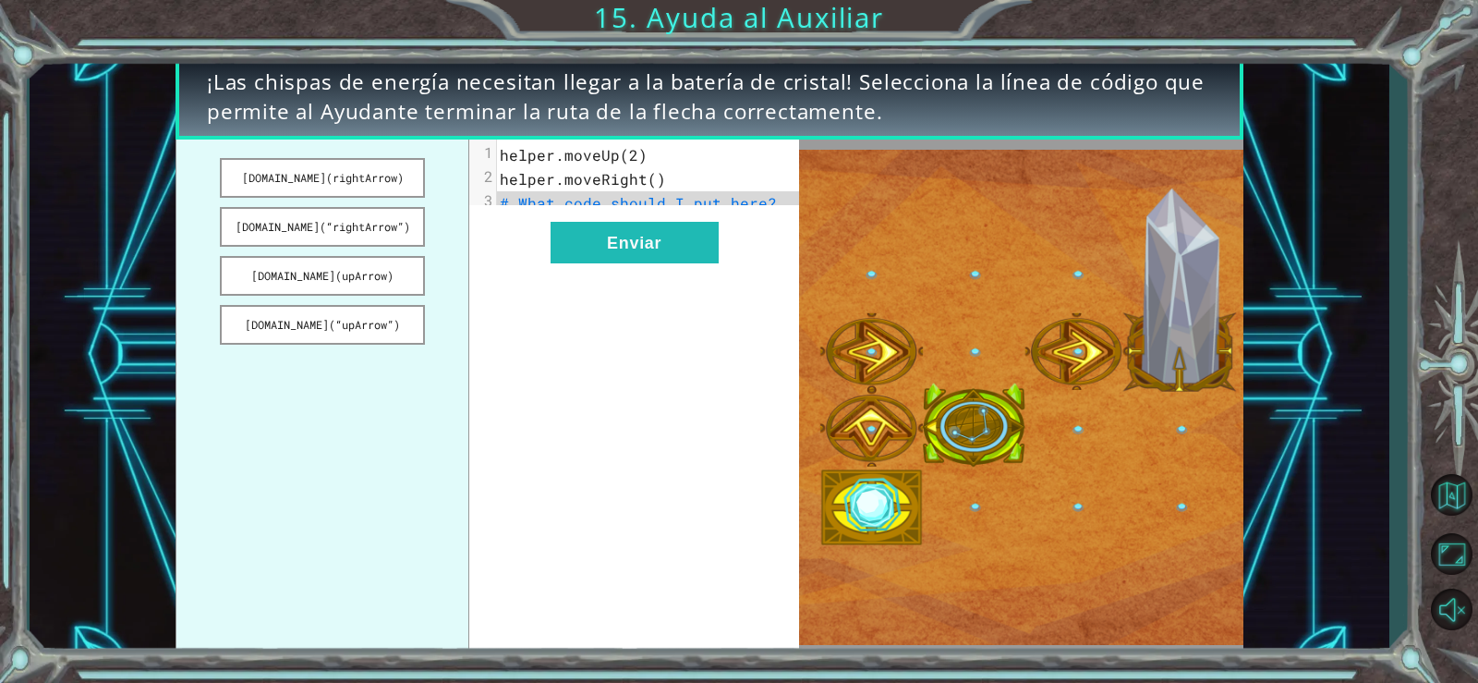
drag, startPoint x: 409, startPoint y: 230, endPoint x: 469, endPoint y: 258, distance: 66.1
click at [403, 236] on button "[DOMAIN_NAME](“rightArrow”)" at bounding box center [322, 227] width 204 height 40
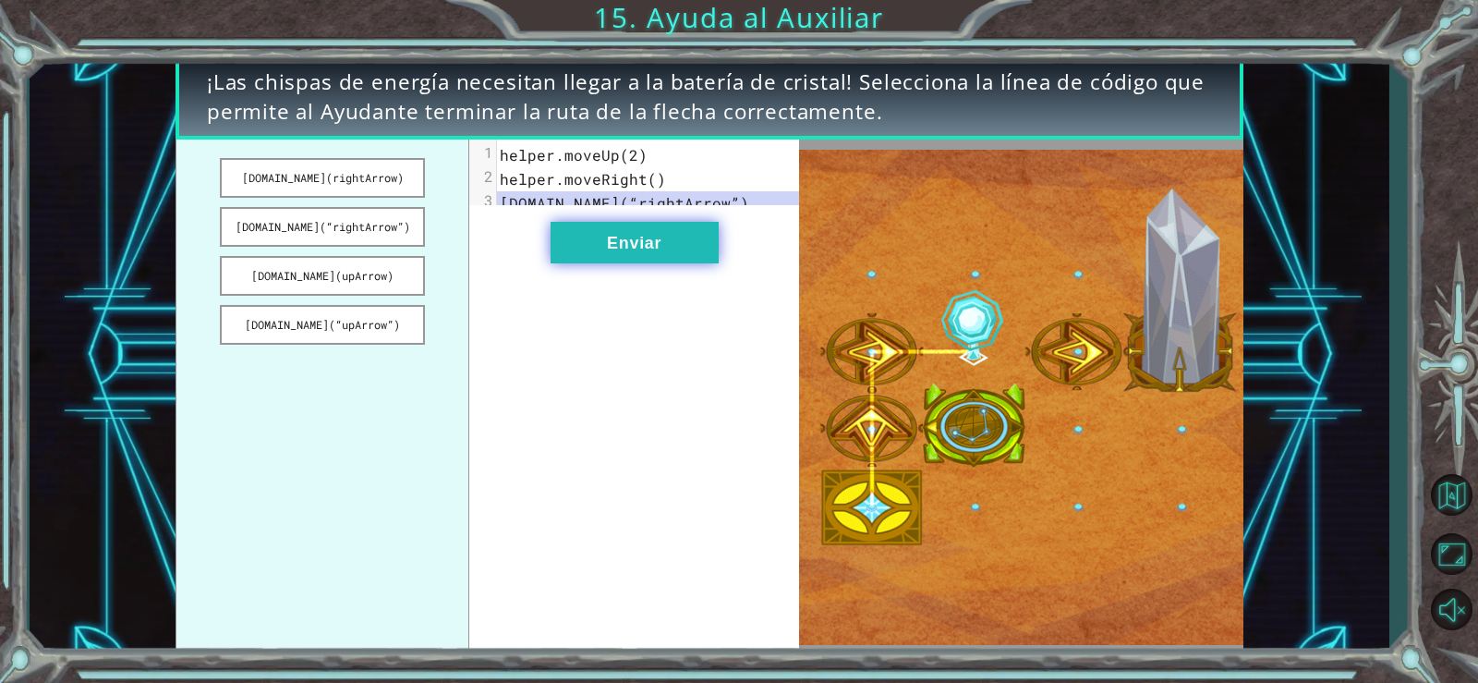
click at [599, 263] on button "Enviar" at bounding box center [635, 243] width 168 height 42
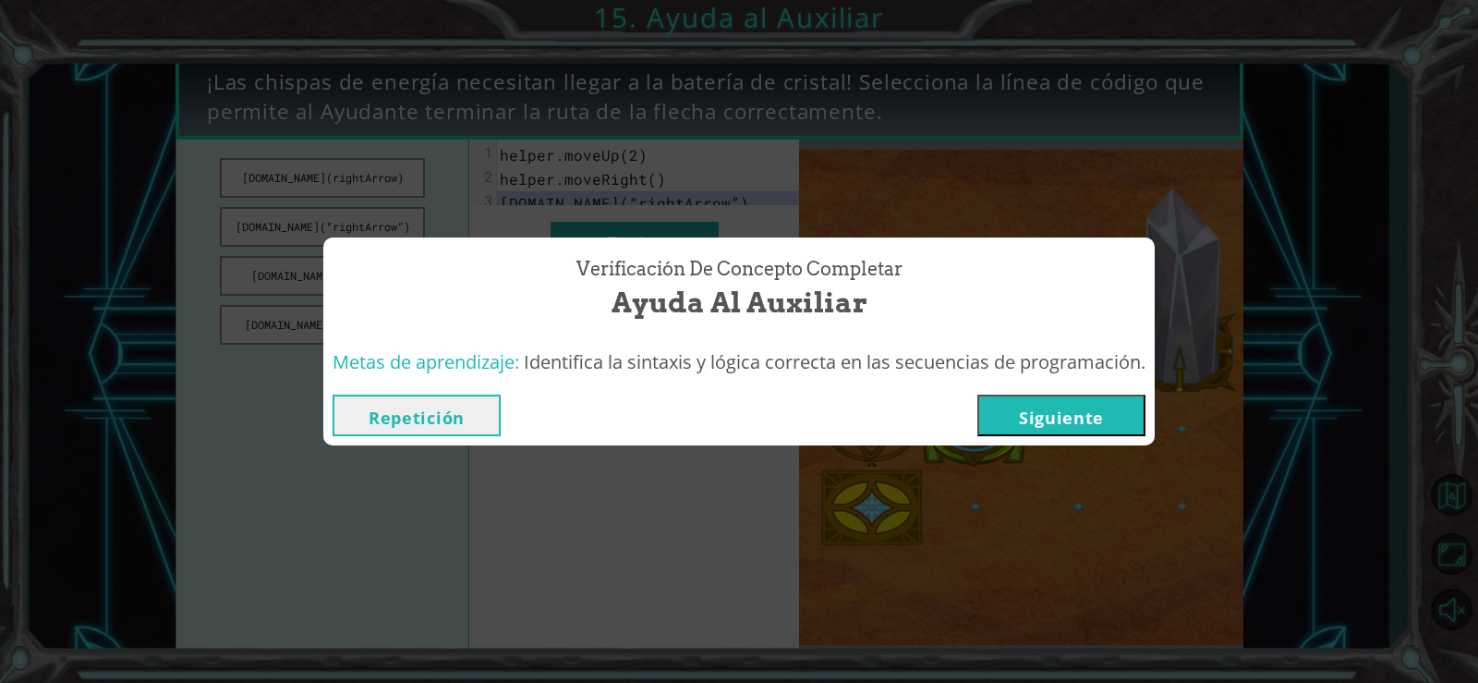
click at [1075, 430] on button "Siguiente" at bounding box center [1062, 416] width 168 height 42
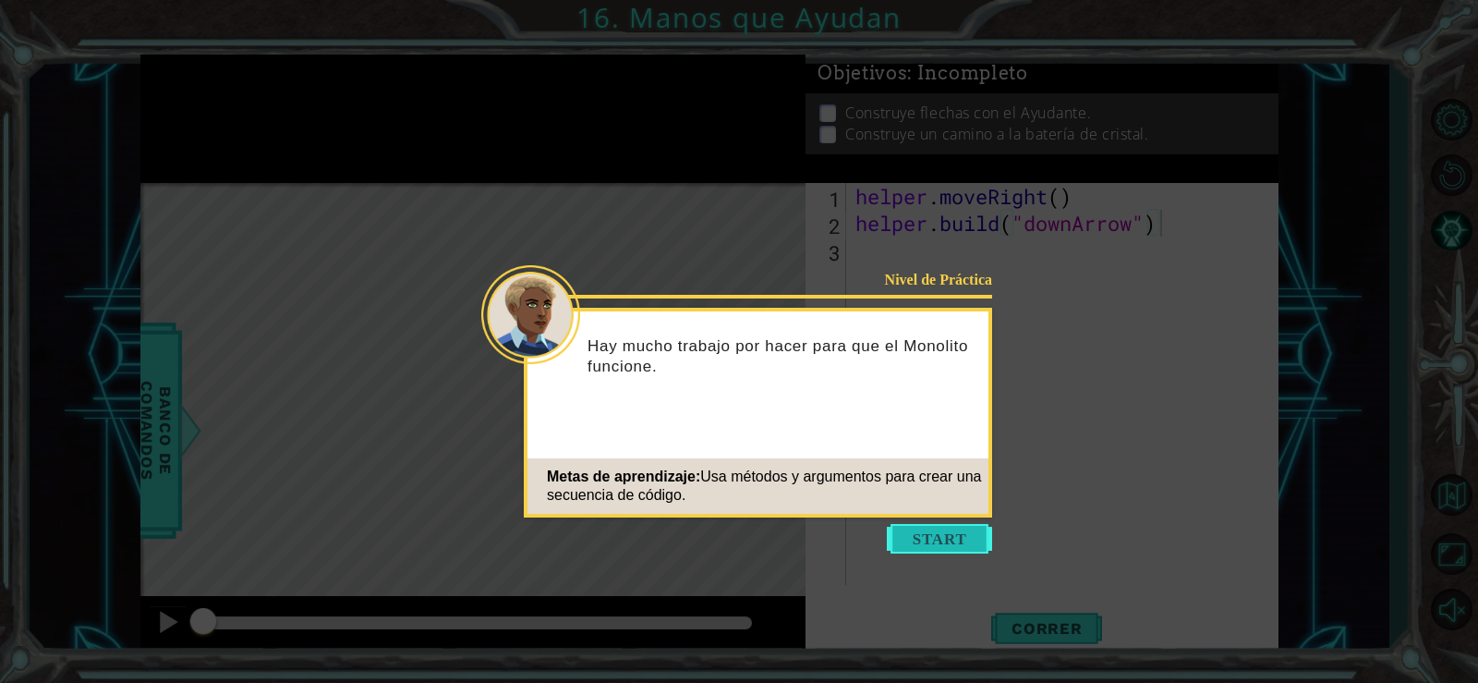
click at [942, 533] on button "Start" at bounding box center [939, 539] width 105 height 30
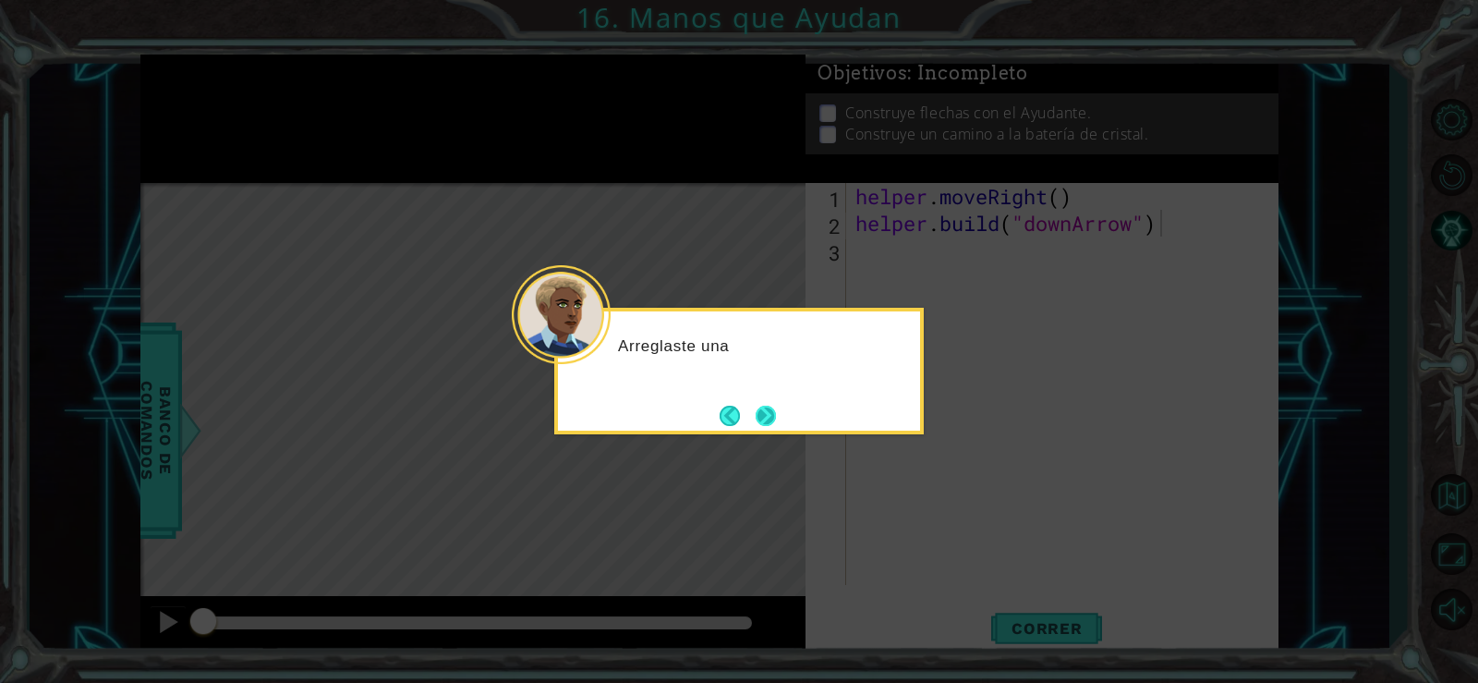
click at [769, 408] on button "Next" at bounding box center [766, 416] width 20 height 20
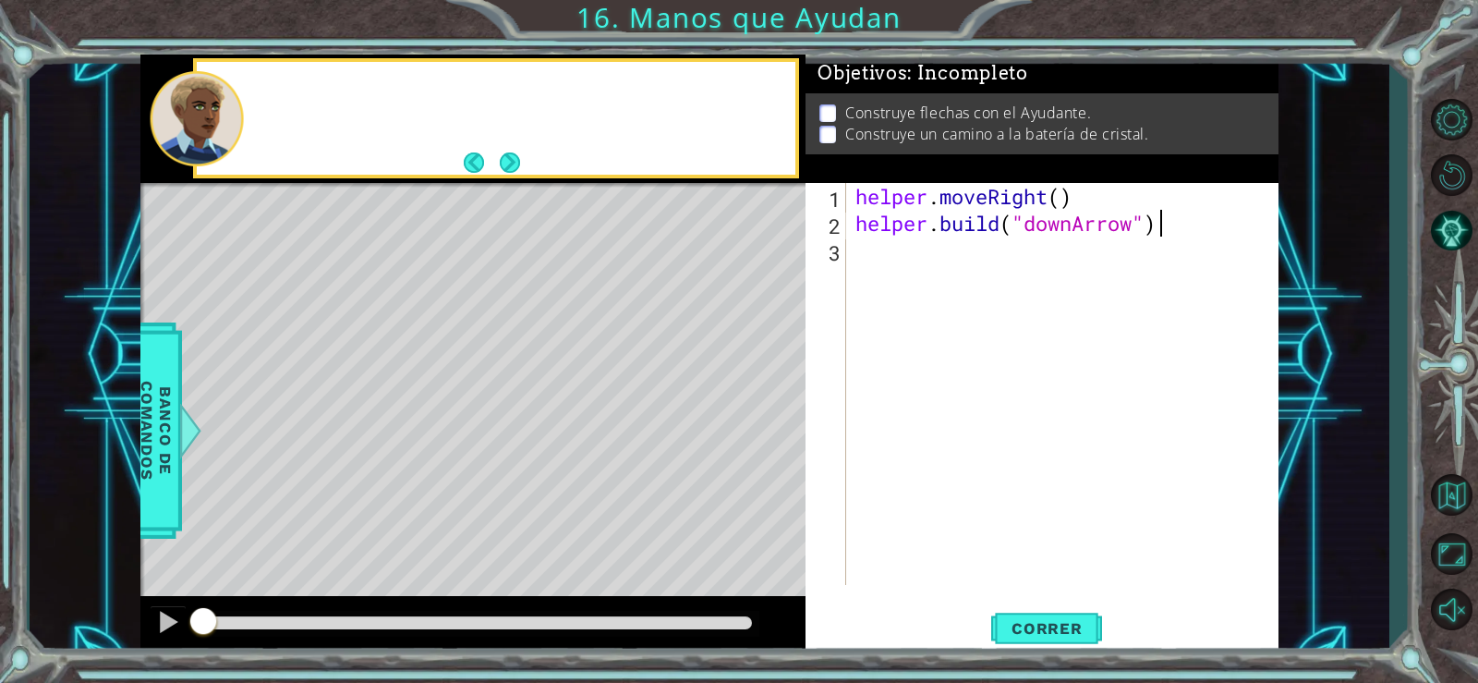
click at [769, 408] on div "Level Map" at bounding box center [567, 455] width 854 height 544
click at [868, 256] on div "helper . moveRight ( ) helper . build ( "downArrow" )" at bounding box center [1068, 411] width 432 height 456
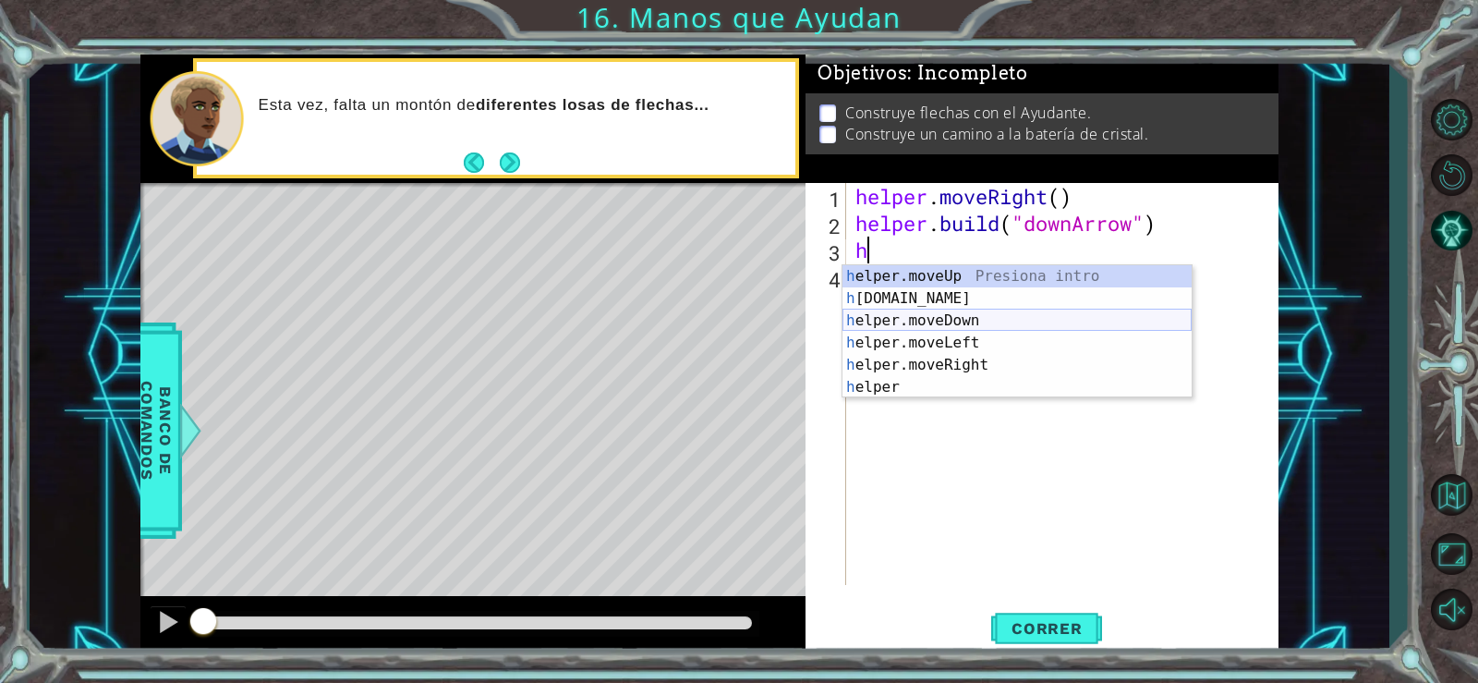
click at [982, 323] on div "h elper.moveUp Presiona intro h [DOMAIN_NAME] Presiona intro h elper.moveDown P…" at bounding box center [1017, 353] width 349 height 177
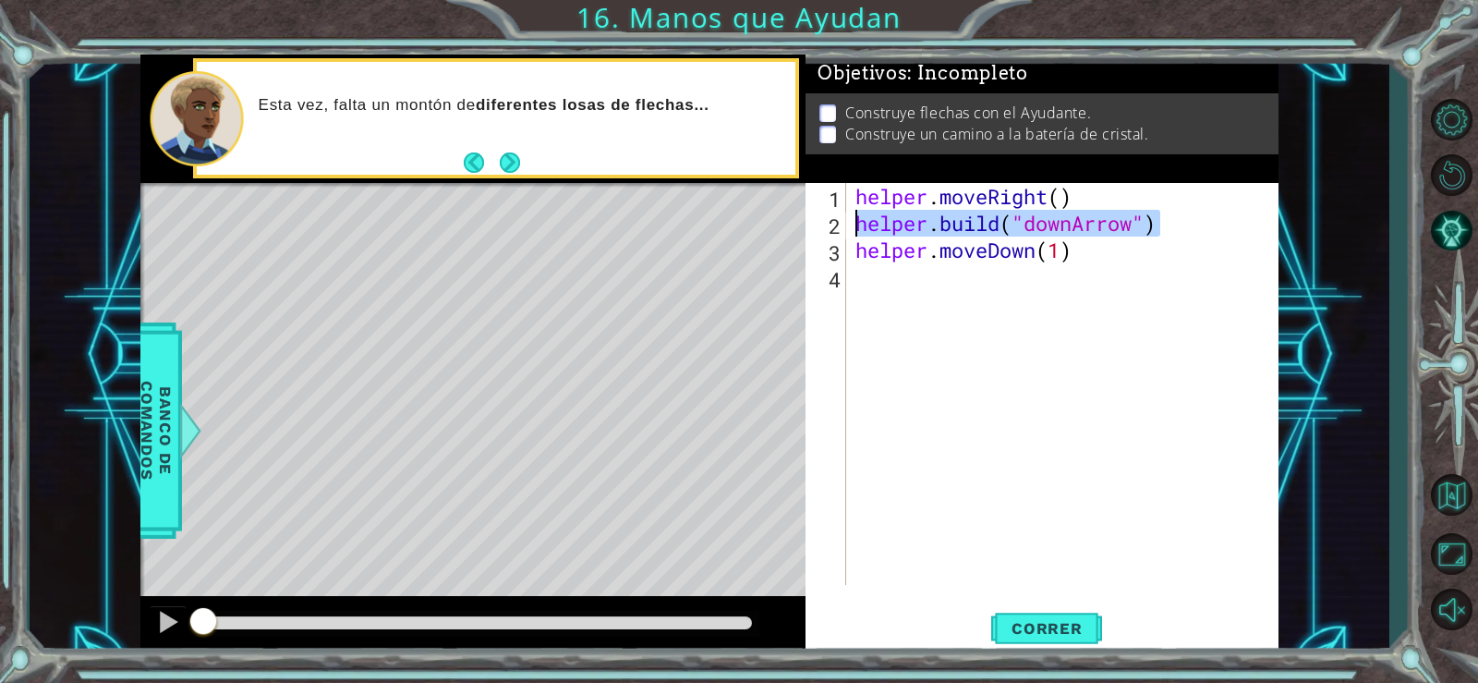
drag, startPoint x: 1179, startPoint y: 233, endPoint x: 854, endPoint y: 228, distance: 325.3
click at [854, 228] on div "helper . moveRight ( ) helper . build ( "downArrow" ) helper . moveDown ( 1 )" at bounding box center [1068, 411] width 432 height 456
type textarea "[DOMAIN_NAME]("downArrow")"
click at [888, 283] on div "helper . moveRight ( ) helper . build ( "downArrow" ) helper . moveDown ( 1 )" at bounding box center [1068, 411] width 432 height 456
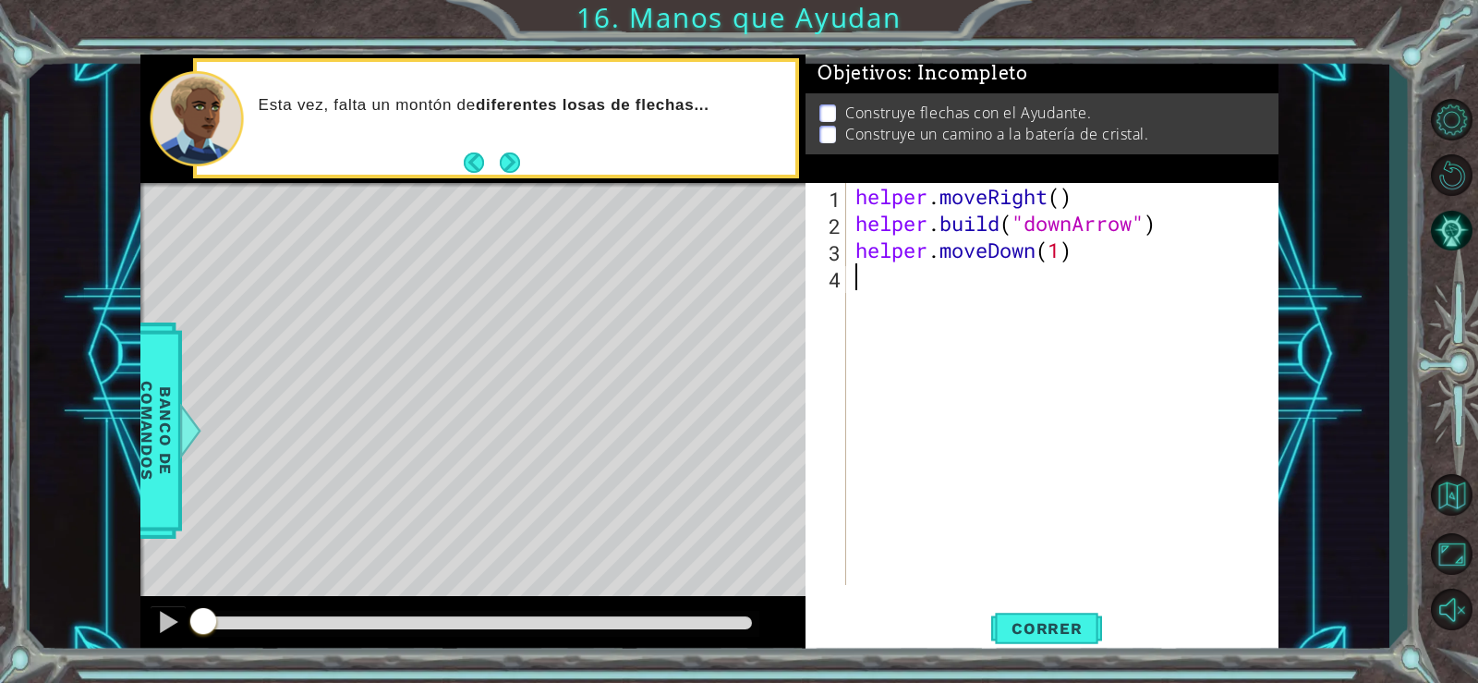
paste textarea "[DOMAIN_NAME]("downArrow")"
type textarea "[DOMAIN_NAME]("downArrow")"
click at [860, 321] on div "helper . moveRight ( ) helper . build ( "downArrow" ) helper . moveDown ( 1 ) h…" at bounding box center [1068, 411] width 432 height 456
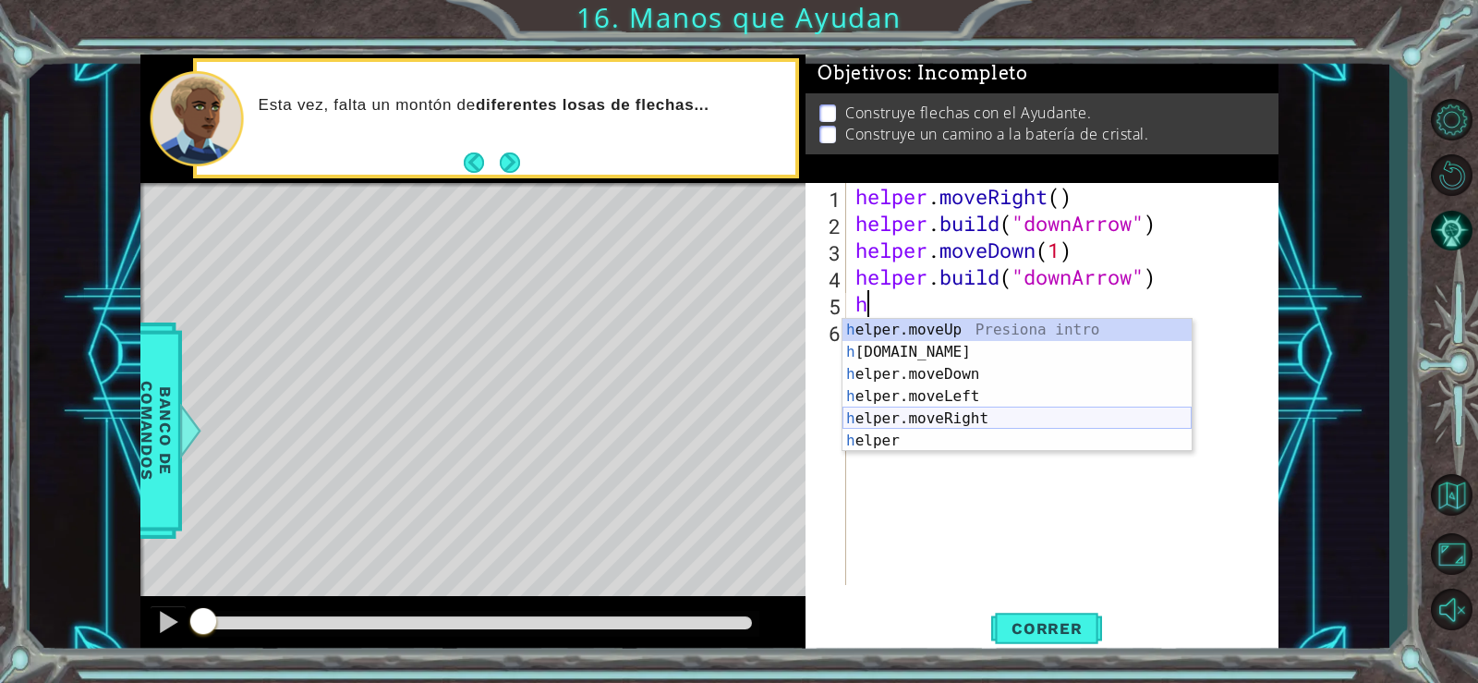
click at [959, 420] on div "h elper.moveUp Presiona intro h [DOMAIN_NAME] Presiona intro h elper.moveDown P…" at bounding box center [1017, 407] width 349 height 177
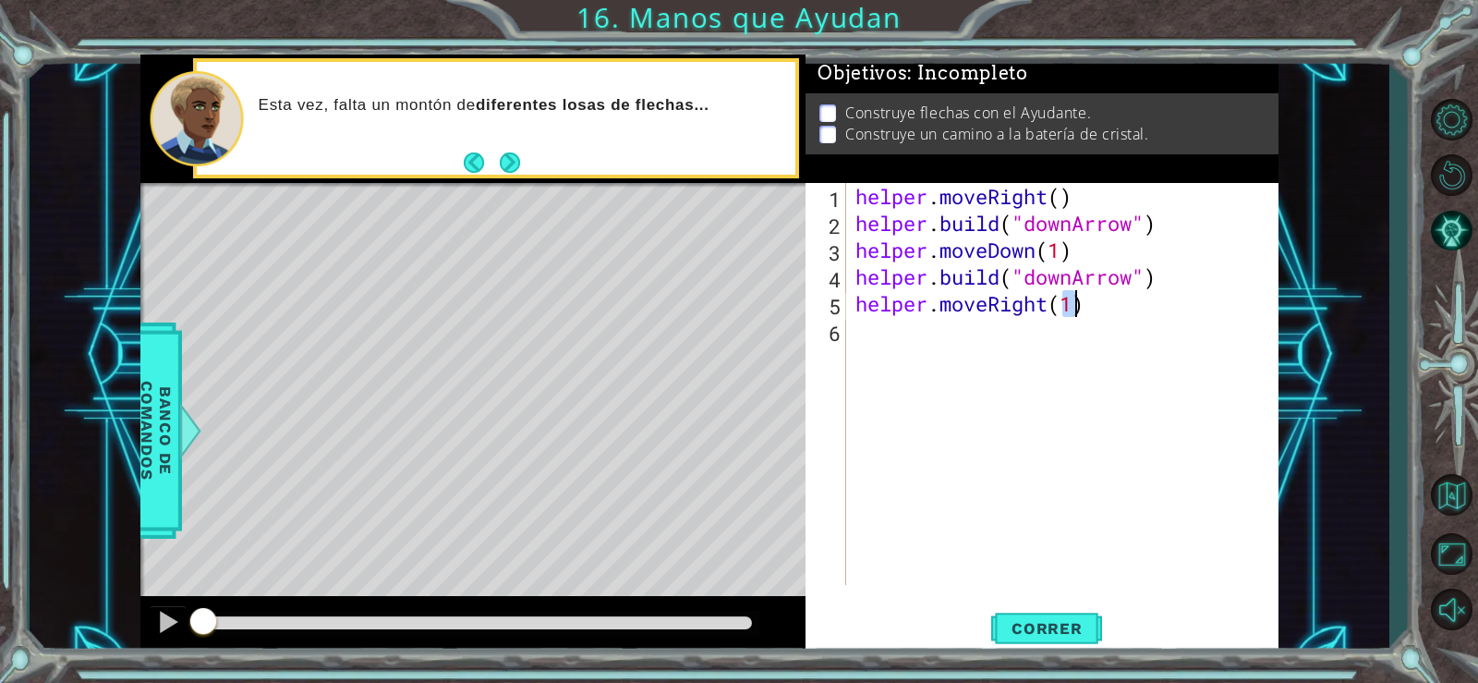
type textarea "helper.moveRight(1)"
drag, startPoint x: 860, startPoint y: 334, endPoint x: 855, endPoint y: 397, distance: 63.1
click at [855, 397] on div "helper . moveRight ( ) helper . build ( "downArrow" ) helper . moveDown ( 1 ) h…" at bounding box center [1068, 411] width 432 height 456
paste textarea "[DOMAIN_NAME]("downArrow")"
type textarea "[DOMAIN_NAME]("downArrow")"
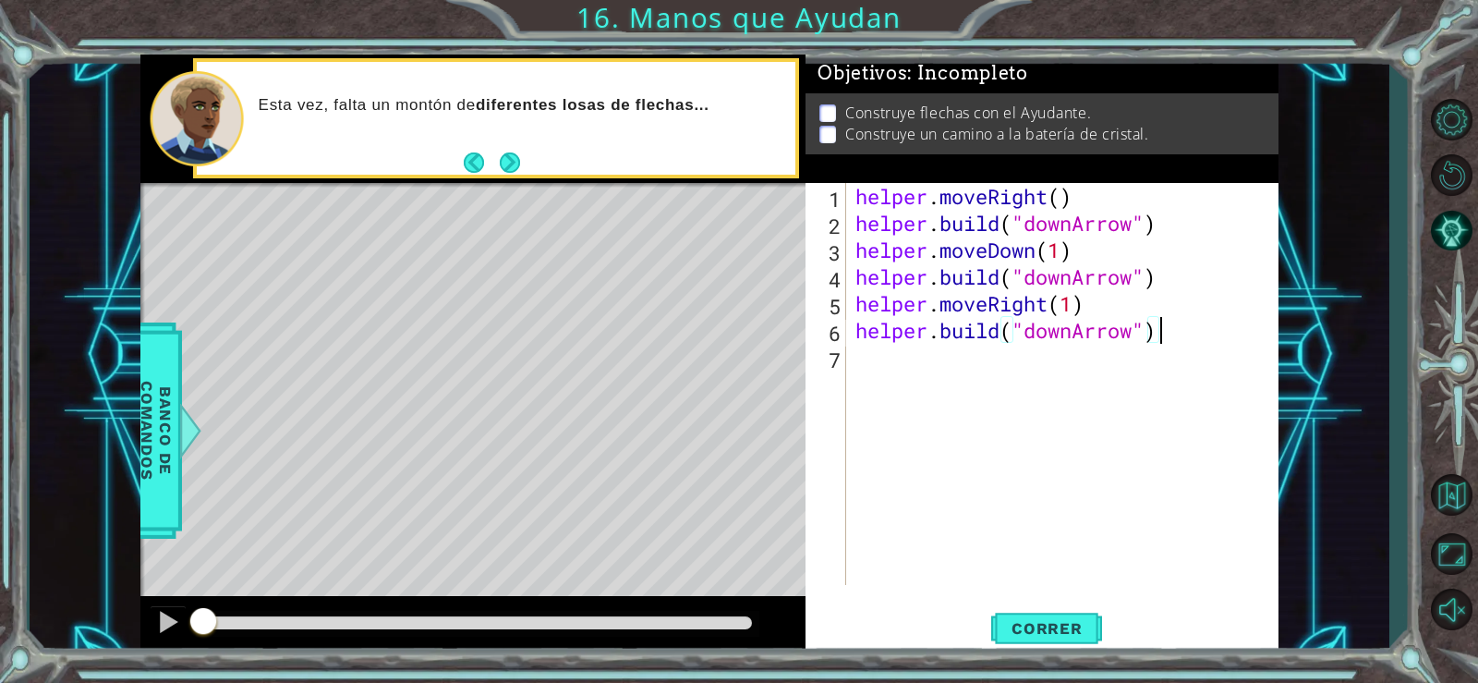
click at [868, 382] on div "helper . moveRight ( ) helper . build ( "downArrow" ) helper . moveDown ( 1 ) h…" at bounding box center [1068, 411] width 432 height 456
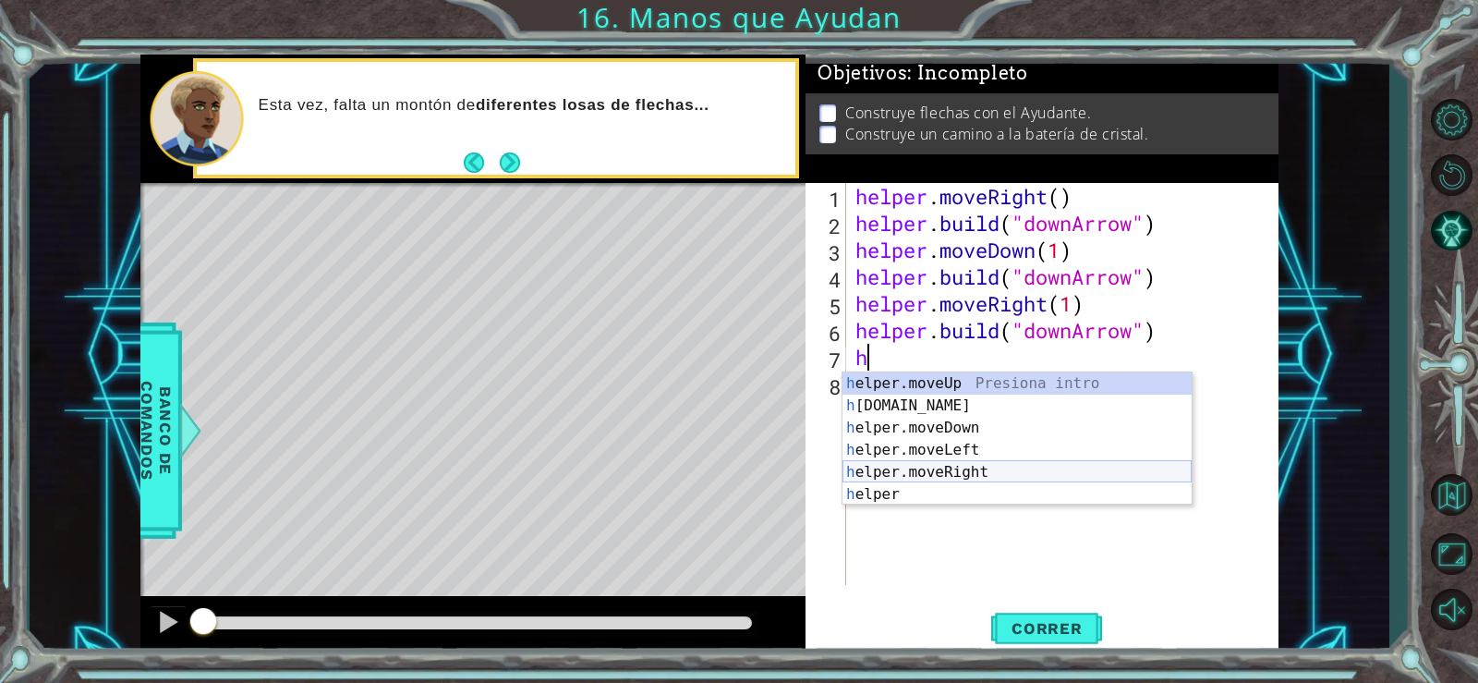
click at [979, 464] on div "h elper.moveUp Presiona intro h [DOMAIN_NAME] Presiona intro h elper.moveDown P…" at bounding box center [1017, 460] width 349 height 177
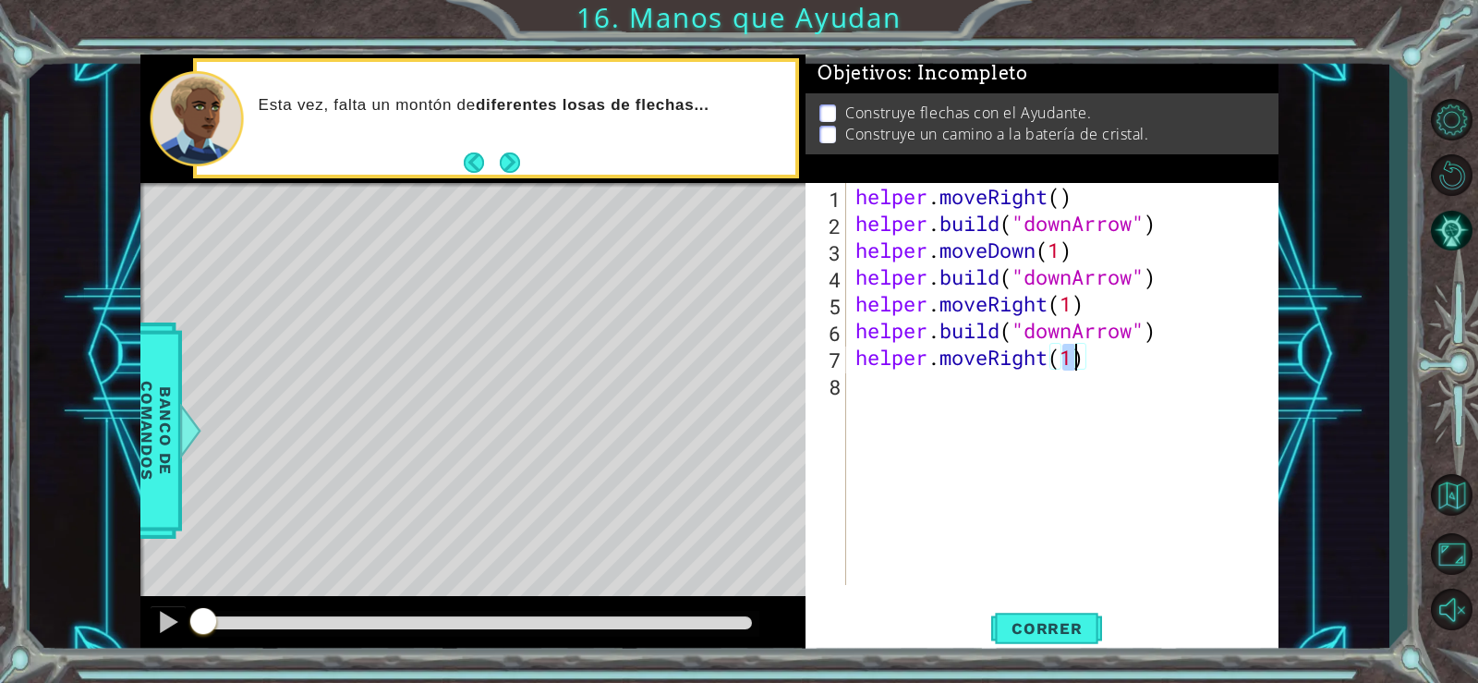
paste textarea "[DOMAIN_NAME]("downArrow")"
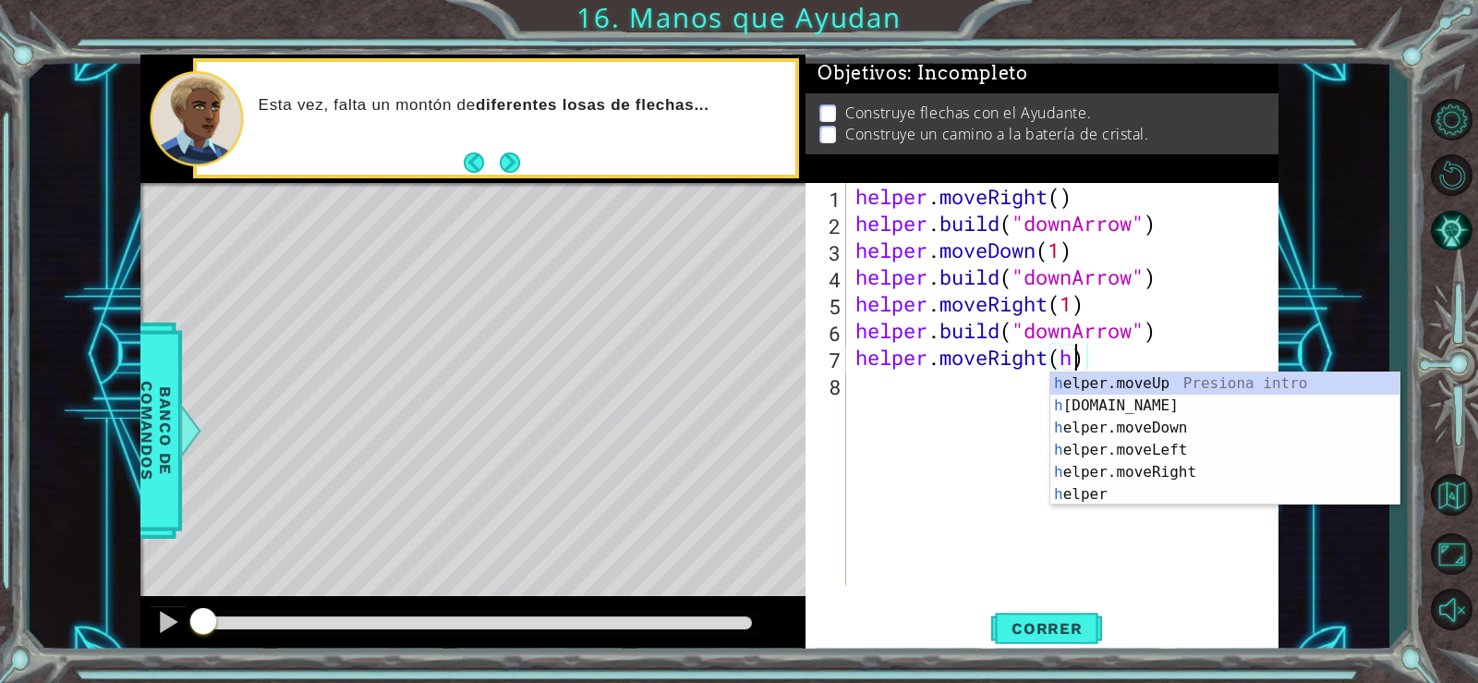
type textarea "helper.moveRight()"
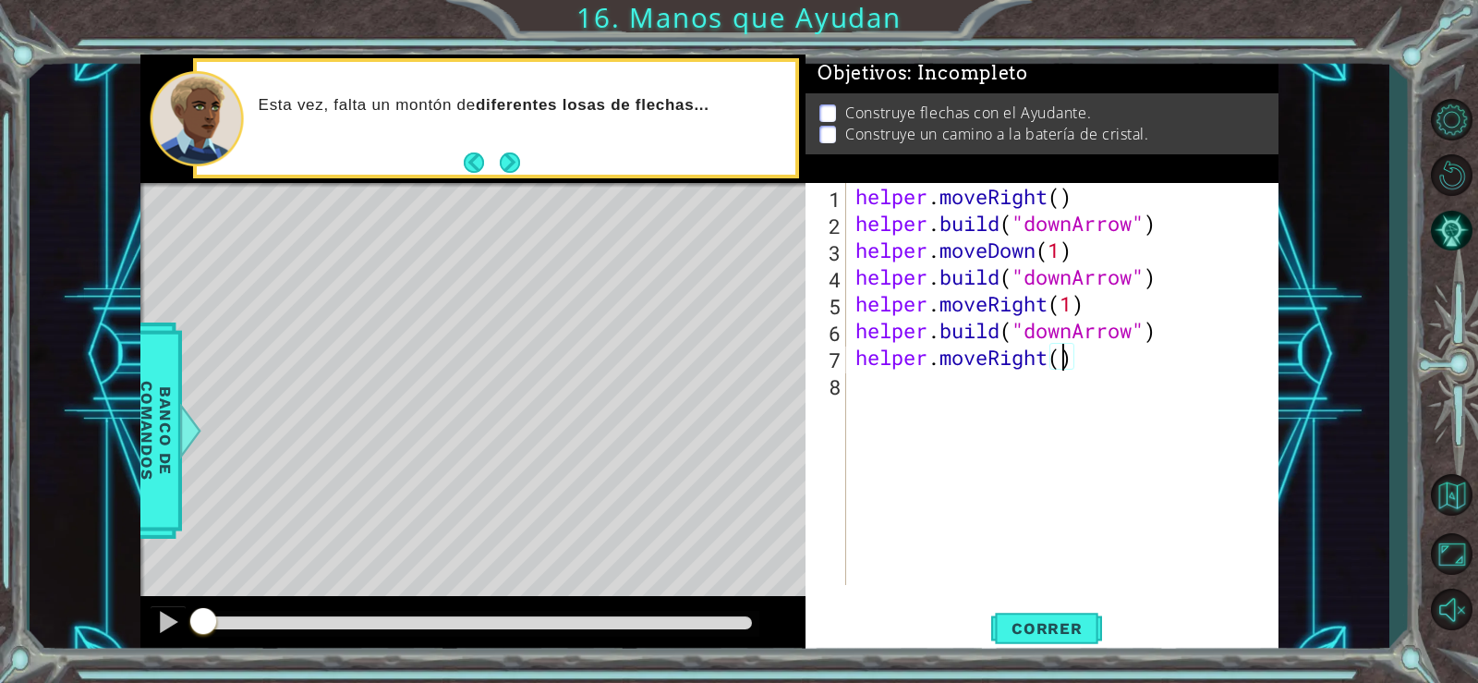
click at [874, 394] on div "helper . moveRight ( ) helper . build ( "downArrow" ) helper . moveDown ( 1 ) h…" at bounding box center [1068, 411] width 432 height 456
paste textarea "[DOMAIN_NAME]("downArrow")"
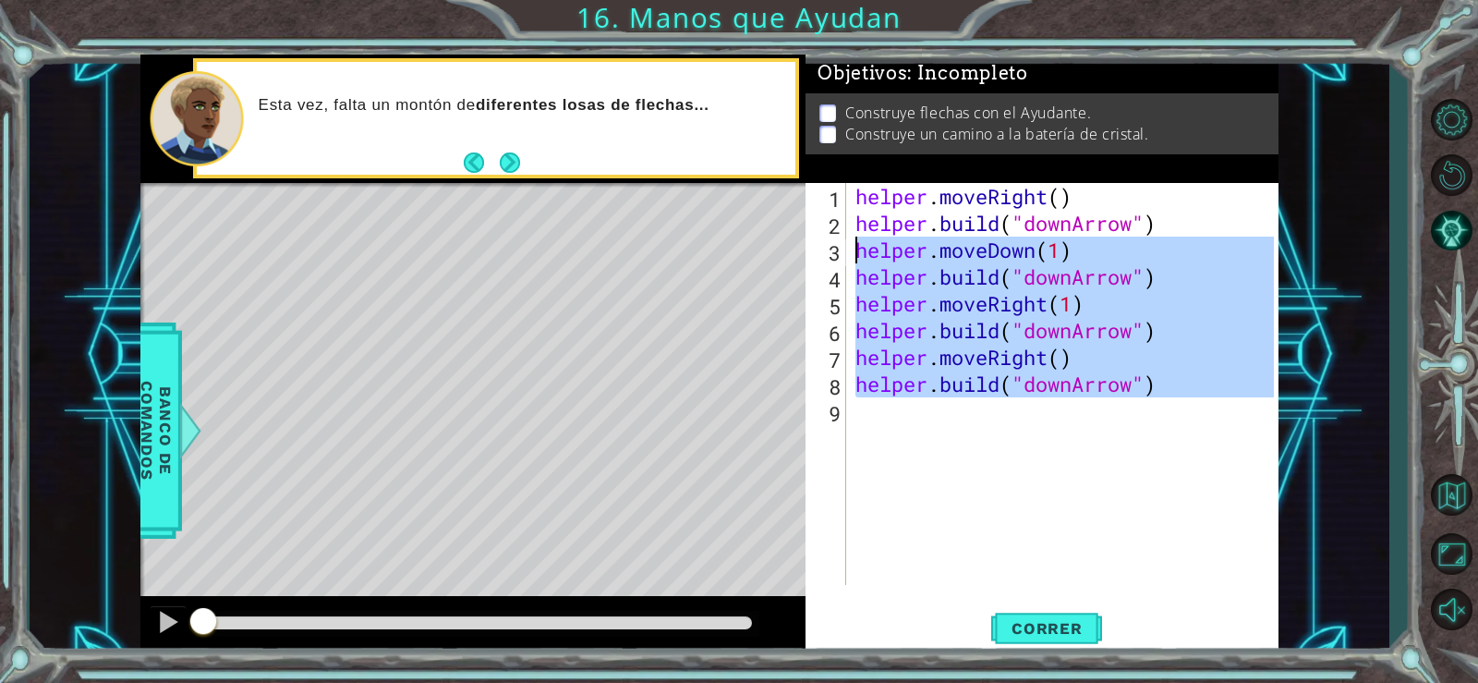
drag, startPoint x: 1166, startPoint y: 408, endPoint x: 860, endPoint y: 257, distance: 341.3
click at [860, 257] on div "helper . moveRight ( ) helper . build ( "downArrow" ) helper . moveDown ( 1 ) h…" at bounding box center [1068, 411] width 432 height 456
type textarea "helper.moveDown(1) [DOMAIN_NAME]("downArrow")"
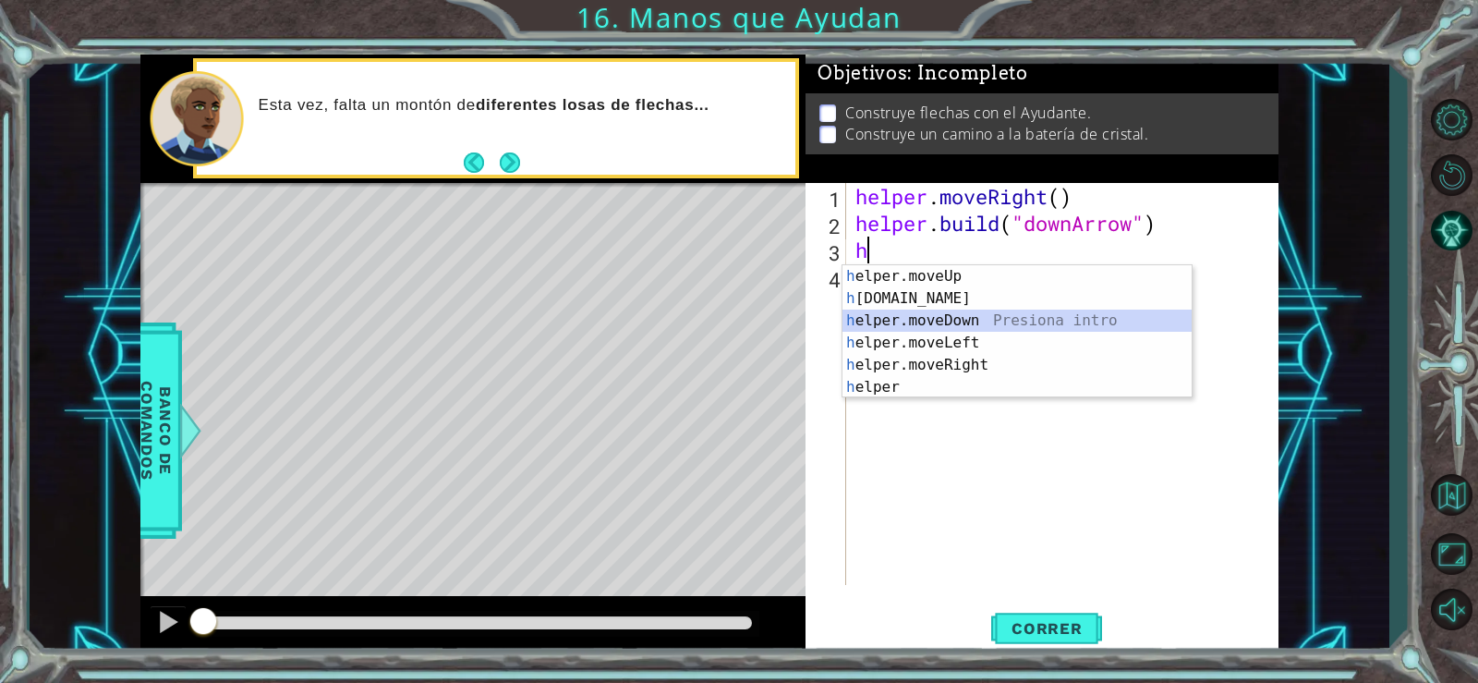
click at [933, 327] on div "h elper.moveUp Presiona intro h [DOMAIN_NAME] Presiona intro h elper.moveDown P…" at bounding box center [1017, 353] width 349 height 177
type textarea "helper.moveDown(1)"
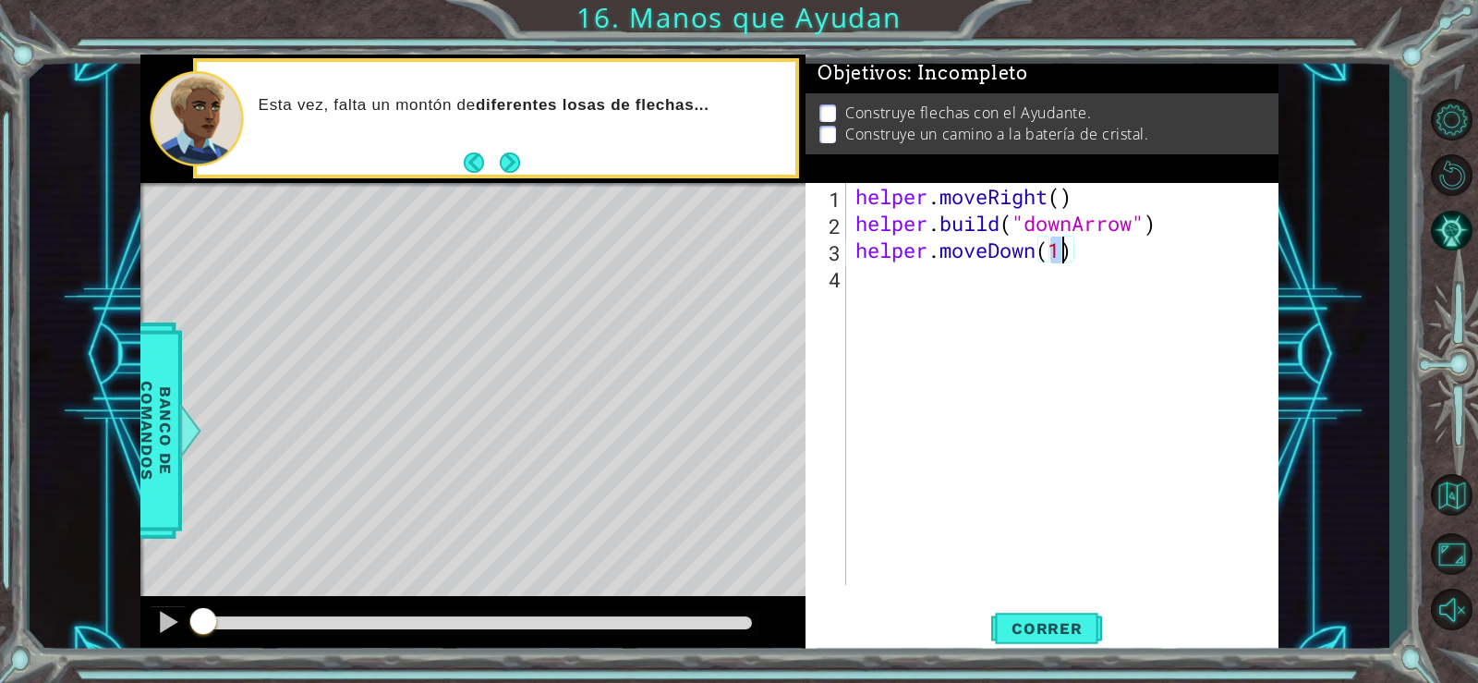
click at [885, 292] on div "helper . moveRight ( ) helper . build ( "downArrow" ) helper . moveDown ( 1 )" at bounding box center [1068, 411] width 432 height 456
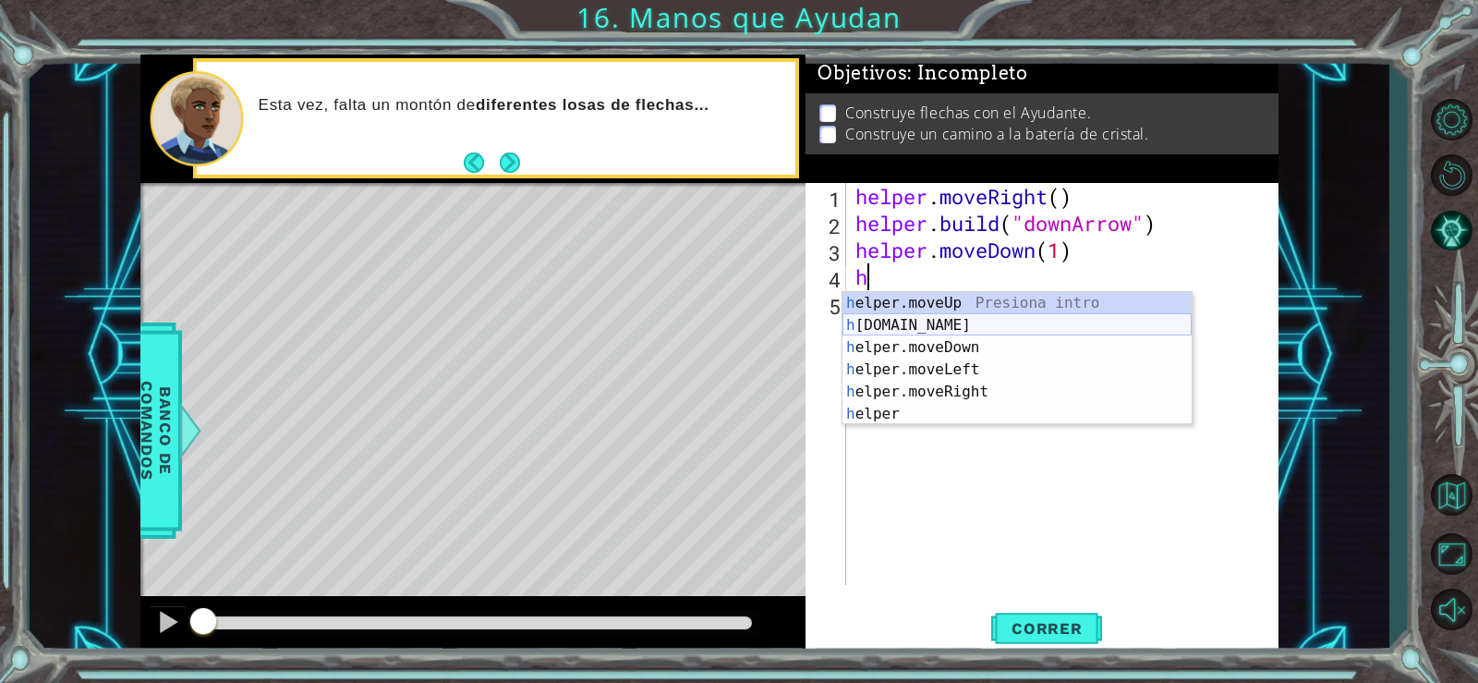
click at [959, 330] on div "h elper.moveUp Presiona intro h [DOMAIN_NAME] Presiona intro h elper.moveDown P…" at bounding box center [1017, 380] width 349 height 177
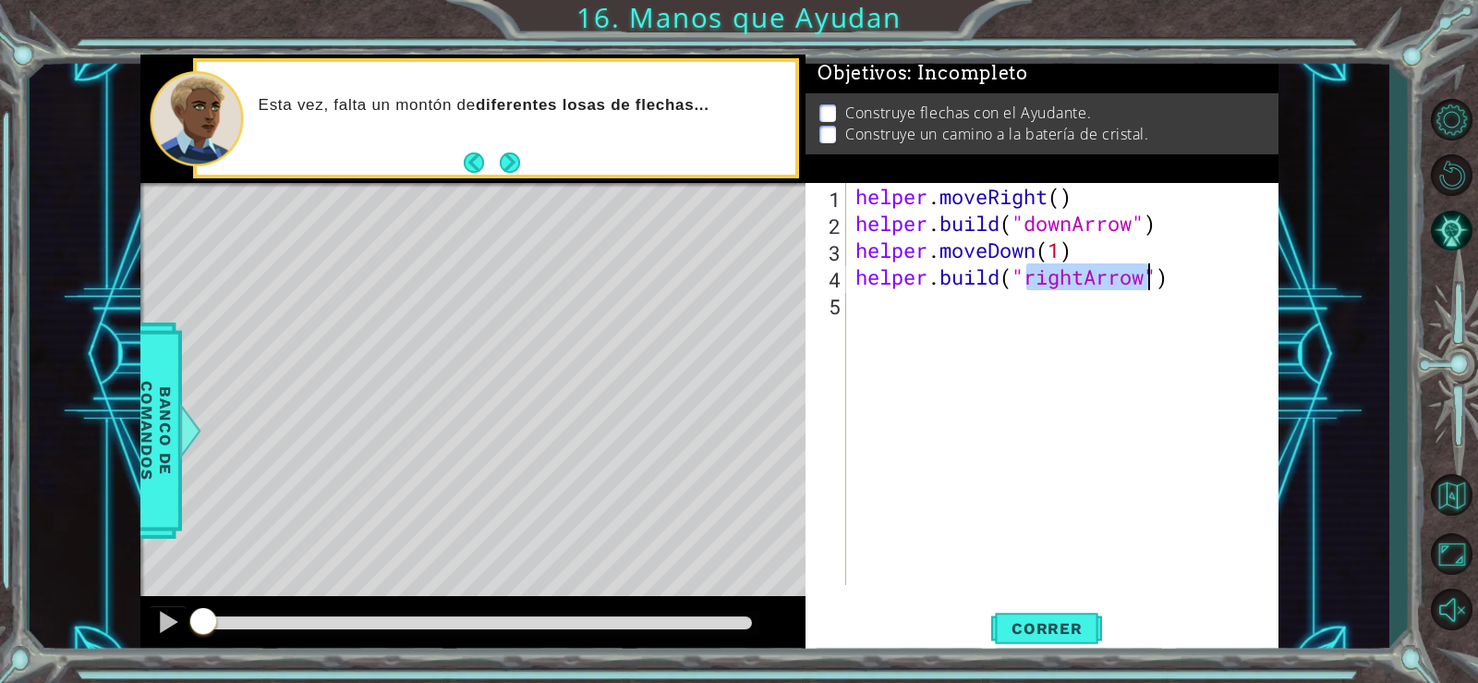
type textarea "[DOMAIN_NAME]("rightArrow")"
drag, startPoint x: 849, startPoint y: 294, endPoint x: 849, endPoint y: 307, distance: 12.9
click at [849, 301] on div "[DOMAIN_NAME]("rightArrow") 1 2 3 4 5 helper . moveRight ( ) helper . build ( "…" at bounding box center [1040, 384] width 468 height 402
click at [849, 307] on div "[DOMAIN_NAME]("rightArrow") 1 2 3 4 5 helper . moveRight ( ) helper . build ( "…" at bounding box center [1040, 384] width 468 height 402
click at [860, 305] on div "helper . moveRight ( ) helper . build ( "downArrow" ) helper . moveDown ( 1 ) h…" at bounding box center [1068, 411] width 432 height 456
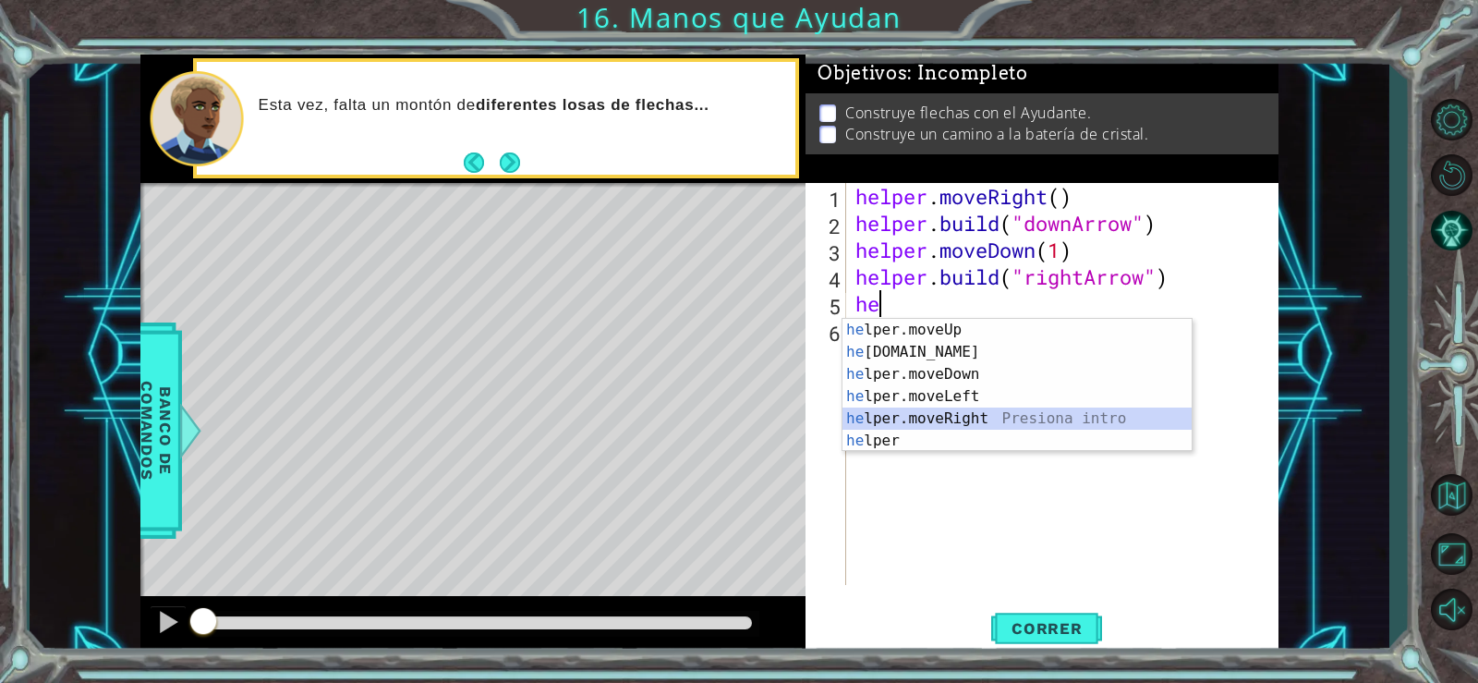
click at [957, 417] on div "he lper.moveUp Presiona intro he [DOMAIN_NAME] Presiona intro he lper.moveDown …" at bounding box center [1017, 407] width 349 height 177
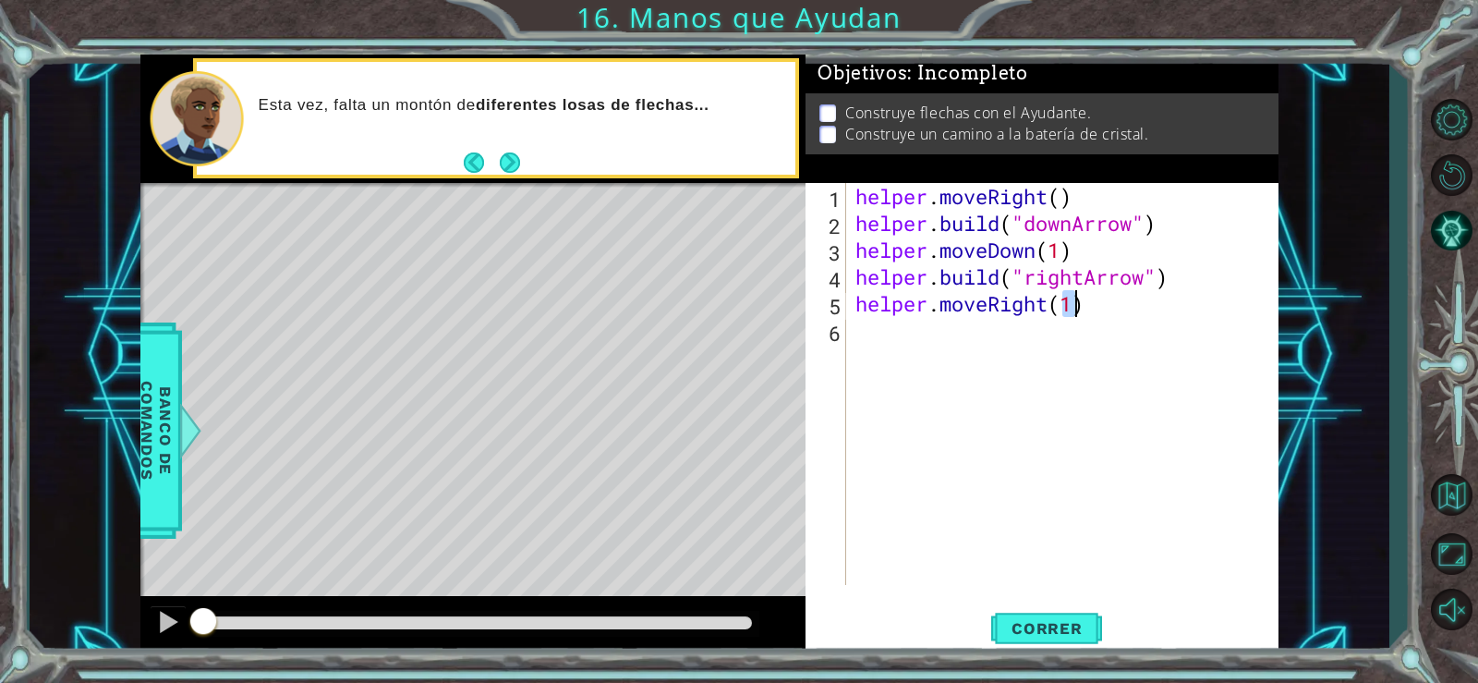
type textarea "helper.moveRight(1)"
click at [854, 347] on div "helper . moveRight ( ) helper . build ( "downArrow" ) helper . moveDown ( 1 ) h…" at bounding box center [1068, 411] width 432 height 456
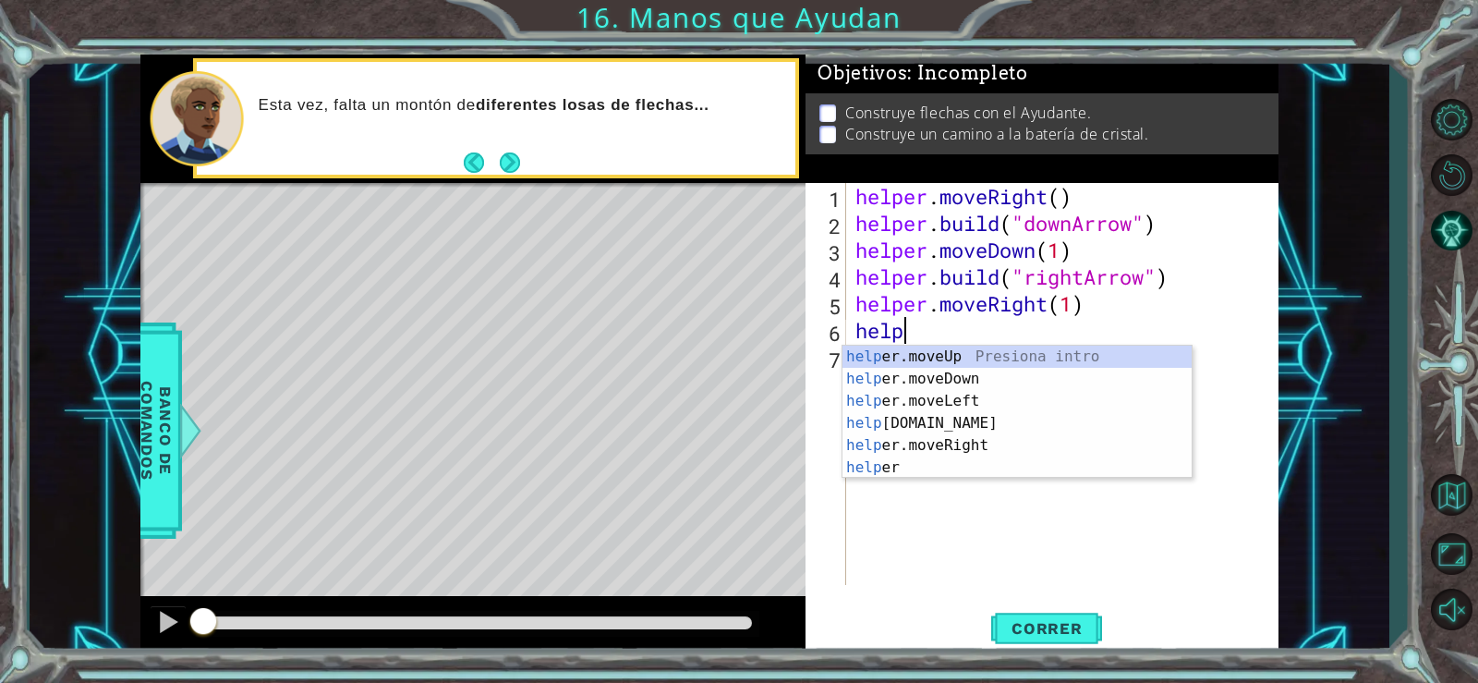
scroll to position [0, 1]
click at [954, 442] on div "help er.moveUp Presiona intro help er.moveDown Presiona intro help er.moveLeft …" at bounding box center [1017, 434] width 349 height 177
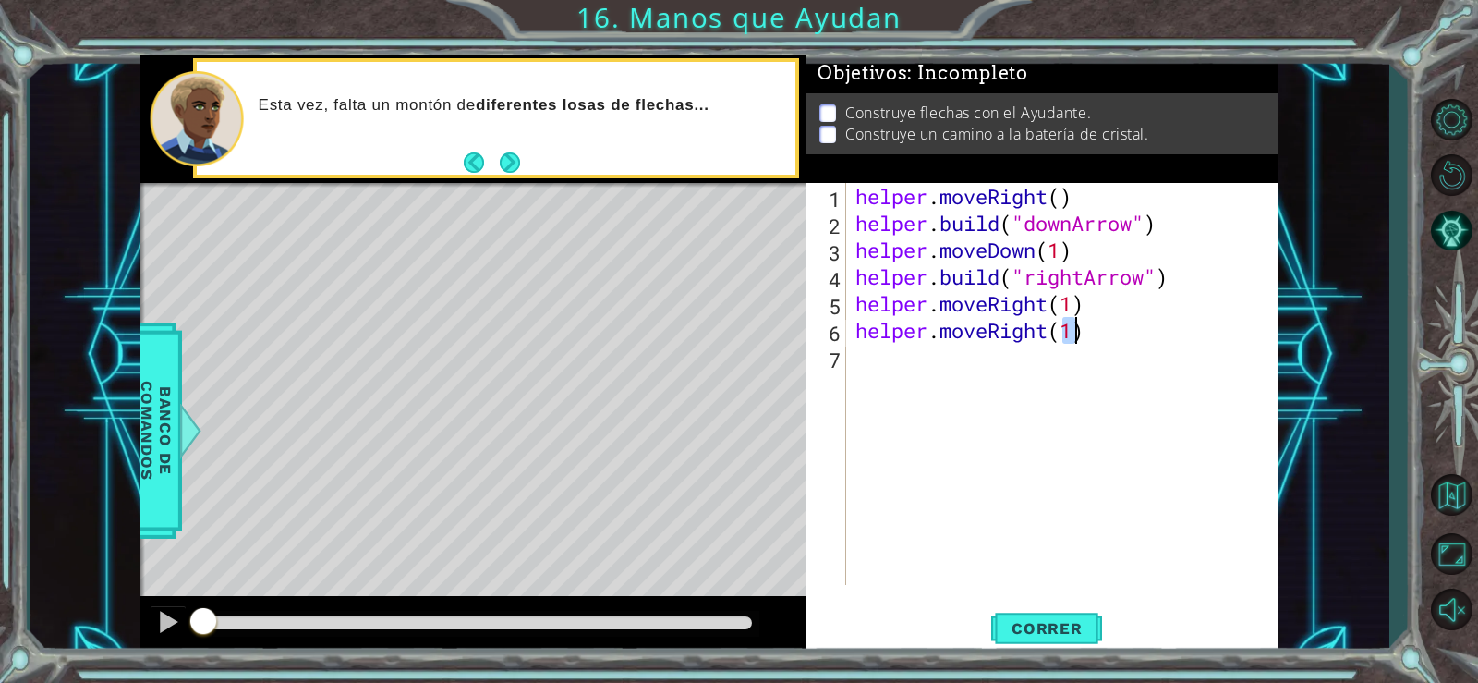
type textarea "helper.moveRight(1)"
click at [903, 367] on div "helper . moveRight ( ) helper . build ( "downArrow" ) helper . moveDown ( 1 ) h…" at bounding box center [1068, 411] width 432 height 456
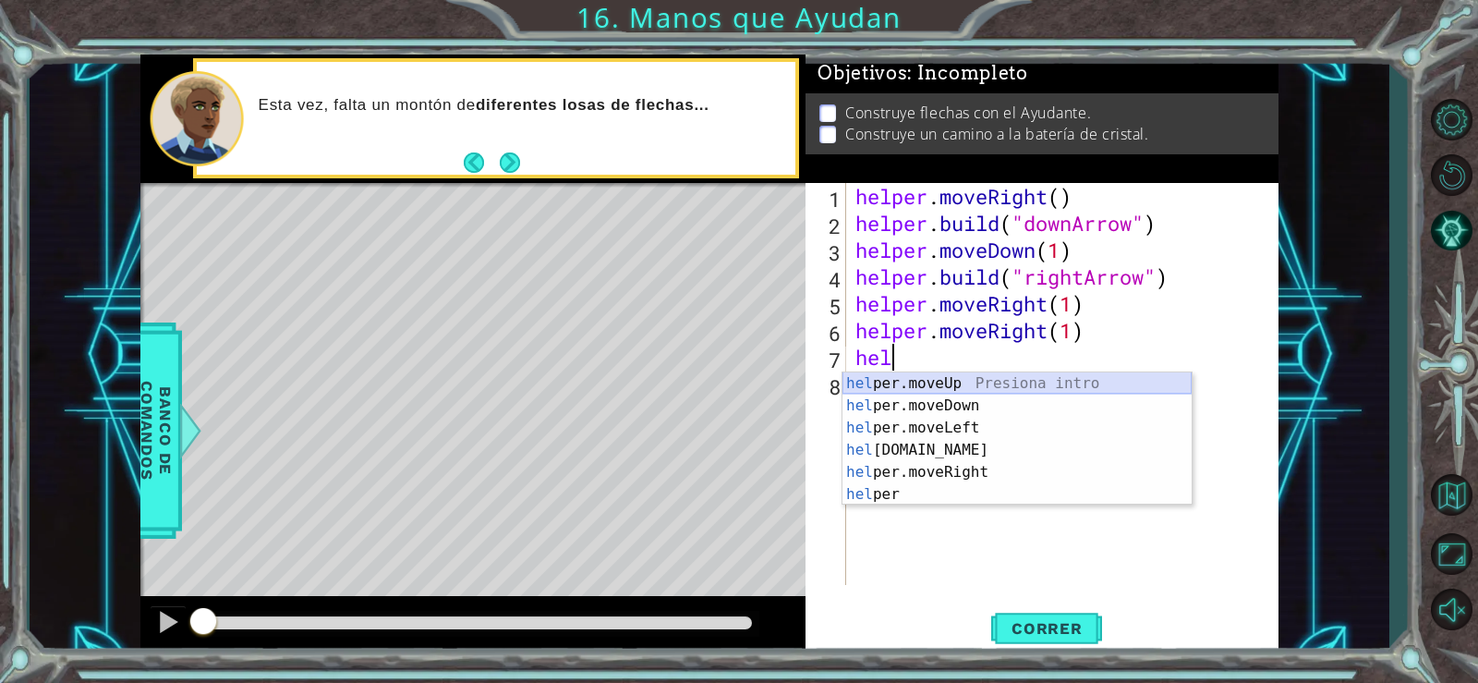
click at [939, 382] on div "hel per.moveUp Presiona intro hel per.moveDown Presiona intro hel per.moveLeft …" at bounding box center [1017, 460] width 349 height 177
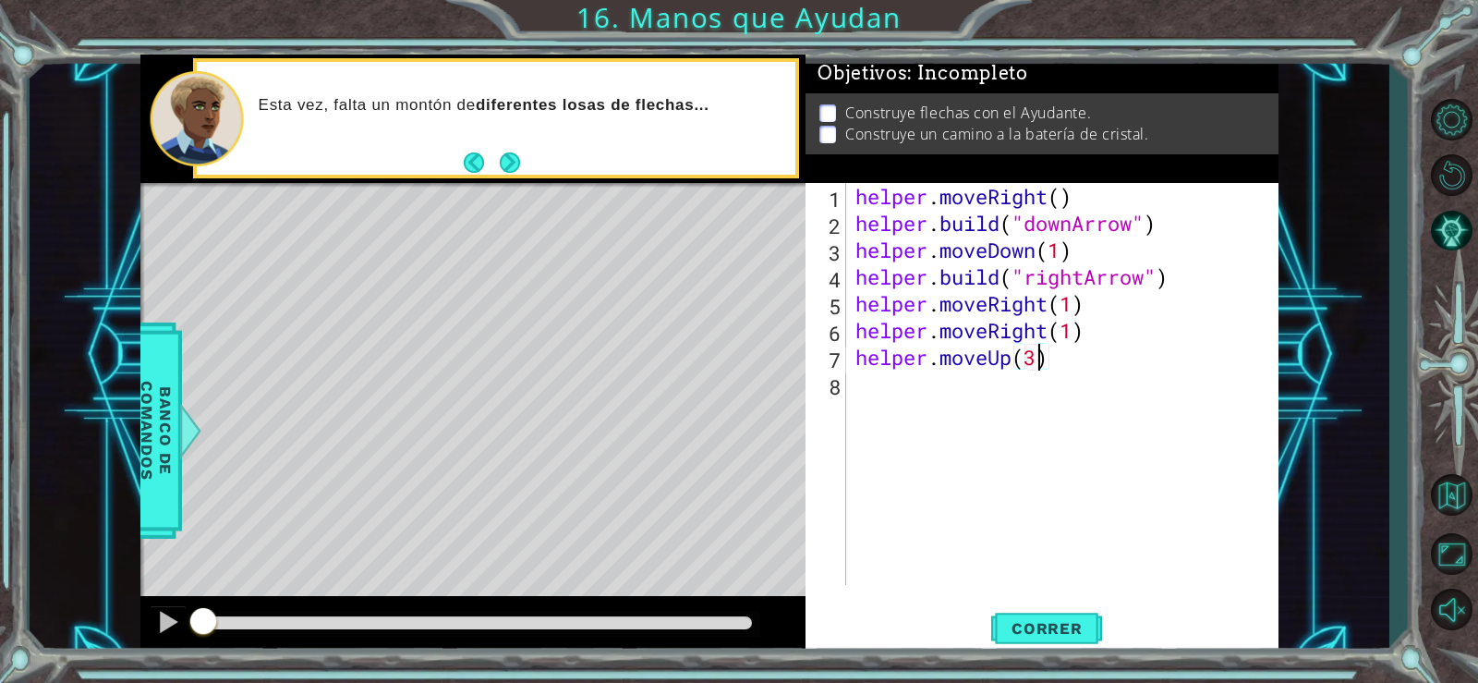
scroll to position [0, 8]
click at [1046, 621] on span "Correr" at bounding box center [1047, 628] width 108 height 18
click at [1044, 620] on span "Correr" at bounding box center [1047, 628] width 108 height 18
click at [1041, 620] on span "Correr" at bounding box center [1047, 628] width 108 height 18
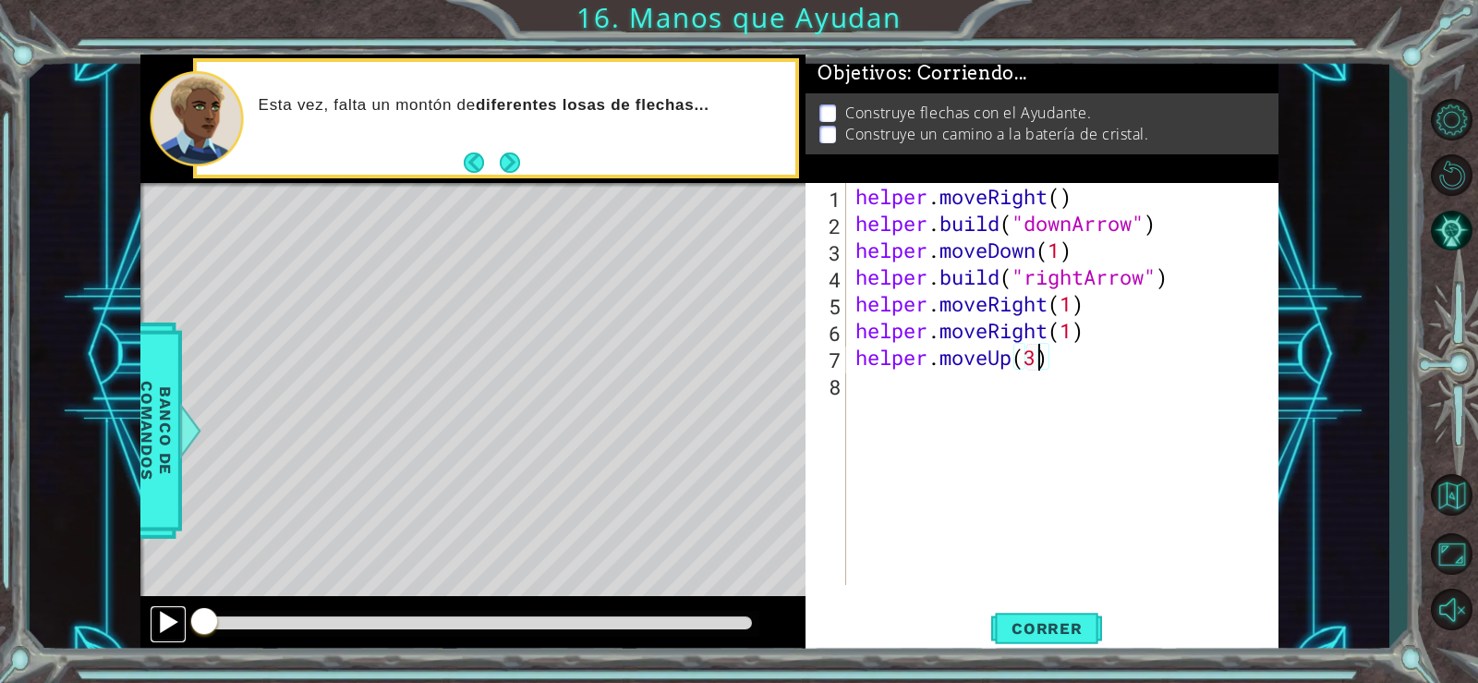
click at [163, 620] on div at bounding box center [168, 622] width 24 height 24
click at [1004, 636] on span "Correr" at bounding box center [1047, 628] width 108 height 18
click at [160, 620] on div at bounding box center [168, 622] width 24 height 24
click at [1078, 188] on div "helper . moveRight ( ) helper . build ( "downArrow" ) helper . moveDown ( 1 ) h…" at bounding box center [1068, 411] width 432 height 456
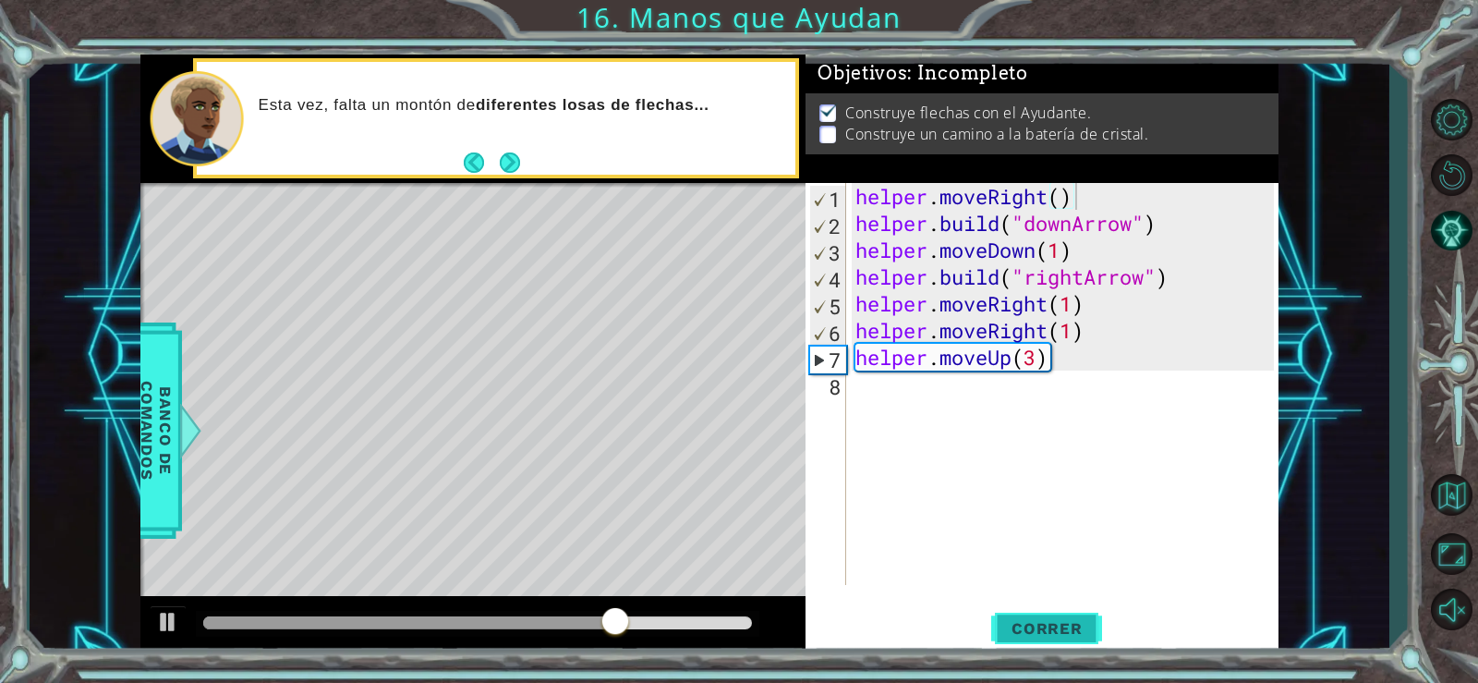
click at [1041, 631] on span "Correr" at bounding box center [1047, 628] width 108 height 18
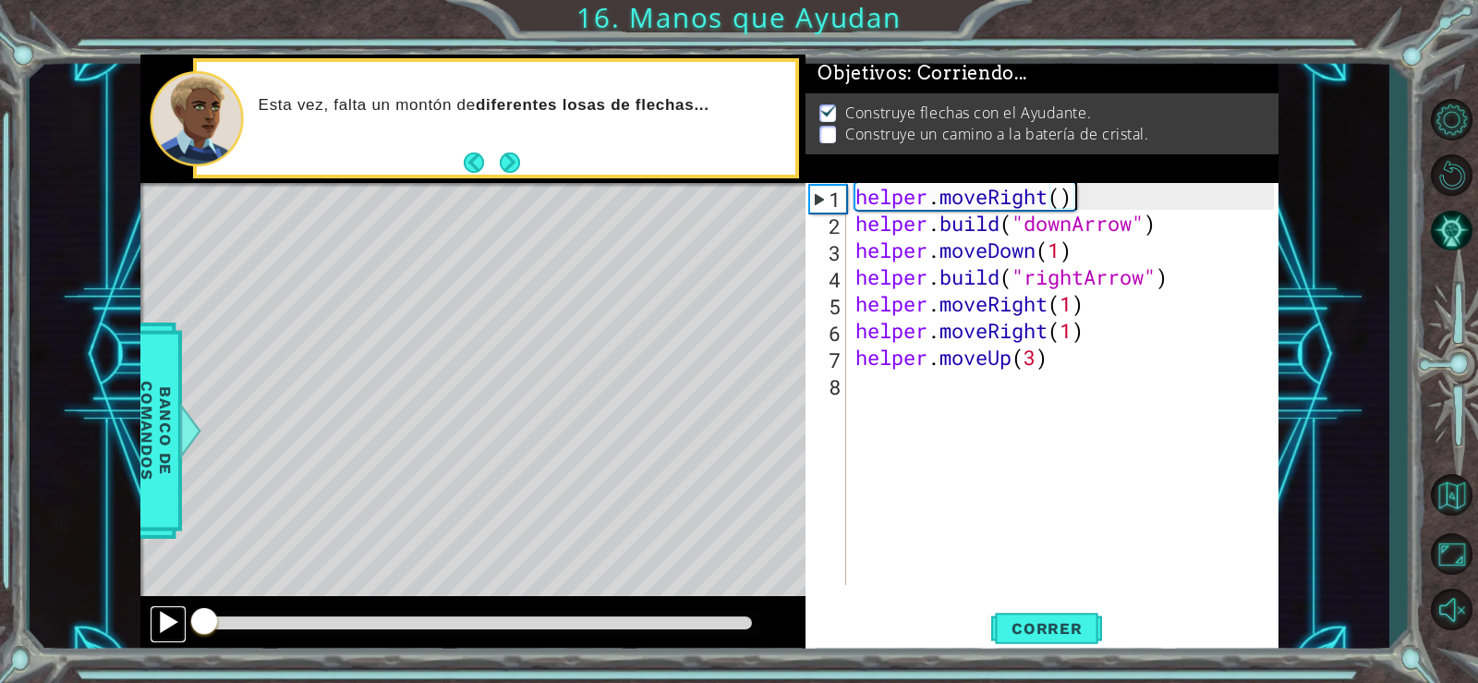
click at [166, 626] on div at bounding box center [168, 622] width 24 height 24
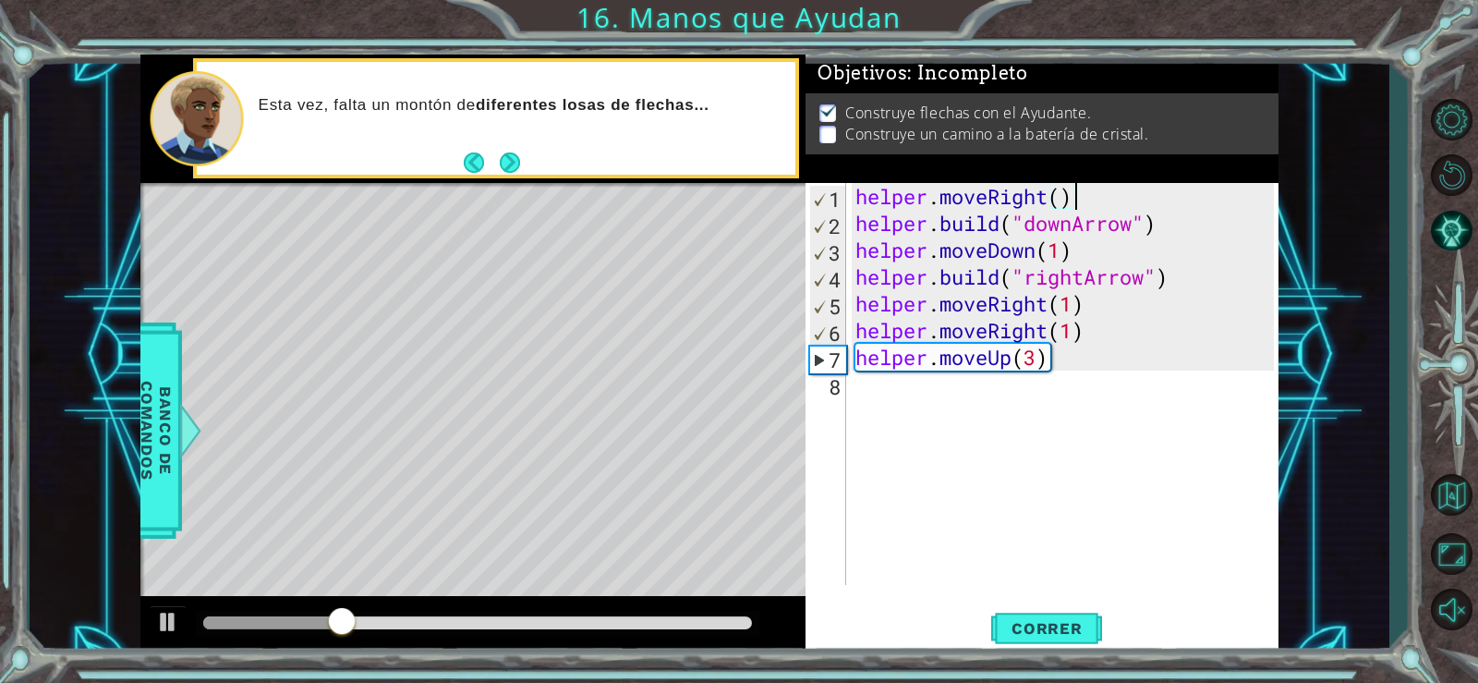
click at [1110, 332] on div "helper . moveRight ( ) helper . build ( "downArrow" ) helper . moveDown ( 1 ) h…" at bounding box center [1068, 411] width 432 height 456
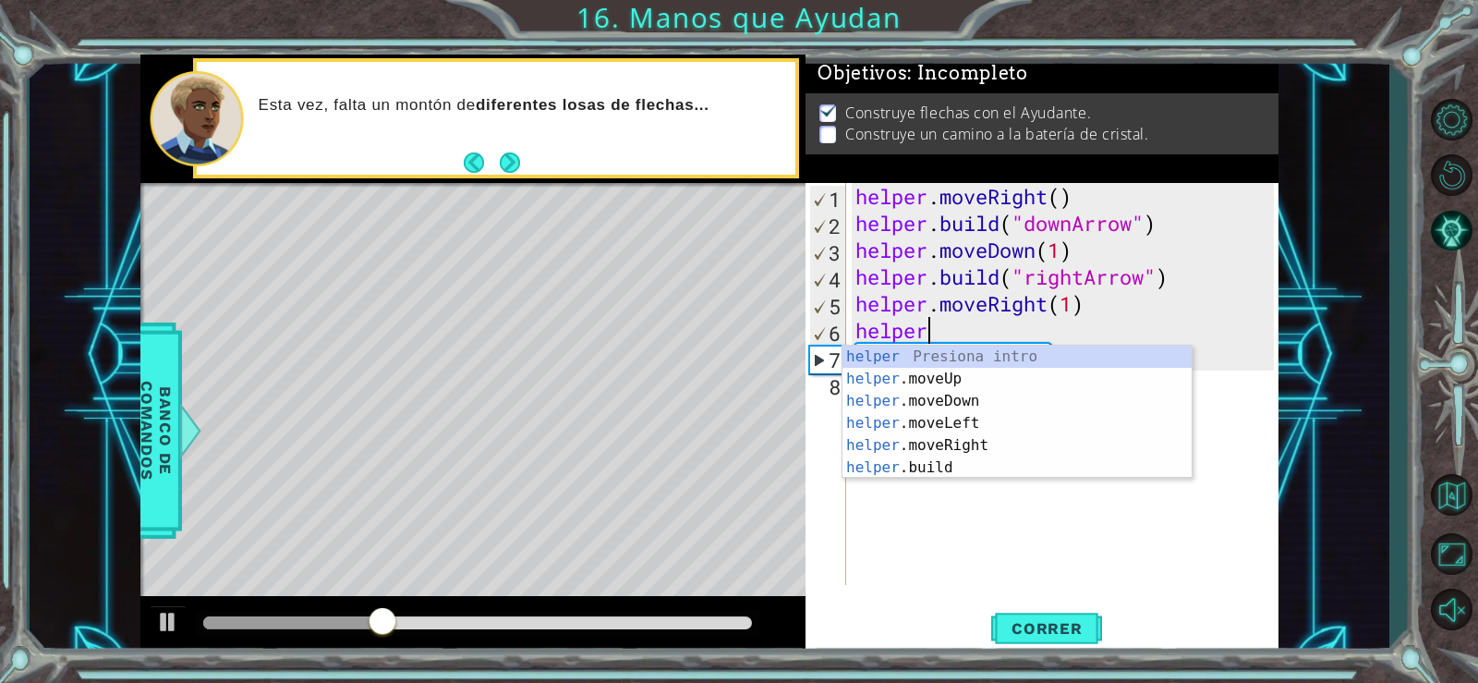
scroll to position [0, 1]
type textarea "h"
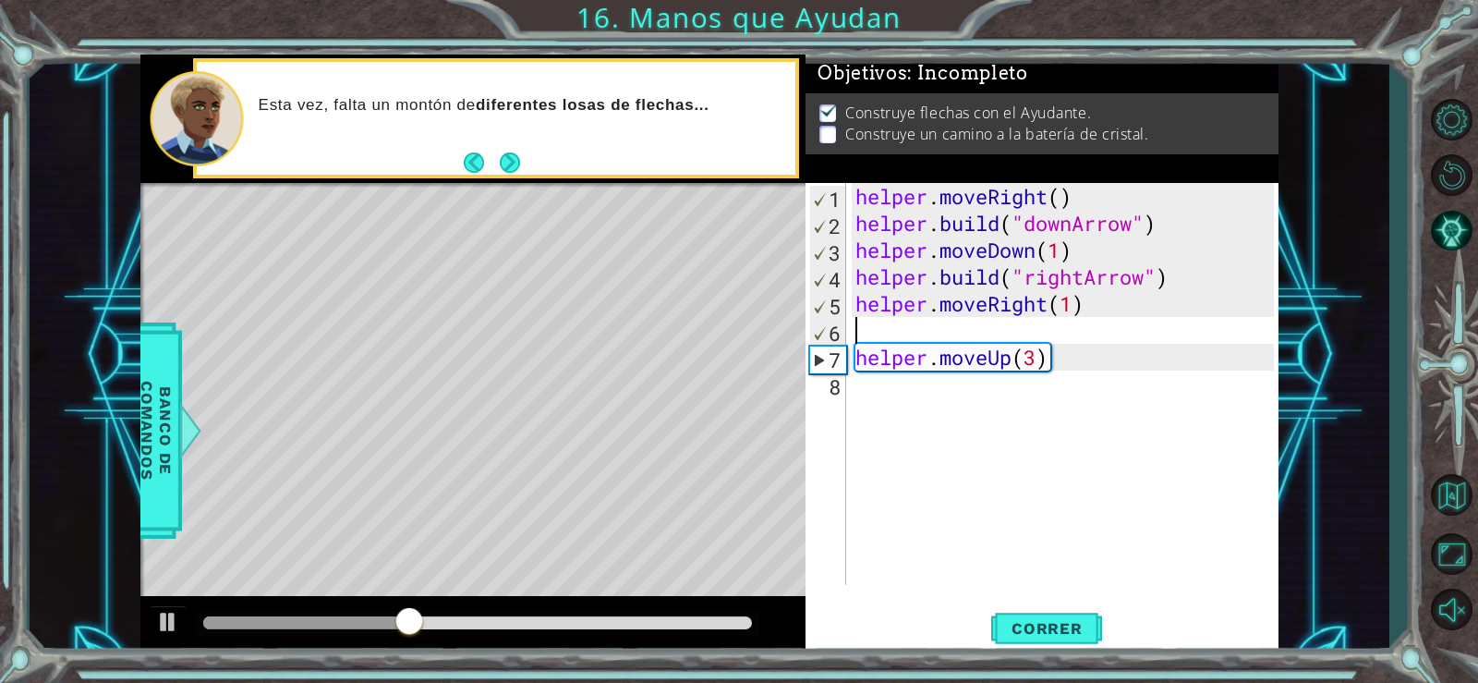
type textarea "helper.moveRight(1)"
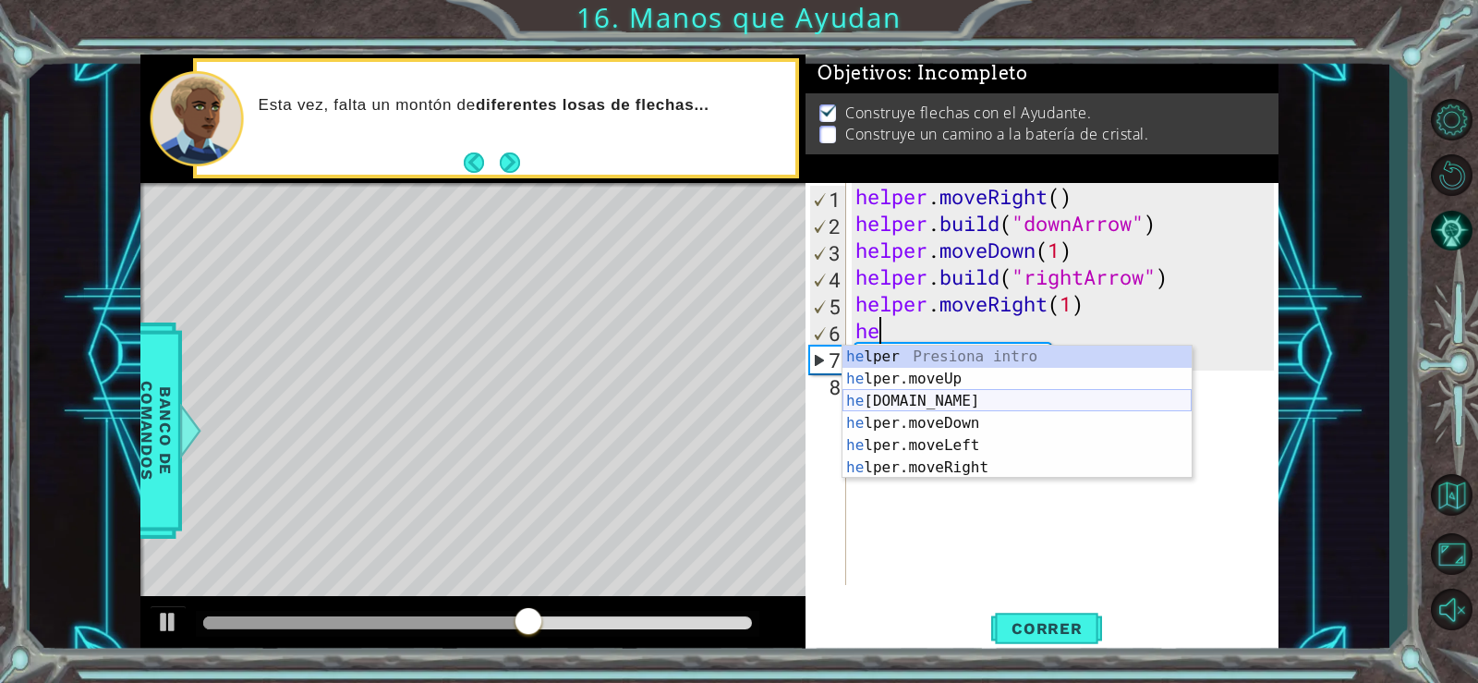
click at [901, 397] on div "he lper Presiona intro he lper.moveUp Presiona intro he [DOMAIN_NAME] Presiona …" at bounding box center [1017, 434] width 349 height 177
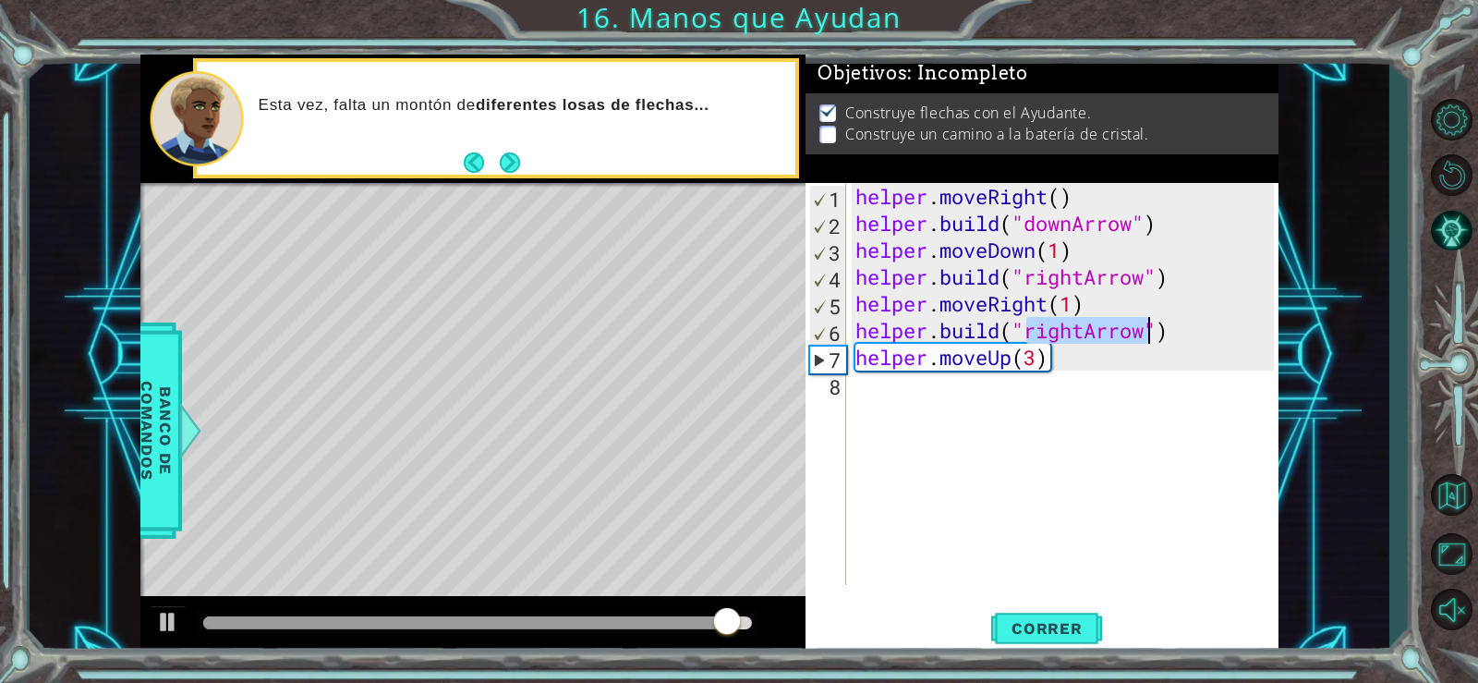
click at [1055, 368] on div "helper . moveRight ( ) helper . build ( "downArrow" ) helper . moveDown ( 1 ) h…" at bounding box center [1068, 411] width 432 height 456
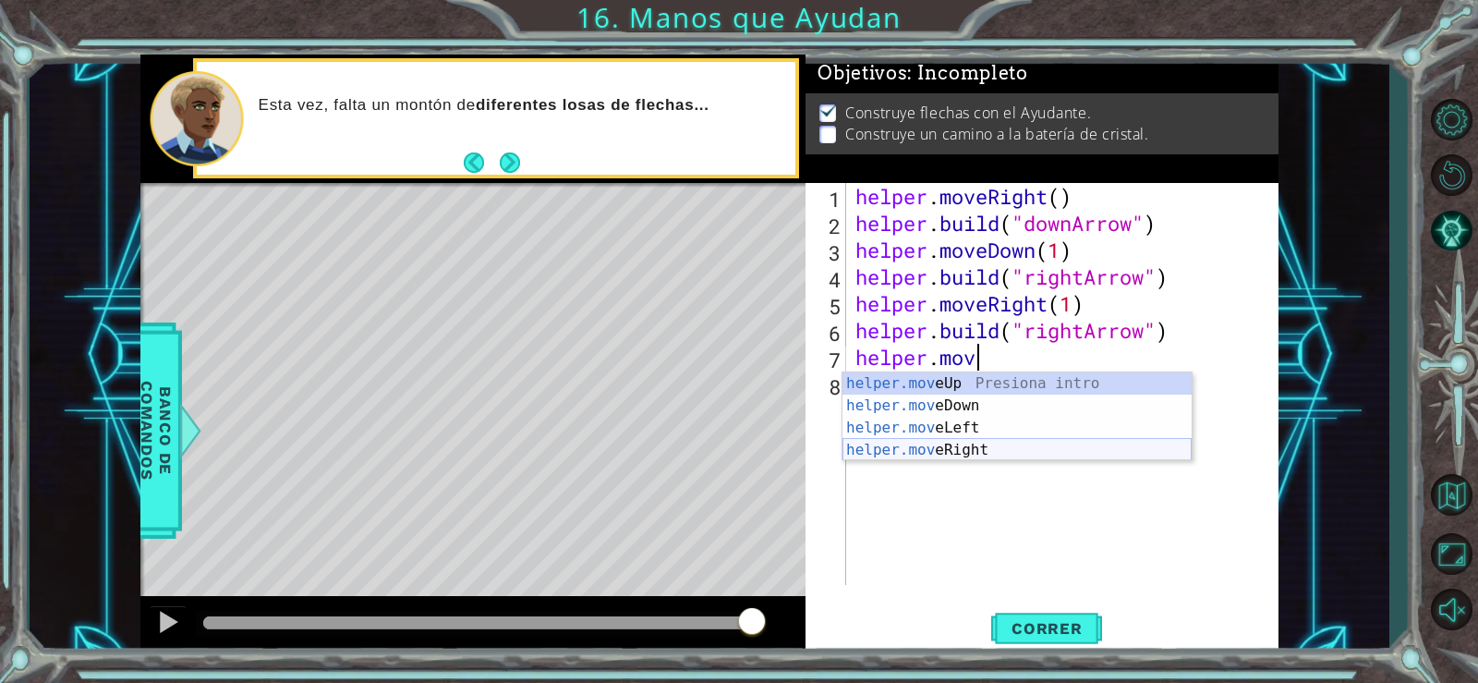
click at [931, 451] on div "helper.mov eUp Presiona intro helper.mov eDown Presiona intro helper.mov eLeft …" at bounding box center [1017, 438] width 349 height 133
type textarea "helper.moveRight(1)"
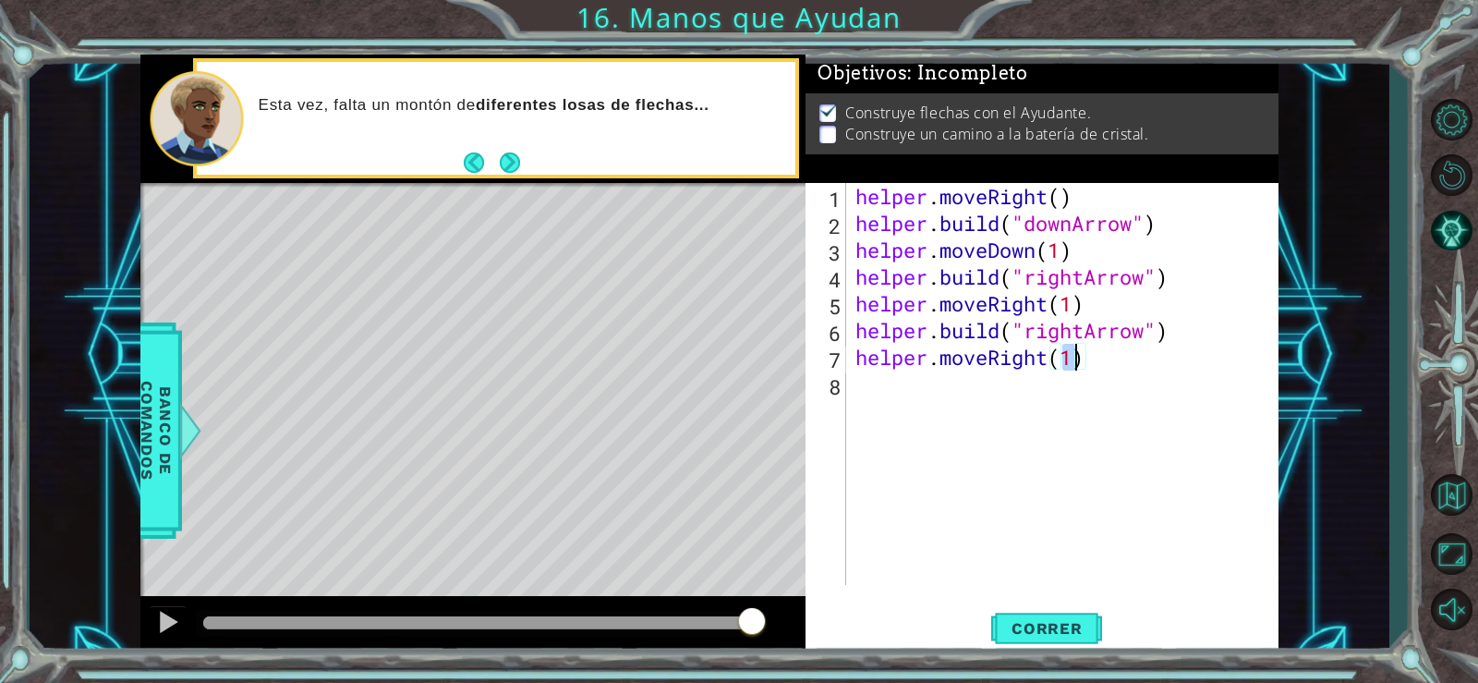
click at [879, 391] on div "helper . moveRight ( ) helper . build ( "downArrow" ) helper . moveDown ( 1 ) h…" at bounding box center [1068, 411] width 432 height 456
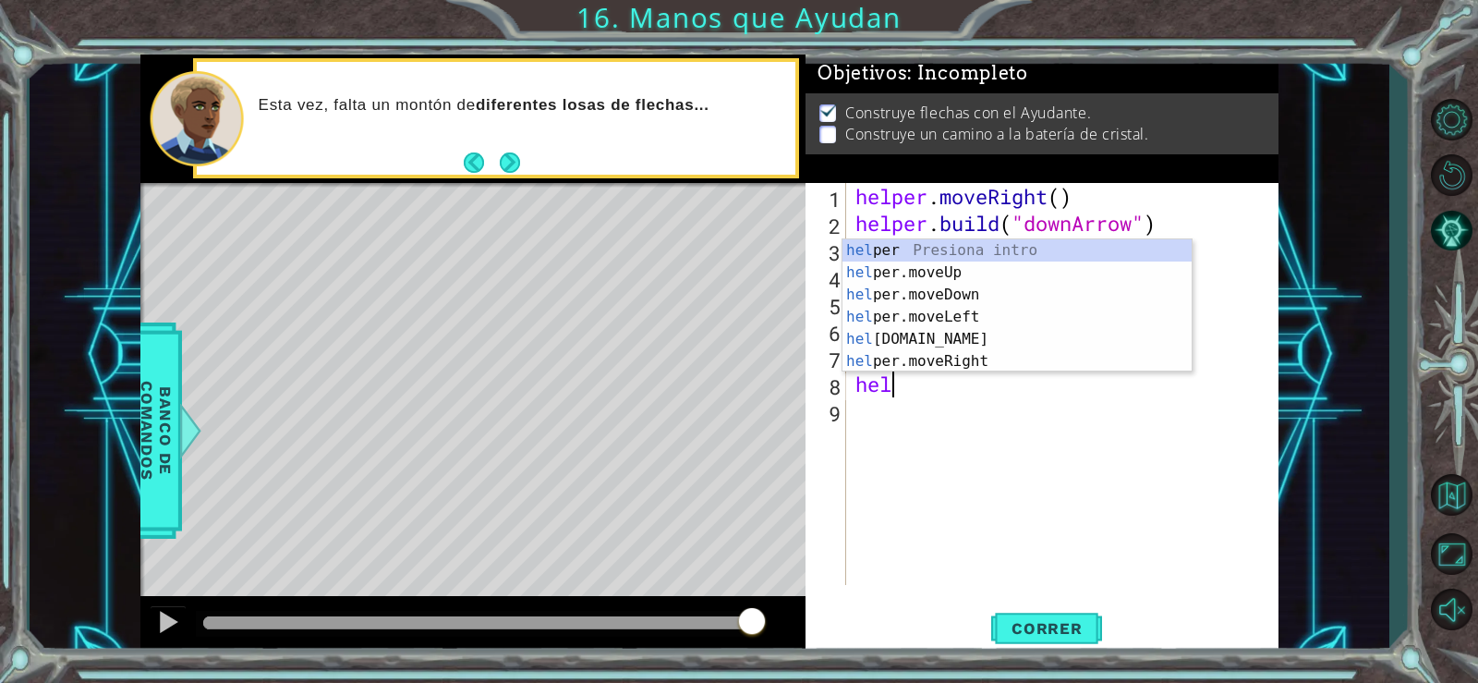
scroll to position [0, 1]
click at [926, 334] on div "hel per Presiona intro hel per.moveUp Presiona intro hel per.moveDown Presiona …" at bounding box center [1017, 327] width 349 height 177
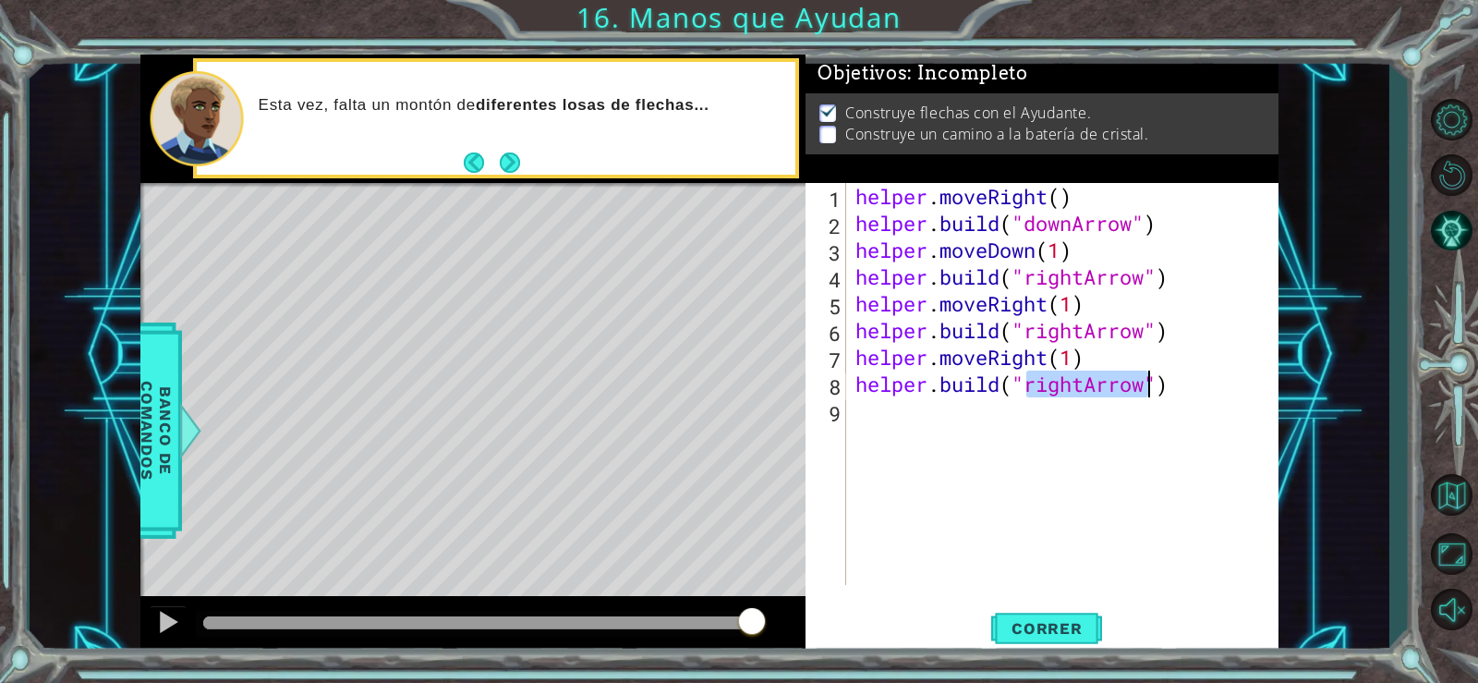
click at [1082, 381] on div "helper . moveRight ( ) helper . build ( "downArrow" ) helper . moveDown ( 1 ) h…" at bounding box center [1063, 384] width 422 height 402
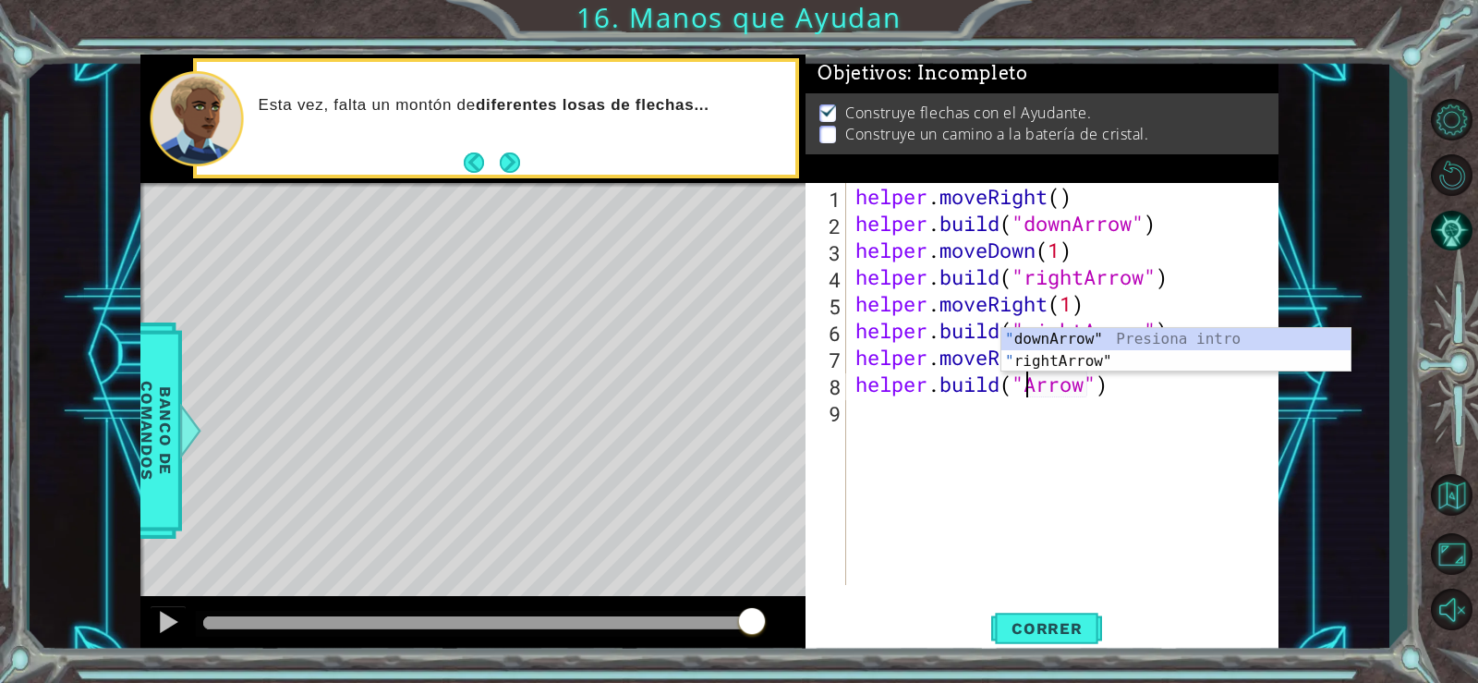
scroll to position [0, 9]
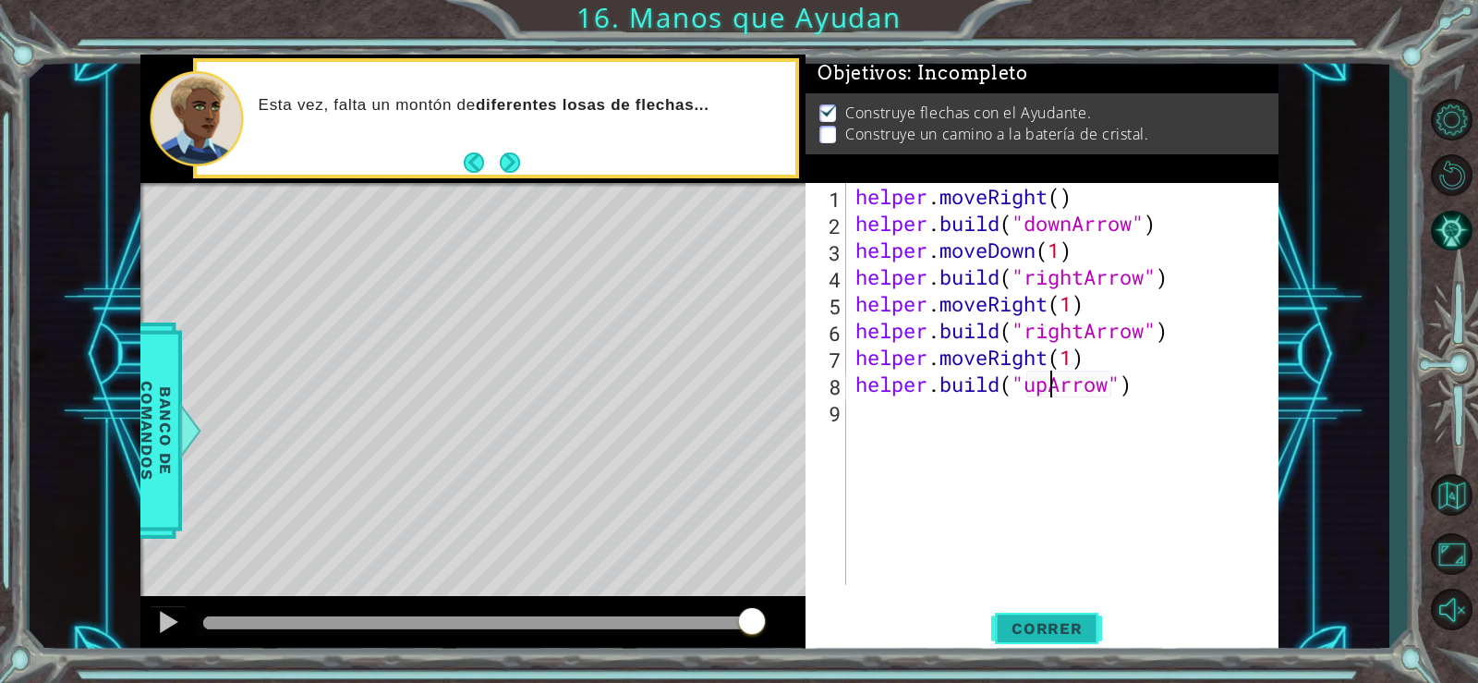
type textarea "[DOMAIN_NAME]("upArrow")"
click at [1047, 614] on button "Correr" at bounding box center [1046, 627] width 111 height 47
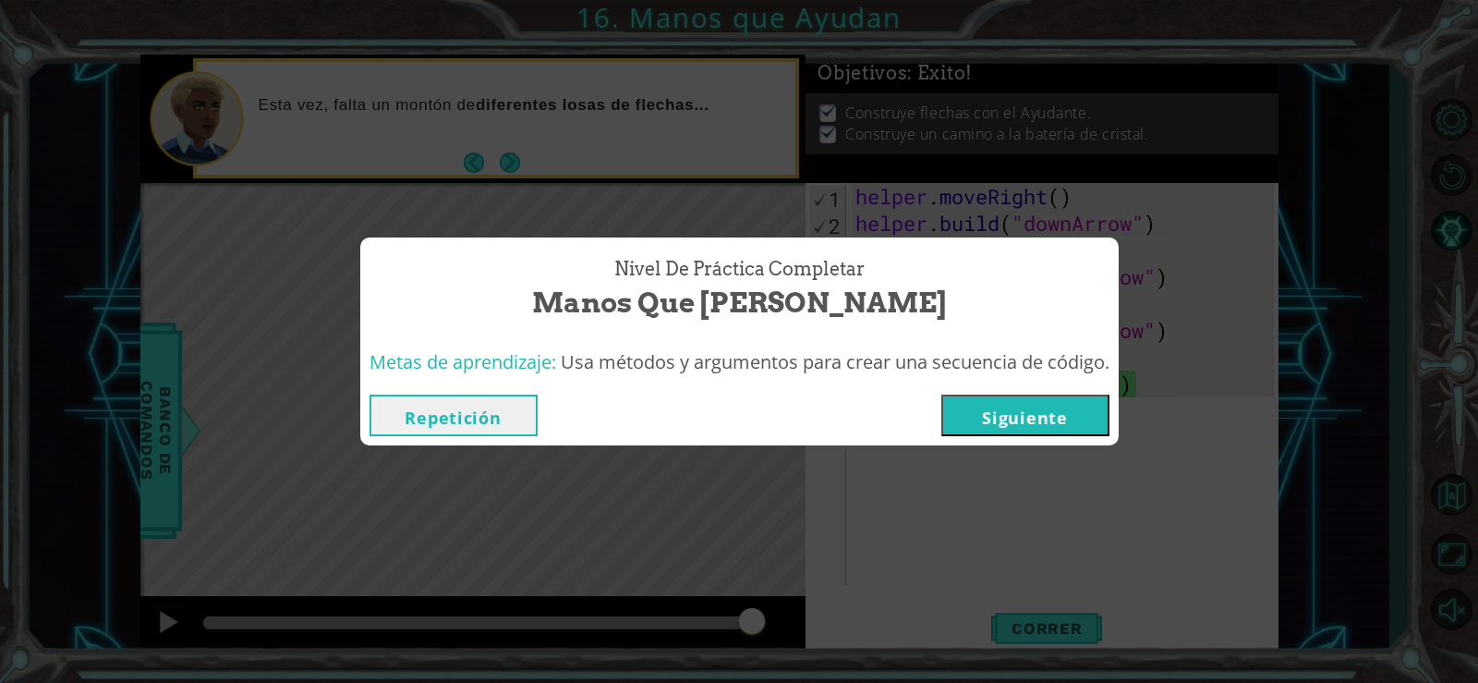
click at [1039, 416] on button "Siguiente" at bounding box center [1026, 416] width 168 height 42
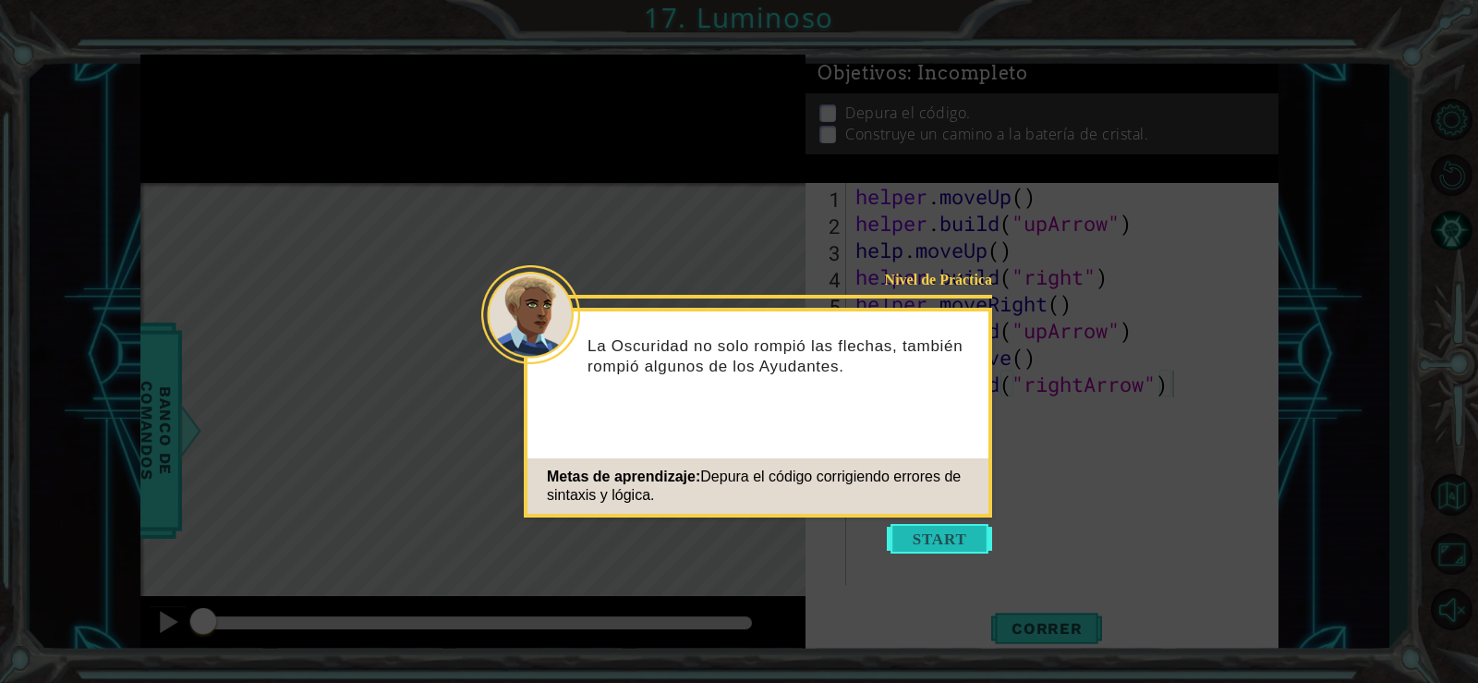
click at [930, 546] on button "Start" at bounding box center [939, 539] width 105 height 30
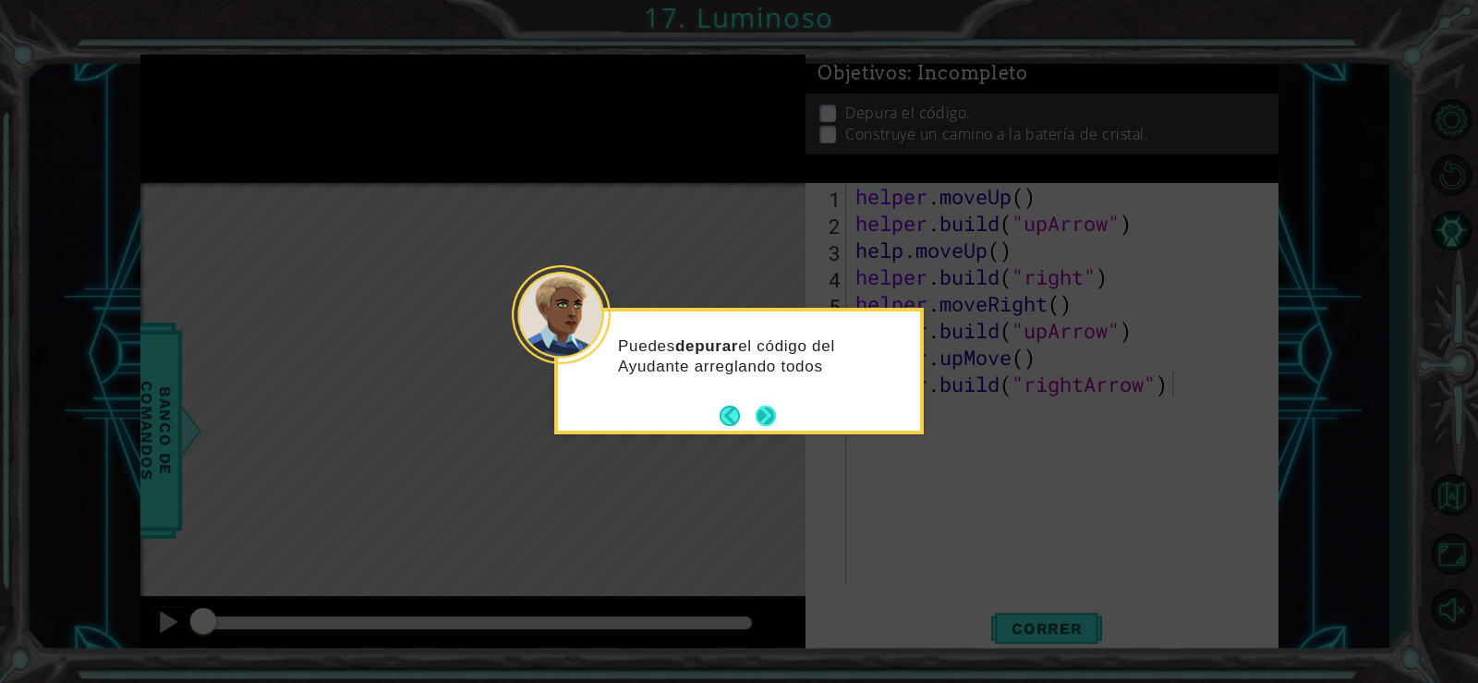
click at [770, 408] on button "Next" at bounding box center [766, 416] width 20 height 20
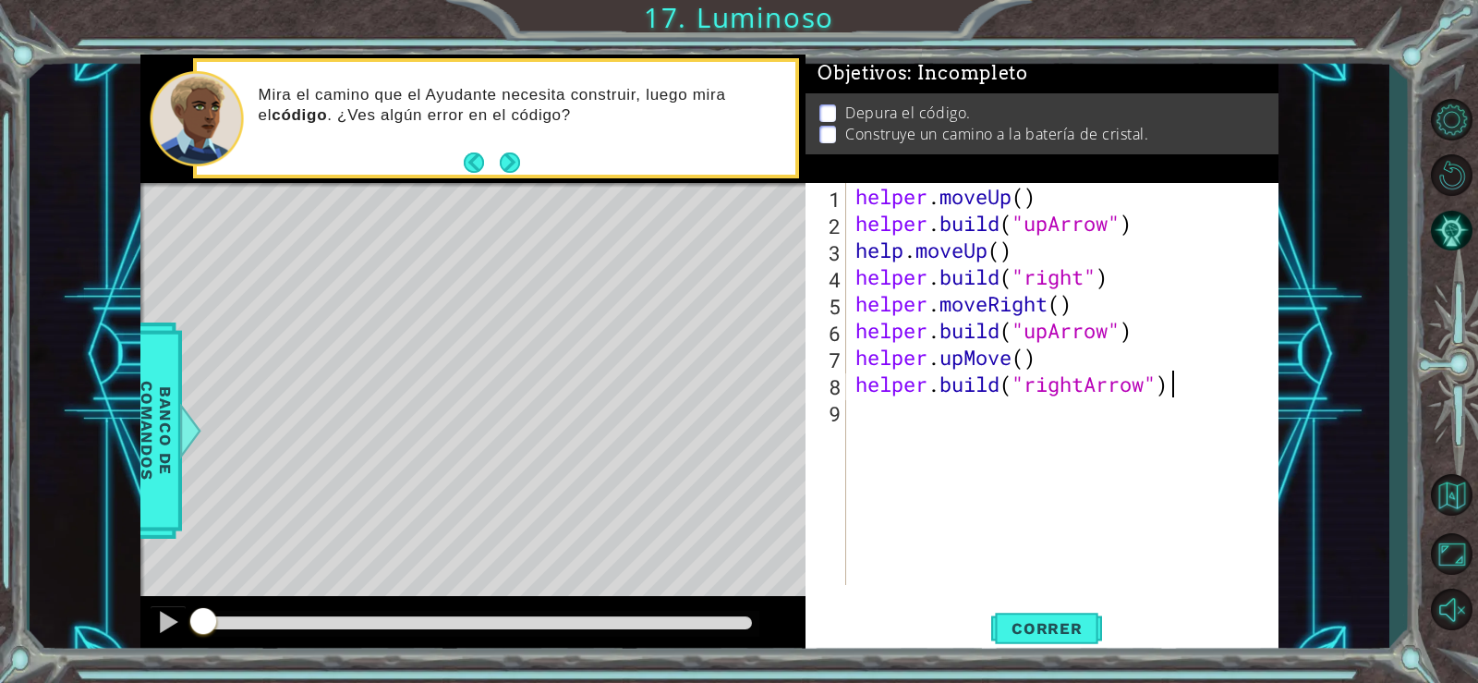
click at [1088, 279] on div "helper . moveUp ( ) helper . build ( "upArrow" ) help . moveUp ( ) helper . bui…" at bounding box center [1068, 411] width 432 height 456
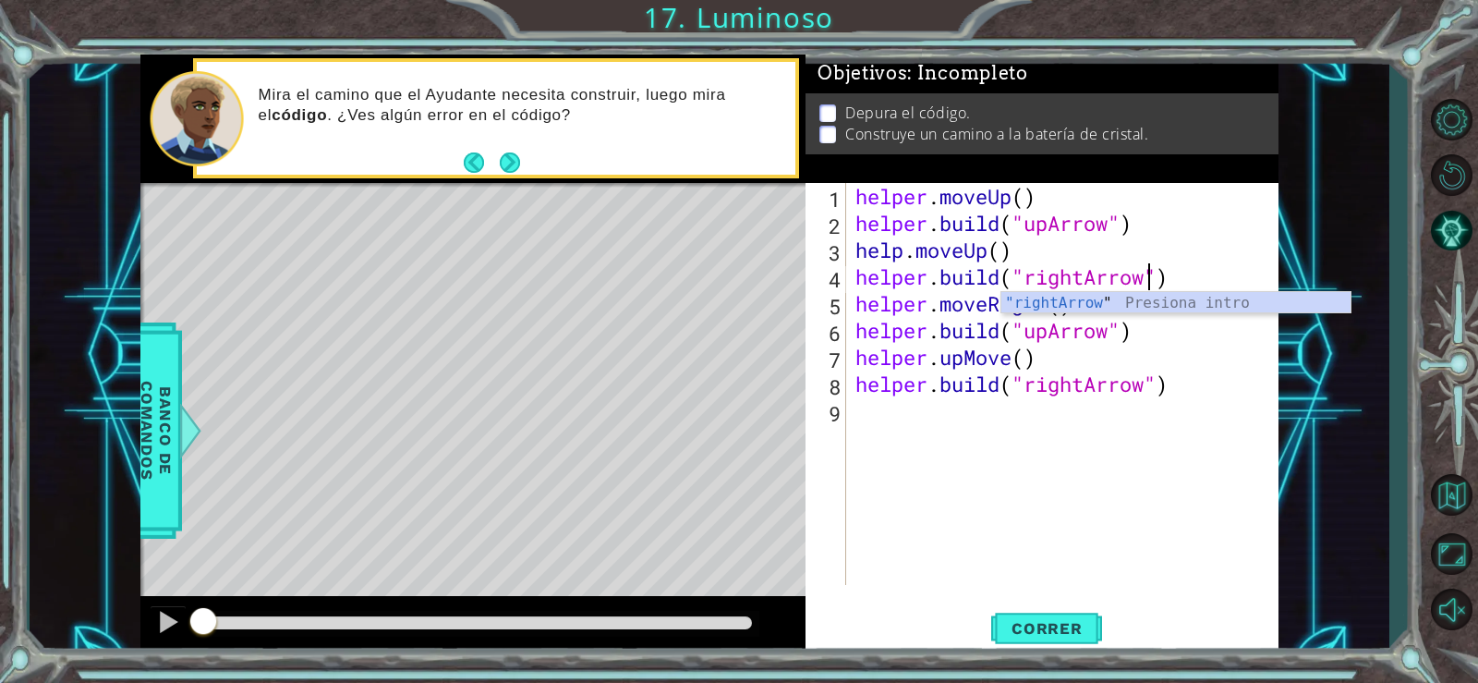
scroll to position [0, 14]
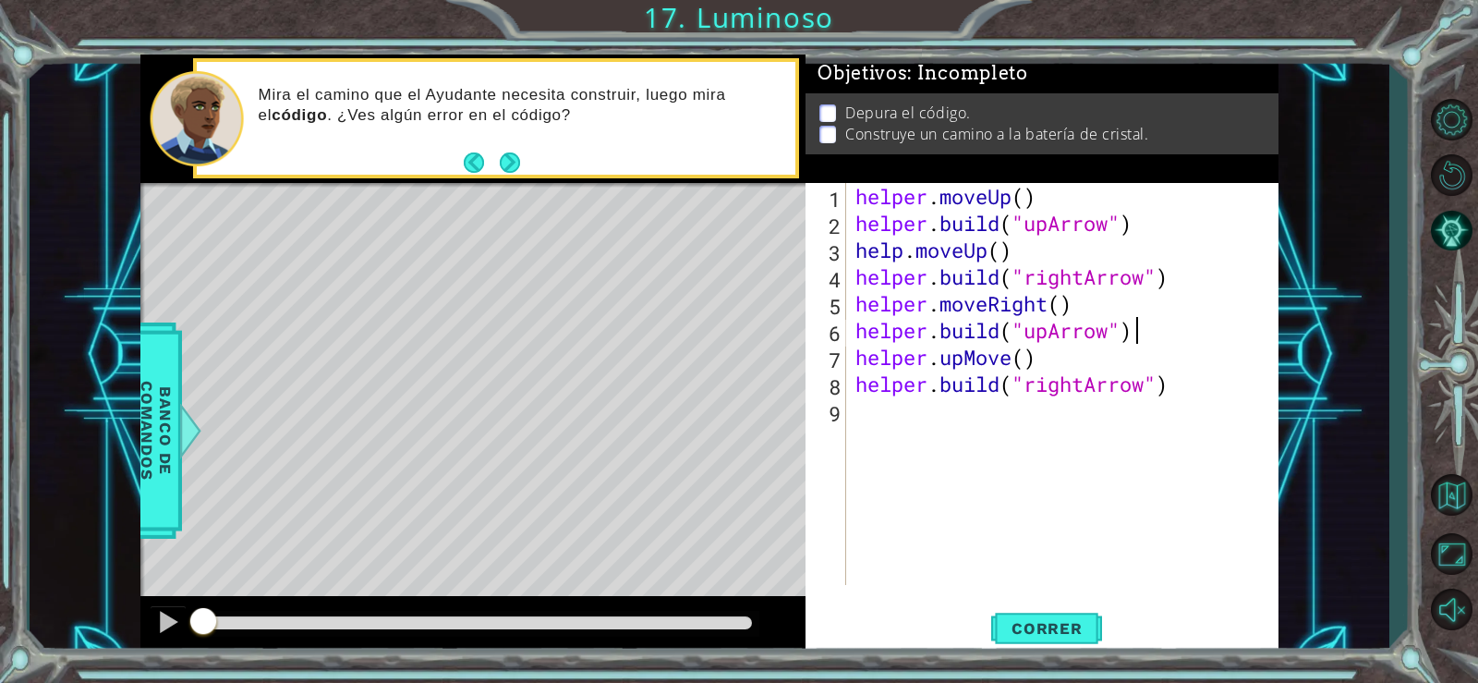
click at [1221, 340] on div "helper . moveUp ( ) helper . build ( "upArrow" ) help . moveUp ( ) helper . bui…" at bounding box center [1068, 411] width 432 height 456
click at [1082, 312] on div "helper . moveUp ( ) helper . build ( "upArrow" ) help . moveUp ( ) helper . bui…" at bounding box center [1068, 411] width 432 height 456
type textarea "helper.moveRight()"
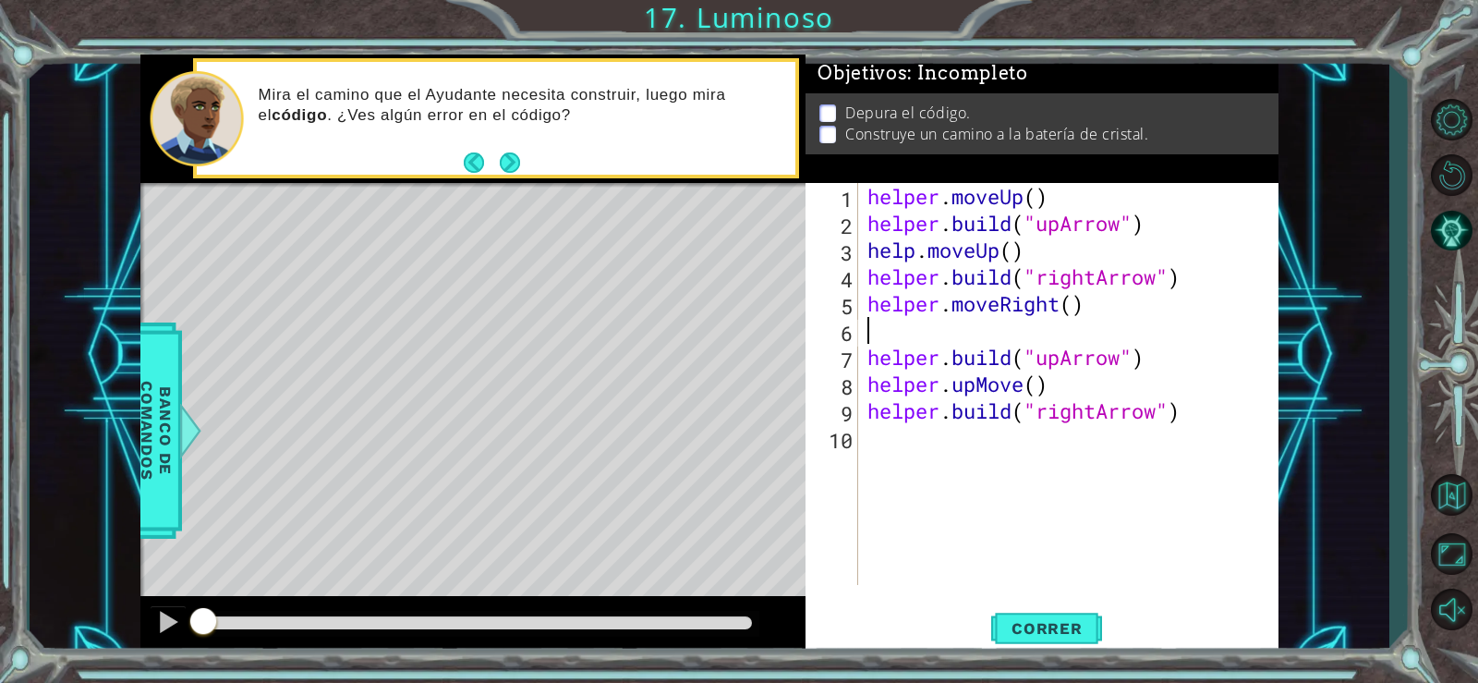
scroll to position [0, 0]
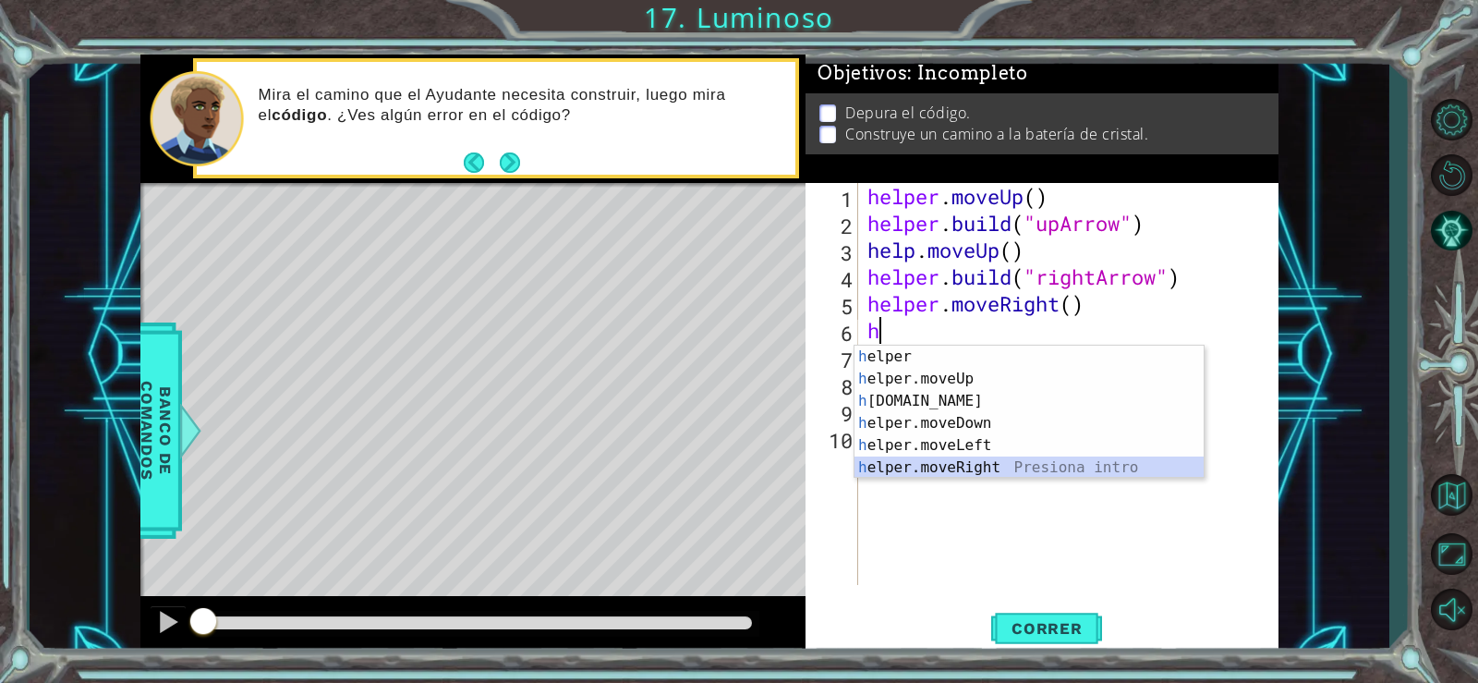
click at [982, 463] on div "h elper Presiona intro h elper.moveUp Presiona intro h [DOMAIN_NAME] Presiona i…" at bounding box center [1029, 434] width 349 height 177
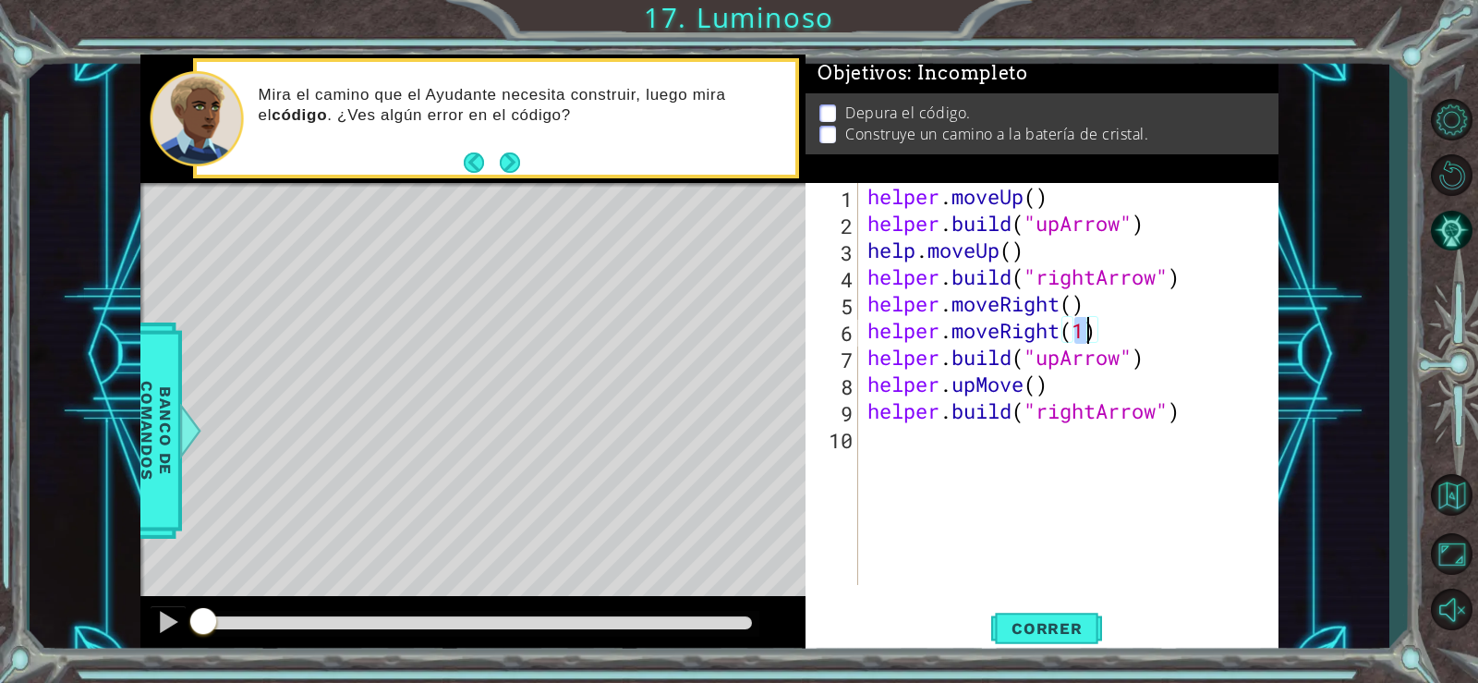
click at [1116, 391] on div "helper . moveUp ( ) helper . build ( "upArrow" ) help . moveUp ( ) helper . bui…" at bounding box center [1074, 411] width 420 height 456
type textarea "helper.upMove()"
click at [1040, 615] on button "Correr" at bounding box center [1046, 627] width 111 height 47
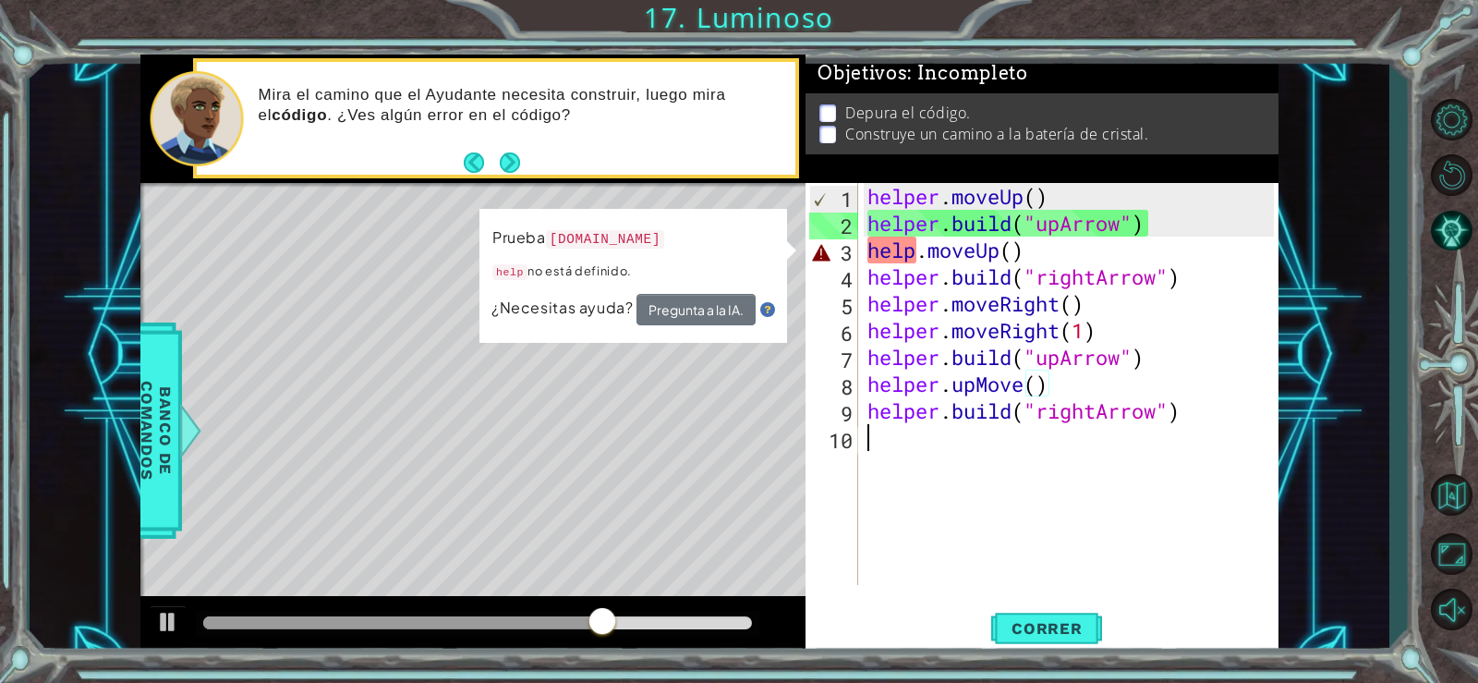
click at [900, 479] on div "helper . moveUp ( ) helper . build ( "upArrow" ) help . moveUp ( ) helper . bui…" at bounding box center [1074, 411] width 420 height 456
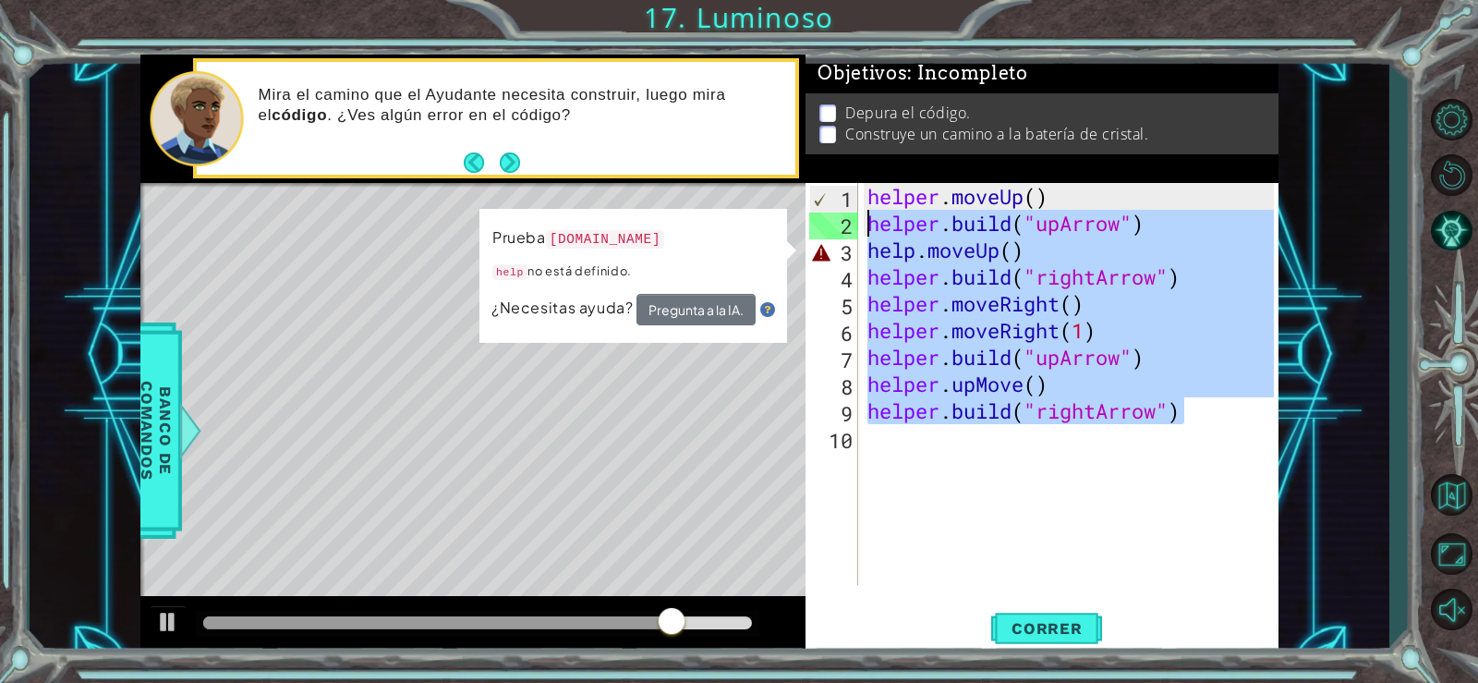
drag, startPoint x: 1181, startPoint y: 414, endPoint x: 863, endPoint y: 236, distance: 364.5
click at [864, 236] on div "helper . moveUp ( ) helper . build ( "upArrow" ) help . moveUp ( ) helper . bui…" at bounding box center [1069, 384] width 411 height 402
type textarea "[DOMAIN_NAME]("upArrow") help.moveUp()"
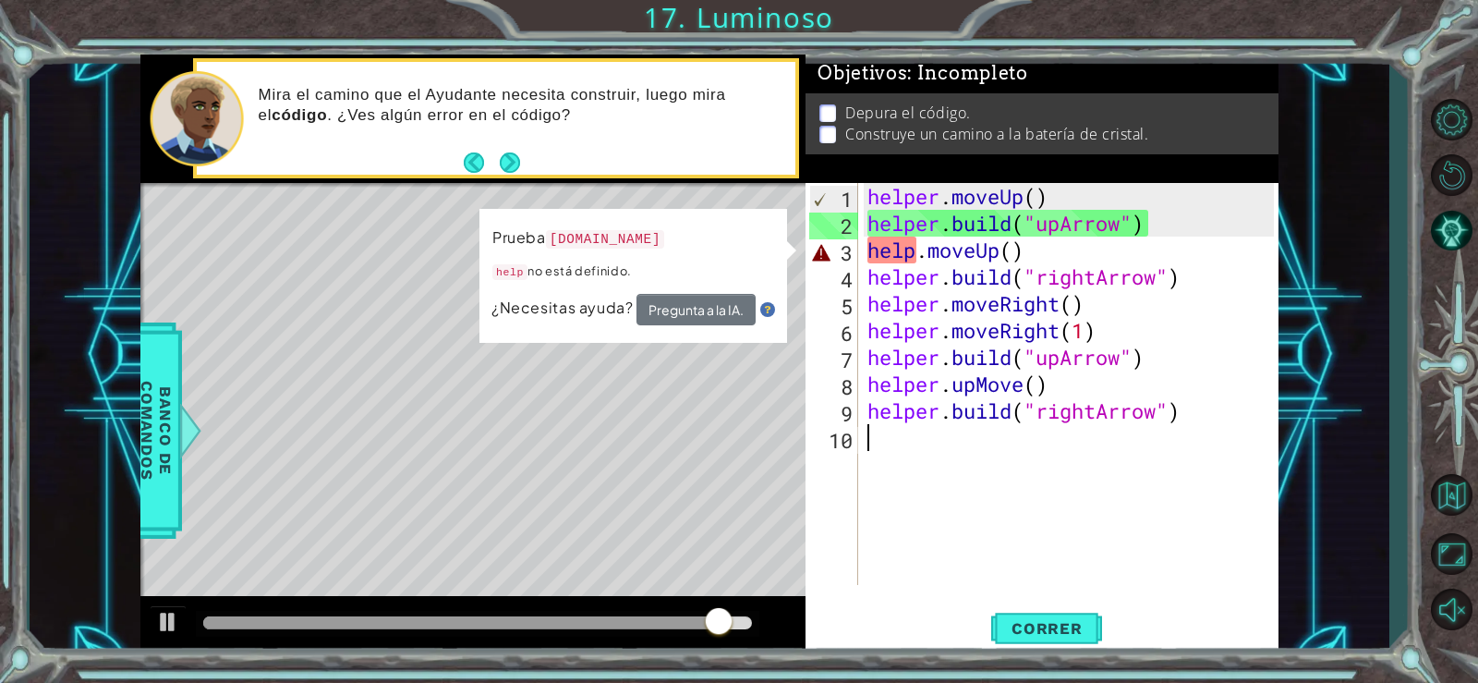
click at [942, 510] on div "helper . moveUp ( ) helper . build ( "upArrow" ) help . moveUp ( ) helper . bui…" at bounding box center [1074, 411] width 420 height 456
click at [913, 253] on div "helper . moveUp ( ) helper . build ( "upArrow" ) help . moveUp ( ) helper . bui…" at bounding box center [1074, 411] width 420 height 456
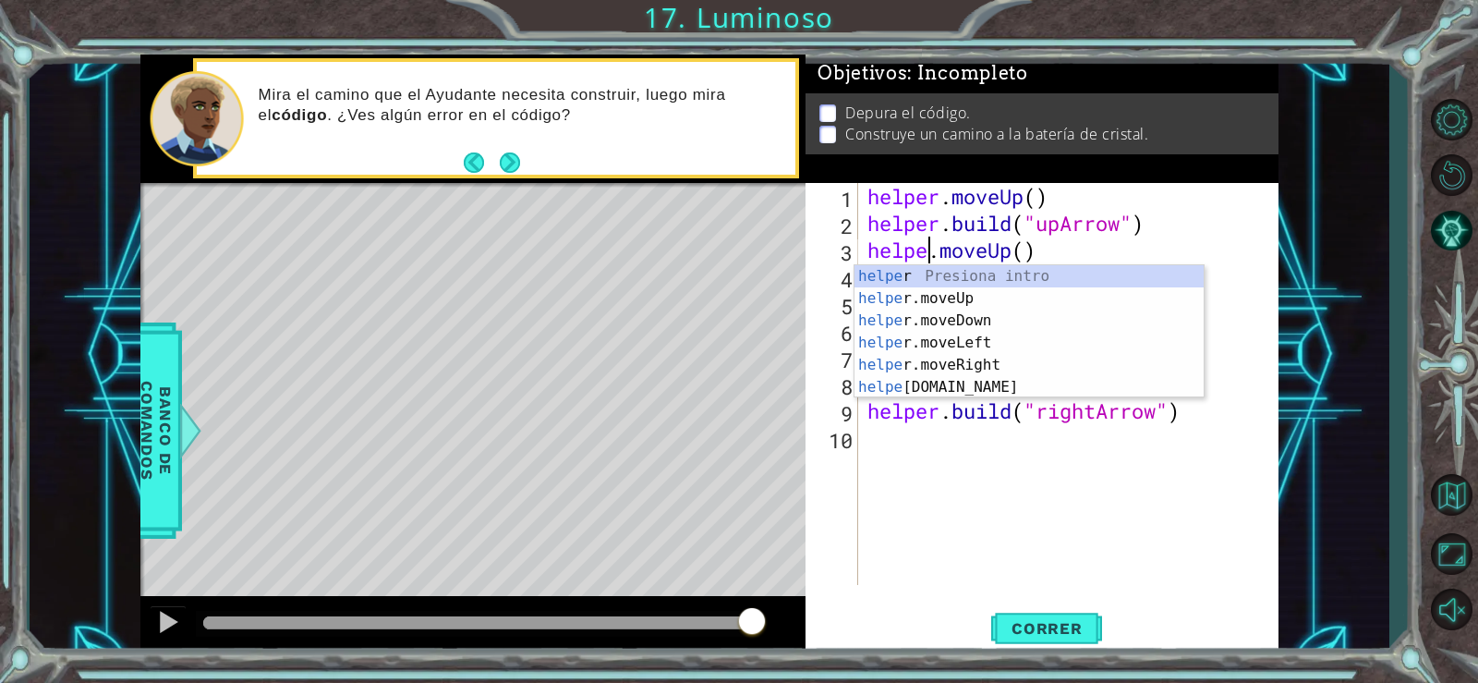
scroll to position [0, 4]
type textarea "helper.moveUp()"
click at [1022, 462] on div "helper . moveUp ( ) helper . build ( "upArrow" ) helper . moveUp ( ) helper . b…" at bounding box center [1074, 411] width 420 height 456
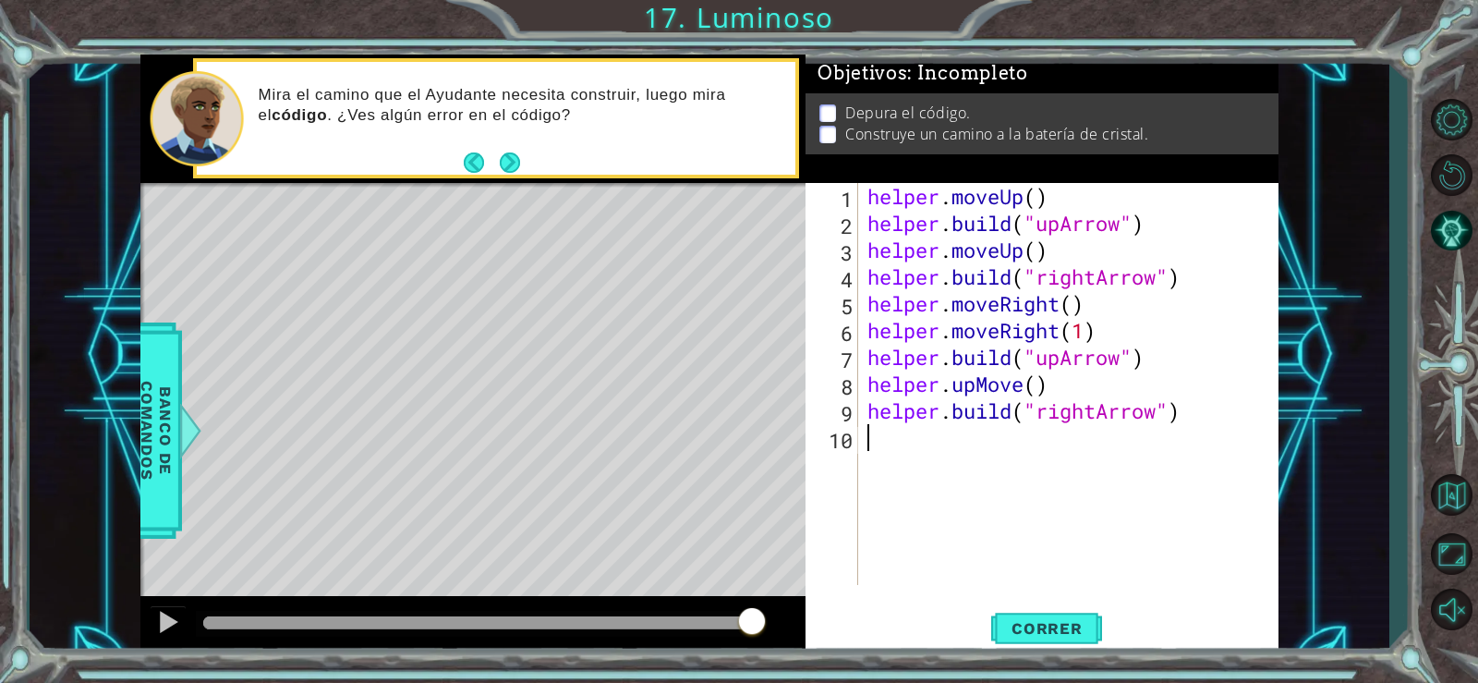
click at [1064, 359] on div "helper . moveUp ( ) helper . build ( "upArrow" ) helper . moveUp ( ) helper . b…" at bounding box center [1074, 411] width 420 height 456
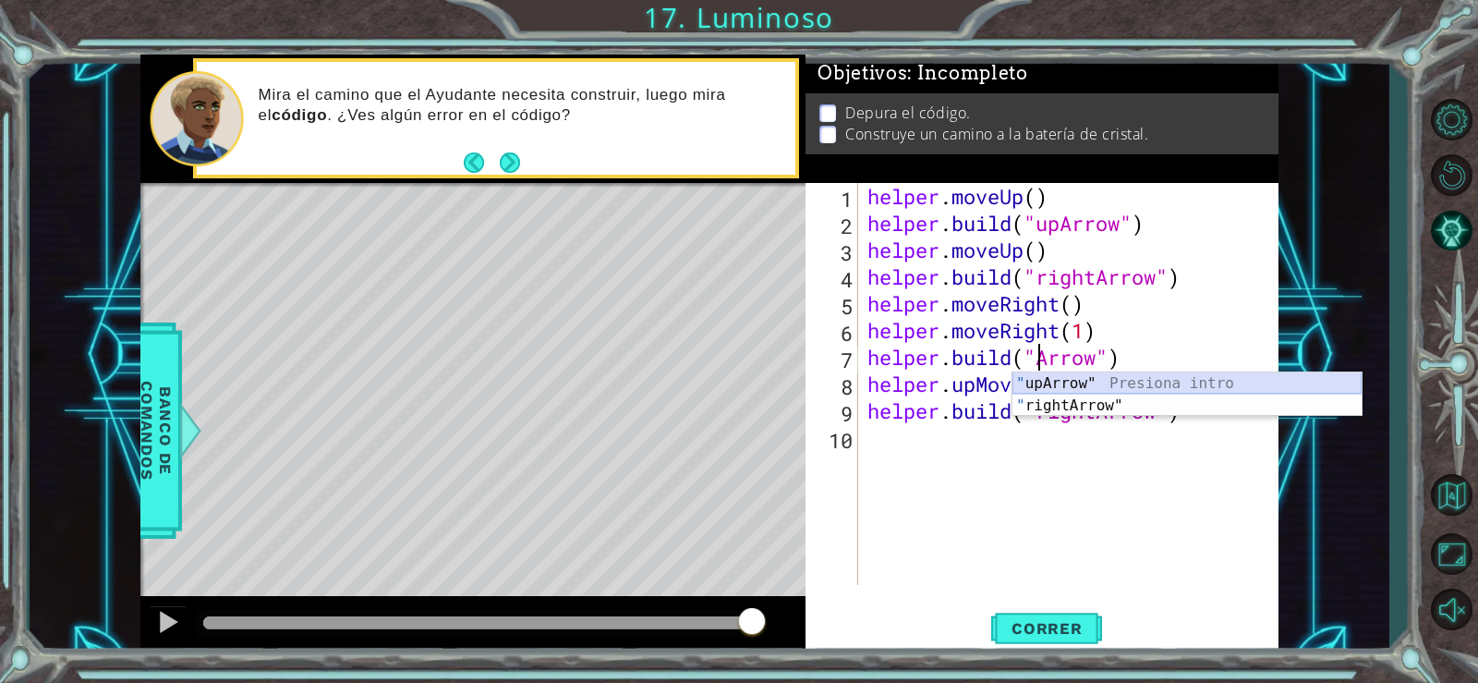
scroll to position [0, 9]
click at [1095, 380] on div ""ri ghtArrow" Presiona intro" at bounding box center [1187, 405] width 349 height 67
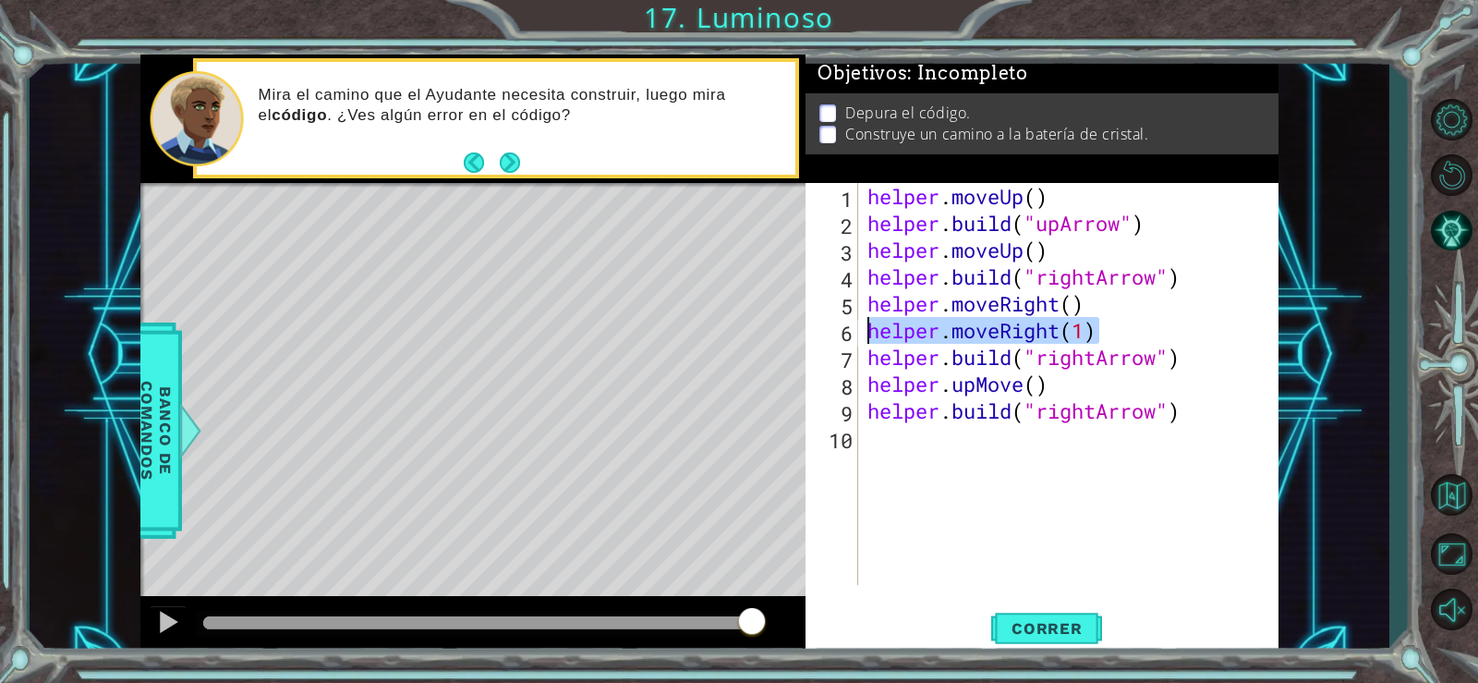
drag, startPoint x: 1066, startPoint y: 335, endPoint x: 867, endPoint y: 336, distance: 199.6
click at [867, 336] on div "helper . moveUp ( ) helper . build ( "upArrow" ) helper . moveUp ( ) helper . b…" at bounding box center [1074, 411] width 420 height 456
type textarea "helper.moveRight(1)"
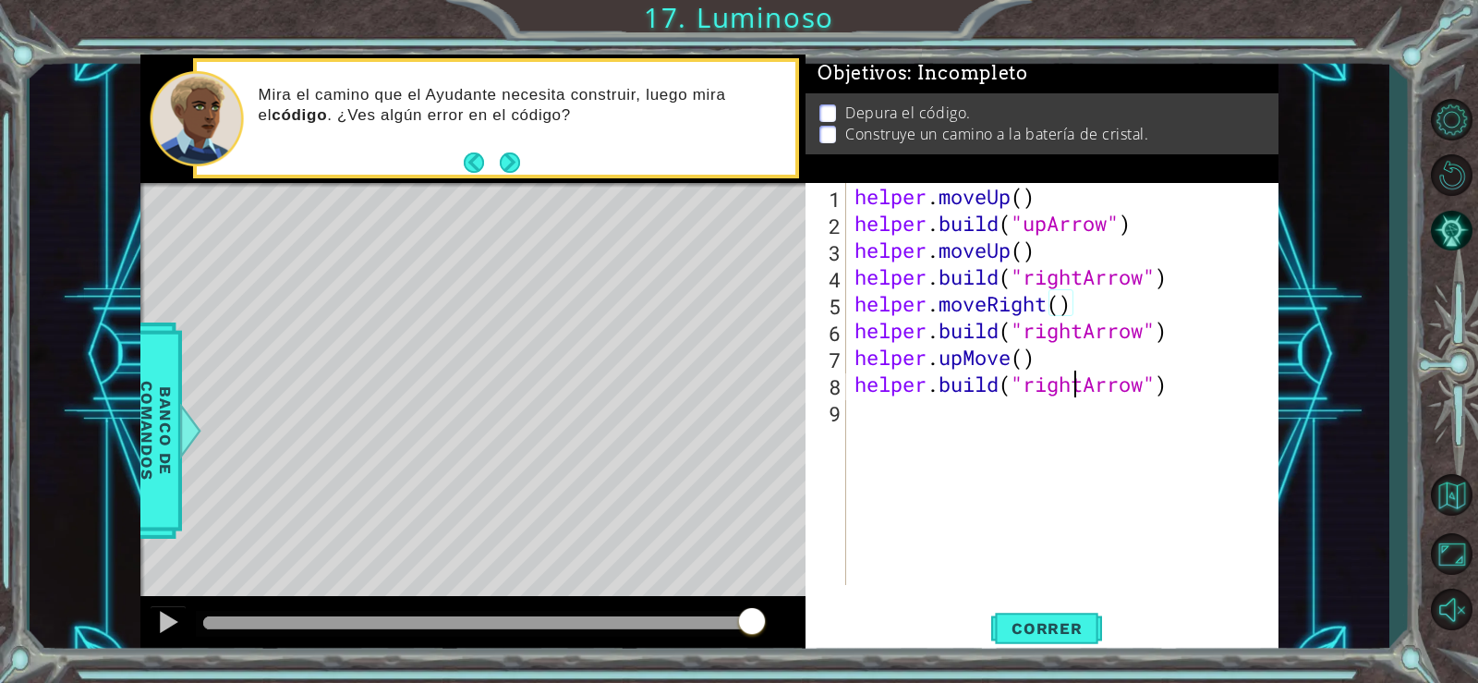
click at [1074, 393] on div "helper . moveUp ( ) helper . build ( "upArrow" ) helper . moveUp ( ) helper . b…" at bounding box center [1067, 411] width 432 height 456
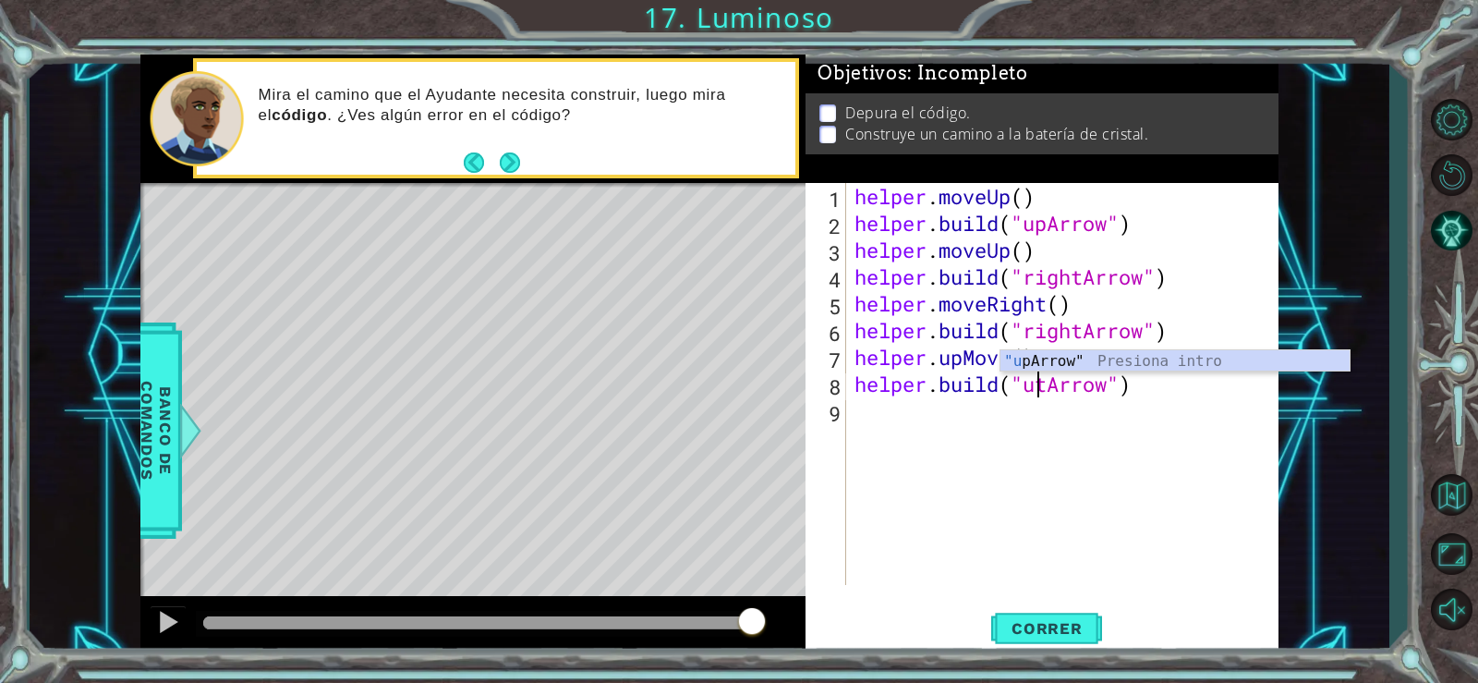
scroll to position [0, 10]
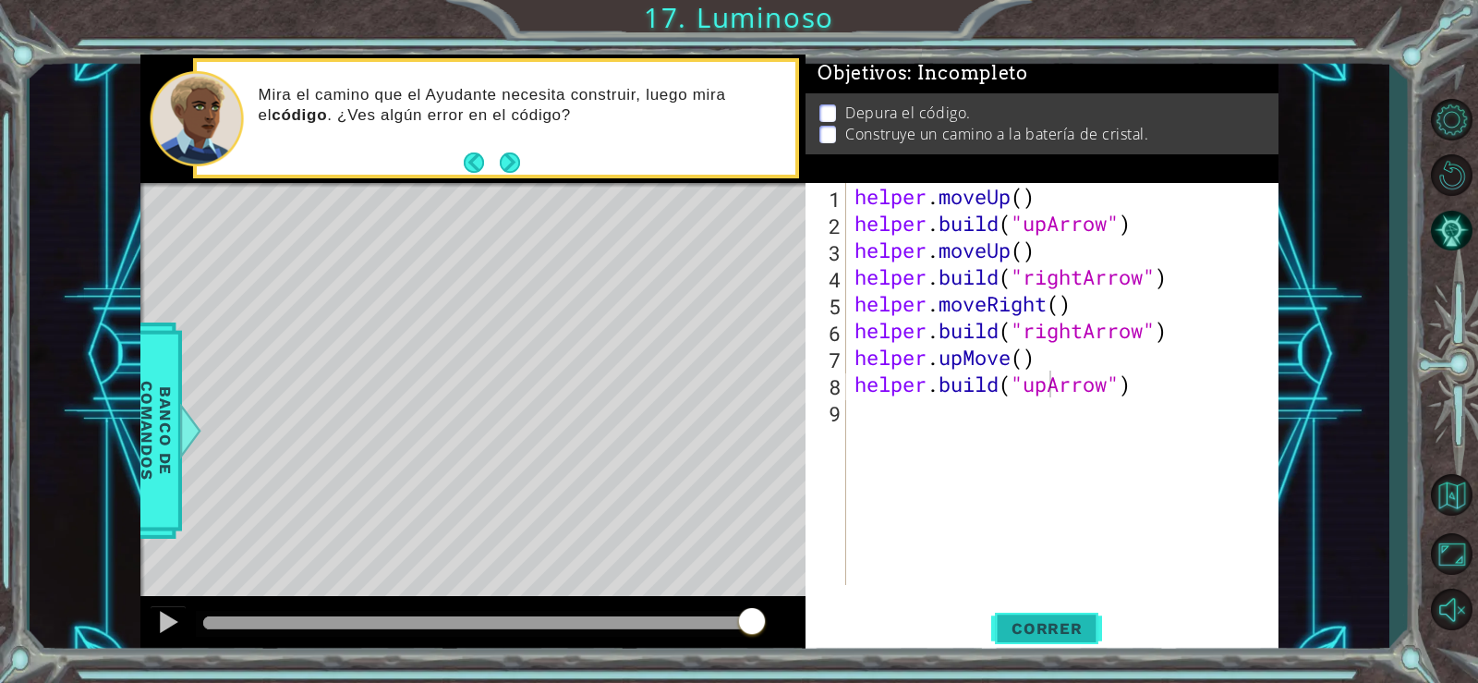
click at [1057, 623] on span "Correr" at bounding box center [1047, 628] width 108 height 18
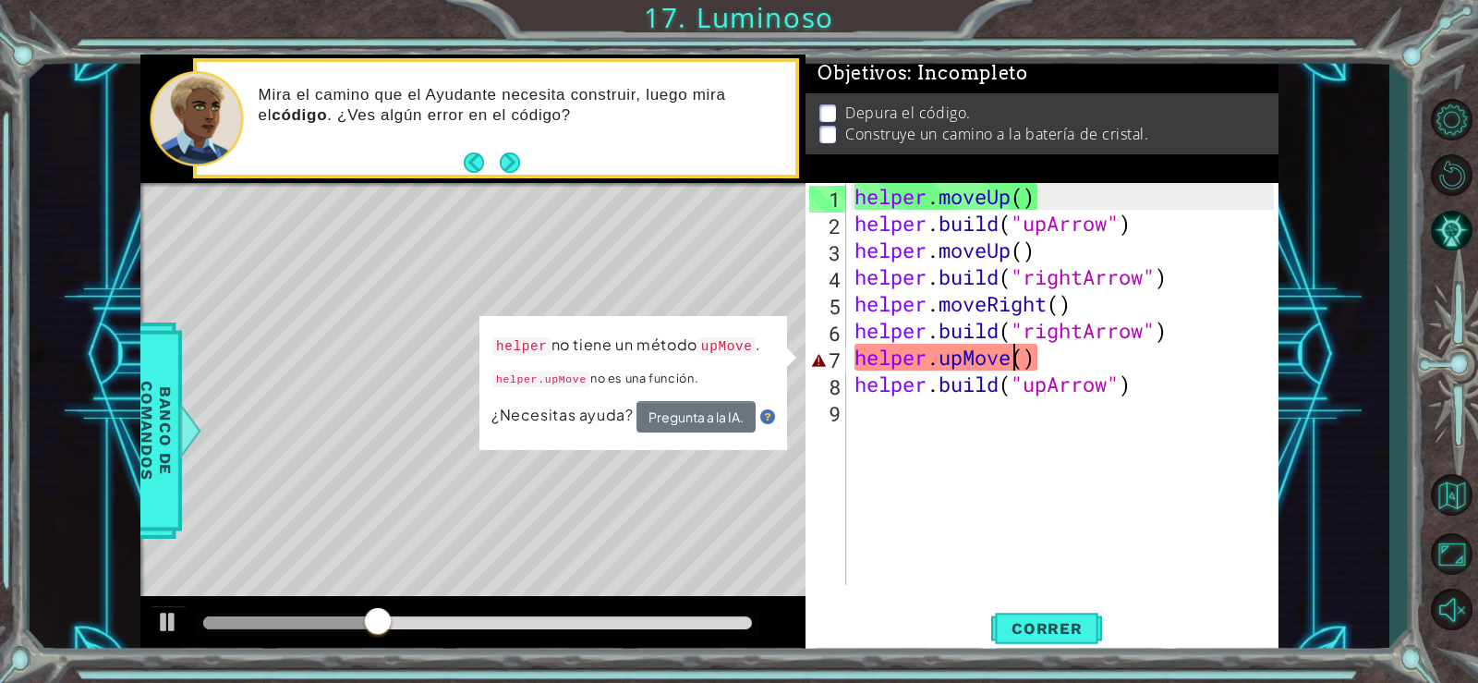
click at [1015, 358] on div "helper . moveUp ( ) helper . build ( "upArrow" ) helper . moveUp ( ) helper . b…" at bounding box center [1067, 411] width 432 height 456
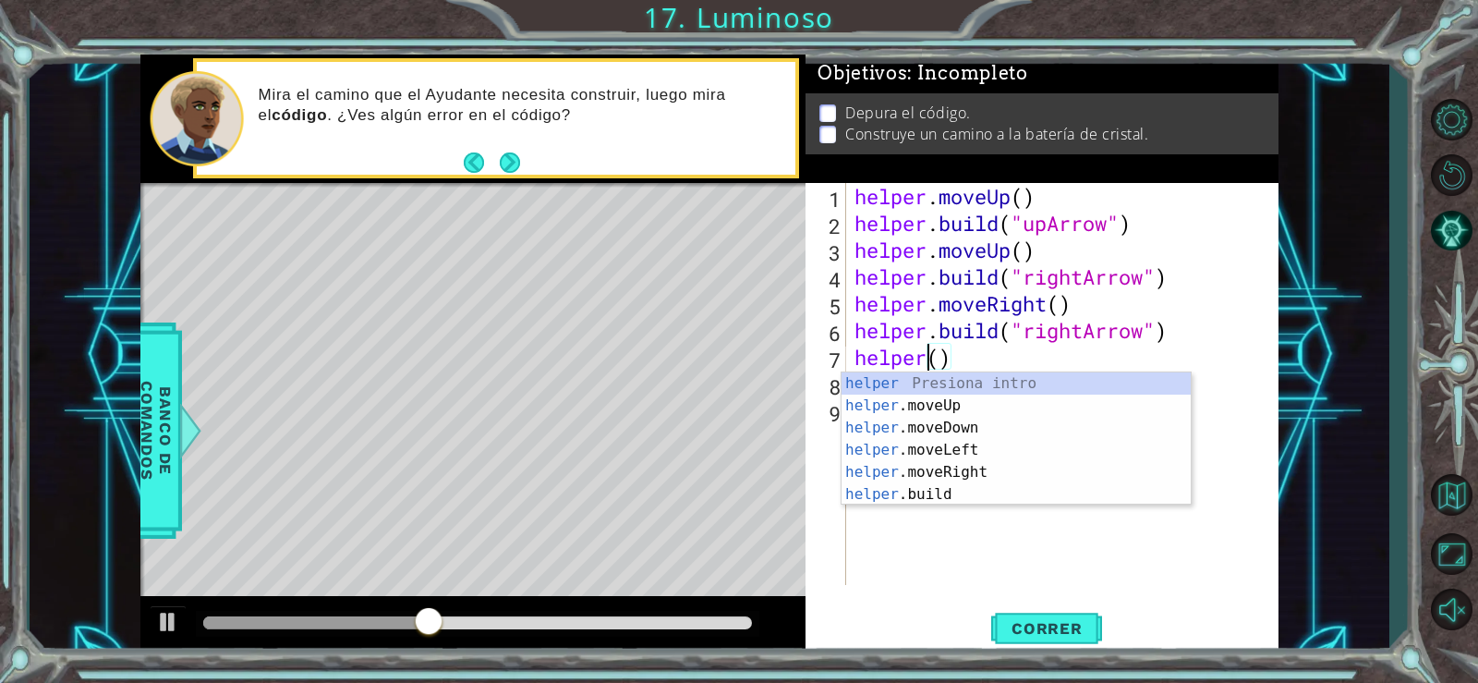
scroll to position [0, 4]
click at [962, 404] on div "helper Presiona intro helper .moveUp Presiona intro helper .moveDown Presiona i…" at bounding box center [1016, 460] width 349 height 177
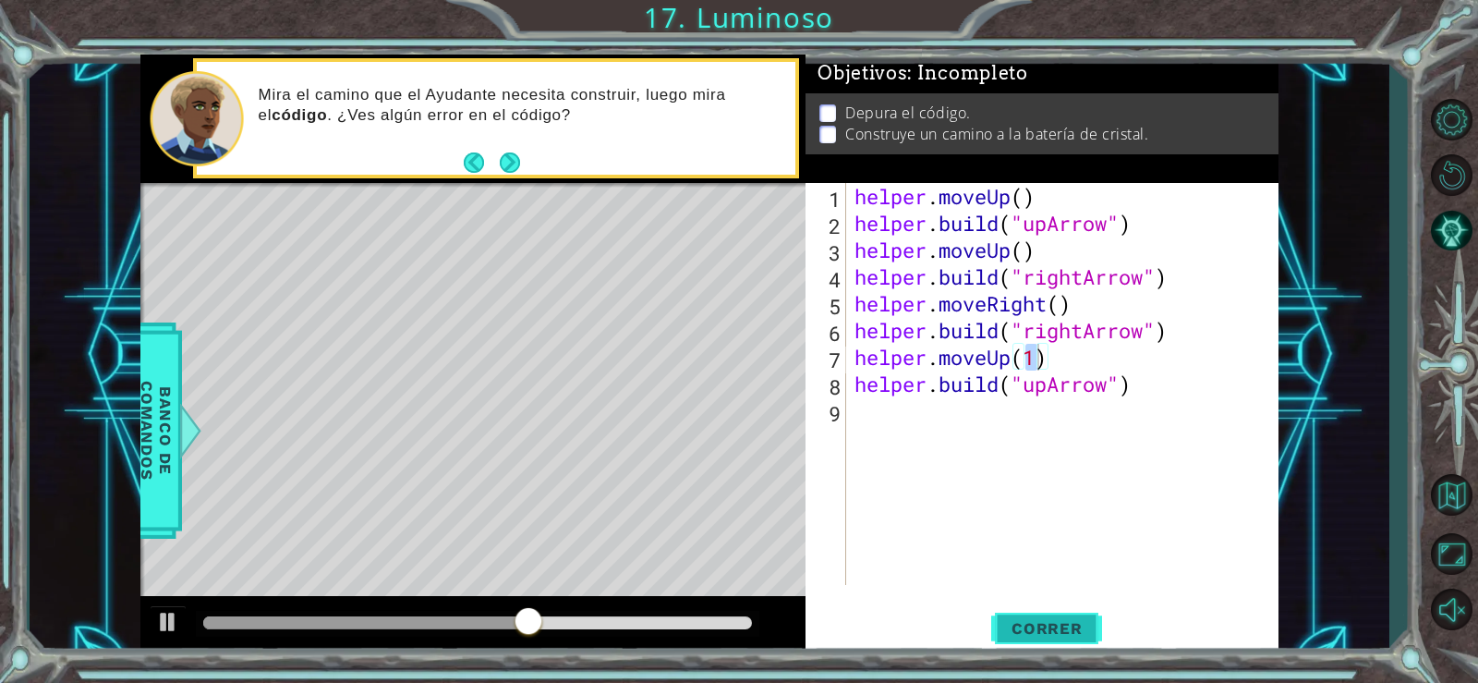
click at [1061, 637] on span "Correr" at bounding box center [1047, 628] width 108 height 18
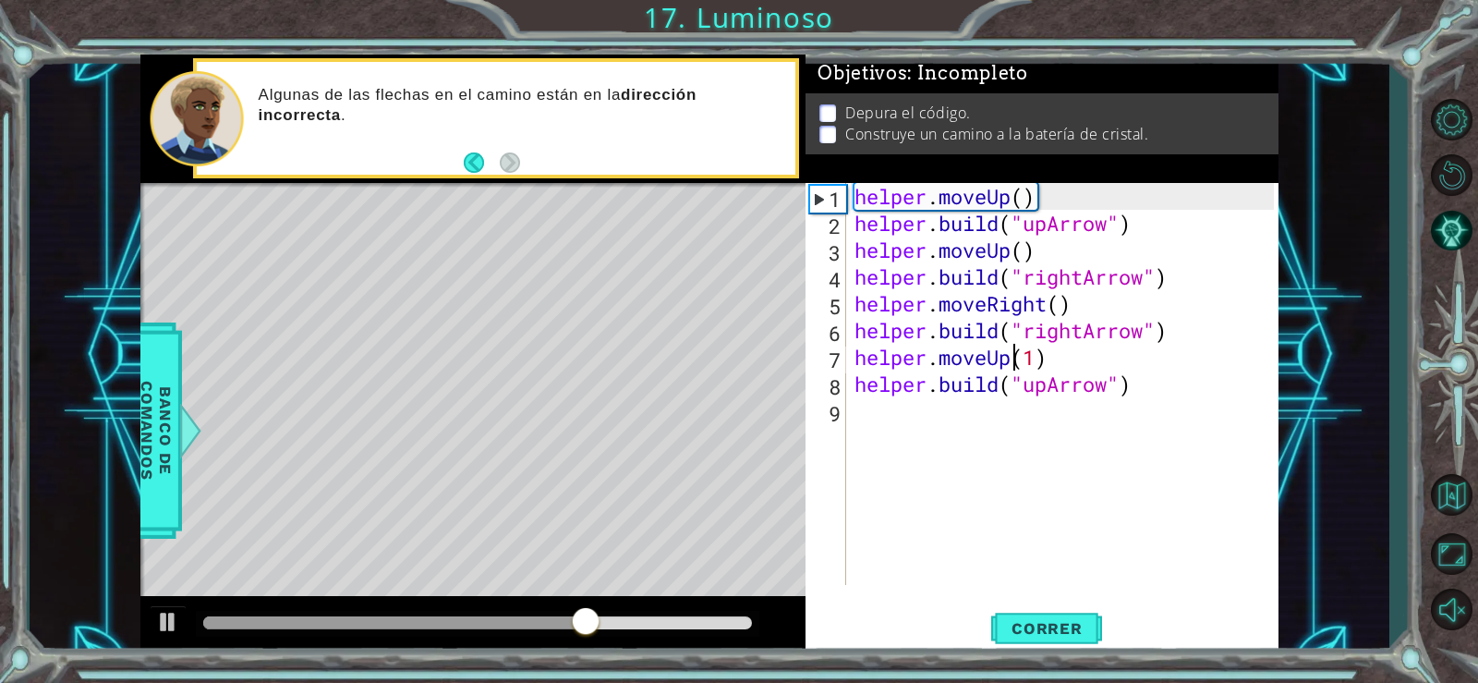
click at [1011, 361] on div "helper . moveUp ( ) helper . build ( "upArrow" ) helper . moveUp ( ) helper . b…" at bounding box center [1067, 411] width 432 height 456
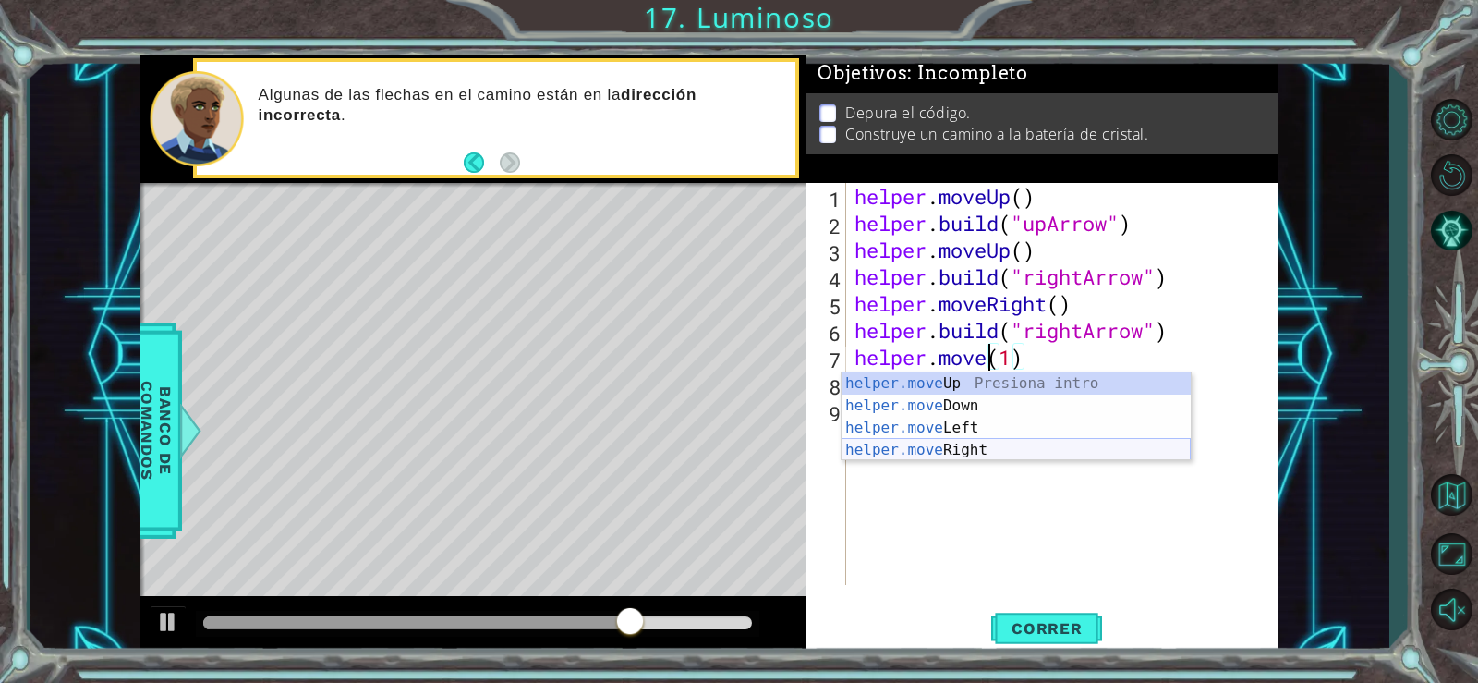
click at [995, 448] on div "helper.move Up Presiona intro helper.move Down Presiona intro helper.move Left …" at bounding box center [1016, 438] width 349 height 133
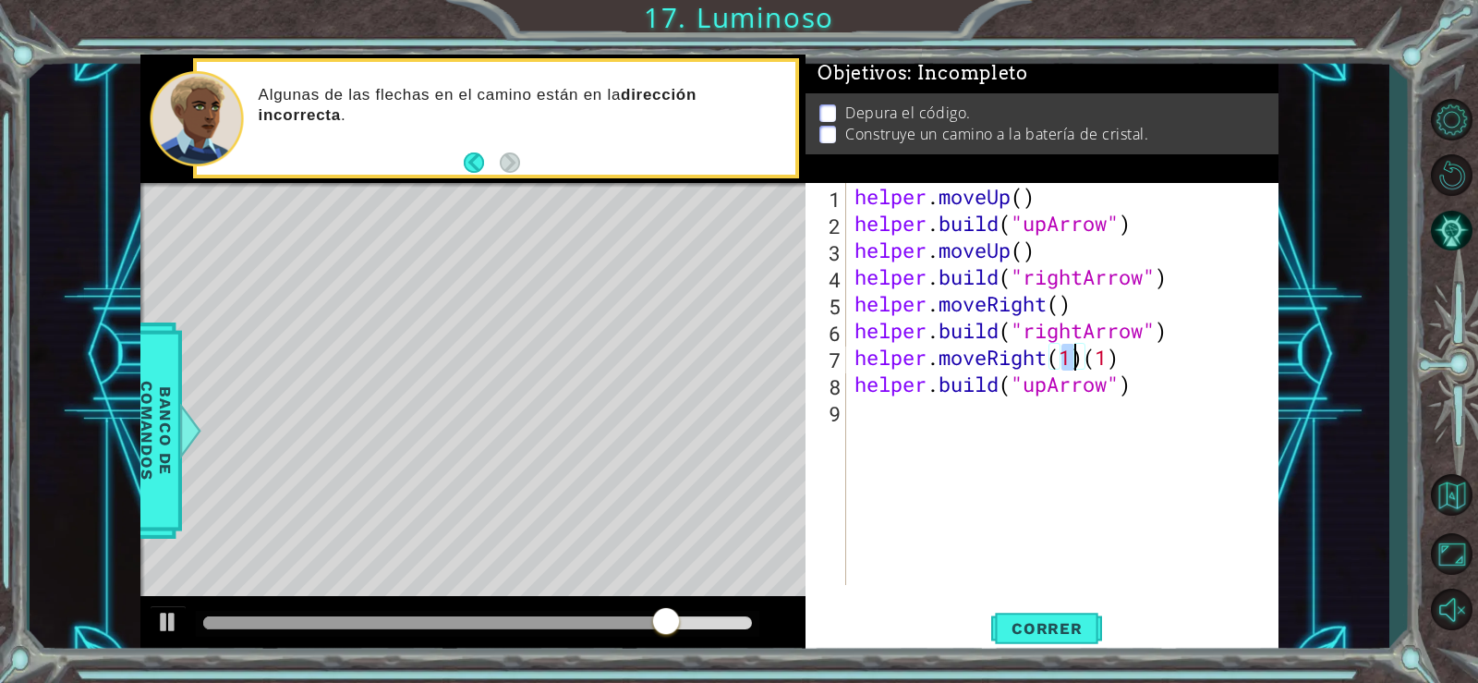
click at [1045, 386] on div "helper . moveUp ( ) helper . build ( "upArrow" ) helper . moveUp ( ) helper . b…" at bounding box center [1067, 411] width 432 height 456
click at [1121, 355] on div "helper . moveUp ( ) helper . build ( "upArrow" ) helper . moveUp ( ) helper . b…" at bounding box center [1067, 411] width 432 height 456
click at [1044, 387] on div "helper . moveUp ( ) helper . build ( "upArrow" ) helper . moveUp ( ) helper . b…" at bounding box center [1067, 411] width 432 height 456
click at [1048, 387] on div "helper . moveUp ( ) helper . build ( "upArrow" ) helper . moveUp ( ) helper . b…" at bounding box center [1067, 411] width 432 height 456
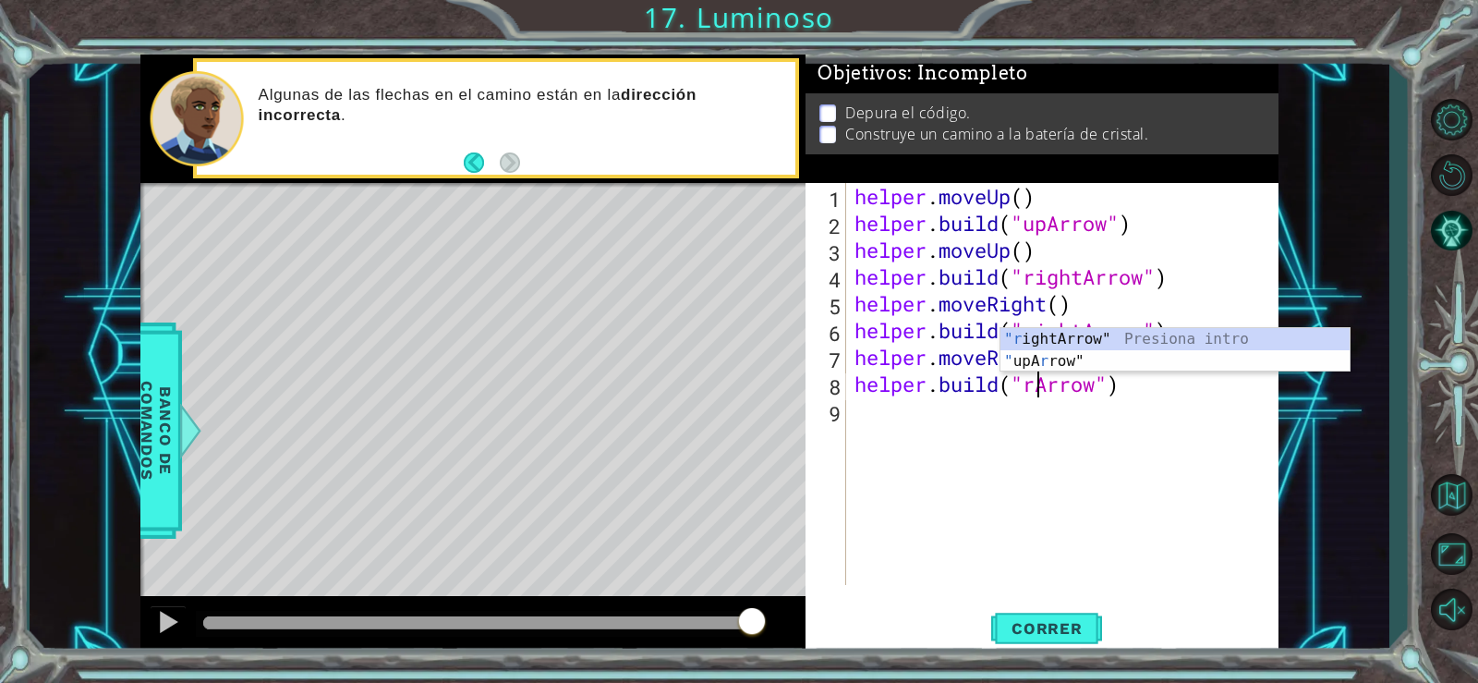
scroll to position [0, 9]
click at [1059, 343] on div ""r ightArrow" Presiona intro " upA r row" Presiona intro" at bounding box center [1175, 372] width 349 height 89
type textarea "[DOMAIN_NAME]("rightArrow")"
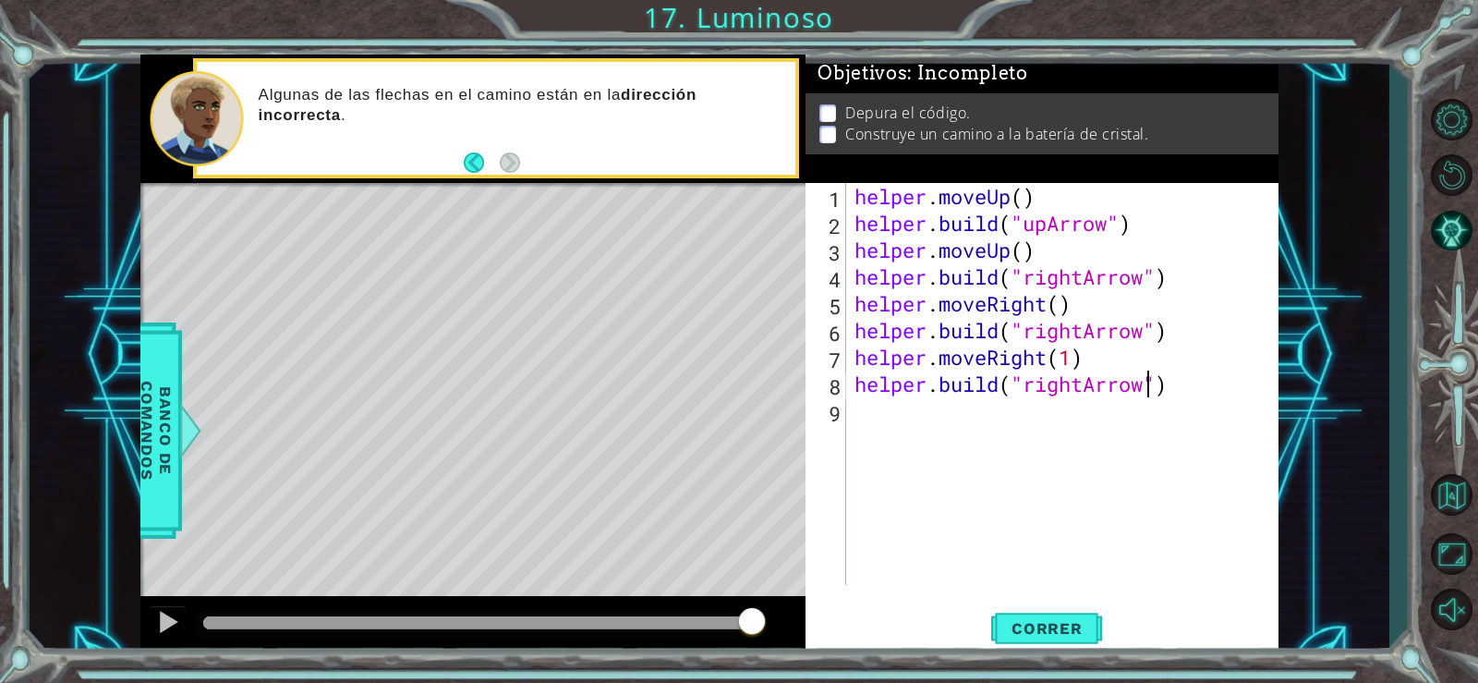
click at [865, 419] on div "helper . moveUp ( ) helper . build ( "upArrow" ) helper . moveUp ( ) helper . b…" at bounding box center [1067, 411] width 432 height 456
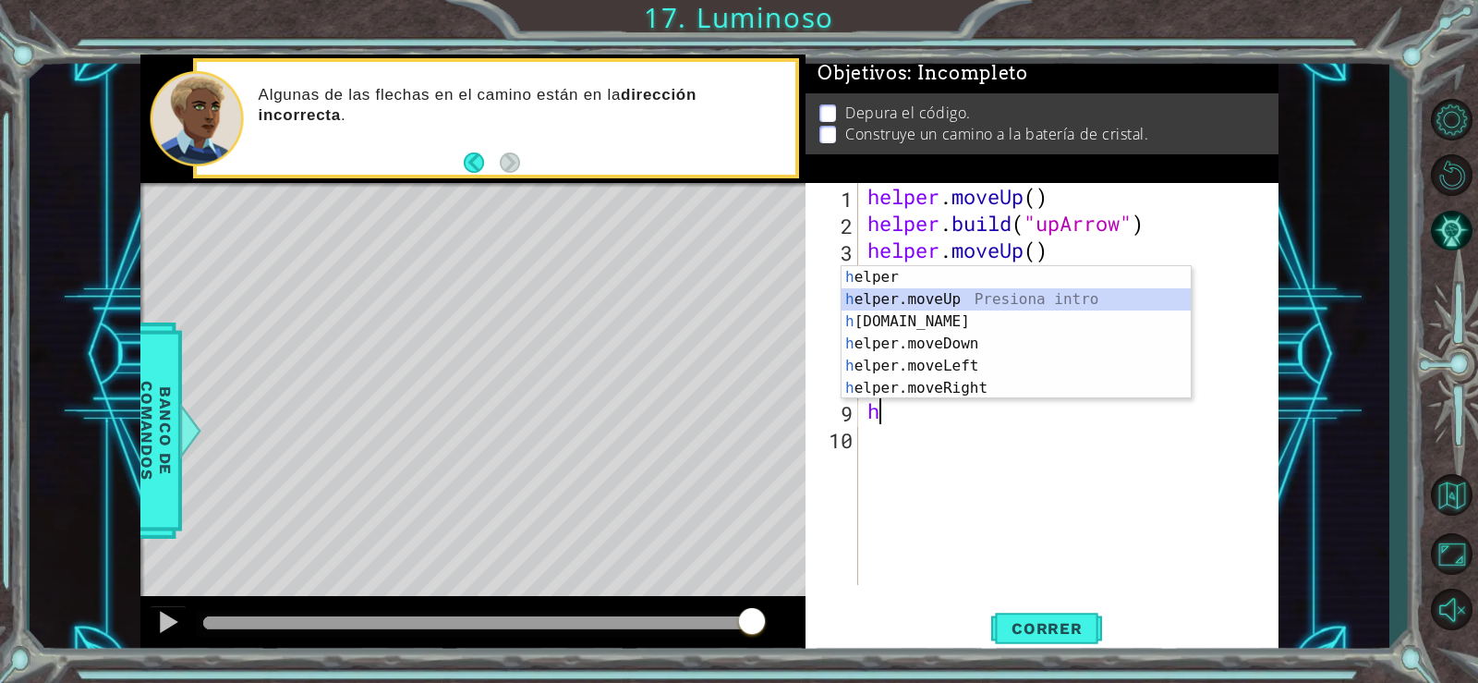
click at [930, 301] on div "h elper Presiona intro h elper.moveUp Presiona intro h [DOMAIN_NAME] Presiona i…" at bounding box center [1016, 354] width 349 height 177
type textarea "helper.moveUp(1)"
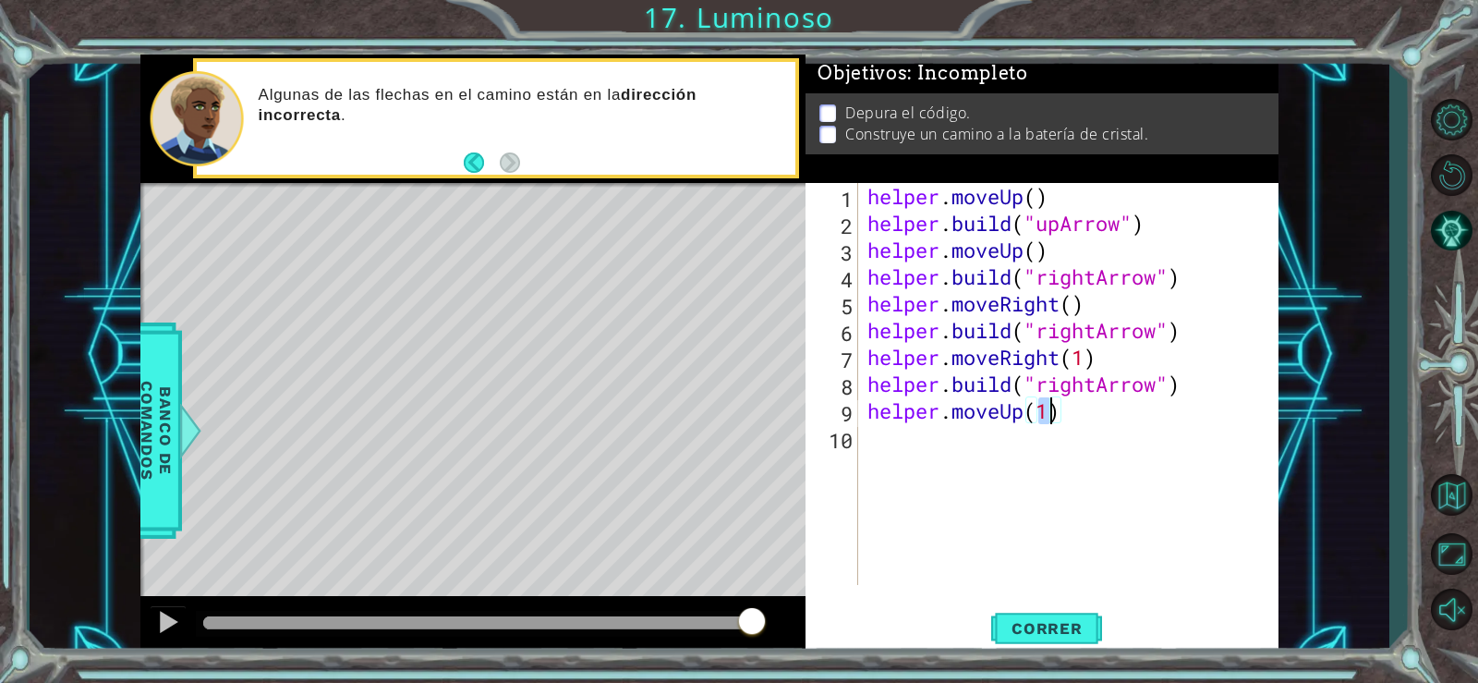
click at [878, 451] on div "helper . moveUp ( ) helper . build ( "upArrow" ) helper . moveUp ( ) helper . b…" at bounding box center [1074, 411] width 420 height 456
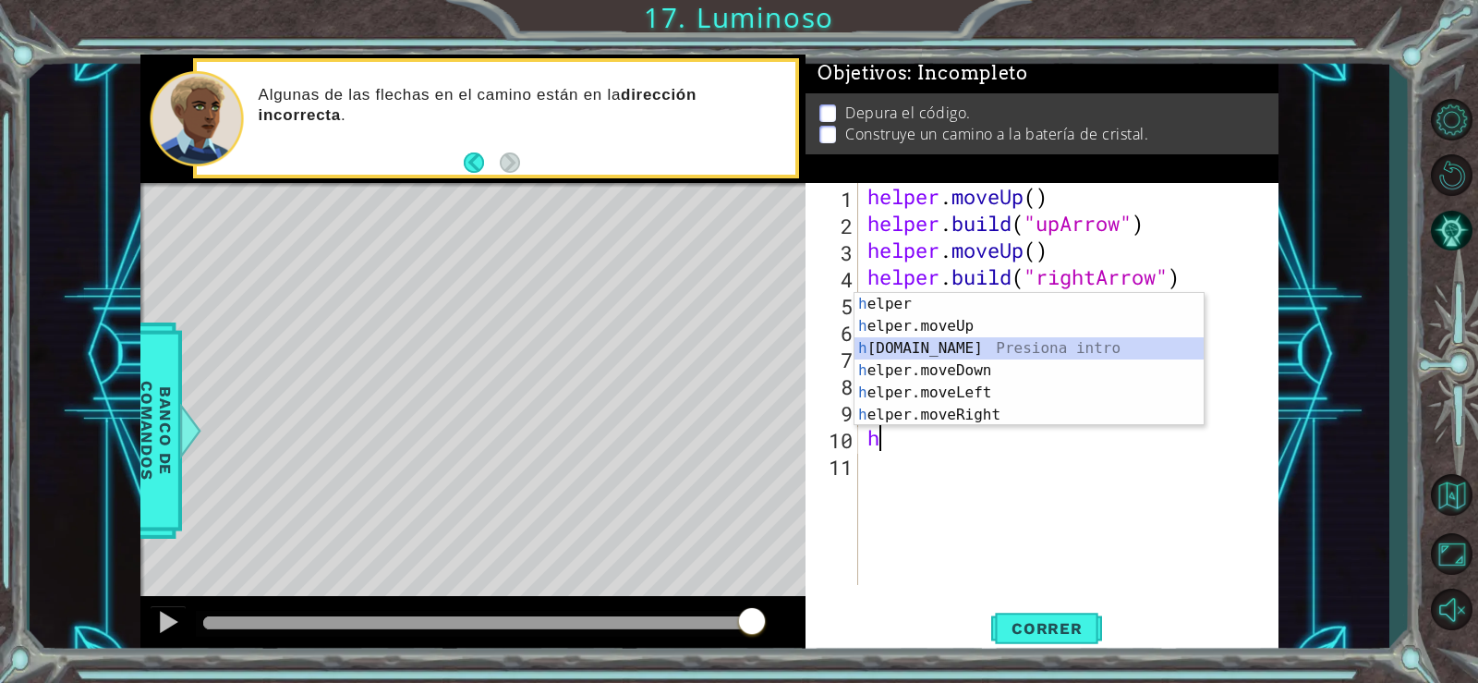
click at [946, 347] on div "h elper Presiona intro h elper.moveUp Presiona intro h [DOMAIN_NAME] Presiona i…" at bounding box center [1029, 381] width 349 height 177
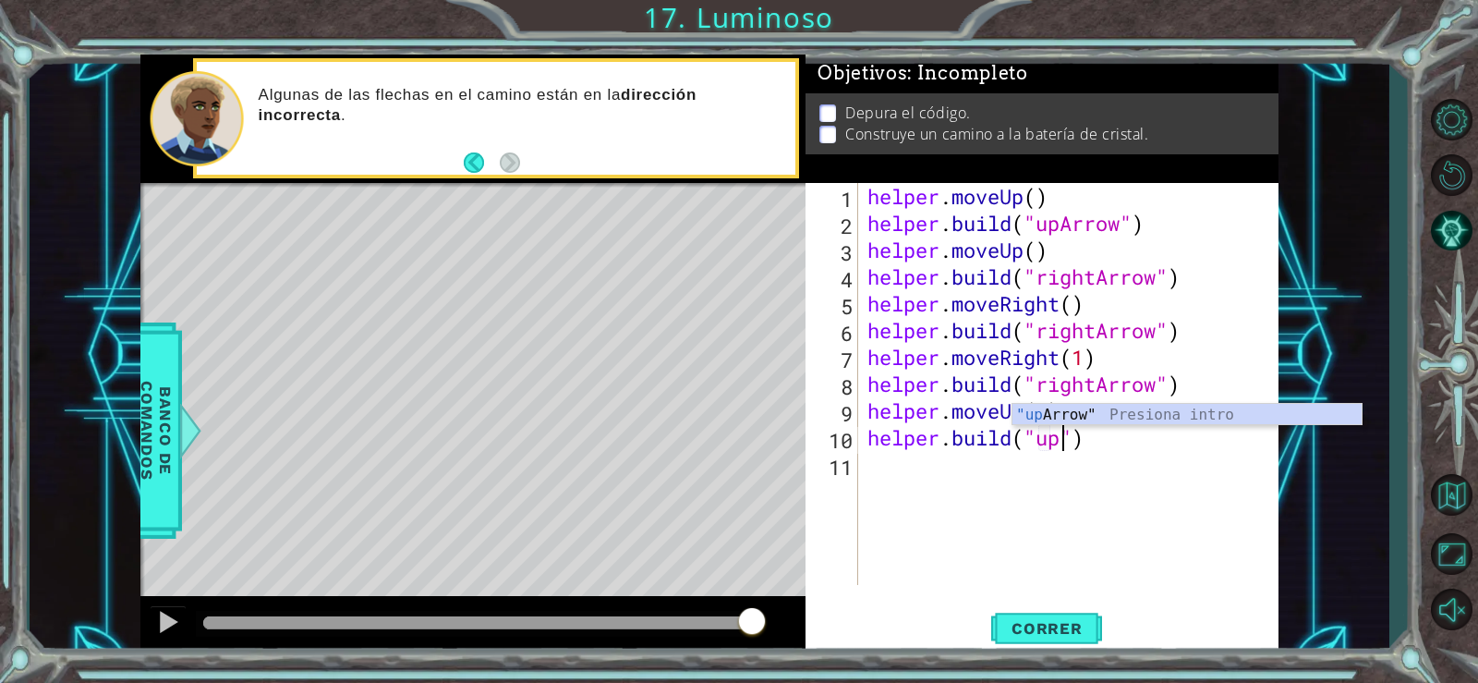
scroll to position [0, 9]
click at [1063, 412] on div ""up Arrow" Presiona intro" at bounding box center [1187, 437] width 349 height 67
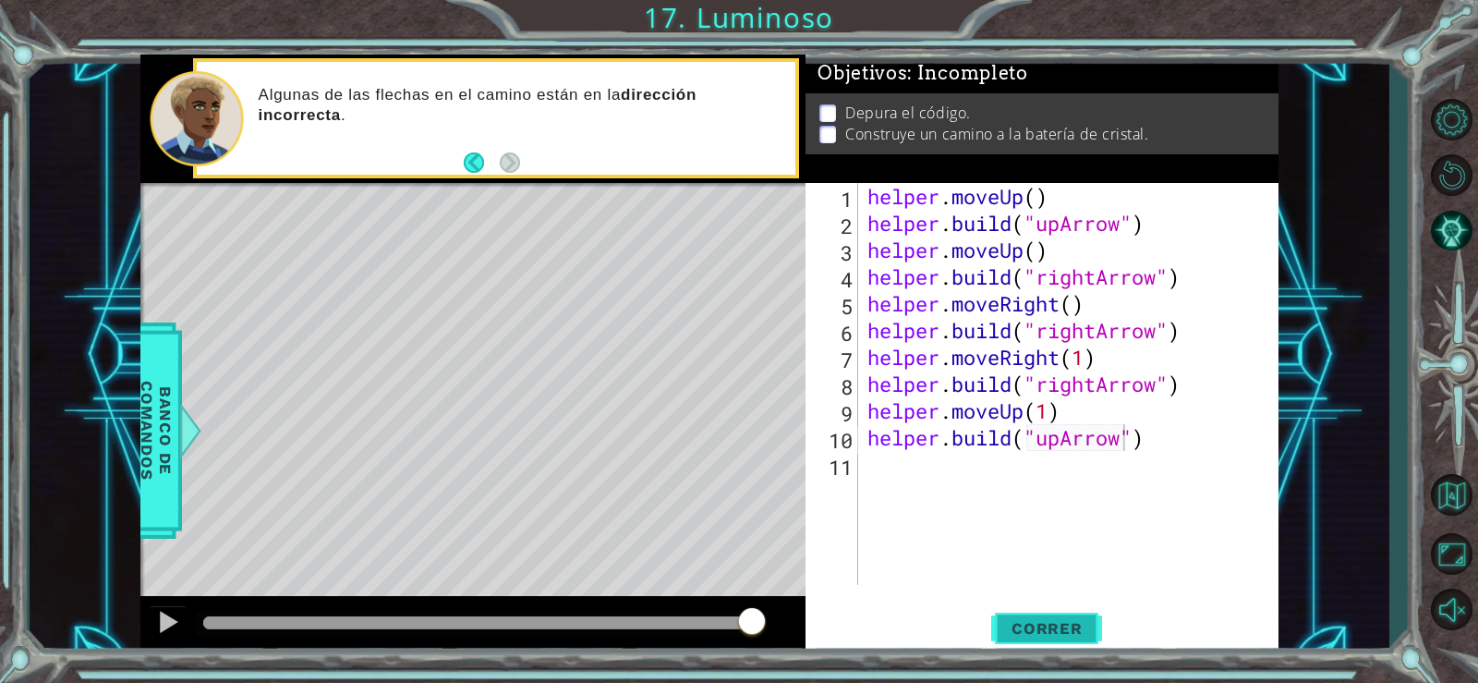
click at [1032, 634] on span "Correr" at bounding box center [1047, 628] width 108 height 18
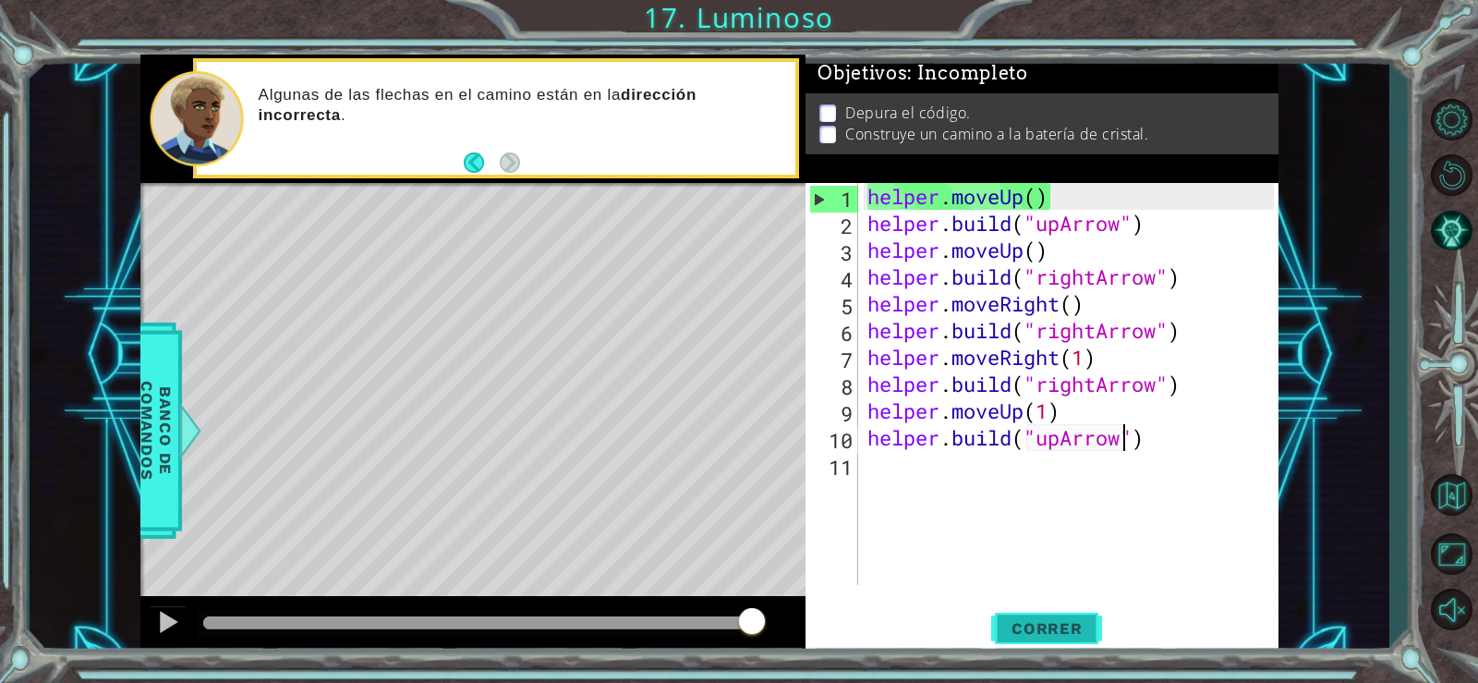
click at [1029, 615] on button "Correr" at bounding box center [1046, 627] width 111 height 47
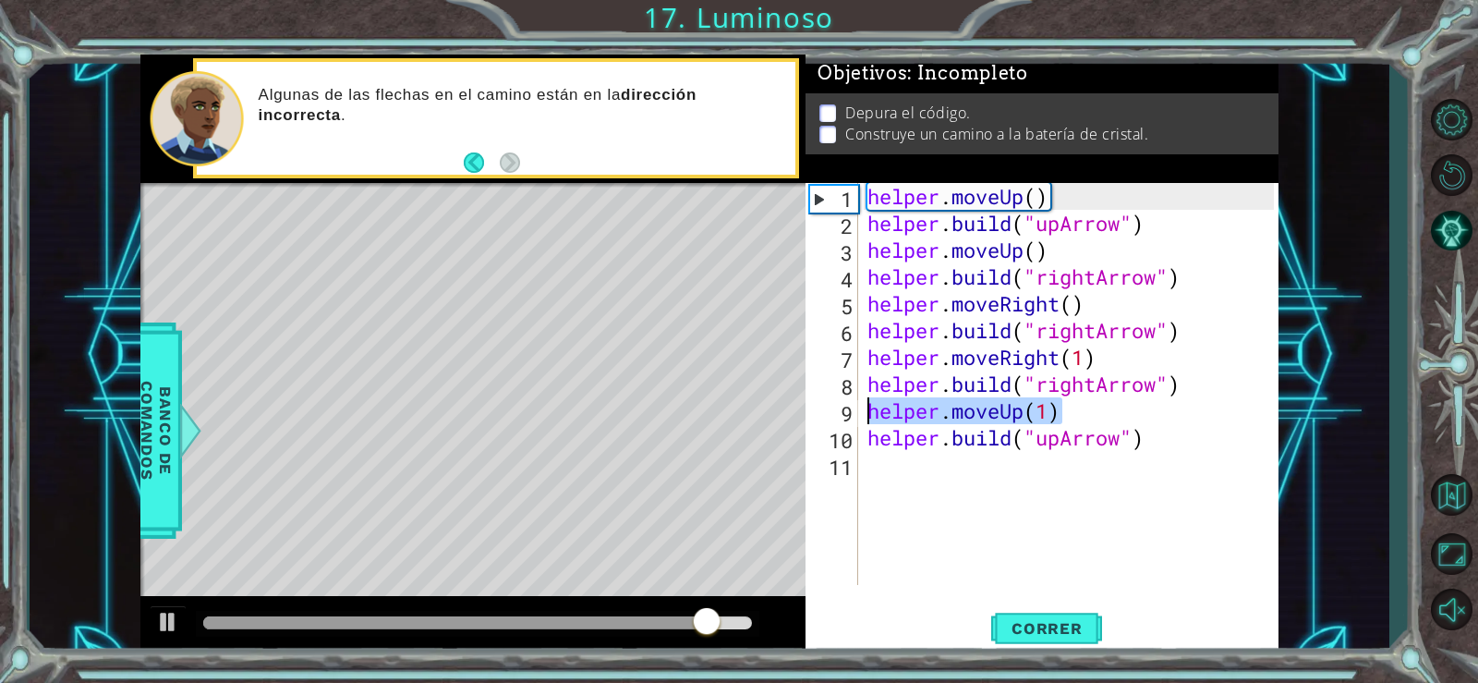
drag, startPoint x: 1073, startPoint y: 414, endPoint x: 867, endPoint y: 405, distance: 206.3
click at [867, 405] on div "helper . moveUp ( ) helper . build ( "upArrow" ) helper . moveUp ( ) helper . b…" at bounding box center [1074, 411] width 420 height 456
type textarea "helper.moveUp(1)"
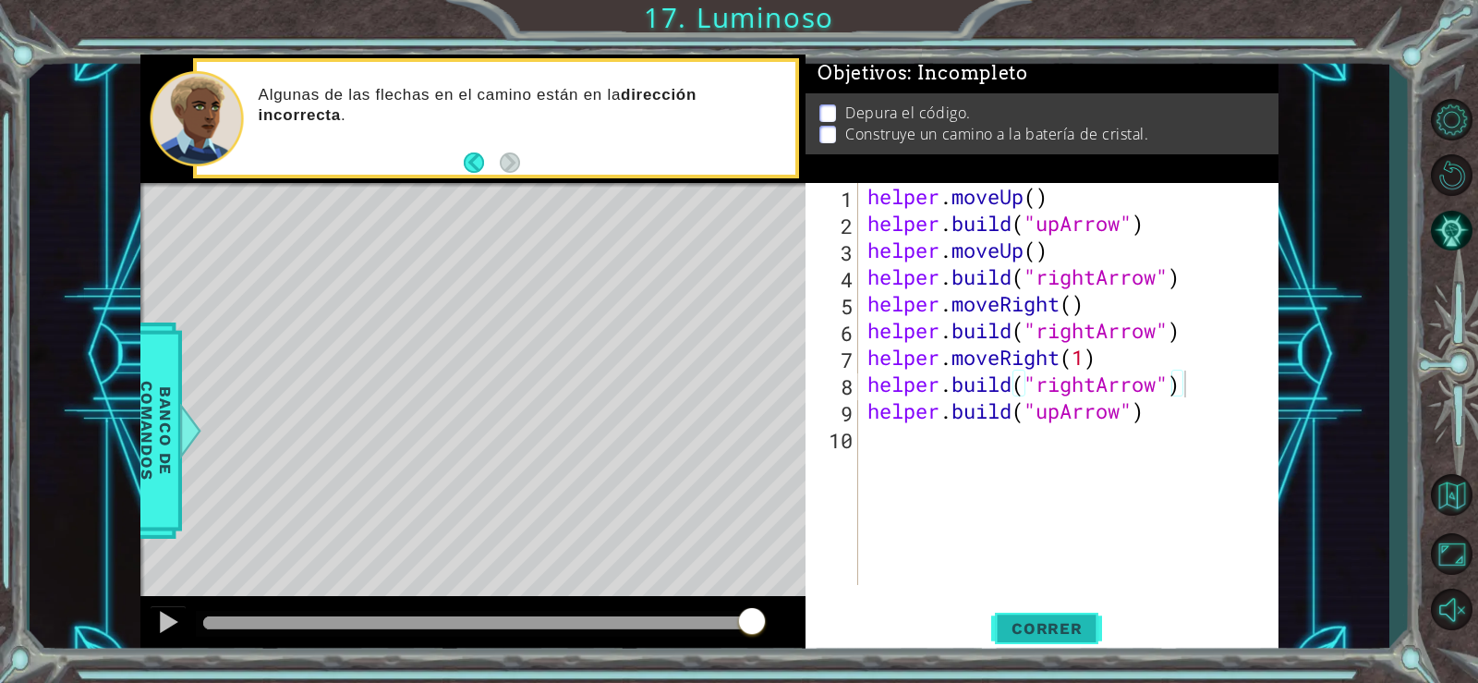
click at [1048, 606] on button "Correr" at bounding box center [1046, 627] width 111 height 47
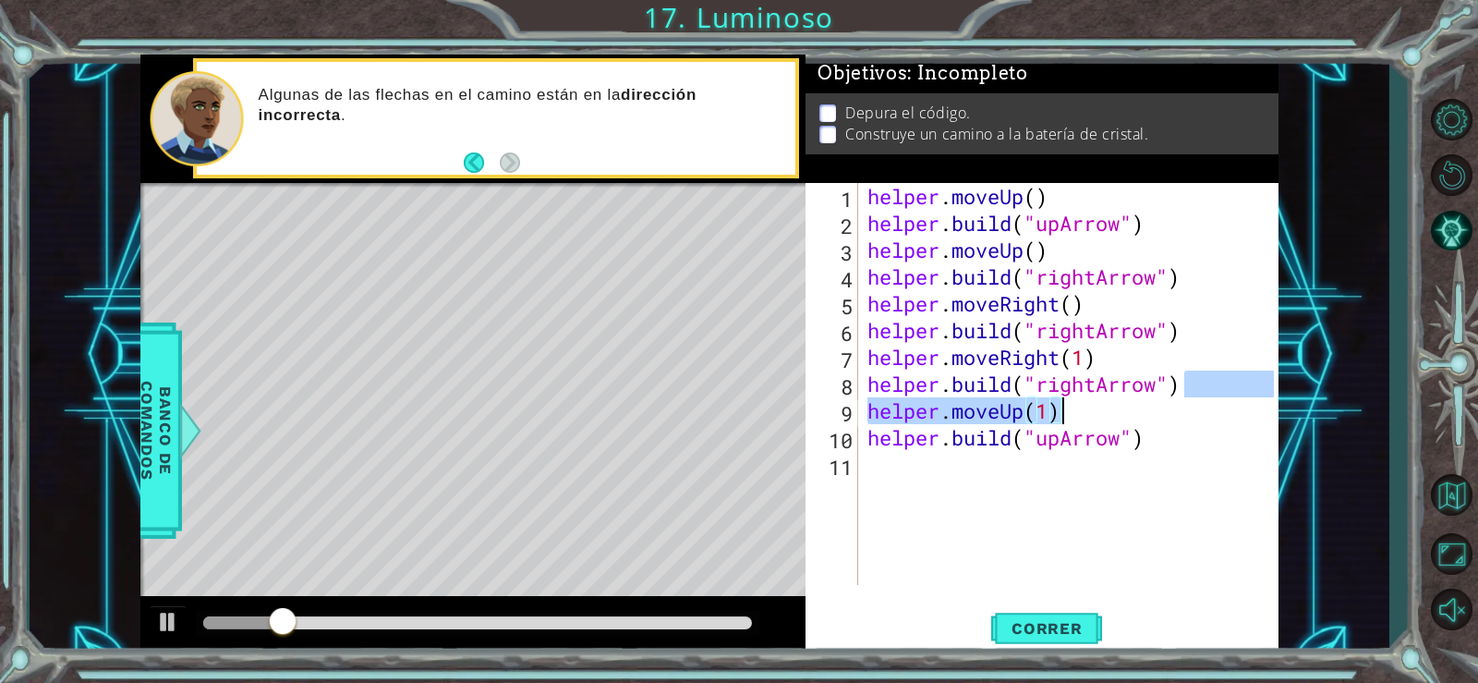
type textarea "[DOMAIN_NAME]("rightArrow")"
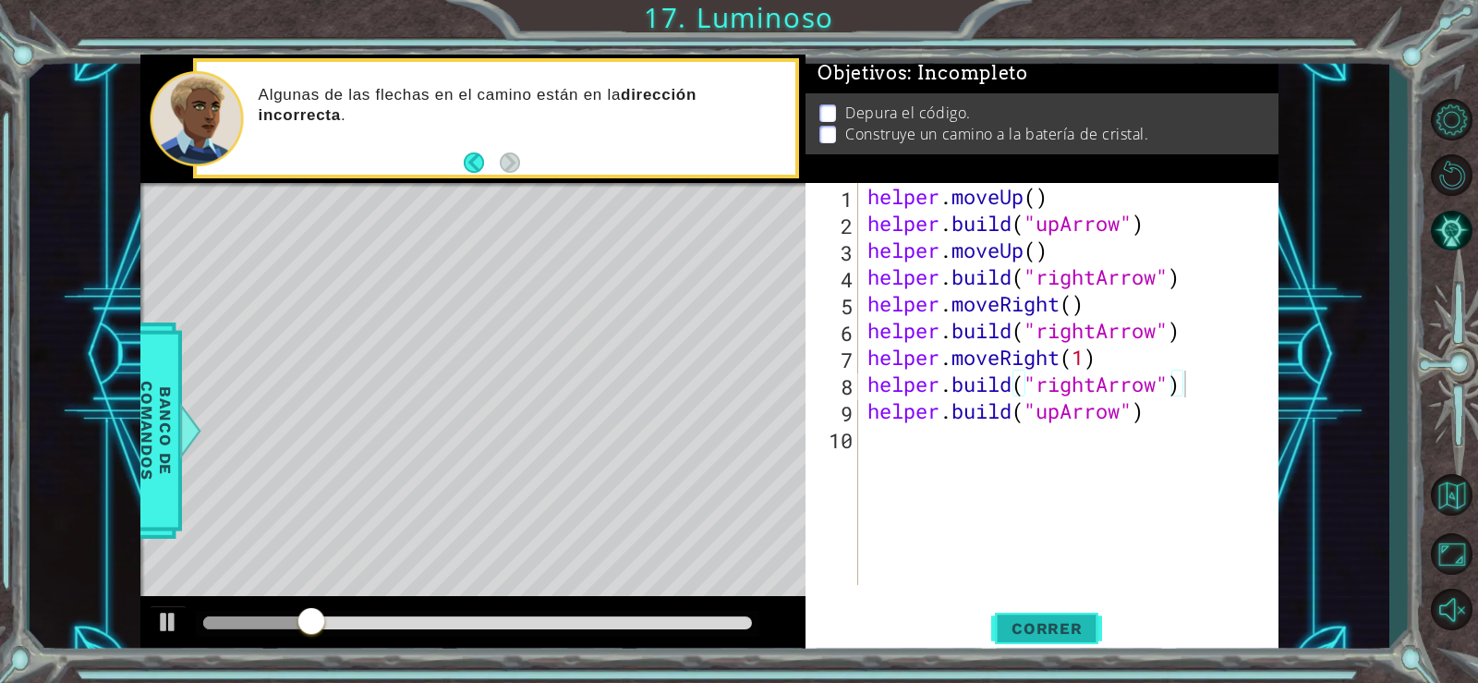
click at [1047, 628] on span "Correr" at bounding box center [1047, 628] width 108 height 18
click at [1038, 622] on span "Correr" at bounding box center [1047, 628] width 108 height 18
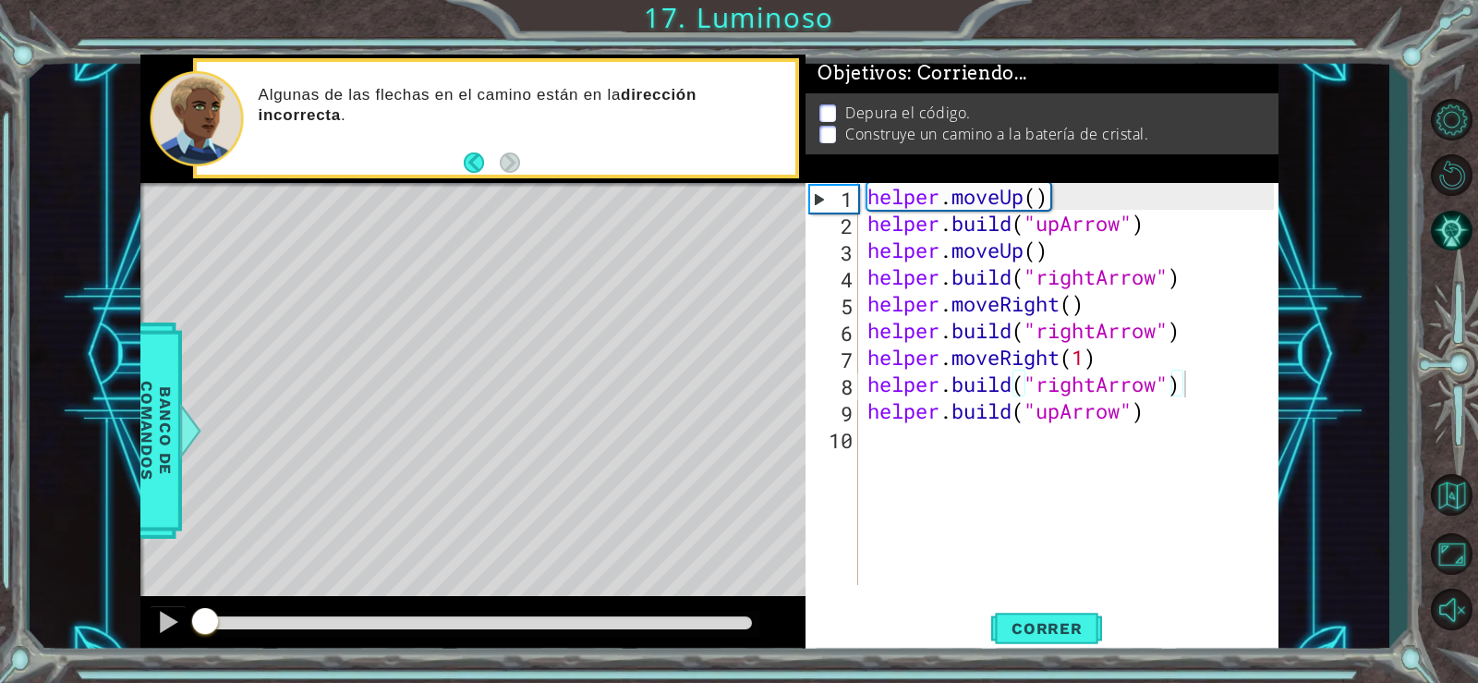
drag, startPoint x: 224, startPoint y: 615, endPoint x: 313, endPoint y: 611, distance: 89.7
click at [314, 611] on div at bounding box center [478, 624] width 564 height 26
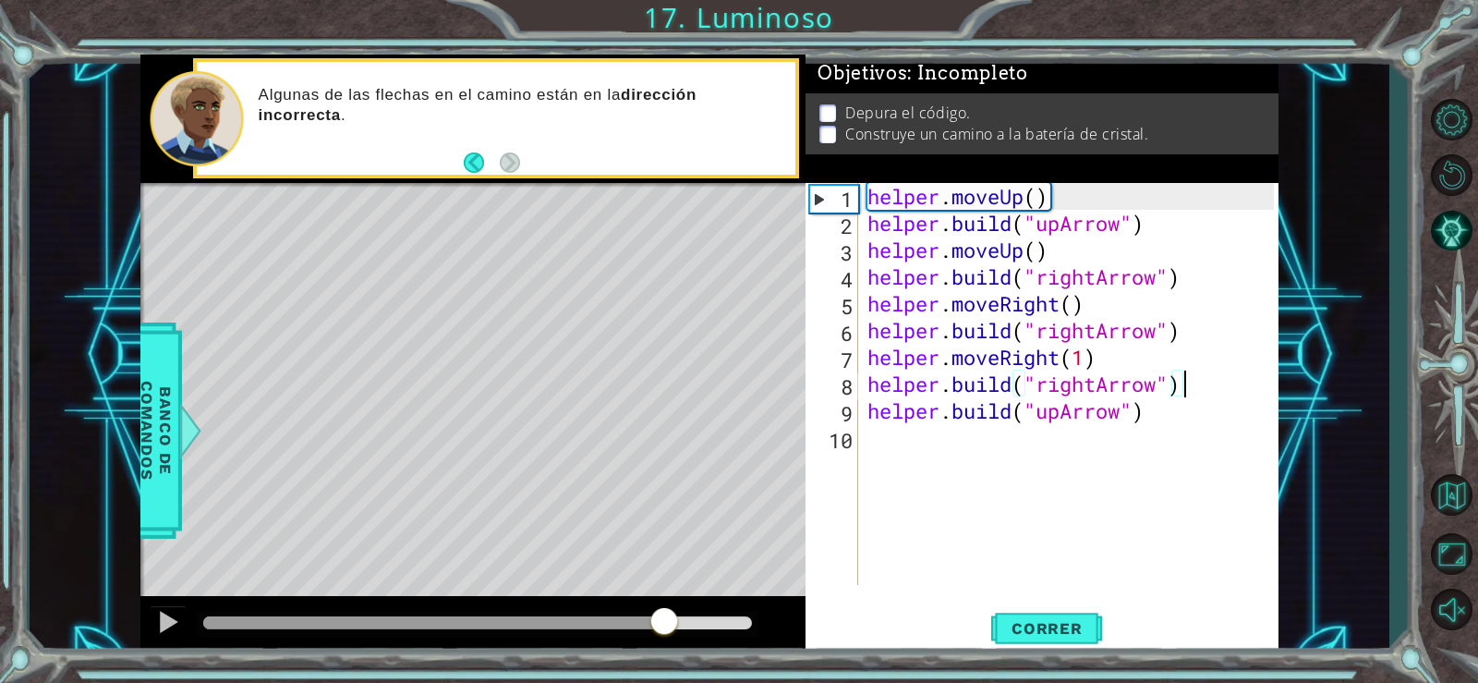
drag, startPoint x: 204, startPoint y: 617, endPoint x: 663, endPoint y: 628, distance: 459.4
click at [663, 628] on div at bounding box center [664, 622] width 33 height 33
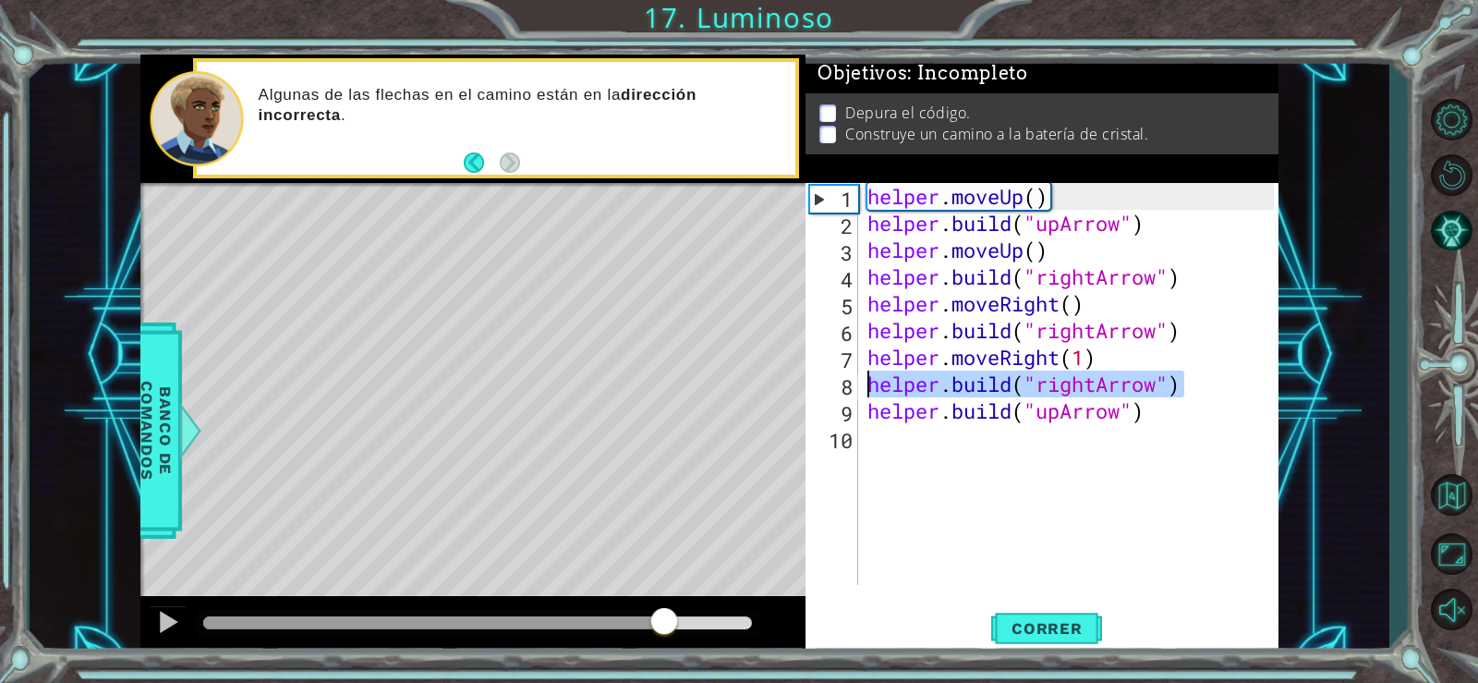
drag, startPoint x: 1190, startPoint y: 384, endPoint x: 859, endPoint y: 385, distance: 330.8
click at [859, 385] on div "[DOMAIN_NAME]("rightArrow") 1 2 3 4 5 6 7 8 9 10 helper . moveUp ( ) helper . b…" at bounding box center [1040, 384] width 468 height 402
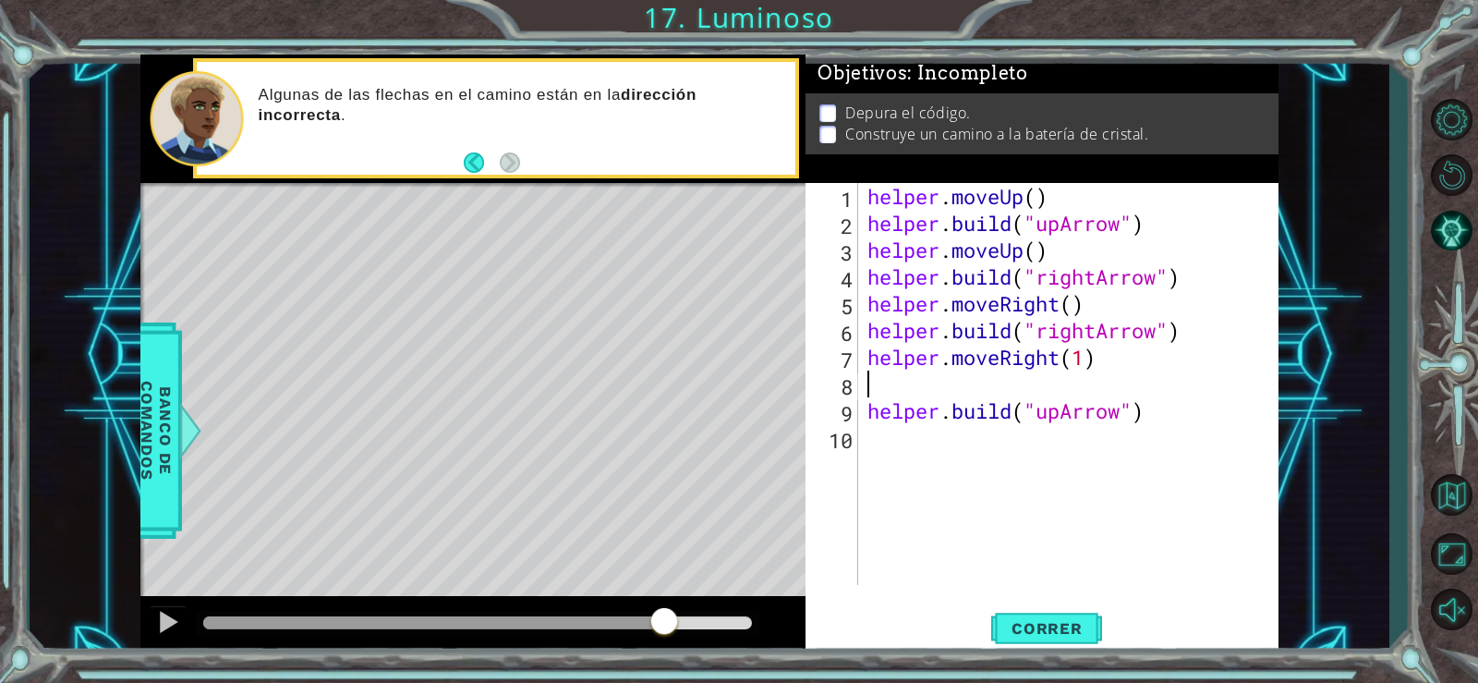
type textarea "helper.moveRight(1)"
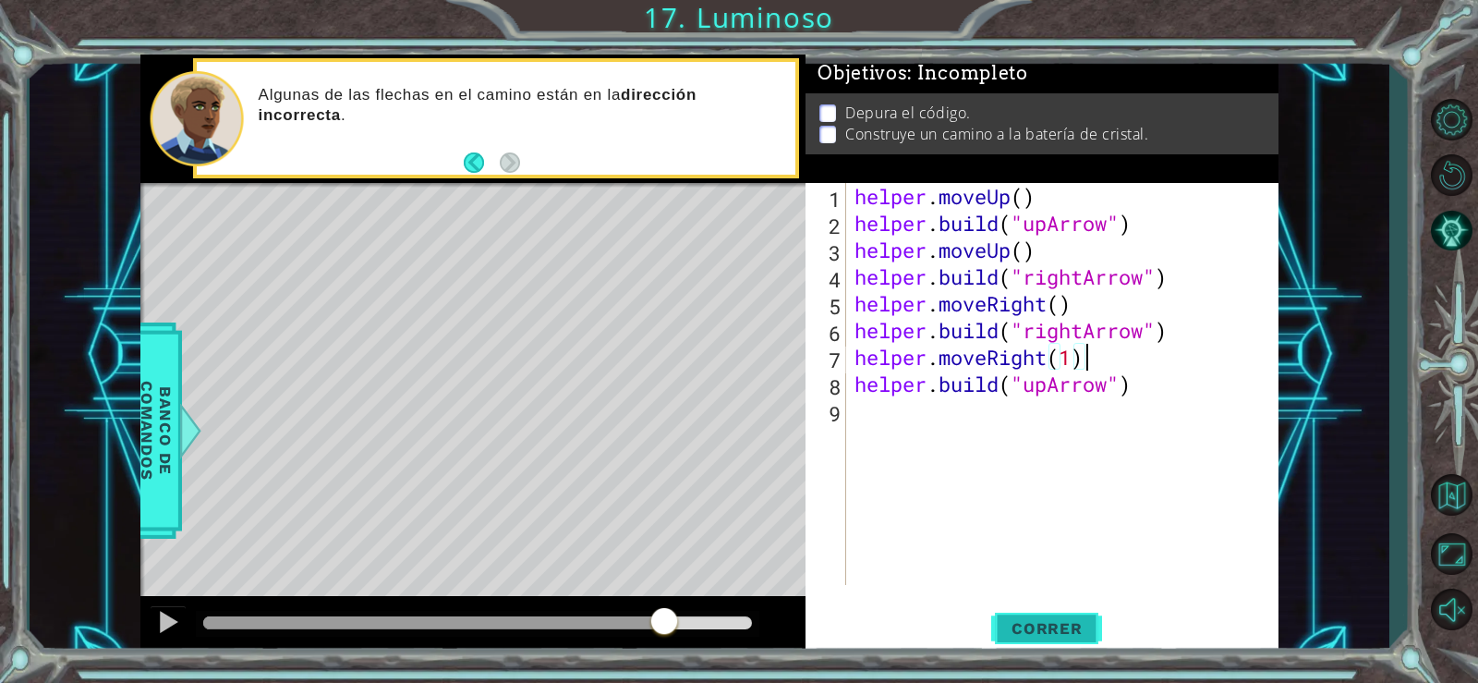
click at [1039, 636] on span "Correr" at bounding box center [1047, 628] width 108 height 18
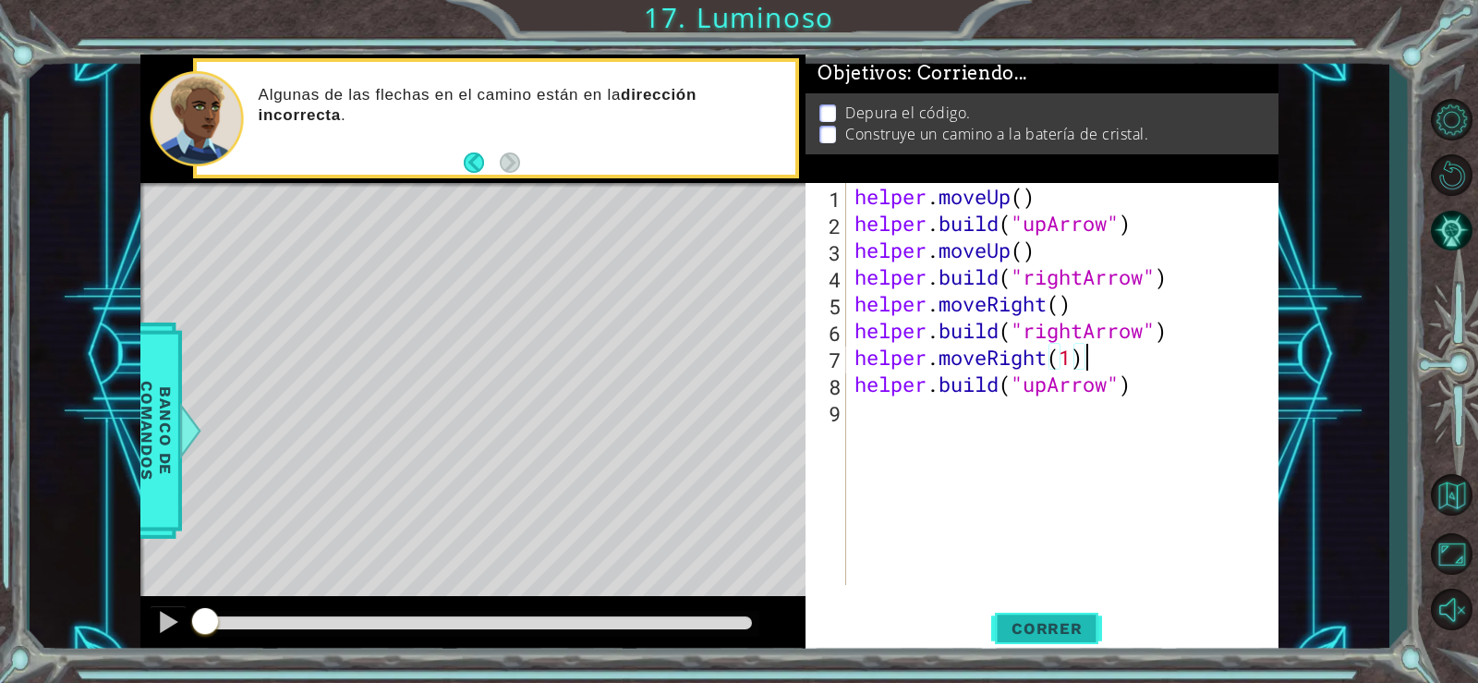
click at [1047, 626] on span "Correr" at bounding box center [1047, 628] width 108 height 18
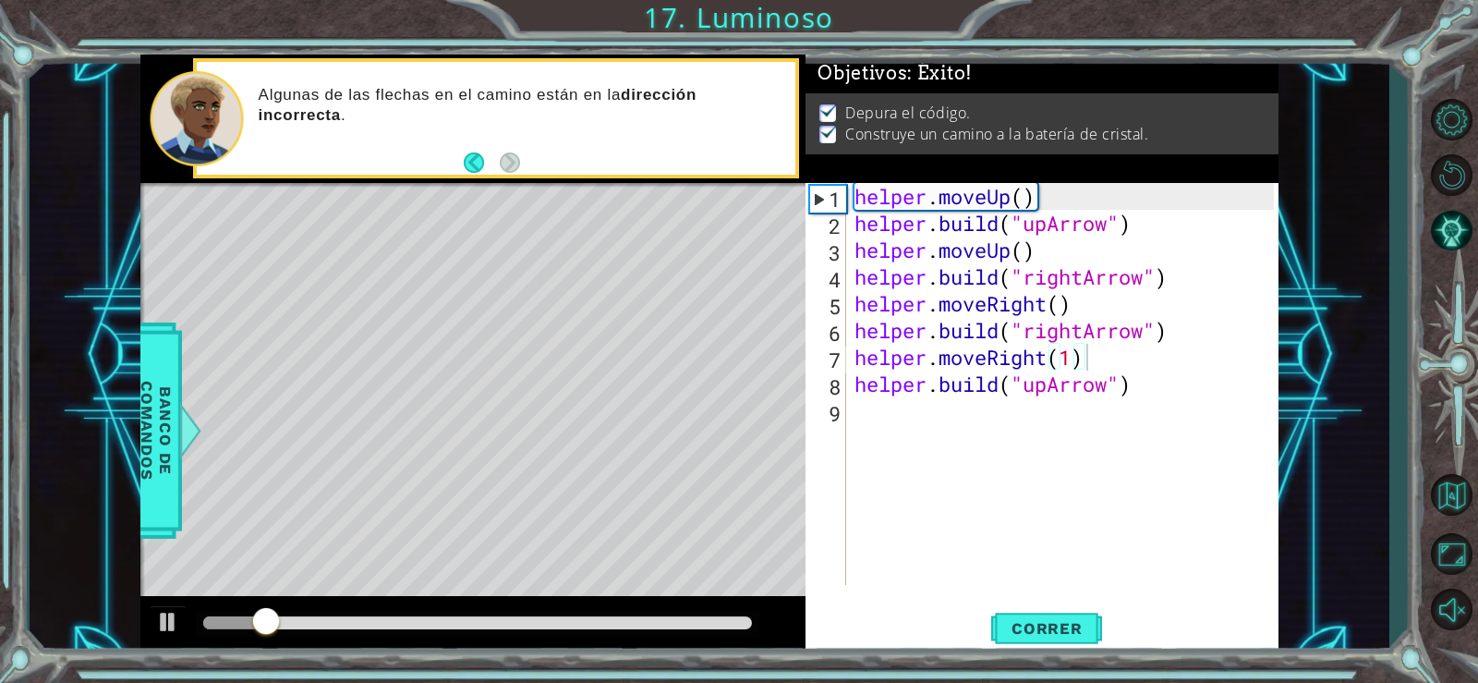
click at [638, 616] on div at bounding box center [478, 624] width 564 height 26
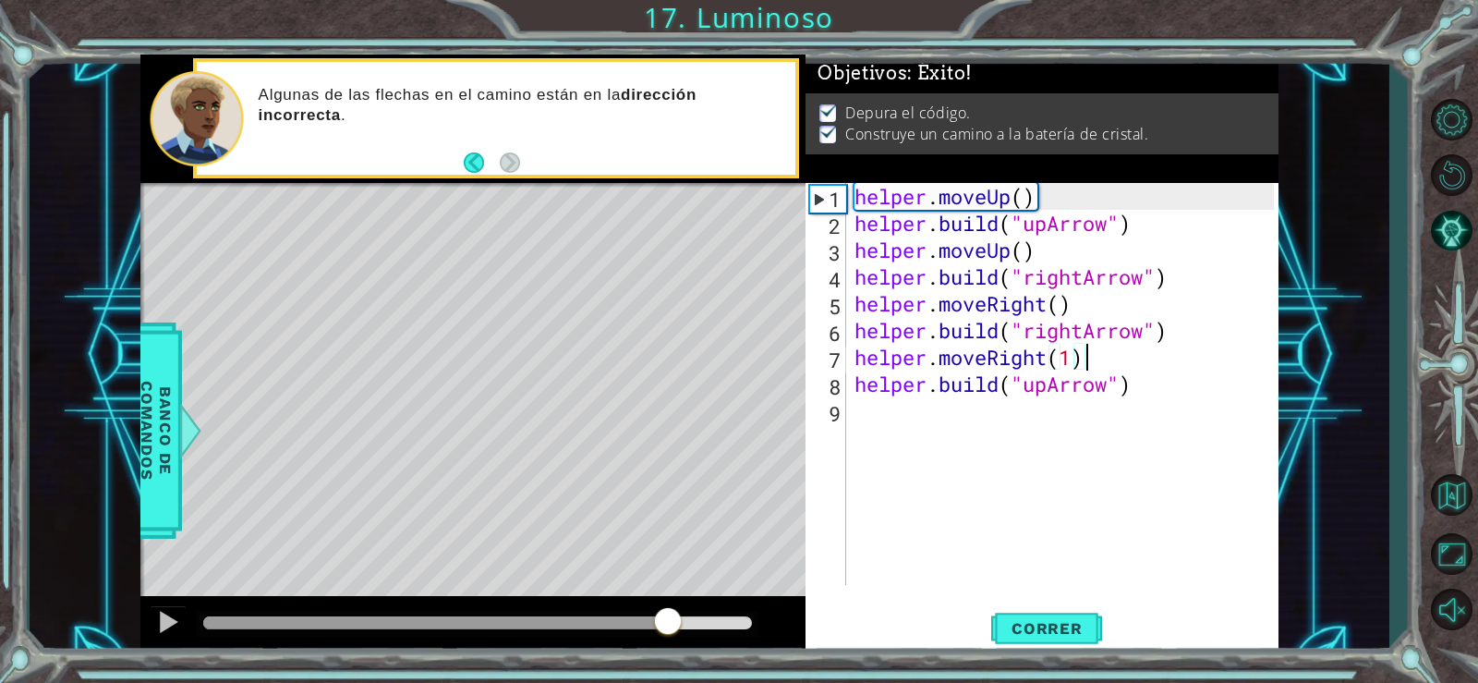
click at [668, 625] on div at bounding box center [477, 622] width 549 height 13
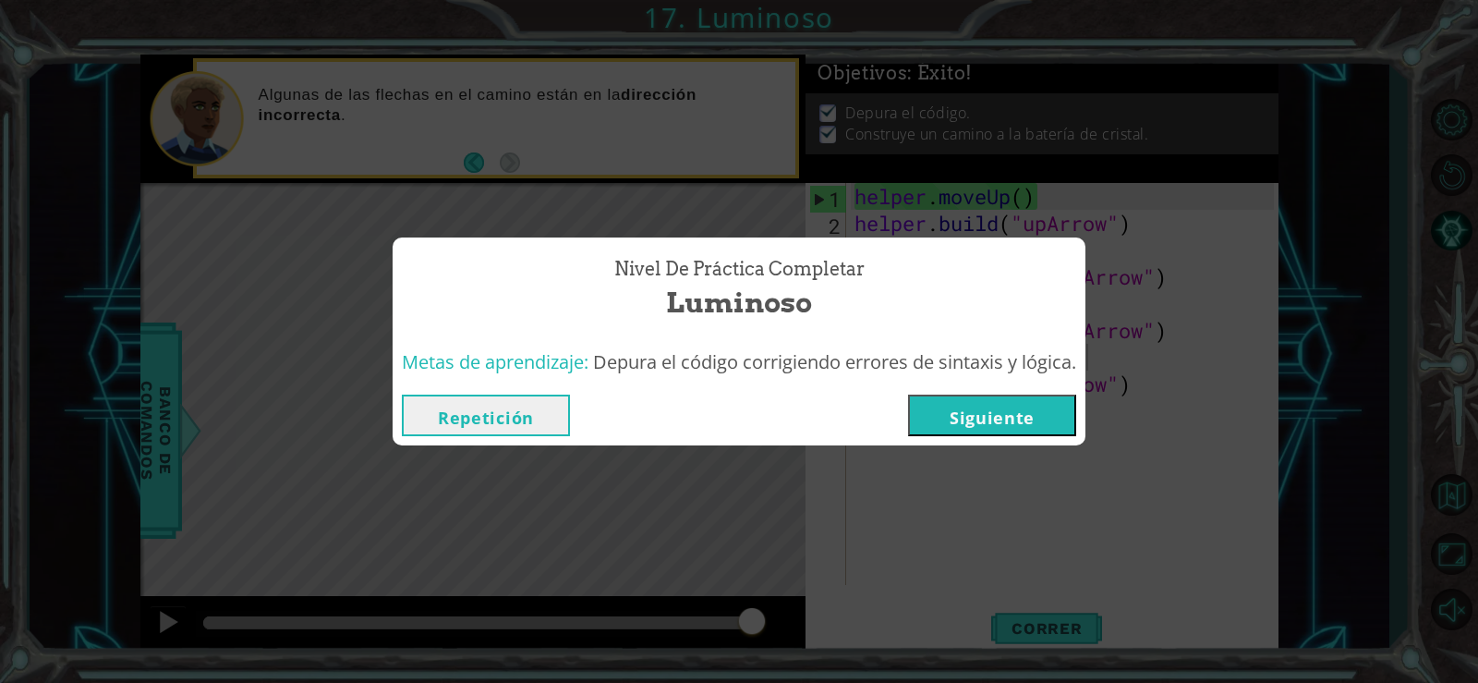
click at [994, 410] on button "Siguiente" at bounding box center [992, 416] width 168 height 42
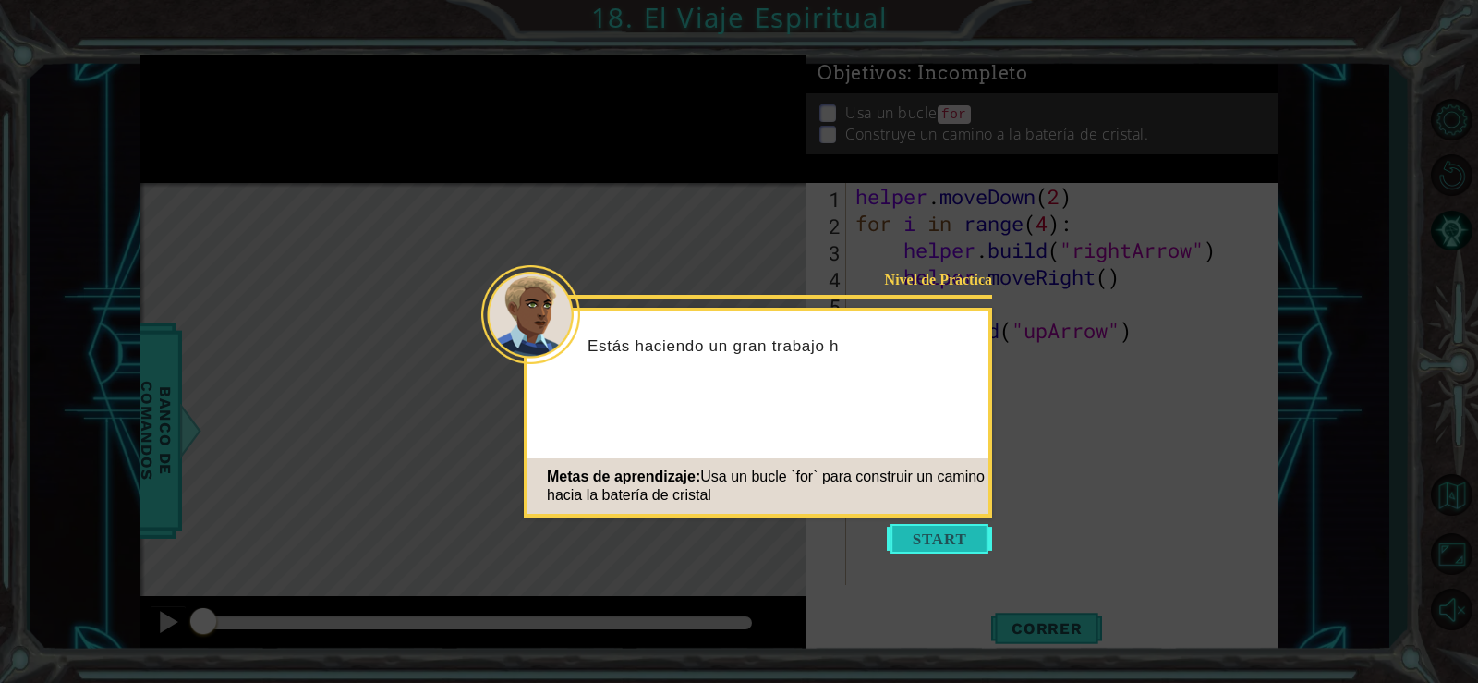
click at [946, 540] on button "Start" at bounding box center [939, 539] width 105 height 30
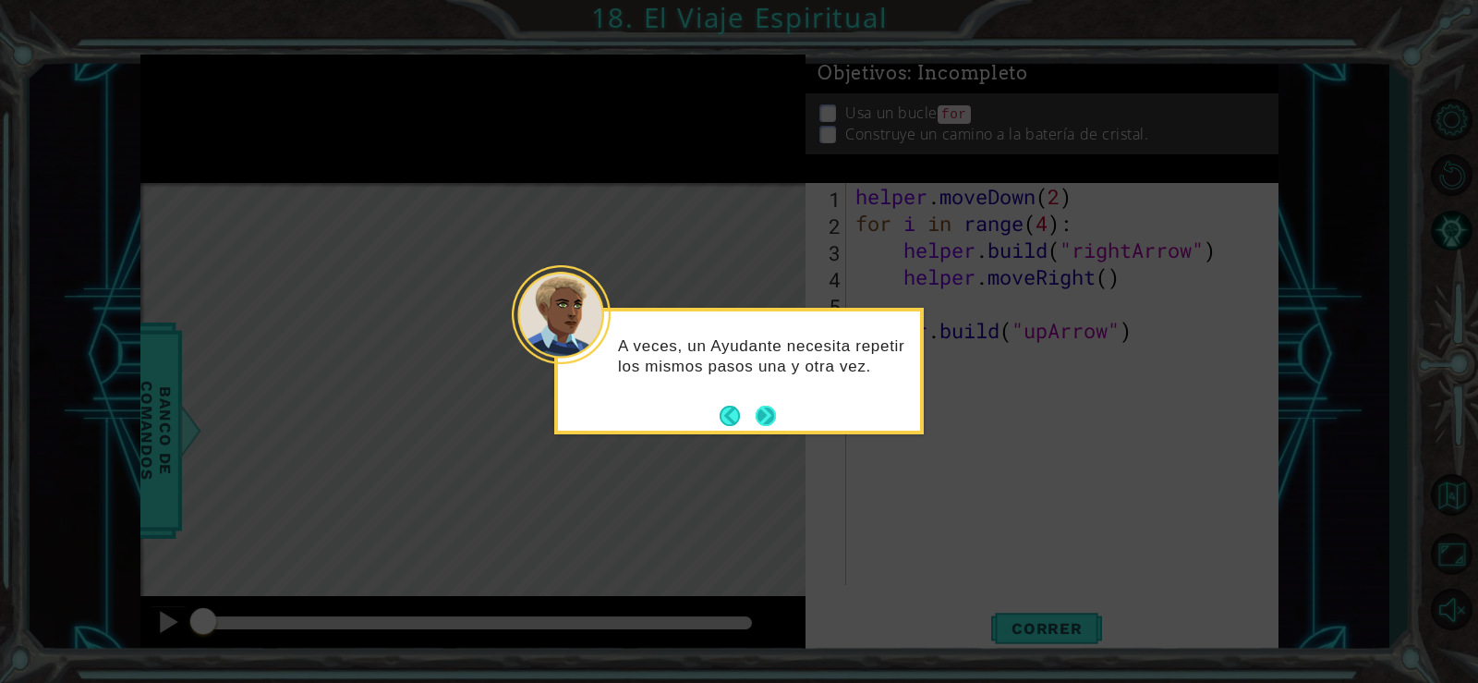
click at [772, 416] on button "Next" at bounding box center [766, 416] width 20 height 20
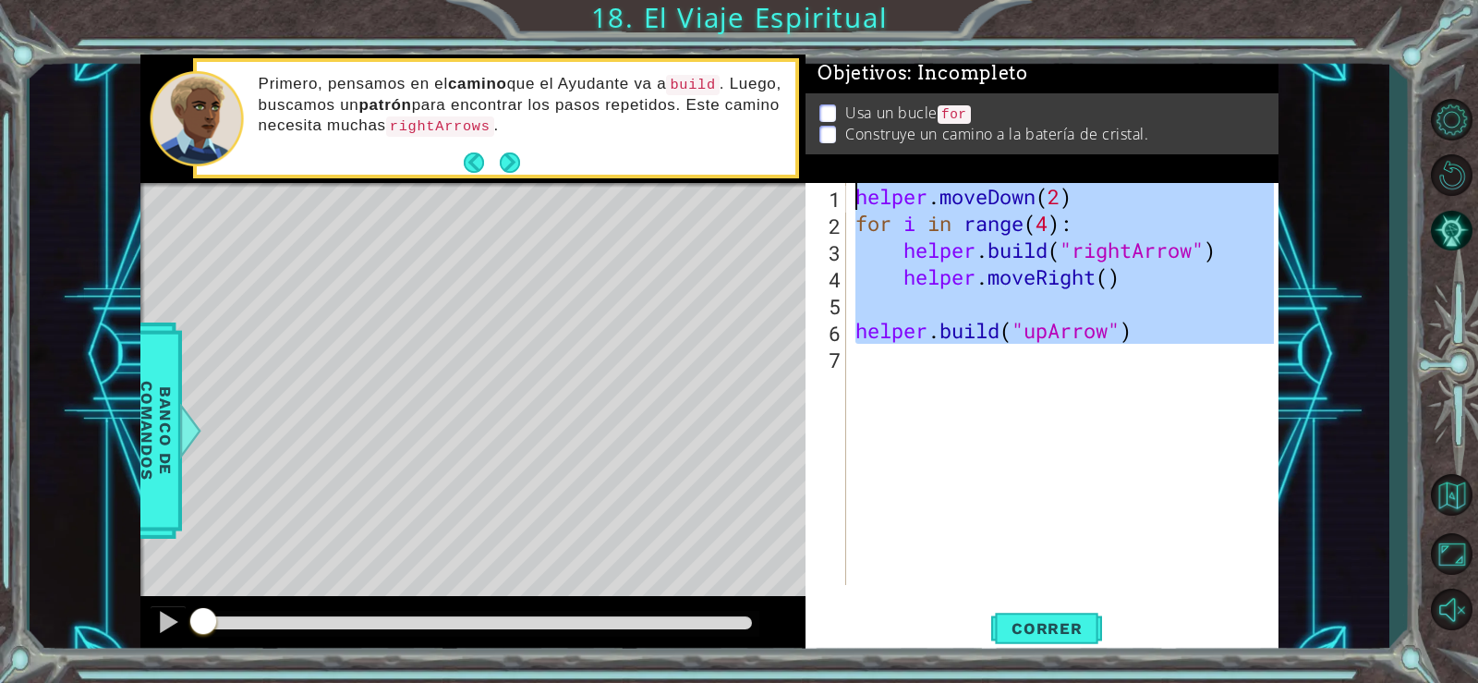
drag, startPoint x: 1141, startPoint y: 338, endPoint x: 854, endPoint y: 197, distance: 320.3
click at [854, 197] on div "helper . moveDown ( 2 ) for i in range ( 4 ) : helper . build ( "rightArrow" ) …" at bounding box center [1068, 411] width 432 height 456
type textarea "helper.moveDown(2) for i in range(4):"
type textarea "[DOMAIN_NAME]("upArrow")"
click at [945, 383] on div "helper . moveDown ( 2 ) for i in range ( 4 ) : helper . build ( "rightArrow" ) …" at bounding box center [1063, 384] width 422 height 402
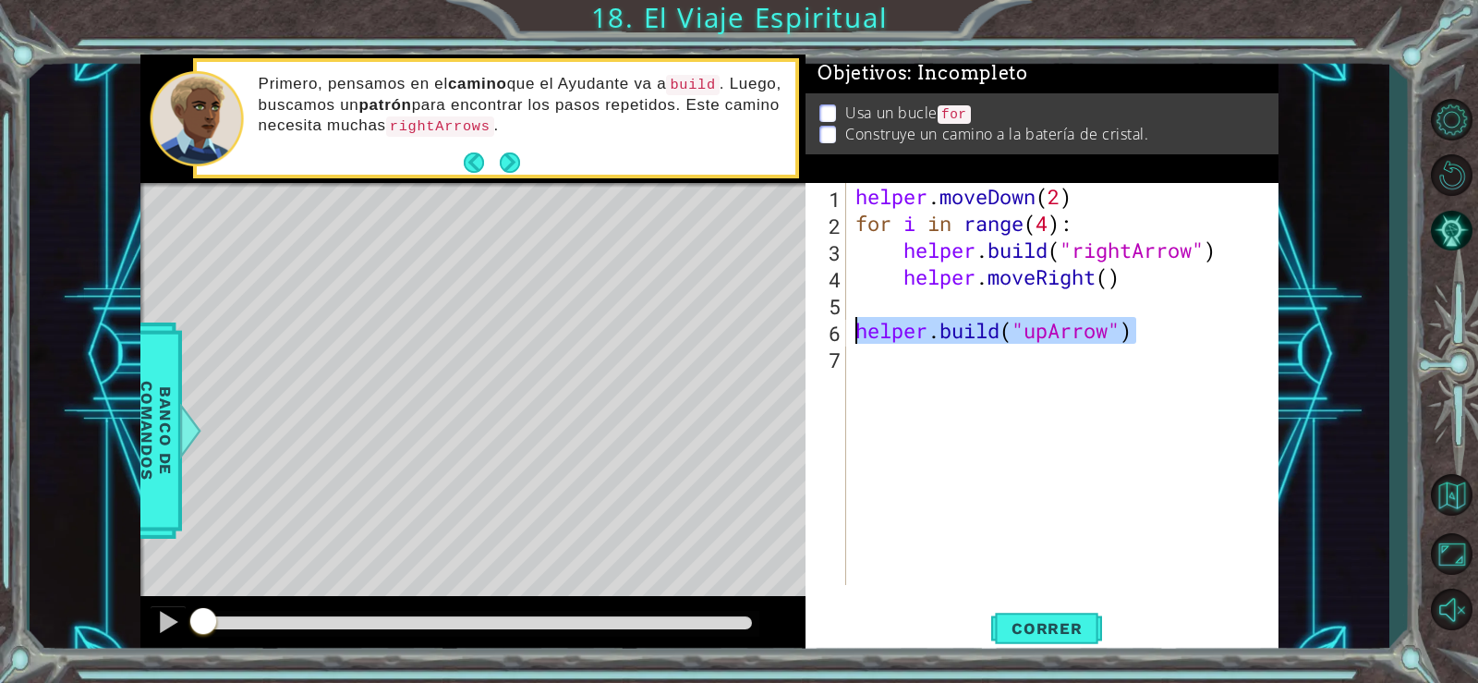
drag, startPoint x: 1133, startPoint y: 346, endPoint x: 858, endPoint y: 332, distance: 274.8
click at [858, 332] on div "helper . moveDown ( 2 ) for i in range ( 4 ) : helper . build ( "rightArrow" ) …" at bounding box center [1068, 411] width 432 height 456
type textarea "[DOMAIN_NAME]("upArrow")"
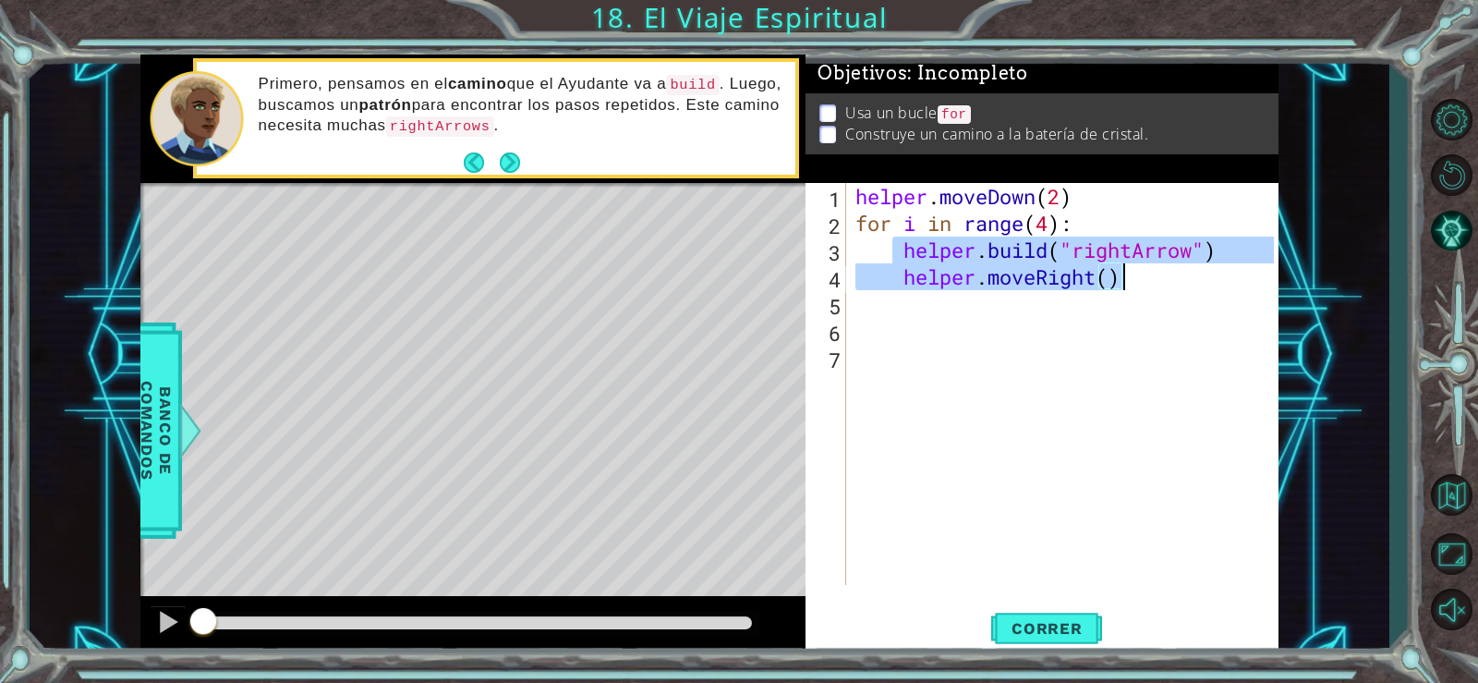
drag, startPoint x: 895, startPoint y: 247, endPoint x: 1132, endPoint y: 283, distance: 239.3
click at [1132, 283] on div "helper . moveDown ( 2 ) for i in range ( 4 ) : helper . build ( "rightArrow" ) …" at bounding box center [1068, 411] width 432 height 456
type textarea "[DOMAIN_NAME]("rightArrow") helper.moveRight()"
click at [906, 304] on div "helper . moveDown ( 2 ) for i in range ( 4 ) : helper . build ( "rightArrow" ) …" at bounding box center [1068, 411] width 432 height 456
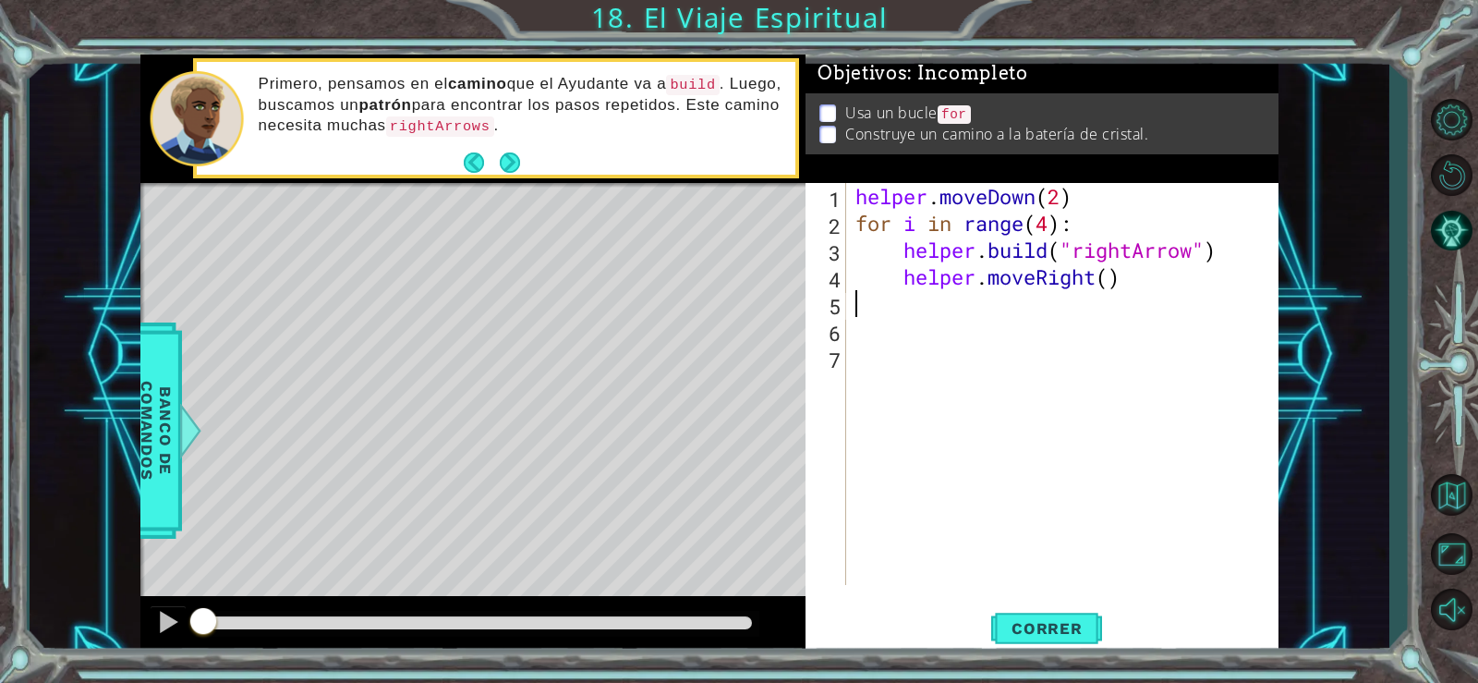
paste textarea "helper.moveRight()"
type textarea "helper.moveRight()"
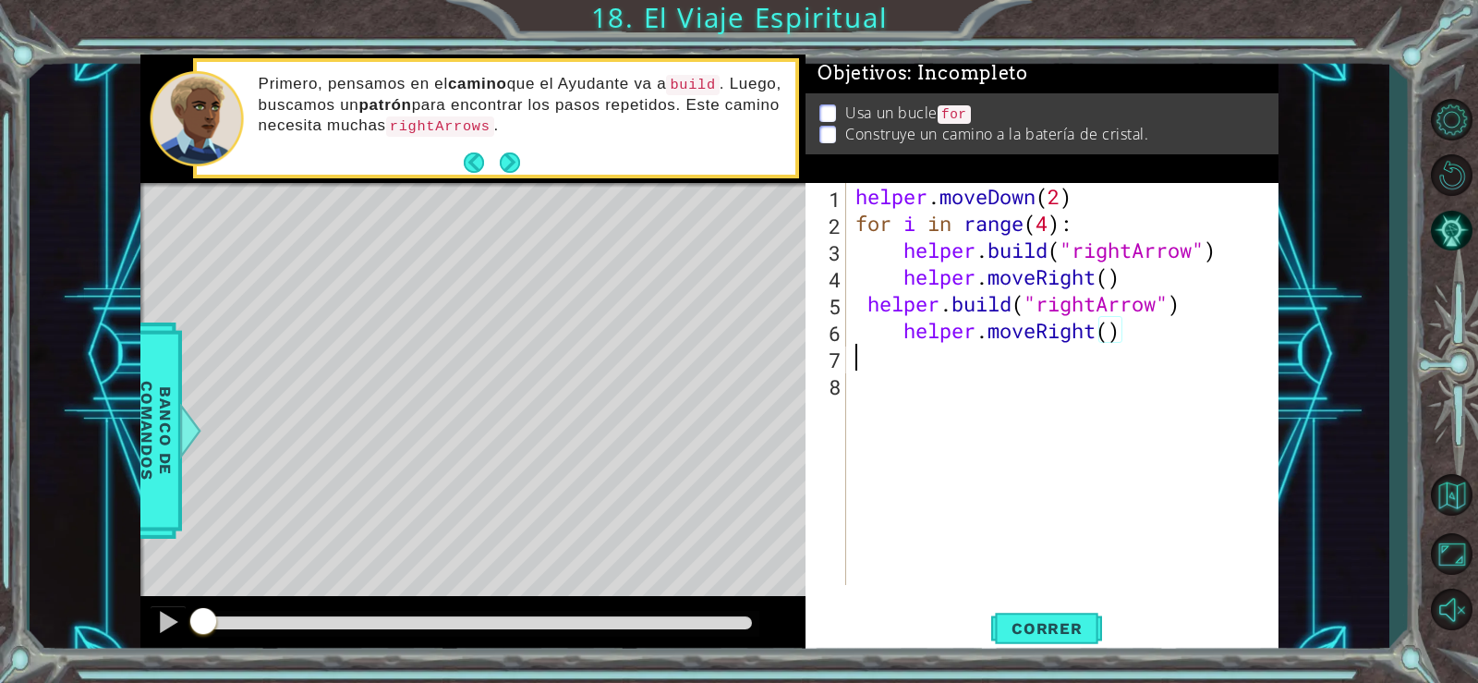
click at [892, 361] on div "helper . moveDown ( 2 ) for i in range ( 4 ) : helper . build ( "rightArrow" ) …" at bounding box center [1068, 411] width 432 height 456
paste textarea "helper.moveRight()"
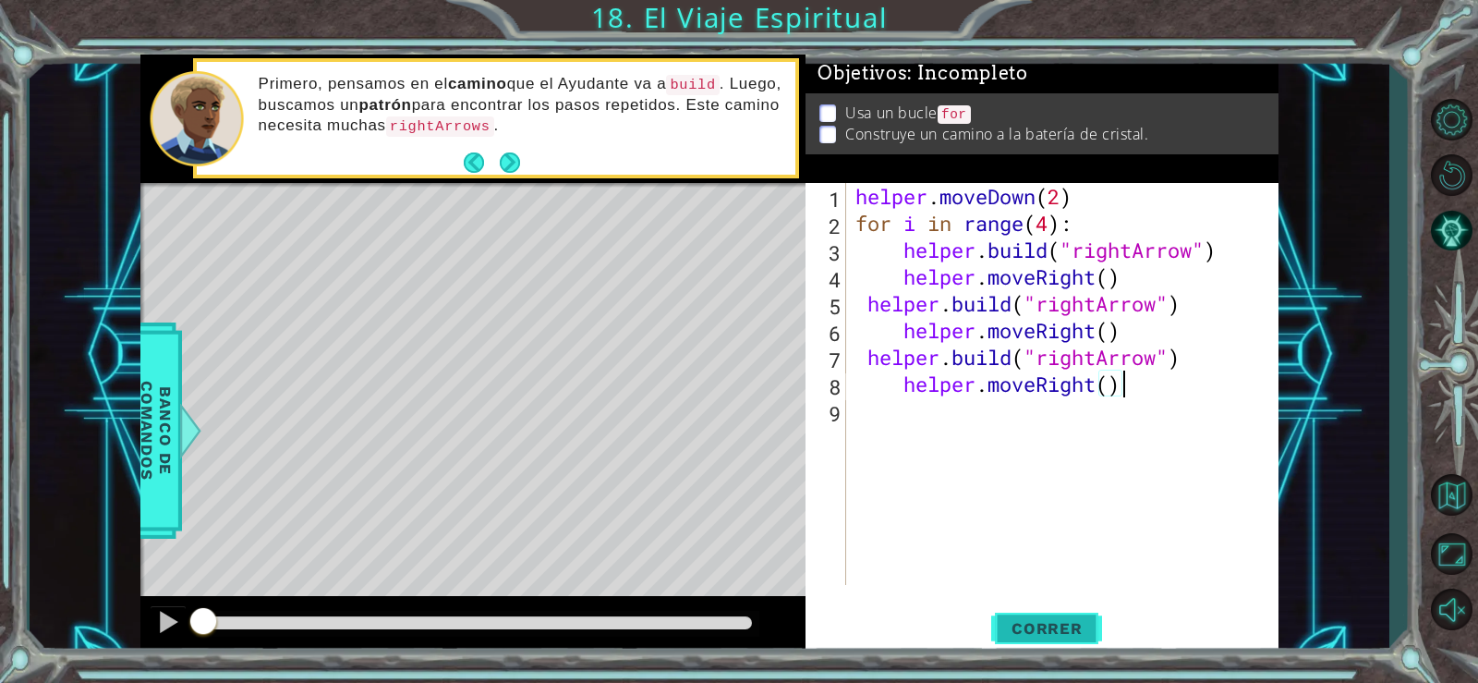
click at [1052, 626] on span "Correr" at bounding box center [1047, 628] width 108 height 18
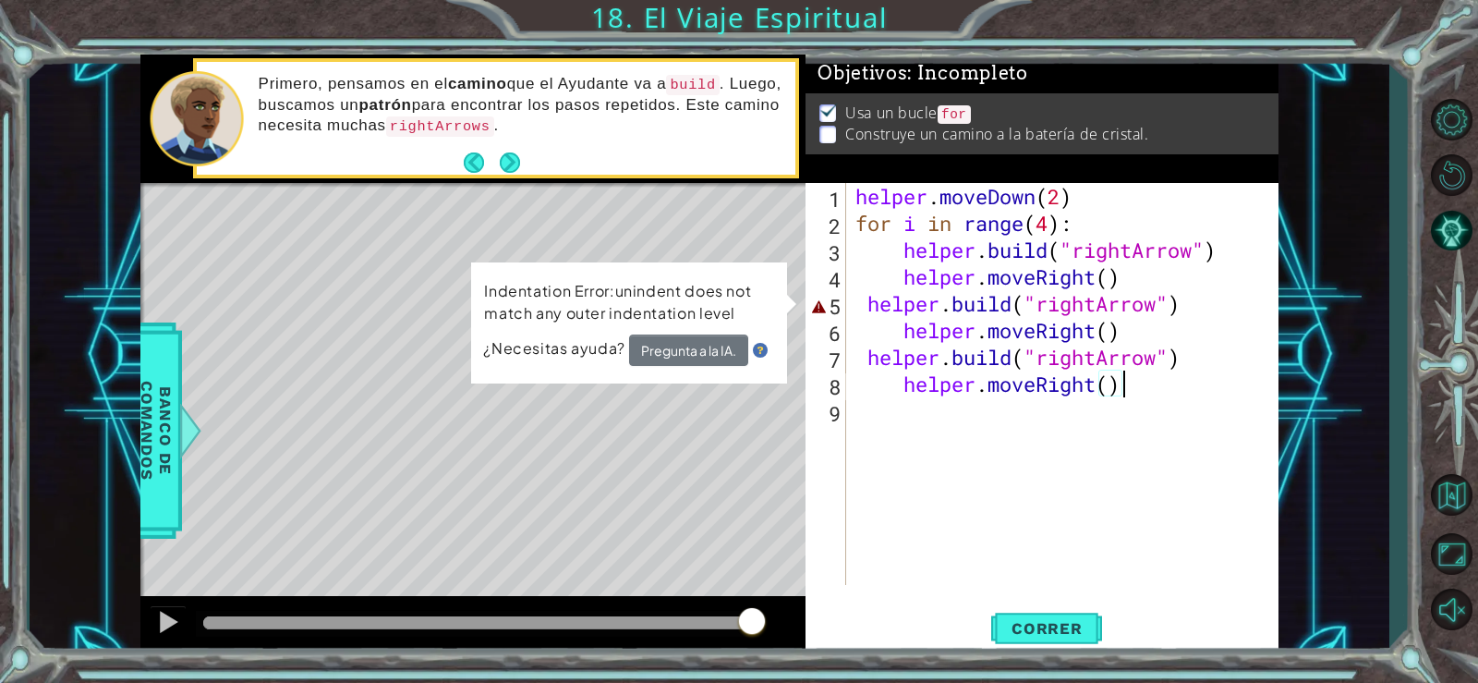
drag, startPoint x: 214, startPoint y: 613, endPoint x: 785, endPoint y: 657, distance: 572.8
click at [782, 664] on div "1 ההההההההההההההההההההההההההההההההההההההההההההההההההההההההההההההההההההההההההההה…" at bounding box center [739, 341] width 1478 height 683
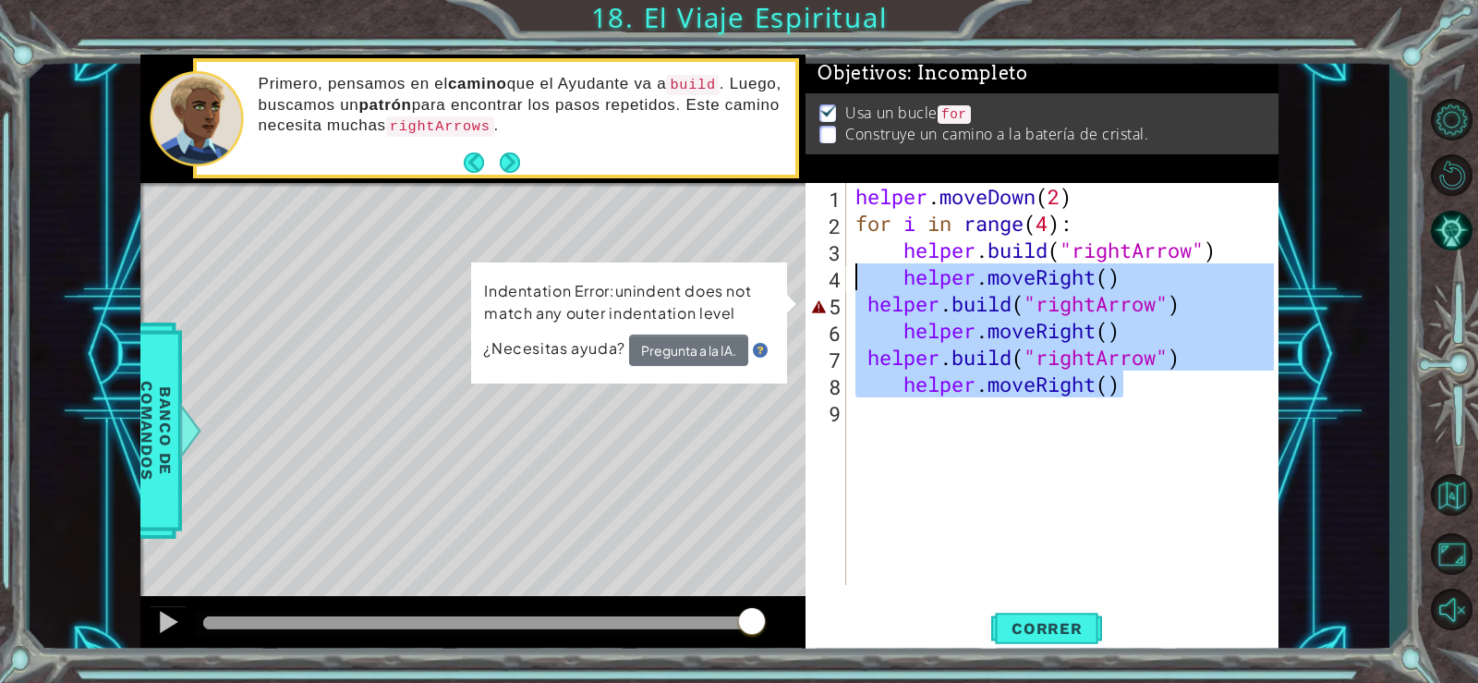
drag, startPoint x: 1139, startPoint y: 395, endPoint x: 856, endPoint y: 276, distance: 307.3
click at [856, 276] on div "helper . moveDown ( 2 ) for i in range ( 4 ) : helper . build ( "rightArrow" ) …" at bounding box center [1068, 411] width 432 height 456
type textarea "helper.moveRight()"
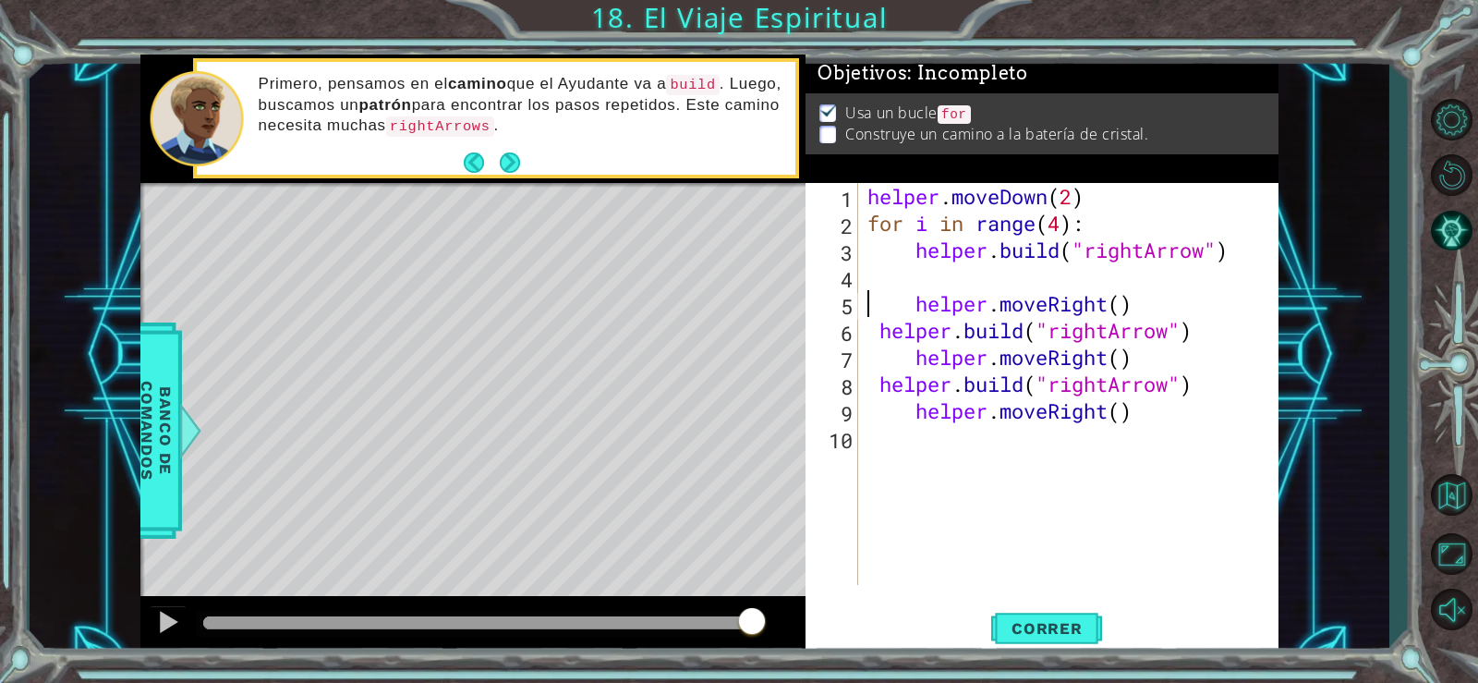
click at [1144, 418] on div "helper . moveDown ( 2 ) for i in range ( 4 ) : helper . build ( "rightArrow" ) …" at bounding box center [1074, 411] width 420 height 456
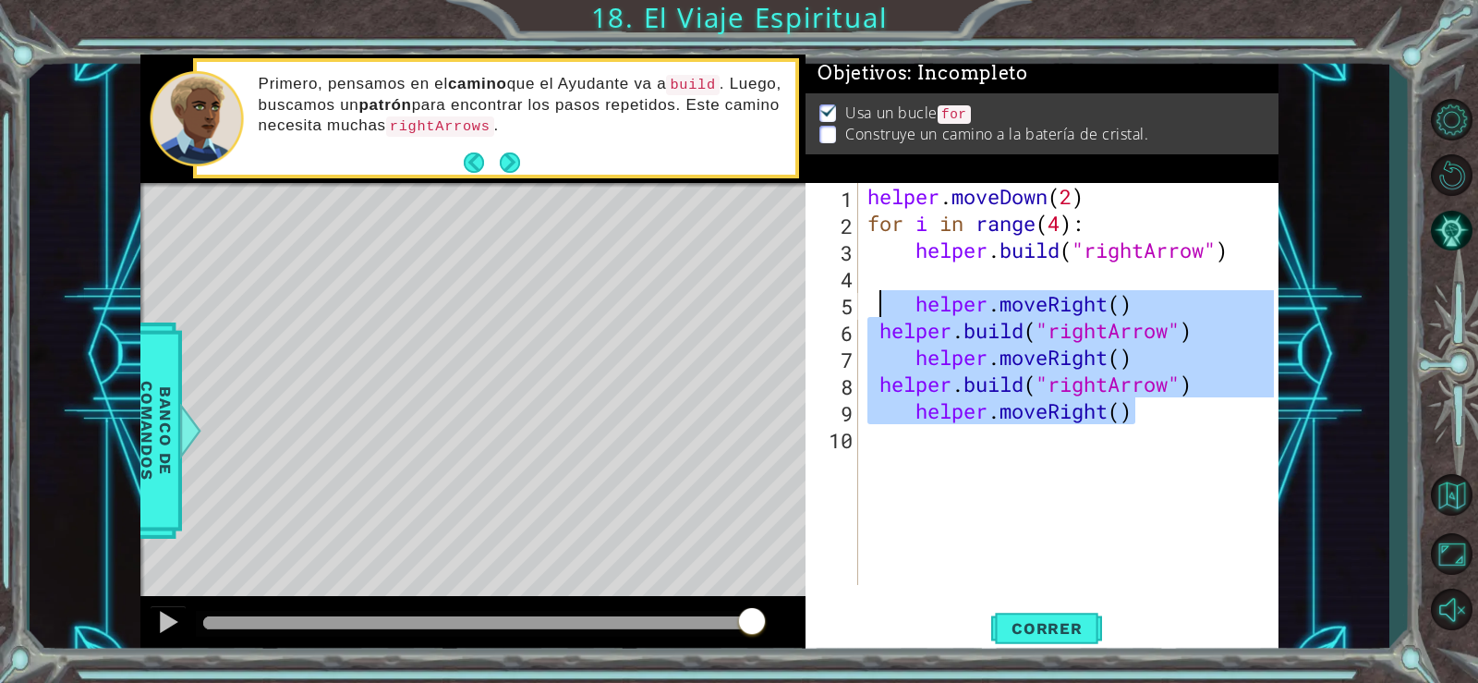
drag, startPoint x: 1137, startPoint y: 413, endPoint x: 884, endPoint y: 298, distance: 278.3
click at [884, 298] on div "helper . moveDown ( 2 ) for i in range ( 4 ) : helper . build ( "rightArrow" ) …" at bounding box center [1074, 411] width 420 height 456
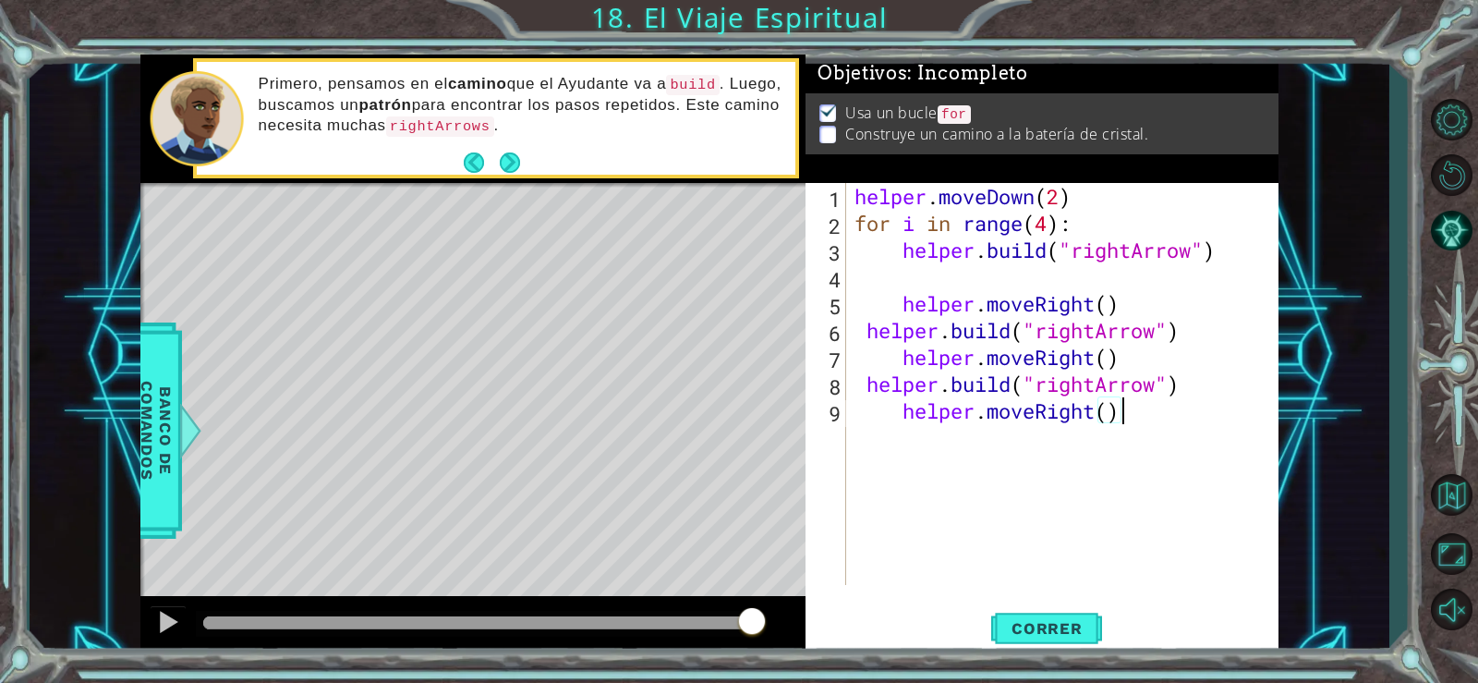
type textarea "[DOMAIN_NAME]("rightArrow") helper.moveRight()"
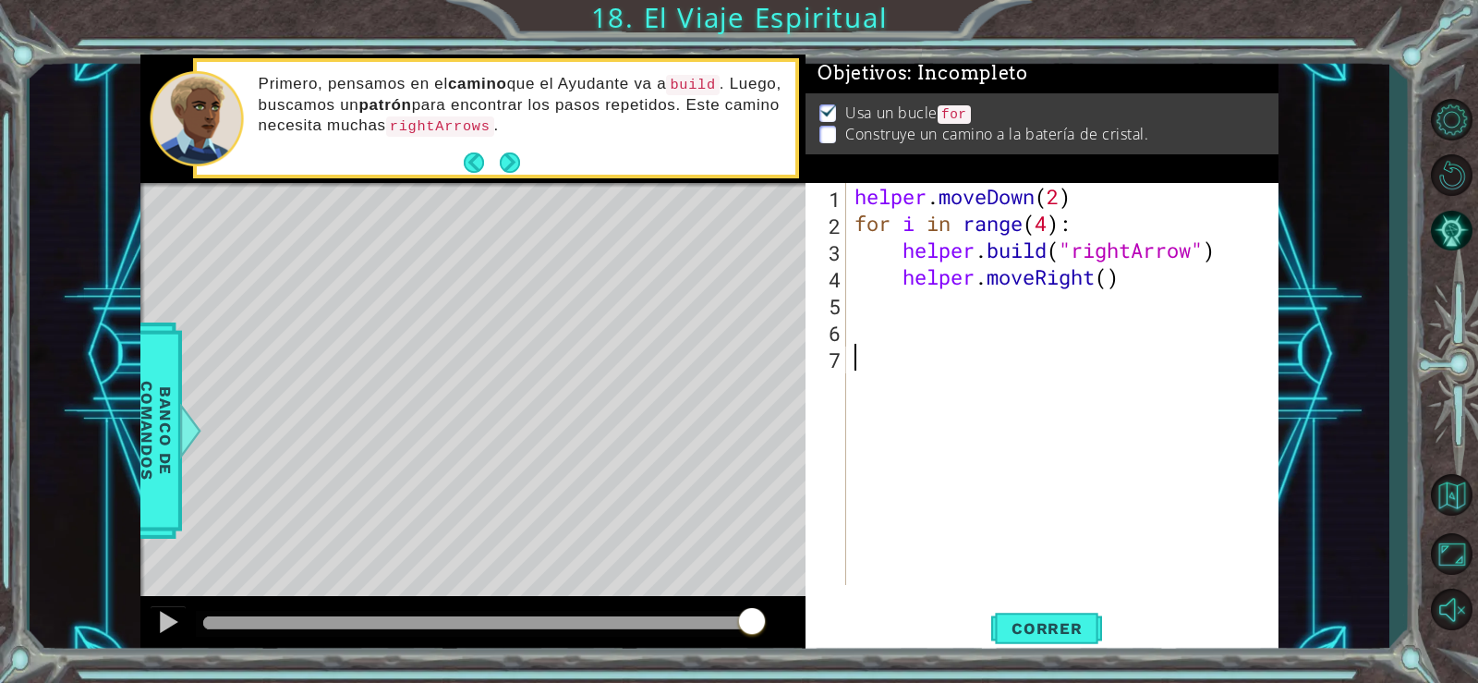
click at [1120, 395] on div "helper . moveDown ( 2 ) for i in range ( 4 ) : helper . build ( "rightArrow" ) …" at bounding box center [1067, 411] width 432 height 456
click at [1057, 620] on span "Correr" at bounding box center [1047, 628] width 108 height 18
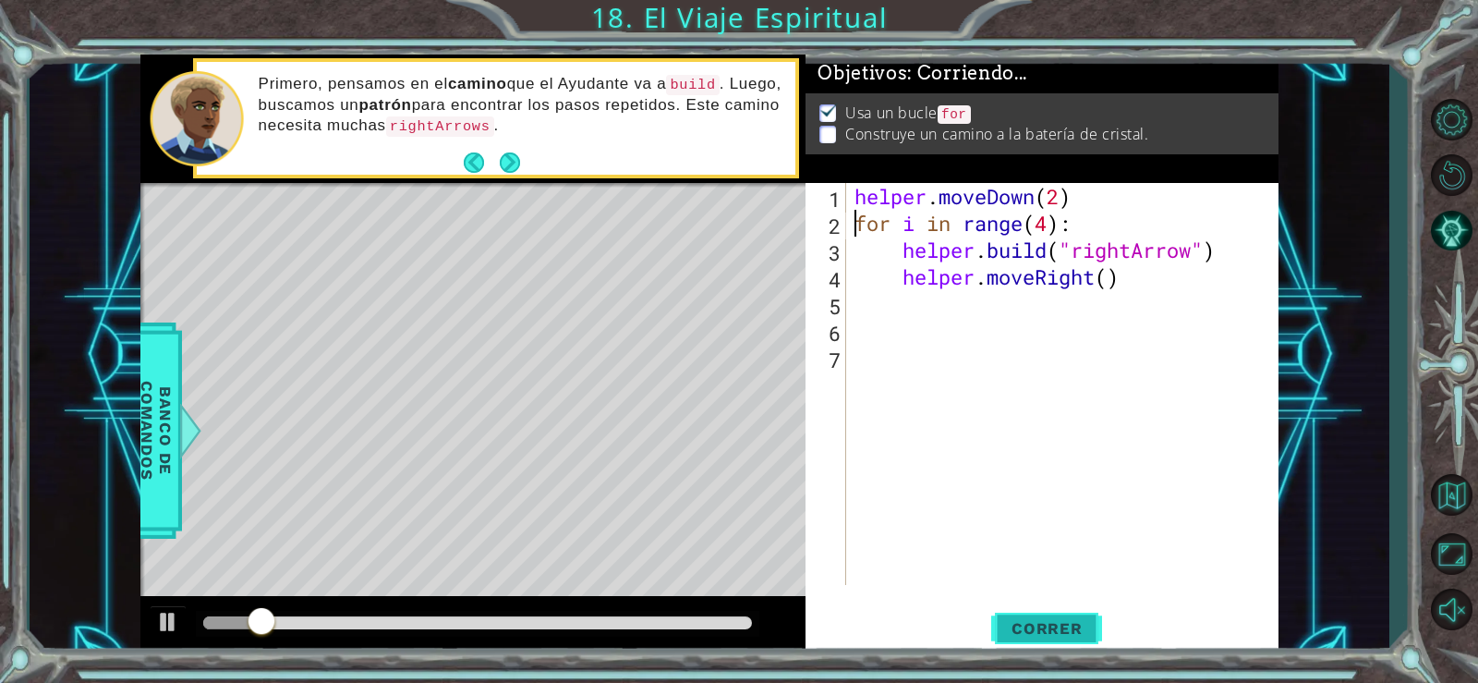
type textarea "[DOMAIN_NAME]("rightArrow")"
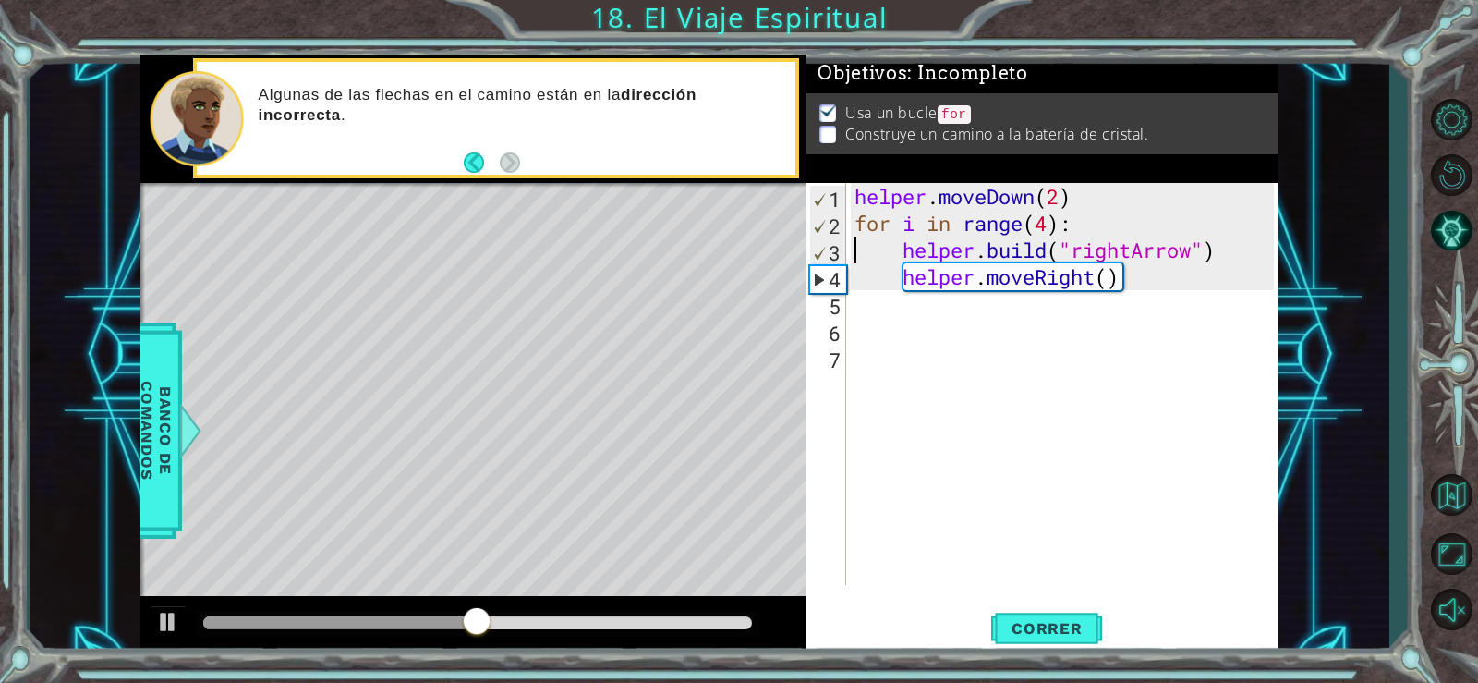
click at [901, 323] on div "helper . moveDown ( 2 ) for i in range ( 4 ) : helper . build ( "rightArrow" ) …" at bounding box center [1067, 411] width 432 height 456
click at [918, 313] on div "helper . moveDown ( 2 ) for i in range ( 4 ) : helper . build ( "rightArrow" ) …" at bounding box center [1067, 411] width 432 height 456
type textarea "j"
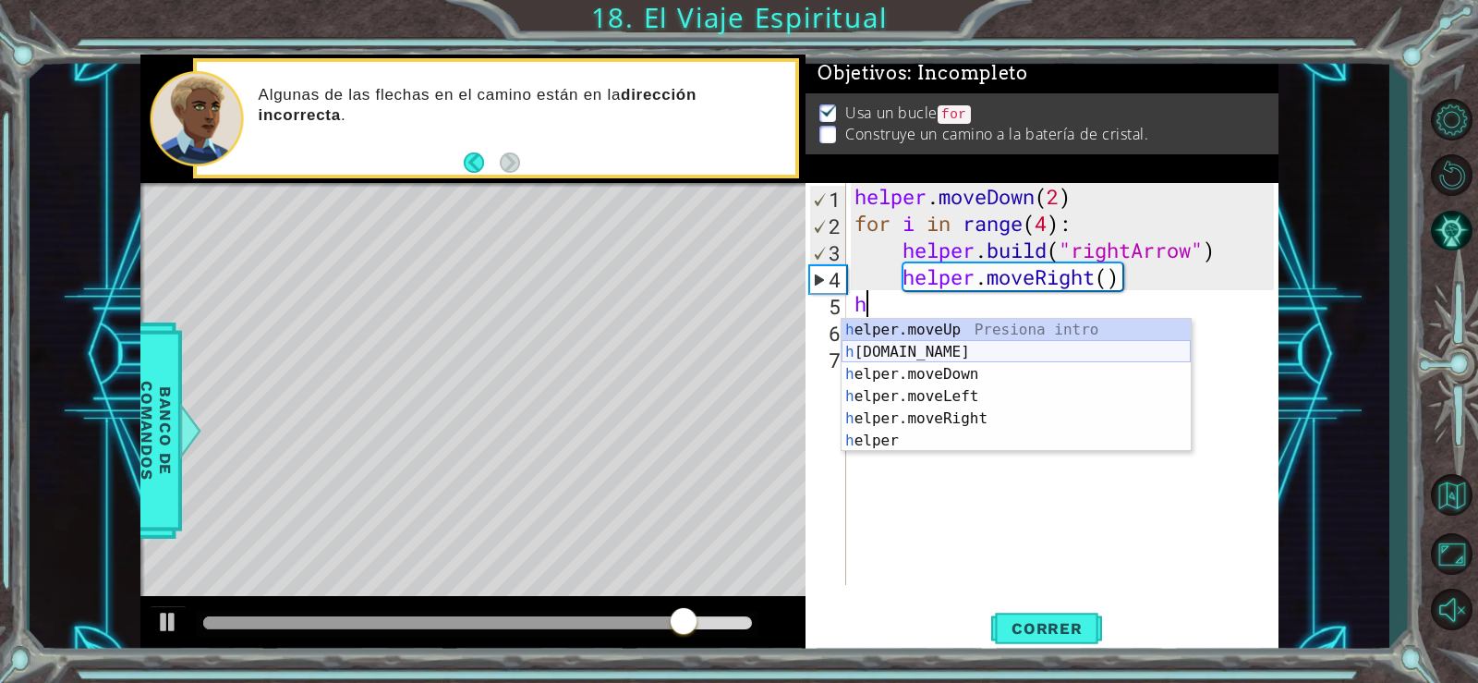
click at [935, 354] on div "h elper.moveUp Presiona intro h [DOMAIN_NAME] Presiona intro h elper.moveDown P…" at bounding box center [1016, 407] width 349 height 177
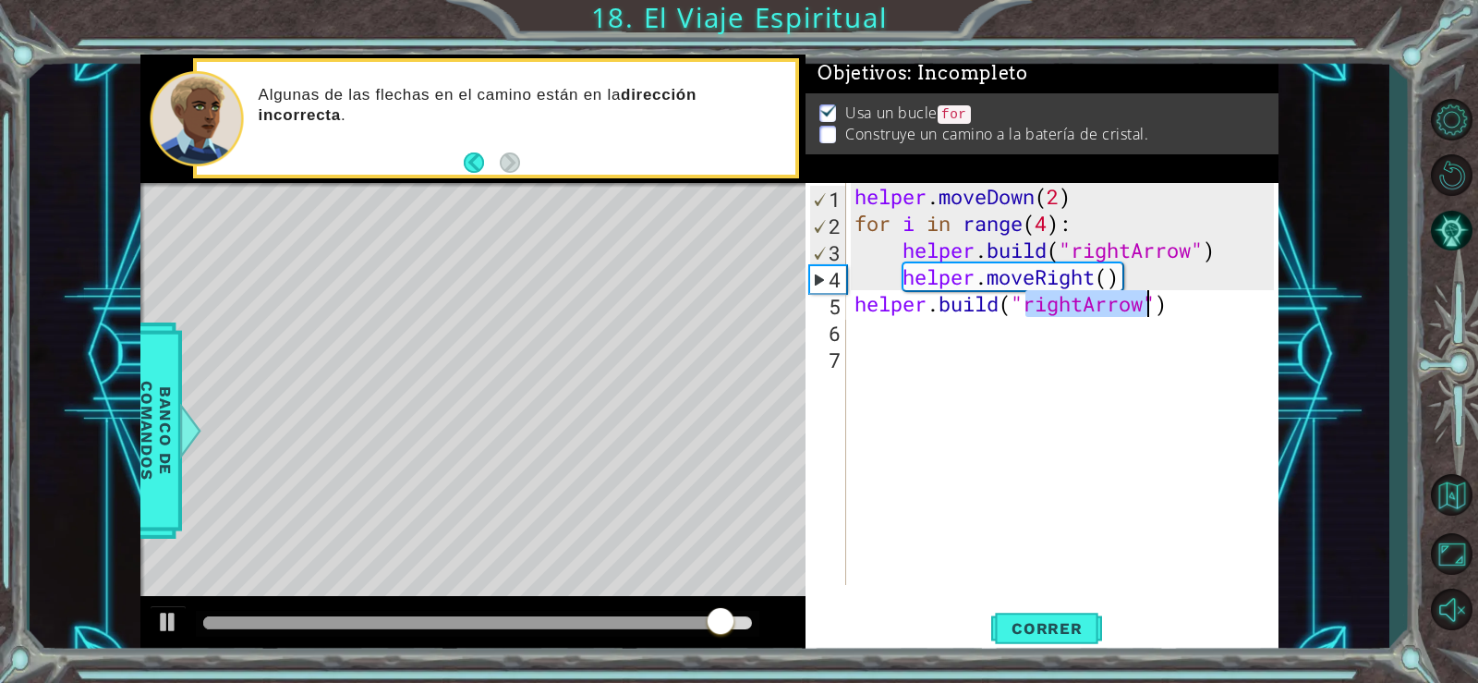
click at [1076, 307] on div "helper . moveDown ( 2 ) for i in range ( 4 ) : helper . build ( "rightArrow" ) …" at bounding box center [1062, 384] width 423 height 402
click at [1073, 307] on div "helper . moveDown ( 2 ) for i in range ( 4 ) : helper . build ( "rightArrow" ) …" at bounding box center [1067, 411] width 432 height 456
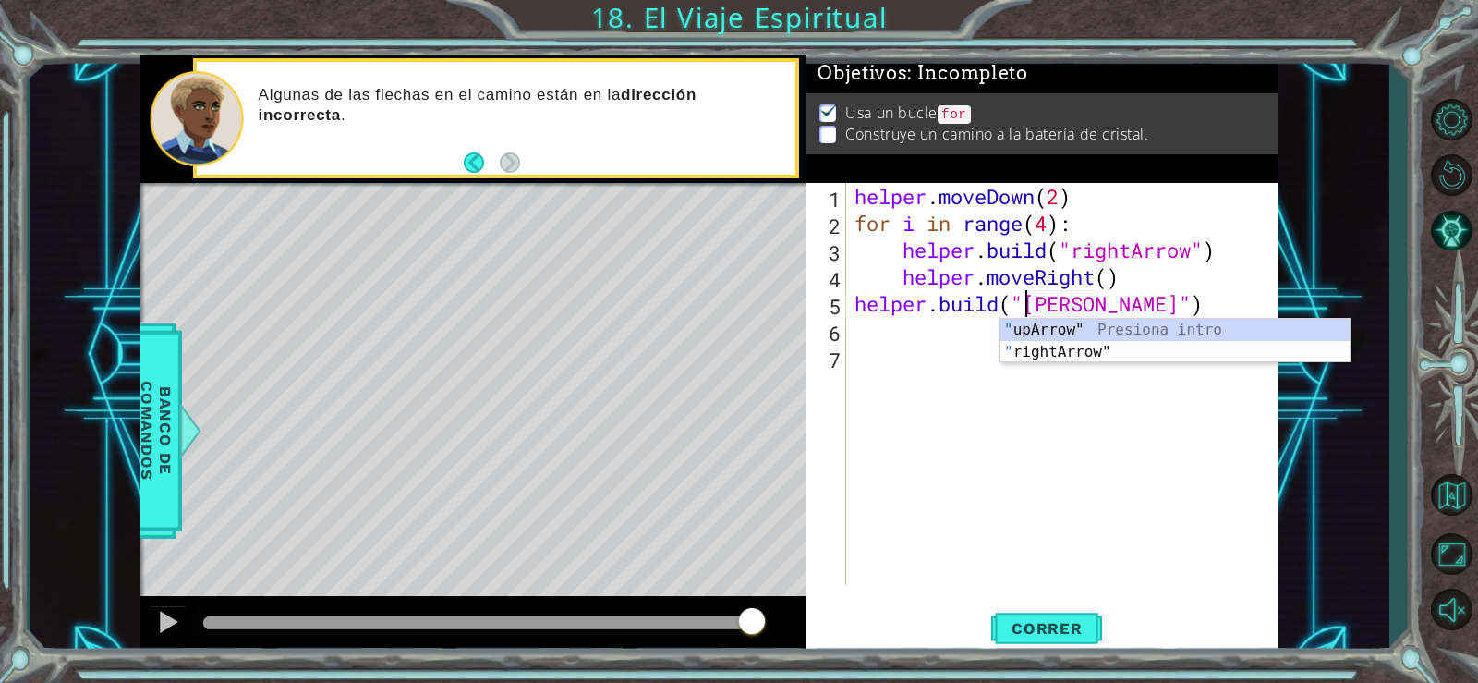
scroll to position [0, 9]
click at [1059, 303] on div "helper . moveDown ( 2 ) for i in range ( 4 ) : helper . build ( "rightArrow" ) …" at bounding box center [1067, 411] width 432 height 456
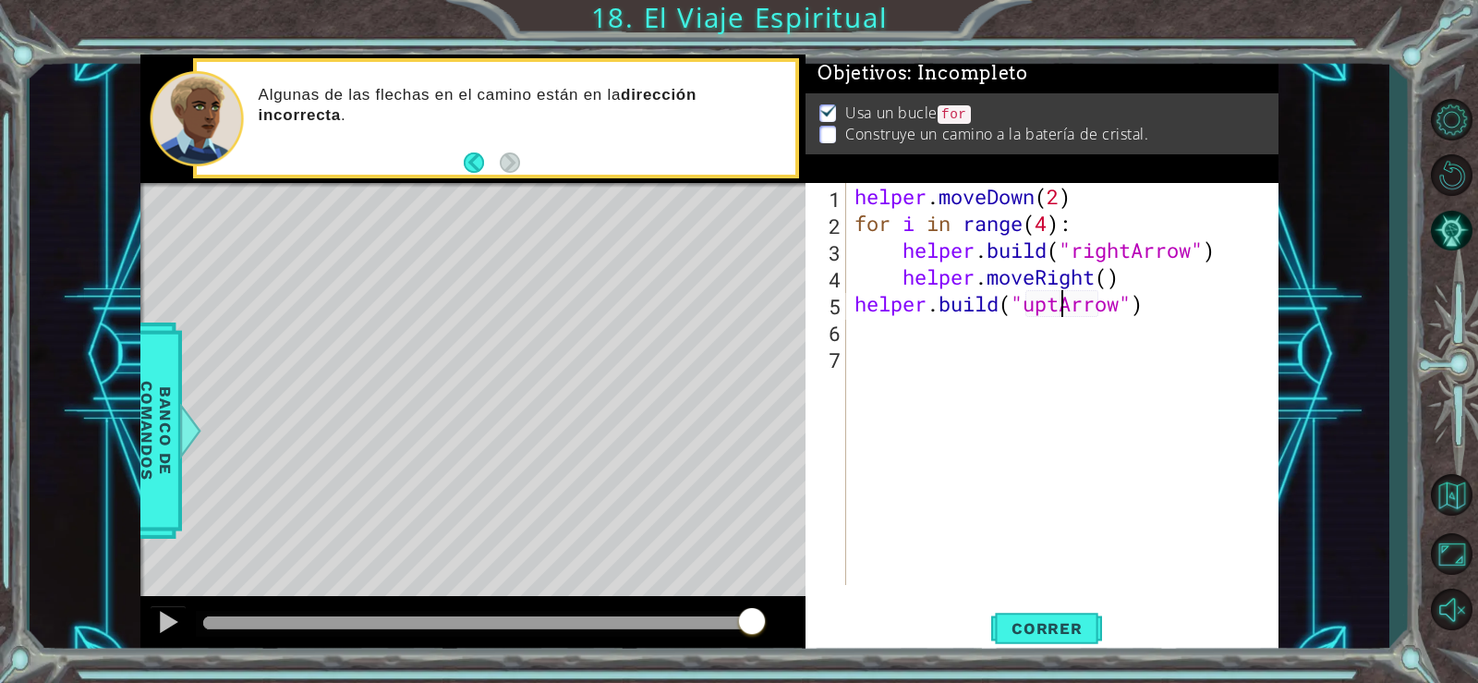
type textarea "[DOMAIN_NAME]("upArrow")"
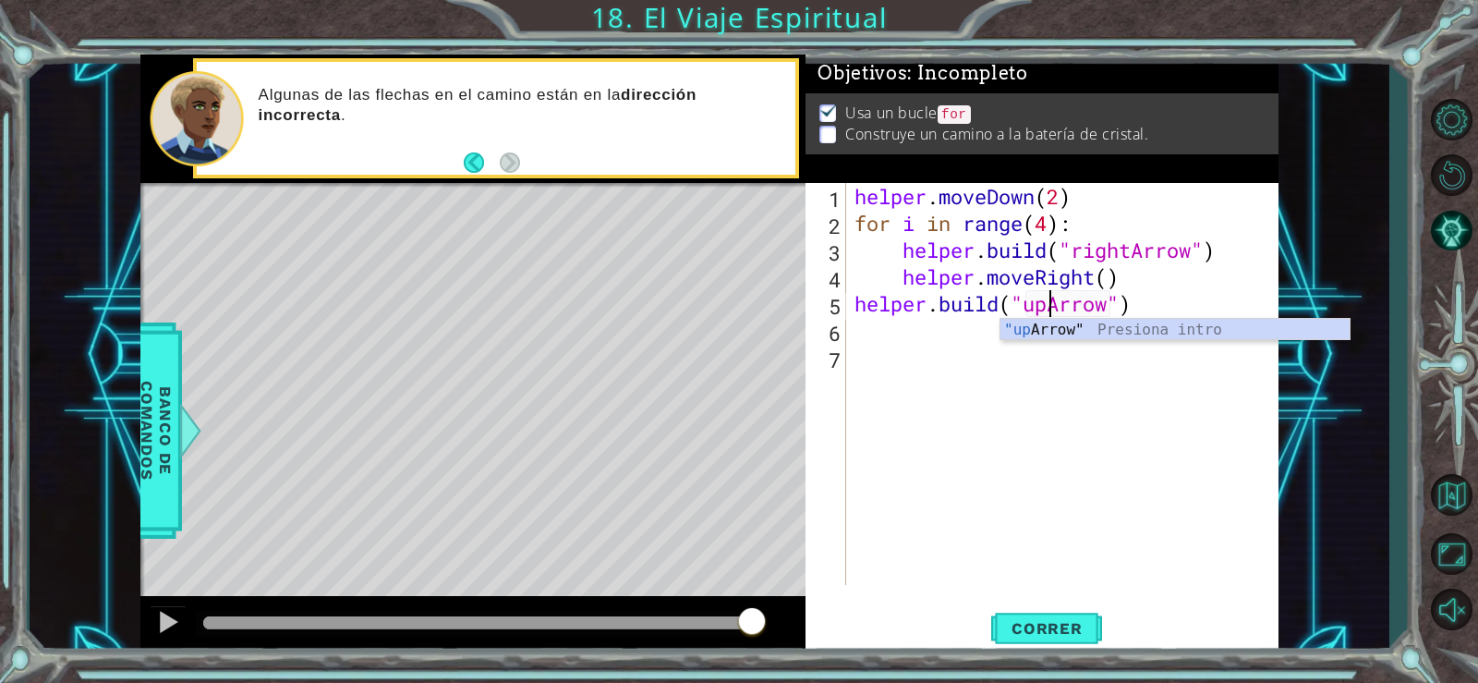
click at [980, 455] on div "helper . moveDown ( 2 ) for i in range ( 4 ) : helper . build ( "rightArrow" ) …" at bounding box center [1067, 411] width 432 height 456
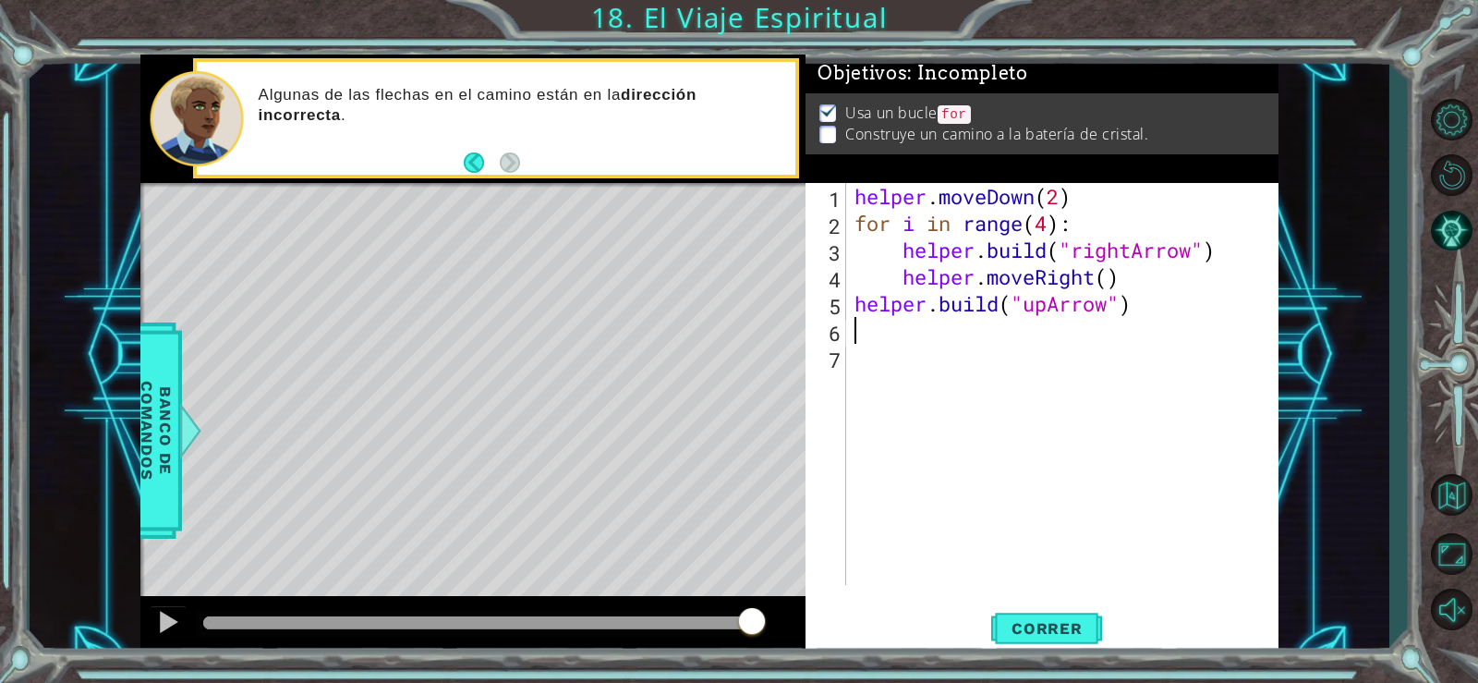
click at [867, 327] on div "helper . moveDown ( 2 ) for i in range ( 4 ) : helper . build ( "rightArrow" ) …" at bounding box center [1067, 411] width 432 height 456
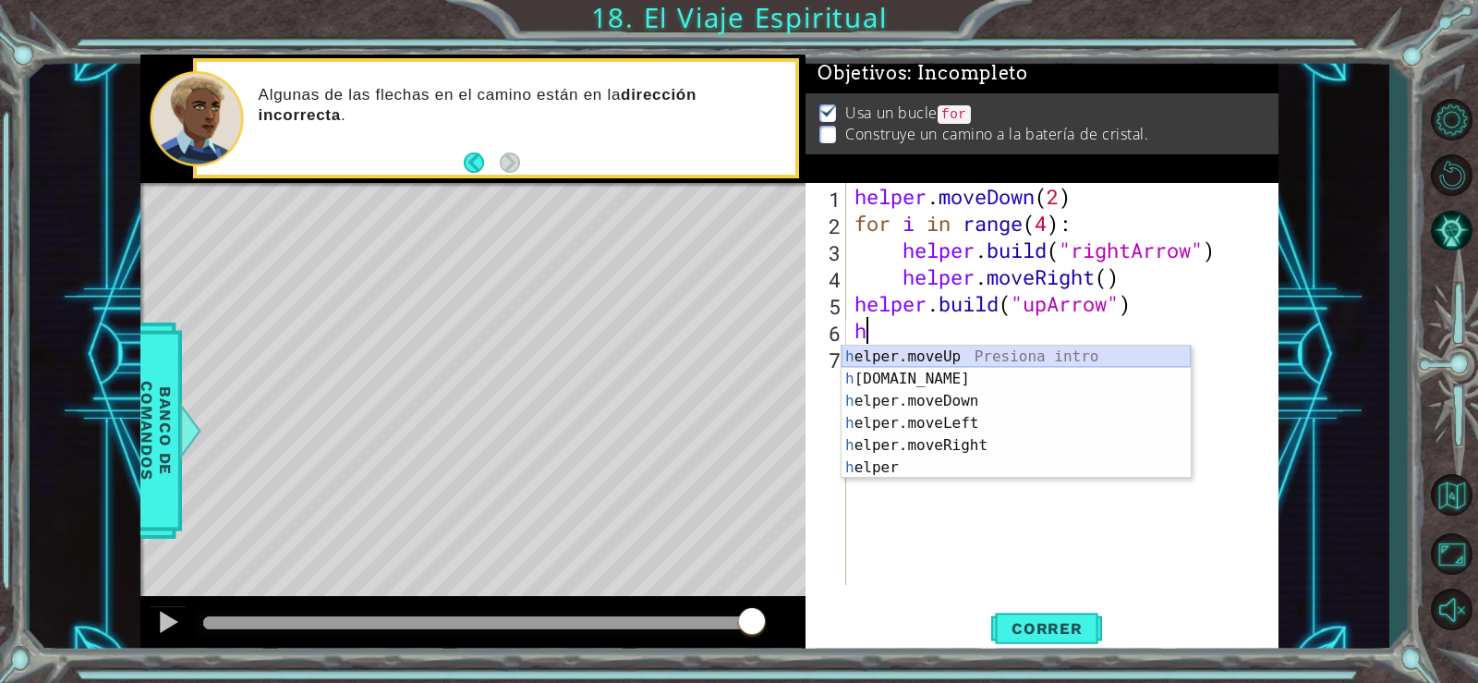
drag, startPoint x: 936, startPoint y: 355, endPoint x: 1017, endPoint y: 333, distance: 84.3
click at [937, 355] on div "h elper.moveUp Presiona intro h [DOMAIN_NAME] Presiona intro h elper.moveDown P…" at bounding box center [1016, 434] width 349 height 177
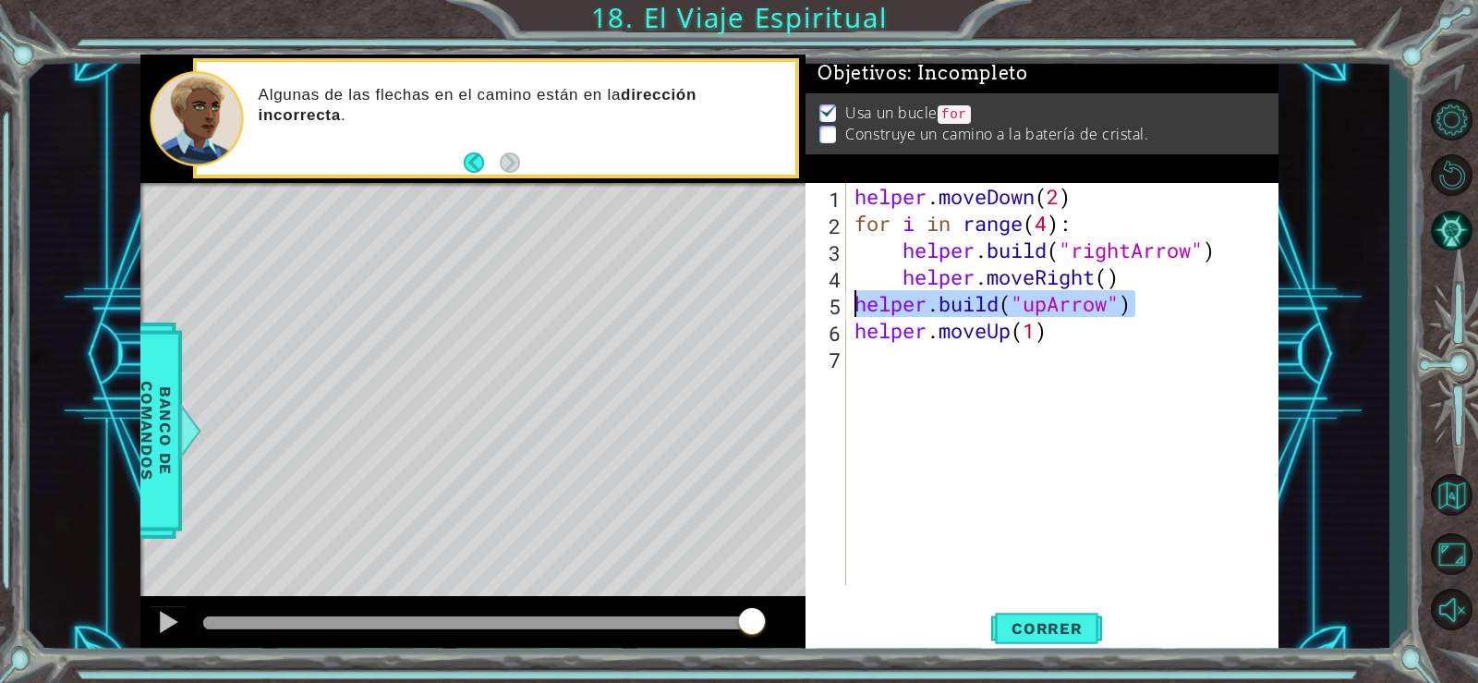
drag, startPoint x: 1134, startPoint y: 305, endPoint x: 857, endPoint y: 305, distance: 277.2
click at [857, 305] on div "helper . moveDown ( 2 ) for i in range ( 4 ) : helper . build ( "rightArrow" ) …" at bounding box center [1067, 411] width 432 height 456
type textarea "[DOMAIN_NAME]("upArrow")"
click at [869, 364] on div "helper . moveDown ( 2 ) for i in range ( 4 ) : helper . build ( "rightArrow" ) …" at bounding box center [1067, 411] width 432 height 456
paste textarea "[DOMAIN_NAME]("upArrow")"
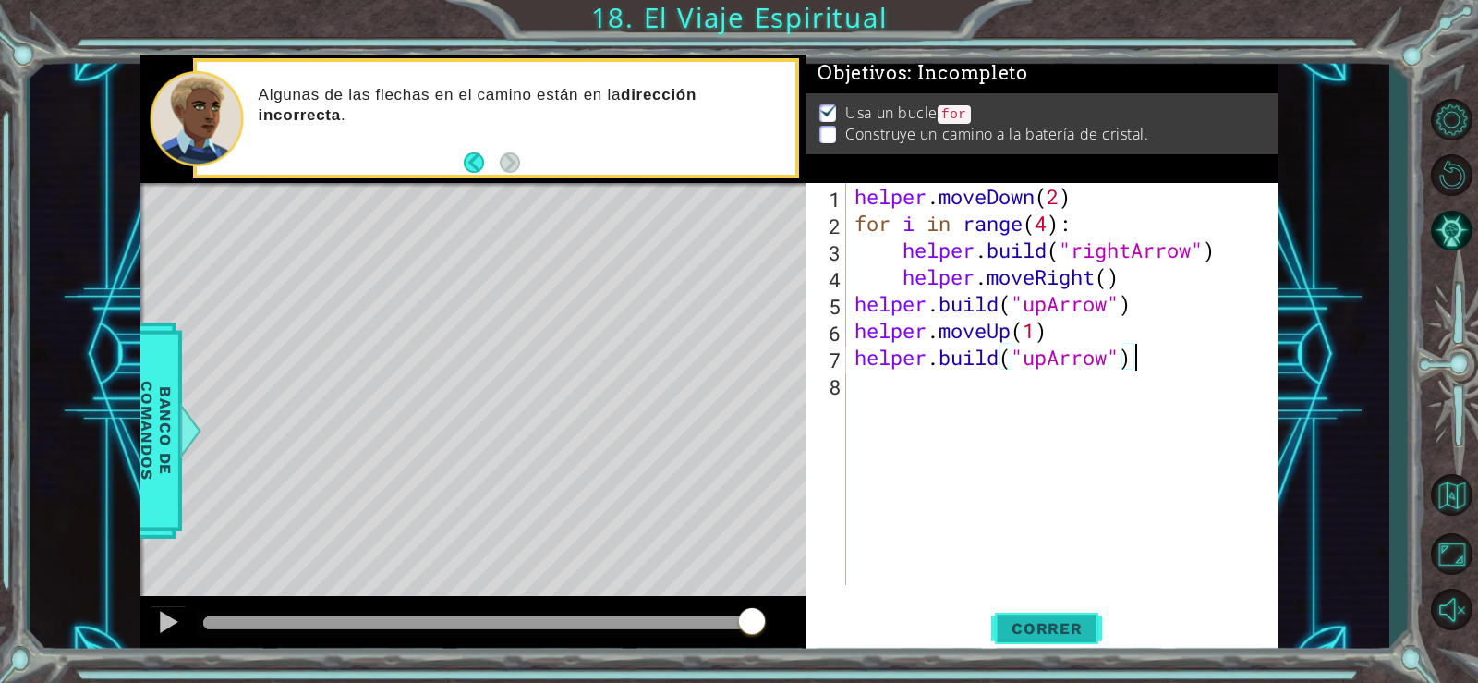
type textarea "[DOMAIN_NAME]("upArrow")"
click at [1076, 619] on span "Correr" at bounding box center [1047, 628] width 108 height 18
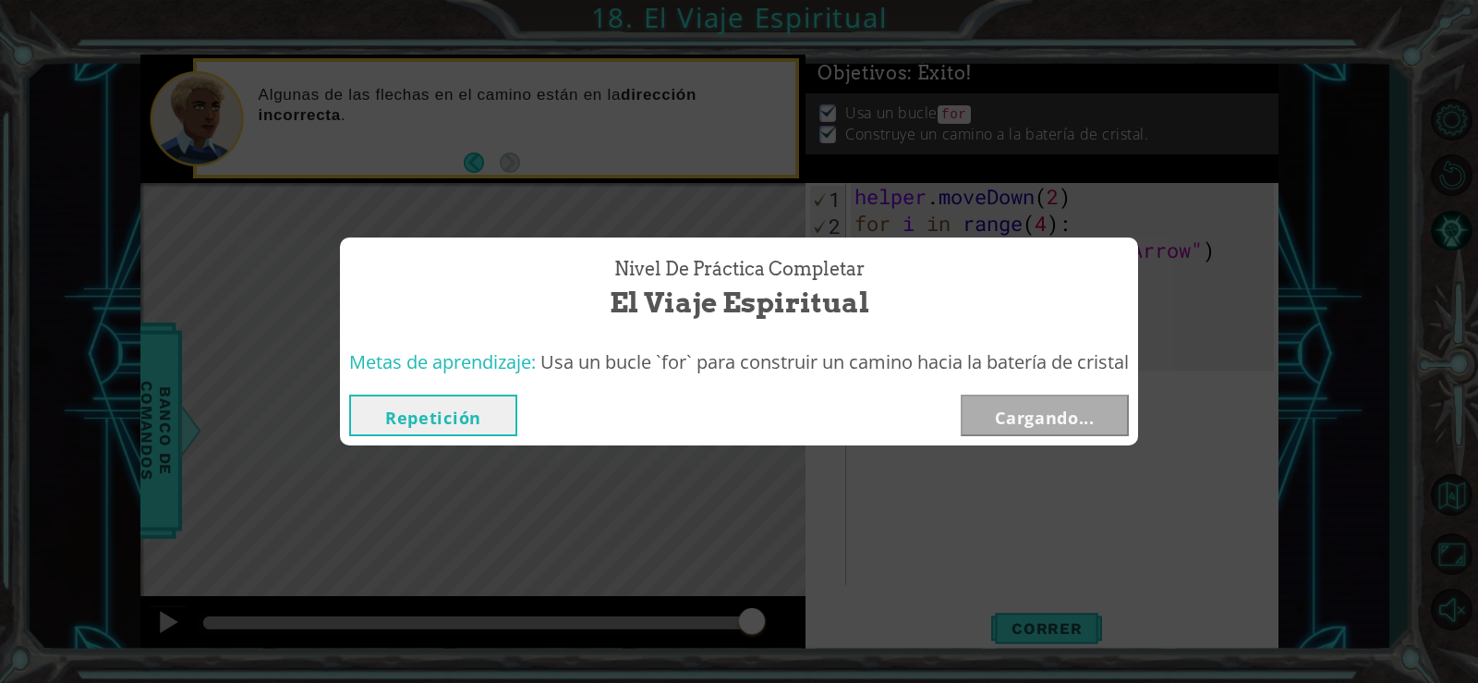
drag, startPoint x: 212, startPoint y: 614, endPoint x: 867, endPoint y: 652, distance: 656.2
click at [852, 656] on body "1 ההההההההההההההההההההההההההההההההההההההההההההההההההההההההההההההההההההההההההההה…" at bounding box center [739, 341] width 1478 height 683
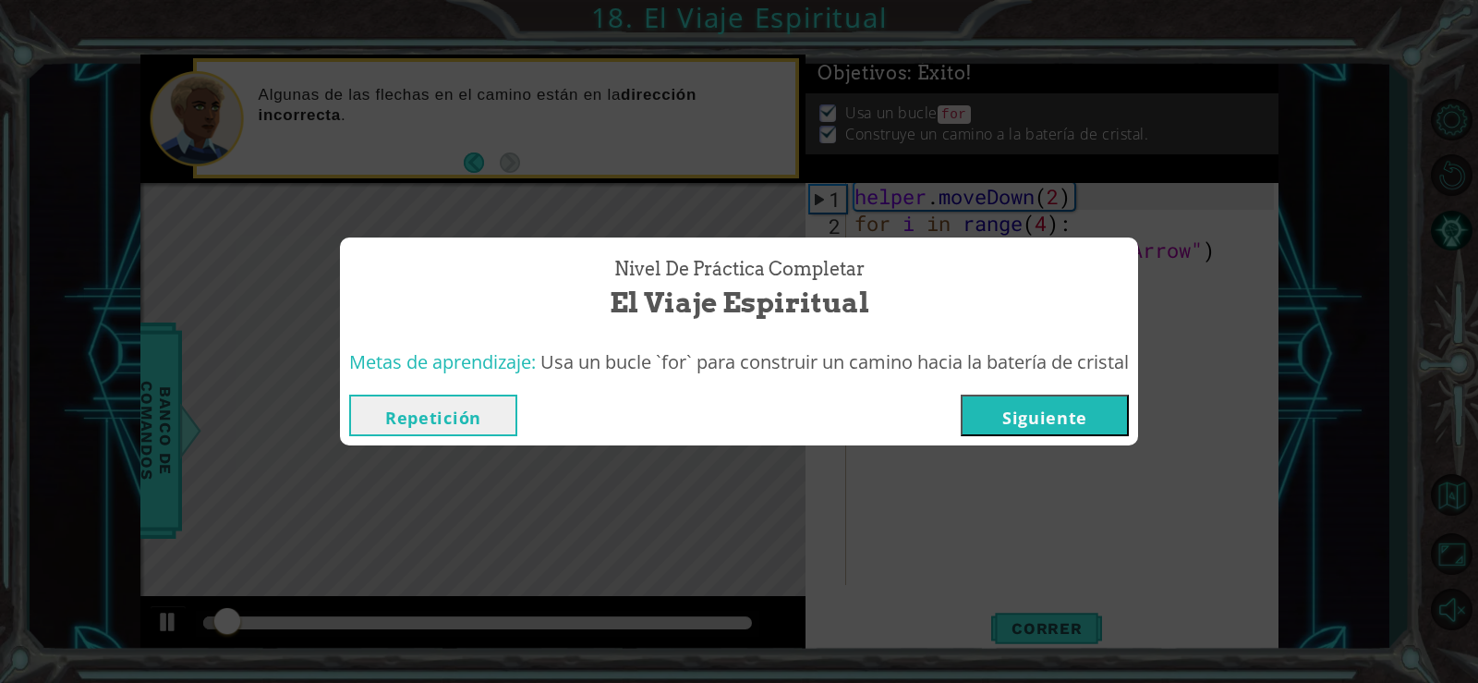
click at [1076, 417] on button "Siguiente" at bounding box center [1045, 416] width 168 height 42
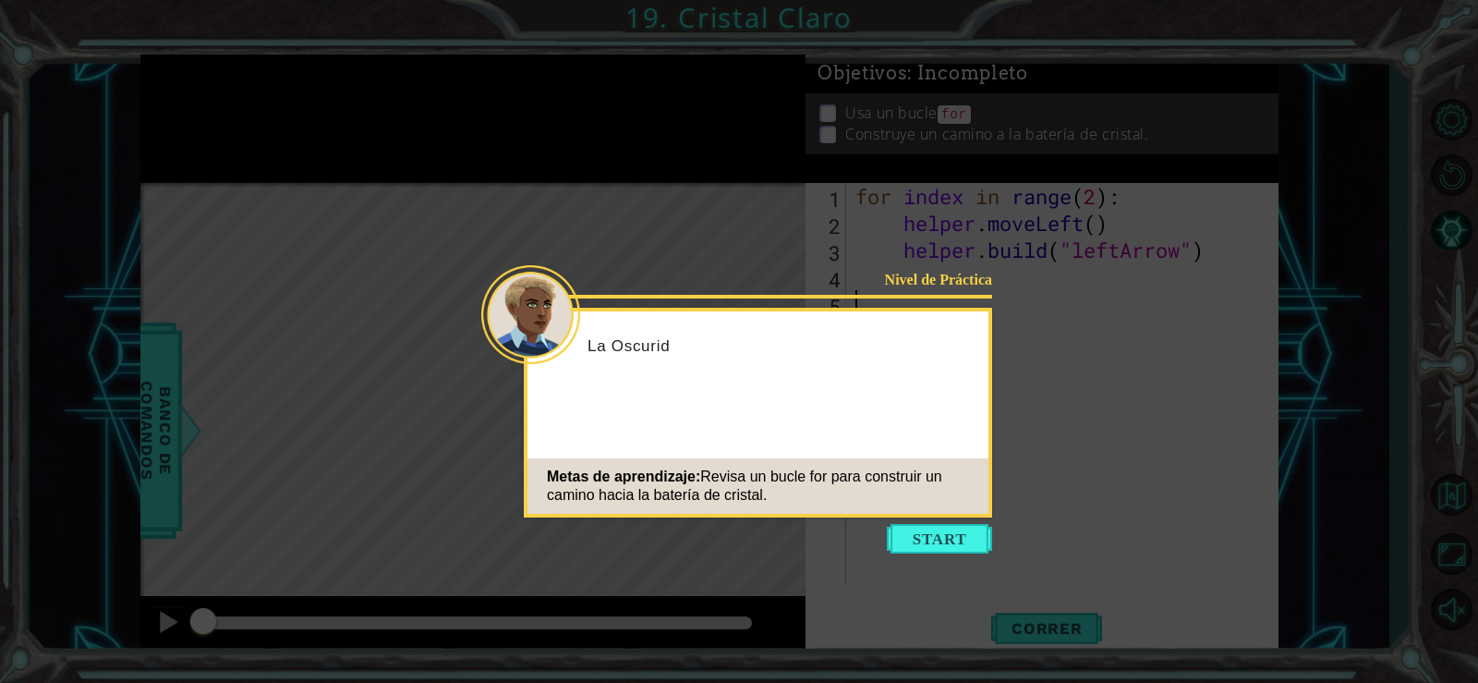
click at [930, 534] on button "Start" at bounding box center [939, 539] width 105 height 30
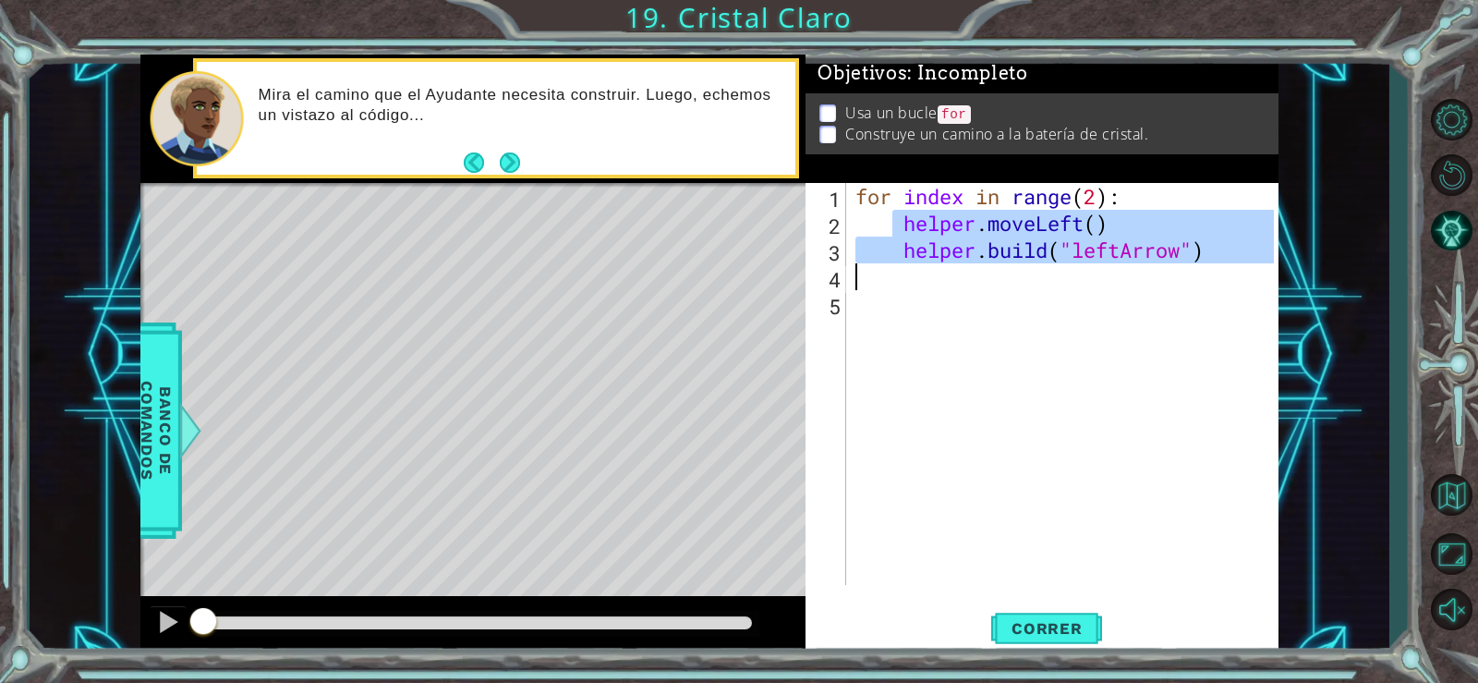
drag, startPoint x: 894, startPoint y: 223, endPoint x: 1210, endPoint y: 275, distance: 319.5
click at [1210, 274] on div "for index in range ( 2 ) : helper . moveLeft ( ) helper . build ( "leftArrow" )" at bounding box center [1068, 411] width 432 height 456
type textarea "[DOMAIN_NAME]("leftArrow")"
paste textarea "Code Area"
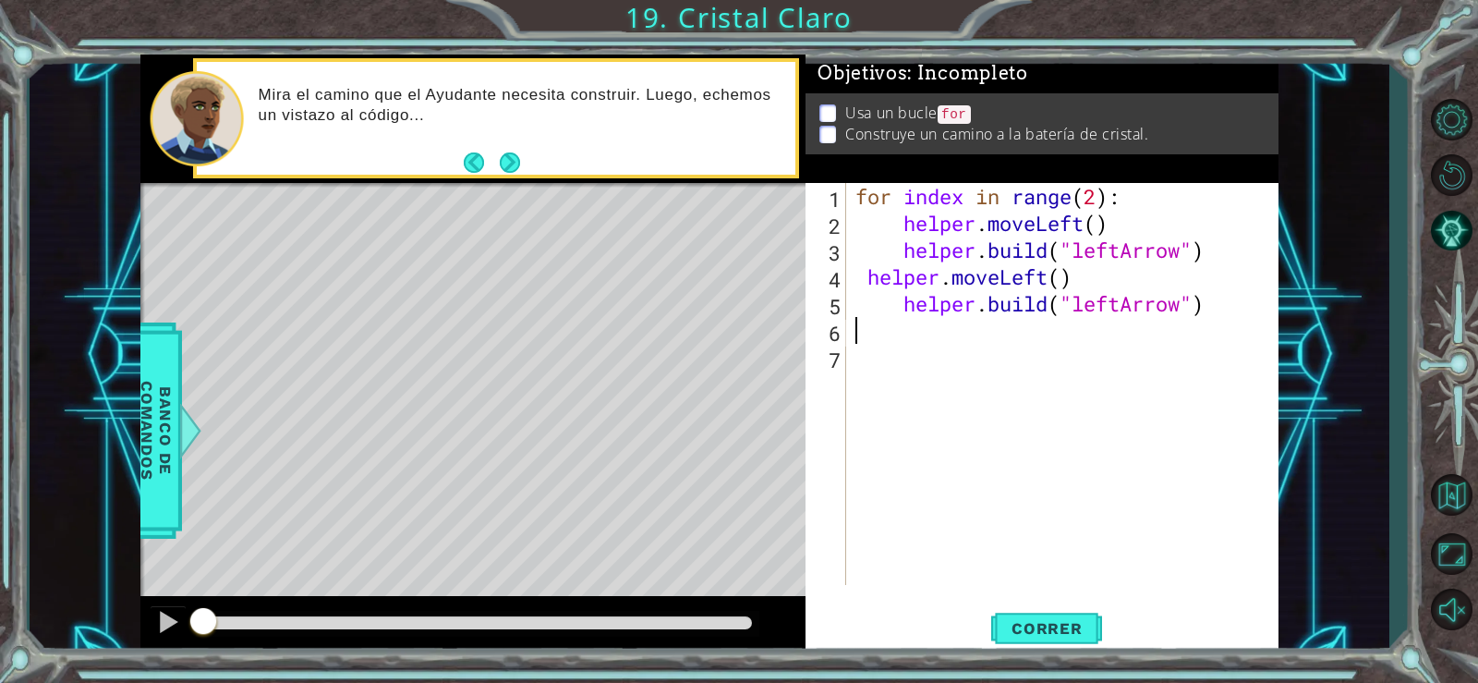
click at [876, 414] on div "for index in range ( 2 ) : helper . moveLeft ( ) helper . build ( "leftArrow" )…" at bounding box center [1068, 411] width 432 height 456
click at [863, 278] on div "for index in range ( 2 ) : helper . moveLeft ( ) helper . build ( "leftArrow" )…" at bounding box center [1068, 411] width 432 height 456
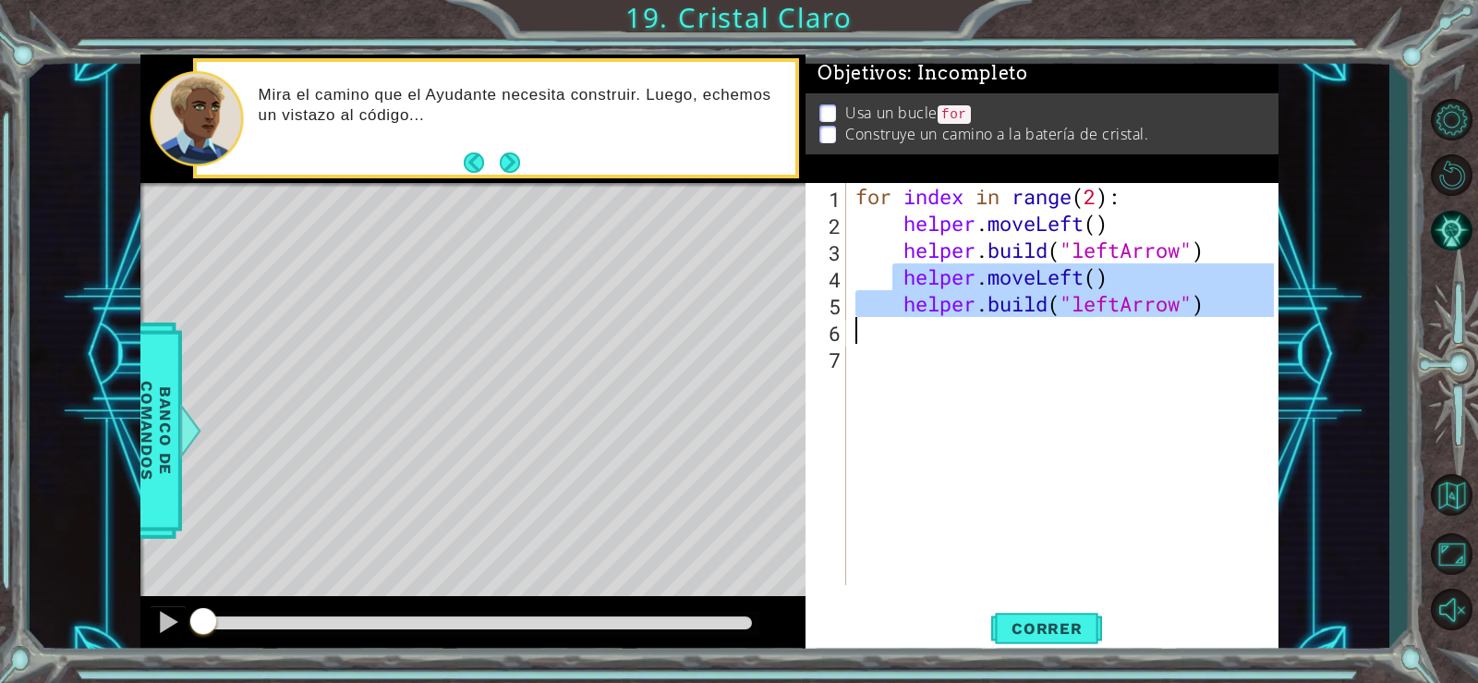
drag, startPoint x: 893, startPoint y: 273, endPoint x: 1197, endPoint y: 320, distance: 307.6
click at [1197, 320] on div "for index in range ( 2 ) : helper . moveLeft ( ) helper . build ( "leftArrow" )…" at bounding box center [1068, 411] width 432 height 456
type textarea "[DOMAIN_NAME]("leftArrow")"
paste textarea "Code Area"
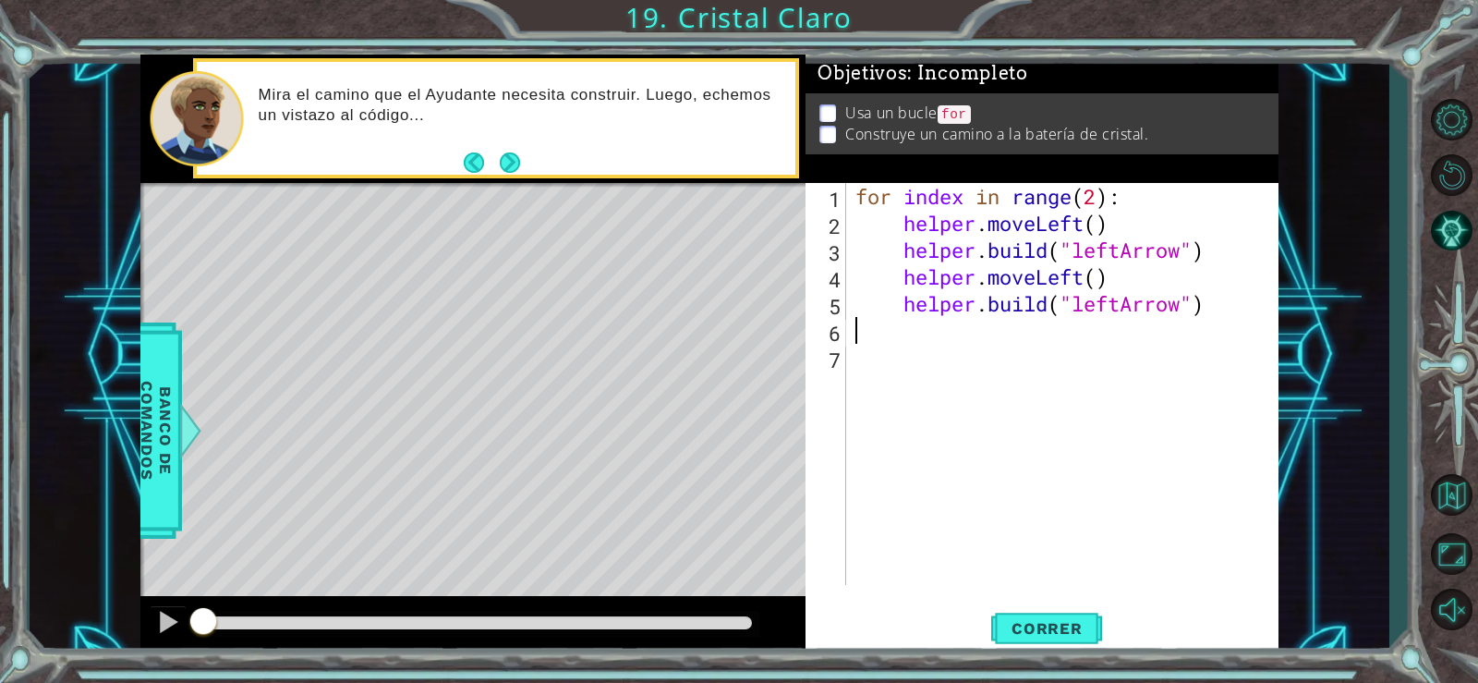
paste textarea "helper.moveLeft()"
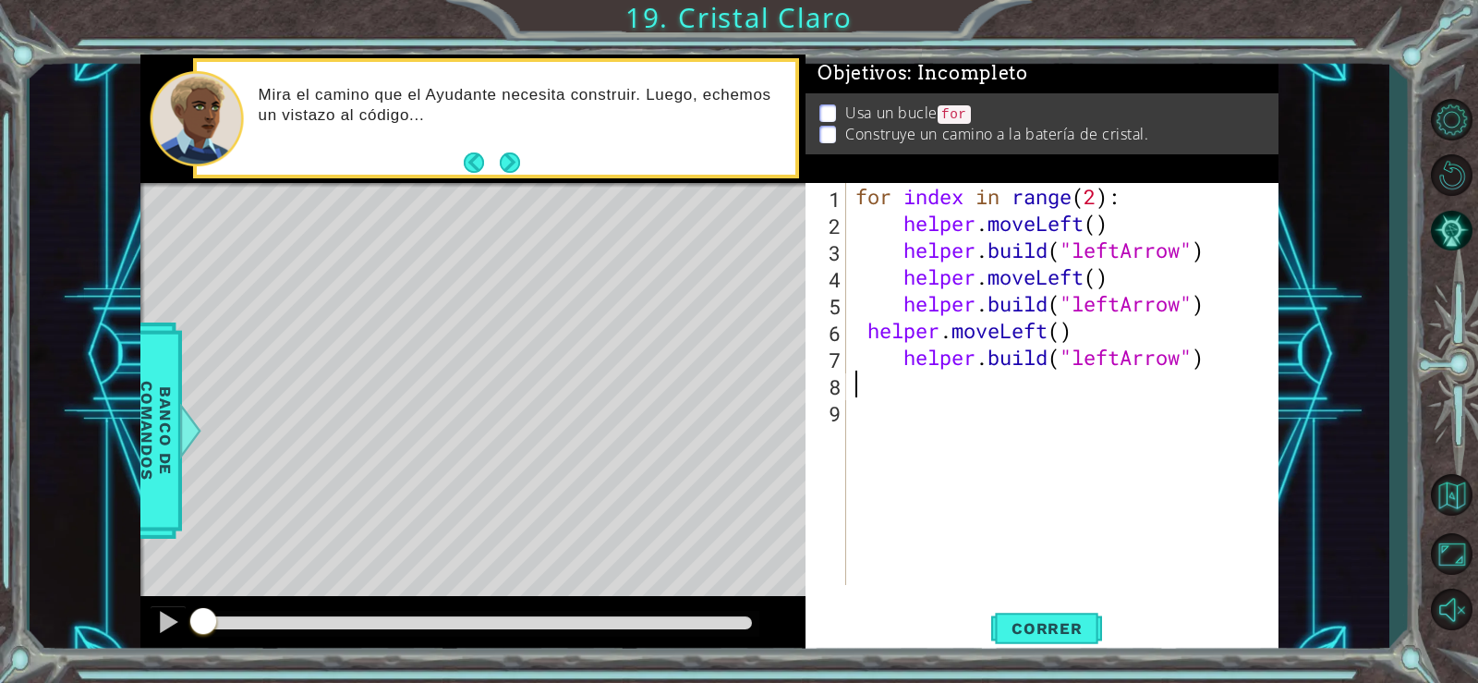
click at [864, 333] on div "for index in range ( 2 ) : helper . moveLeft ( ) helper . build ( "leftArrow" )…" at bounding box center [1068, 411] width 432 height 456
type textarea "helper.moveLeft()"
click at [1035, 637] on span "Correr" at bounding box center [1047, 628] width 108 height 18
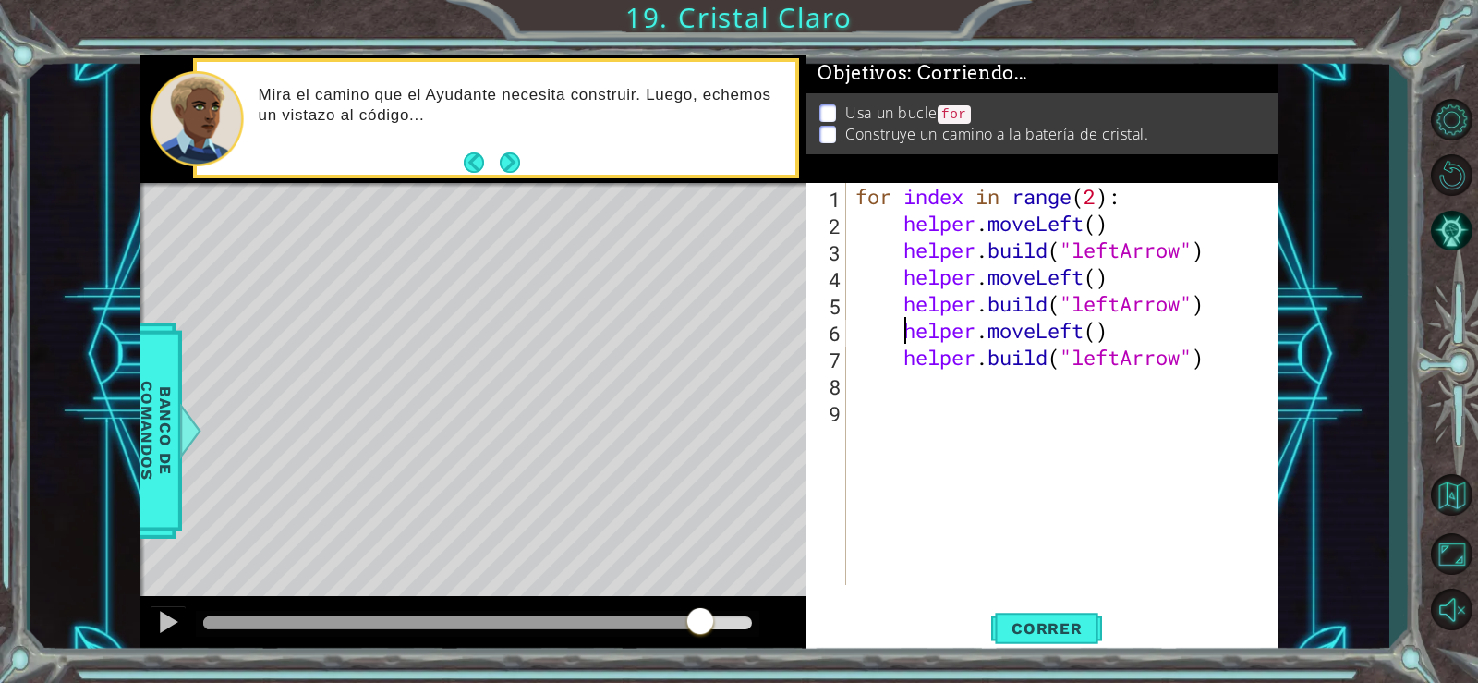
drag, startPoint x: 211, startPoint y: 618, endPoint x: 748, endPoint y: 602, distance: 537.1
click at [715, 613] on div at bounding box center [700, 622] width 33 height 33
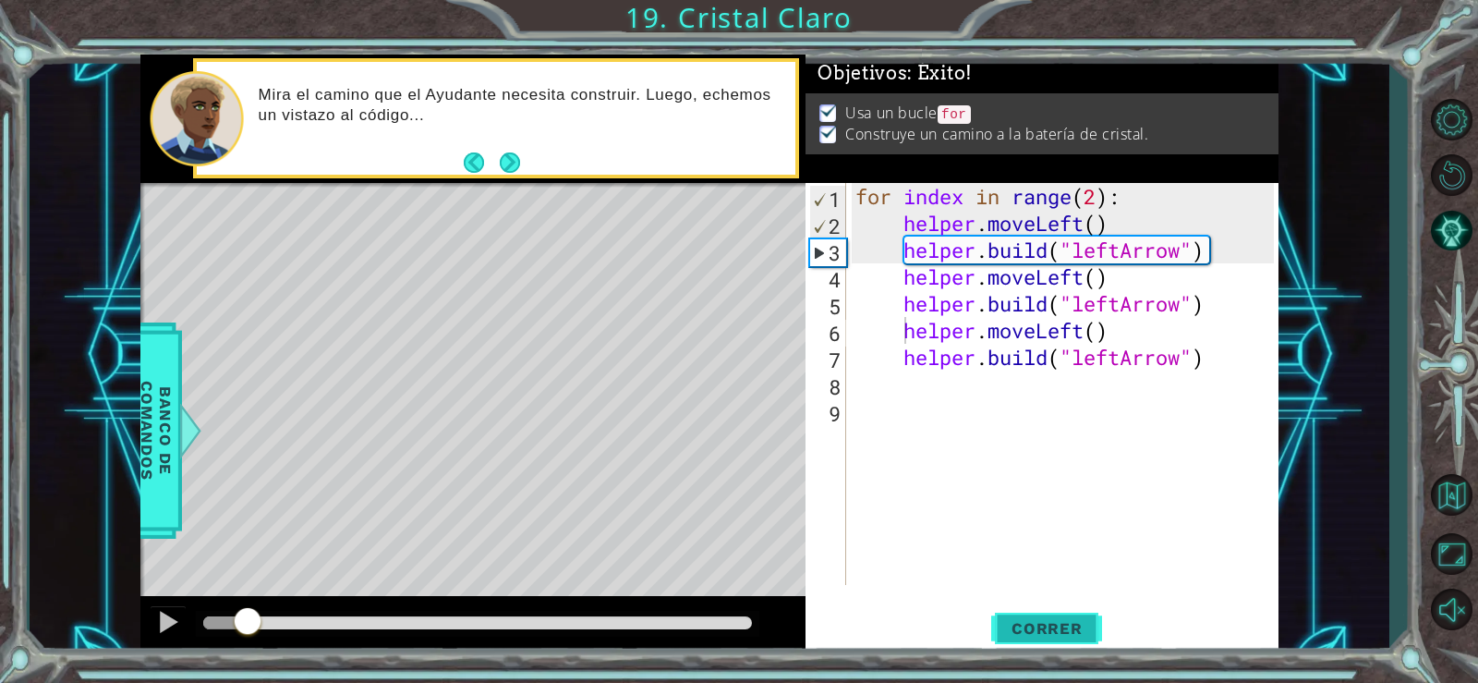
click at [1016, 651] on button "Correr" at bounding box center [1046, 627] width 111 height 47
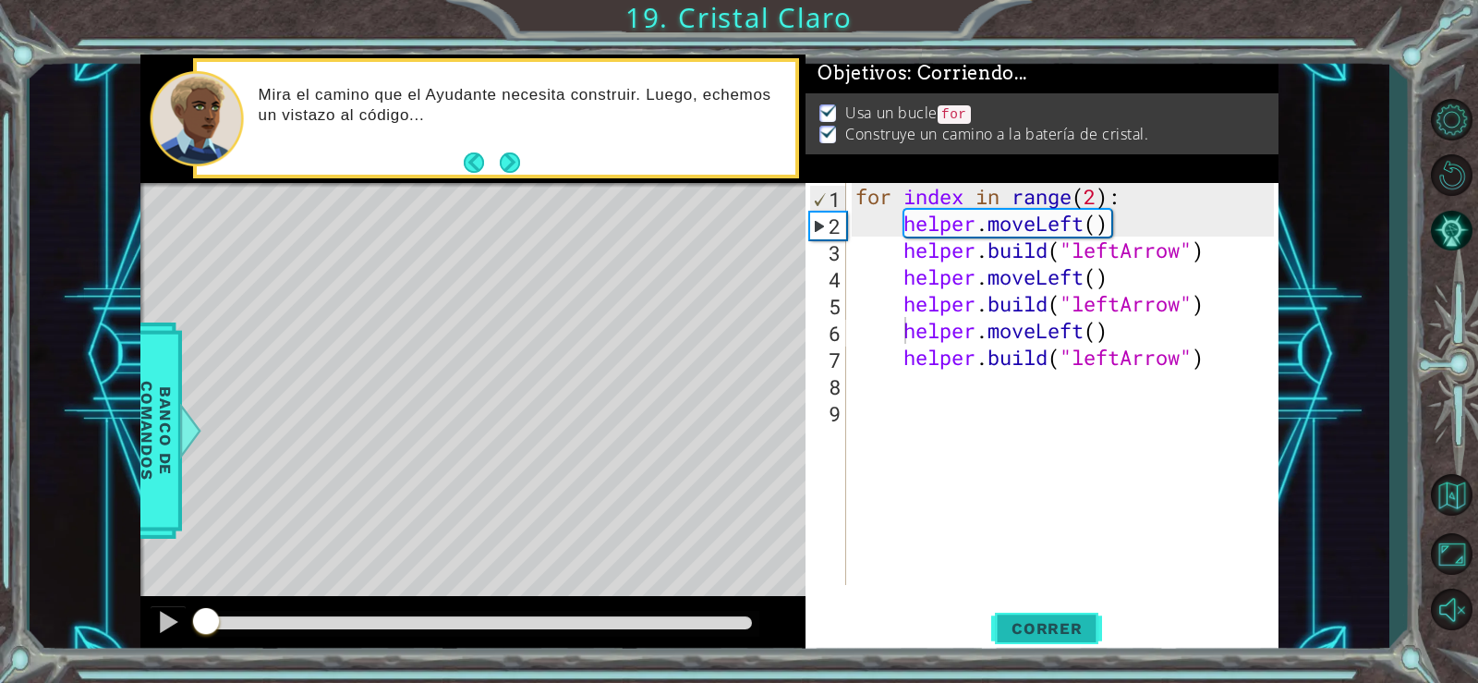
click at [1026, 647] on button "Correr" at bounding box center [1046, 627] width 111 height 47
click at [1034, 624] on span "Correr" at bounding box center [1047, 628] width 108 height 18
click at [1067, 527] on div "for index in range ( 2 ) : helper . moveLeft ( ) helper . build ( "leftArrow" )…" at bounding box center [1068, 411] width 432 height 456
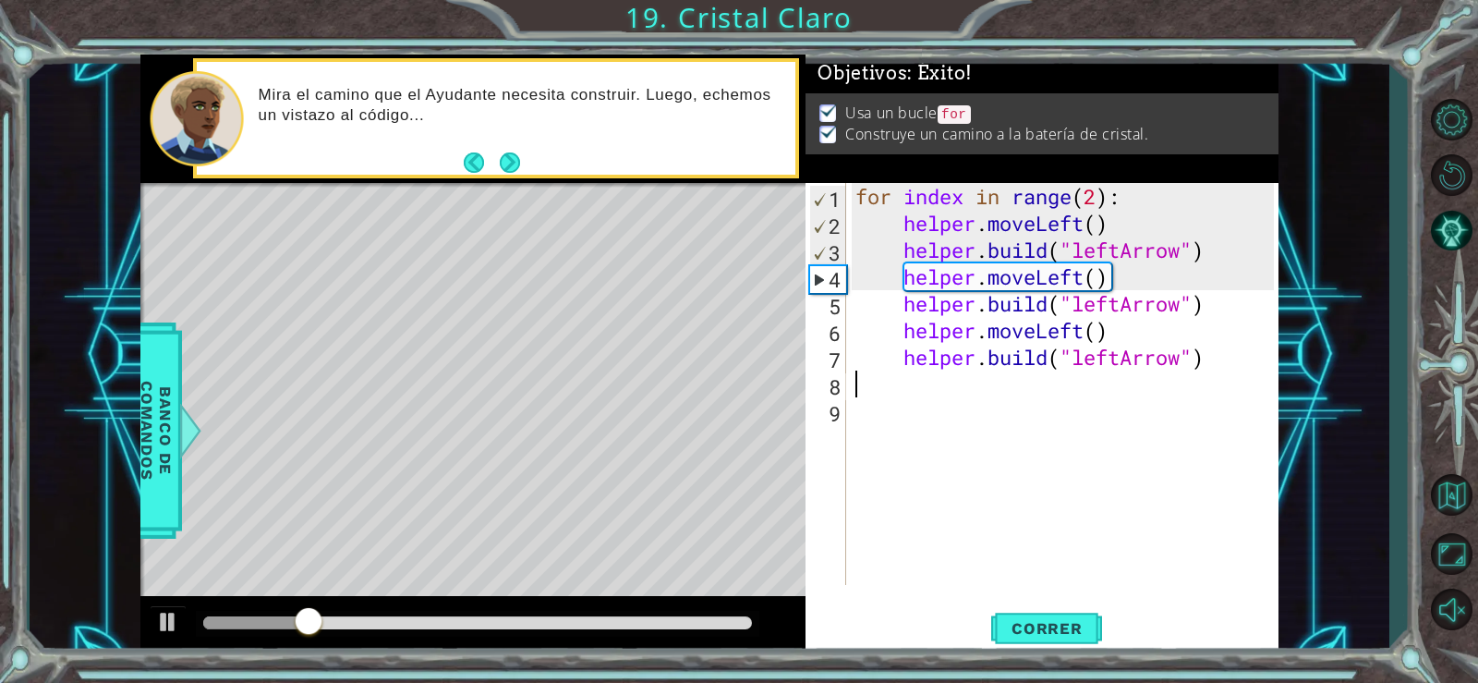
drag, startPoint x: 1211, startPoint y: 371, endPoint x: 1198, endPoint y: 439, distance: 68.7
click at [1205, 429] on div "for index in range ( 2 ) : helper . moveLeft ( ) helper . build ( "leftArrow" )…" at bounding box center [1068, 411] width 432 height 456
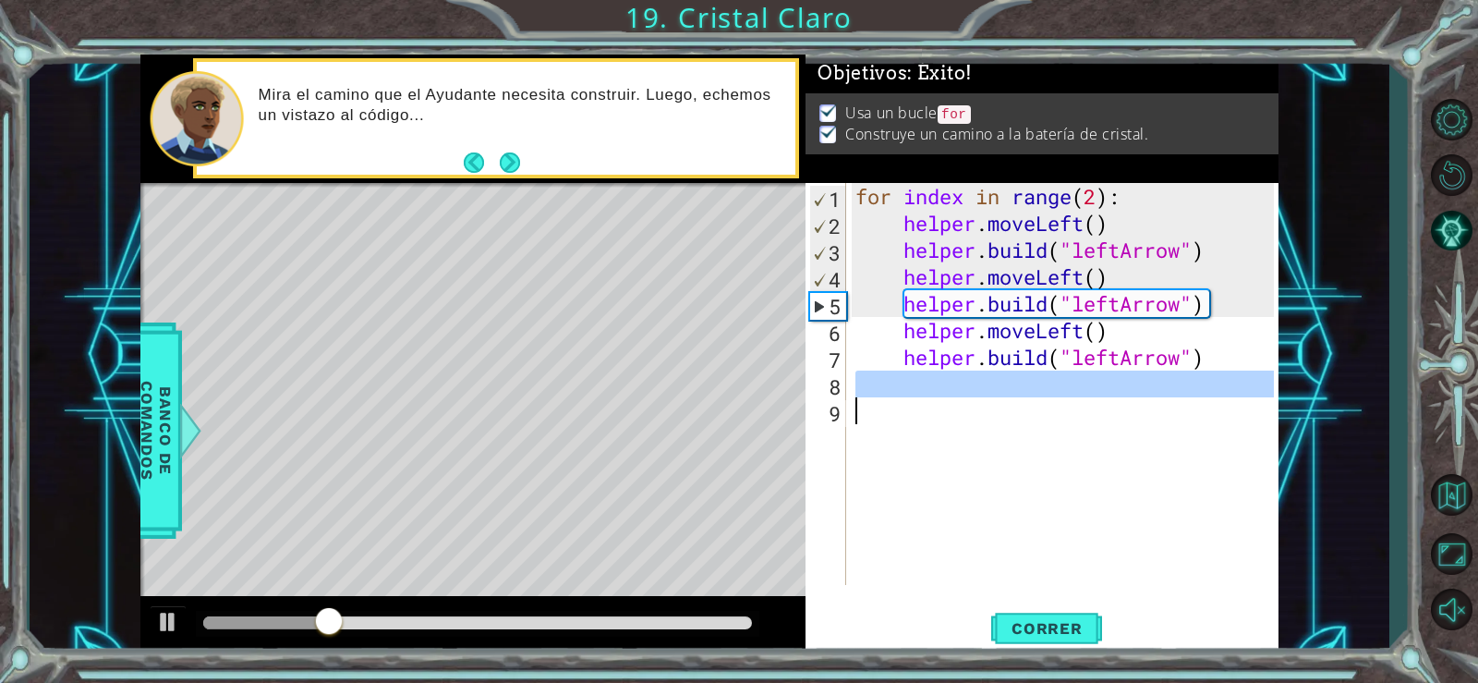
click at [1134, 478] on div "for index in range ( 2 ) : helper . moveLeft ( ) helper . build ( "leftArrow" )…" at bounding box center [1063, 384] width 422 height 402
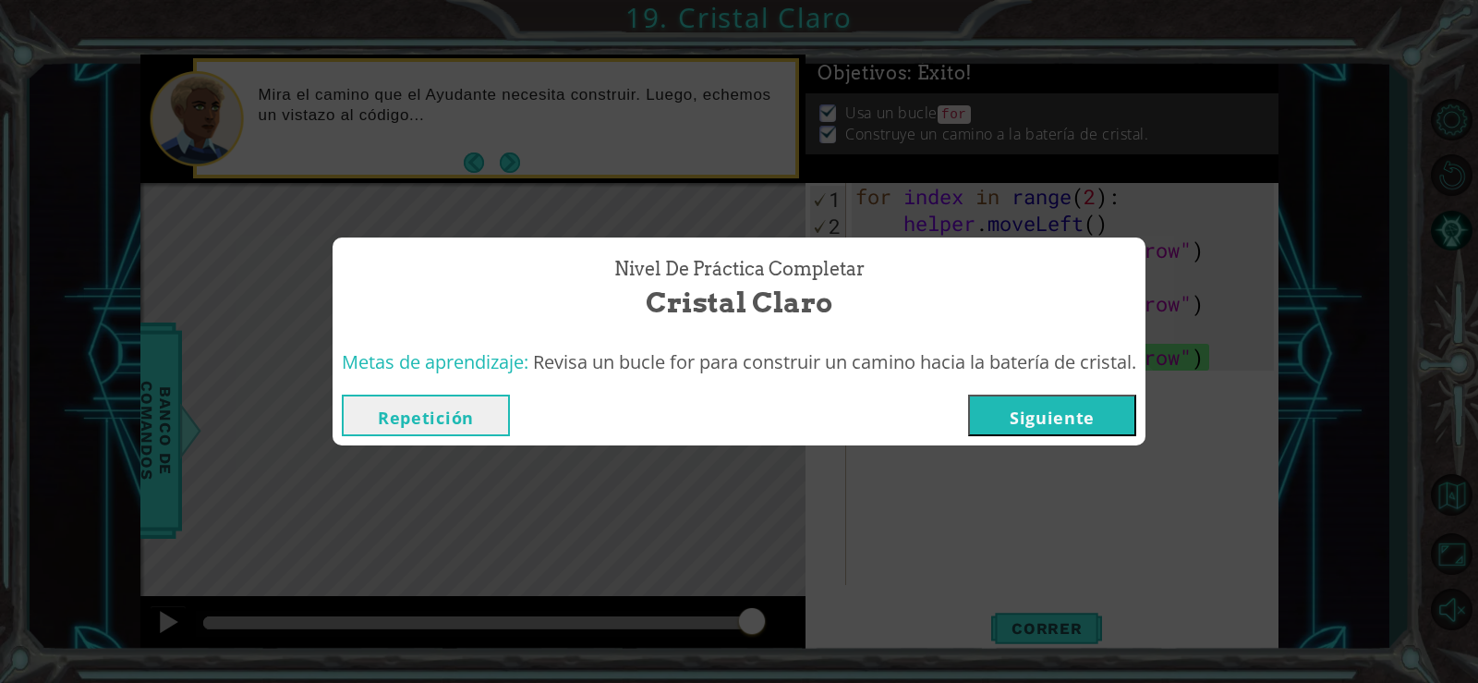
click at [1099, 416] on button "Siguiente" at bounding box center [1052, 416] width 168 height 42
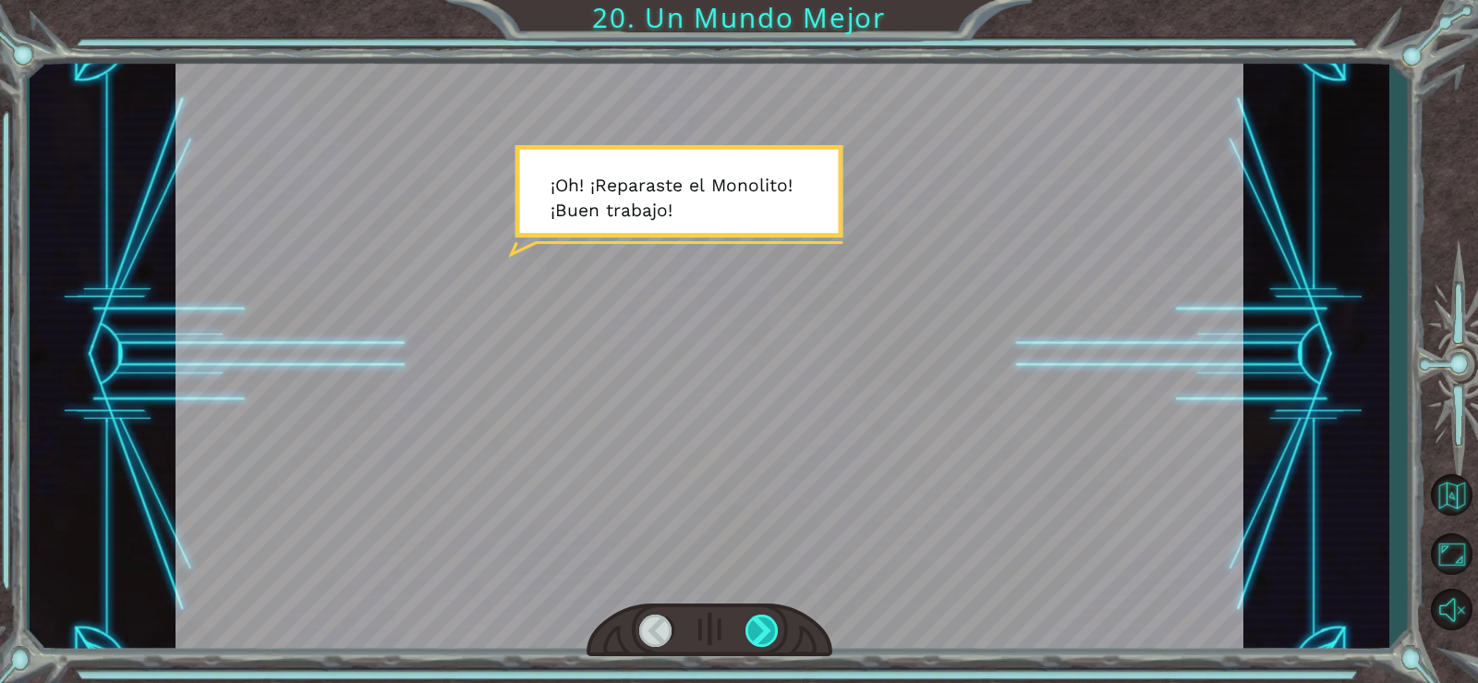
drag, startPoint x: 749, startPoint y: 614, endPoint x: 767, endPoint y: 619, distance: 18.4
click at [749, 612] on div at bounding box center [710, 630] width 246 height 55
click at [764, 625] on div at bounding box center [763, 630] width 34 height 32
click at [764, 623] on div at bounding box center [763, 630] width 34 height 32
click at [767, 622] on div at bounding box center [763, 630] width 34 height 32
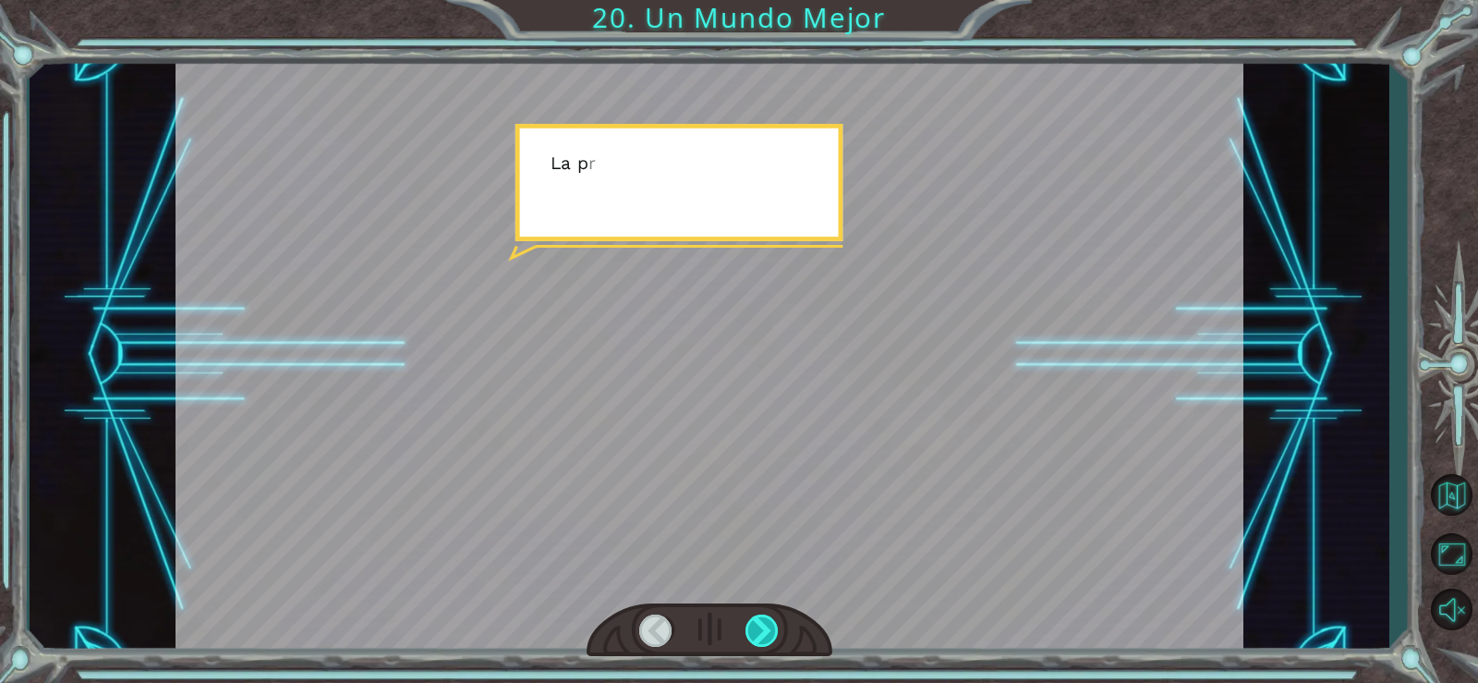
click at [759, 624] on div at bounding box center [763, 630] width 34 height 32
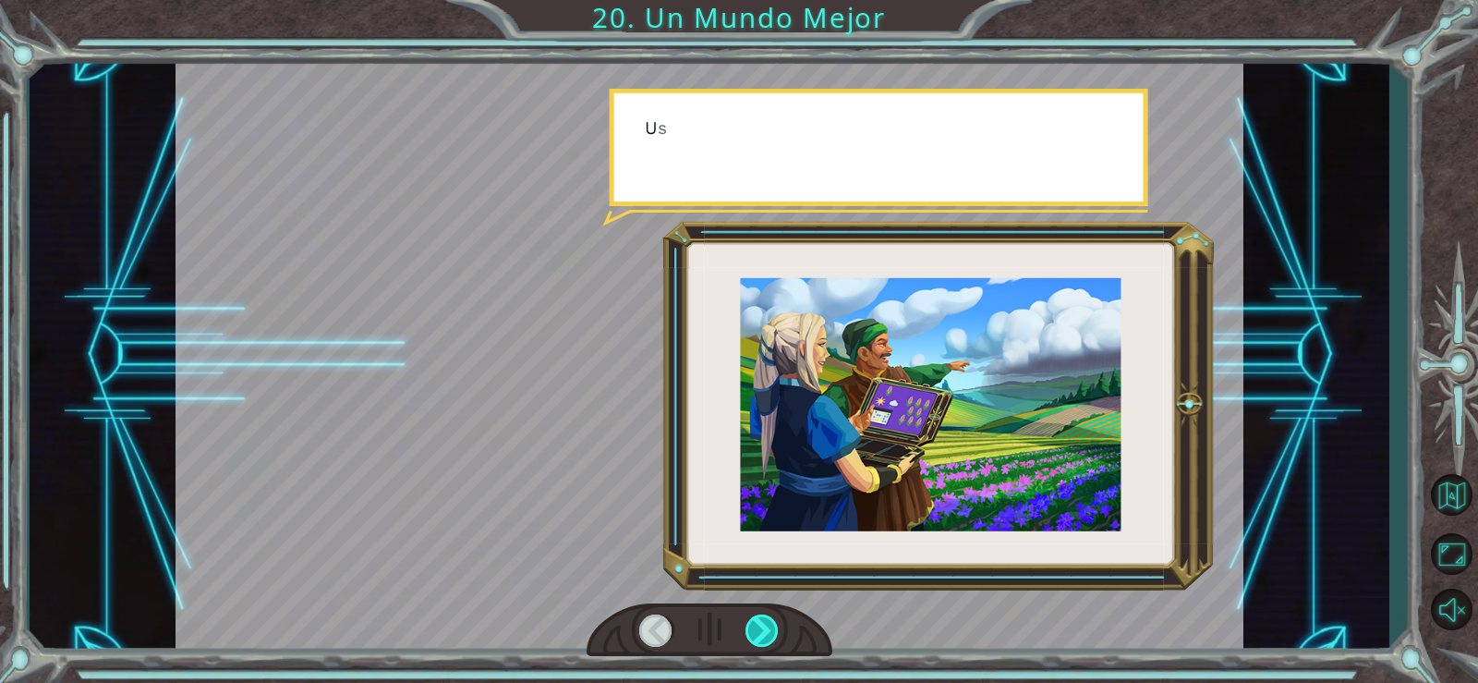
click at [758, 624] on div at bounding box center [763, 630] width 34 height 32
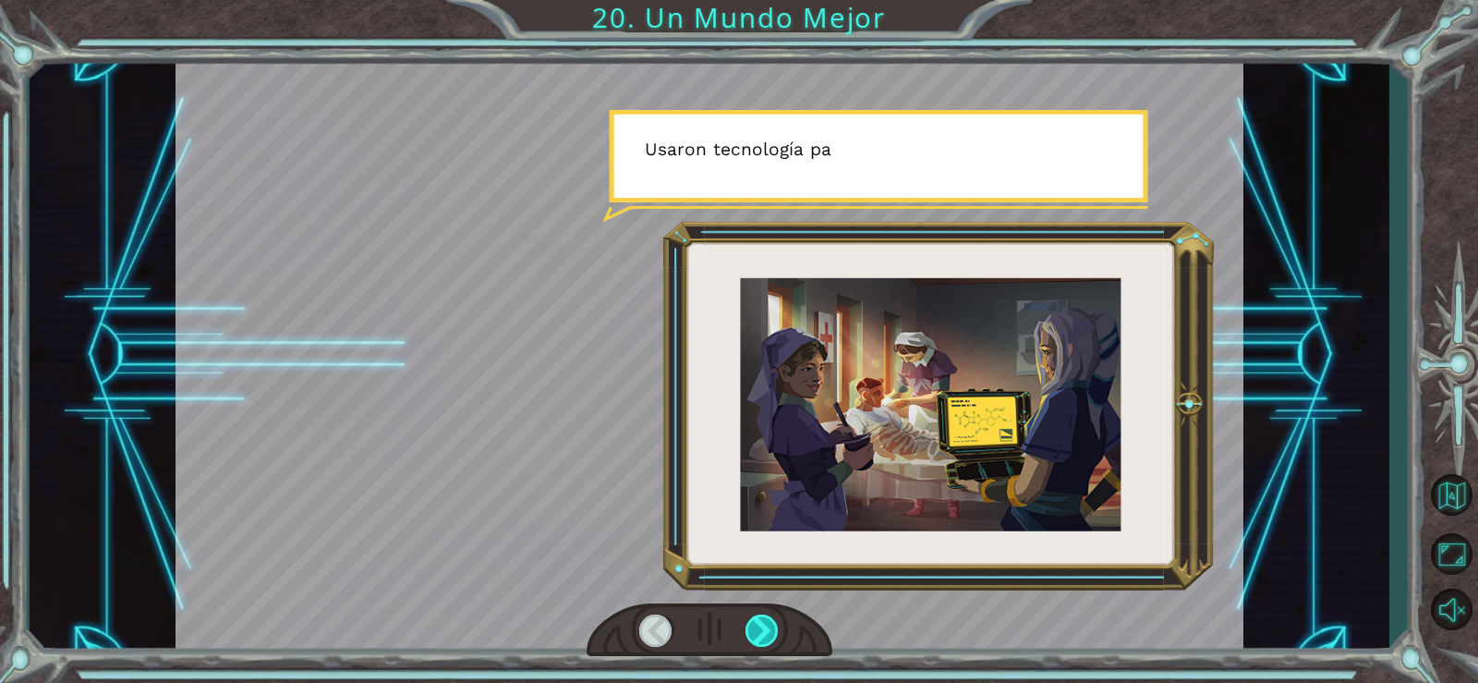
click at [758, 624] on div at bounding box center [763, 630] width 34 height 32
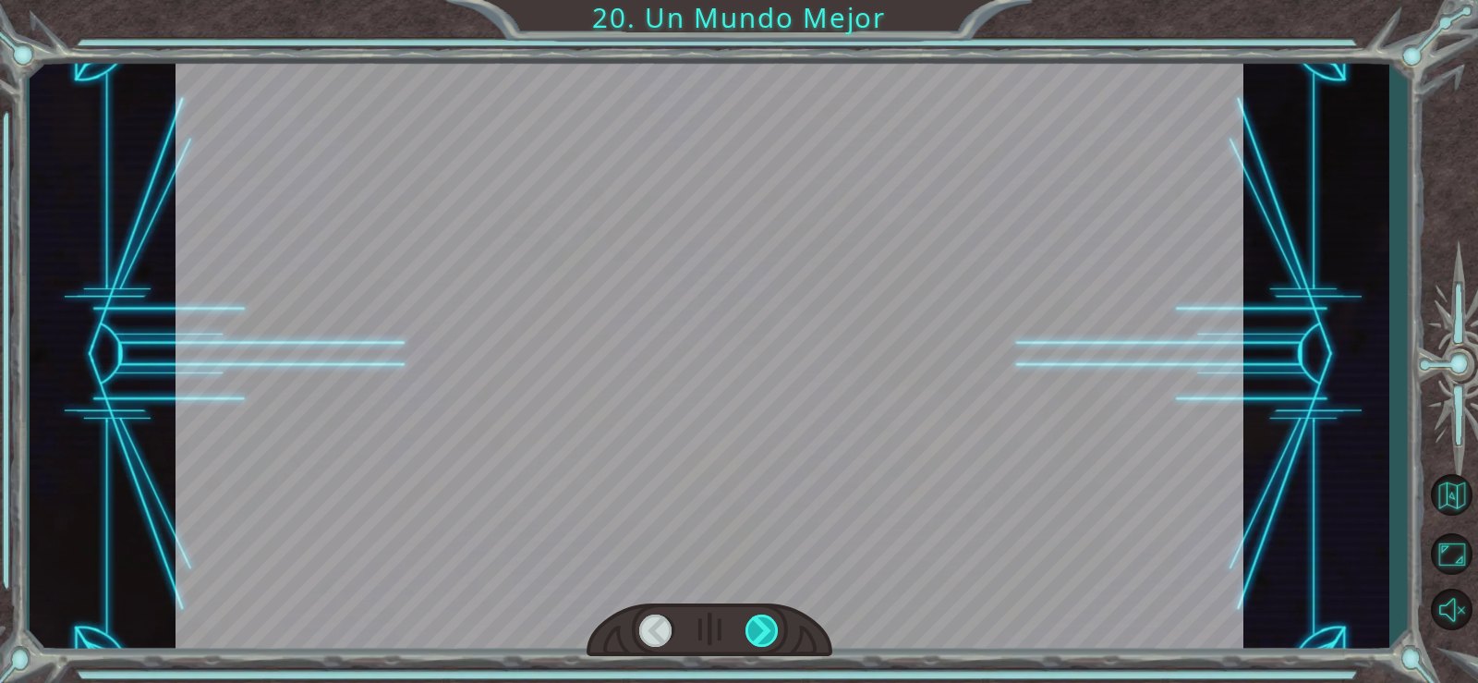
click at [758, 624] on div at bounding box center [763, 630] width 34 height 32
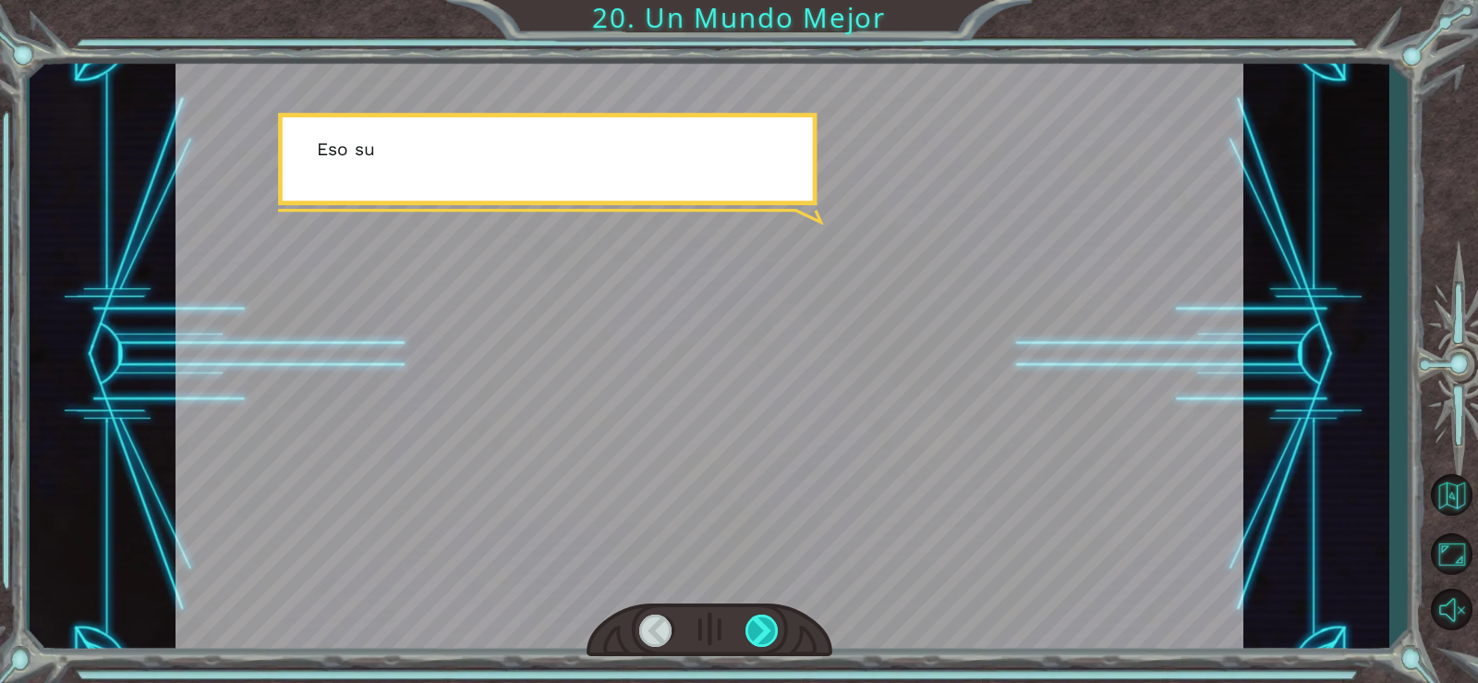
click at [758, 624] on div at bounding box center [763, 630] width 34 height 32
click at [759, 620] on div at bounding box center [763, 630] width 34 height 32
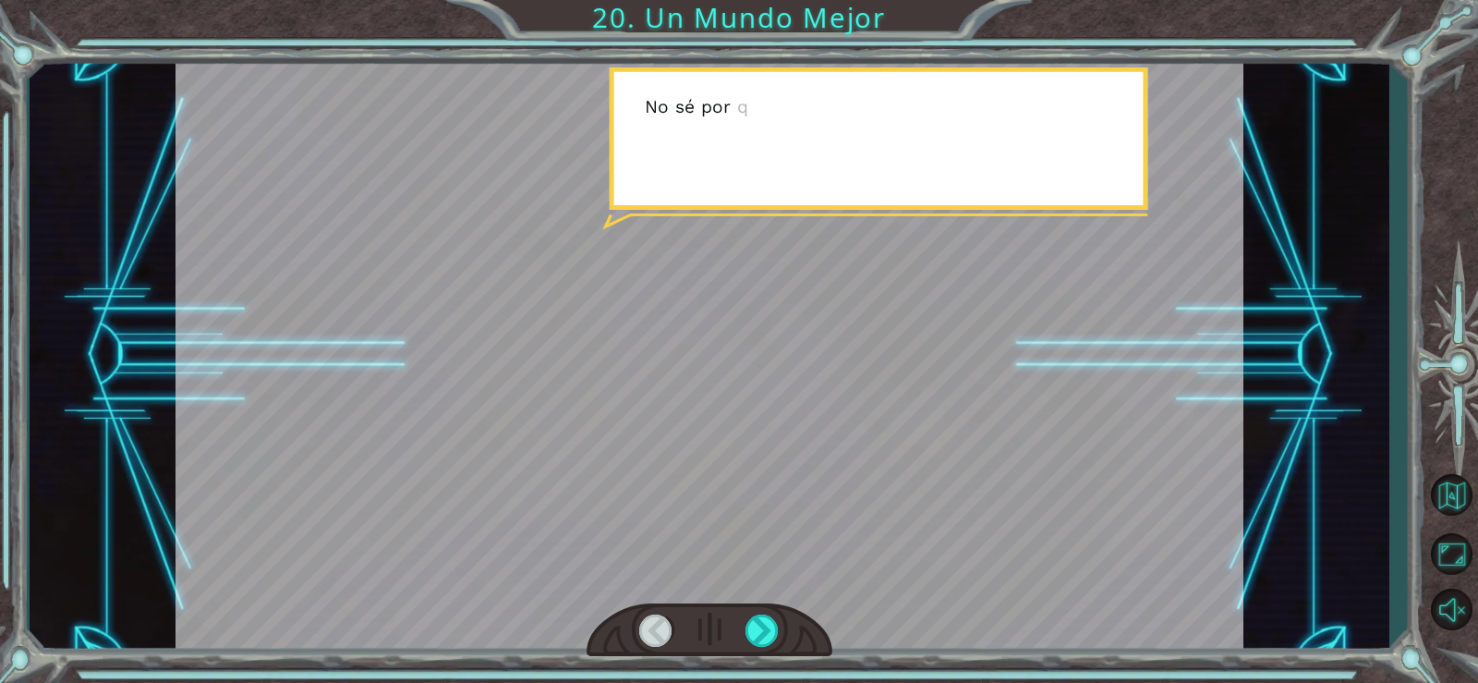
click at [759, 617] on div at bounding box center [763, 630] width 34 height 32
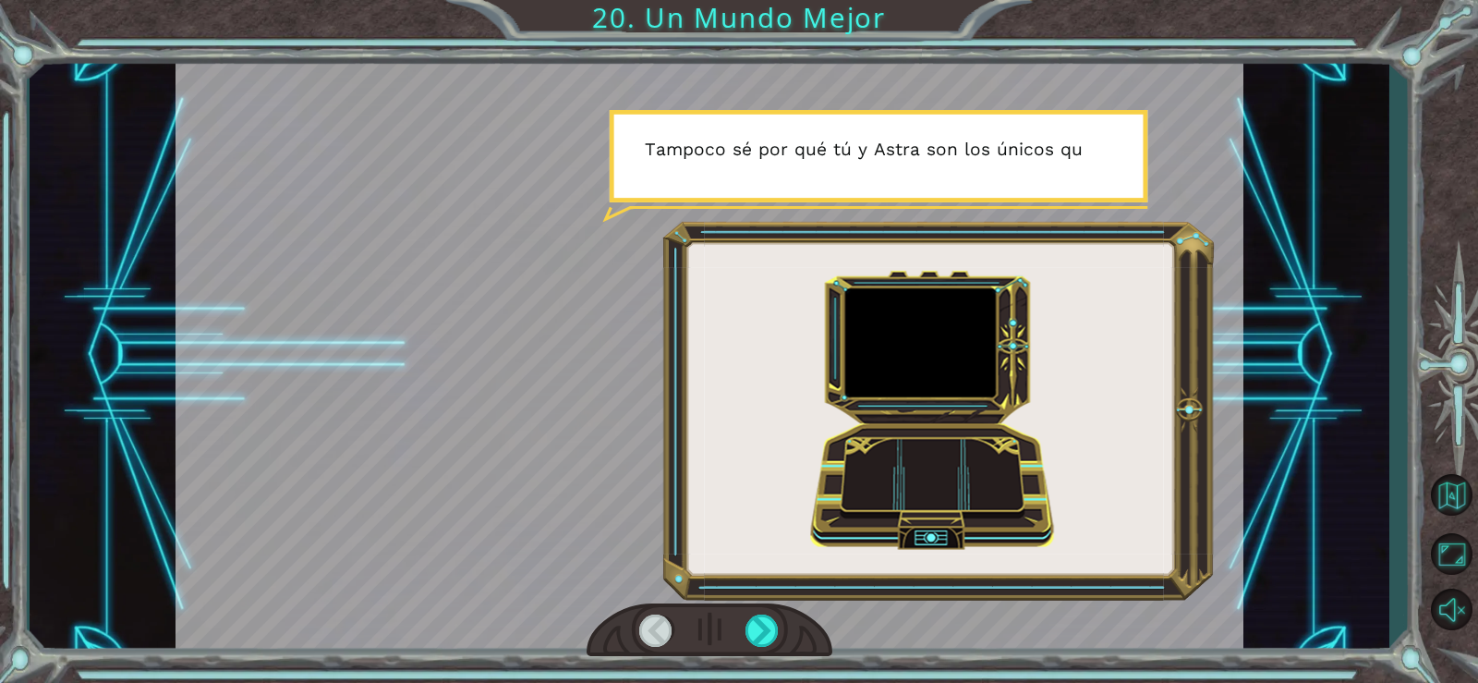
click at [808, 612] on div at bounding box center [710, 630] width 246 height 55
click at [809, 612] on div at bounding box center [710, 630] width 246 height 55
click at [812, 612] on div at bounding box center [710, 630] width 246 height 55
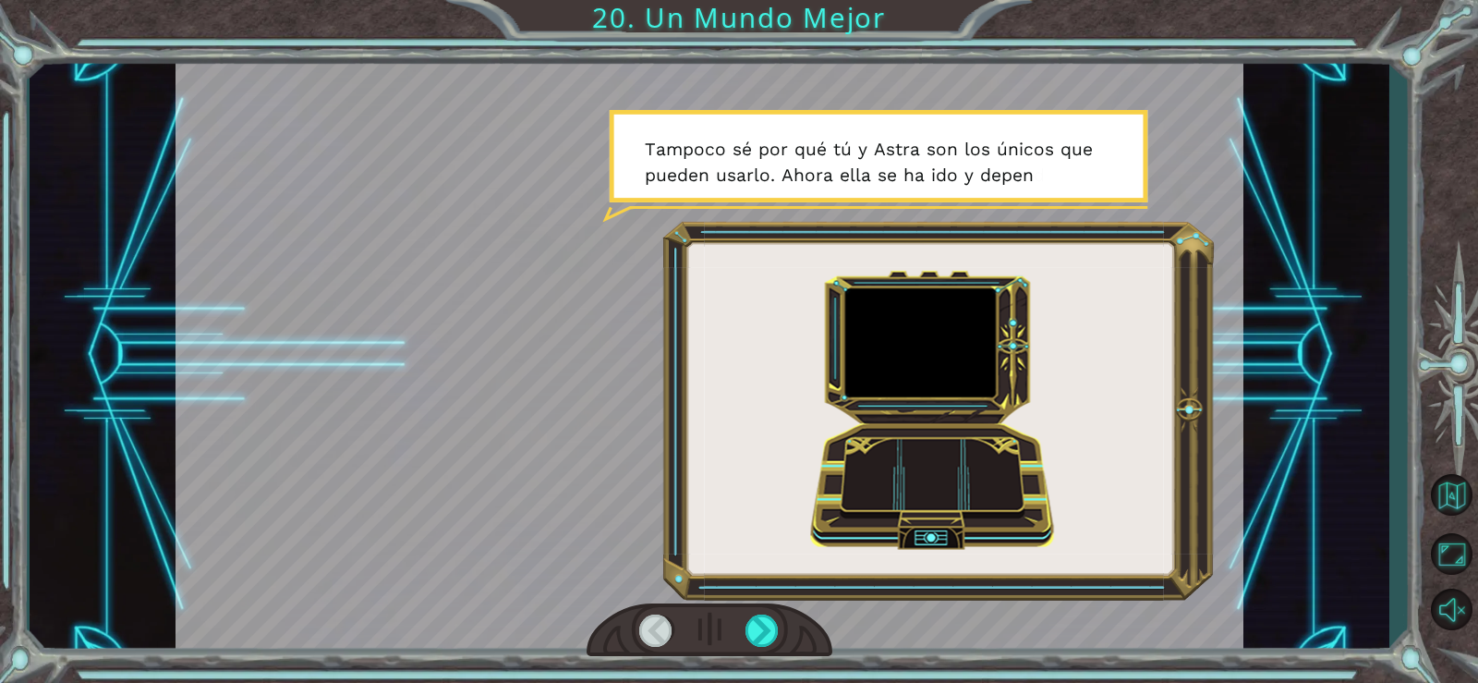
click at [812, 612] on div at bounding box center [710, 630] width 246 height 55
click at [812, 606] on div at bounding box center [710, 630] width 246 height 55
click at [803, 600] on div at bounding box center [710, 355] width 1069 height 601
click at [760, 629] on div at bounding box center [763, 630] width 34 height 32
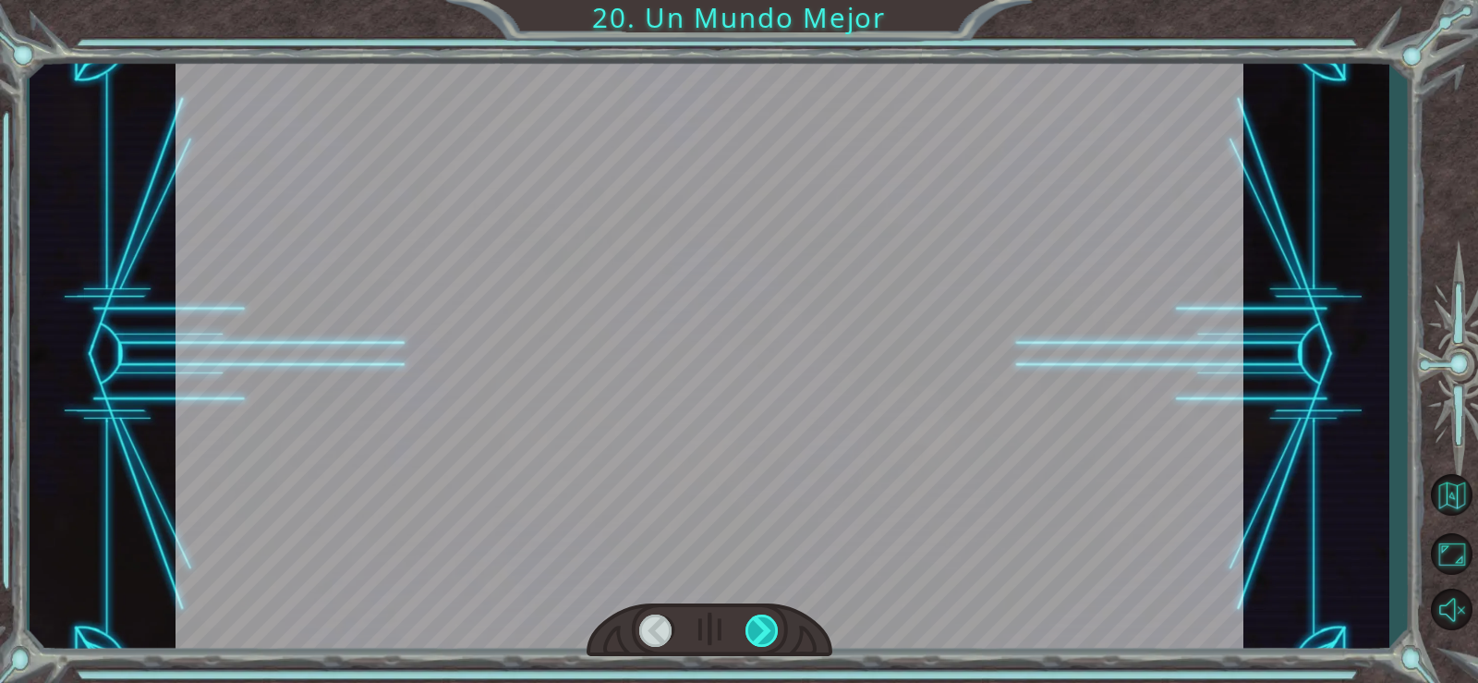
click at [764, 629] on div at bounding box center [763, 630] width 34 height 32
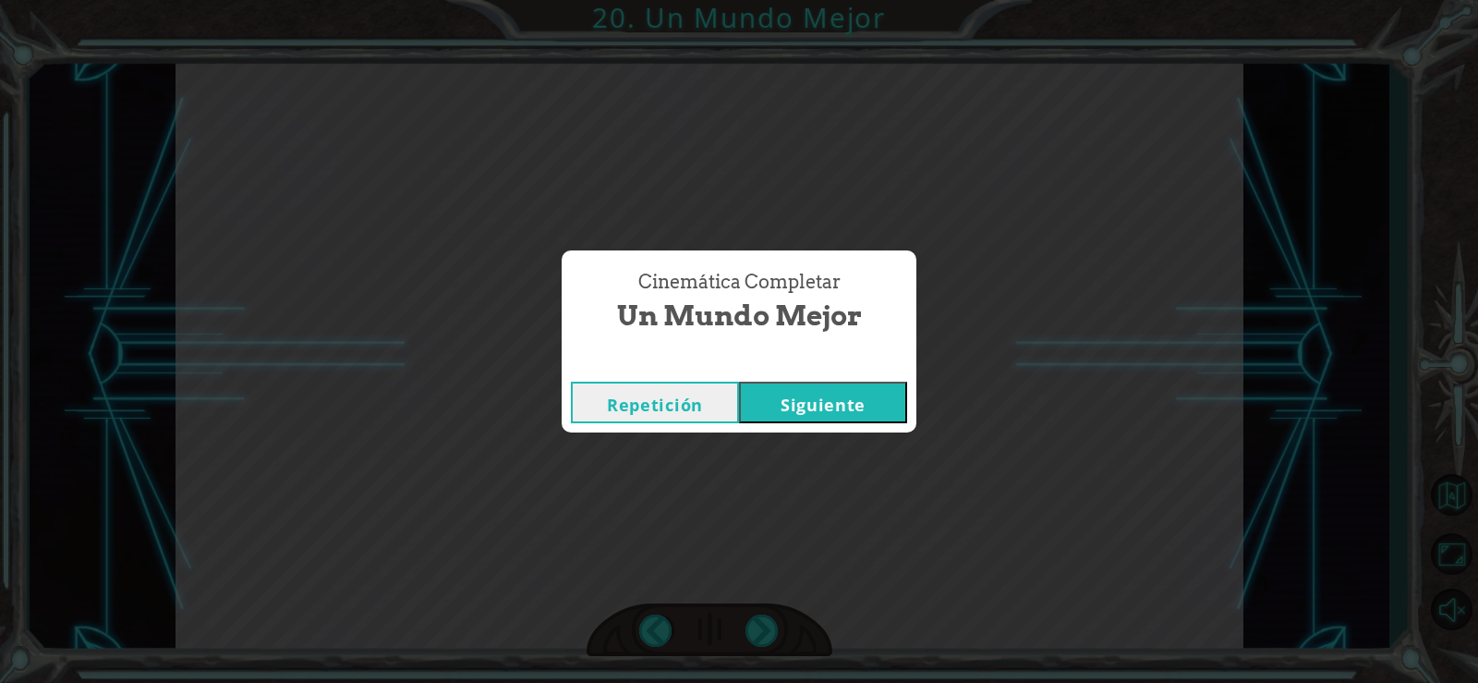
click at [791, 402] on button "Siguiente" at bounding box center [823, 403] width 168 height 42
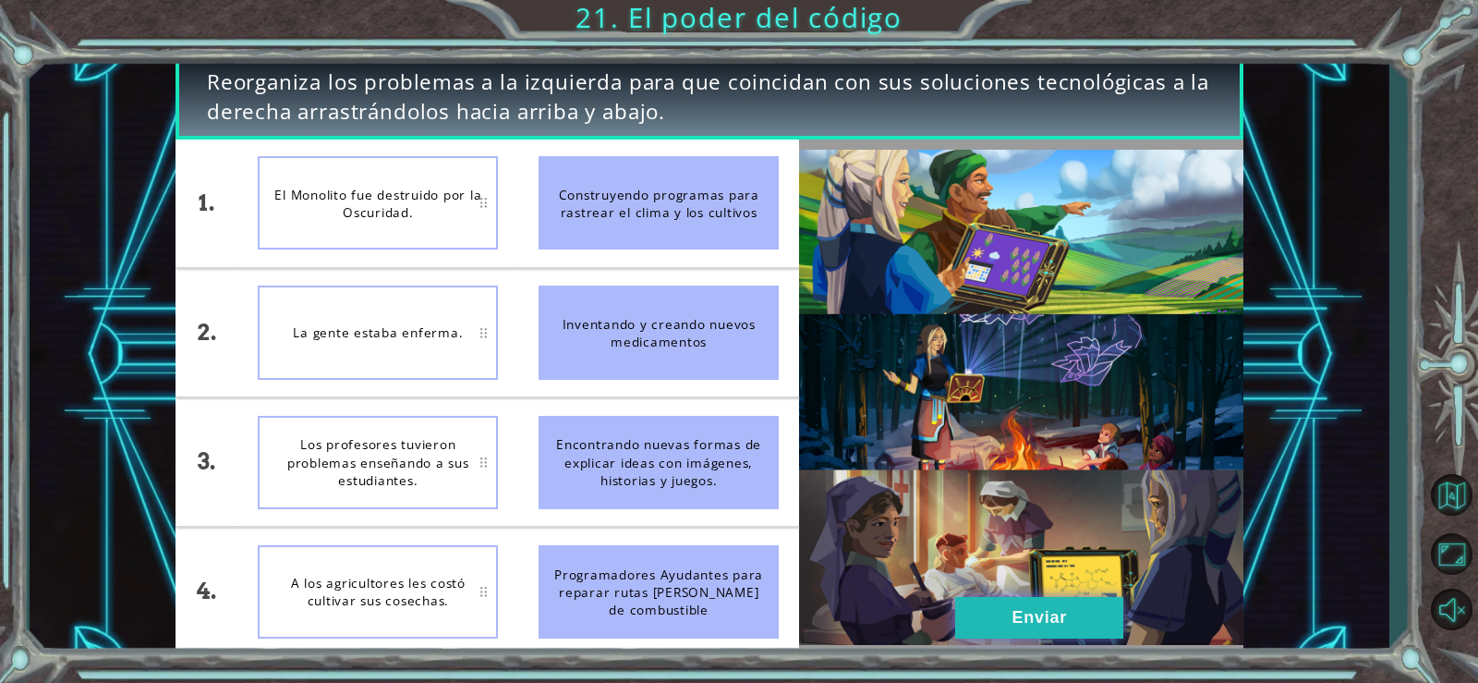
click at [1055, 608] on button "Enviar" at bounding box center [1039, 618] width 168 height 42
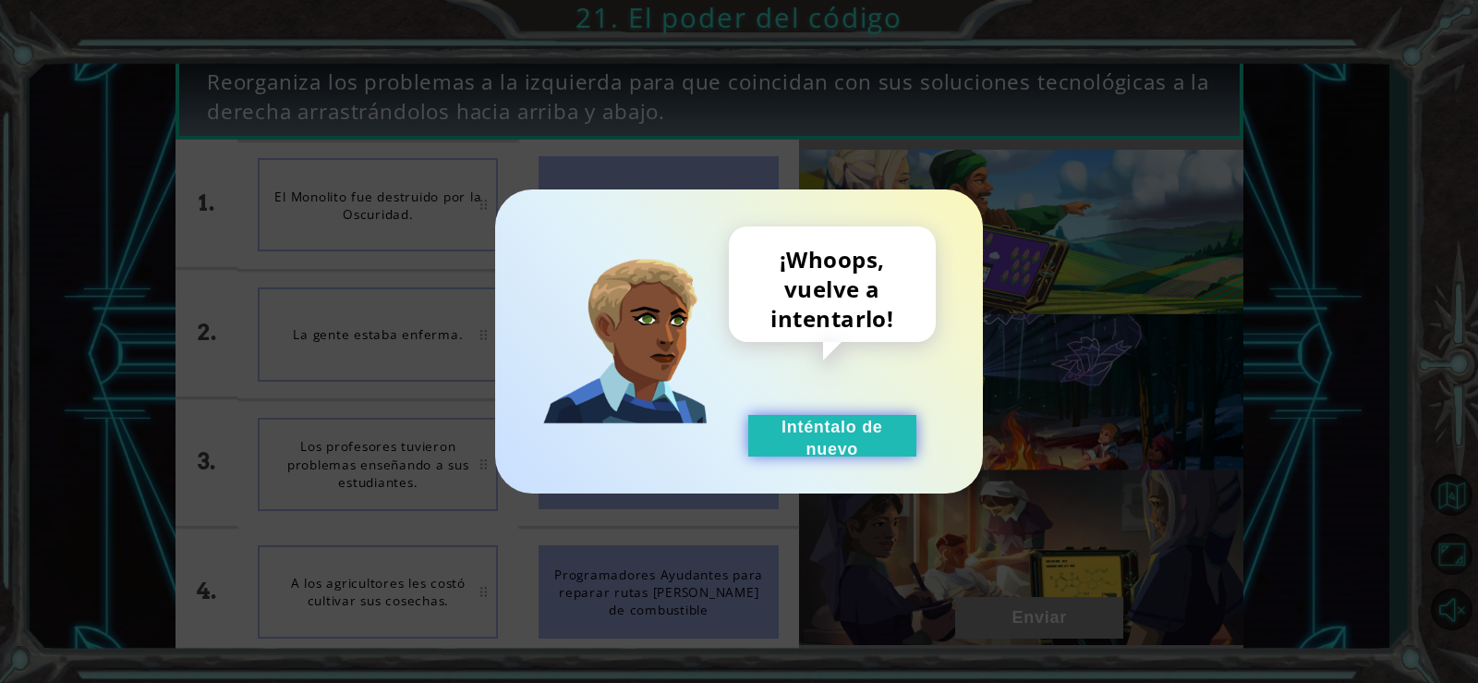
drag, startPoint x: 816, startPoint y: 430, endPoint x: 841, endPoint y: 437, distance: 26.0
click at [829, 432] on button "Inténtalo de nuevo" at bounding box center [832, 436] width 168 height 42
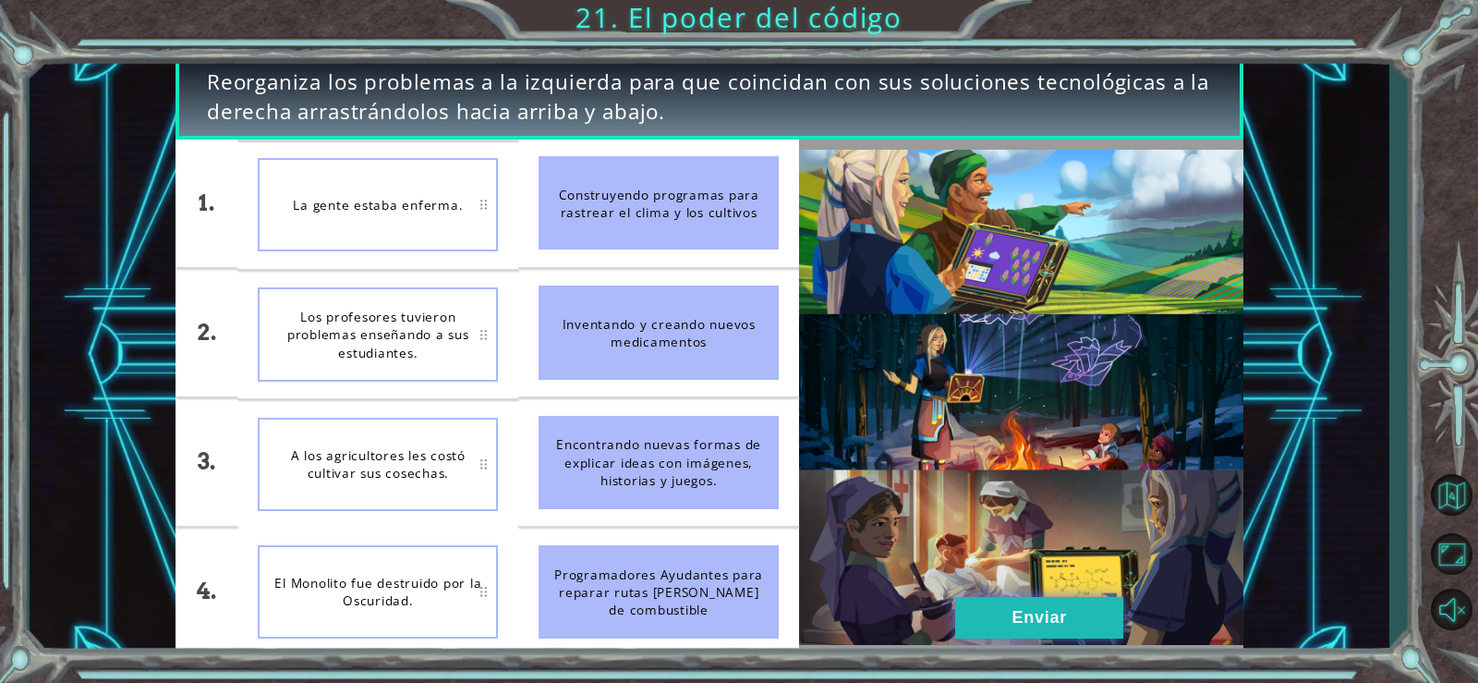
click at [1040, 622] on button "Enviar" at bounding box center [1039, 618] width 168 height 42
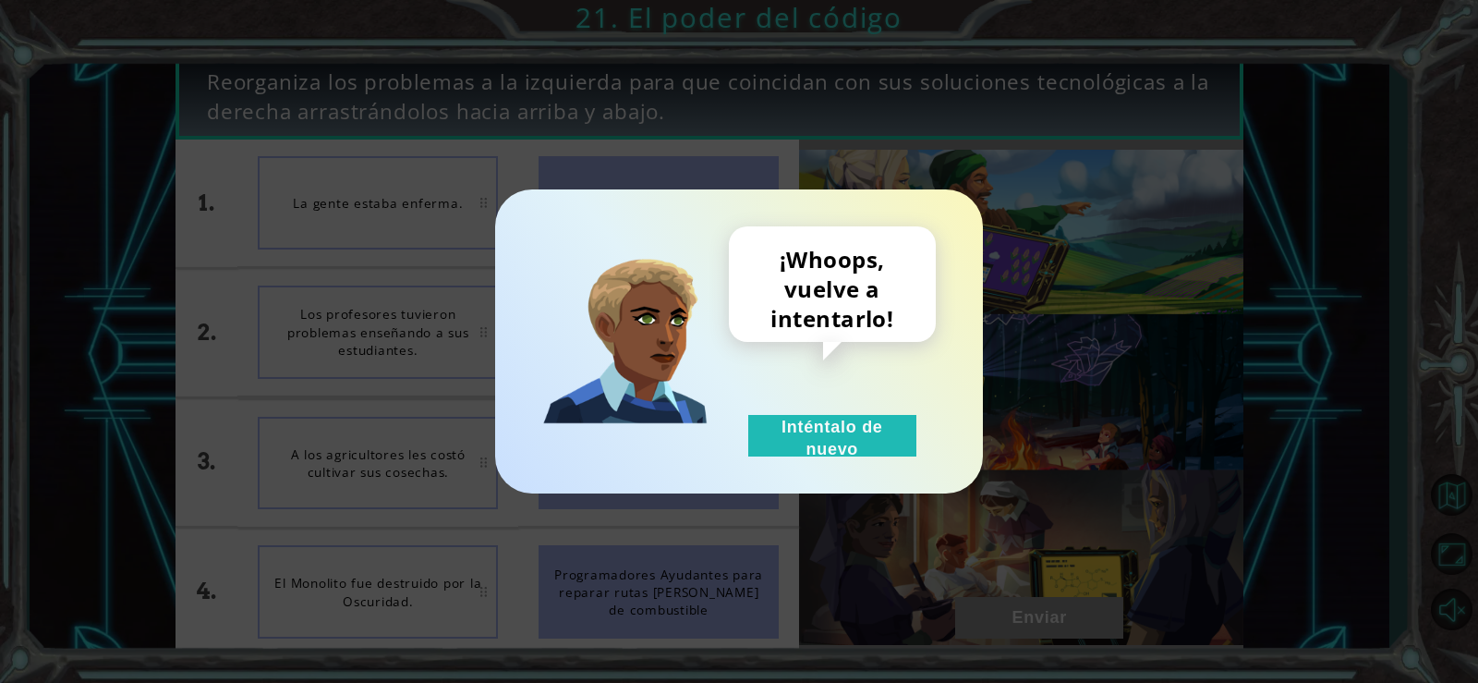
click at [857, 463] on div "¡Whoops, vuelve a intentarlo! Inténtalo de nuevo" at bounding box center [739, 341] width 488 height 304
click at [852, 433] on button "Inténtalo de nuevo" at bounding box center [832, 436] width 168 height 42
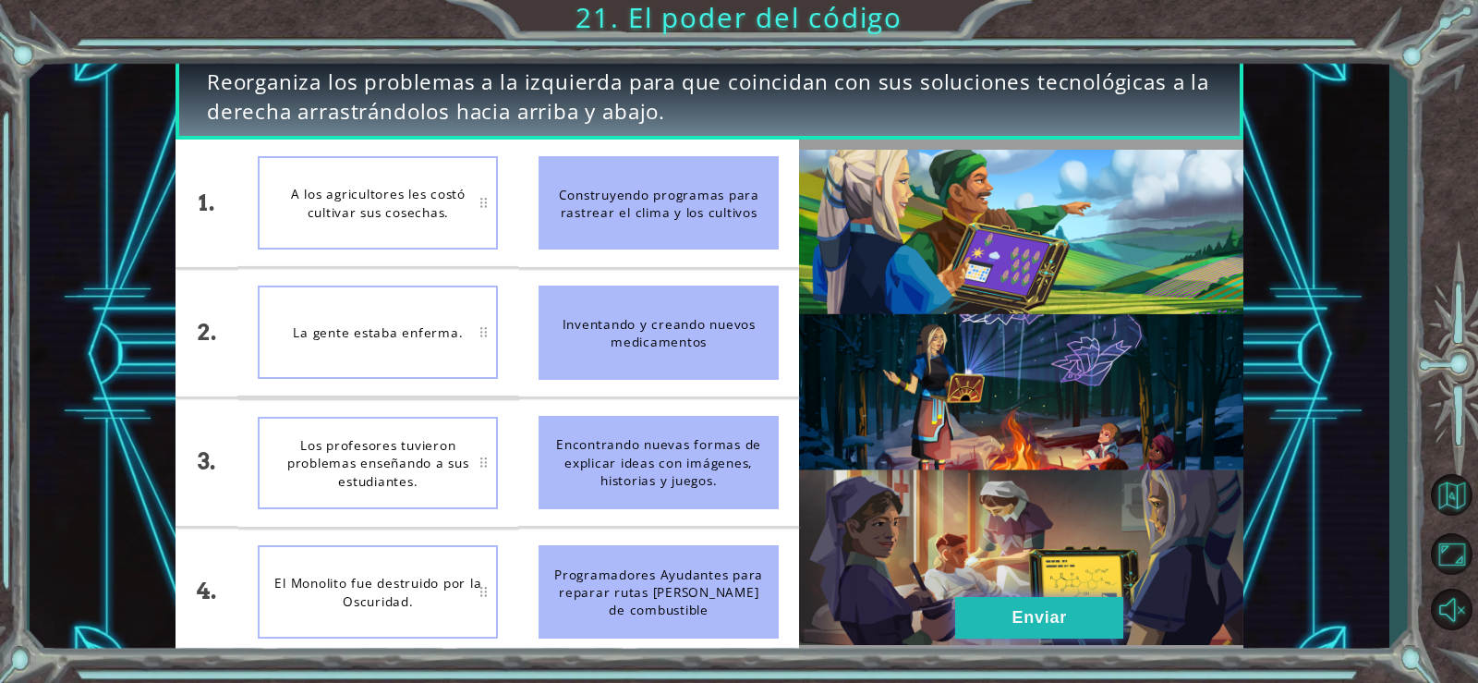
click at [991, 599] on button "Enviar" at bounding box center [1039, 618] width 168 height 42
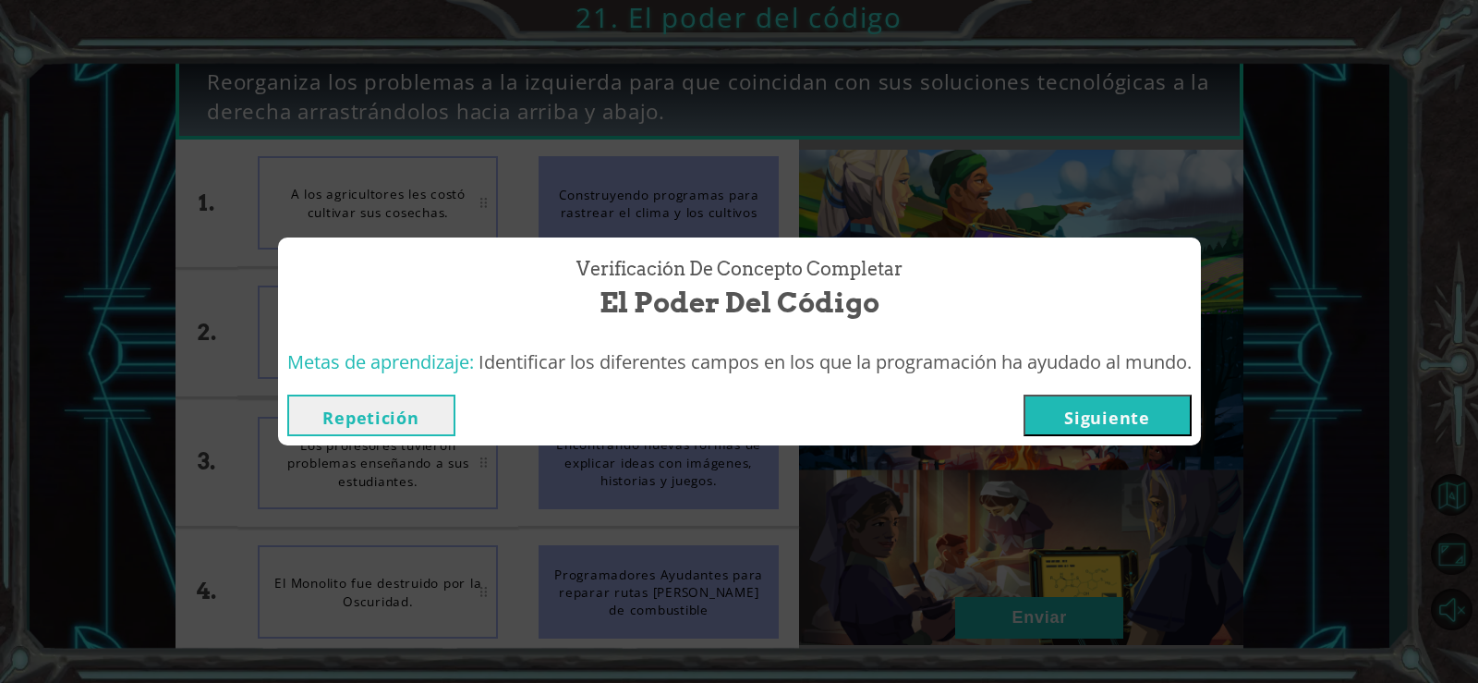
click at [1105, 404] on button "Siguiente" at bounding box center [1108, 416] width 168 height 42
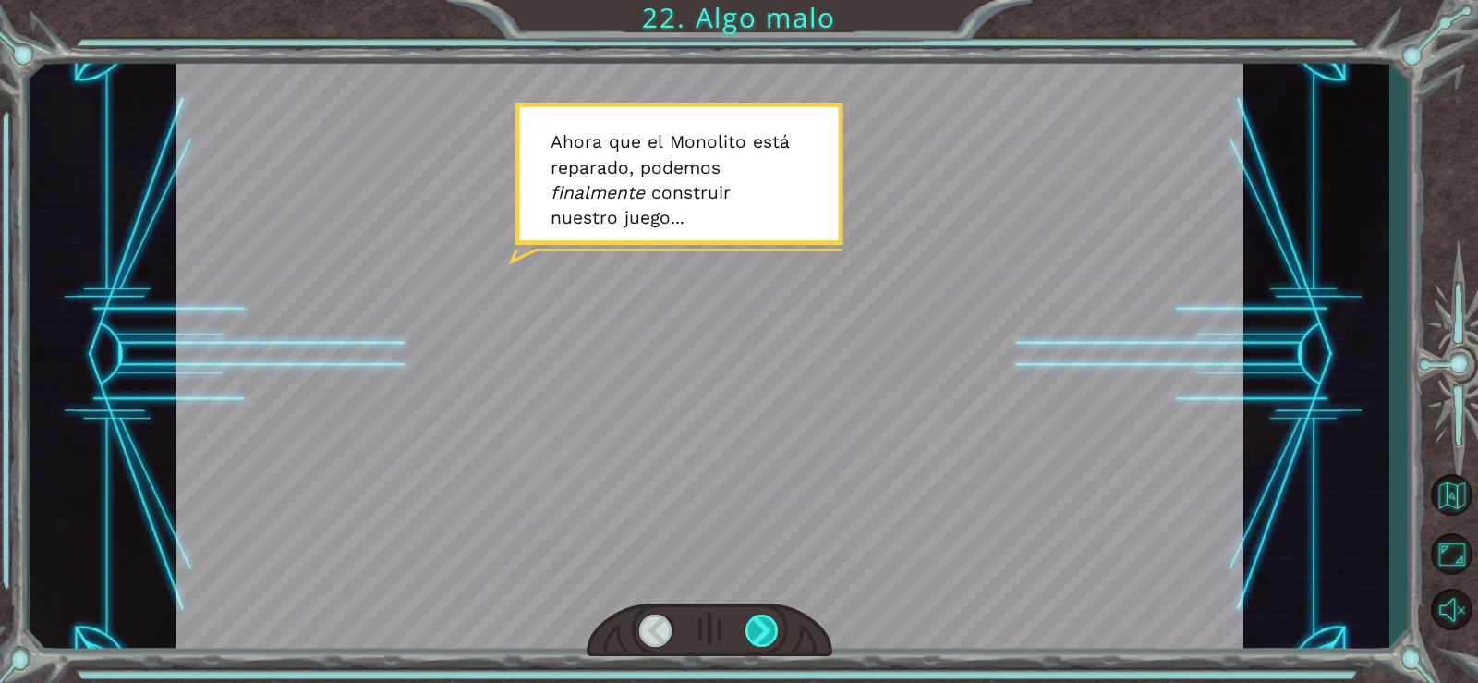
click at [756, 634] on div at bounding box center [763, 630] width 34 height 32
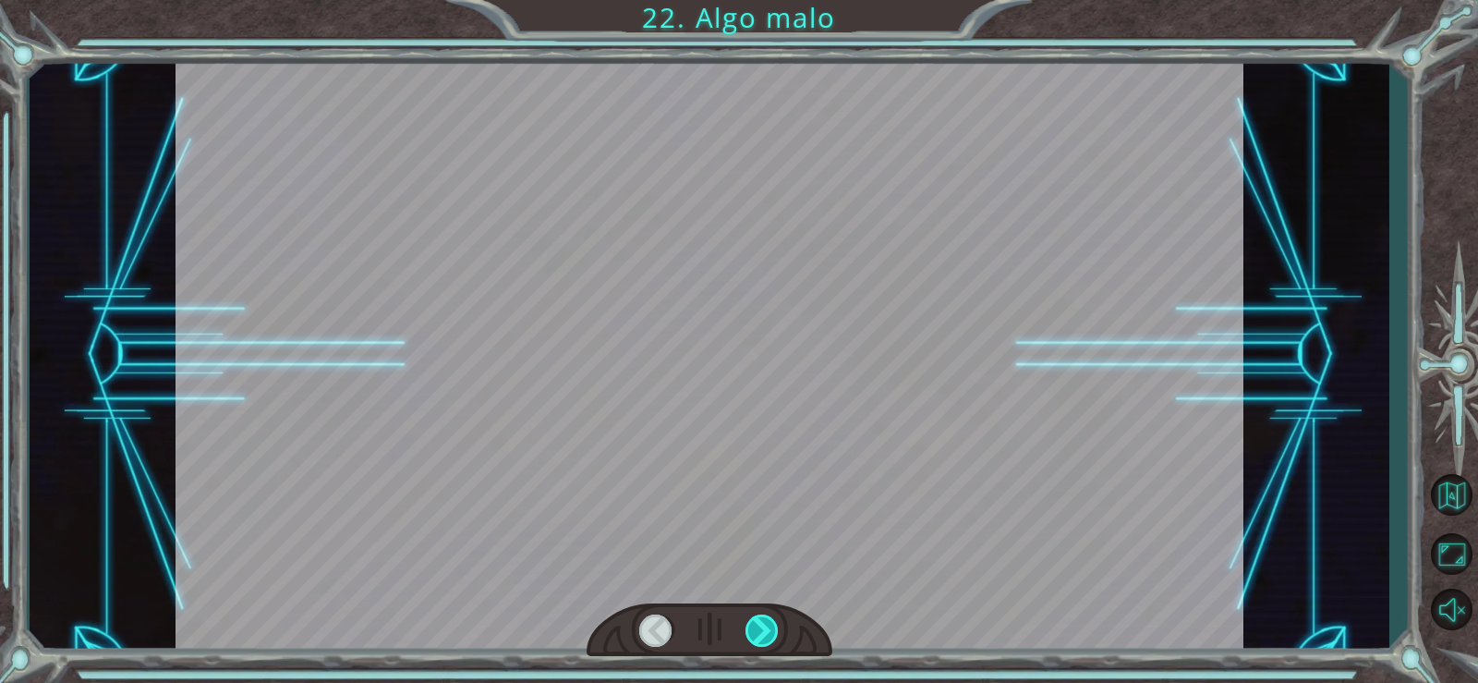
click at [756, 634] on div at bounding box center [763, 630] width 34 height 32
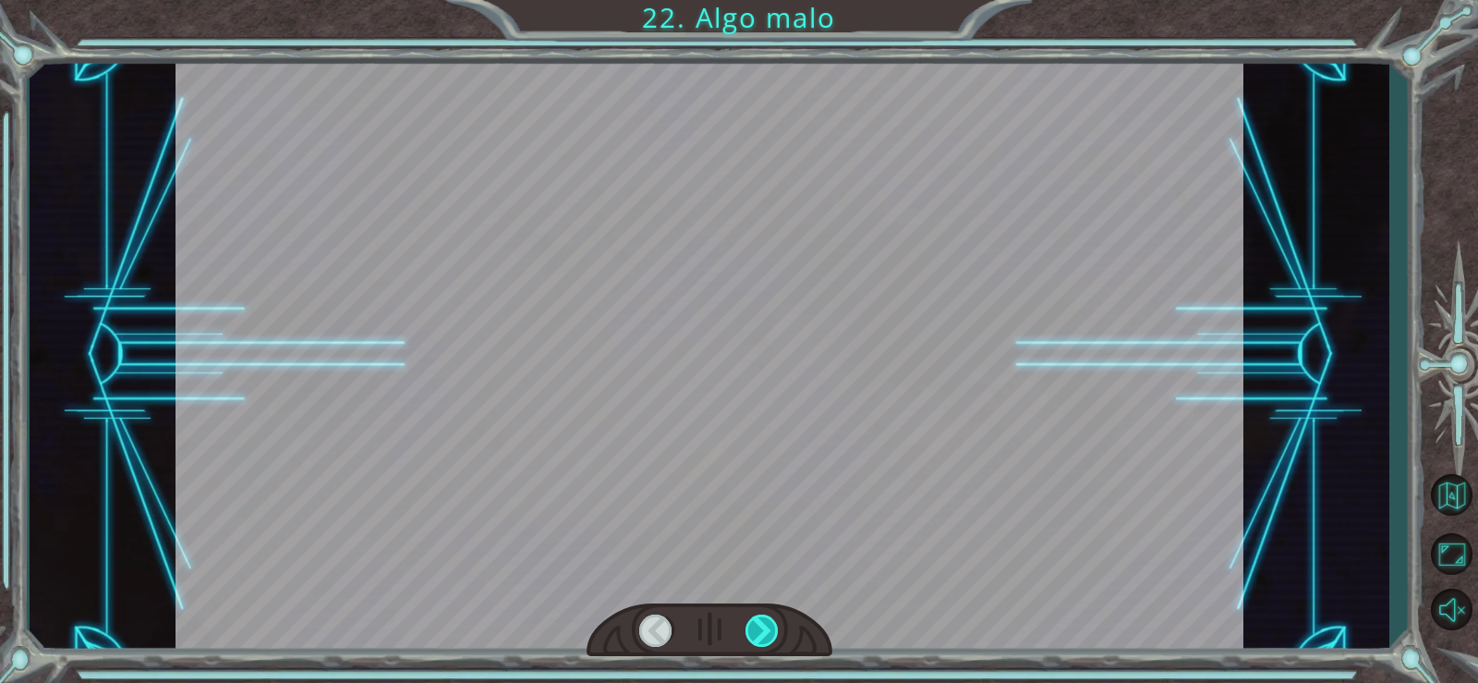
click at [756, 634] on div at bounding box center [763, 630] width 34 height 32
click at [757, 633] on div at bounding box center [763, 630] width 34 height 32
click at [761, 633] on div at bounding box center [763, 630] width 34 height 32
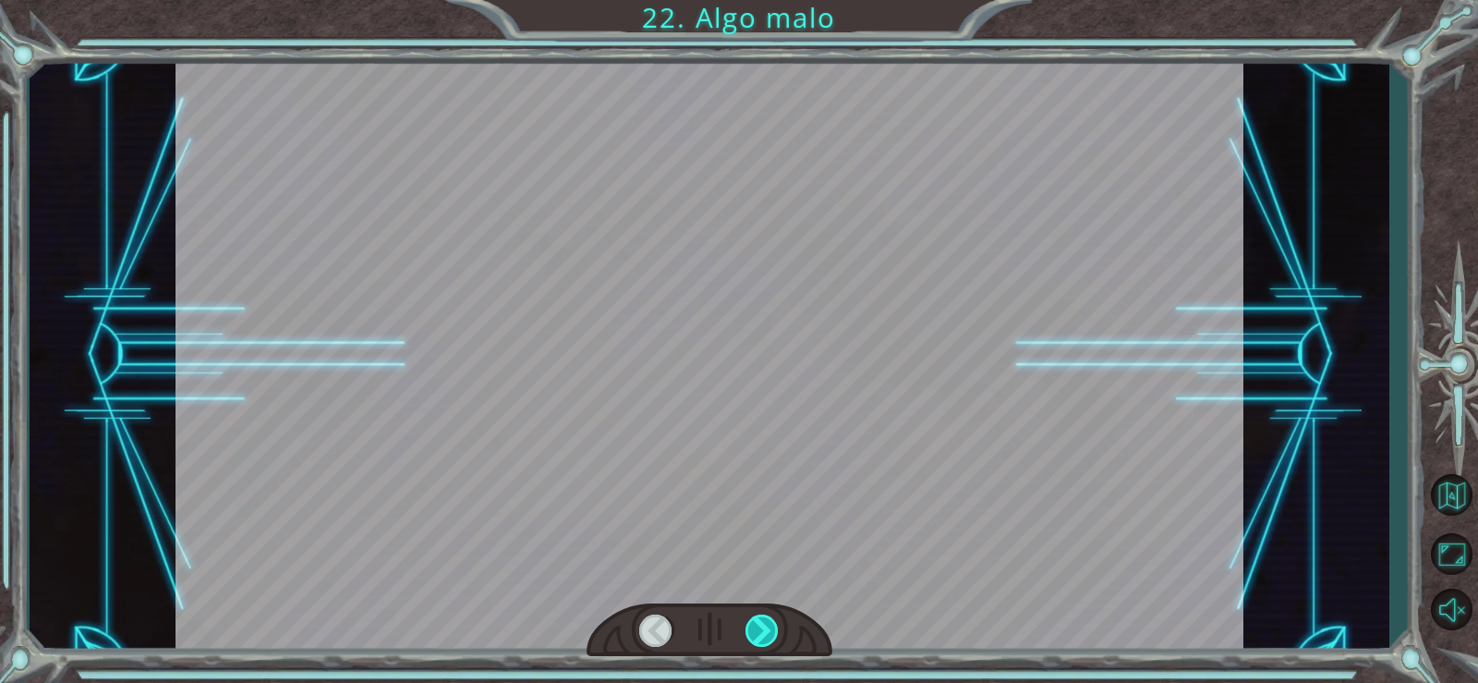
click at [761, 633] on div at bounding box center [763, 630] width 34 height 32
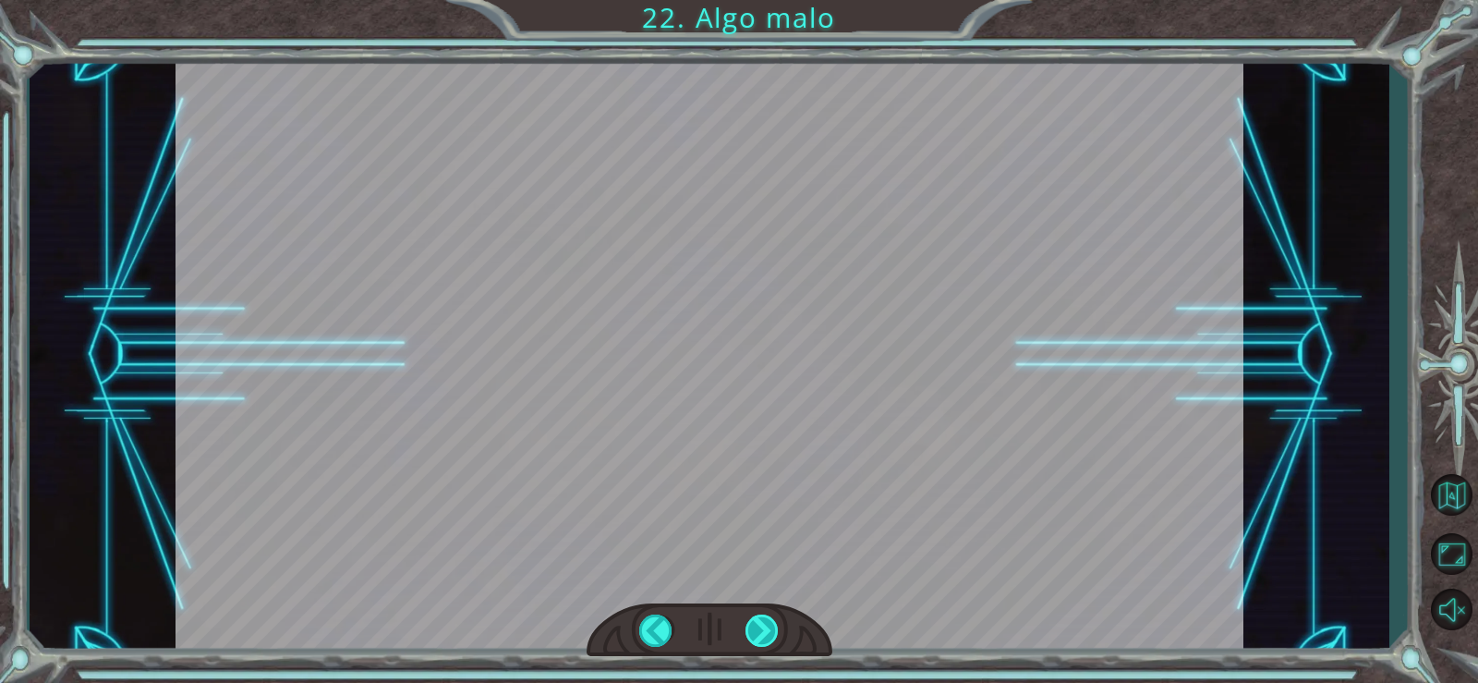
click at [761, 633] on div at bounding box center [763, 630] width 34 height 32
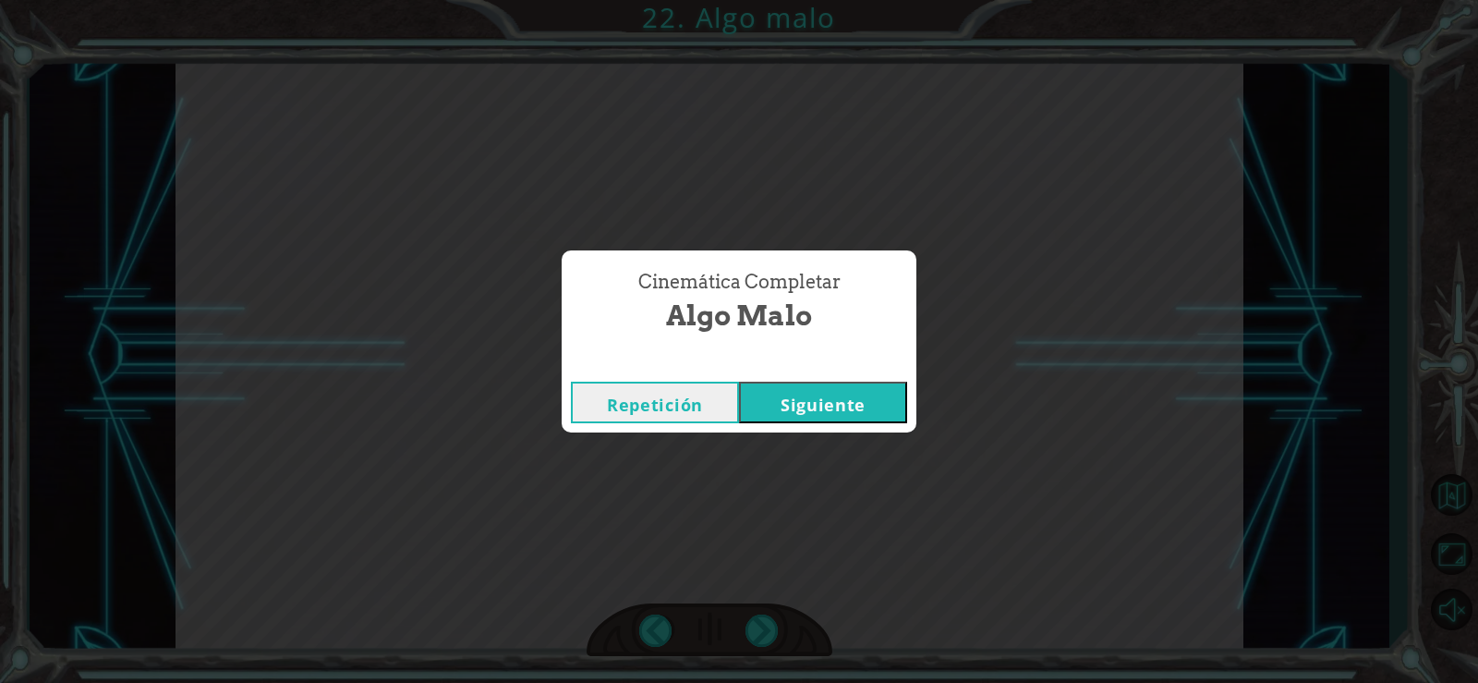
click at [803, 404] on button "Siguiente" at bounding box center [823, 403] width 168 height 42
